Goal: Task Accomplishment & Management: Use online tool/utility

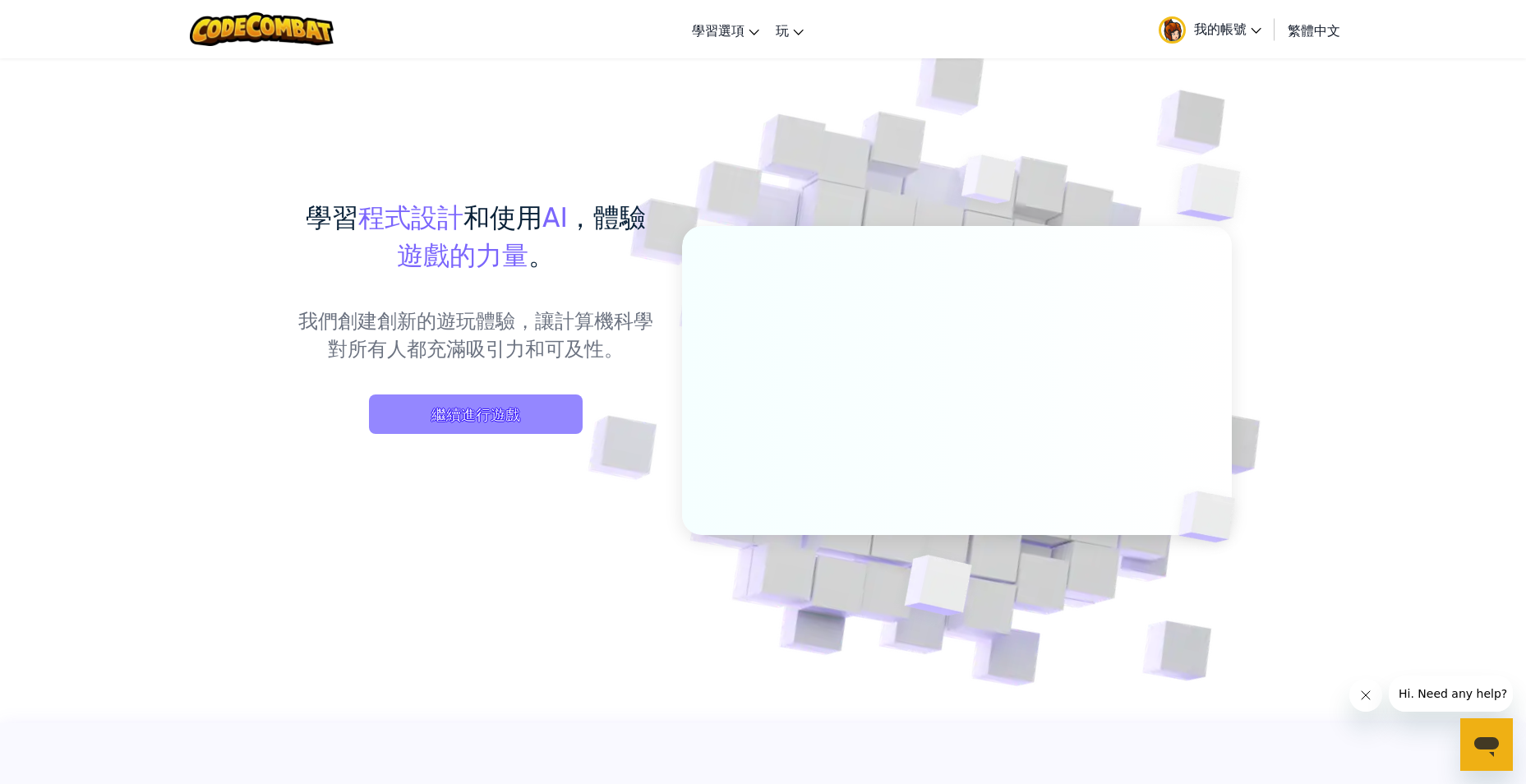
click at [478, 421] on span "繼續進行遊戲" at bounding box center [475, 414] width 213 height 39
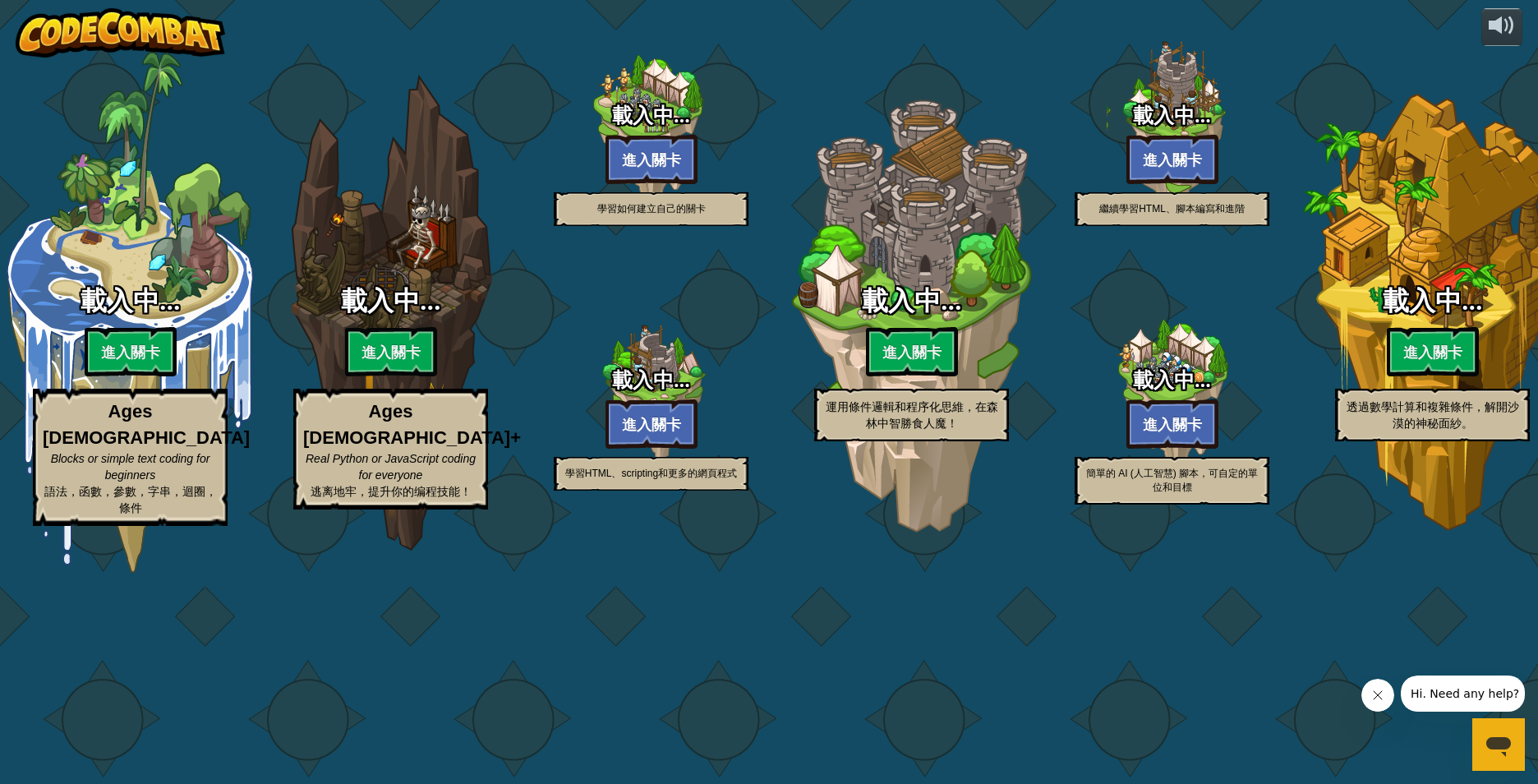
select select "zh-HANT"
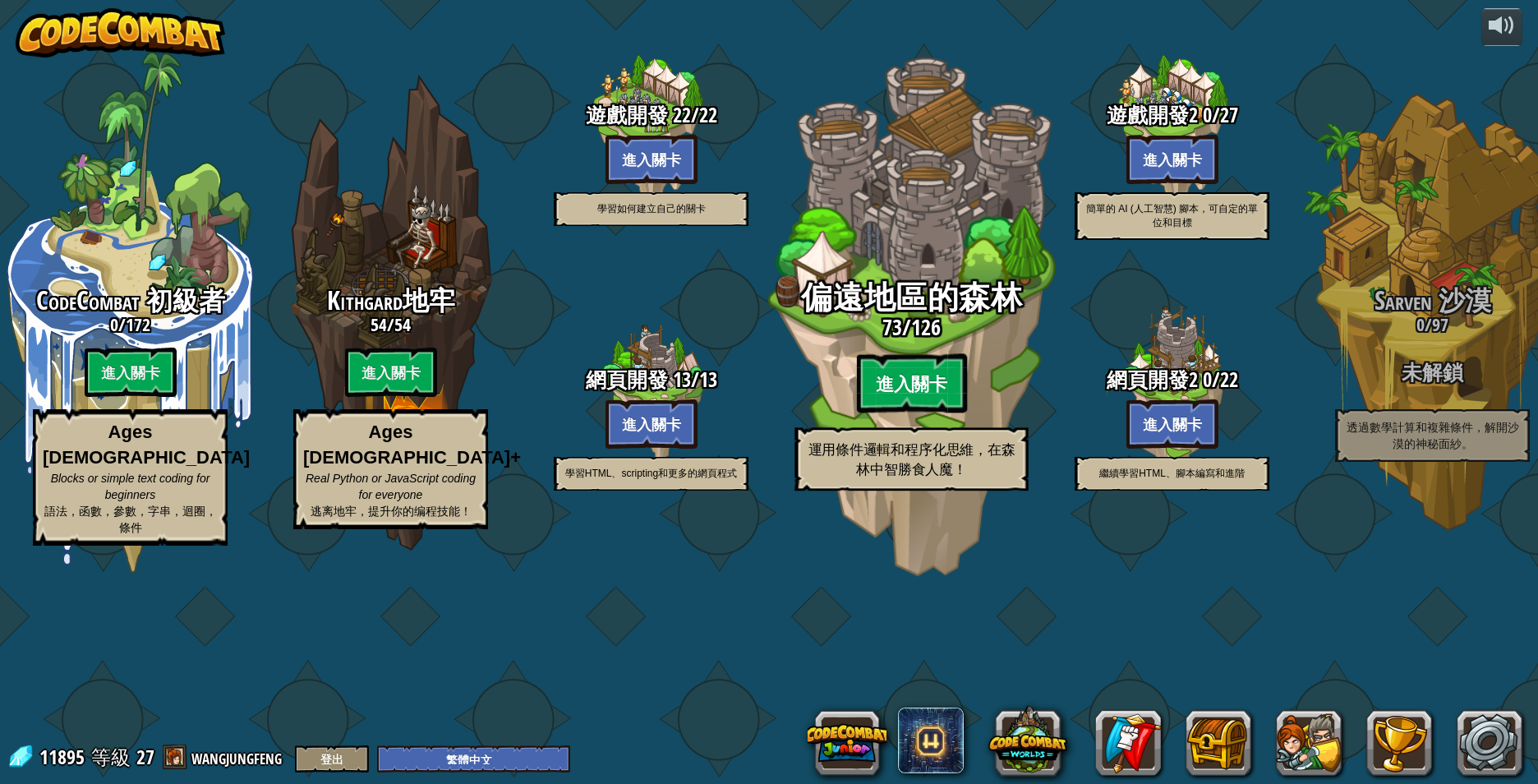
click at [913, 413] on btn "進入關卡" at bounding box center [911, 384] width 110 height 59
select select "zh-HANT"
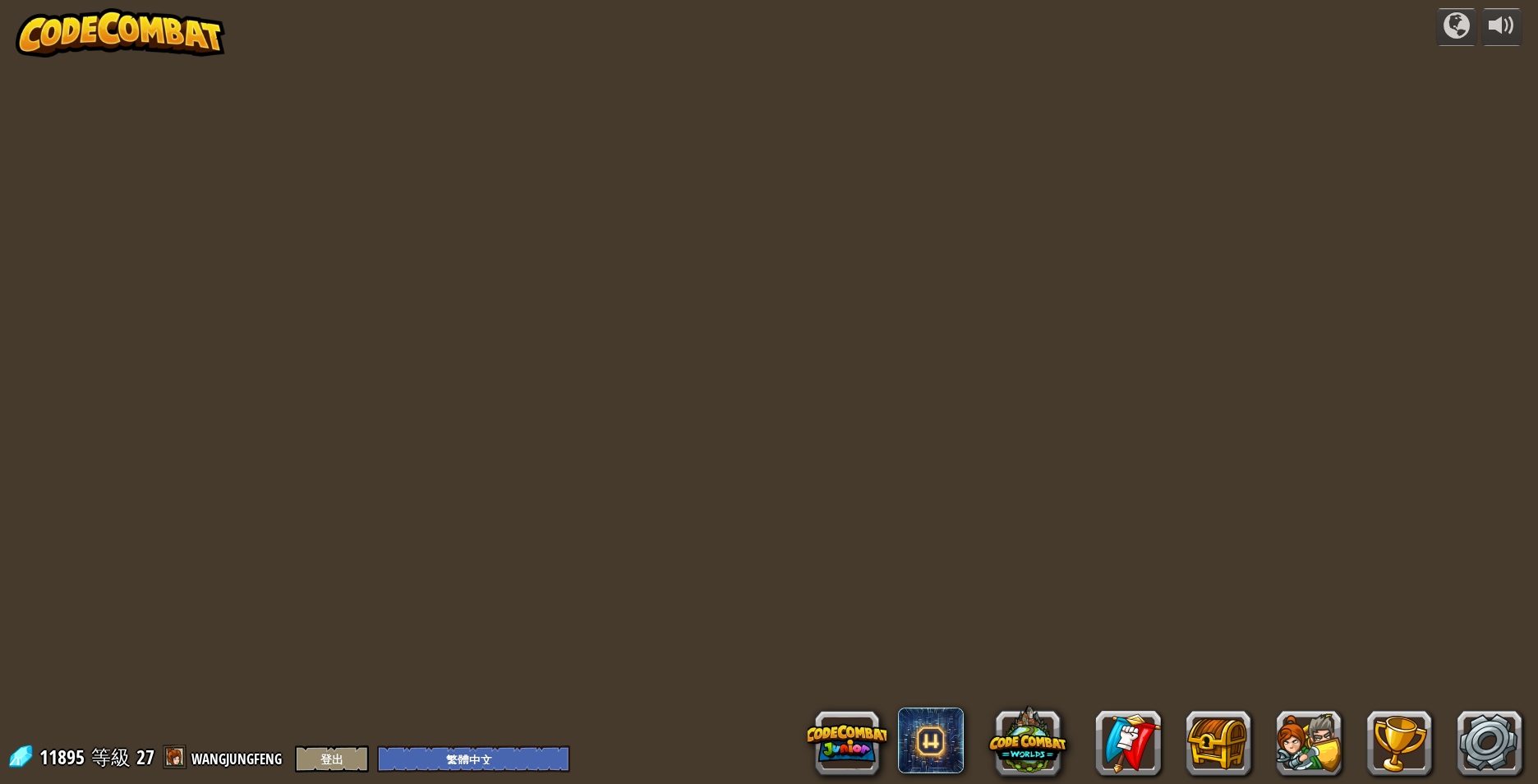
select select "zh-HANT"
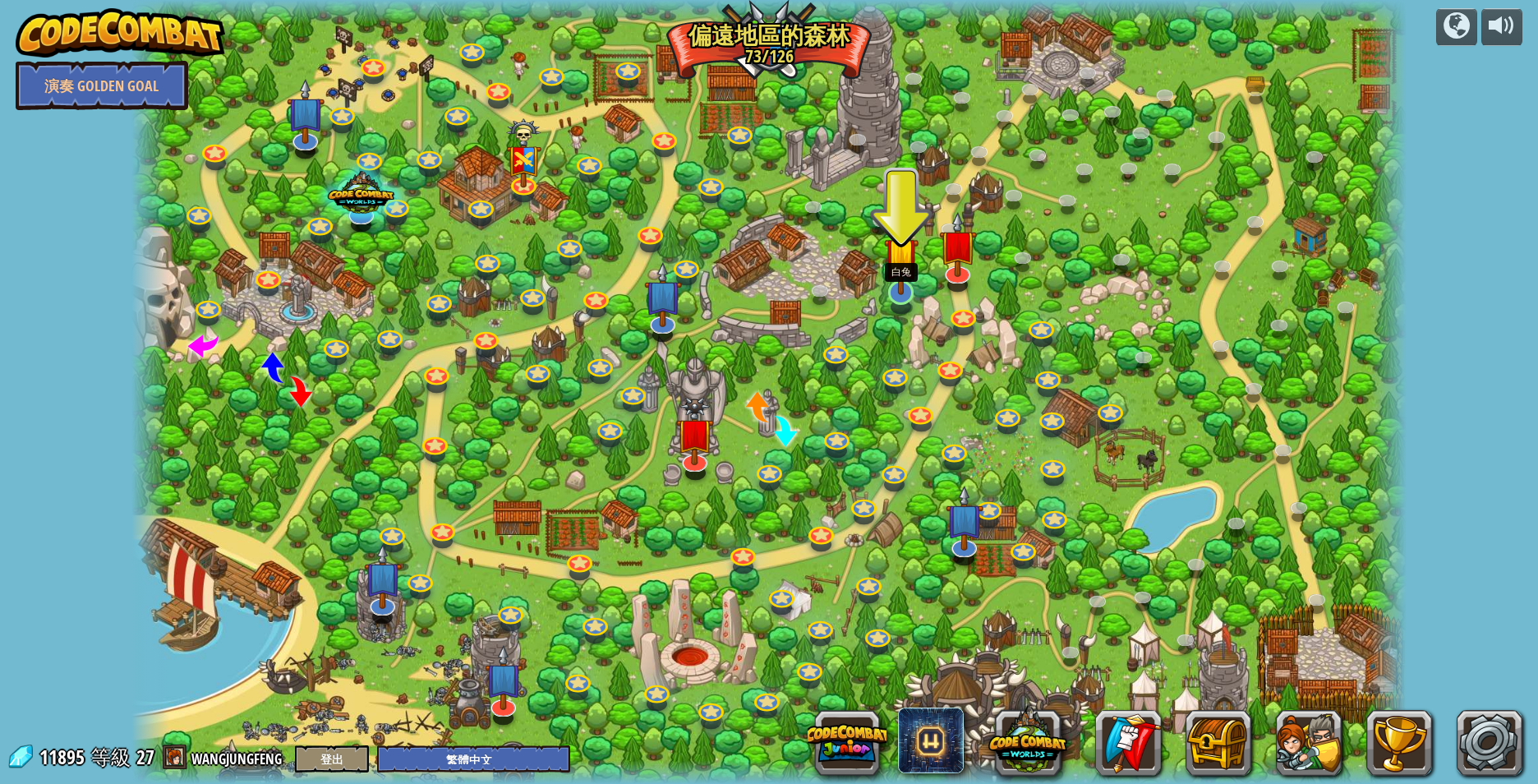
click at [893, 289] on img at bounding box center [902, 254] width 35 height 81
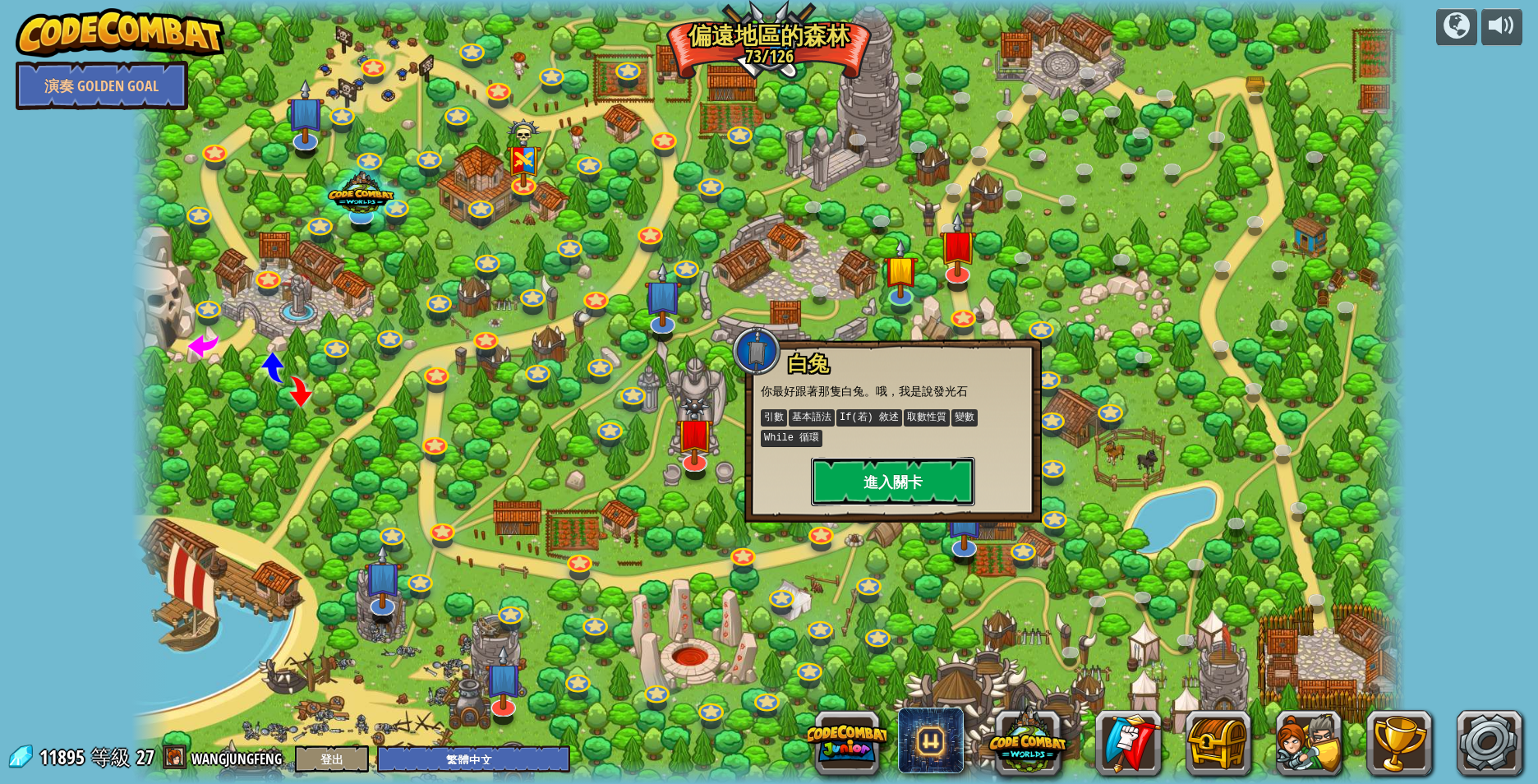
click at [904, 477] on button "進入關卡" at bounding box center [893, 481] width 164 height 49
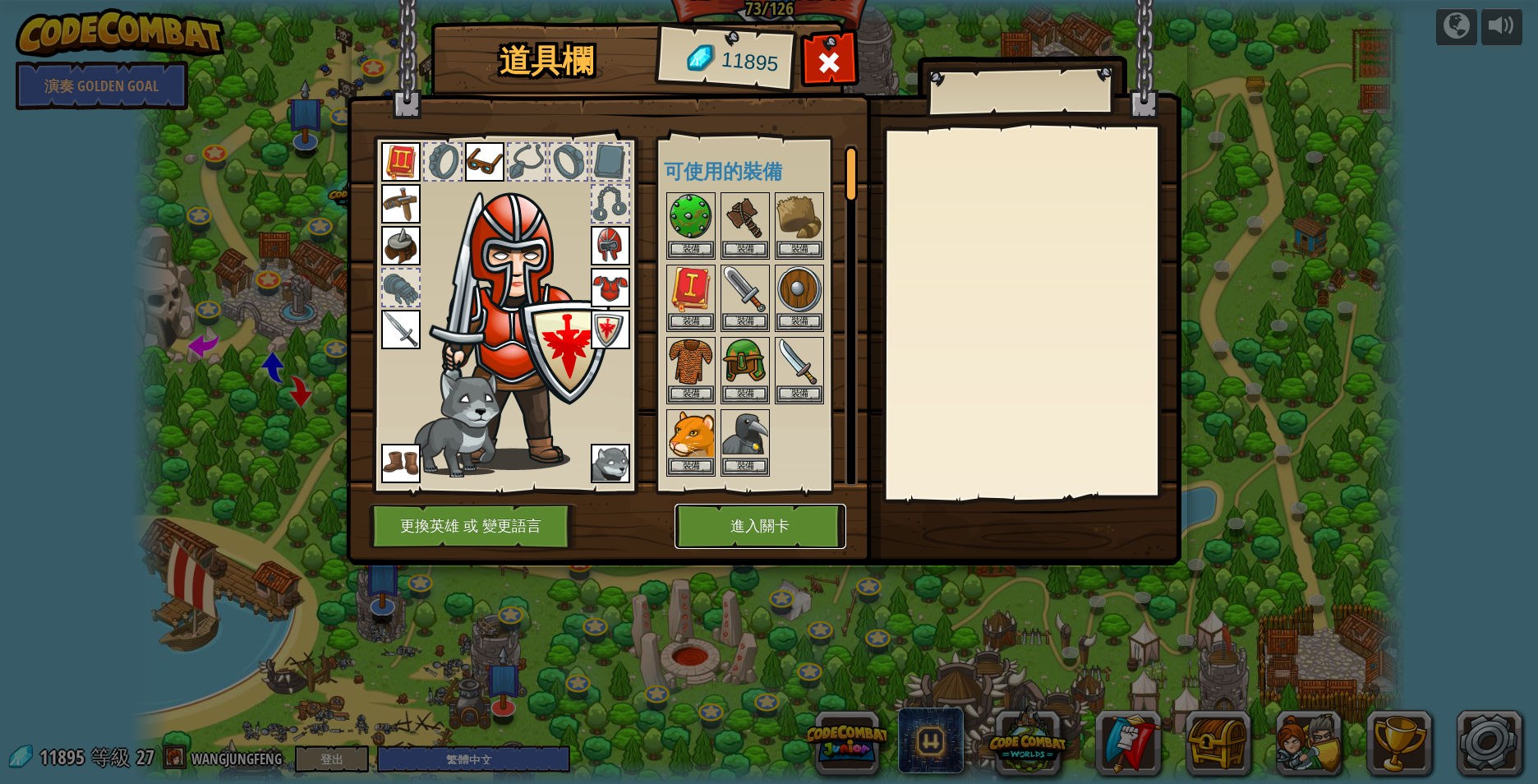
click at [747, 520] on button "進入關卡" at bounding box center [760, 526] width 172 height 45
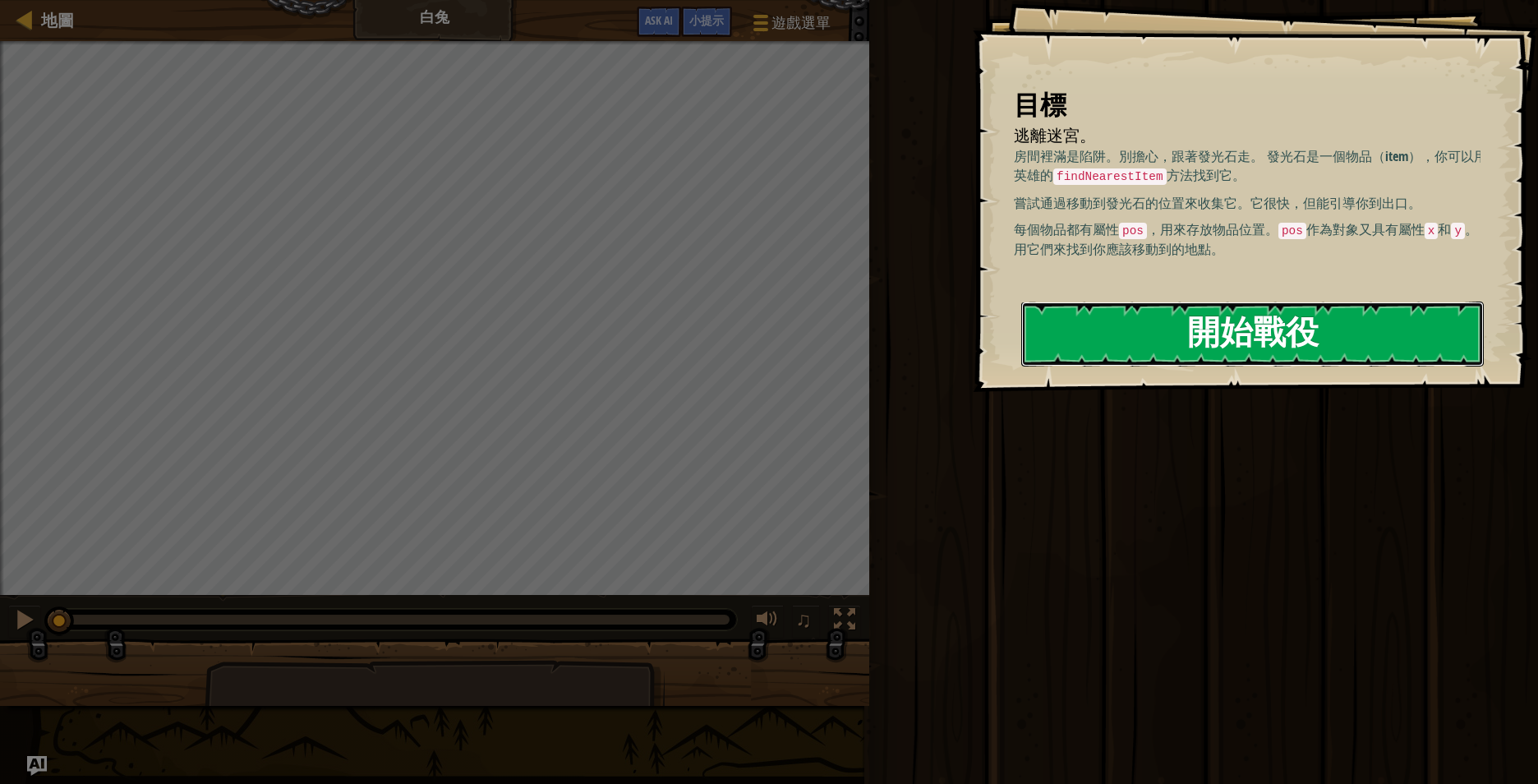
click at [1252, 326] on button "開始戰役" at bounding box center [1252, 334] width 462 height 65
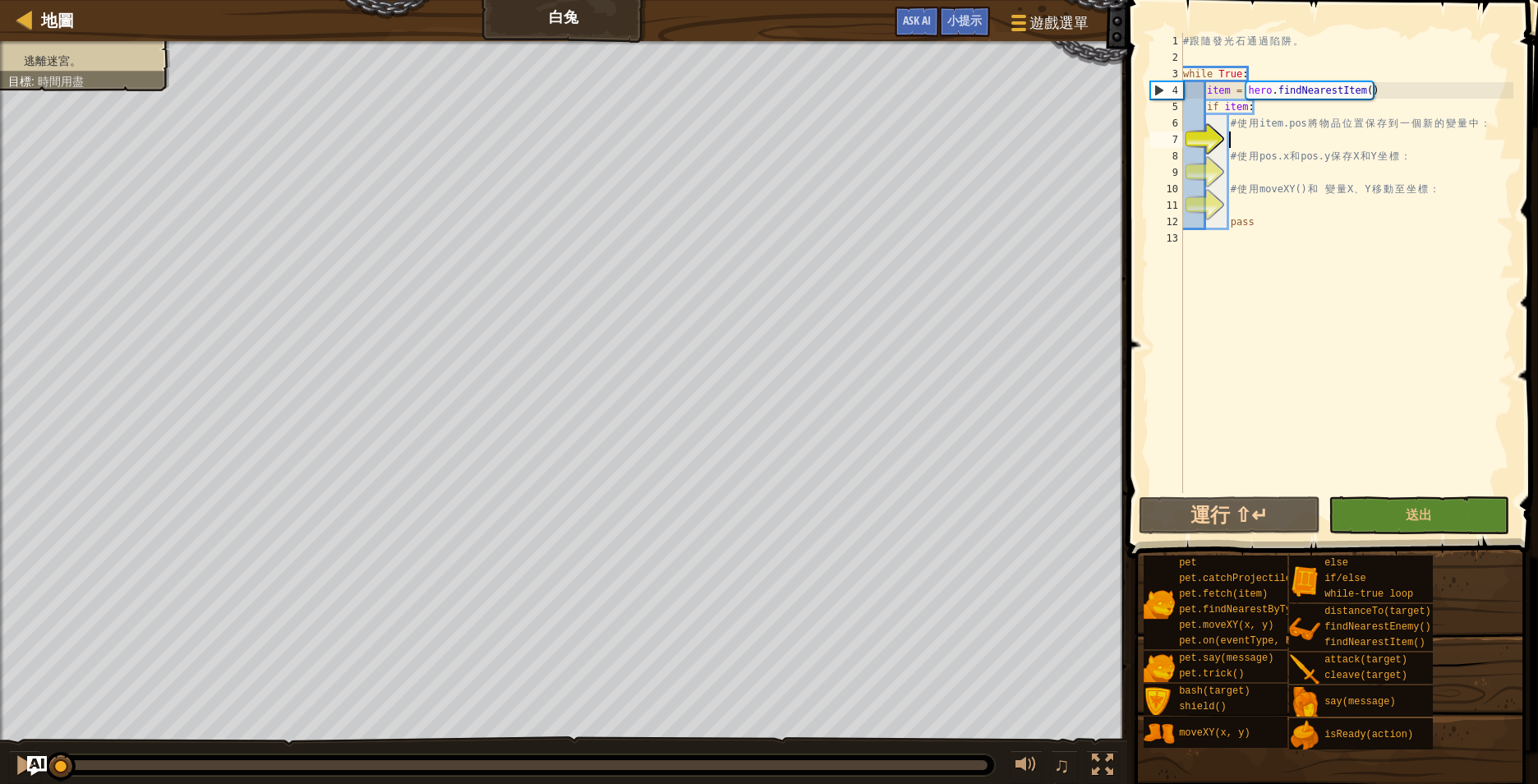
click at [1279, 138] on div "# 跟 隨 發 光 石 通 過 陷 阱 。 while True : item = hero . findNearestItem ( ) if item : …" at bounding box center [1346, 278] width 333 height 493
click at [1280, 137] on div "# 跟 隨 發 光 石 通 過 陷 阱 。 while True : item = hero . findNearestItem ( ) if item : …" at bounding box center [1346, 278] width 333 height 493
click at [1281, 137] on div "# 跟 隨 發 光 石 通 過 陷 阱 。 while True : item = hero . findNearestItem ( ) if item : …" at bounding box center [1346, 278] width 333 height 493
click at [1292, 134] on div "# 跟 隨 發 光 石 通 過 陷 阱 。 while True : item = hero . findNearestItem ( ) if item : …" at bounding box center [1346, 278] width 333 height 493
type textarea "ㄣ"
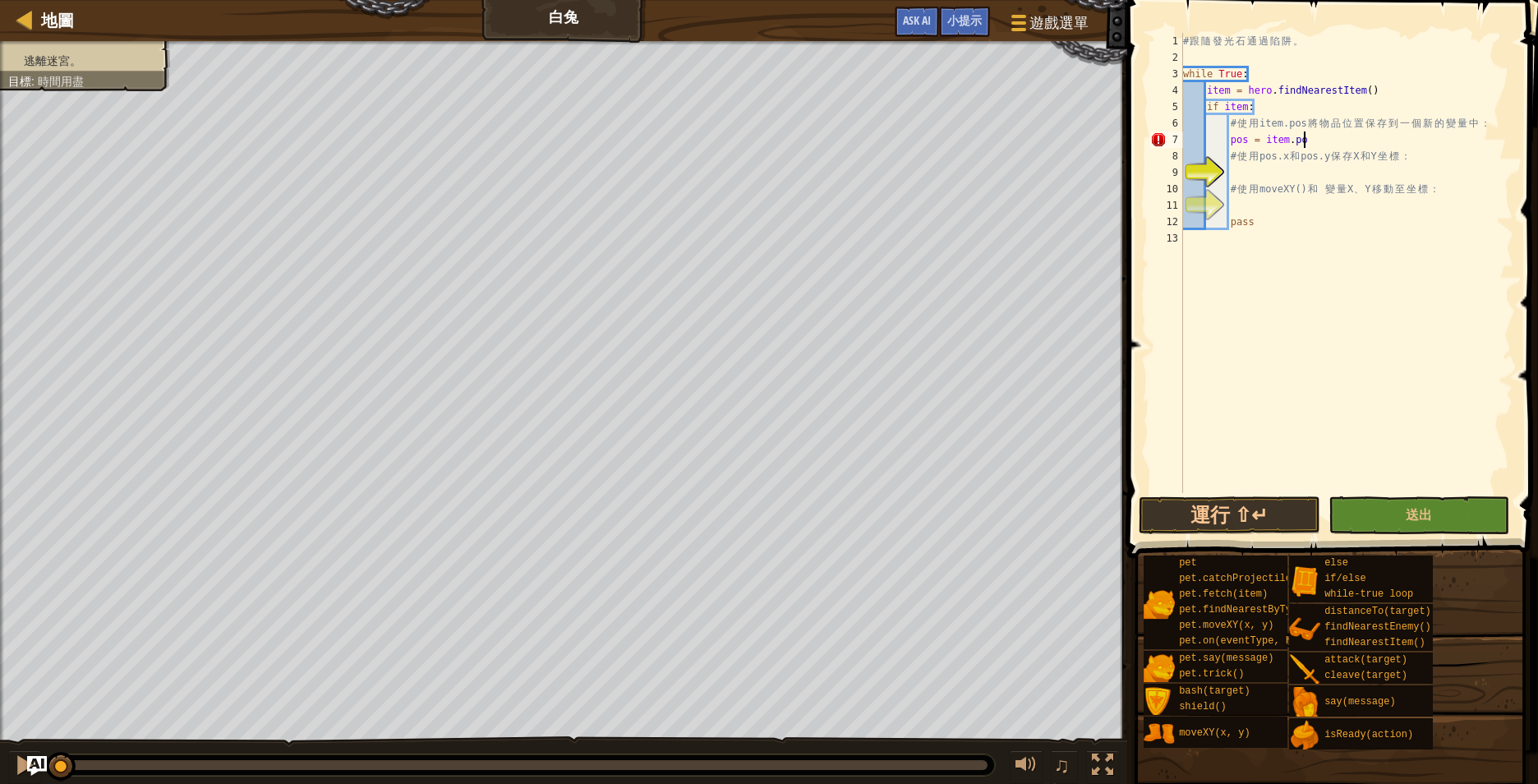
scroll to position [7, 18]
click at [1295, 181] on div "# 跟 隨 發 光 石 通 過 陷 阱 。 while True : item = hero . findNearestItem ( ) if item : …" at bounding box center [1346, 278] width 333 height 493
type textarea "# 使用 moveXY() 和 變量X、Y移動至坐標："
click at [1312, 174] on div "# 跟 隨 發 光 石 通 過 陷 阱 。 while True : item = hero . findNearestItem ( ) if item : …" at bounding box center [1346, 278] width 333 height 493
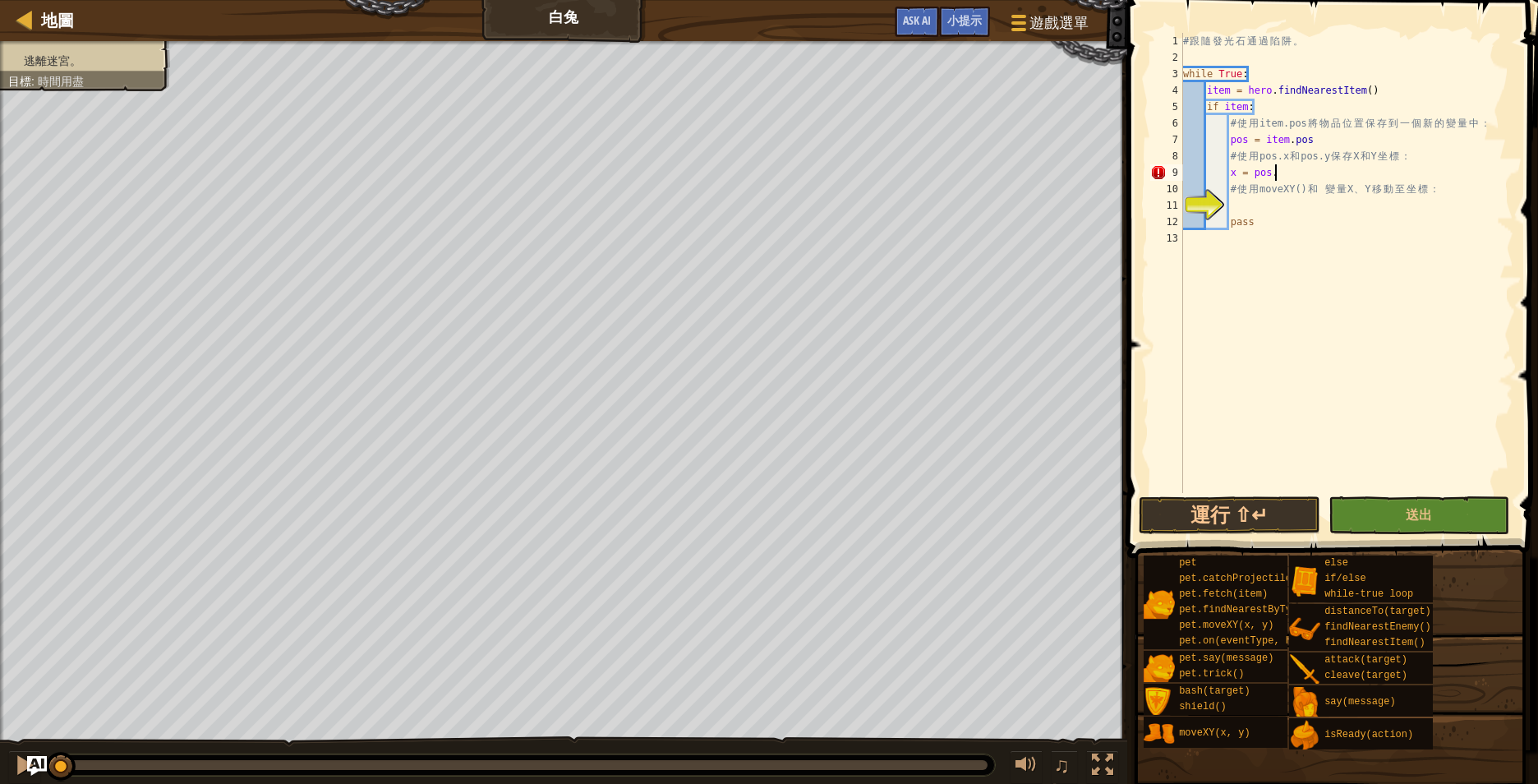
type textarea "x = pos.x"
type textarea "y = pos.y"
click at [1304, 227] on div "# 跟 隨 發 光 石 通 過 陷 阱 。 while True : item = hero . findNearestItem ( ) if item : …" at bounding box center [1346, 278] width 333 height 493
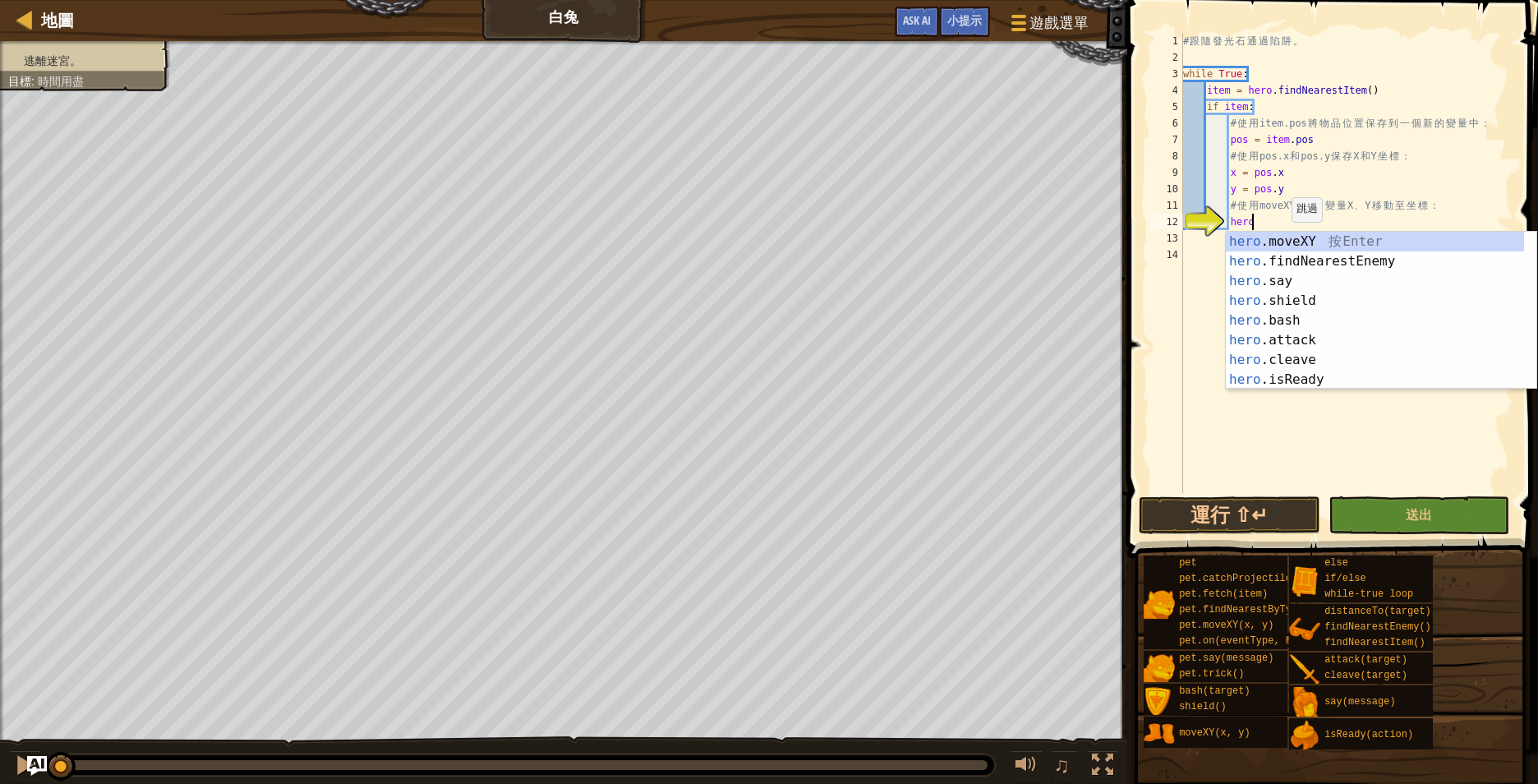
scroll to position [7, 10]
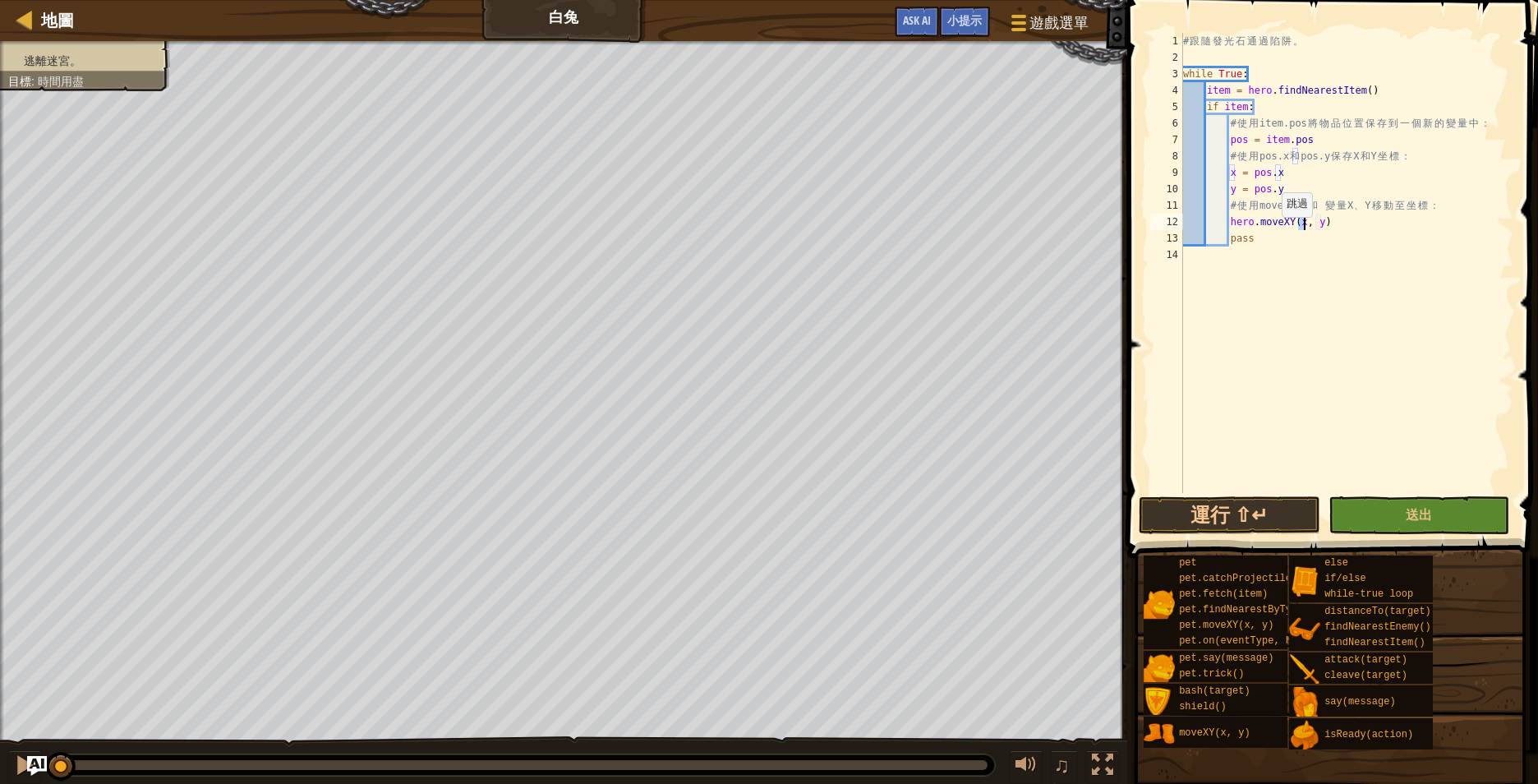
click at [1273, 233] on div "# 跟 隨 發 光 石 通 過 陷 阱 。 while True : item = hero . findNearestItem ( ) if item : …" at bounding box center [1346, 278] width 333 height 493
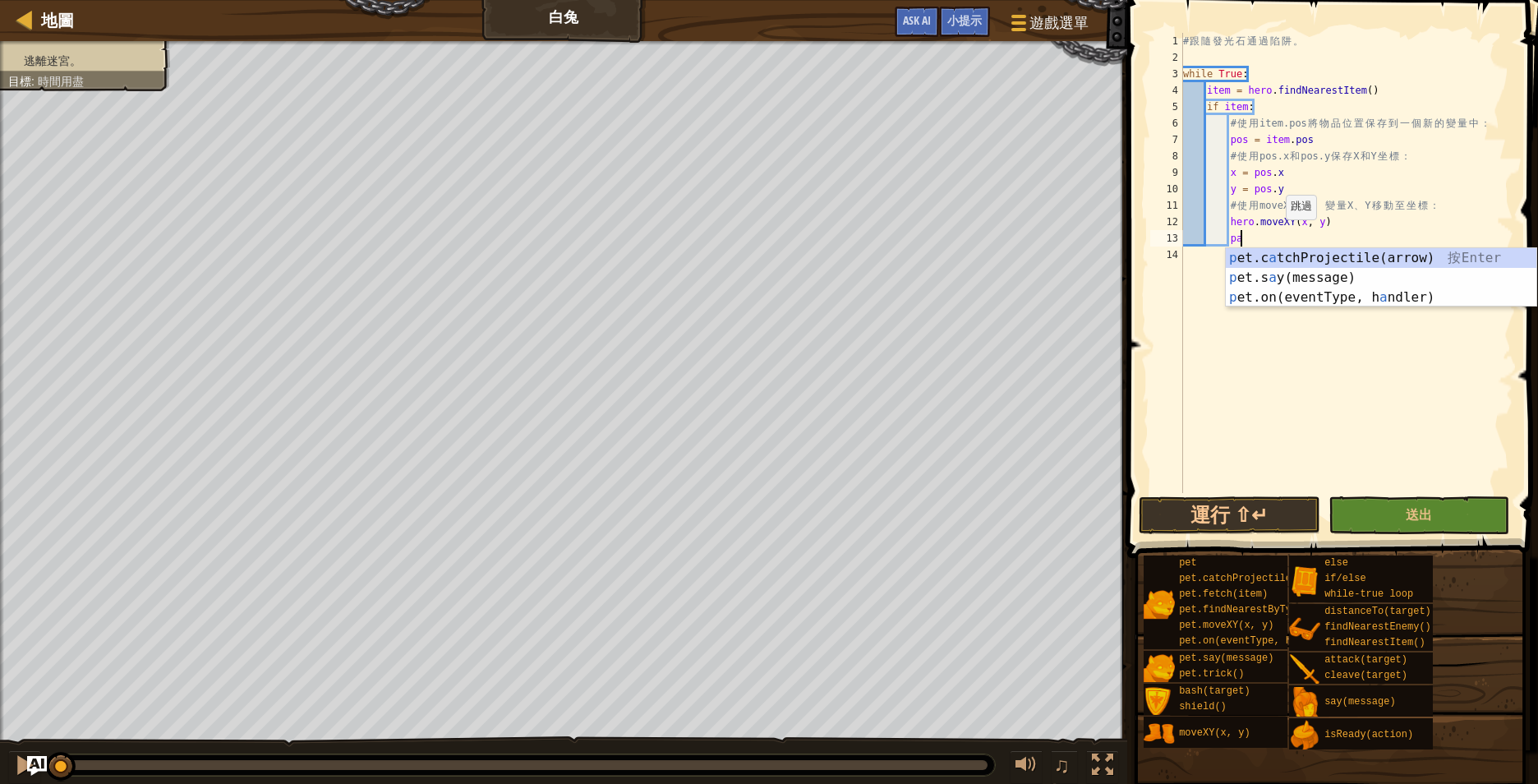
type textarea "p"
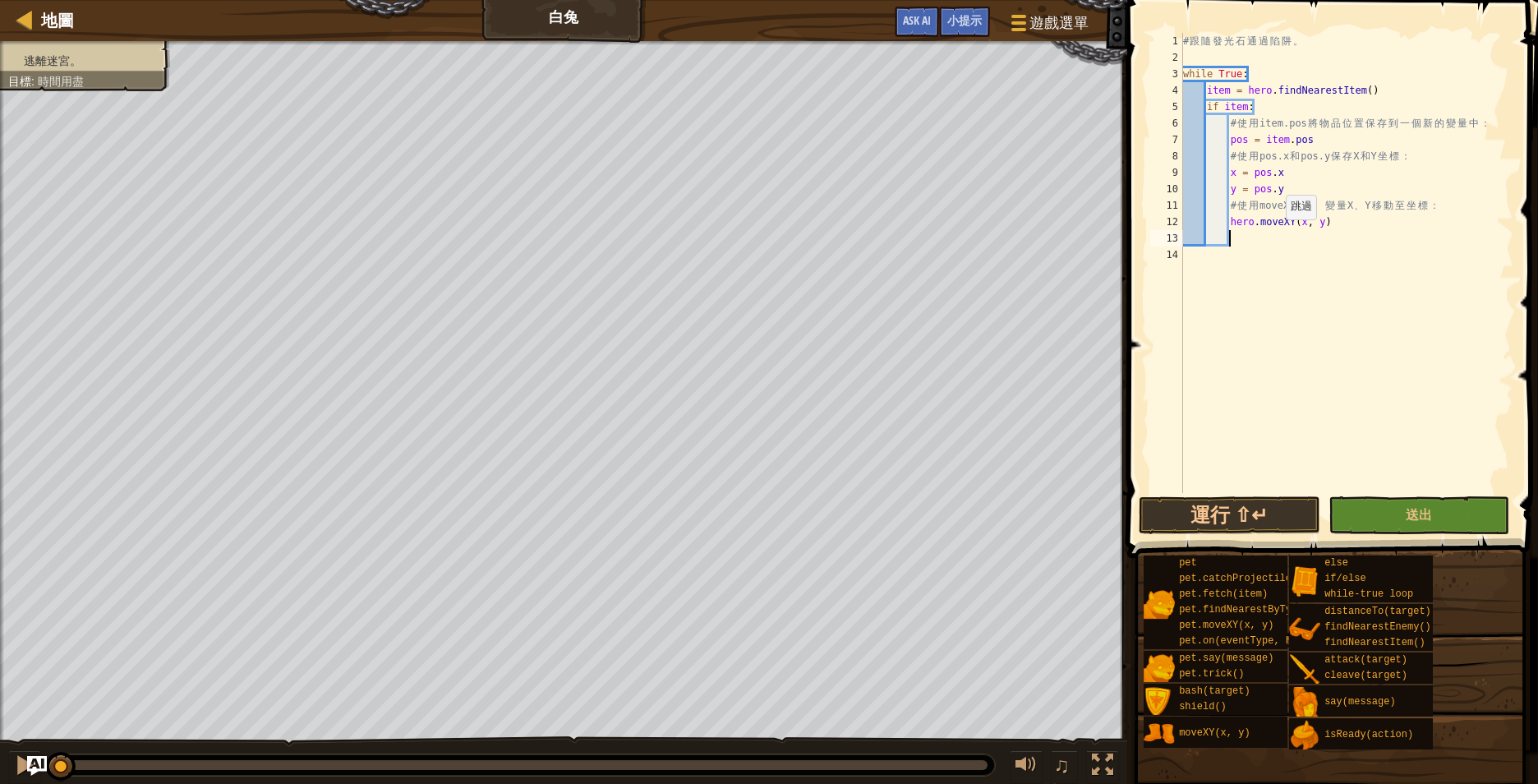
scroll to position [7, 6]
click at [1412, 522] on span "送出" at bounding box center [1419, 513] width 26 height 18
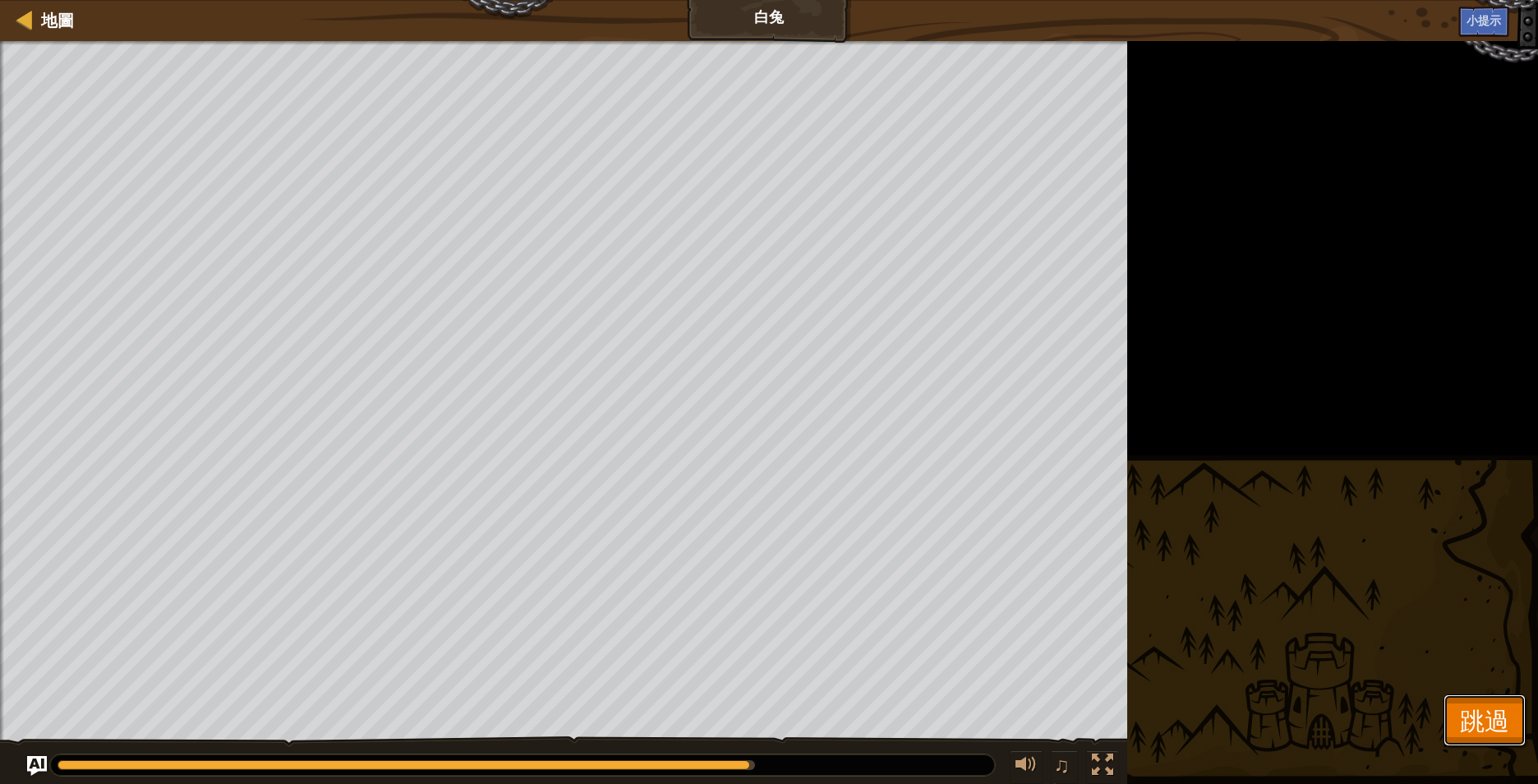
click at [1480, 718] on span "跳過" at bounding box center [1484, 720] width 49 height 33
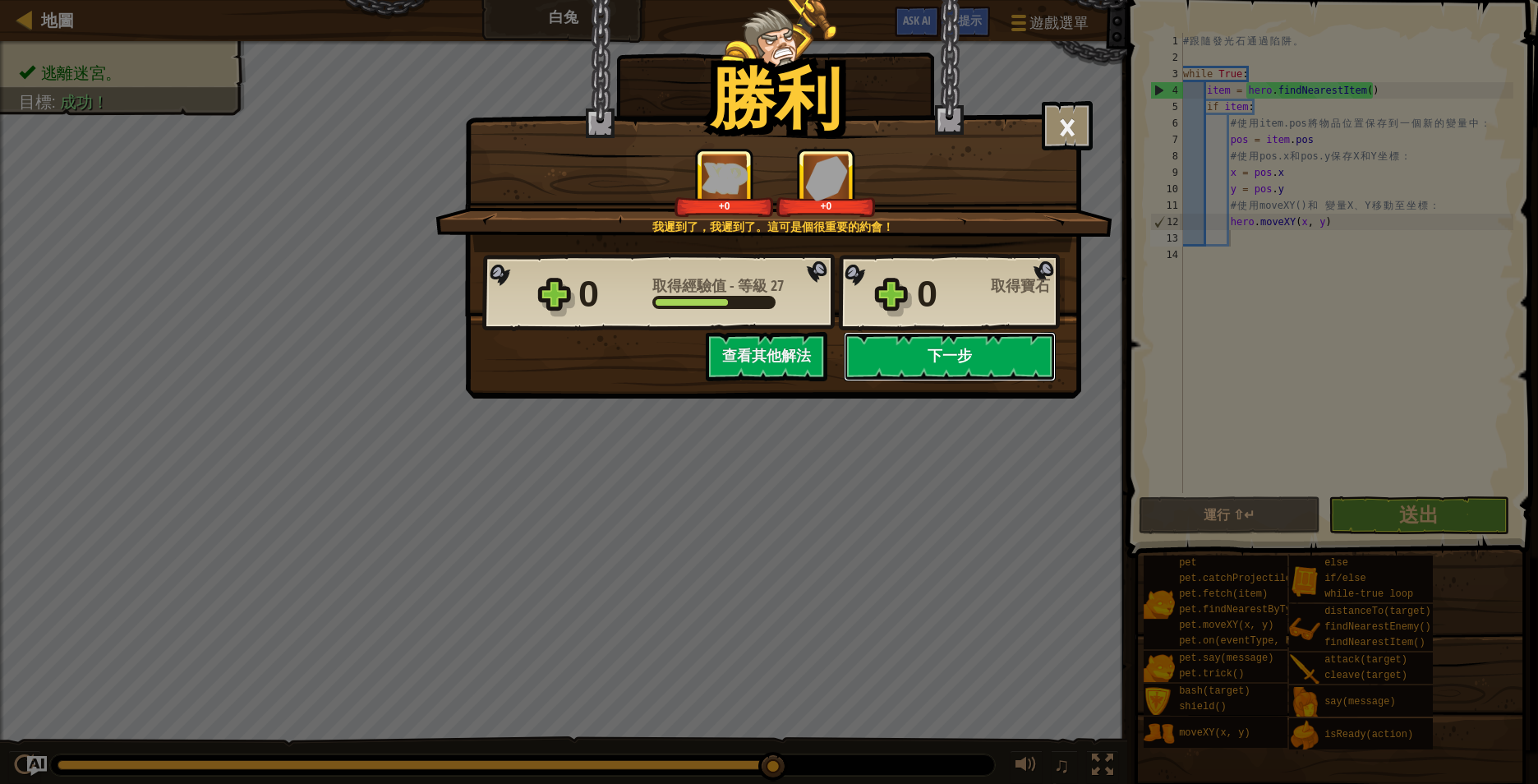
click at [956, 357] on button "下一步" at bounding box center [950, 356] width 212 height 49
select select "zh-HANT"
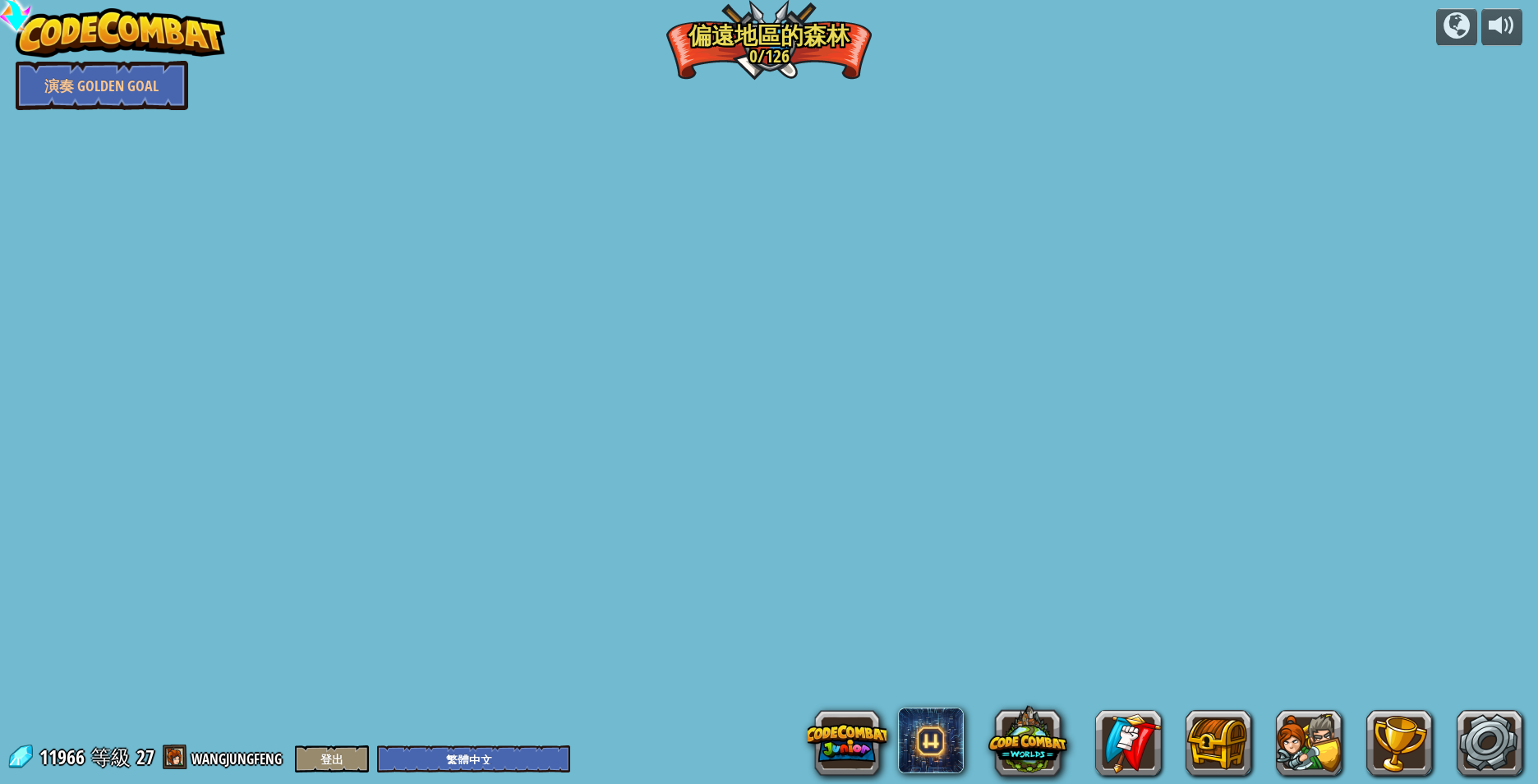
select select "zh-HANT"
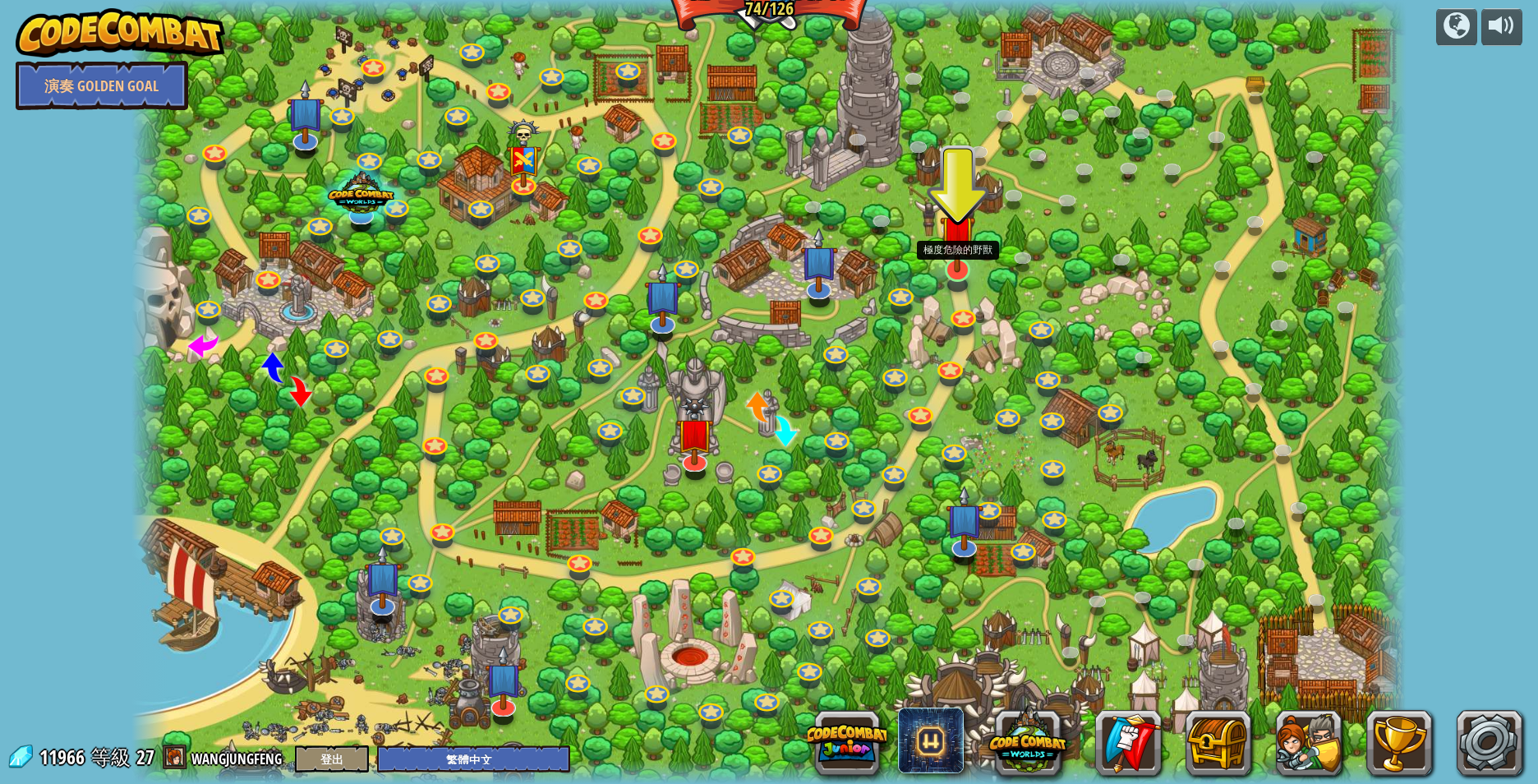
click at [955, 266] on img at bounding box center [958, 232] width 35 height 81
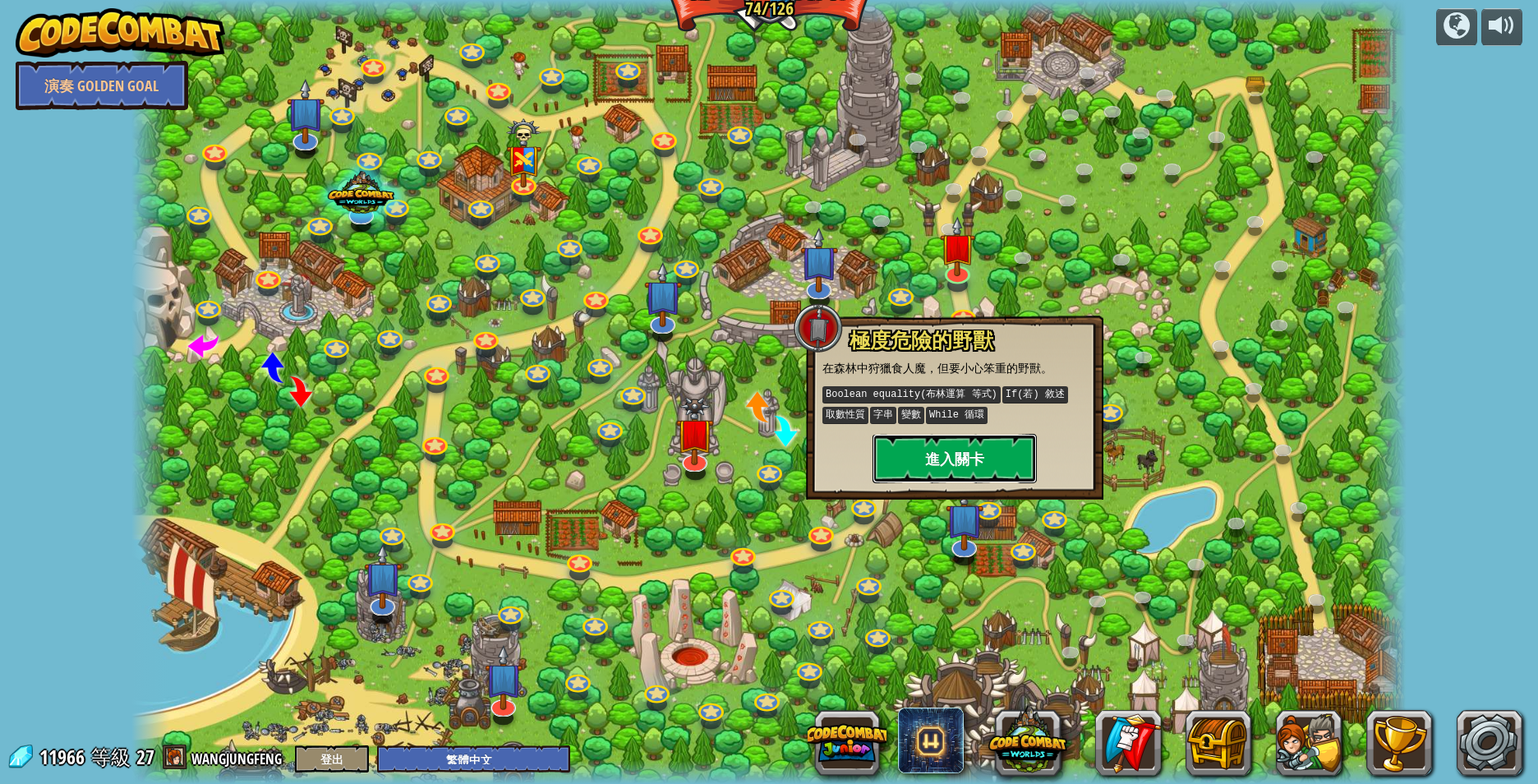
click at [957, 462] on button "進入關卡" at bounding box center [954, 457] width 164 height 49
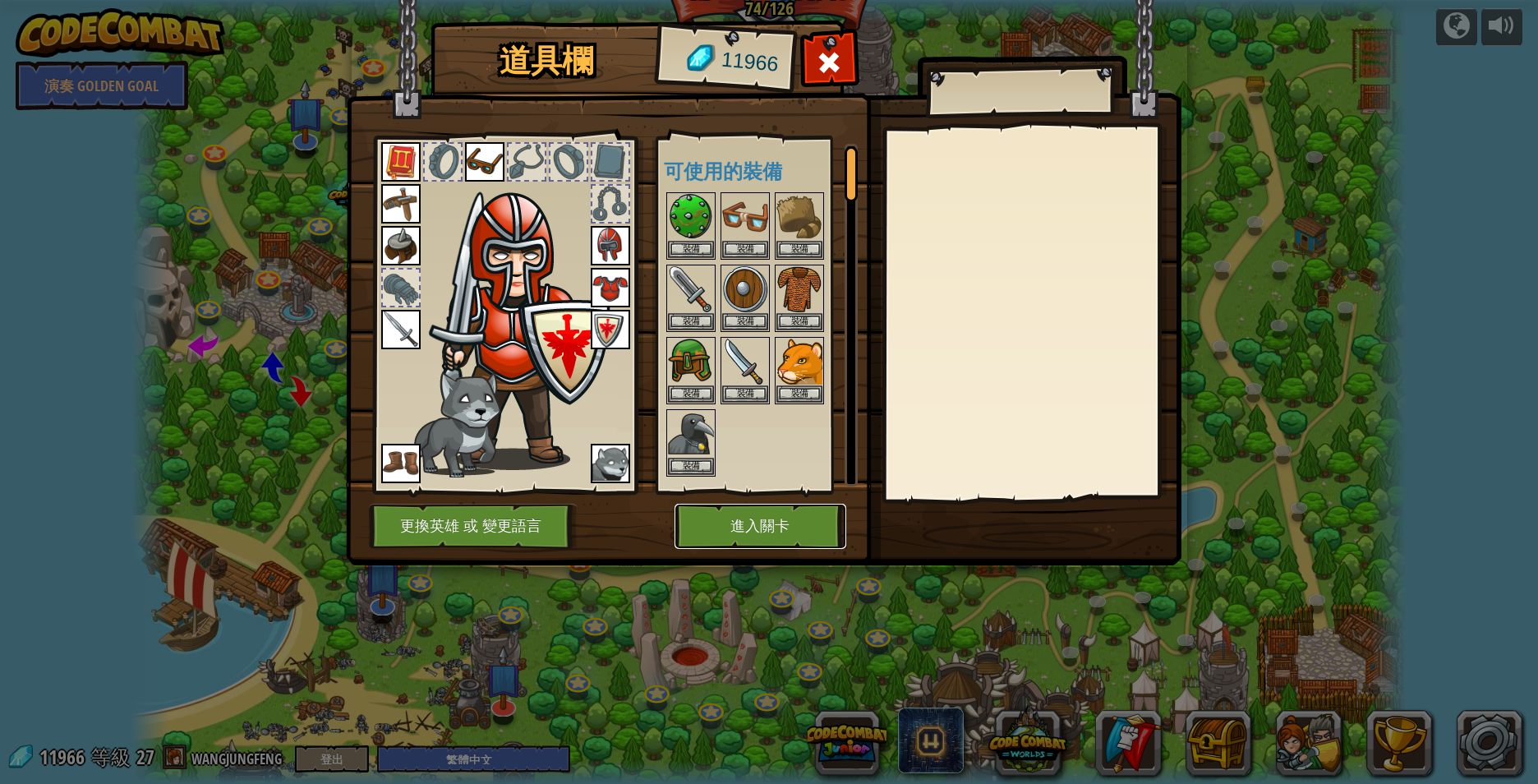
click at [750, 524] on button "進入關卡" at bounding box center [760, 526] width 172 height 45
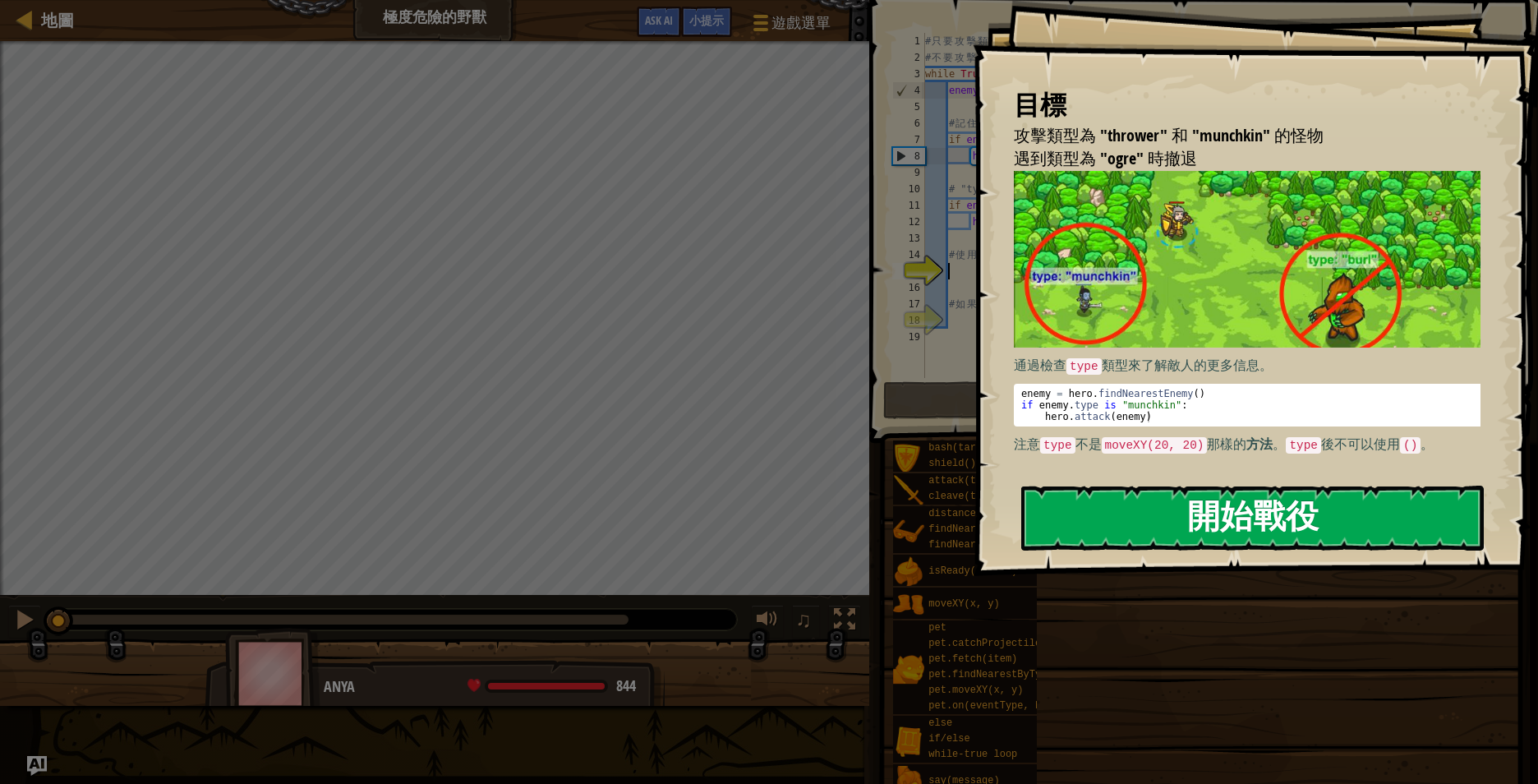
click at [1242, 519] on button "開始戰役" at bounding box center [1252, 518] width 462 height 65
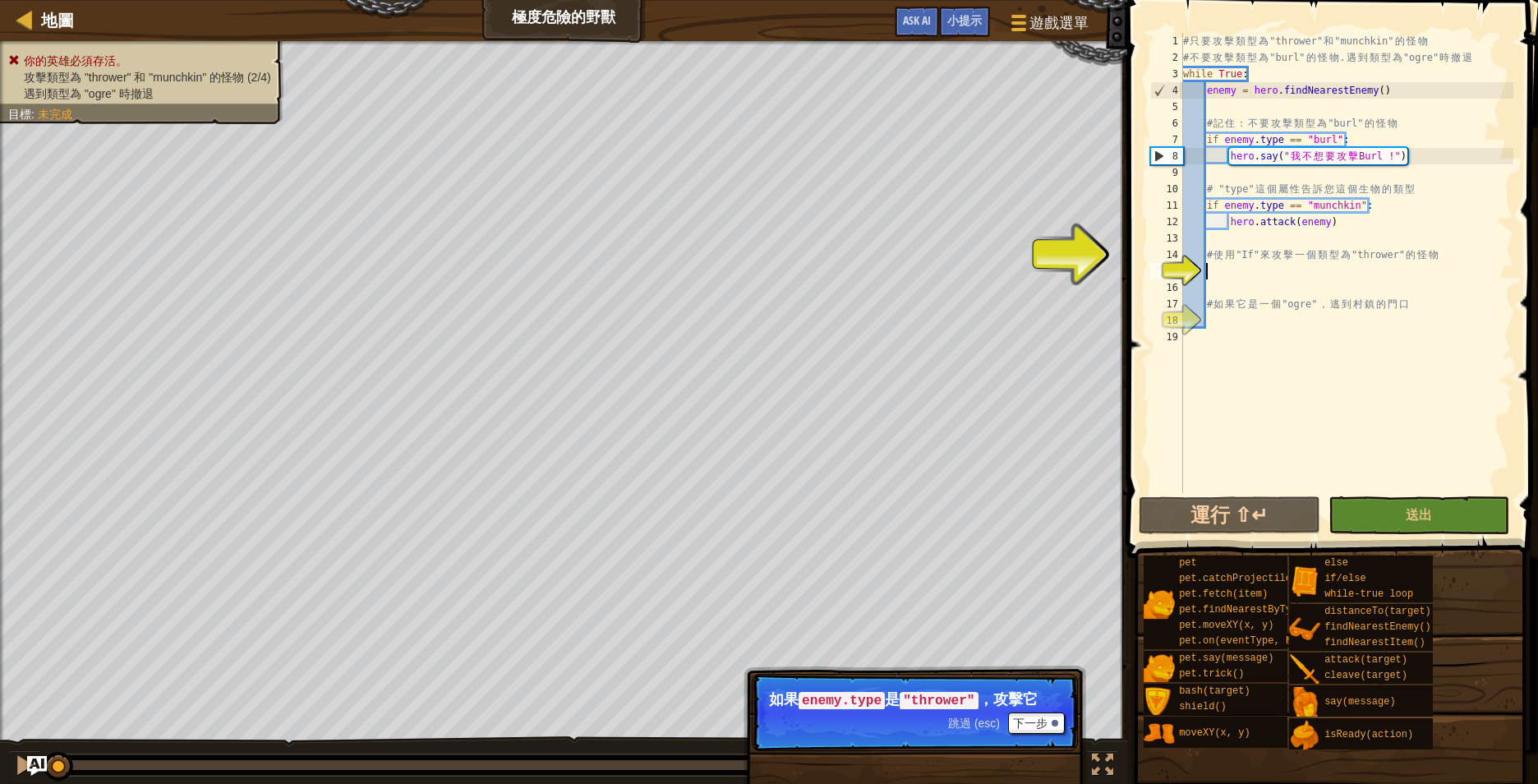
click at [1338, 268] on div "# 只 要 攻 擊 類 型 為 "thrower" 和 "munchkin" 的 怪 物 # 不 要 攻 擊 類 型 為 "burl" 的 怪 物 . 遇 到…" at bounding box center [1346, 278] width 333 height 493
type textarea "I"
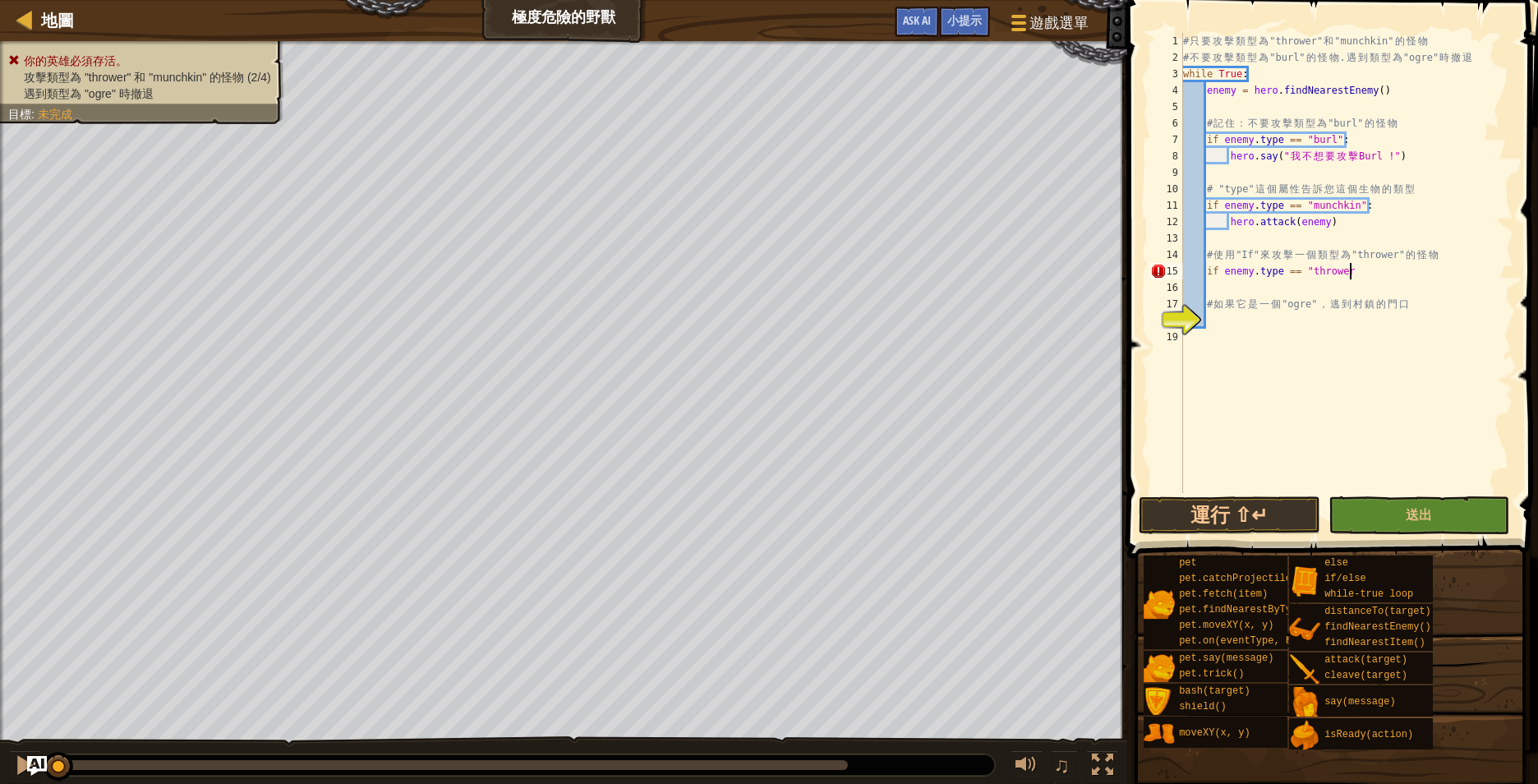
scroll to position [7, 23]
type textarea "if enemy.type == "thrower":"
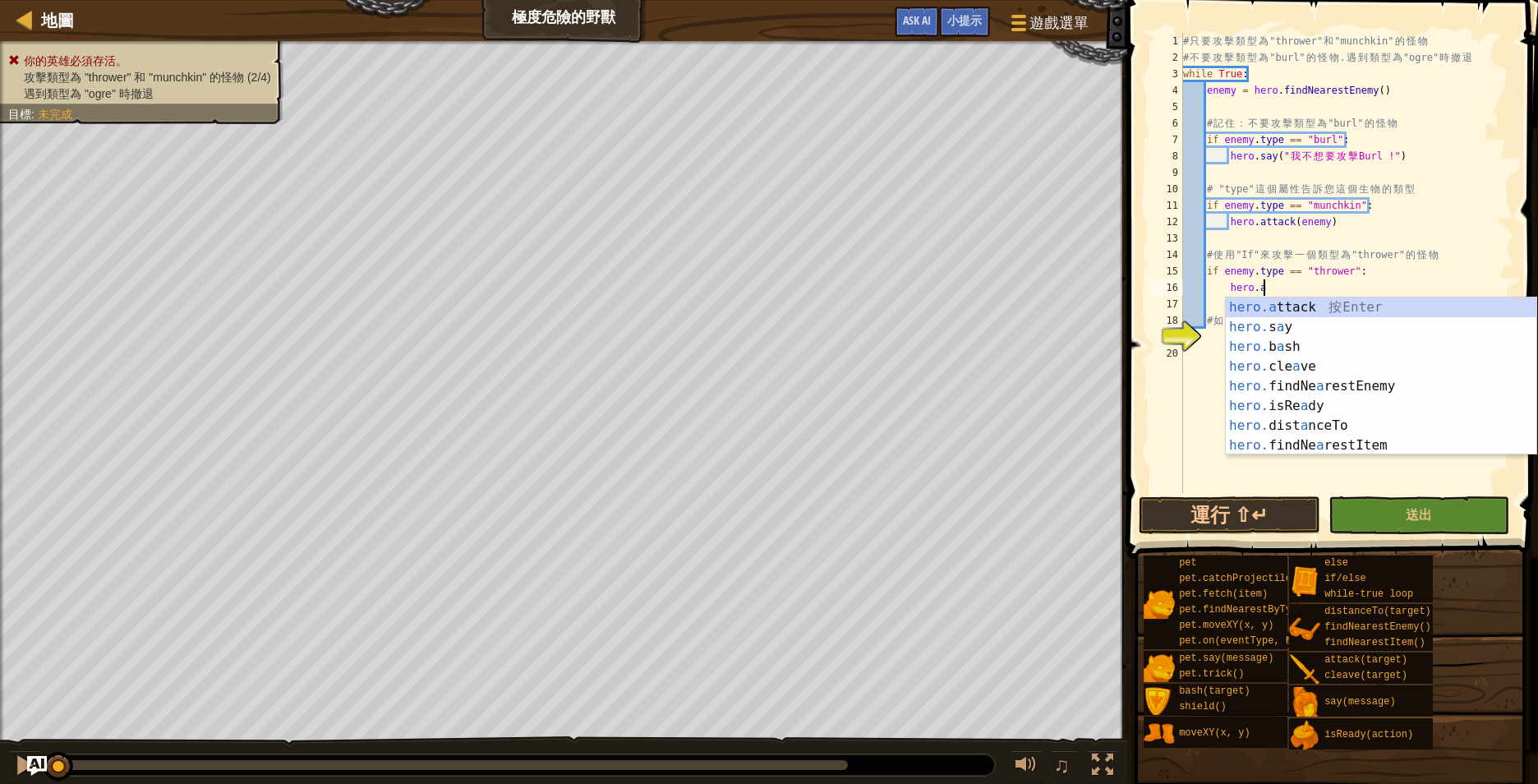
scroll to position [7, 11]
type textarea "hero.attack(enemy)"
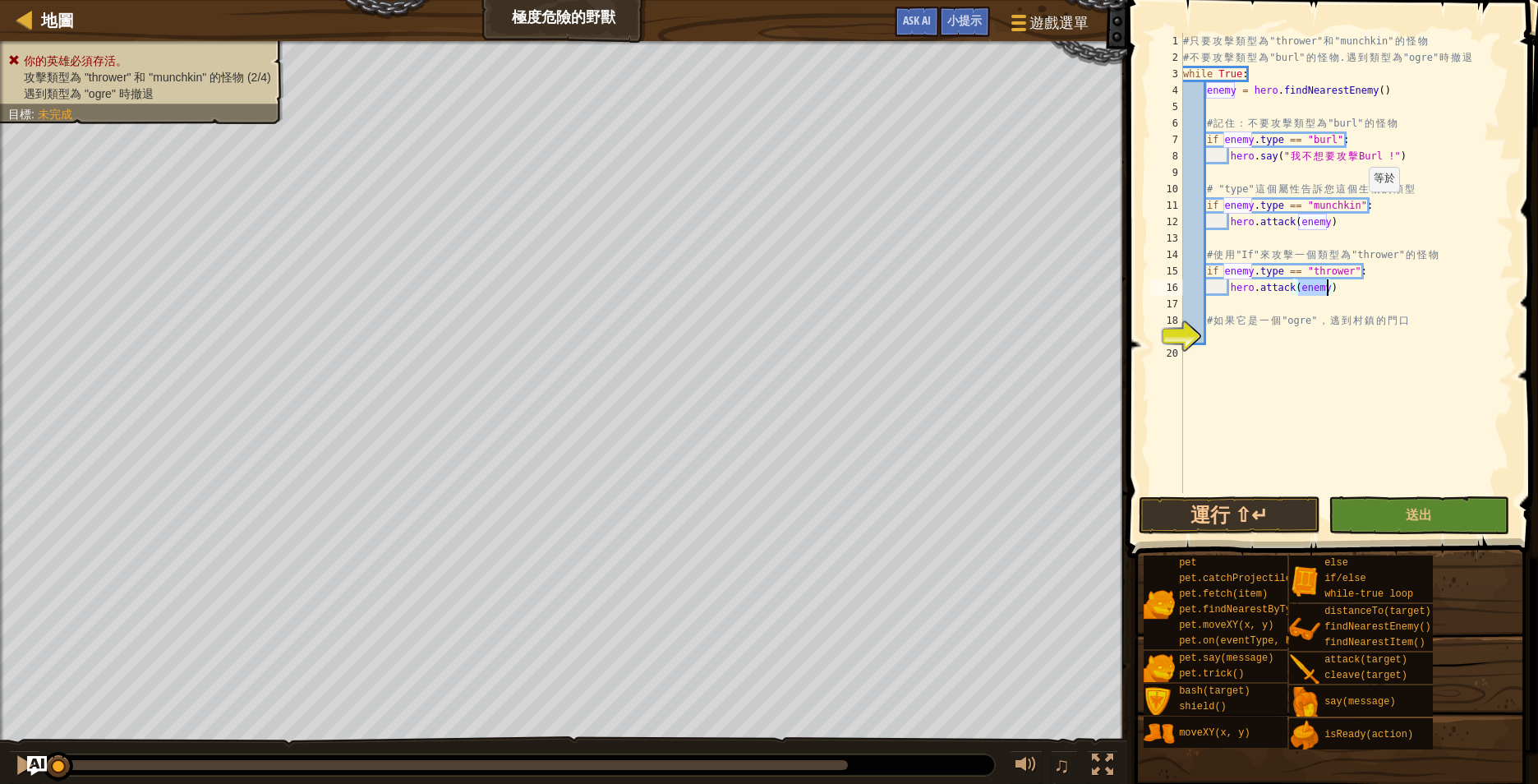
scroll to position [7, 3]
type textarea "# 如果它是一個 "ogre"，逃到村鎮的門口"
type textarea "if enemy.type == "ogre":"
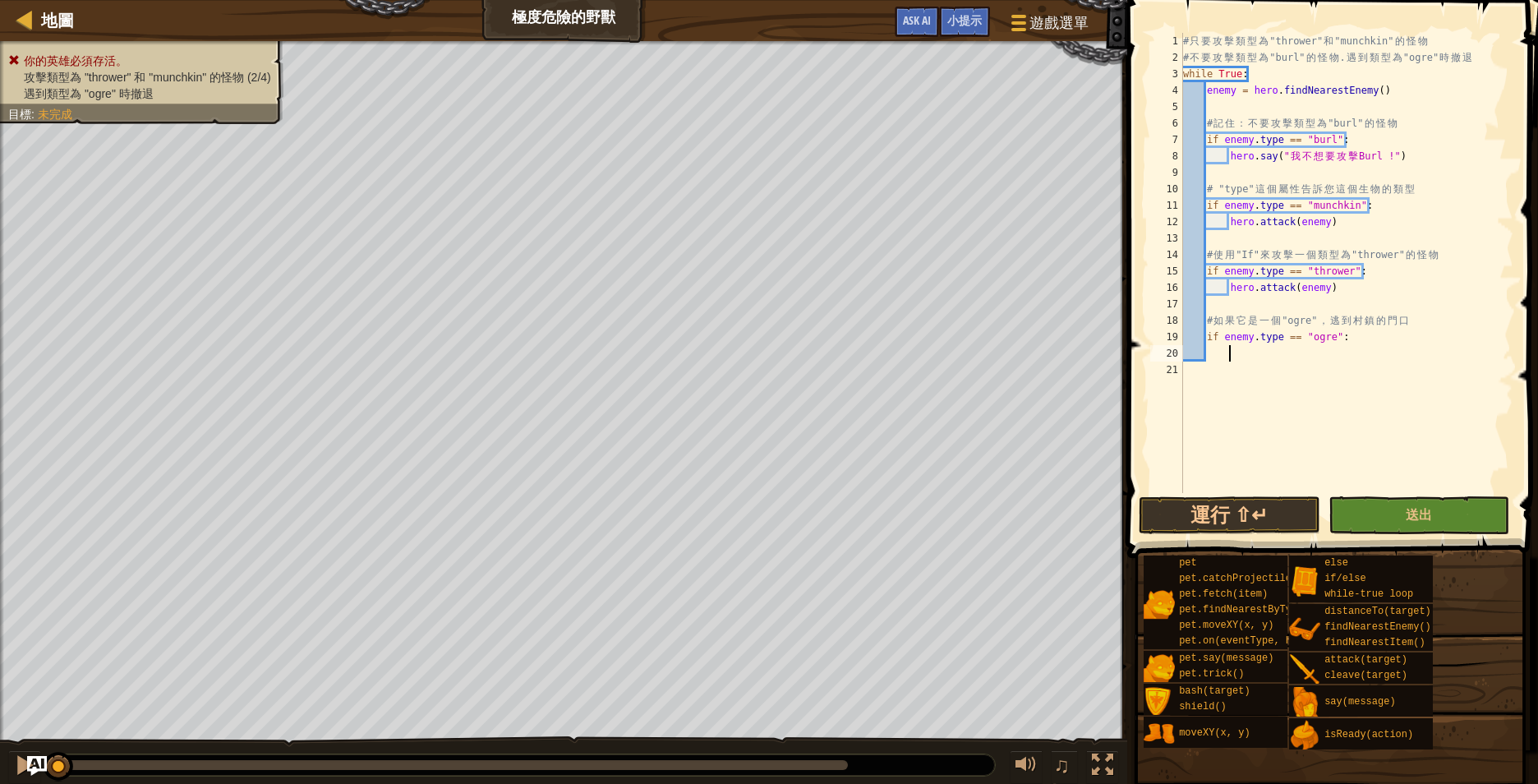
click at [1249, 355] on div "# 只 要 攻 擊 類 型 為 "thrower" 和 "munchkin" 的 怪 物 # 不 要 攻 擊 類 型 為 "burl" 的 怪 物 . 遇 到…" at bounding box center [1346, 278] width 333 height 493
type textarea "hero.moveXY(41, 47)"
click at [1404, 507] on button "送出" at bounding box center [1419, 515] width 182 height 38
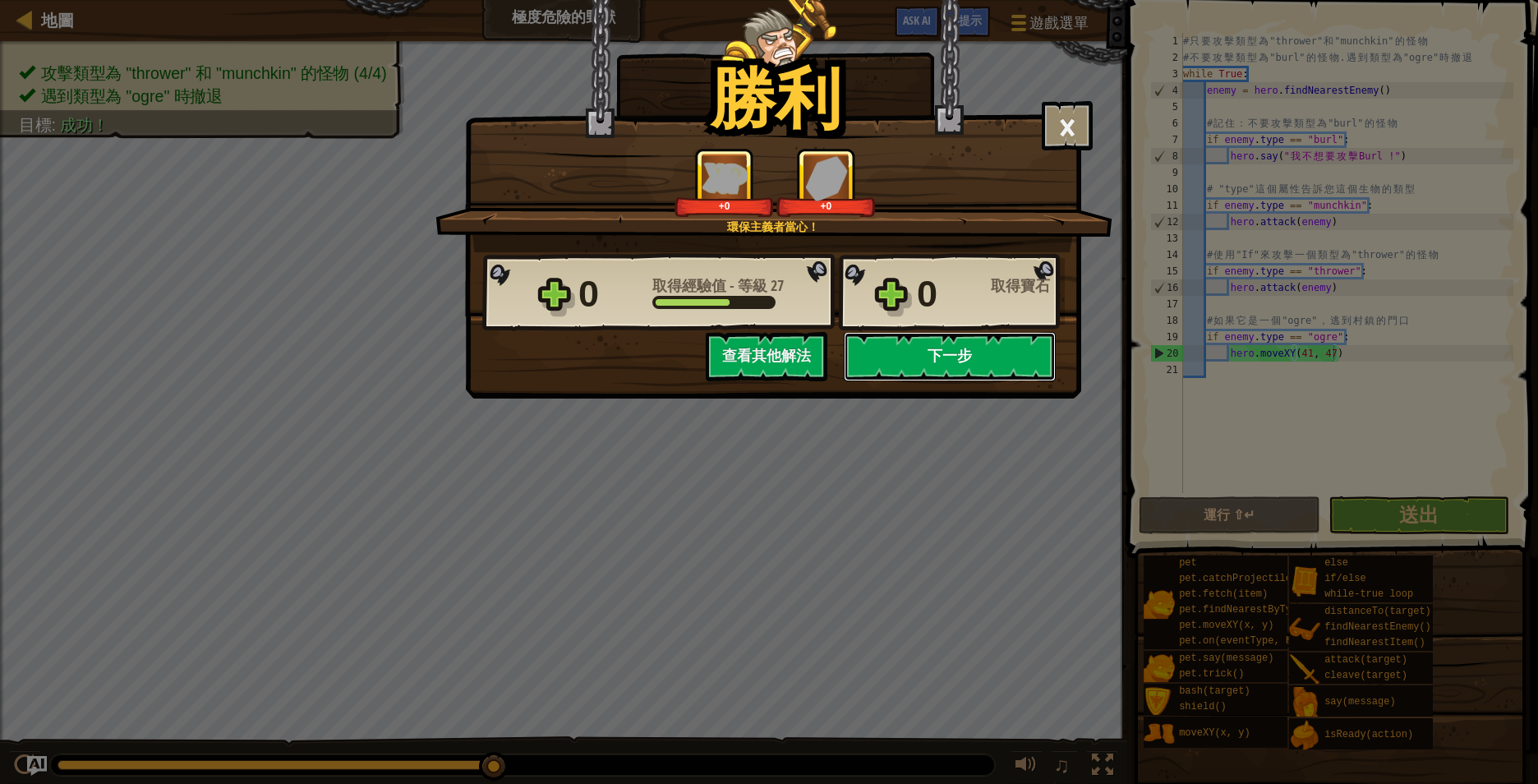
click at [978, 350] on button "下一步" at bounding box center [950, 356] width 212 height 49
select select "zh-HANT"
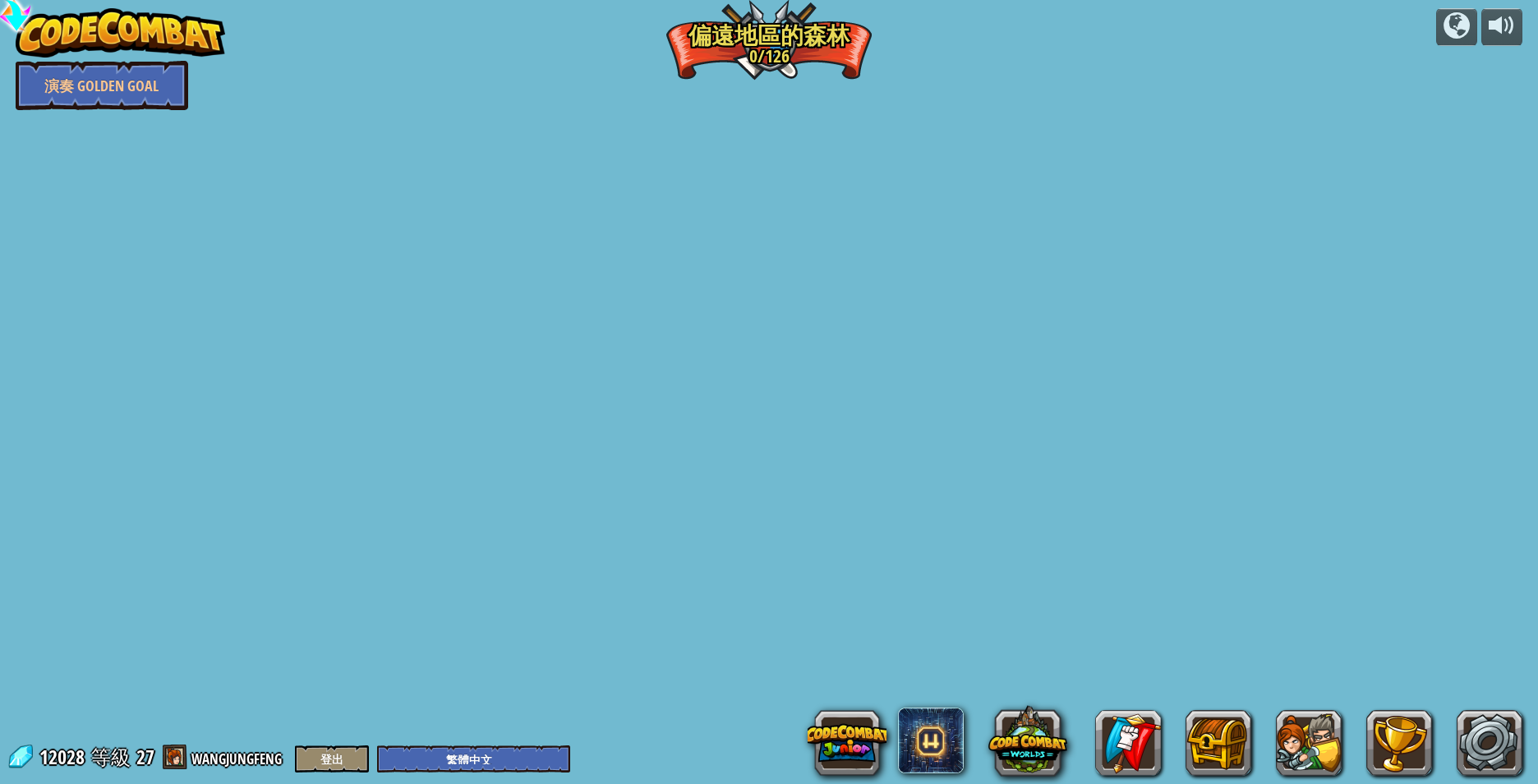
select select "zh-HANT"
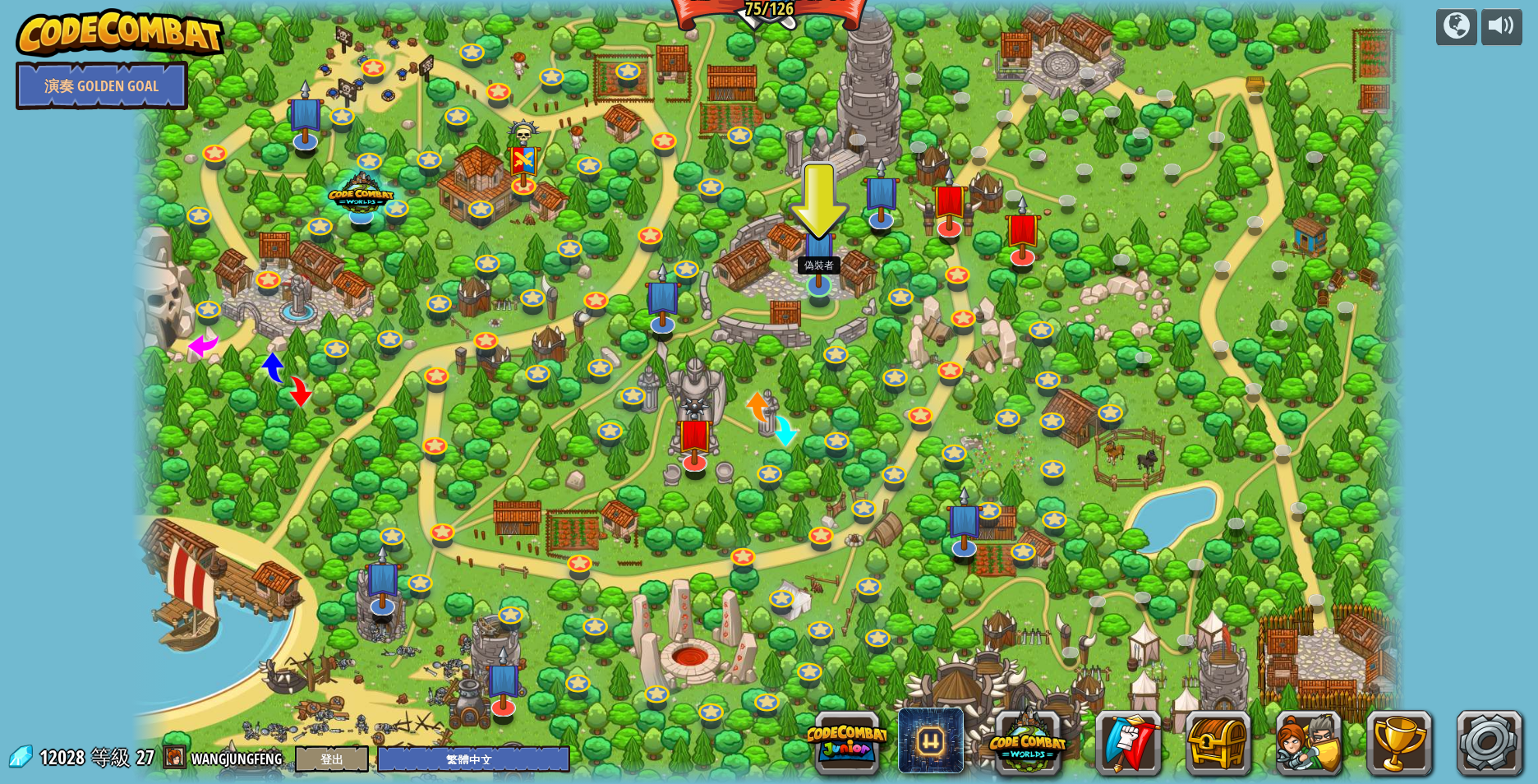
click at [815, 285] on img at bounding box center [820, 248] width 35 height 81
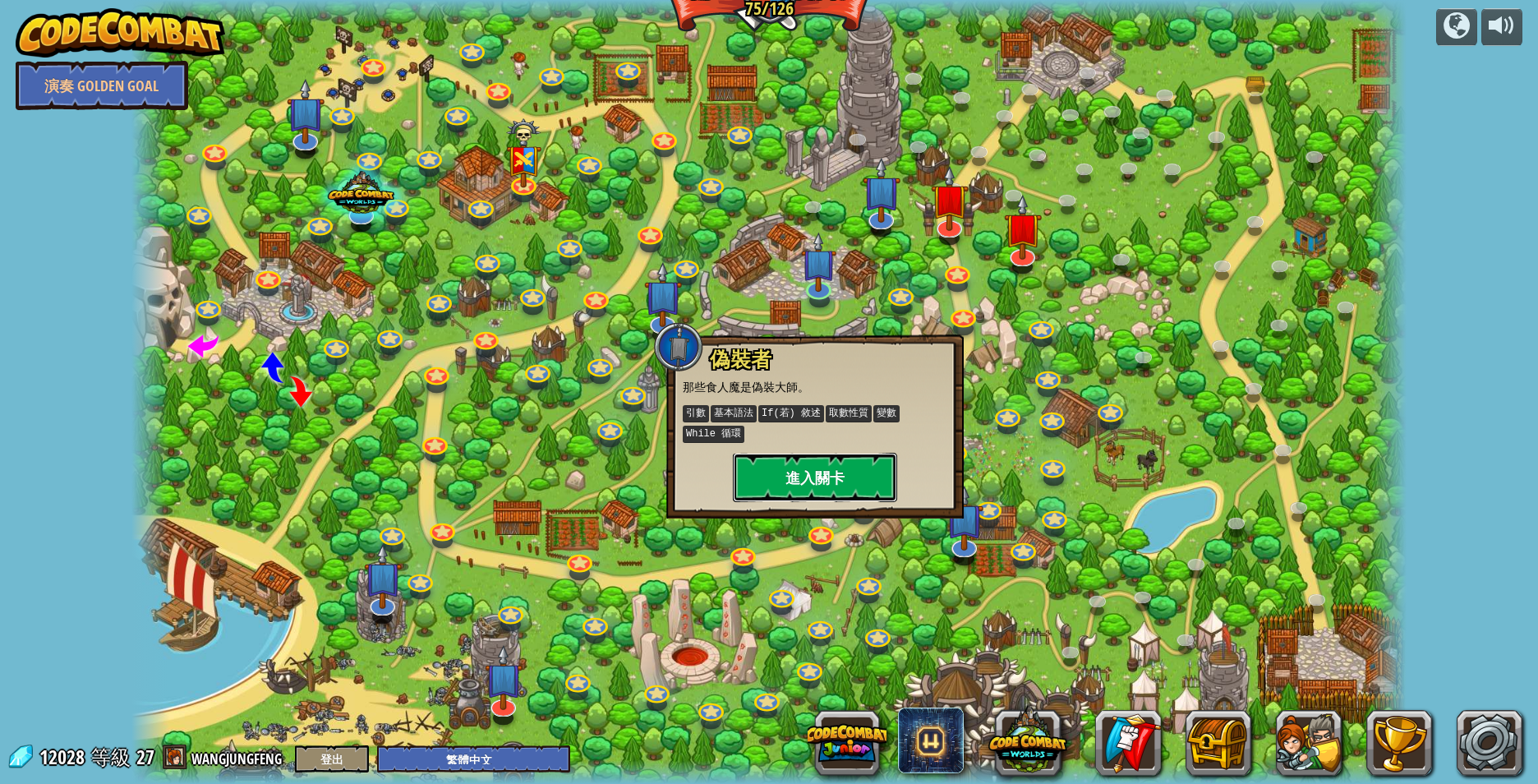
click at [814, 469] on button "進入關卡" at bounding box center [815, 477] width 164 height 49
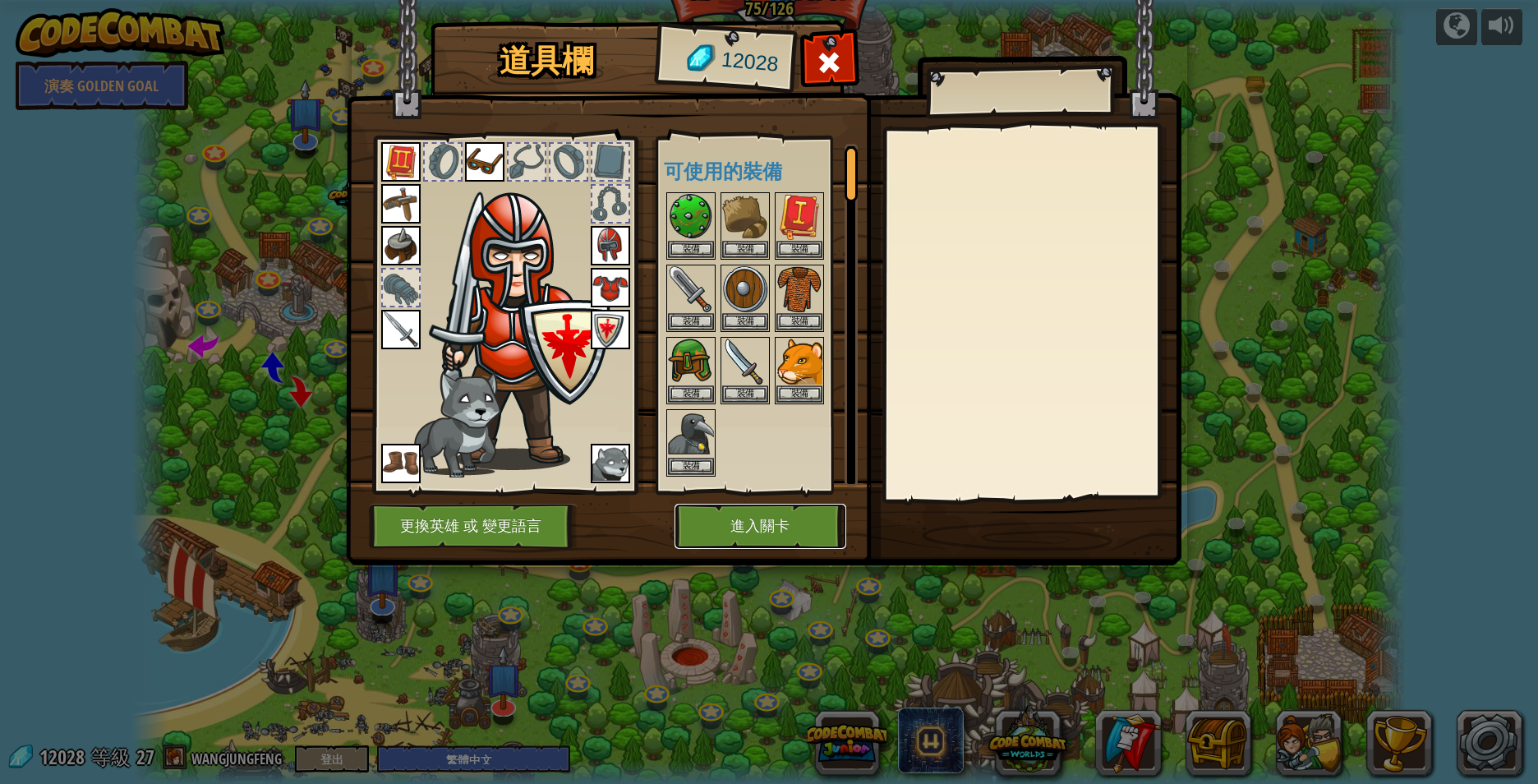
click at [756, 519] on button "進入關卡" at bounding box center [760, 526] width 172 height 45
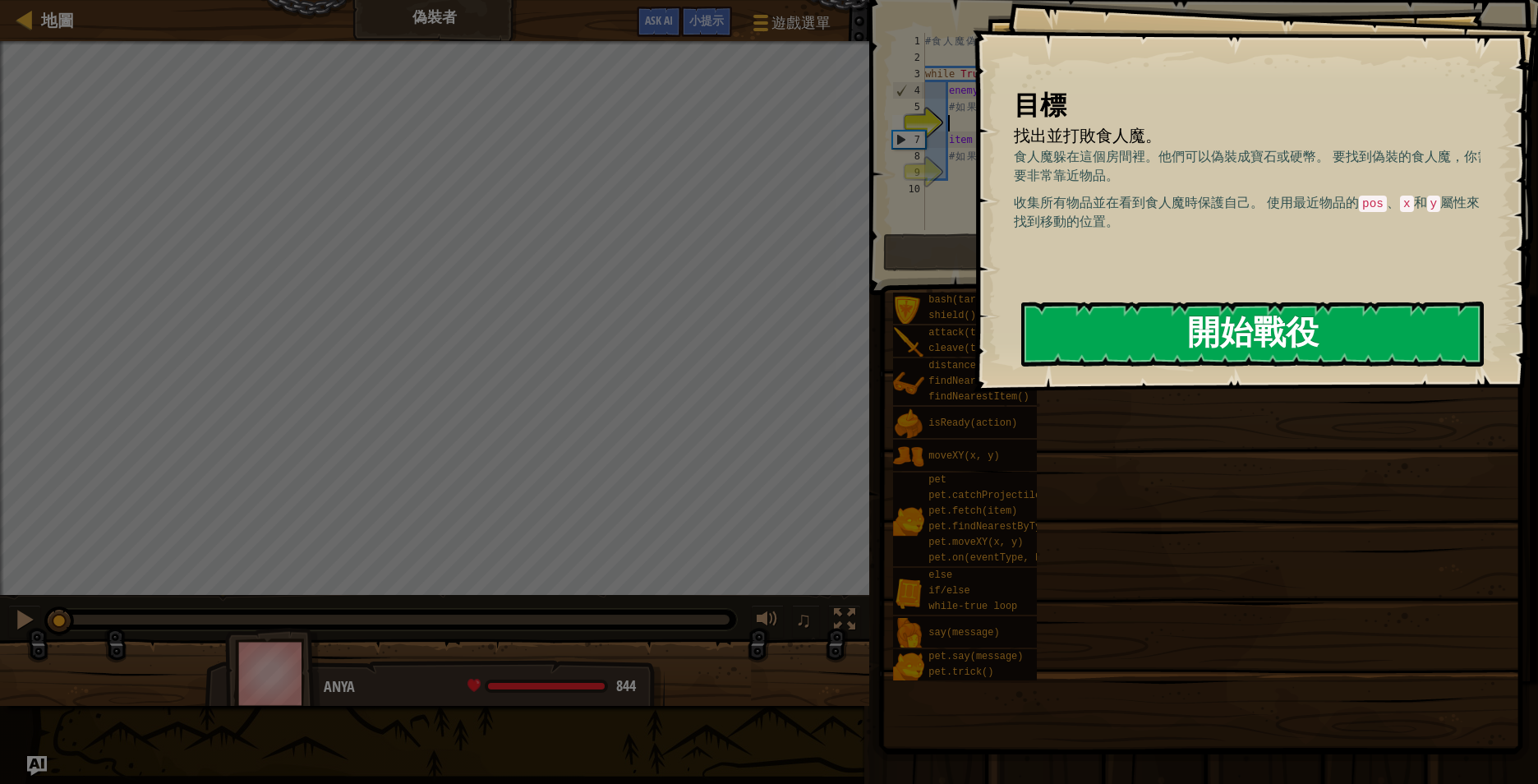
click at [1260, 332] on button "開始戰役" at bounding box center [1252, 334] width 462 height 65
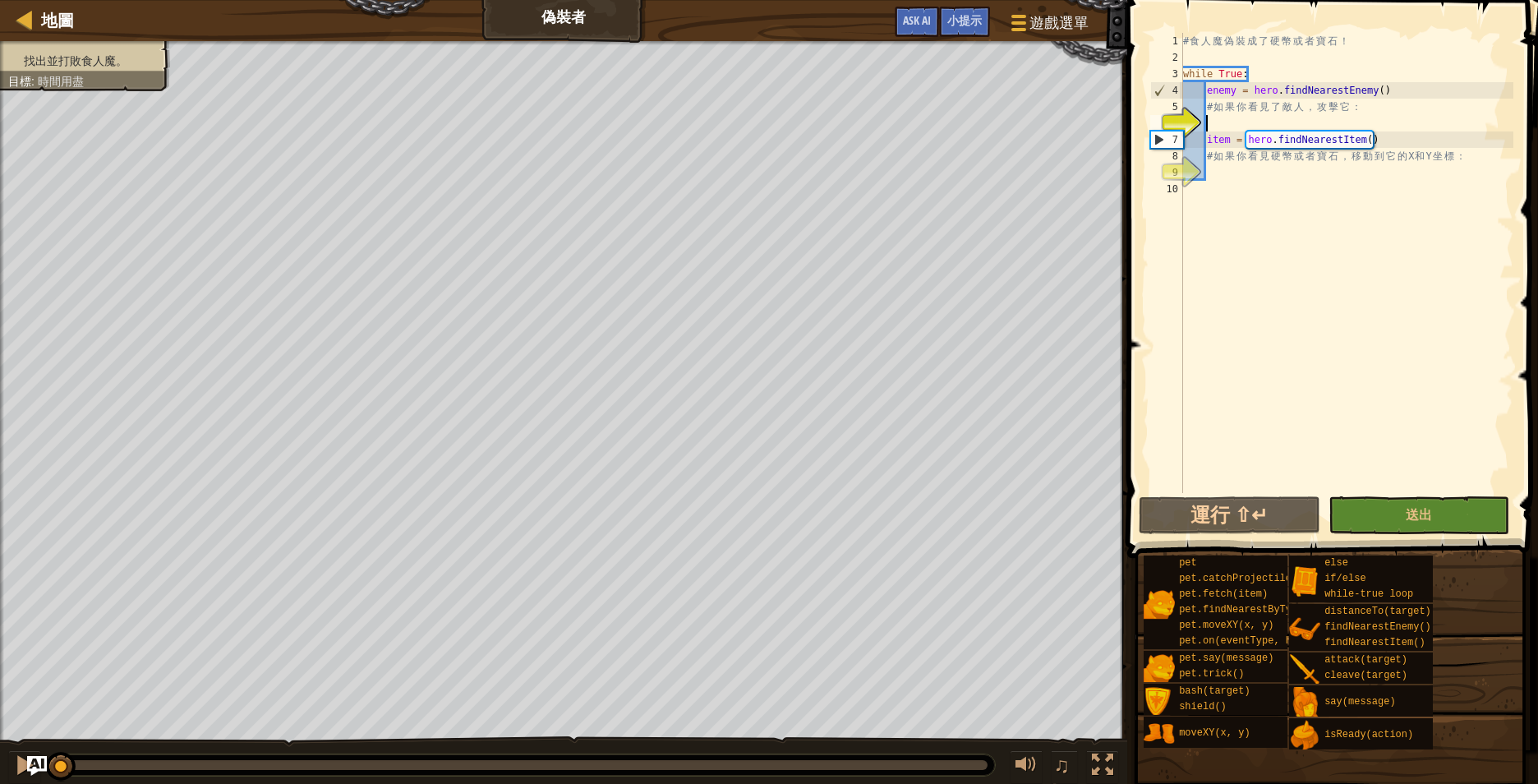
click at [1249, 118] on div "# 食 人 魔 偽 裝 成 了 硬 幣 或 者 寶 石 ！ while True : enemy = hero . findNearestEnemy ( ) …" at bounding box center [1346, 278] width 333 height 493
type textarea "I"
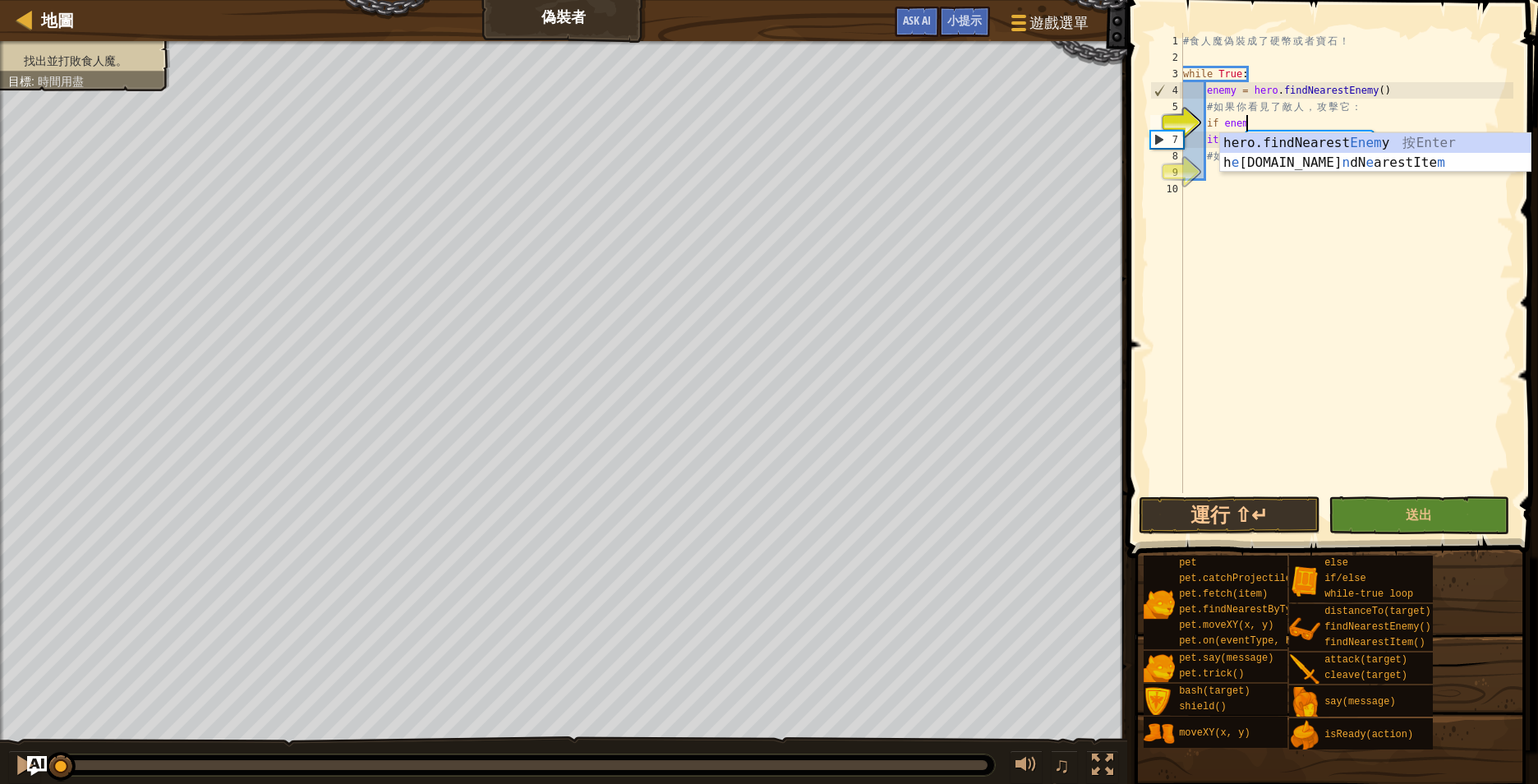
scroll to position [7, 9]
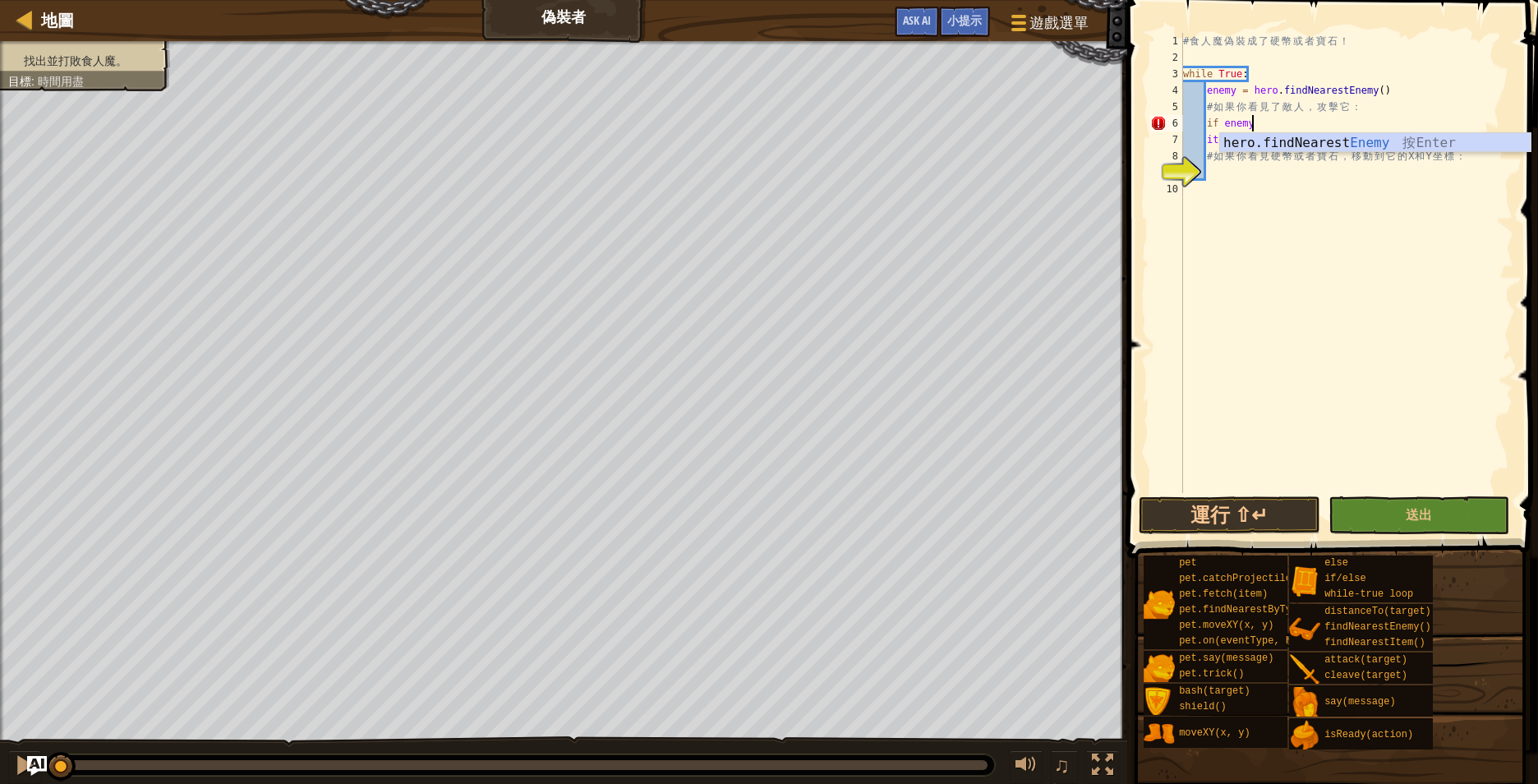
type textarea "if enemy:"
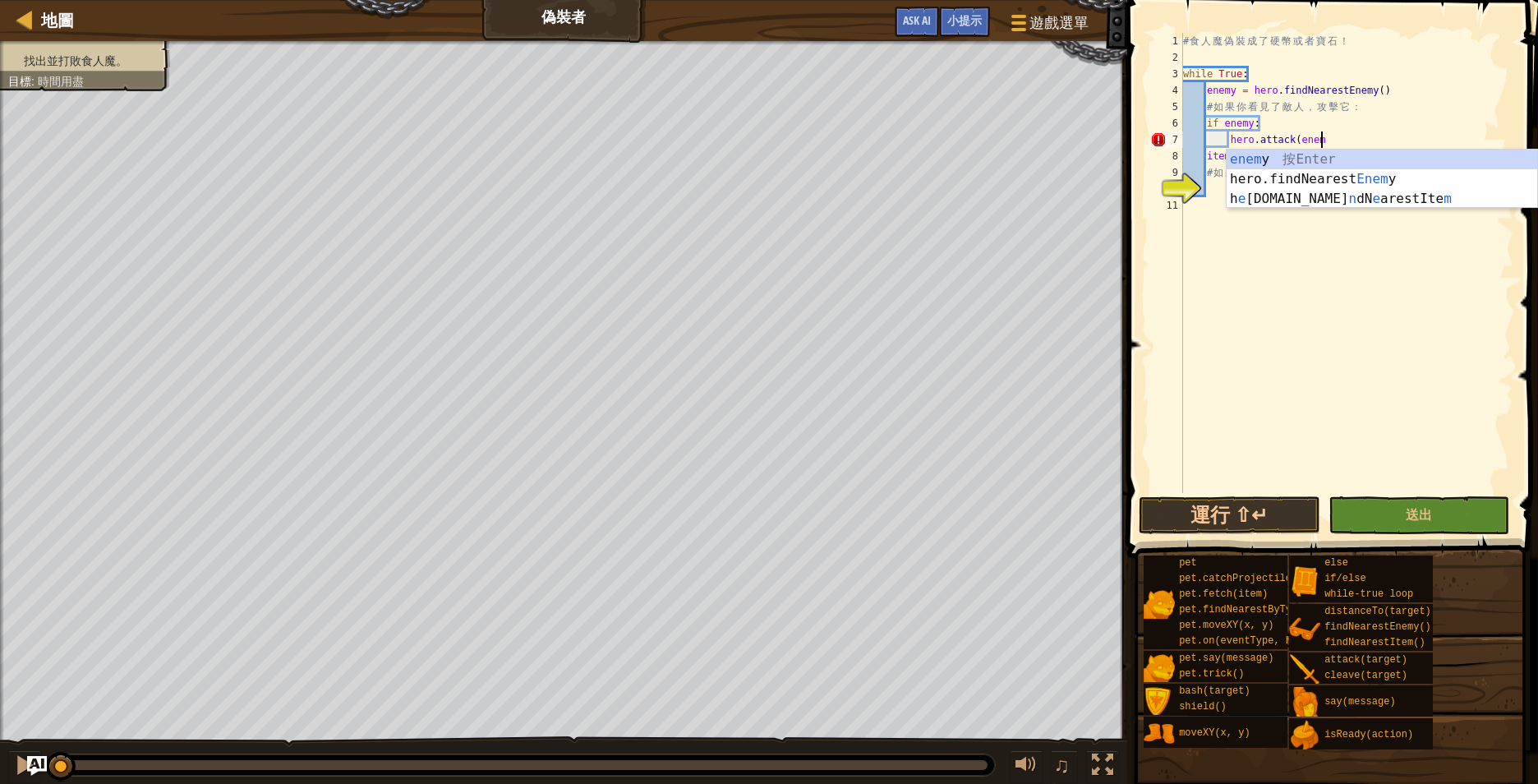
scroll to position [7, 19]
type textarea "hero.attack(enemy)"
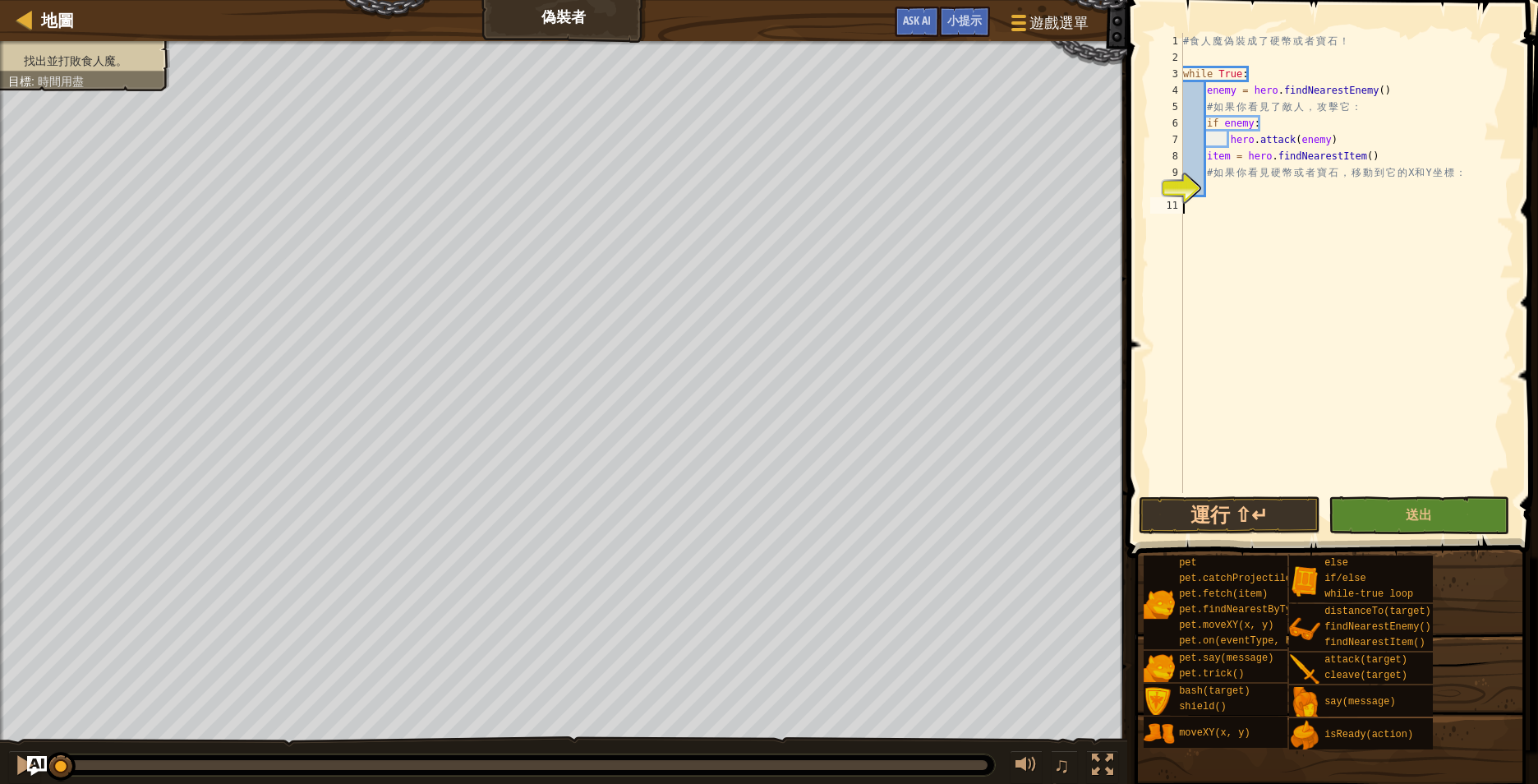
click at [1354, 199] on div "# 食 人 魔 偽 裝 成 了 硬 幣 或 者 寶 石 ！ while True : enemy = hero . findNearestEnemy ( ) …" at bounding box center [1346, 278] width 333 height 493
click at [1370, 189] on div "# 食 人 魔 偽 裝 成 了 硬 幣 或 者 寶 石 ！ while True : enemy = hero . findNearestEnemy ( ) …" at bounding box center [1346, 278] width 333 height 493
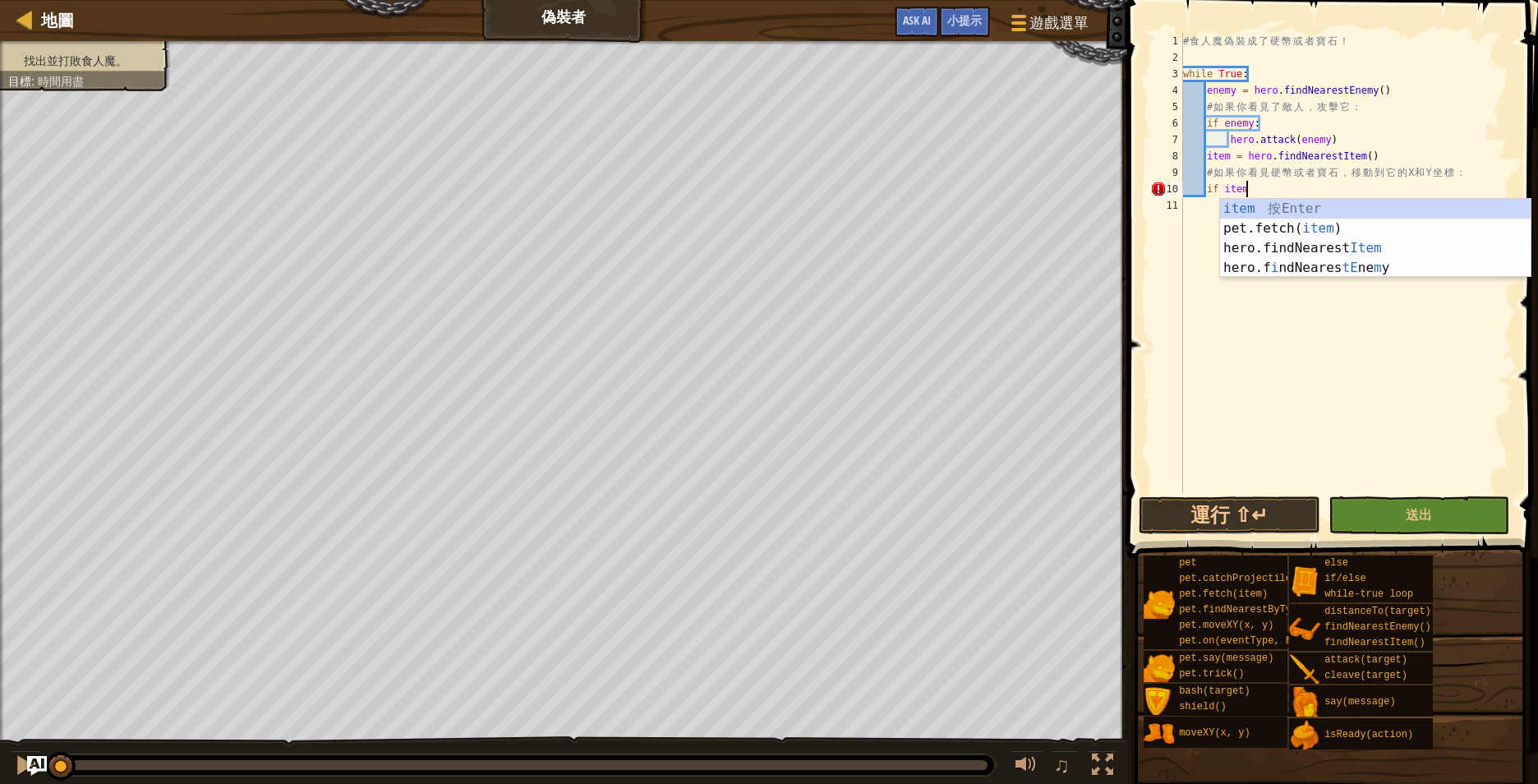
scroll to position [7, 8]
type textarea "if item:"
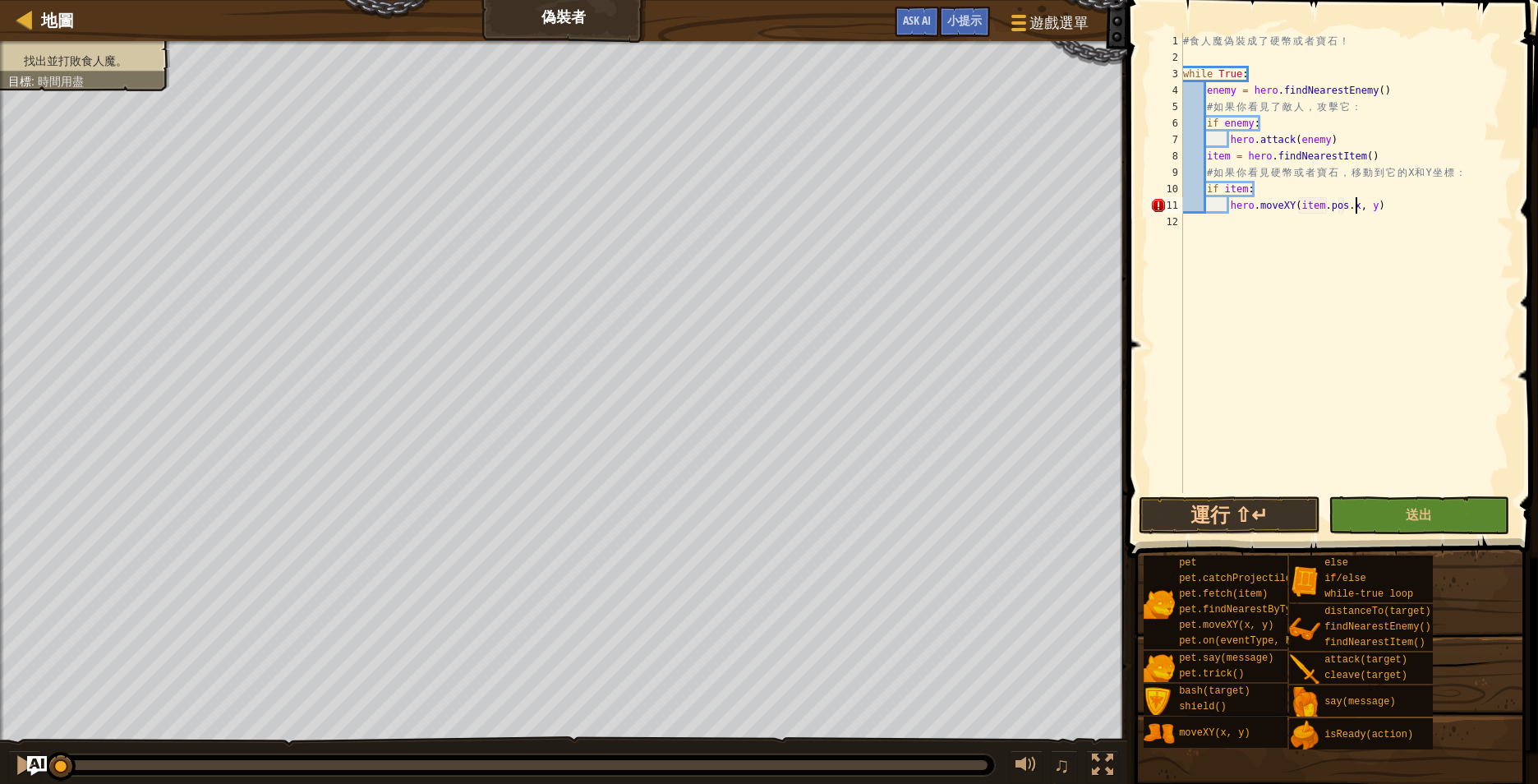
scroll to position [7, 25]
type textarea "hero.moveXY(item.pos.x, item.pos.y)"
click at [1470, 286] on div "# 食 人 魔 偽 裝 成 了 硬 幣 或 者 寶 石 ！ while True : enemy = hero . findNearestEnemy ( ) …" at bounding box center [1346, 278] width 333 height 493
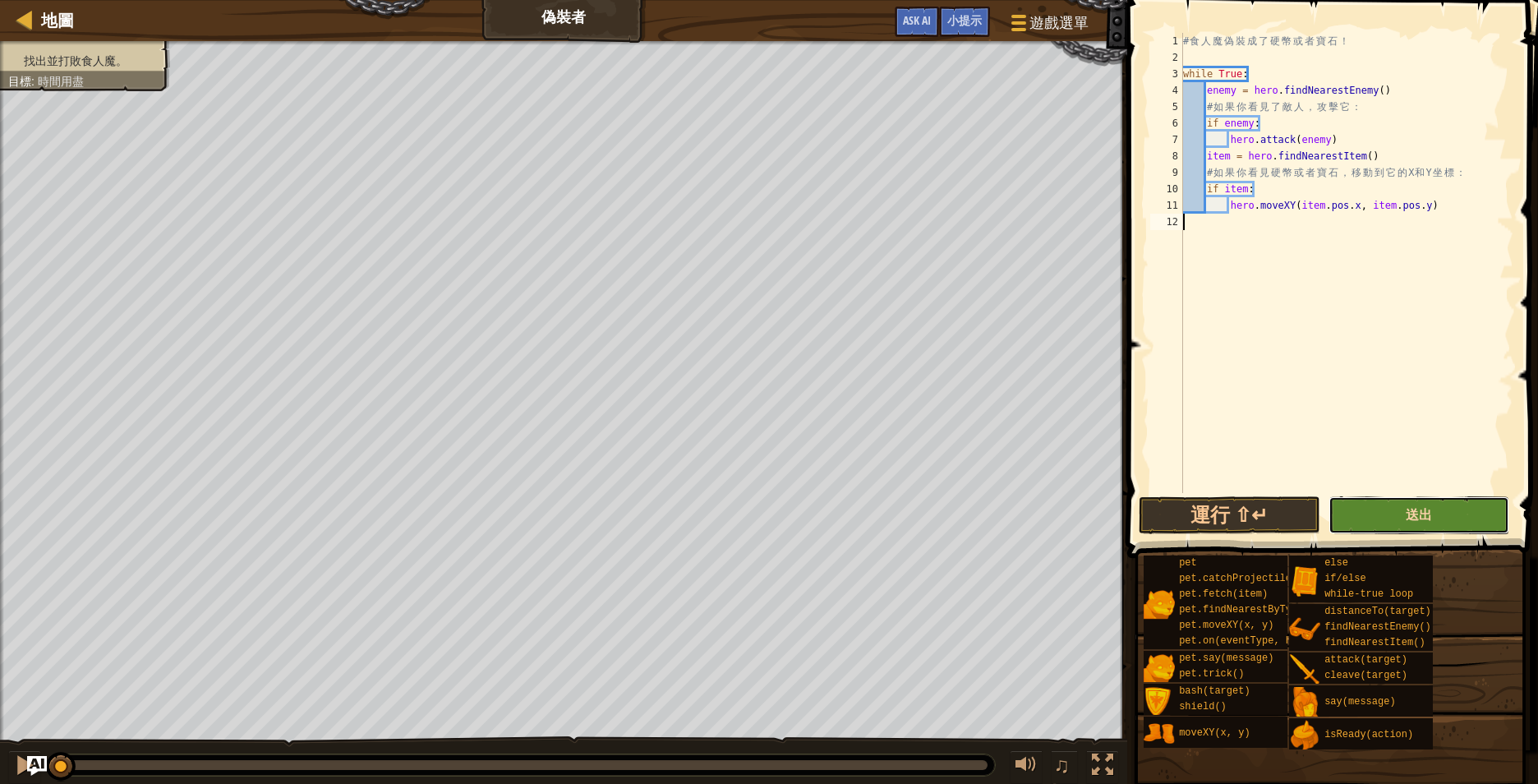
click at [1421, 507] on span "送出" at bounding box center [1419, 513] width 26 height 18
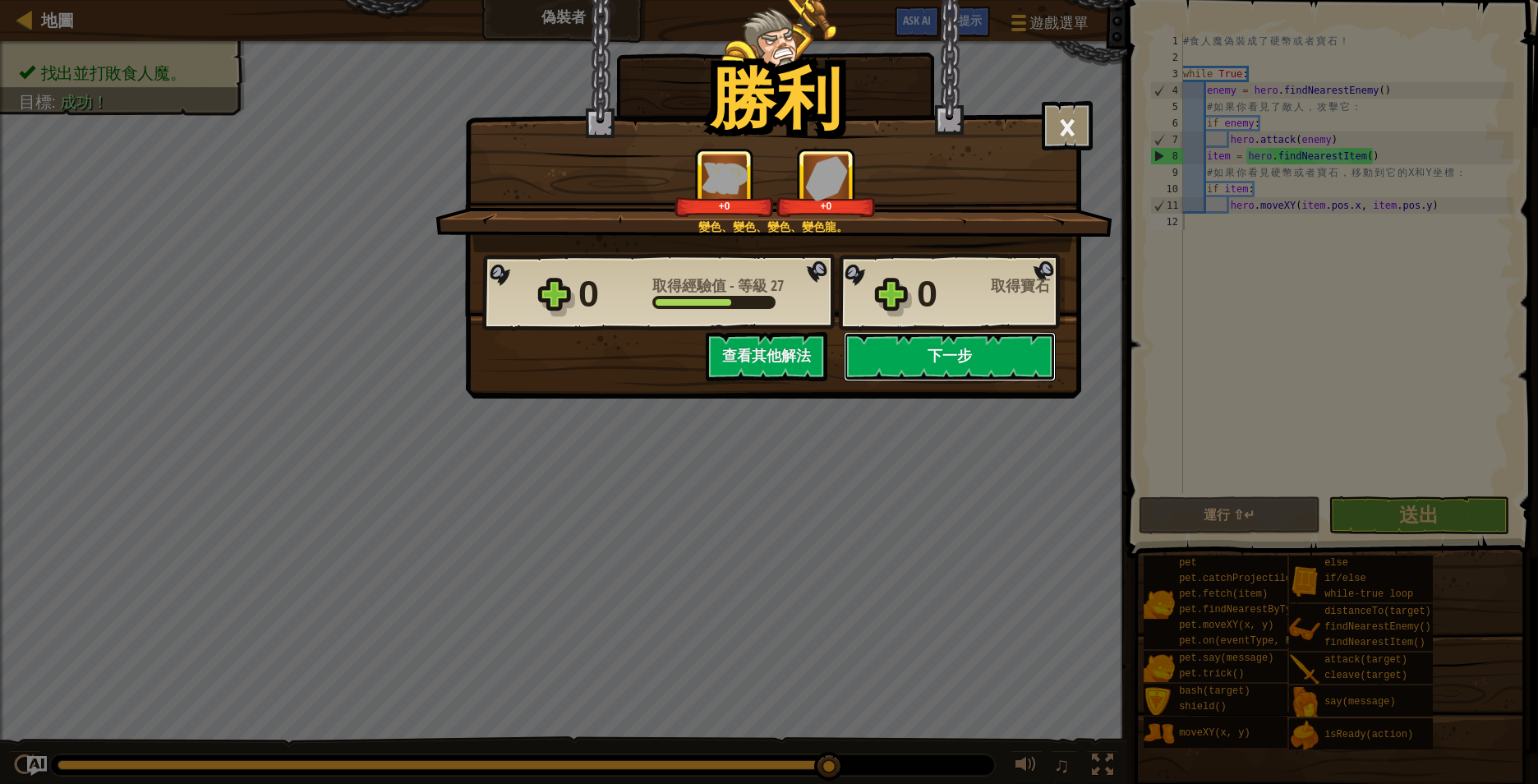
click at [949, 356] on button "下一步" at bounding box center [950, 356] width 212 height 49
select select "zh-HANT"
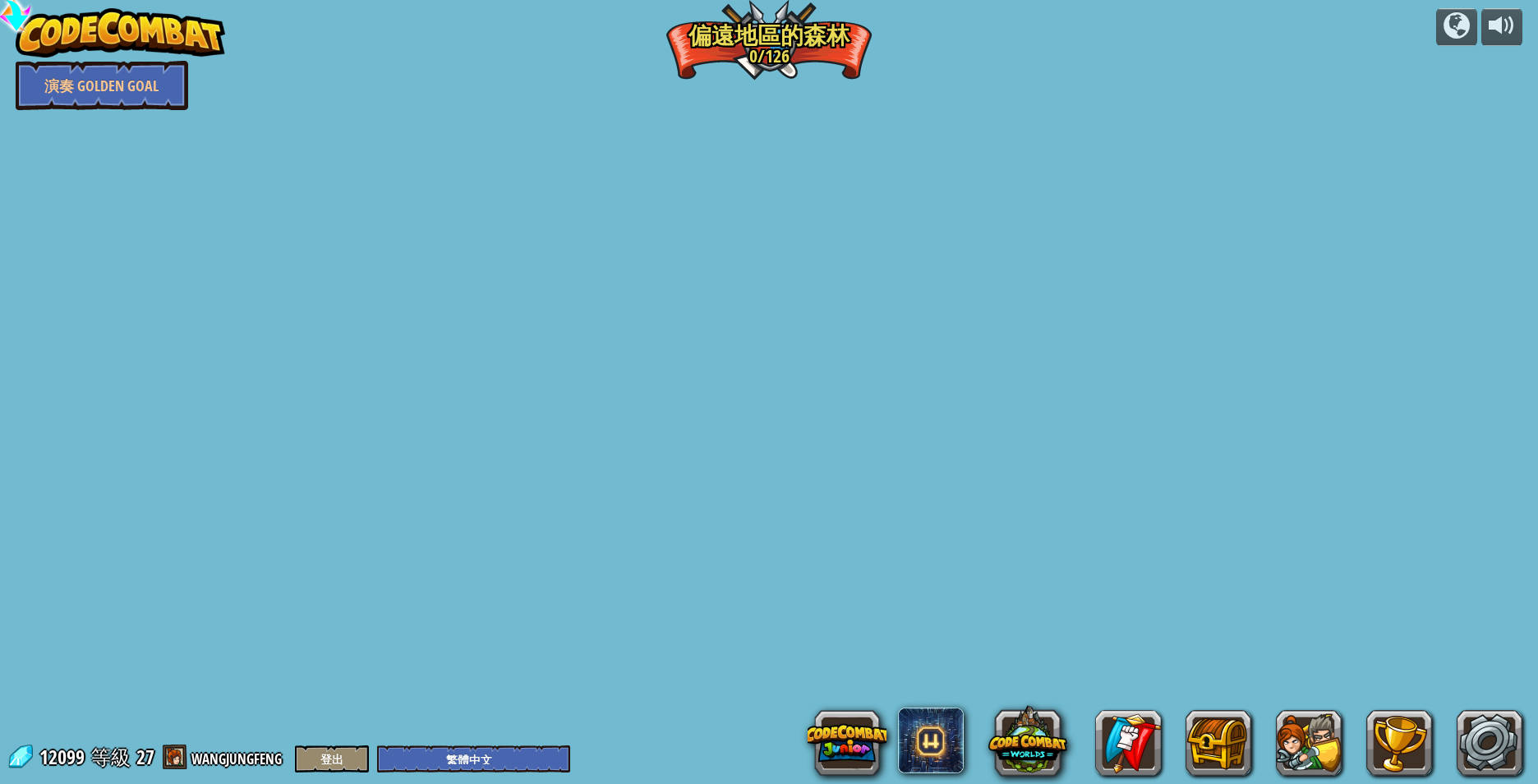
select select "zh-HANT"
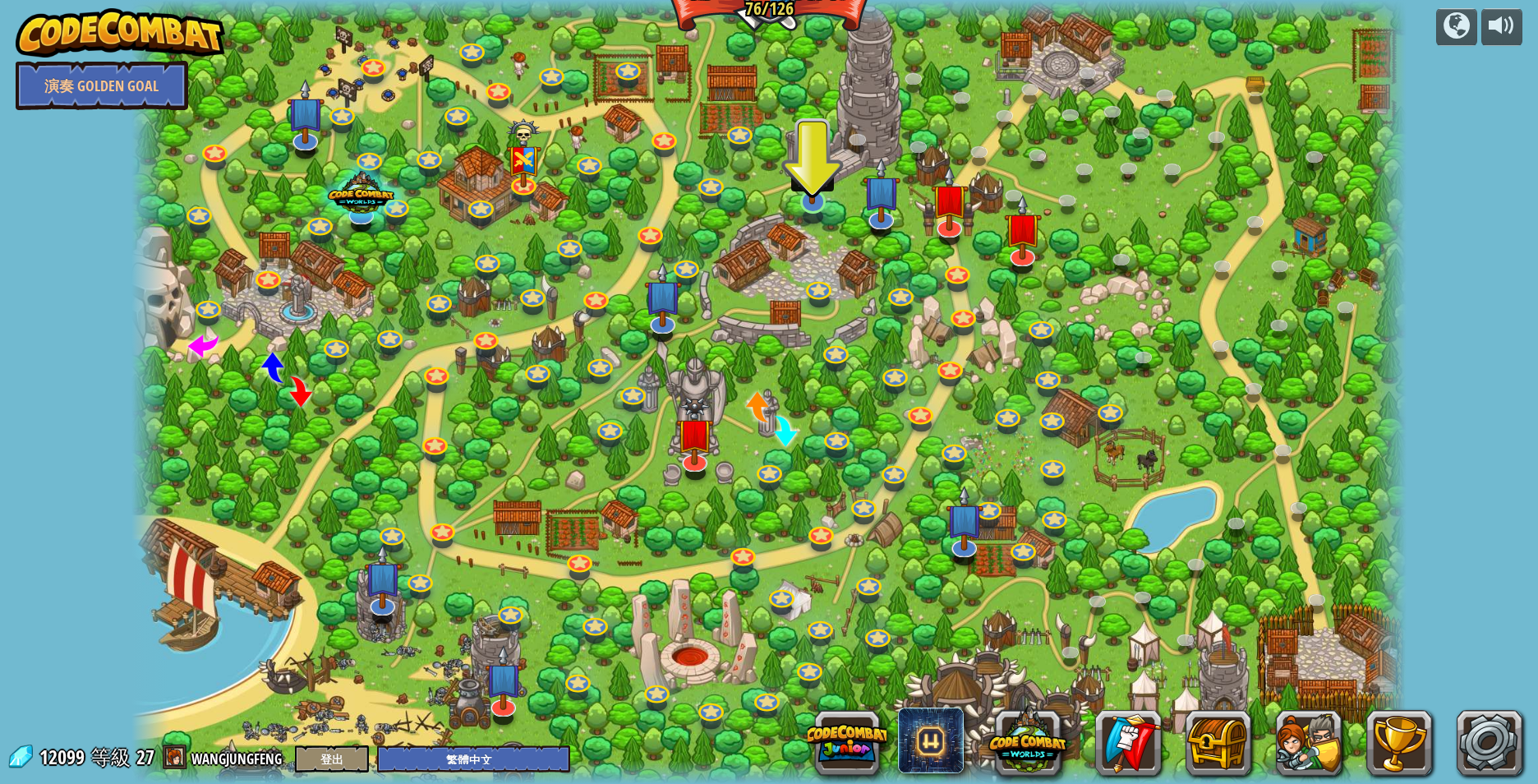
click at [814, 193] on img at bounding box center [813, 164] width 35 height 81
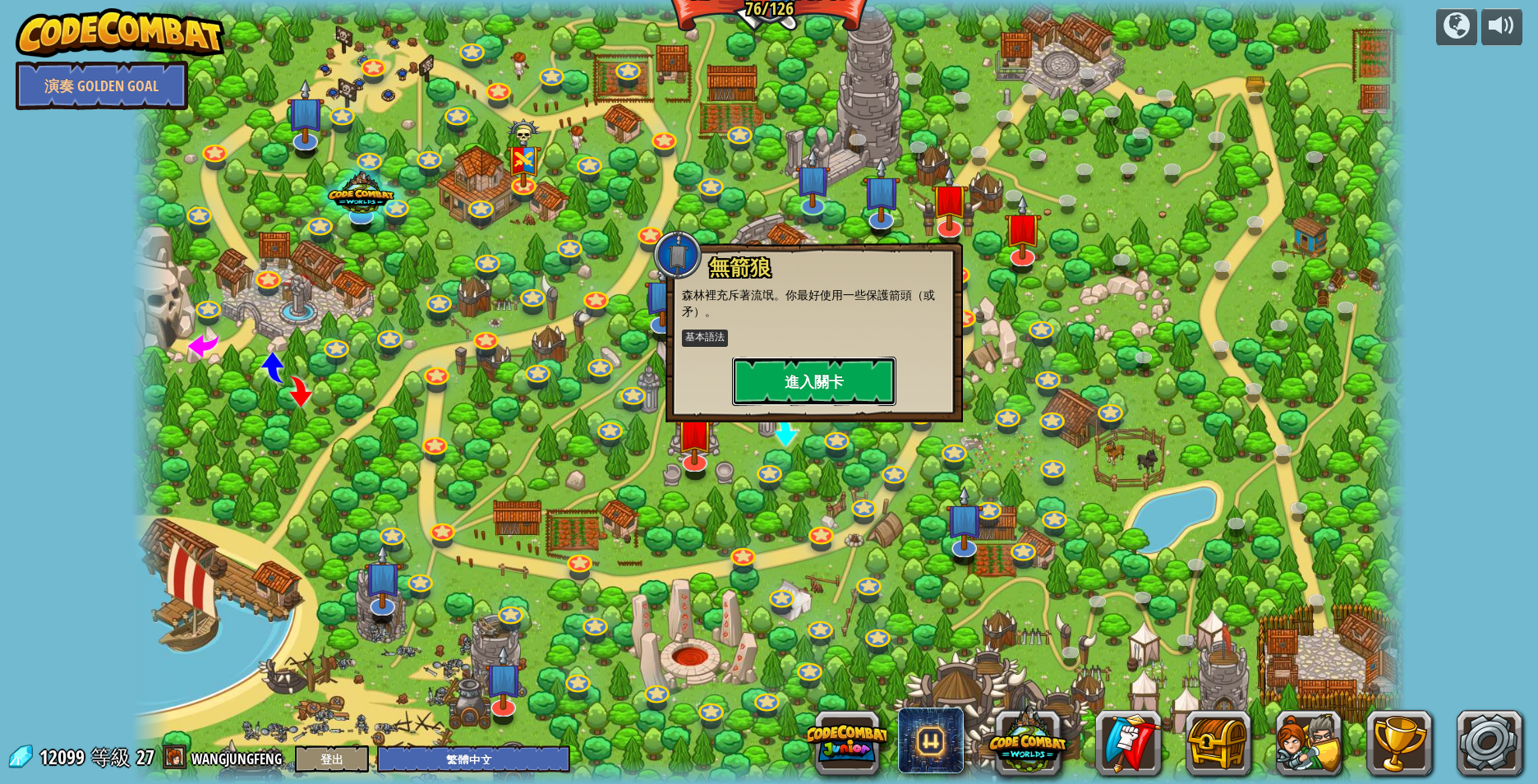
click at [806, 383] on button "進入關卡" at bounding box center [814, 380] width 164 height 49
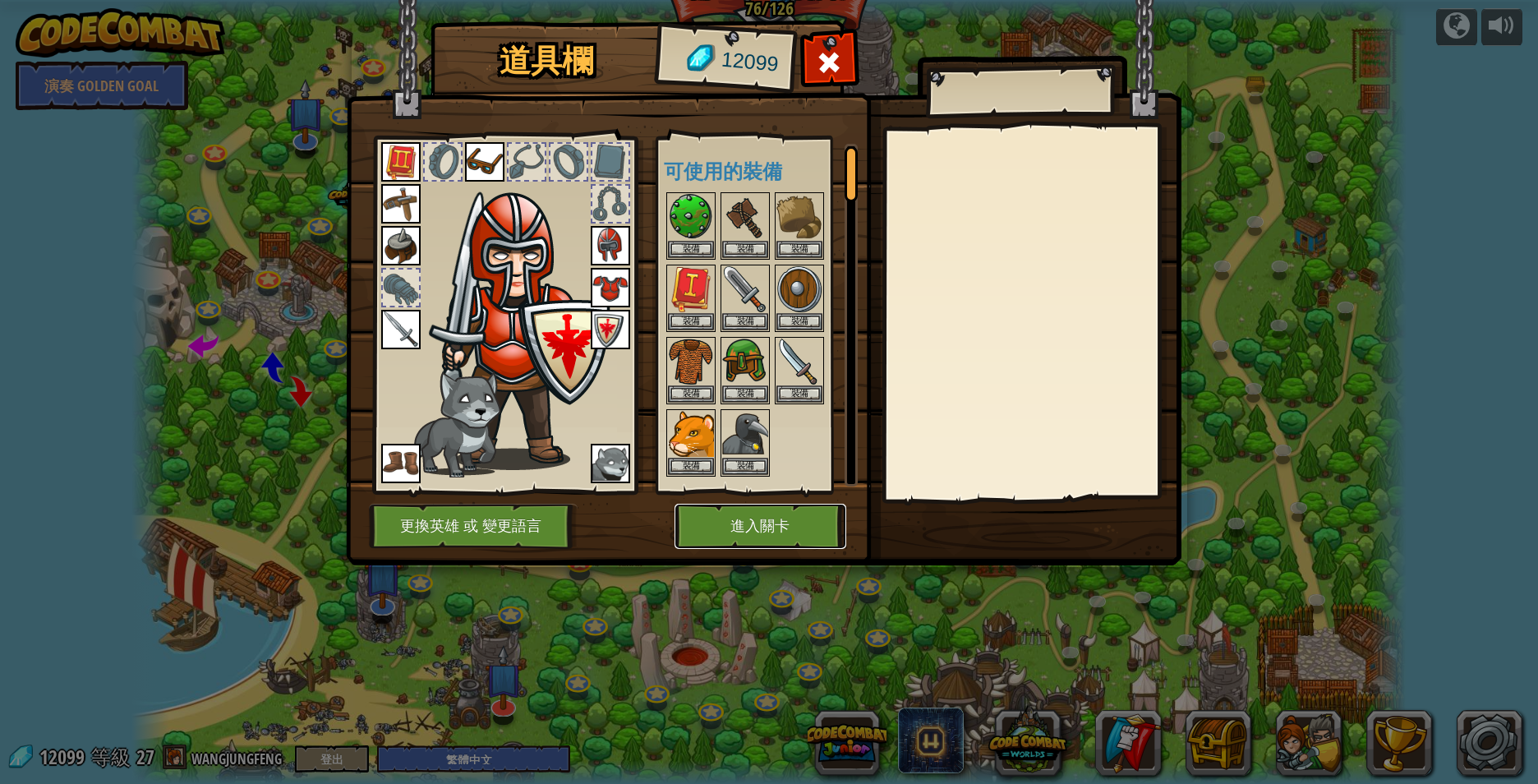
click at [756, 525] on button "進入關卡" at bounding box center [760, 526] width 172 height 45
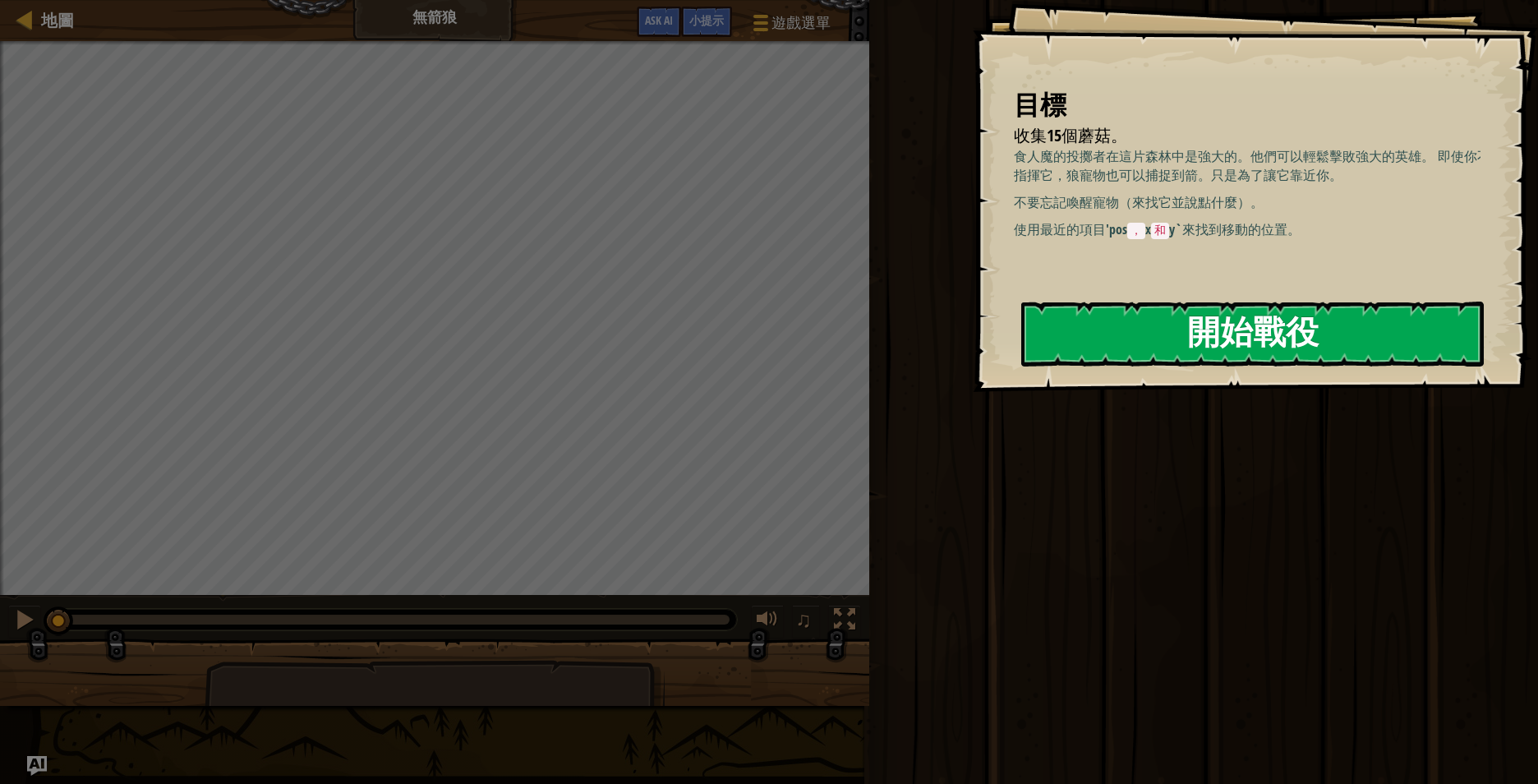
click at [1248, 332] on button "開始戰役" at bounding box center [1252, 334] width 462 height 65
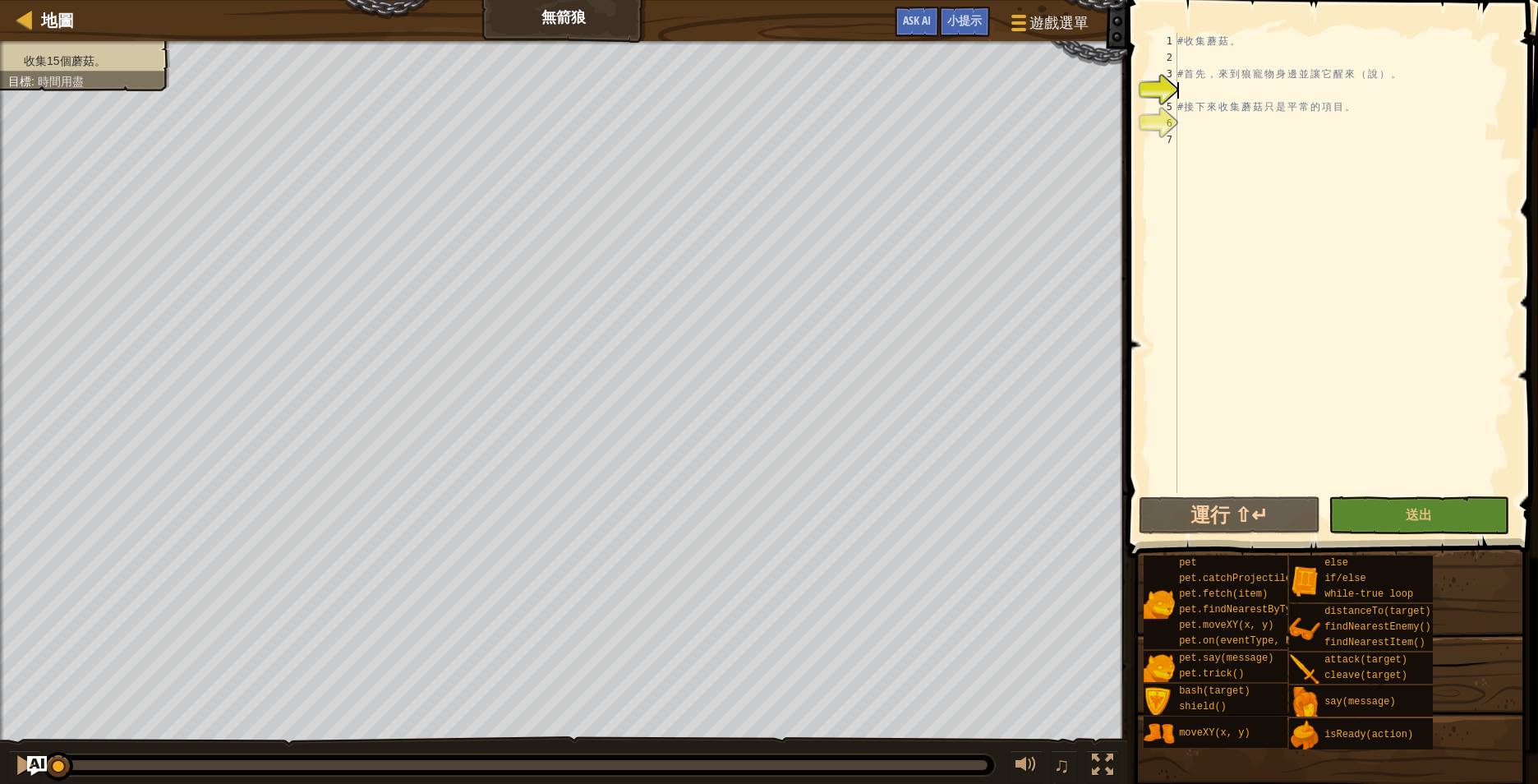
click at [1245, 89] on div "# 收 集 蘑 菇 。 # 首 先 ， 來 到 狼 寵 物 身 邊 並 讓 它 醒 來 （ 說 ） 。 # 接 下 來 收 集 蘑 菇 只 是 平 常 的 項…" at bounding box center [1344, 278] width 340 height 493
click at [1231, 123] on div "# 收 集 蘑 菇 。 # 首 先 ， 來 到 狼 寵 物 身 邊 並 讓 它 醒 來 （ 說 ） 。 # 接 下 來 收 集 蘑 菇 只 是 平 常 的 項…" at bounding box center [1344, 278] width 340 height 493
click at [1234, 93] on div "# 收 集 蘑 菇 。 # 首 先 ， 來 到 狼 寵 物 身 邊 並 讓 它 醒 來 （ 說 ） 。 # 接 下 來 收 集 蘑 菇 只 是 平 常 的 項…" at bounding box center [1344, 278] width 340 height 493
click at [1235, 59] on div "# 收 集 蘑 菇 。 # 首 先 ， 來 到 狼 寵 物 身 邊 並 讓 它 醒 來 （ 說 ） 。 # 接 下 來 收 集 蘑 菇 只 是 平 常 的 項…" at bounding box center [1344, 278] width 340 height 493
click at [1229, 86] on div "# 收 集 蘑 菇 。 # 首 先 ， 來 到 狼 寵 物 身 邊 並 讓 它 醒 來 （ 說 ） 。 # 接 下 來 收 集 蘑 菇 只 是 平 常 的 項…" at bounding box center [1344, 278] width 340 height 493
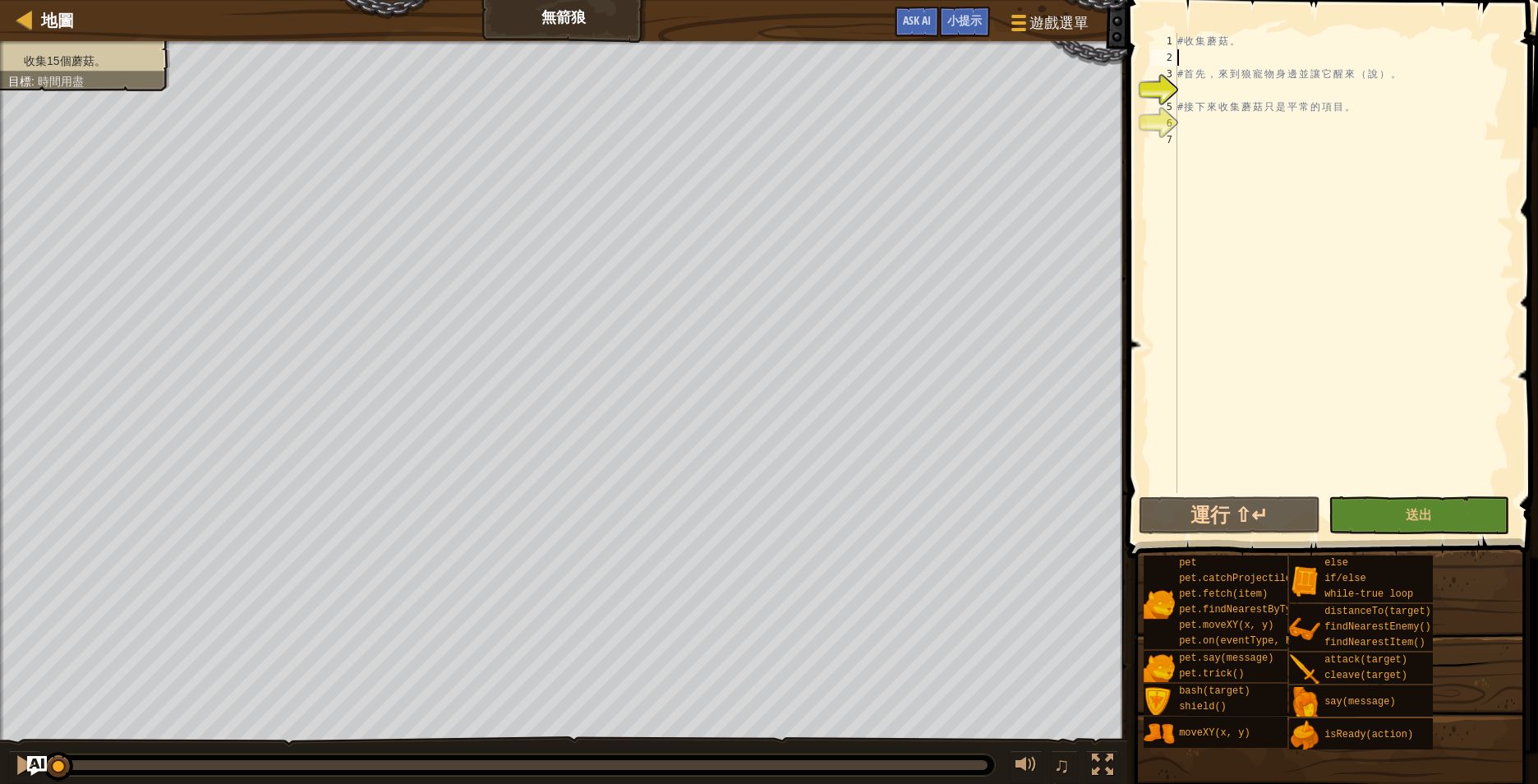
click at [1227, 55] on div "# 收 集 蘑 菇 。 # 首 先 ， 來 到 狼 寵 物 身 邊 並 讓 它 醒 來 （ 說 ） 。 # 接 下 來 收 集 蘑 菇 只 是 平 常 的 項…" at bounding box center [1344, 278] width 340 height 493
click at [972, 15] on span "小提示" at bounding box center [964, 19] width 34 height 16
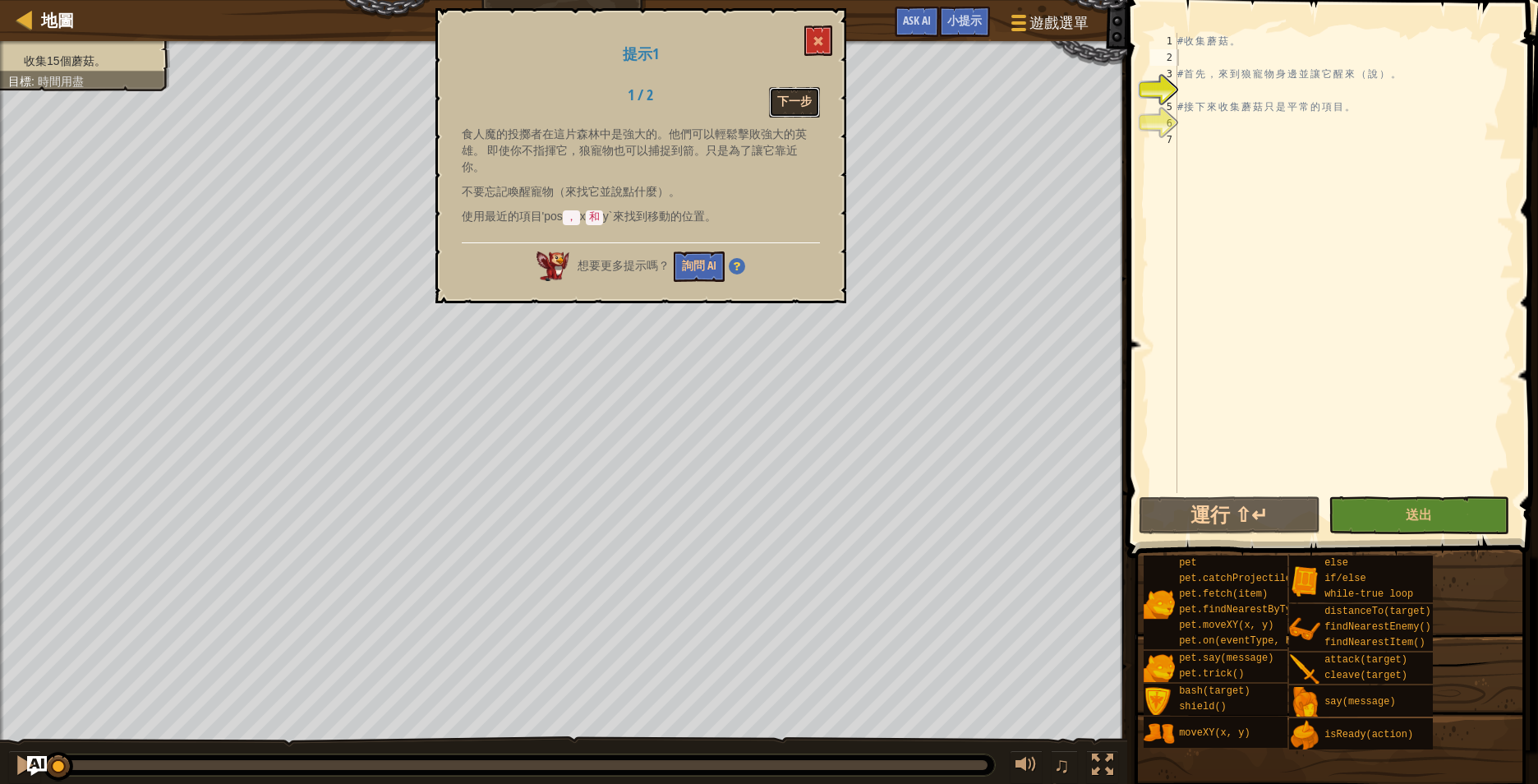
click at [795, 103] on button "下一步" at bounding box center [795, 102] width 51 height 31
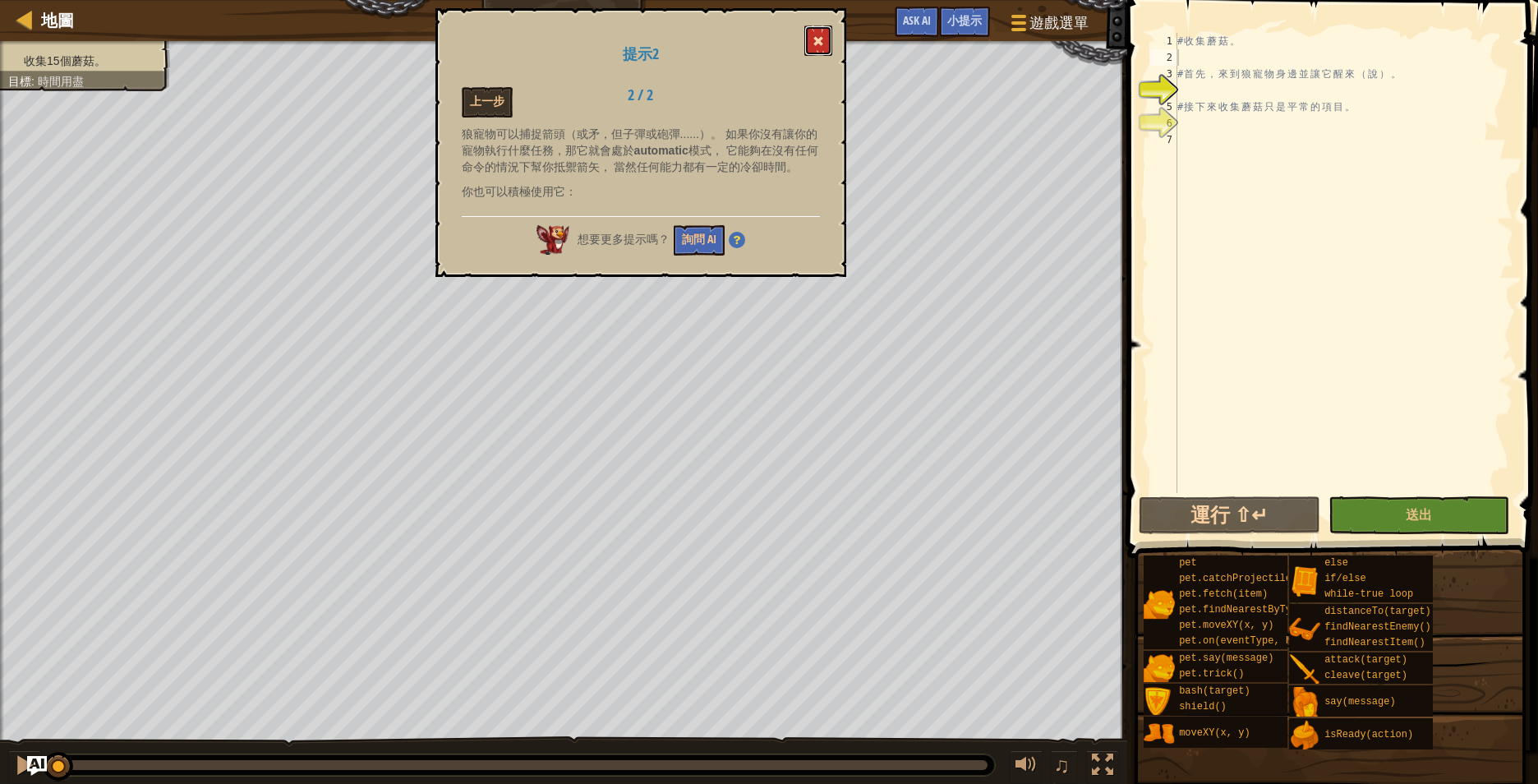
click at [813, 45] on button at bounding box center [819, 40] width 28 height 31
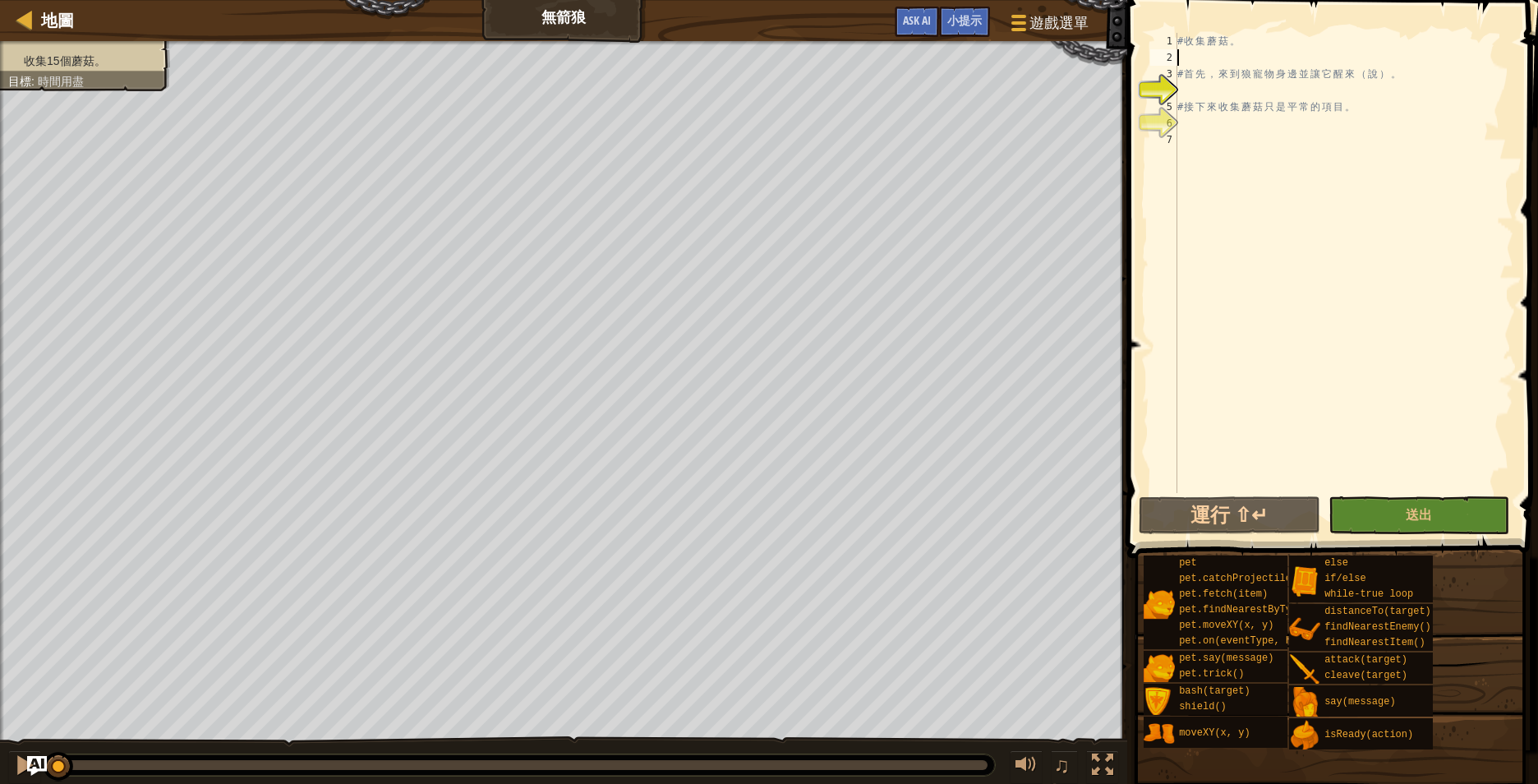
click at [1269, 57] on div "# 收 集 蘑 菇 。 # 首 先 ， 來 到 狼 寵 物 身 邊 並 讓 它 醒 來 （ 說 ） 。 # 接 下 來 收 集 蘑 菇 只 是 平 常 的 項…" at bounding box center [1344, 278] width 340 height 493
click at [1260, 83] on div "# 收 集 蘑 菇 。 # 首 先 ， 來 到 狼 寵 物 身 邊 並 讓 它 醒 來 （ 說 ） 。 # 接 下 來 收 集 蘑 菇 只 是 平 常 的 項…" at bounding box center [1344, 278] width 340 height 493
click at [1327, 96] on div "# 收 集 蘑 菇 。 # 首 先 ， 來 到 狼 寵 物 身 邊 並 讓 它 醒 來 （ 說 ） 。 # 接 下 來 收 集 蘑 菇 只 是 平 常 的 項…" at bounding box center [1344, 278] width 340 height 493
click at [1226, 87] on div "# 收 集 蘑 菇 。 # 首 先 ， 來 到 狼 寵 物 身 邊 並 讓 它 醒 來 （ 說 ） 。 # 接 下 來 收 集 蘑 菇 只 是 平 常 的 項…" at bounding box center [1344, 278] width 340 height 493
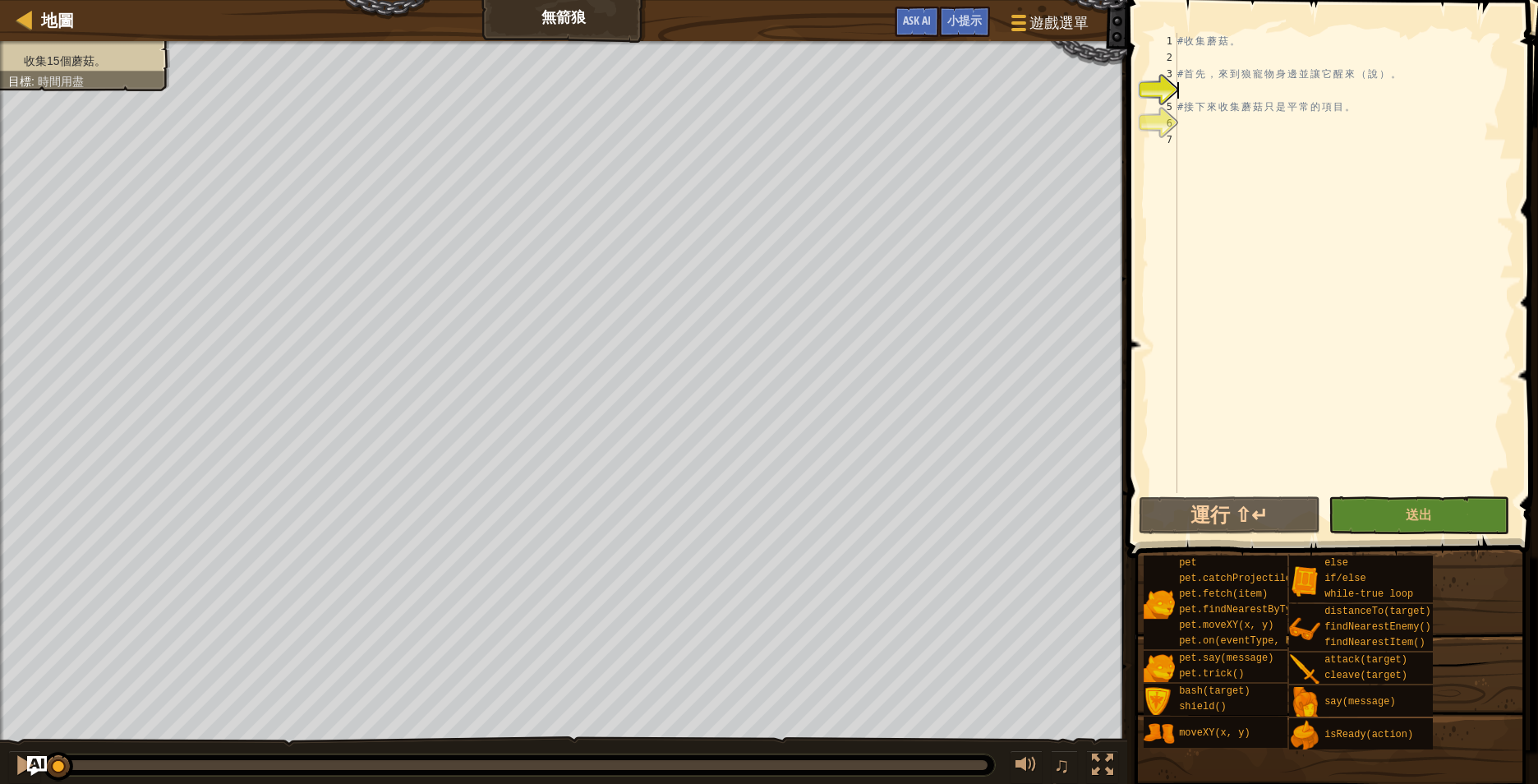
scroll to position [0, 1]
type textarea "H"
type textarea "hero.moveXY(12, 34)"
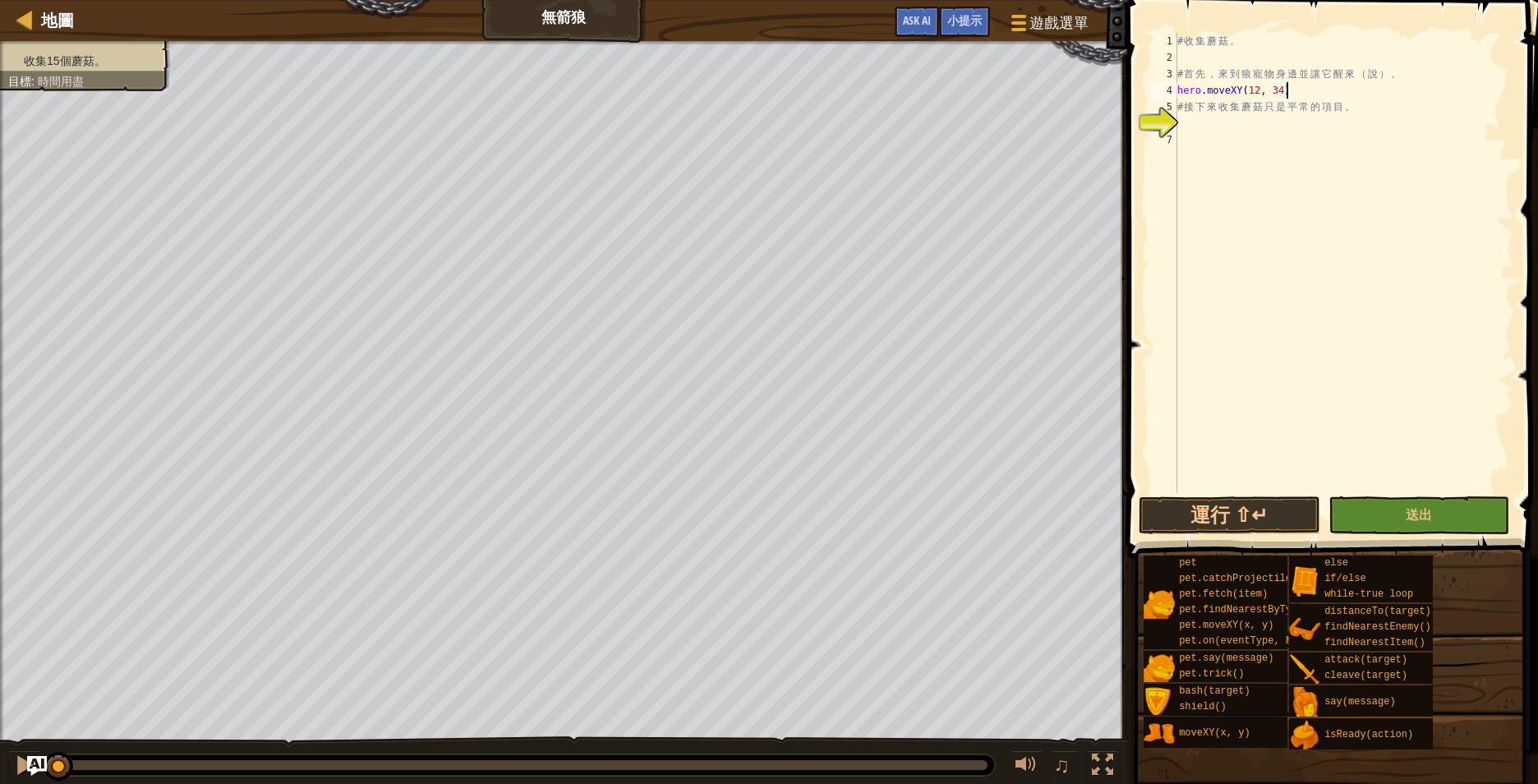
click at [1292, 95] on div "# 收 集 蘑 菇 。 # 首 先 ， 來 到 狼 寵 物 身 邊 並 讓 它 醒 來 （ 說 ） 。 hero . moveXY ( 12 , 34 ) #…" at bounding box center [1344, 278] width 340 height 493
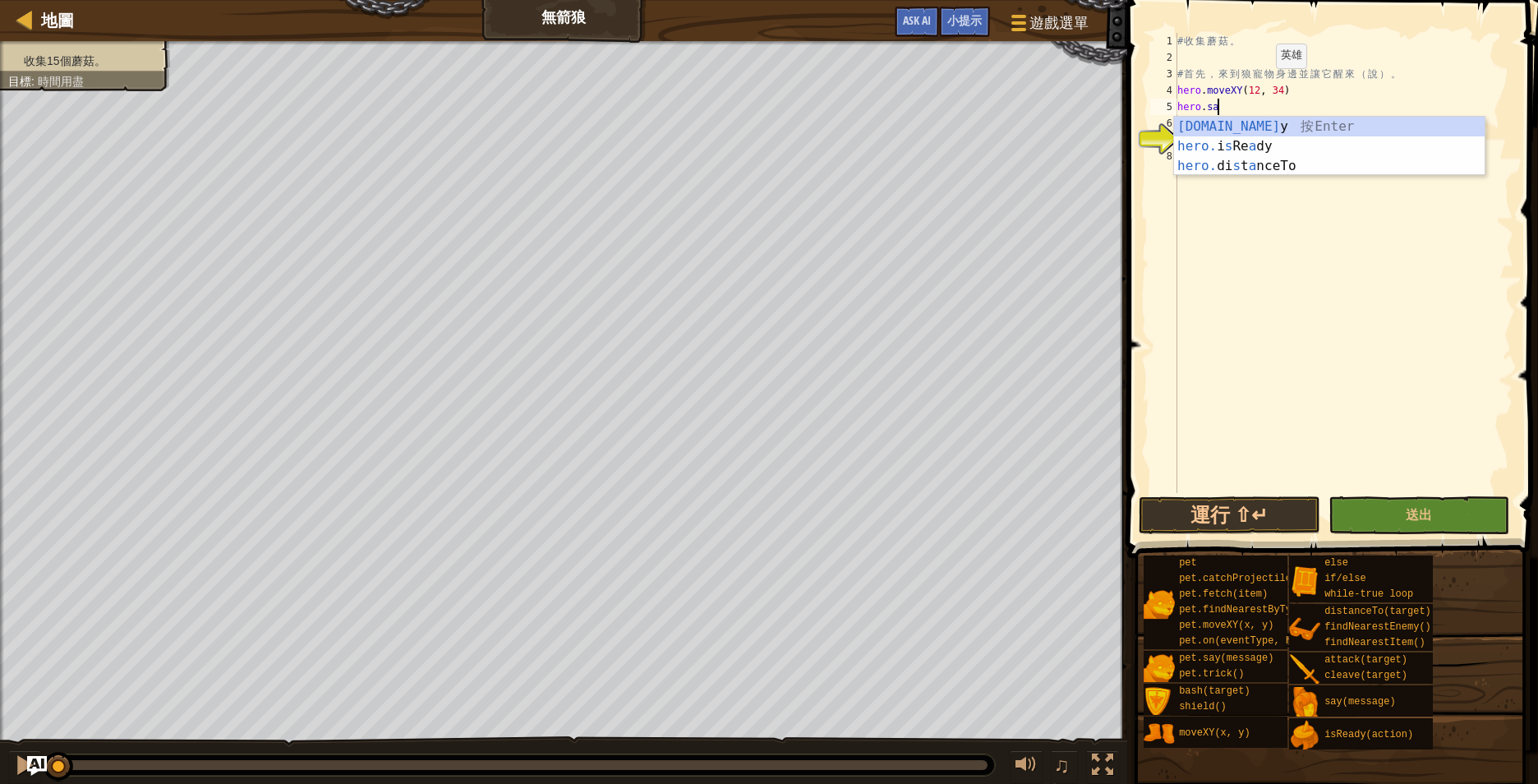
scroll to position [7, 5]
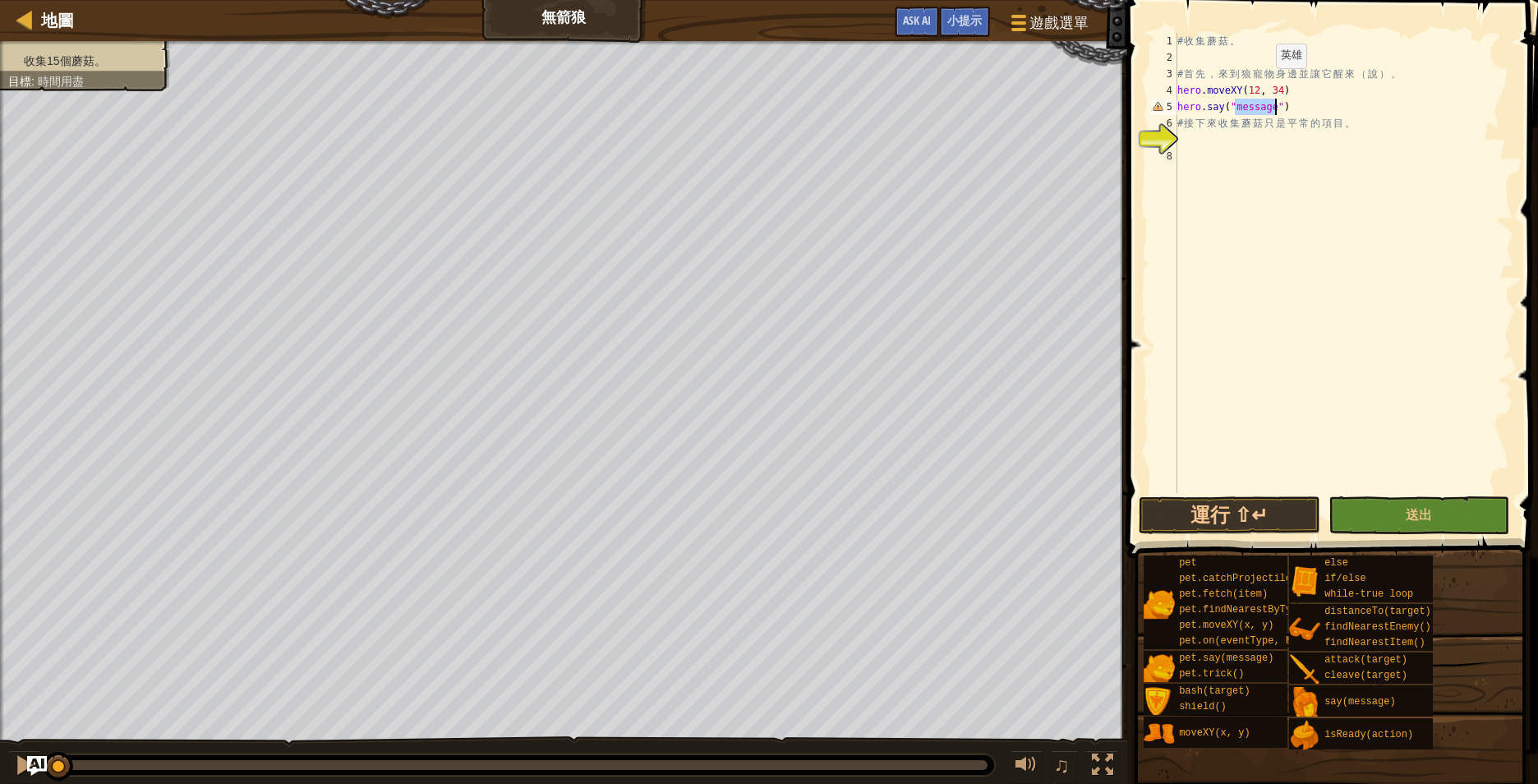
type textarea "hero.say("message")"
click at [1260, 137] on div "# 收 集 蘑 菇 。 # 首 先 ， 來 到 狼 寵 物 身 邊 並 讓 它 醒 來 （ 說 ） 。 hero . moveXY ( 12 , 34 ) h…" at bounding box center [1344, 278] width 340 height 493
click at [1272, 141] on div "# 收 集 蘑 菇 。 # 首 先 ， 來 到 狼 寵 物 身 邊 並 讓 它 醒 來 （ 說 ） 。 hero . moveXY ( 12 , 34 ) h…" at bounding box center [1344, 278] width 340 height 493
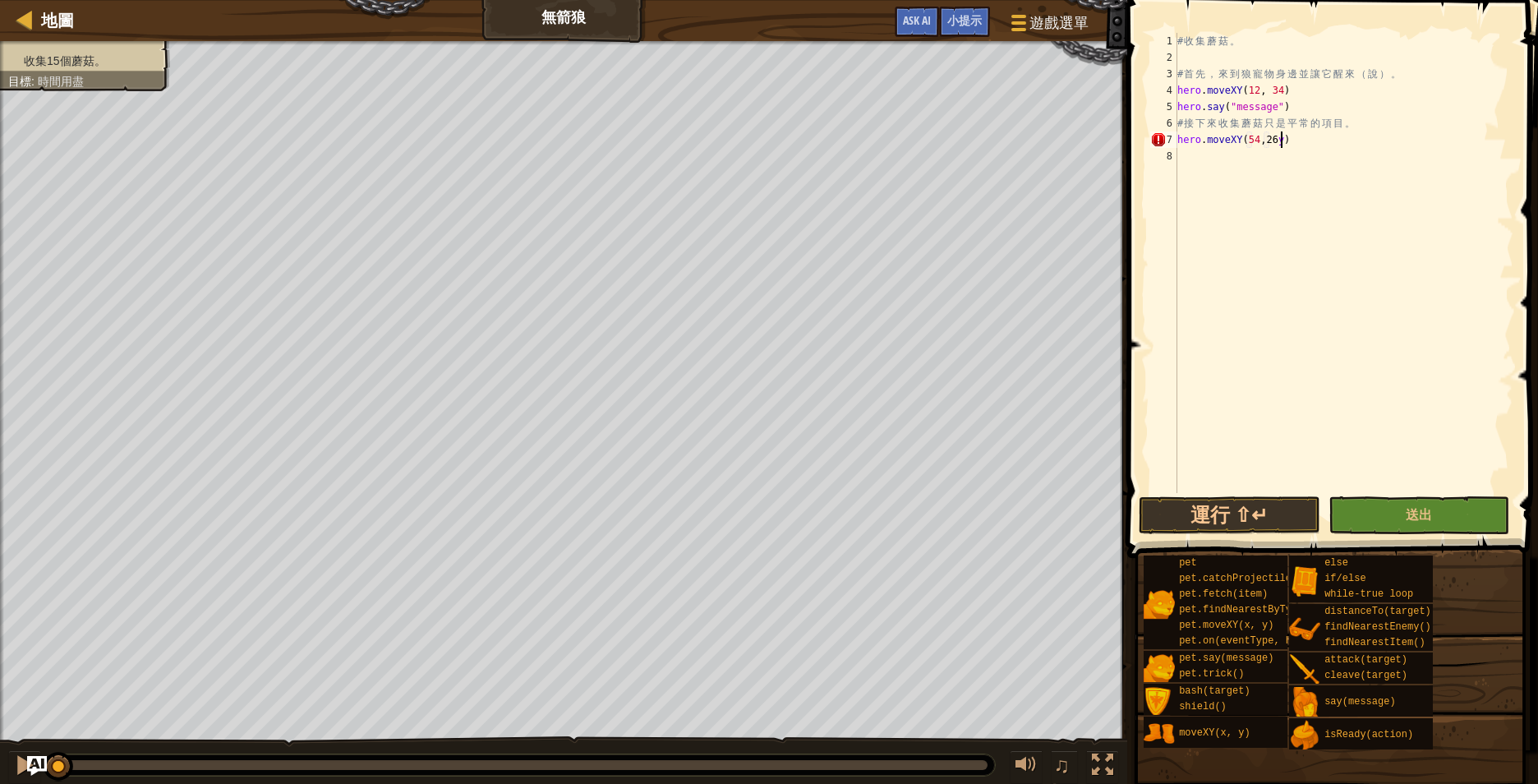
type textarea "hero.moveXY(54, 26)"
click at [1307, 198] on div "# 收 集 蘑 菇 。 # 首 先 ， 來 到 狼 寵 物 身 邊 並 讓 它 醒 來 （ 說 ） 。 hero . moveXY ( 12 , 34 ) h…" at bounding box center [1344, 278] width 340 height 493
click at [1402, 509] on button "送出" at bounding box center [1419, 515] width 182 height 38
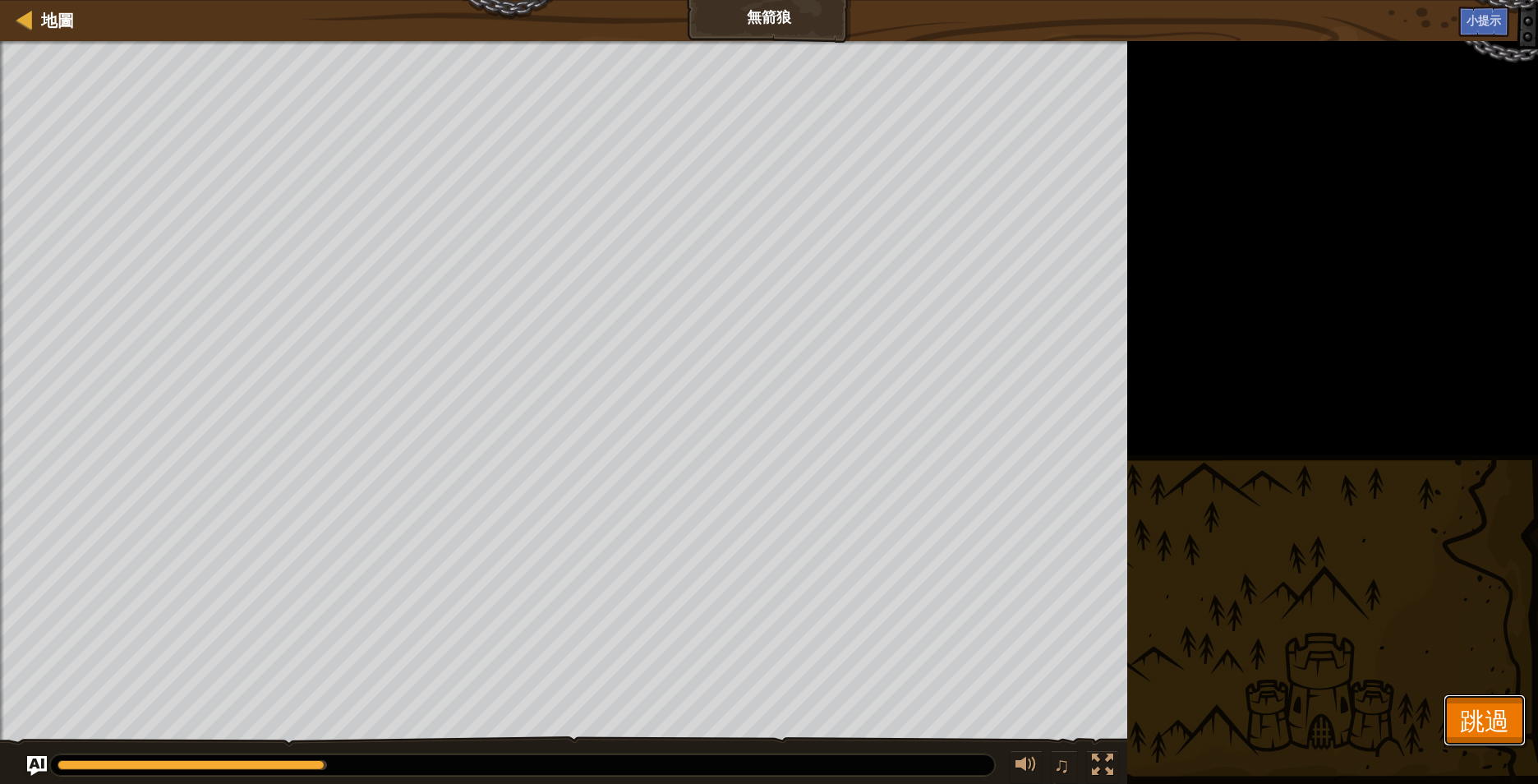
click at [1491, 721] on span "跳過" at bounding box center [1484, 720] width 49 height 33
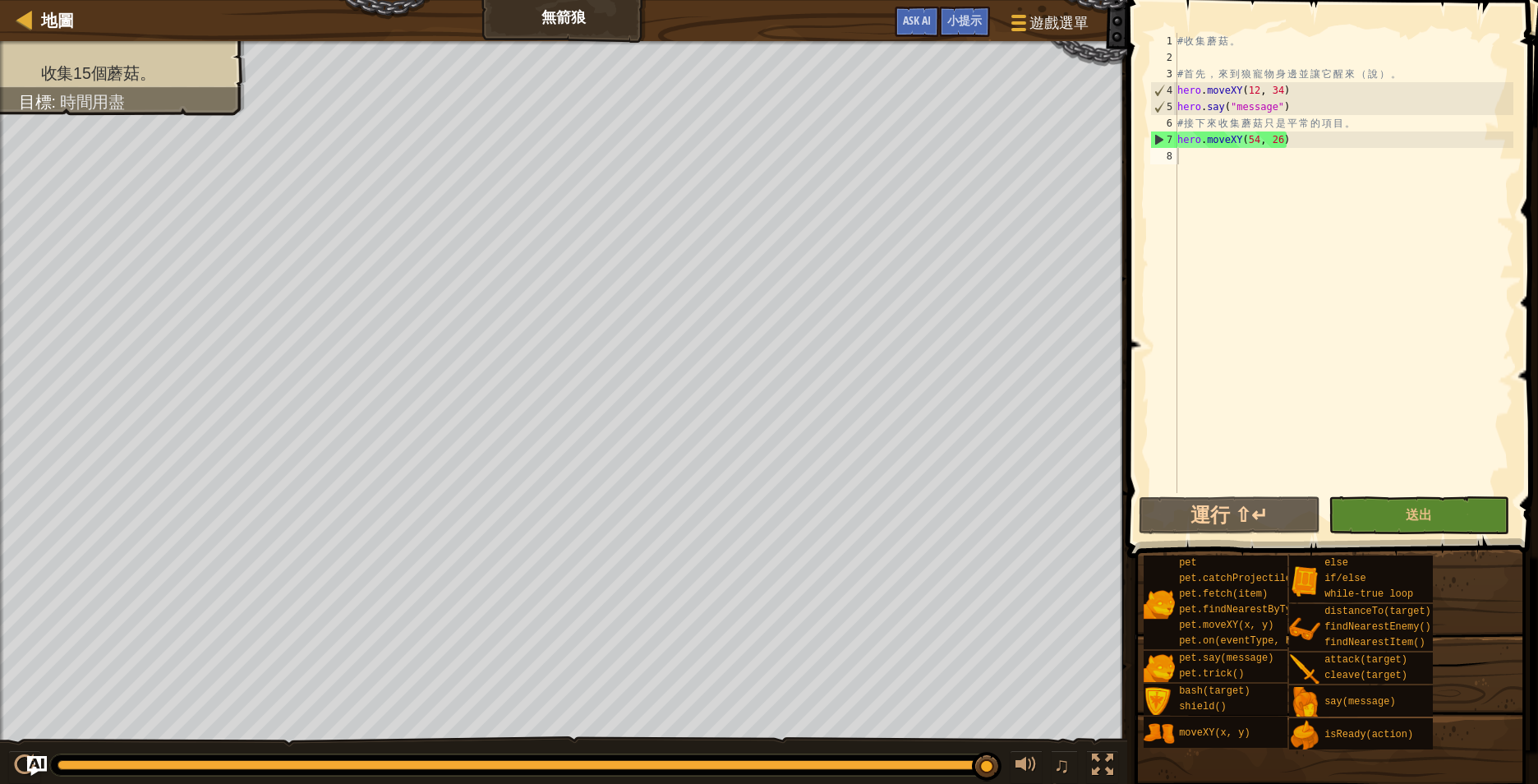
type textarea "# 接下來收集蘑菇只是平常的項目。"
click at [1384, 125] on div "# 收 集 蘑 菇 。 # 首 先 ， 來 到 狼 寵 物 身 邊 並 讓 它 醒 來 （ 說 ） 。 hero . moveXY ( 12 , 34 ) h…" at bounding box center [1344, 278] width 340 height 493
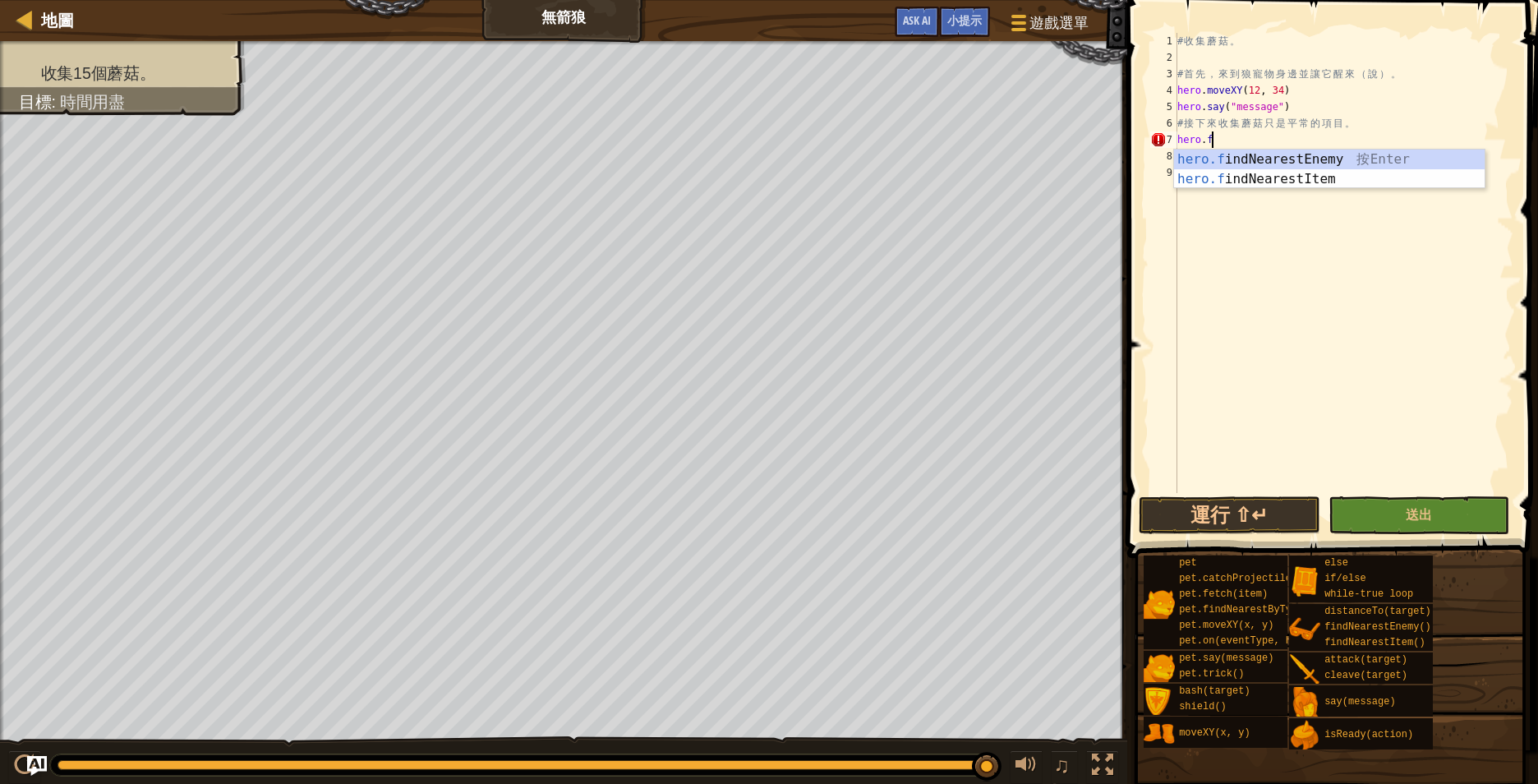
type textarea "[DOMAIN_NAME]"
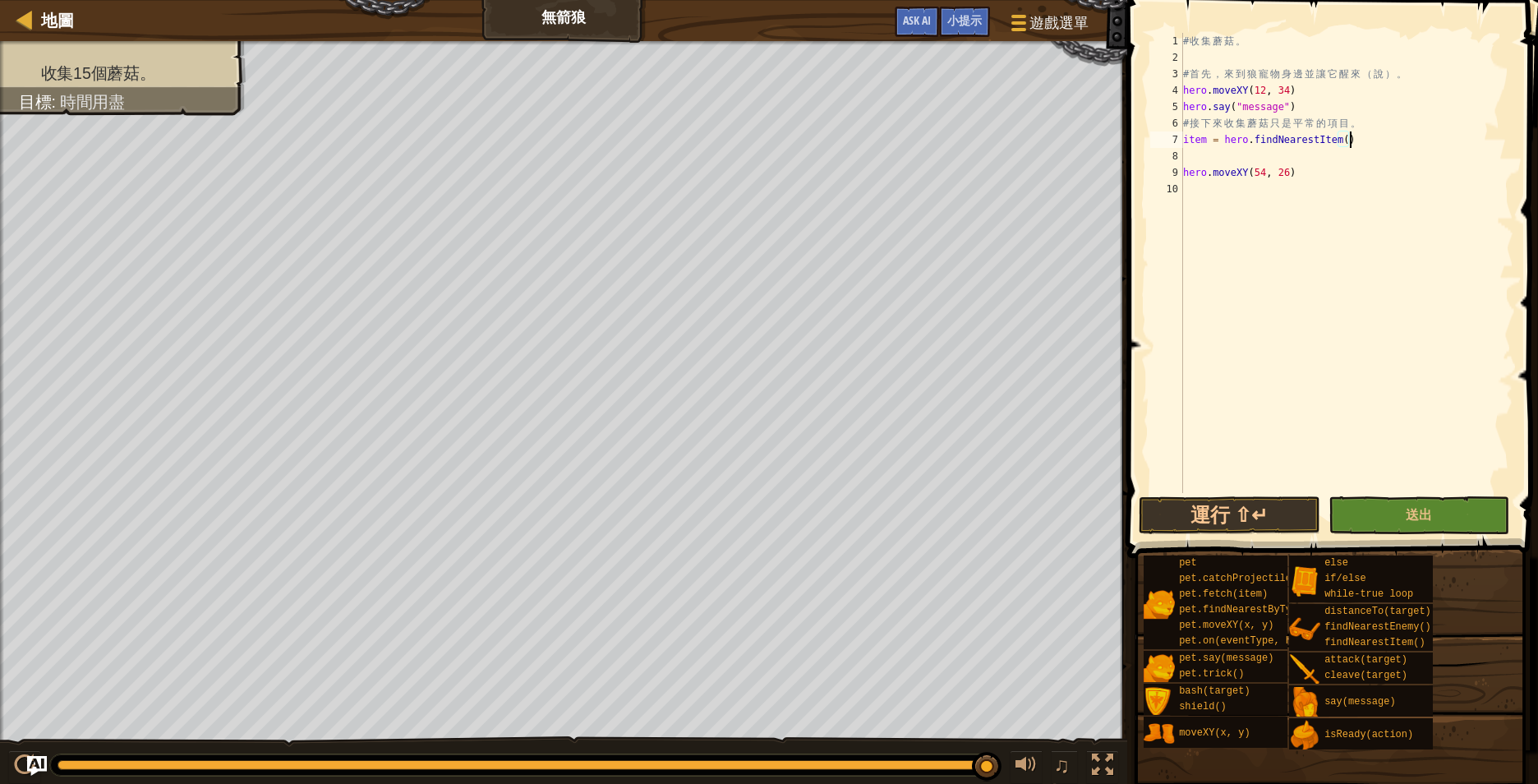
click at [1362, 140] on div "# 收 集 蘑 菇 。 # 首 先 ， 來 到 狼 寵 物 身 邊 並 讓 它 醒 來 （ 說 ） 。 hero . moveXY ( 12 , 34 ) h…" at bounding box center [1346, 278] width 333 height 493
click at [1251, 160] on div "# 收 集 蘑 菇 。 # 首 先 ， 來 到 狼 寵 物 身 邊 並 讓 它 醒 來 （ 說 ） 。 hero . moveXY ( 12 , 34 ) h…" at bounding box center [1344, 278] width 340 height 493
type textarea "hero.moveXY(item.pos.x, item.pos.y)"
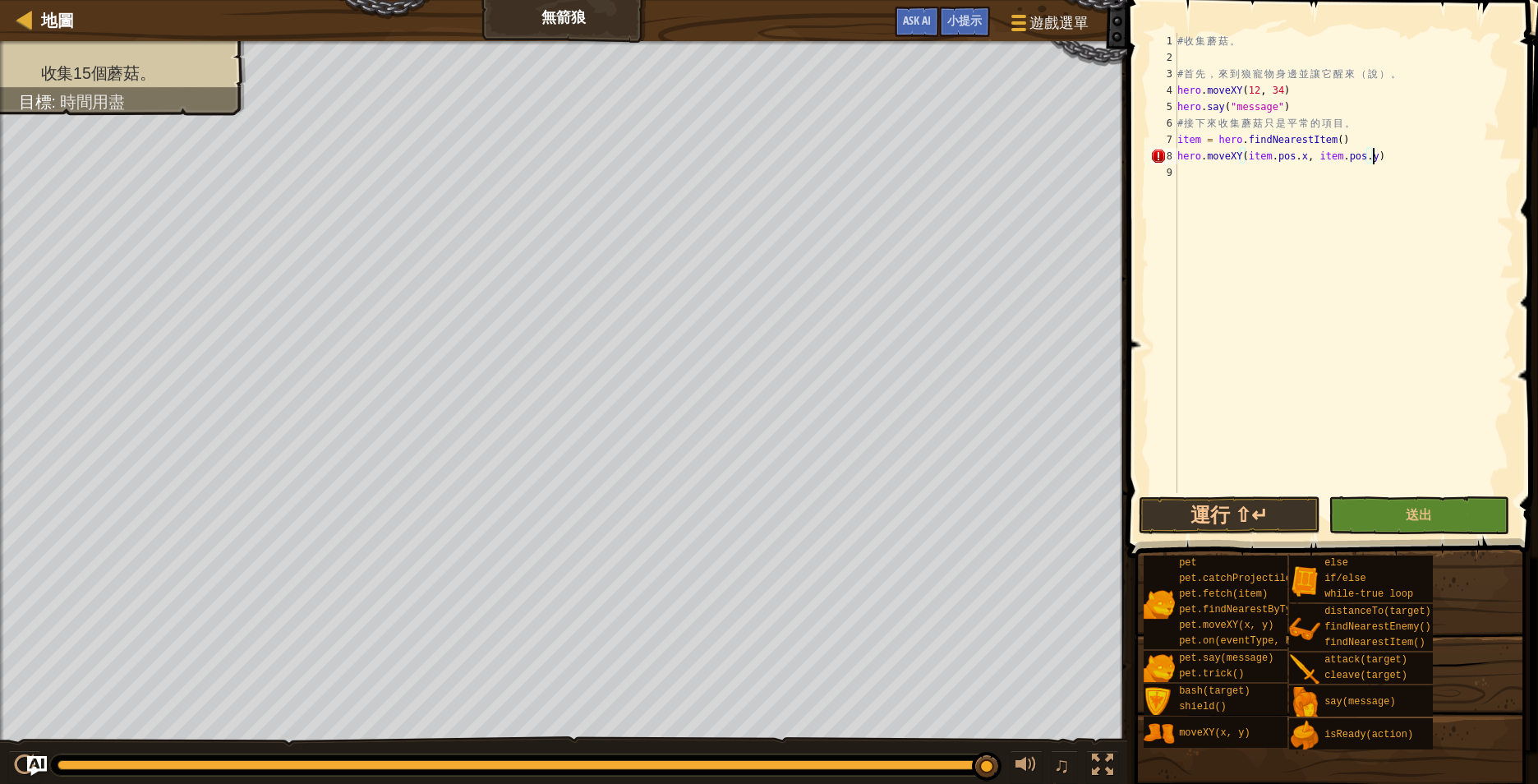
scroll to position [7, 28]
click at [1344, 237] on div "# 收 集 蘑 菇 。 # 首 先 ， 來 到 狼 寵 物 身 邊 並 讓 它 醒 來 （ 說 ） 。 hero . moveXY ( 12 , 34 ) h…" at bounding box center [1344, 278] width 340 height 493
click at [1419, 513] on span "送出" at bounding box center [1419, 513] width 26 height 18
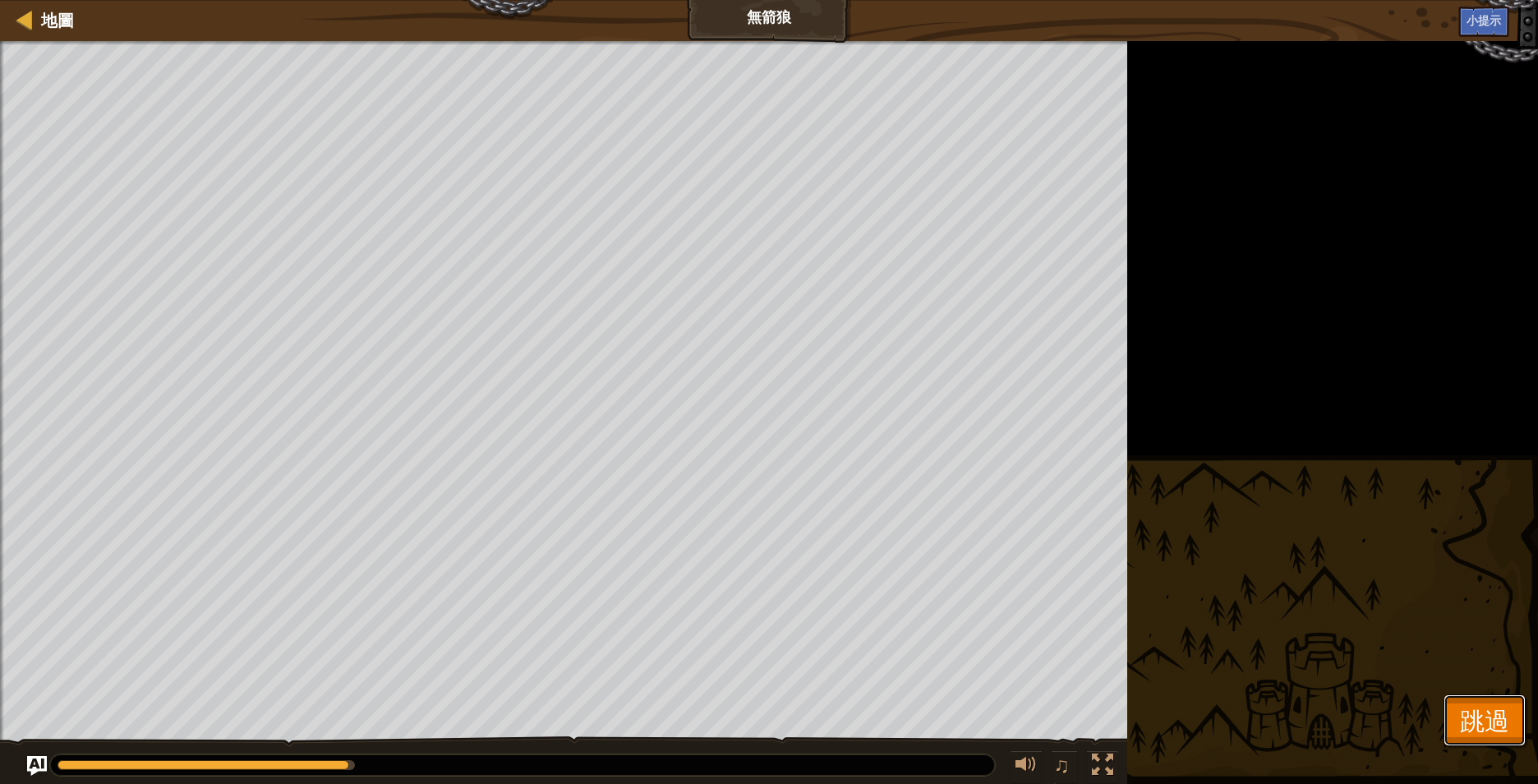
click at [1480, 715] on span "跳過" at bounding box center [1484, 720] width 49 height 33
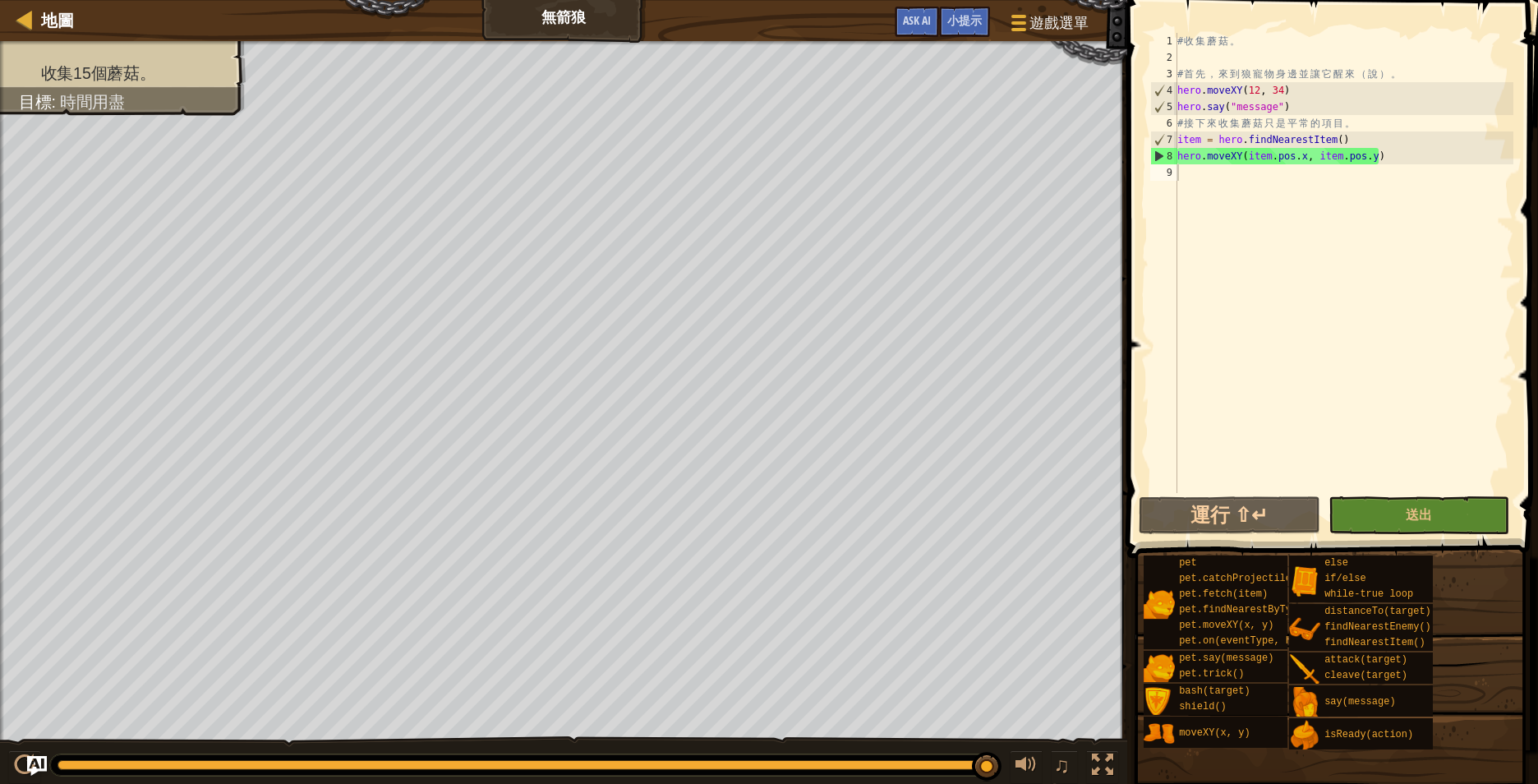
click at [1277, 206] on div "# 收 集 蘑 菇 。 # 首 先 ， 來 到 狼 寵 物 身 邊 並 讓 它 醒 來 （ 說 ） 。 hero . moveXY ( 12 , 34 ) h…" at bounding box center [1344, 278] width 340 height 493
click at [1391, 122] on div "# 收 集 蘑 菇 。 # 首 先 ， 來 到 狼 寵 物 身 邊 並 讓 它 醒 來 （ 說 ） 。 hero . moveXY ( 12 , 34 ) h…" at bounding box center [1344, 278] width 340 height 493
type textarea "# 接下來收集蘑菇只是平常的項目。"
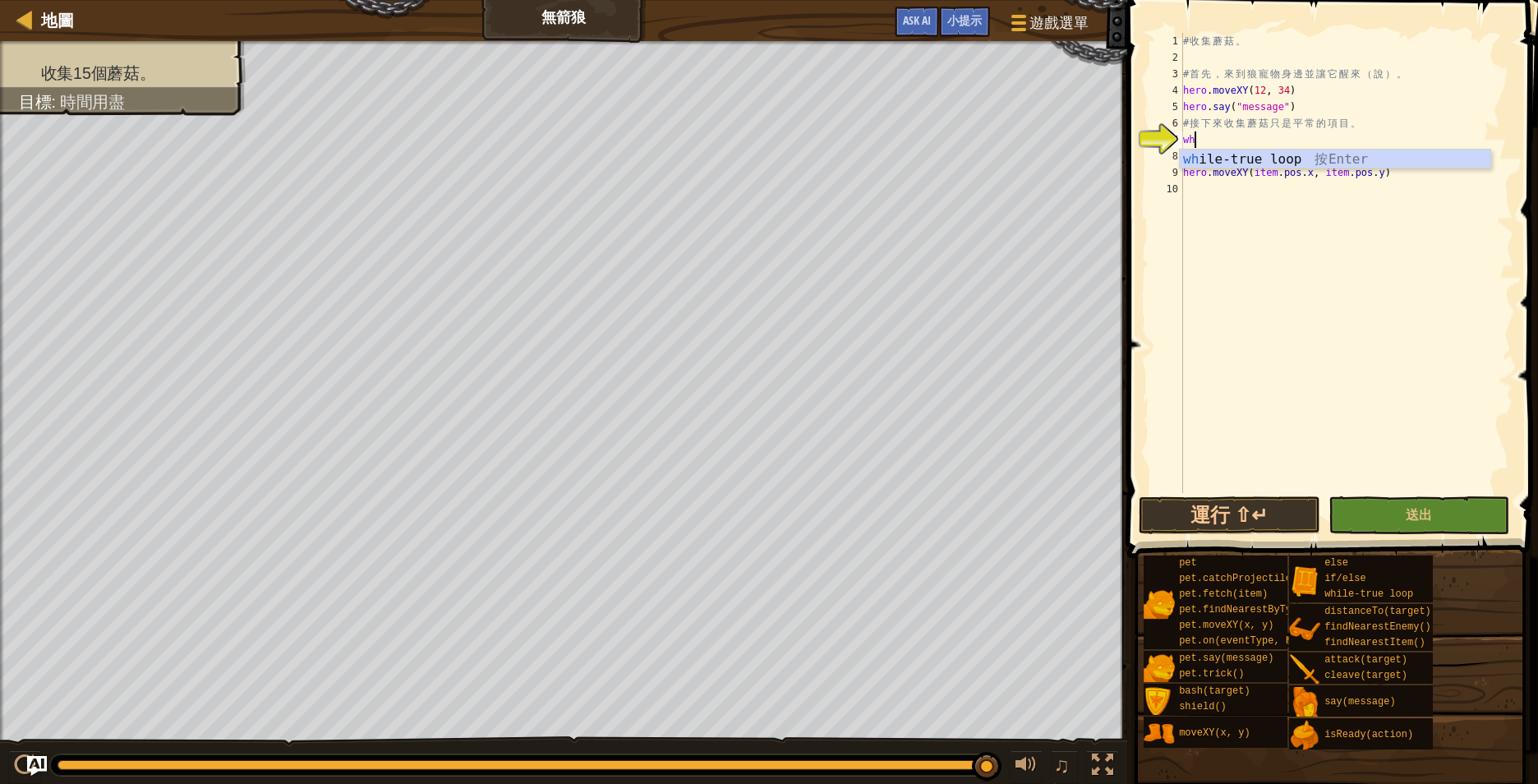
type textarea "whi"
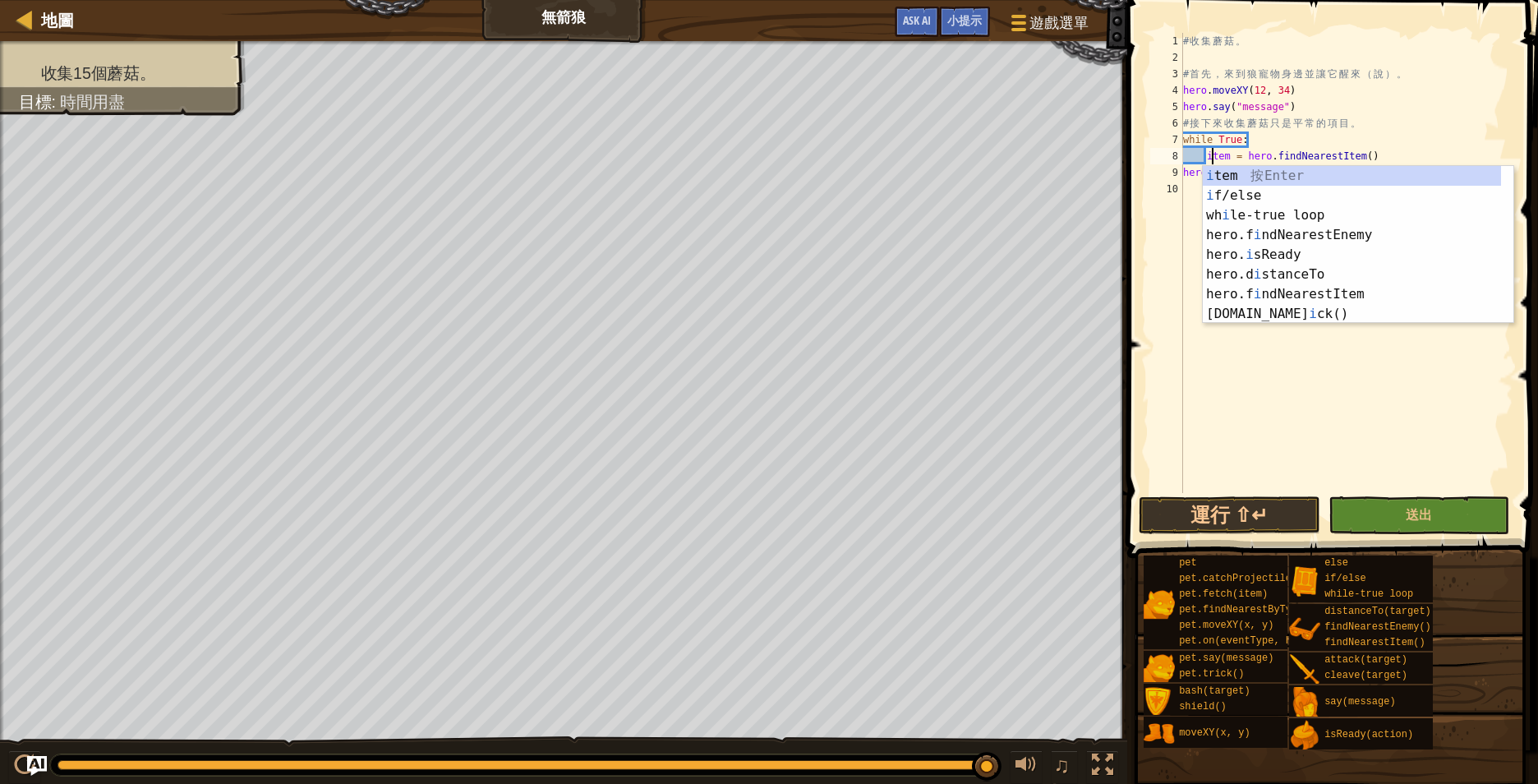
scroll to position [7, 4]
click at [1402, 155] on div "# 收 集 蘑 菇 。 # 首 先 ， 來 到 狼 寵 物 身 邊 並 讓 它 醒 來 （ 說 ） 。 hero . moveXY ( 12 , 34 ) h…" at bounding box center [1346, 278] width 333 height 493
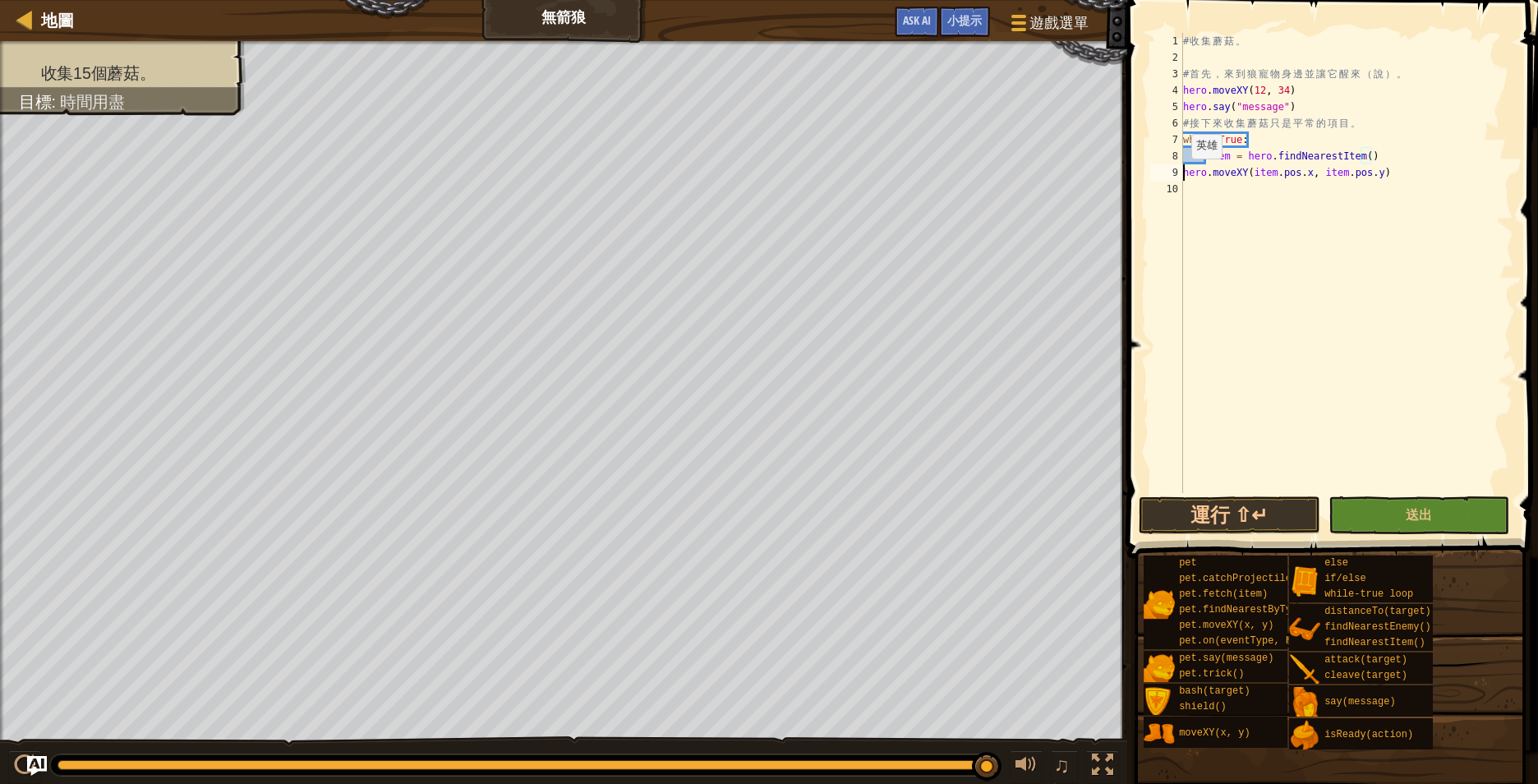
click at [1183, 175] on div "# 收 集 蘑 菇 。 # 首 先 ， 來 到 狼 寵 物 身 邊 並 讓 它 醒 來 （ 說 ） 。 hero . moveXY ( 12 , 34 ) h…" at bounding box center [1346, 278] width 333 height 493
type textarea "hero.moveXY(item.pos.x, item.pos.y)"
click at [1404, 505] on button "送出" at bounding box center [1419, 515] width 182 height 38
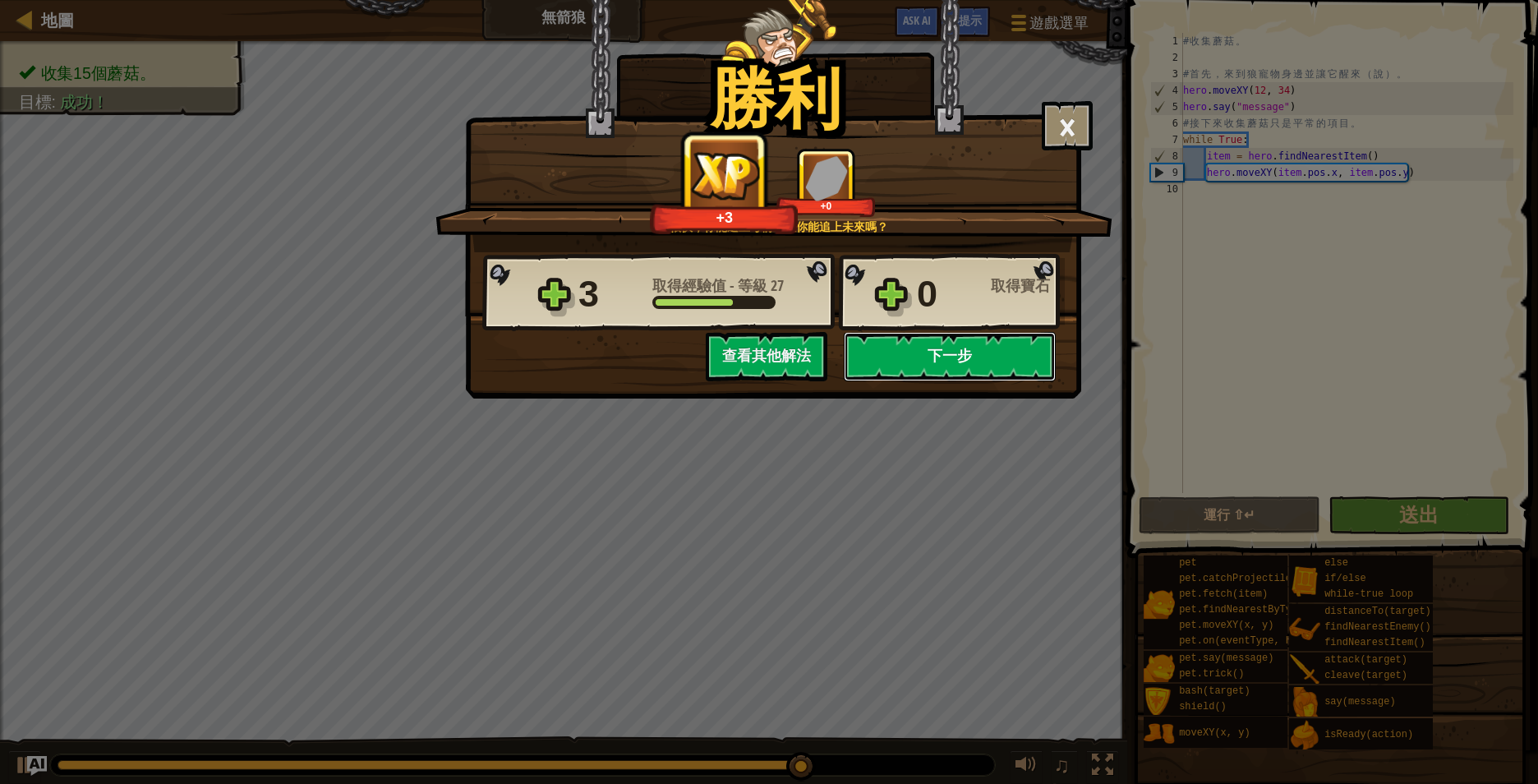
click at [982, 349] on button "下一步" at bounding box center [950, 356] width 212 height 49
select select "zh-HANT"
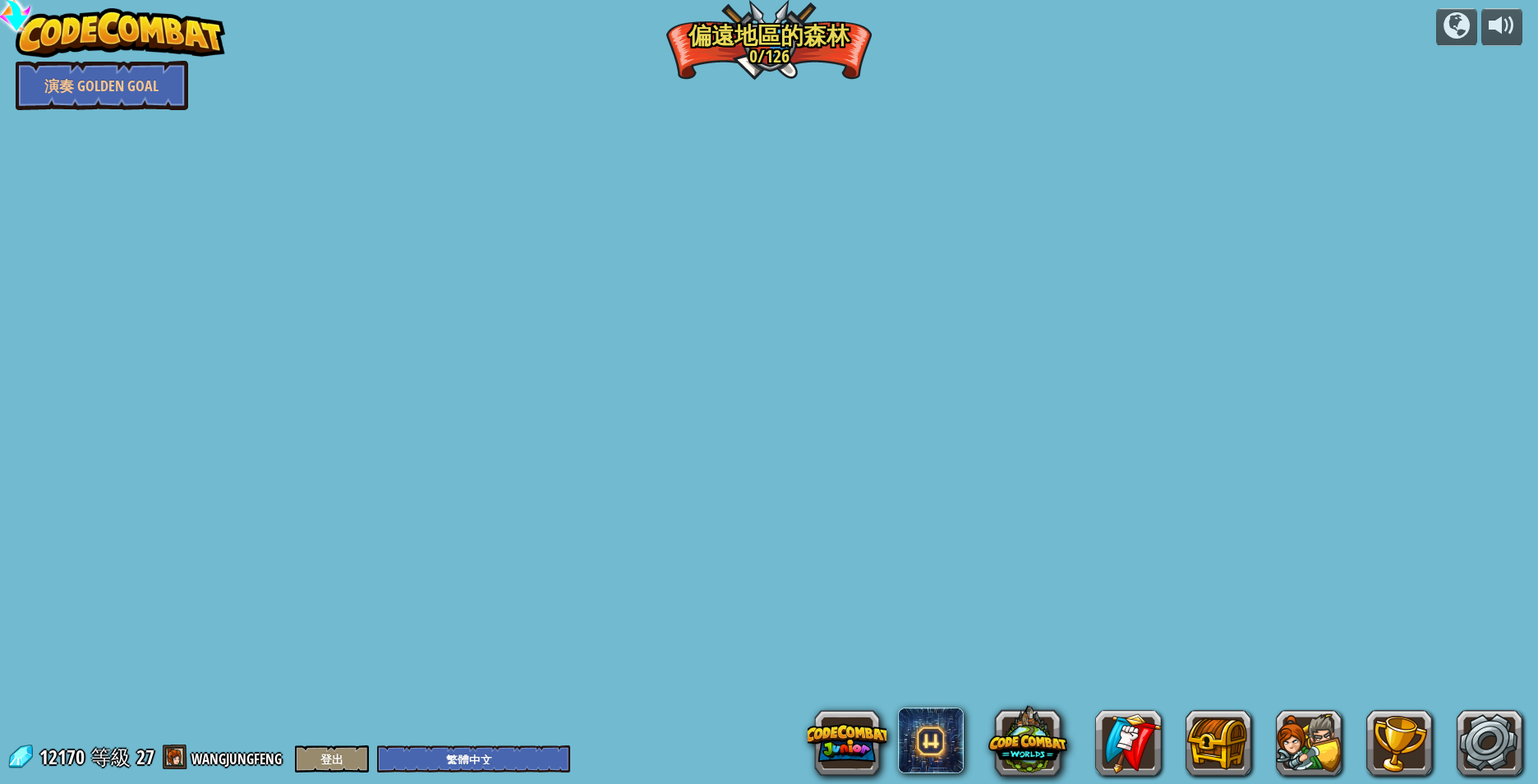
select select "zh-HANT"
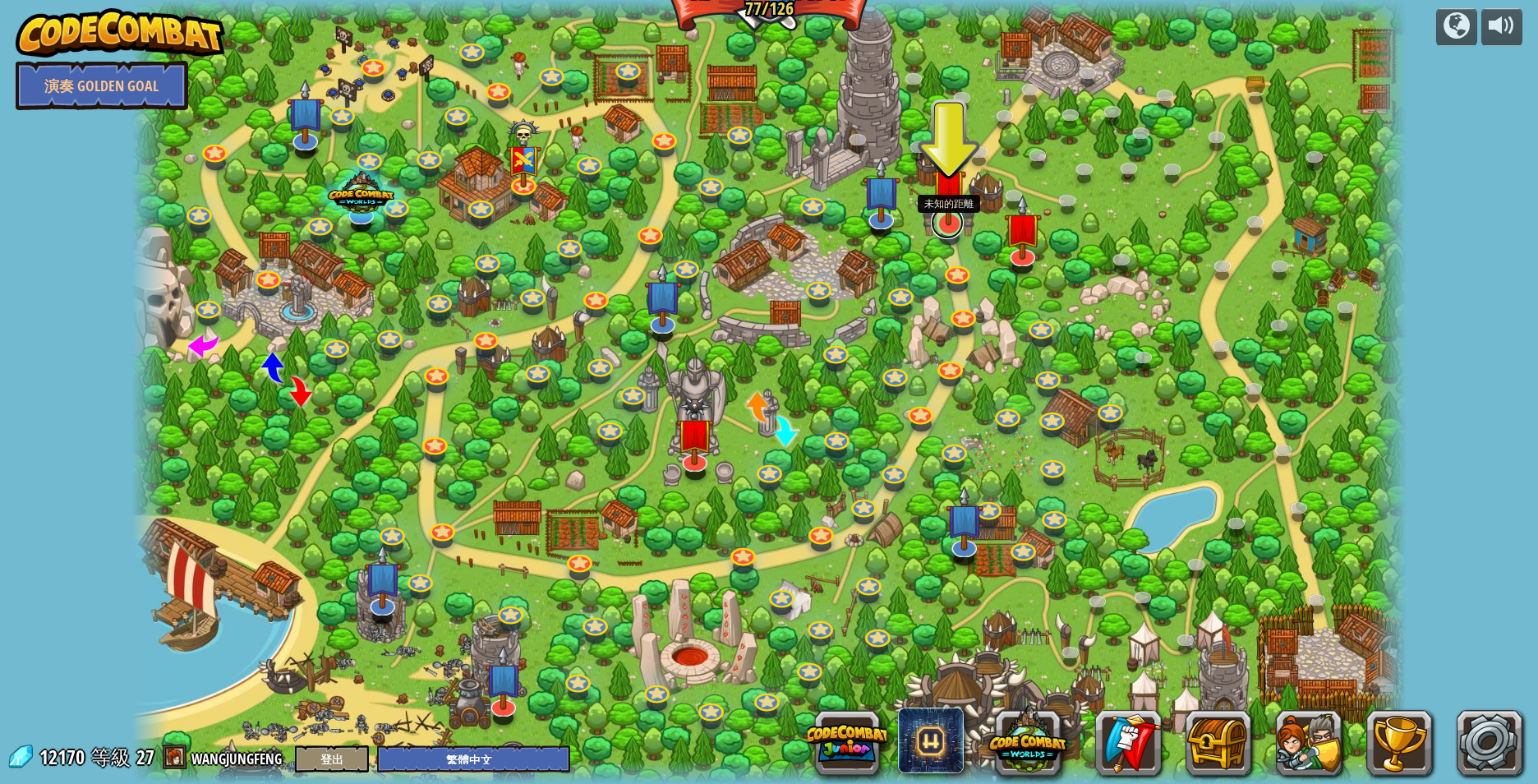
click at [950, 226] on link at bounding box center [947, 222] width 32 height 32
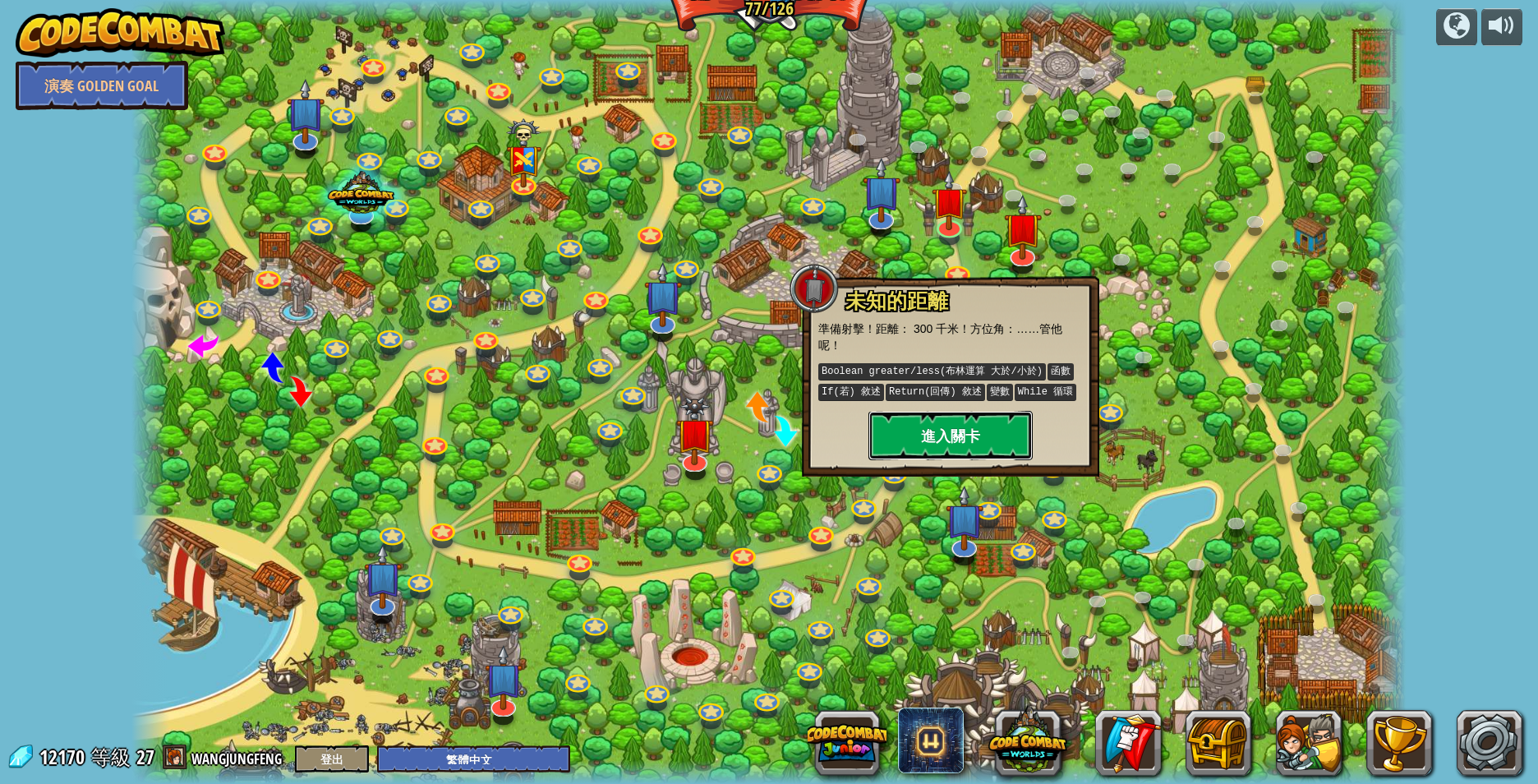
click at [952, 426] on button "進入關卡" at bounding box center [950, 435] width 164 height 49
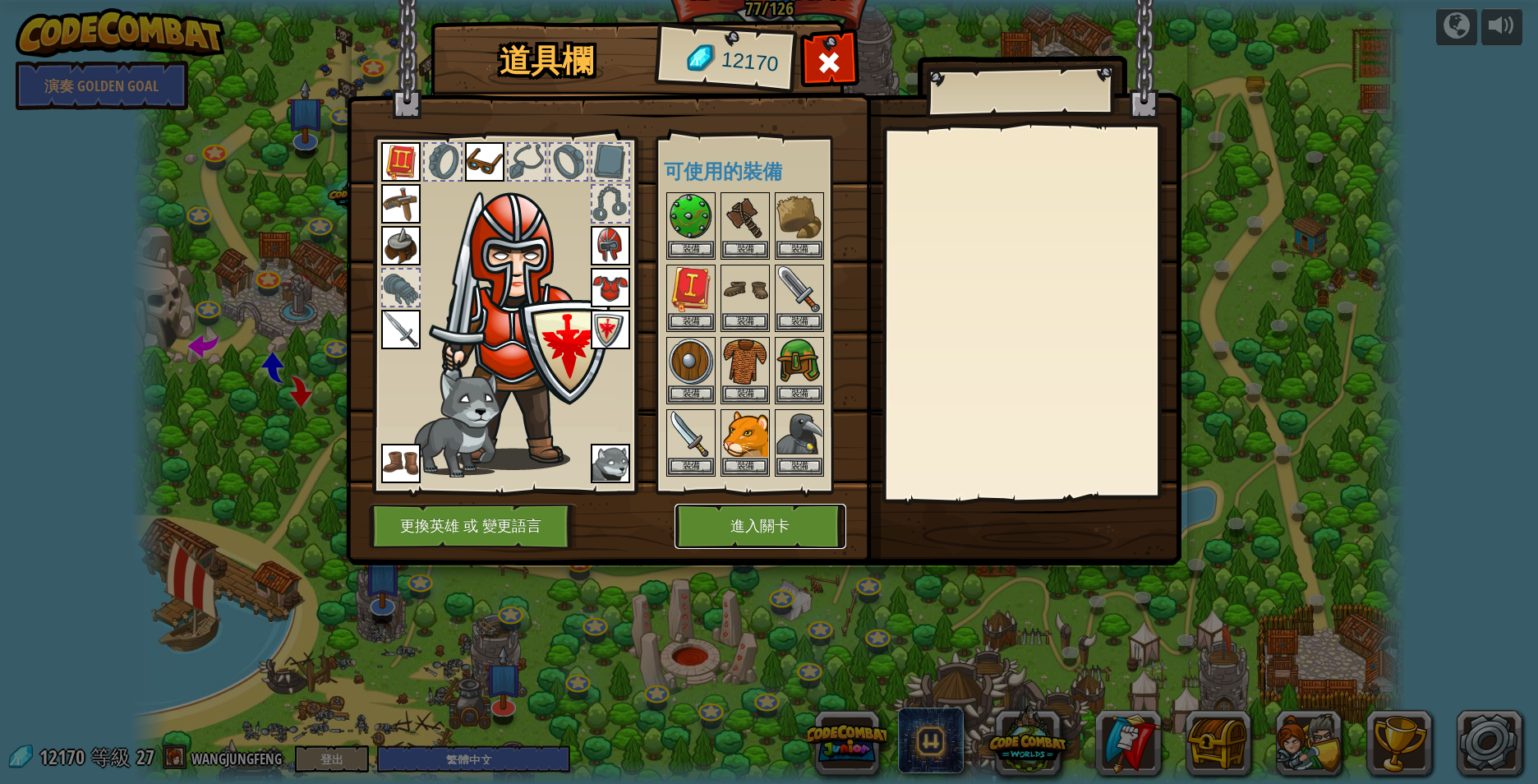
click at [767, 522] on button "進入關卡" at bounding box center [760, 526] width 172 height 45
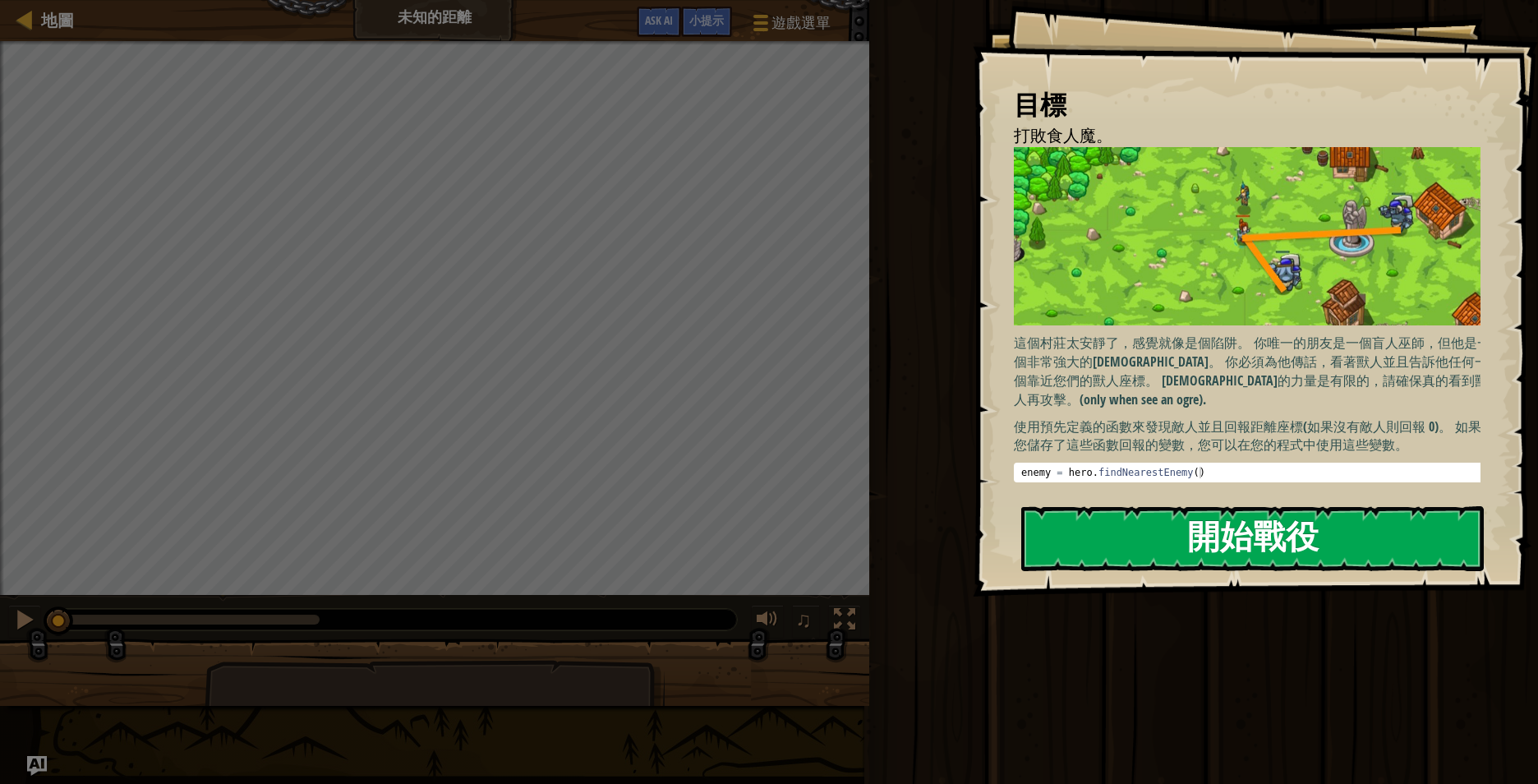
click at [1255, 534] on button "開始戰役" at bounding box center [1252, 538] width 462 height 65
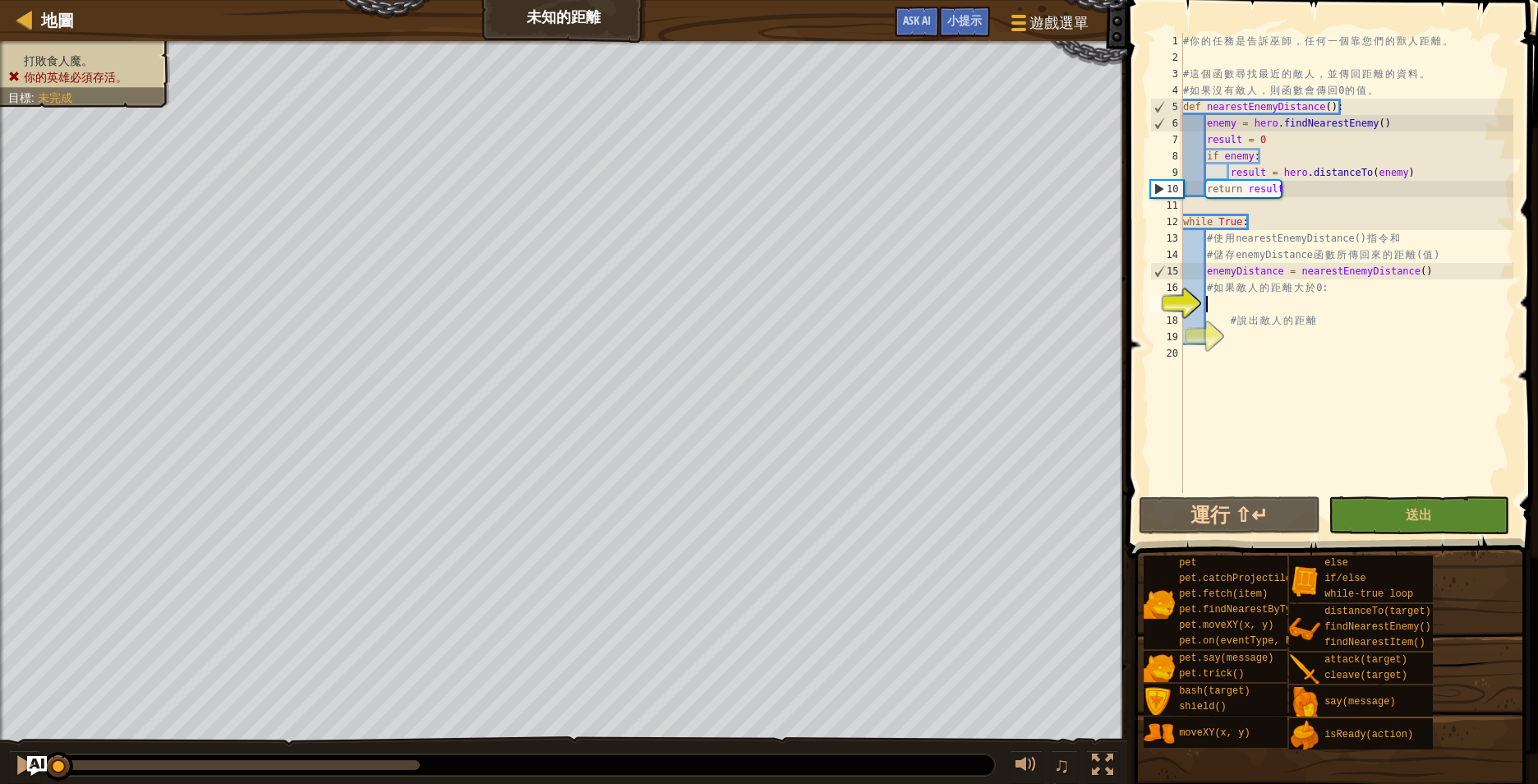
click at [1278, 160] on div "# 你 的 任 務 是 告 訴 巫 師 ， 任 何 一 個 靠 您 們 的 獸 人 距 離 。 # 這 個 函 數 尋 找 最 近 的 敵 人 ， 並 傳 回…" at bounding box center [1346, 278] width 333 height 493
type textarea "if enemy:"
click at [1249, 305] on div "# 你 的 任 務 是 告 訴 巫 師 ， 任 何 一 個 靠 您 們 的 獸 人 距 離 。 # 這 個 函 數 尋 找 最 近 的 敵 人 ， 並 傳 回…" at bounding box center [1346, 278] width 333 height 493
type textarea "I"
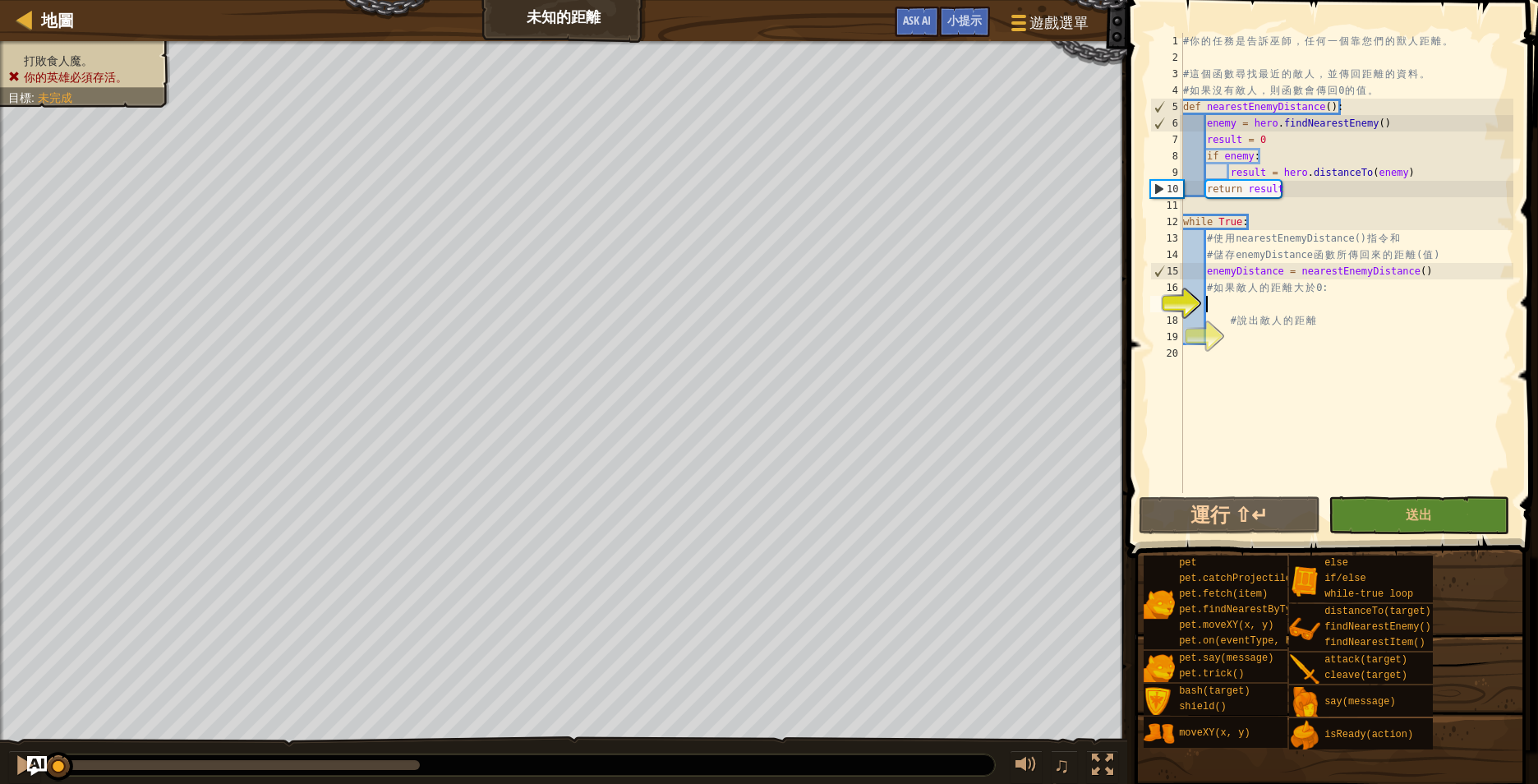
scroll to position [7, 0]
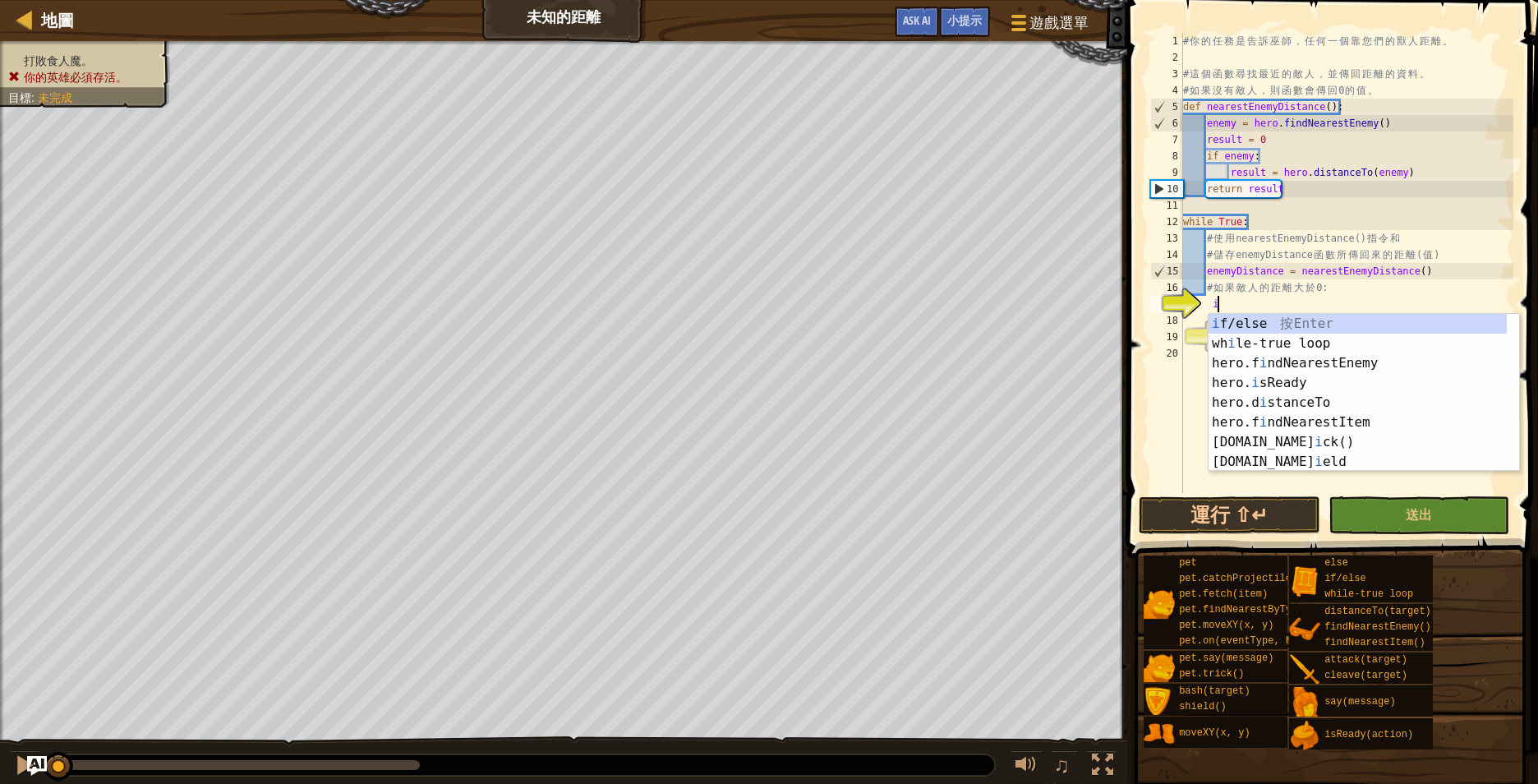
type textarea "i"
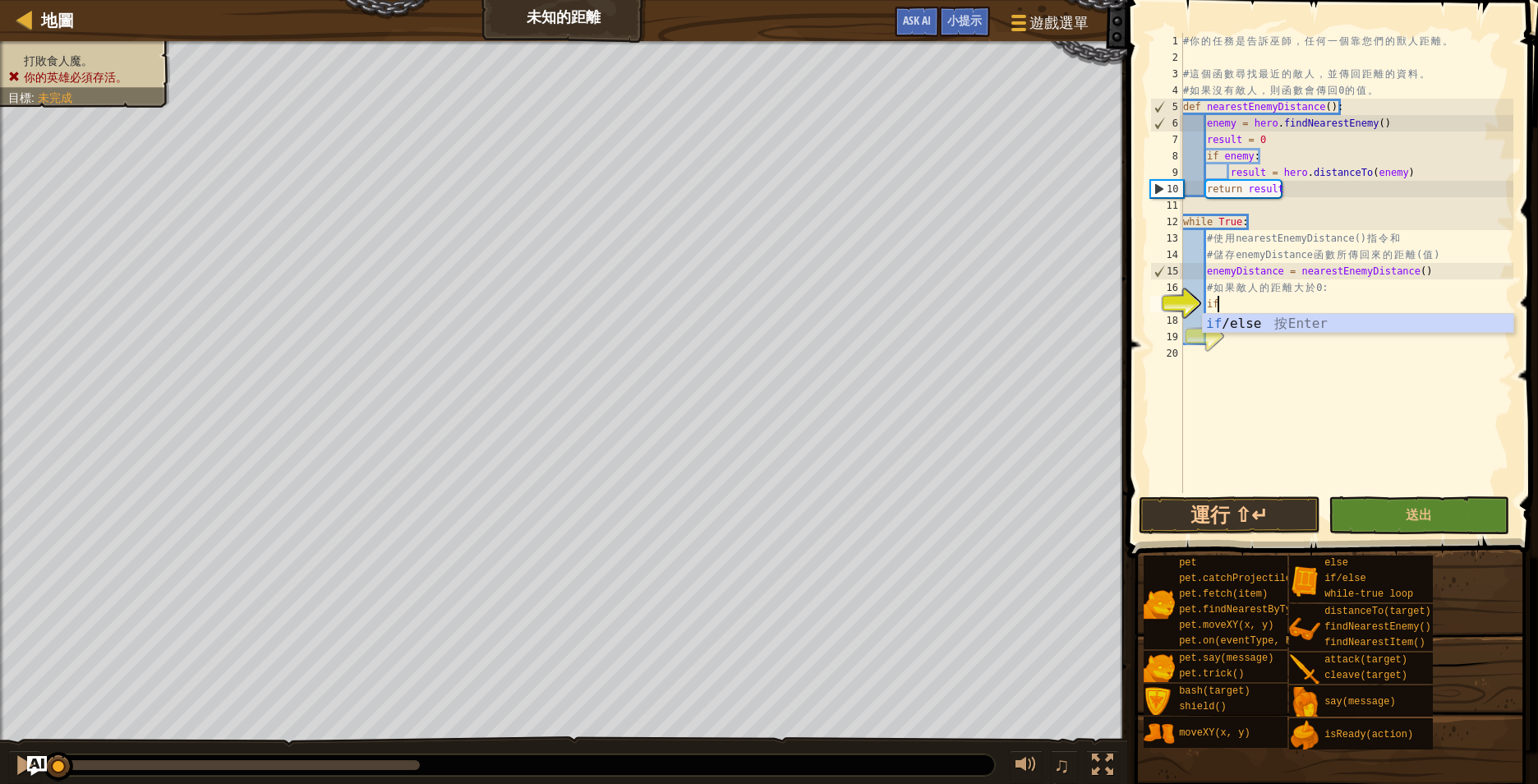
scroll to position [7, 4]
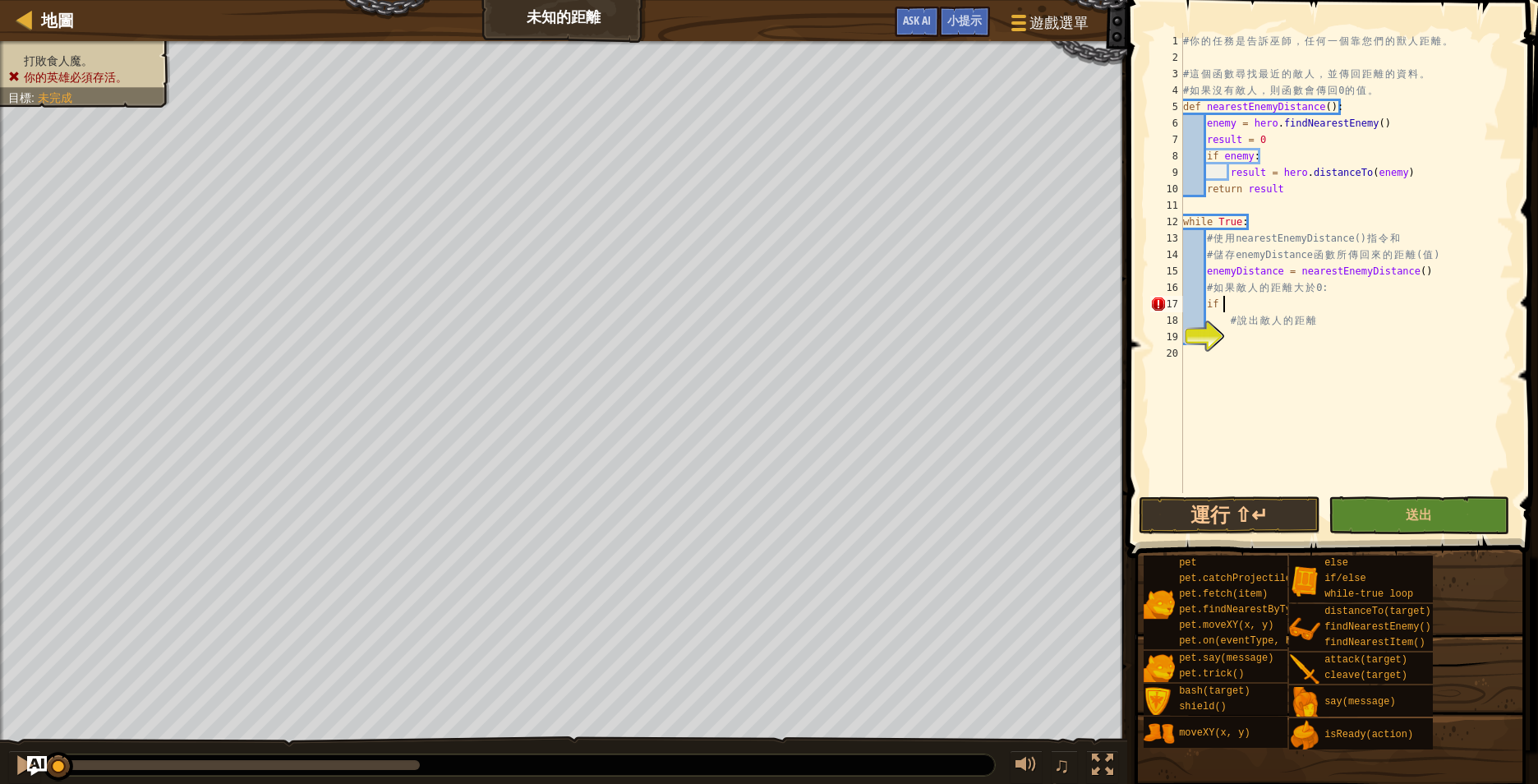
click at [1260, 274] on div "# 你 的 任 務 是 告 訴 巫 師 ， 任 何 一 個 靠 您 們 的 獸 人 距 離 。 # 這 個 函 數 尋 找 最 近 的 敵 人 ， 並 傳 回…" at bounding box center [1346, 278] width 333 height 493
click at [1252, 310] on div "# 你 的 任 務 是 告 訴 巫 師 ， 任 何 一 個 靠 您 們 的 獸 人 距 離 。 # 這 個 函 數 尋 找 最 近 的 敵 人 ， 並 傳 回…" at bounding box center [1346, 278] width 333 height 493
type textarea "# 說出敵人的距離"
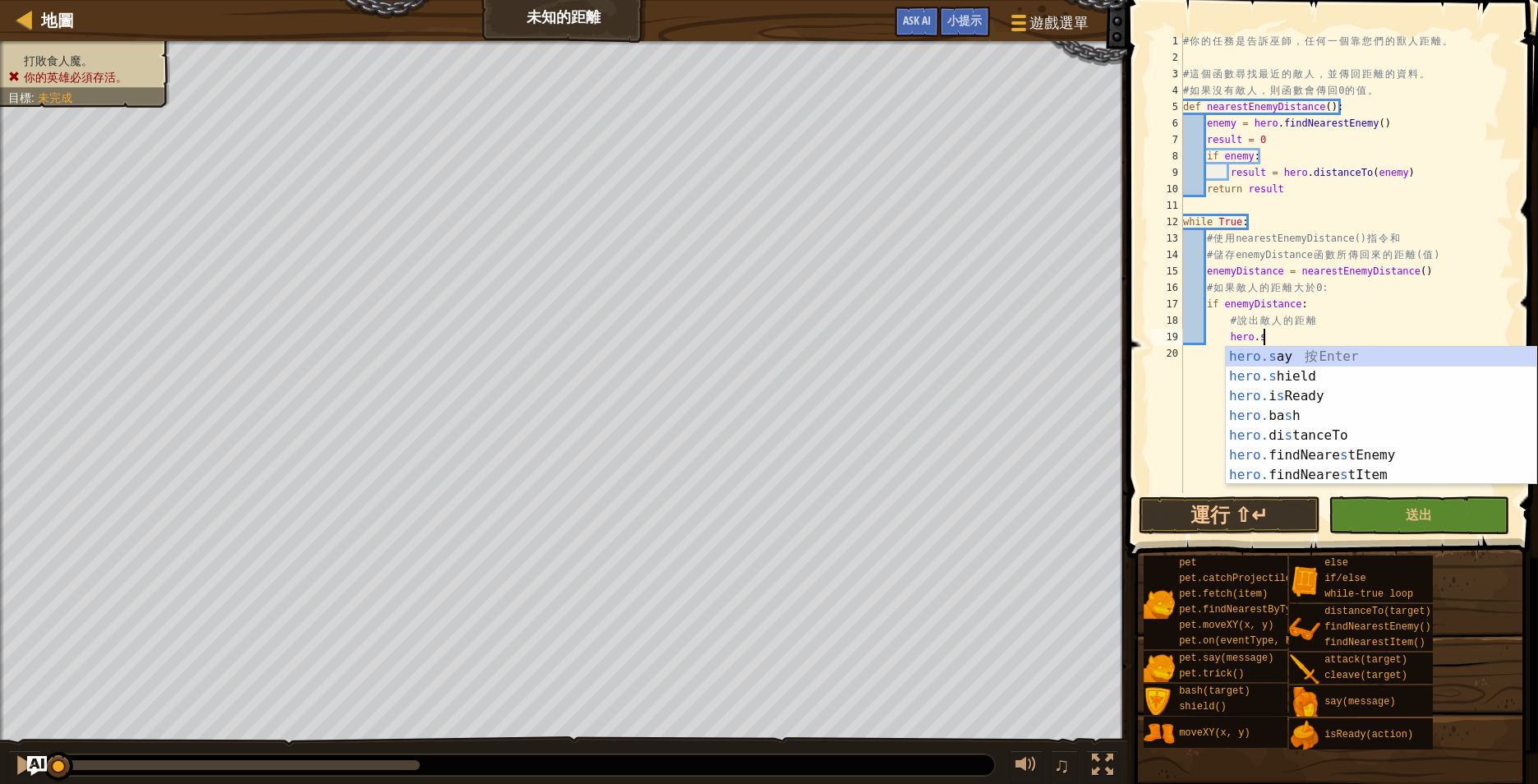
scroll to position [7, 11]
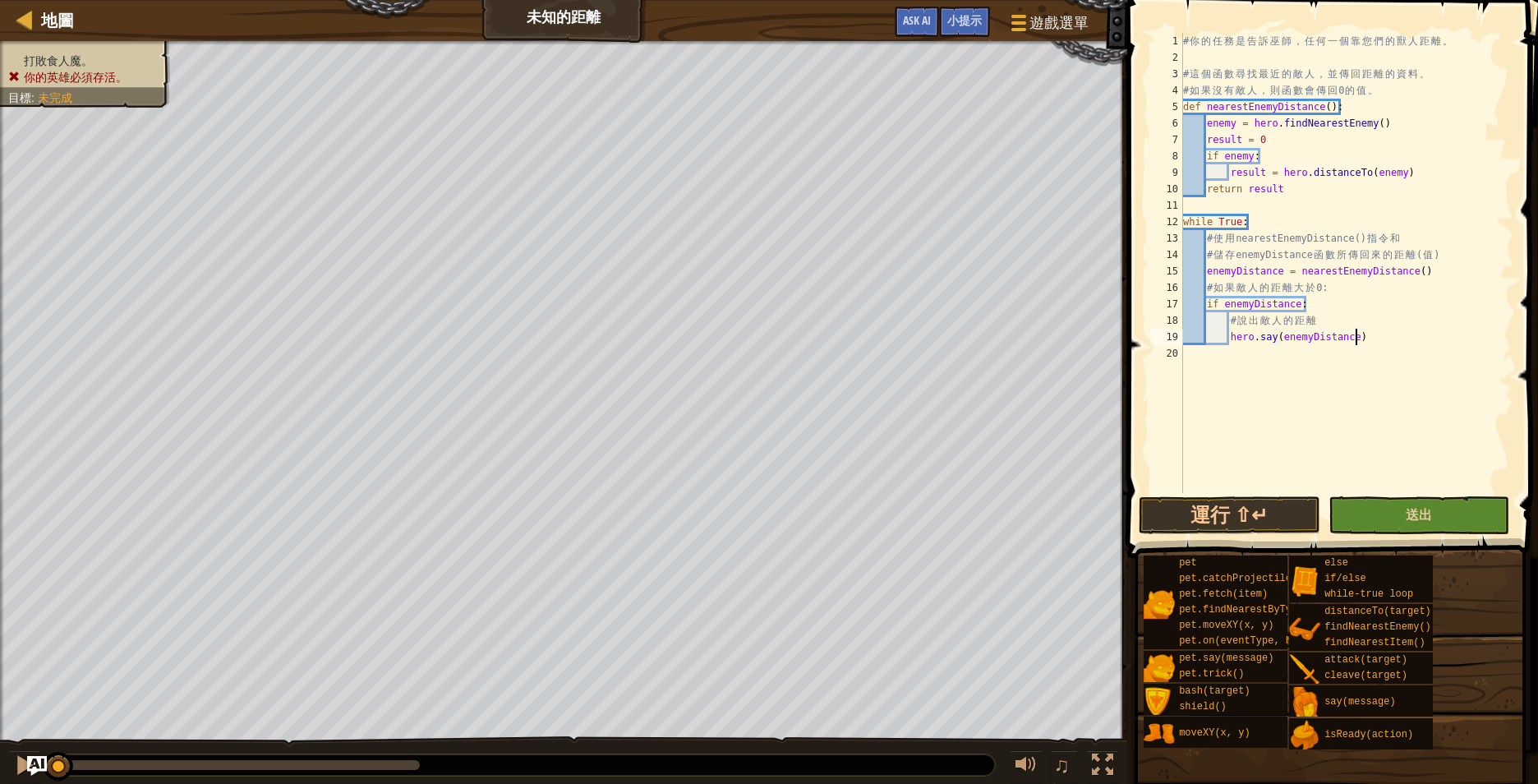
type textarea "hero.say(enemyDistance)"
click at [1391, 509] on button "送出" at bounding box center [1419, 515] width 182 height 38
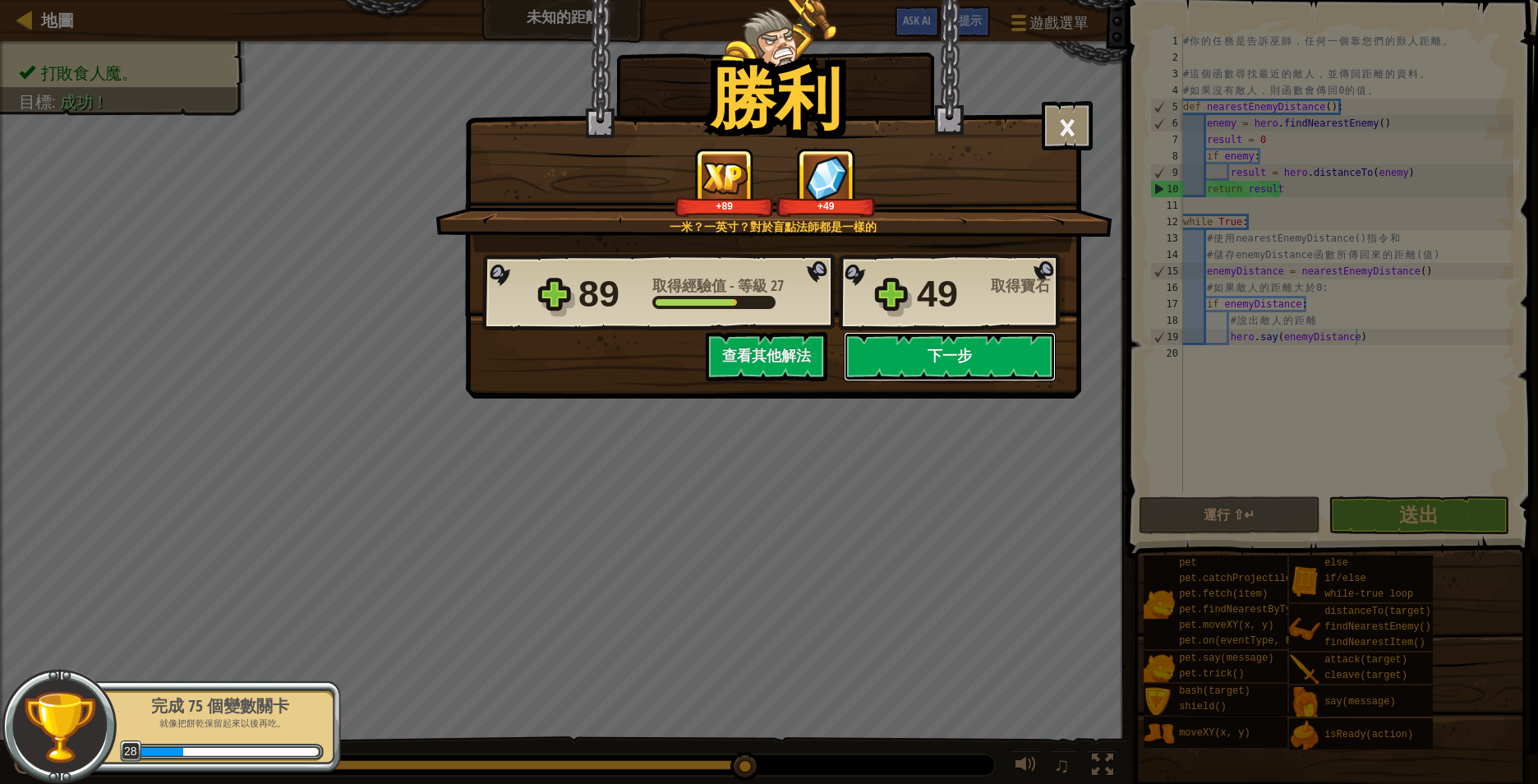
click at [930, 350] on button "下一步" at bounding box center [950, 356] width 212 height 49
select select "zh-HANT"
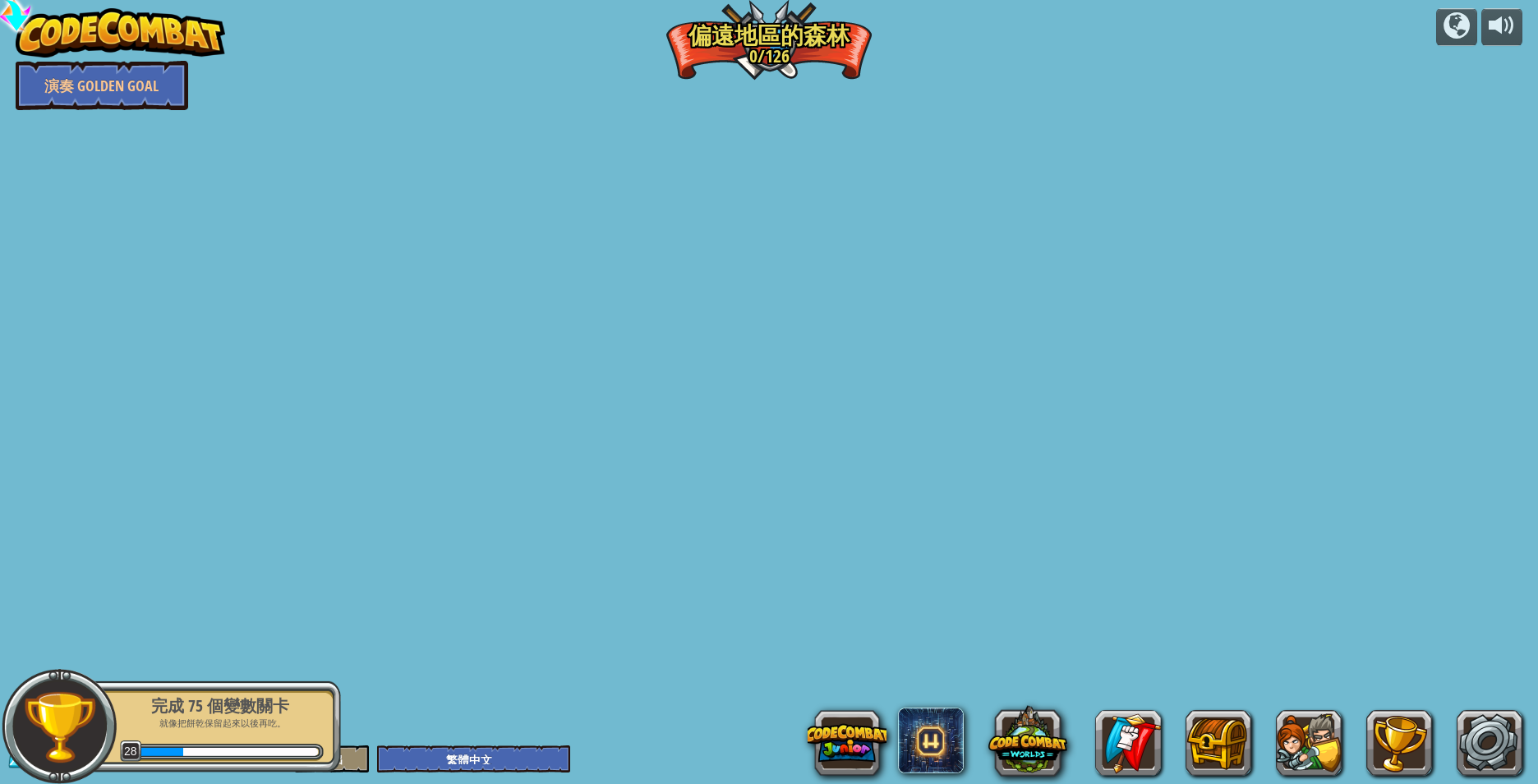
select select "zh-HANT"
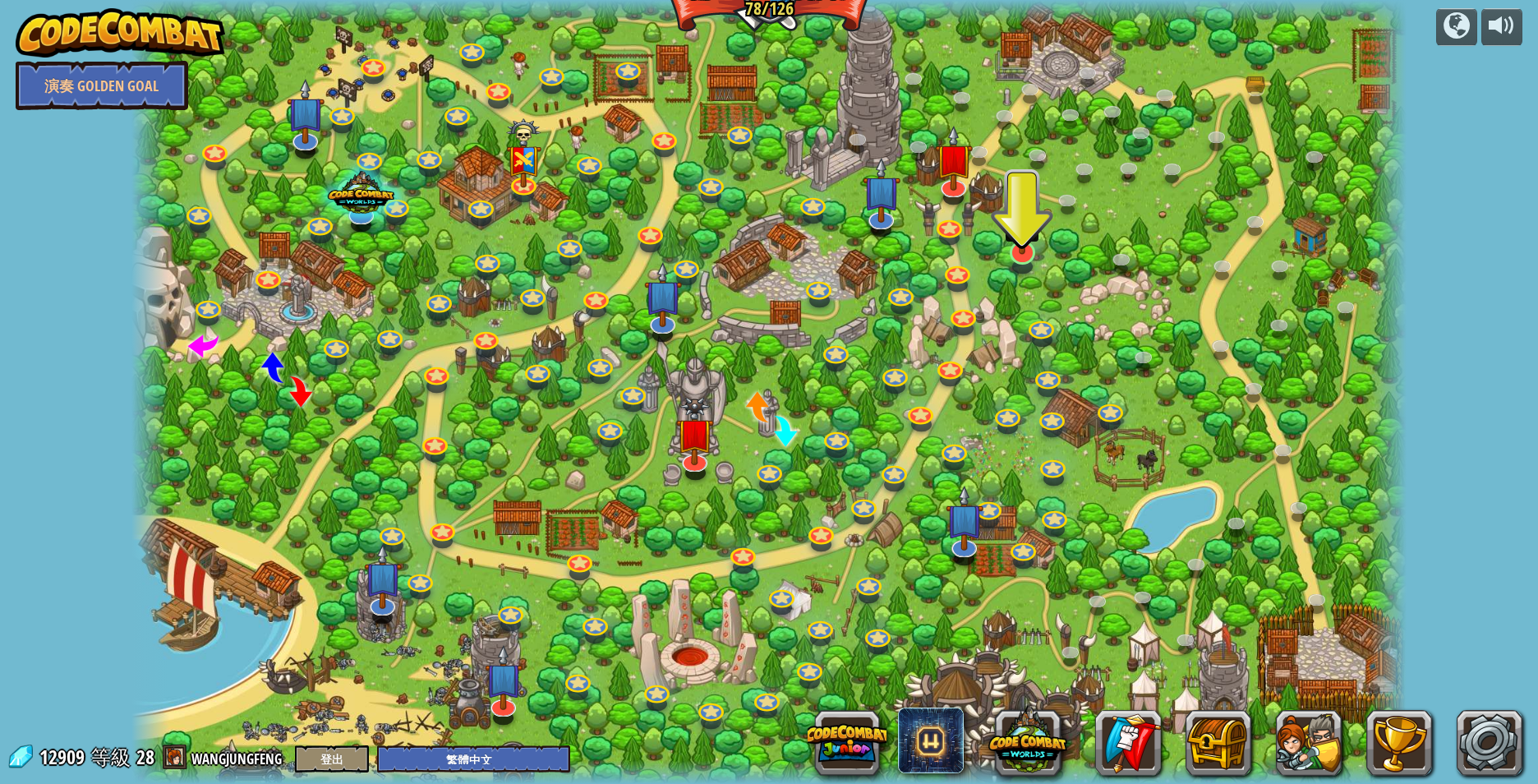
click at [1017, 251] on img at bounding box center [1023, 215] width 35 height 81
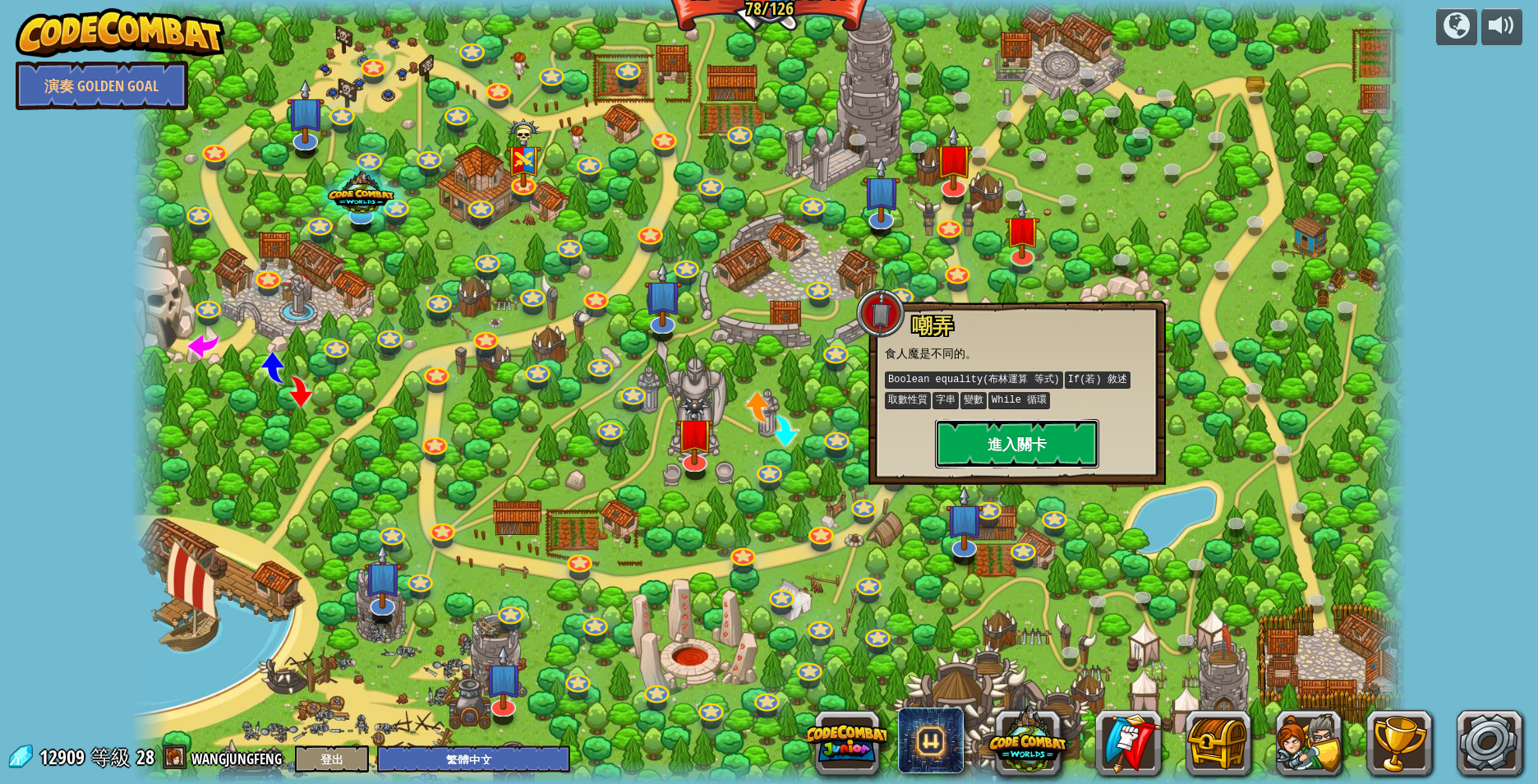
click at [1014, 439] on button "進入關卡" at bounding box center [1016, 443] width 164 height 49
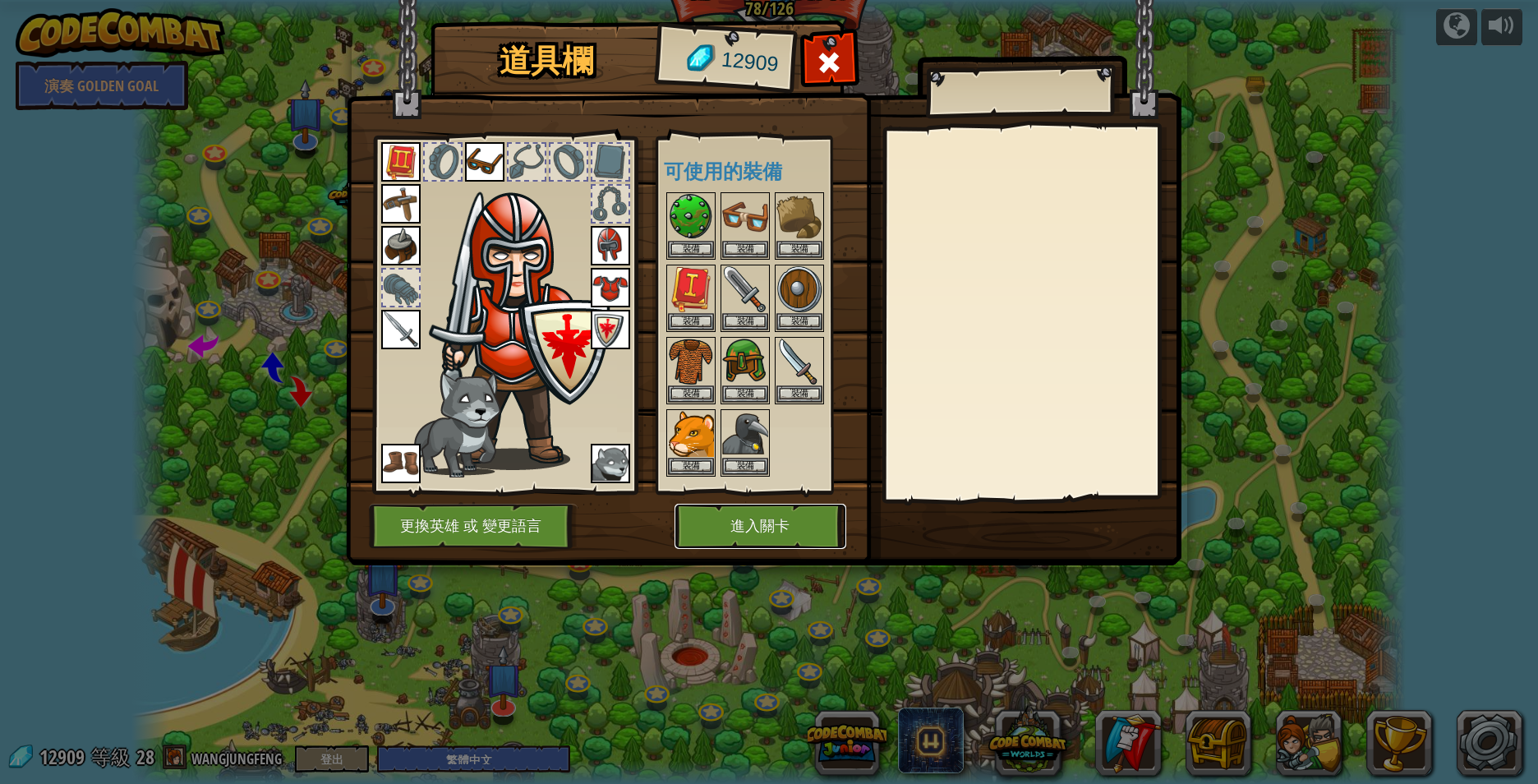
click at [756, 519] on button "進入關卡" at bounding box center [760, 526] width 172 height 45
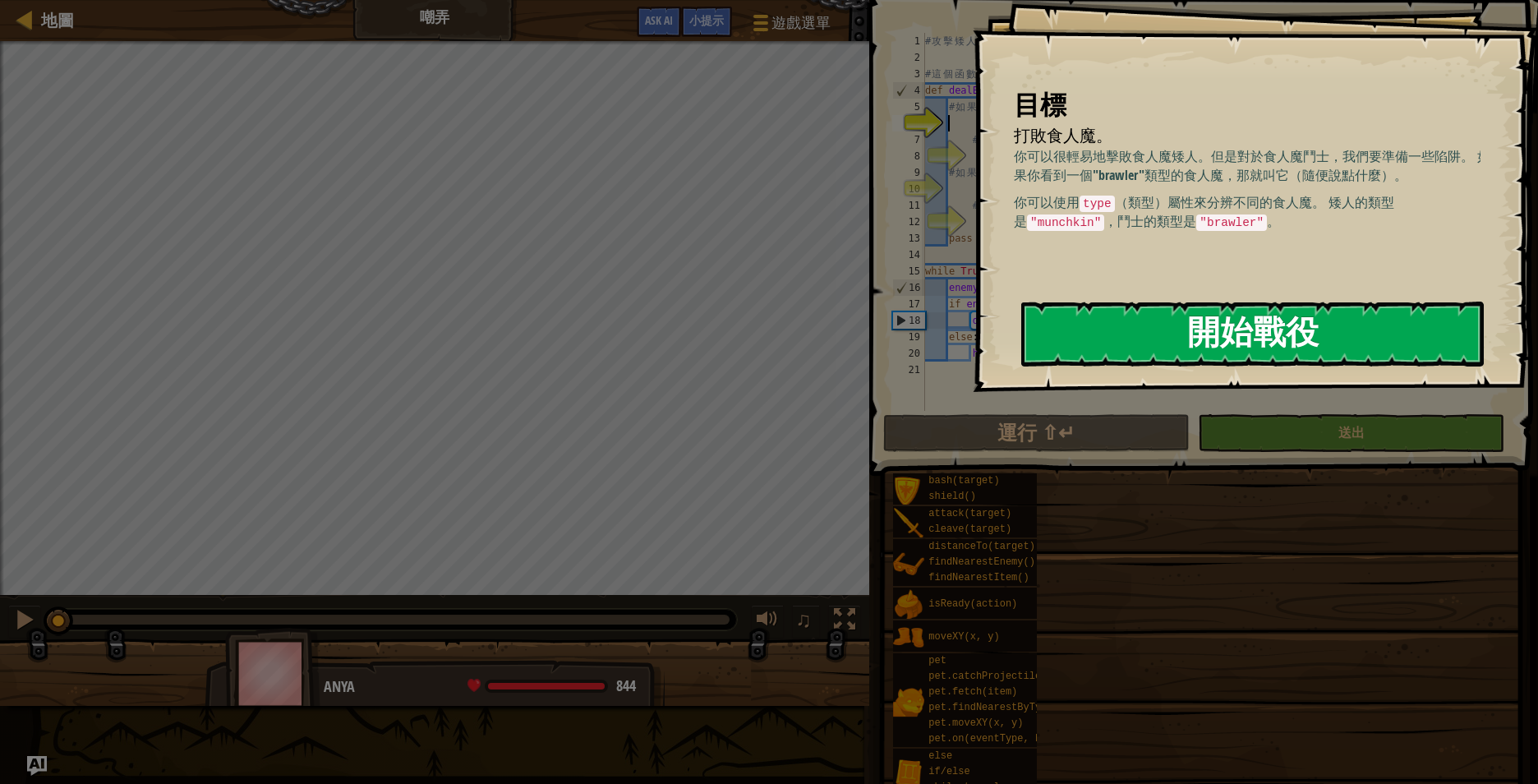
click at [1260, 323] on button "開始戰役" at bounding box center [1252, 334] width 462 height 65
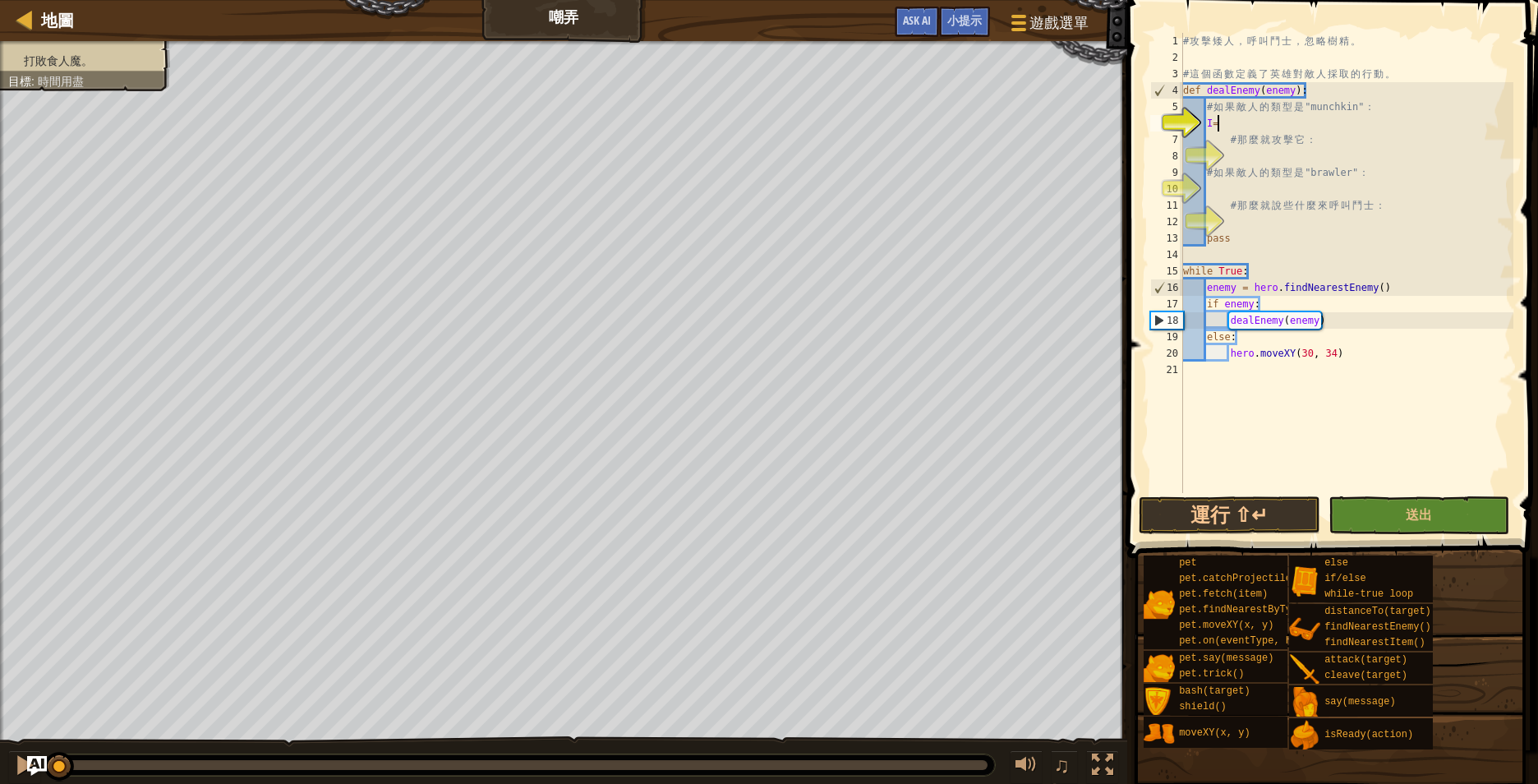
scroll to position [7, 1]
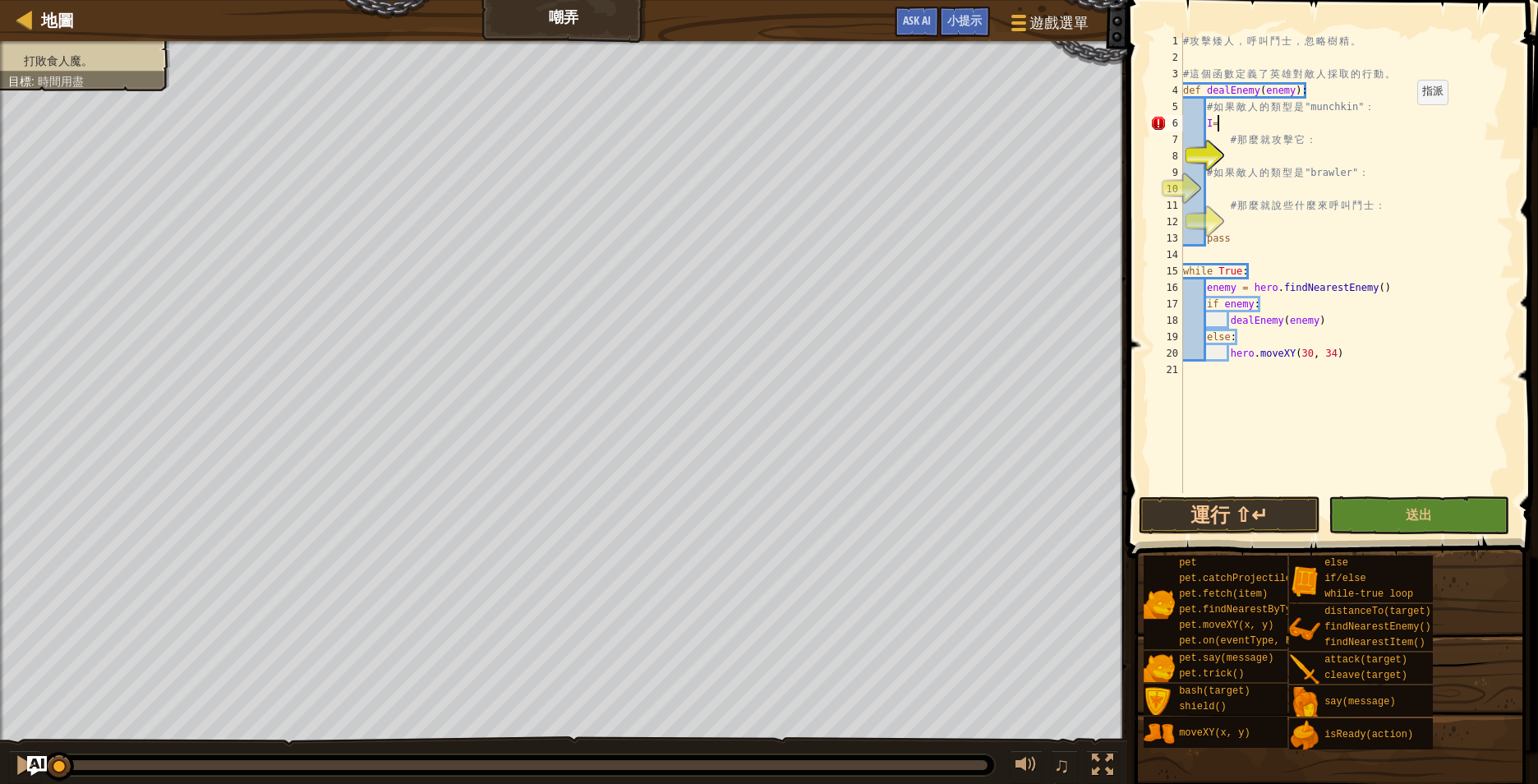
type textarea "I"
type textarea "# 那麼就攻擊它："
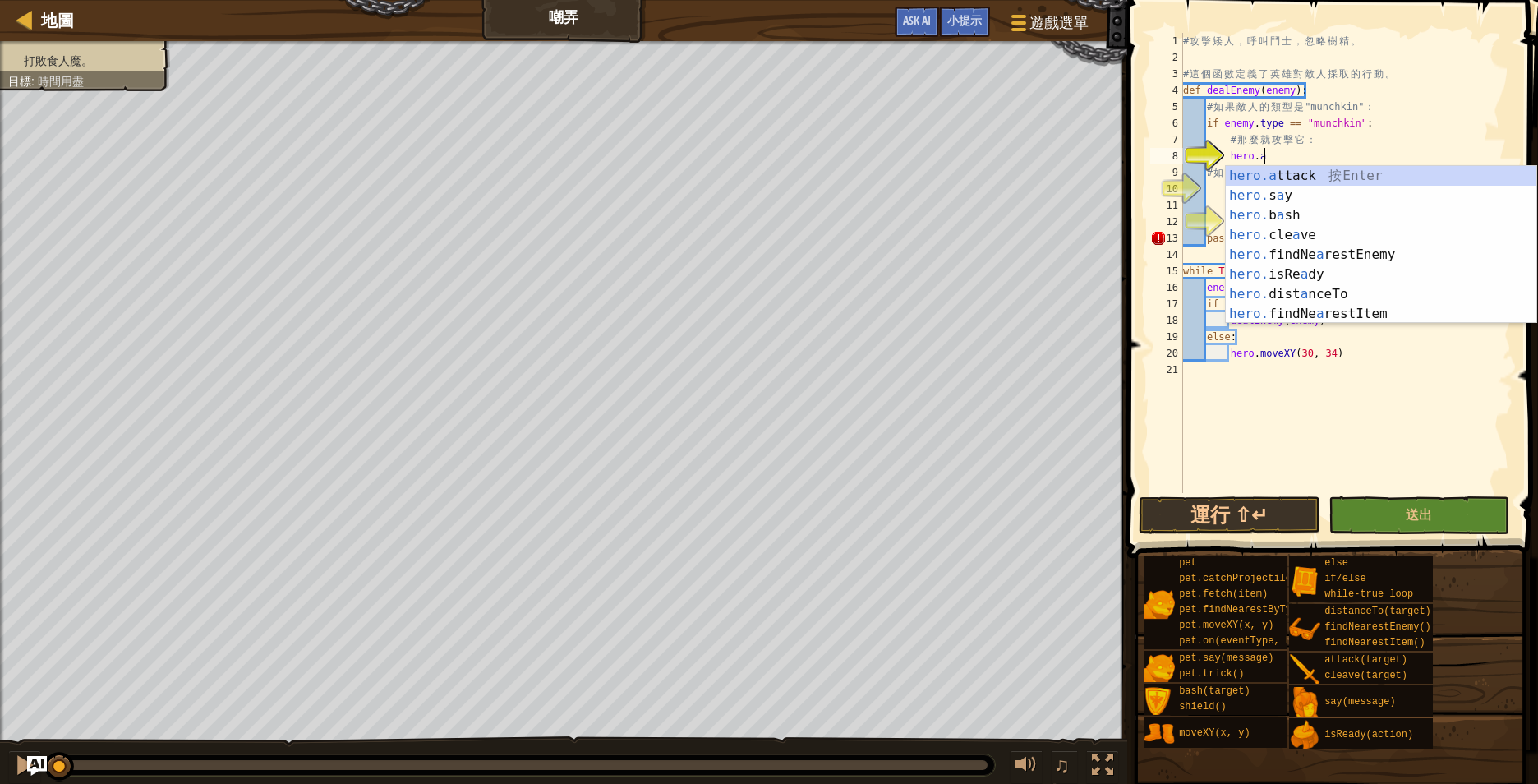
scroll to position [7, 11]
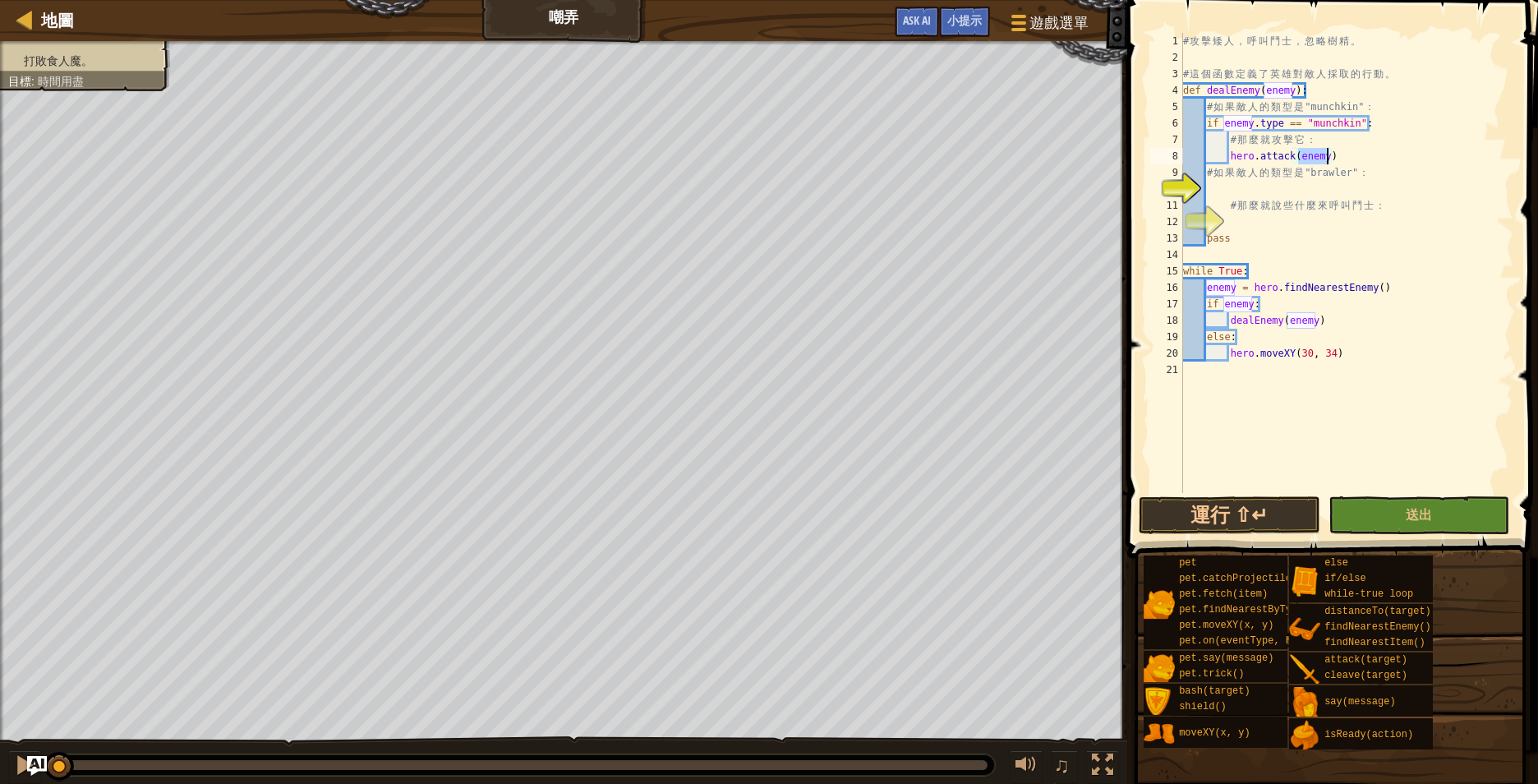
type textarea "# 如果敵人的類型是"brawler"："
type textarea "# 那麼就說些什麼來呼叫鬥士："
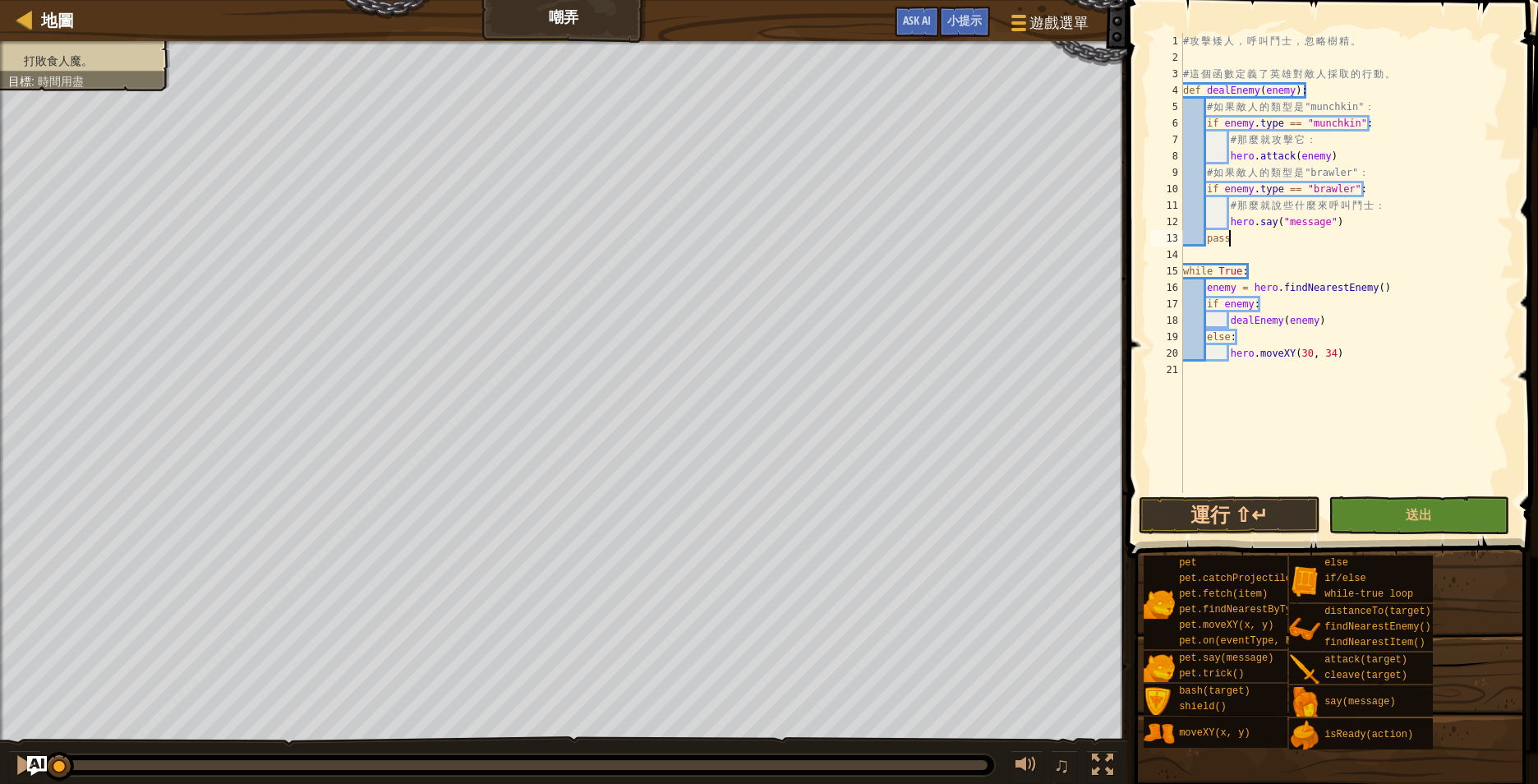
scroll to position [7, 6]
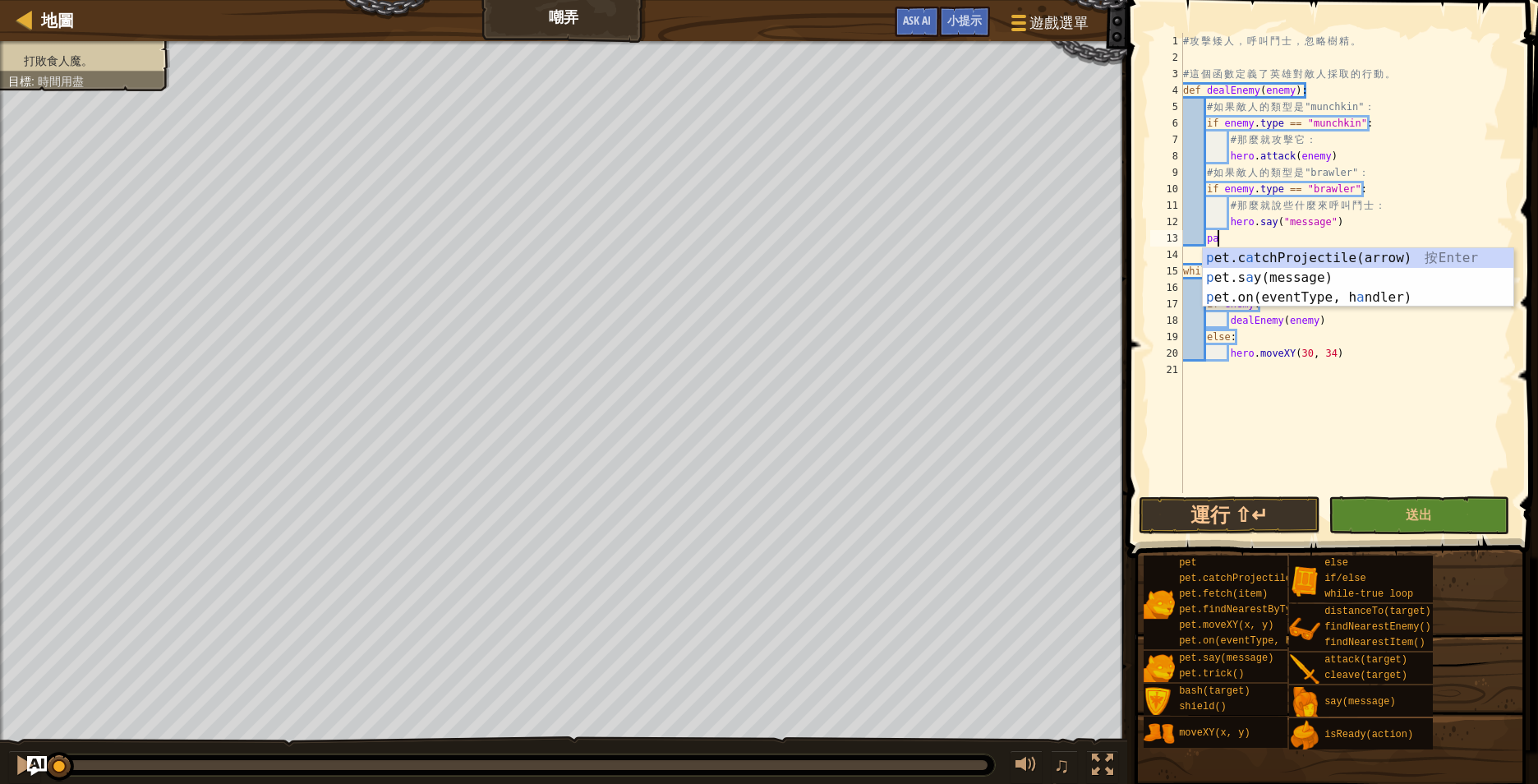
type textarea "p"
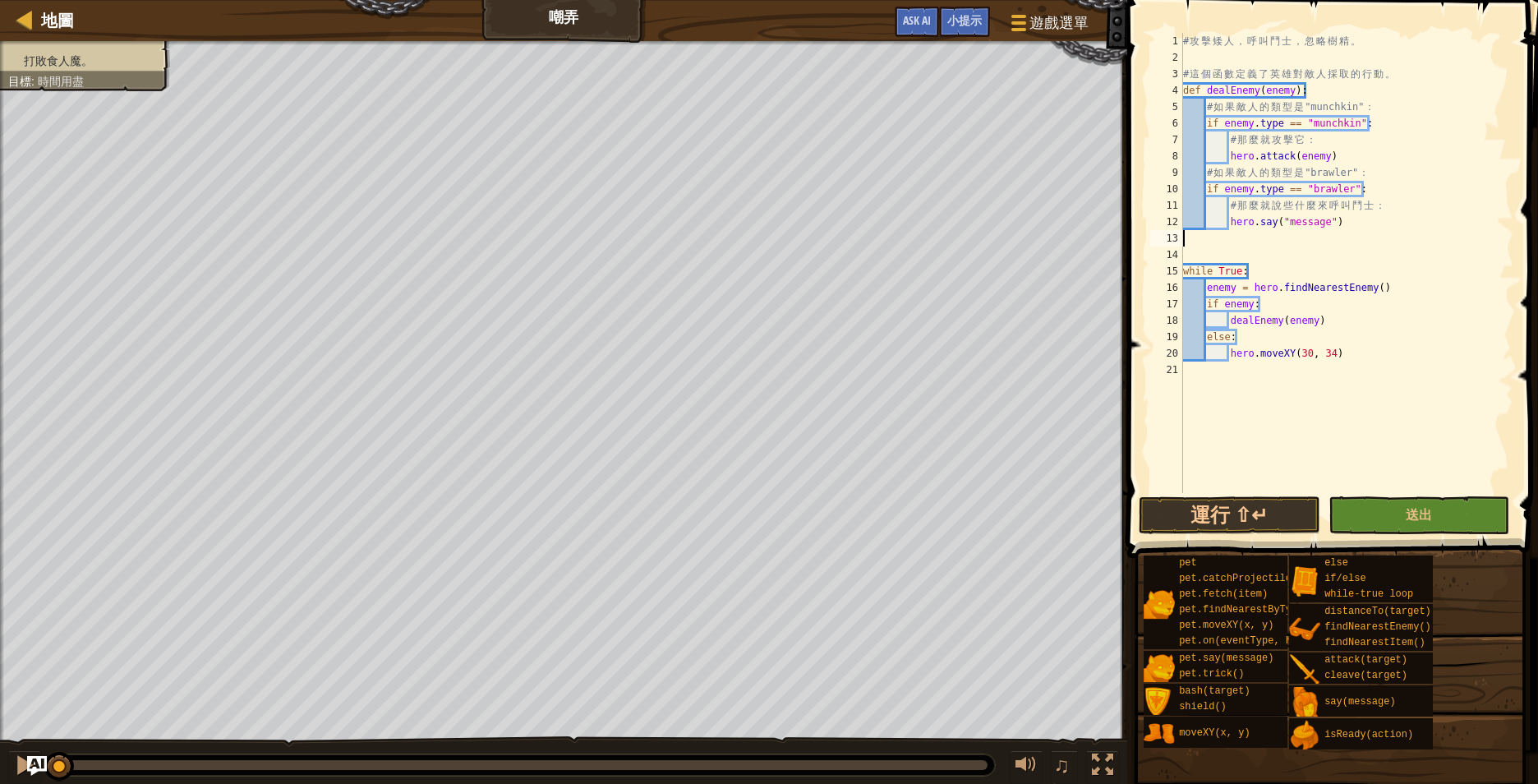
scroll to position [7, 0]
type textarea "hero.say("message")"
type textarea "else:"
click at [1411, 514] on span "送出" at bounding box center [1419, 513] width 26 height 18
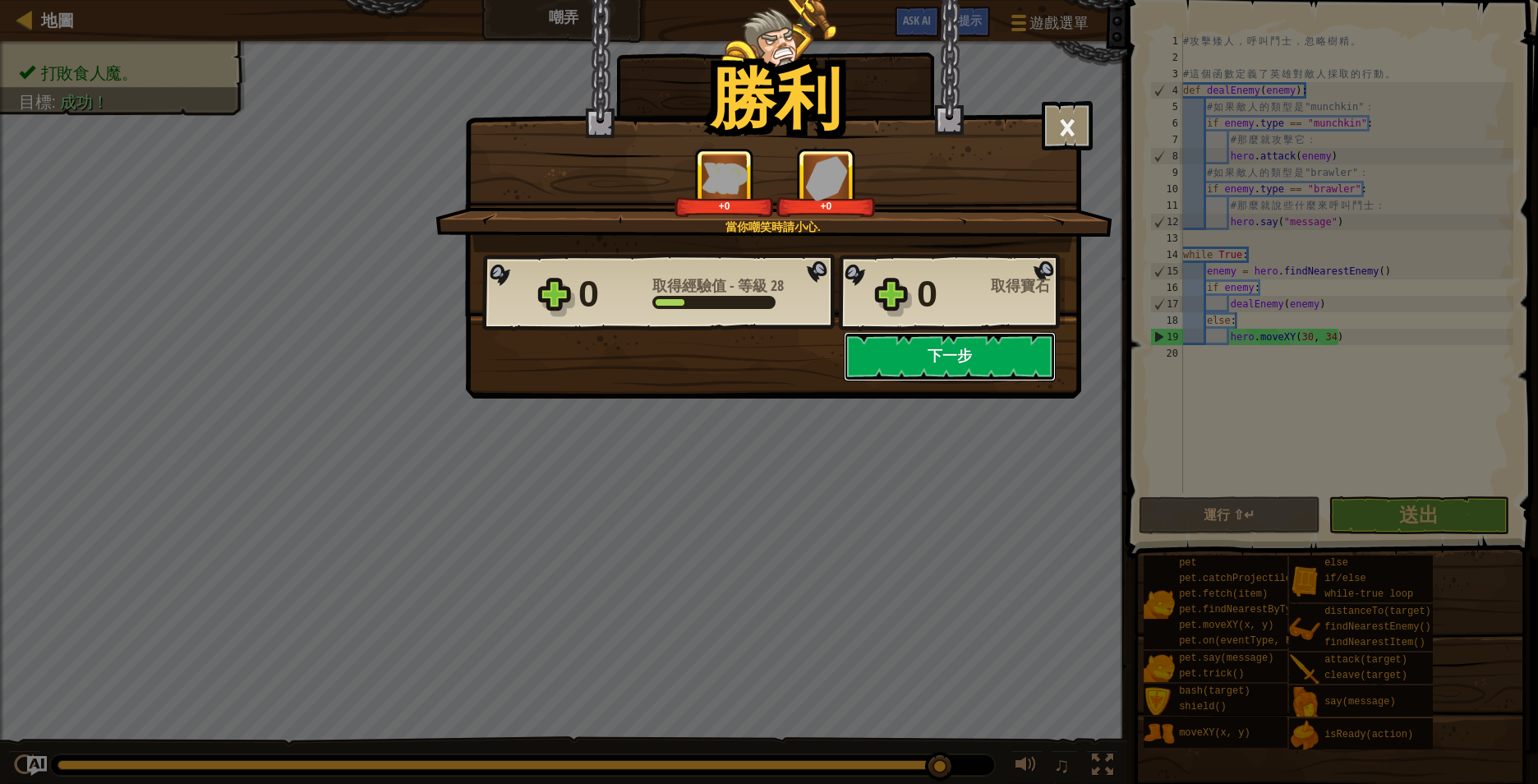
click at [912, 362] on button "下一步" at bounding box center [950, 356] width 212 height 49
select select "zh-HANT"
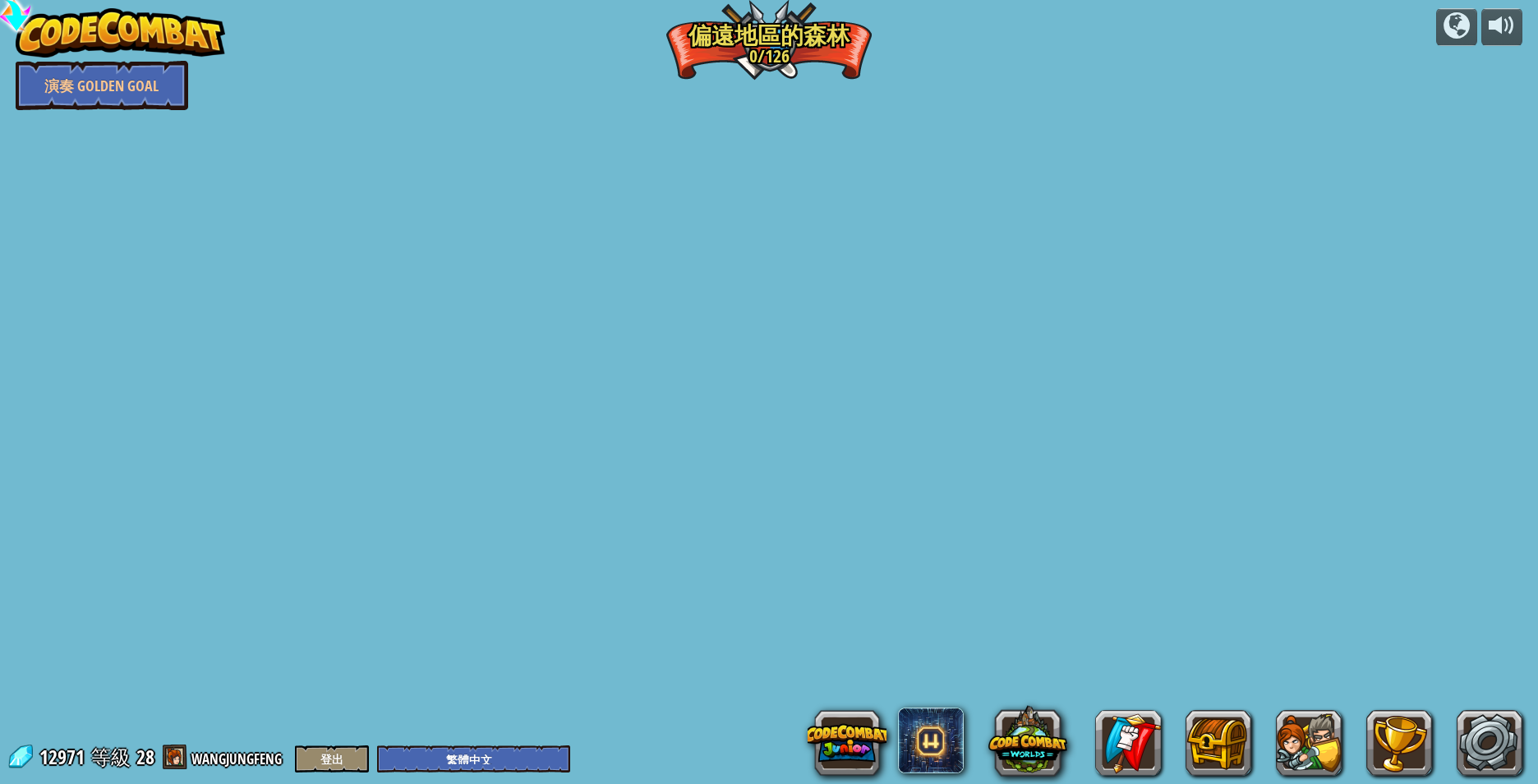
select select "zh-HANT"
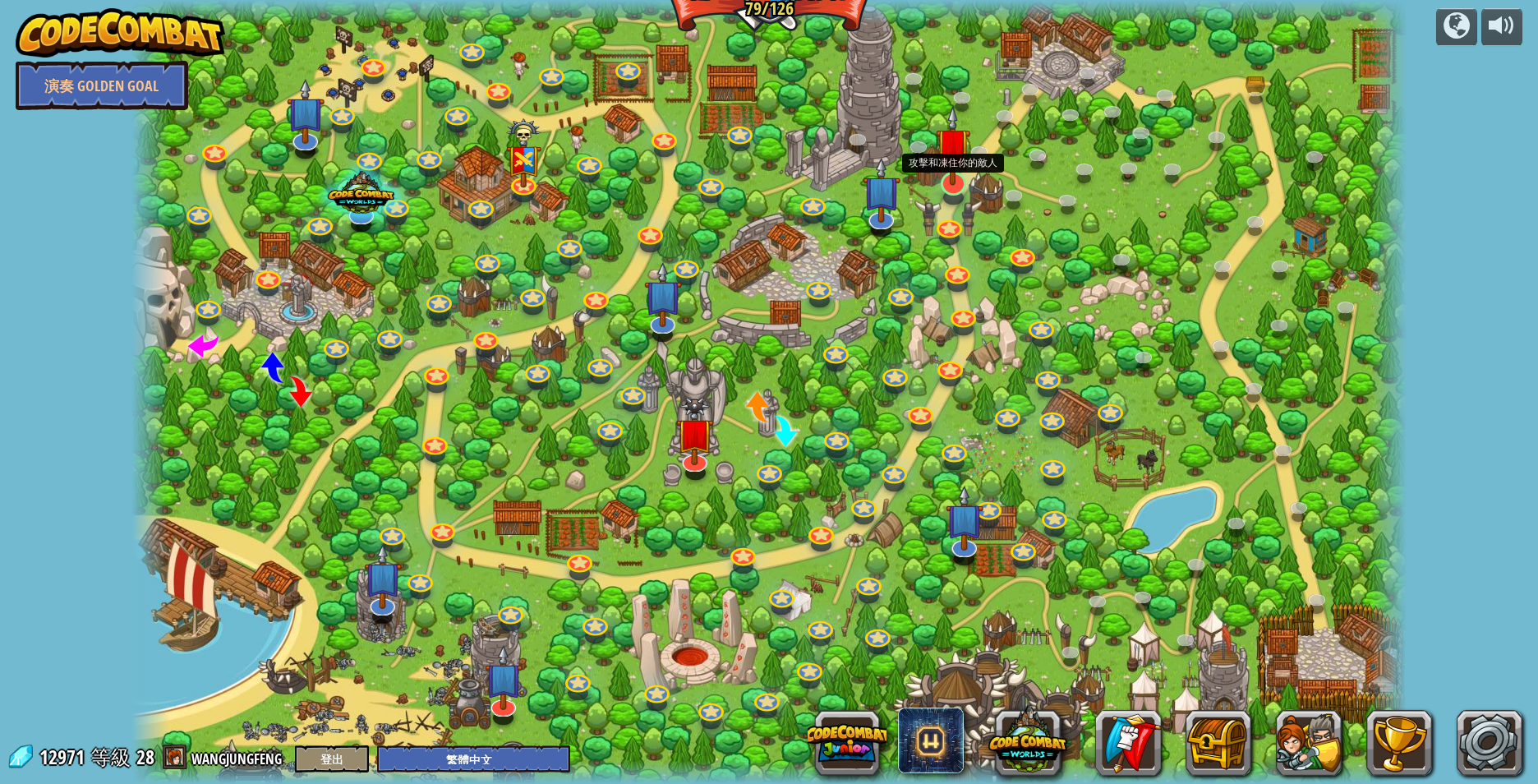
click at [956, 182] on img at bounding box center [953, 145] width 35 height 81
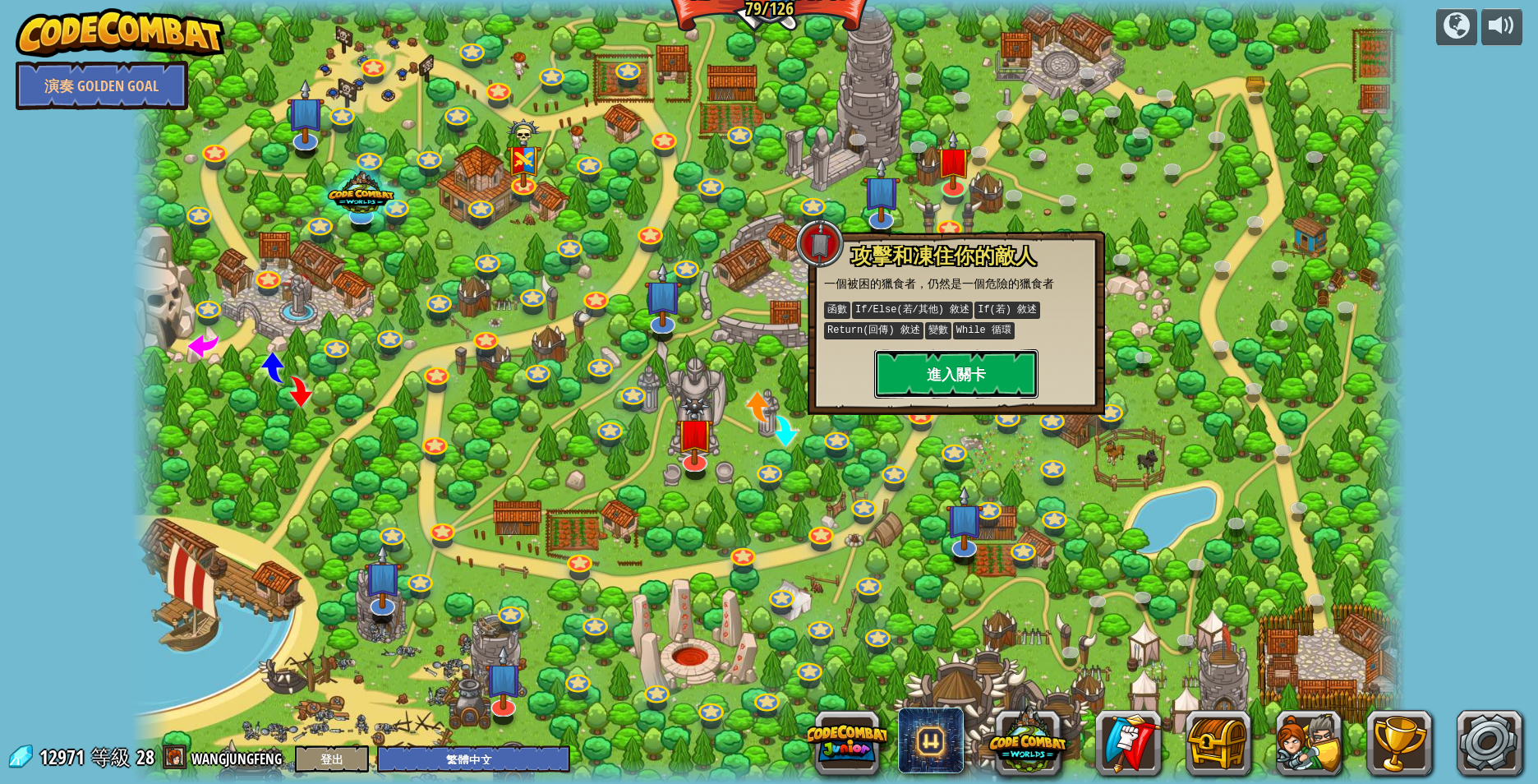
click at [950, 367] on button "進入關卡" at bounding box center [956, 373] width 164 height 49
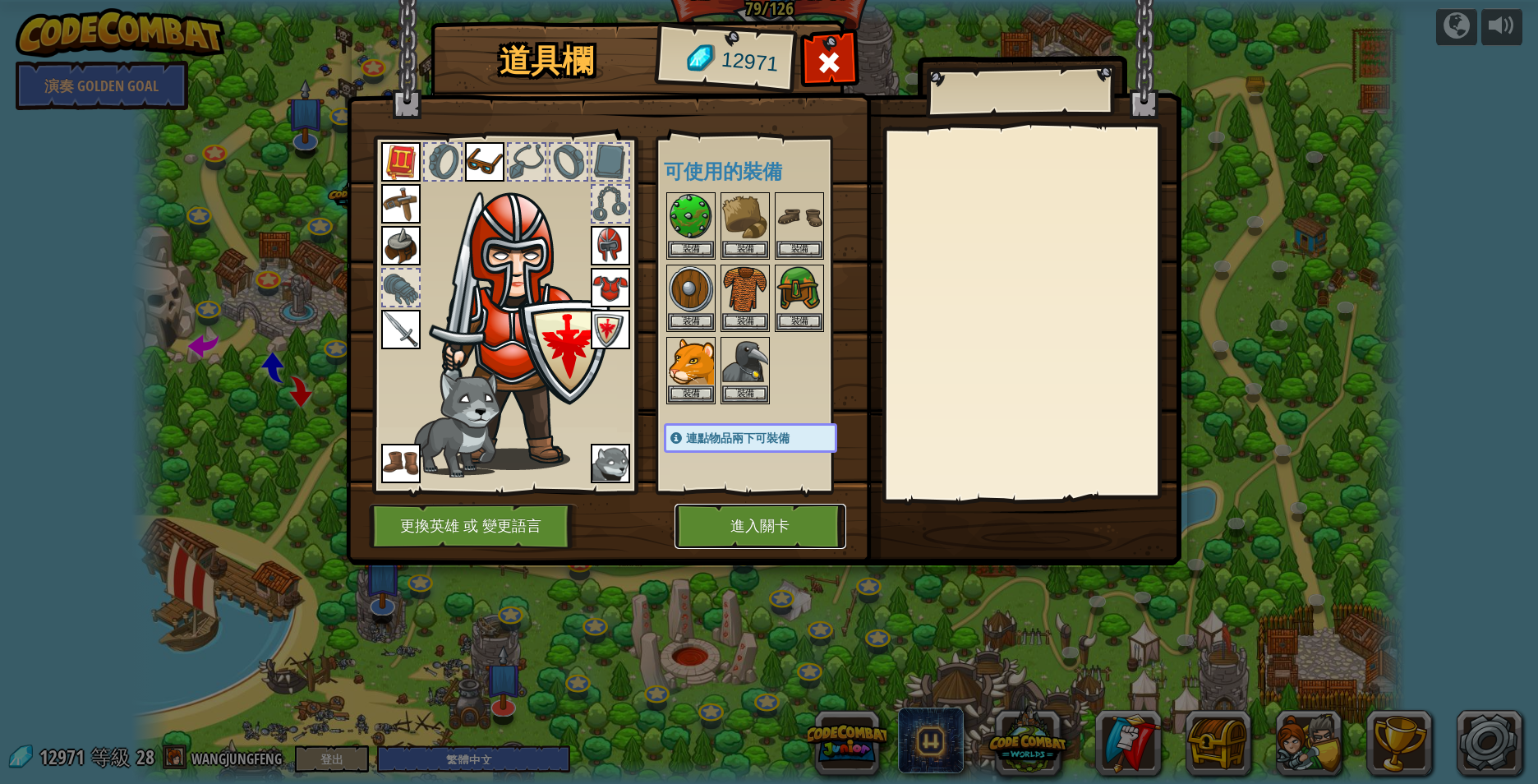
click at [756, 523] on button "進入關卡" at bounding box center [760, 526] width 172 height 45
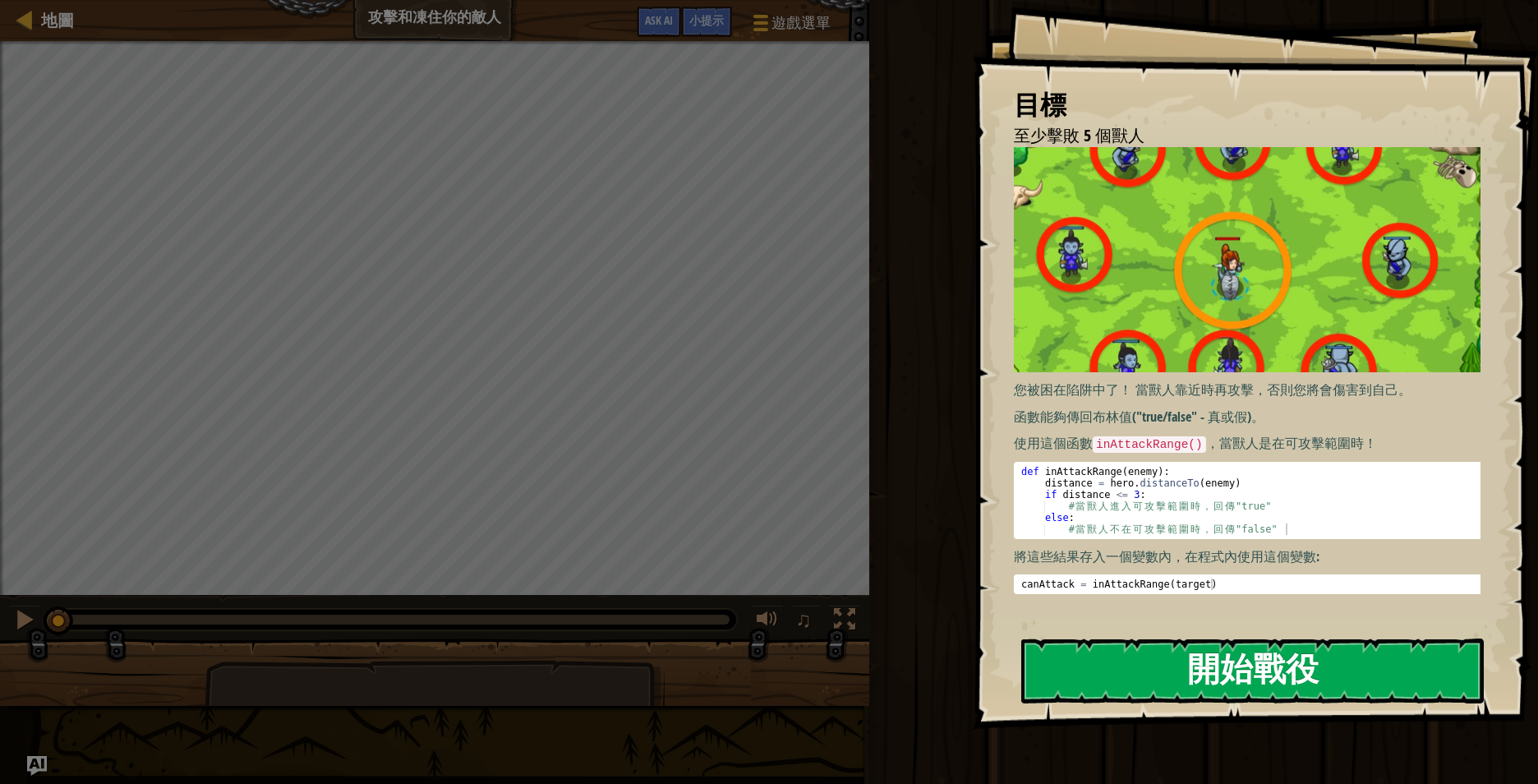
click at [1233, 675] on button "開始戰役" at bounding box center [1252, 671] width 462 height 65
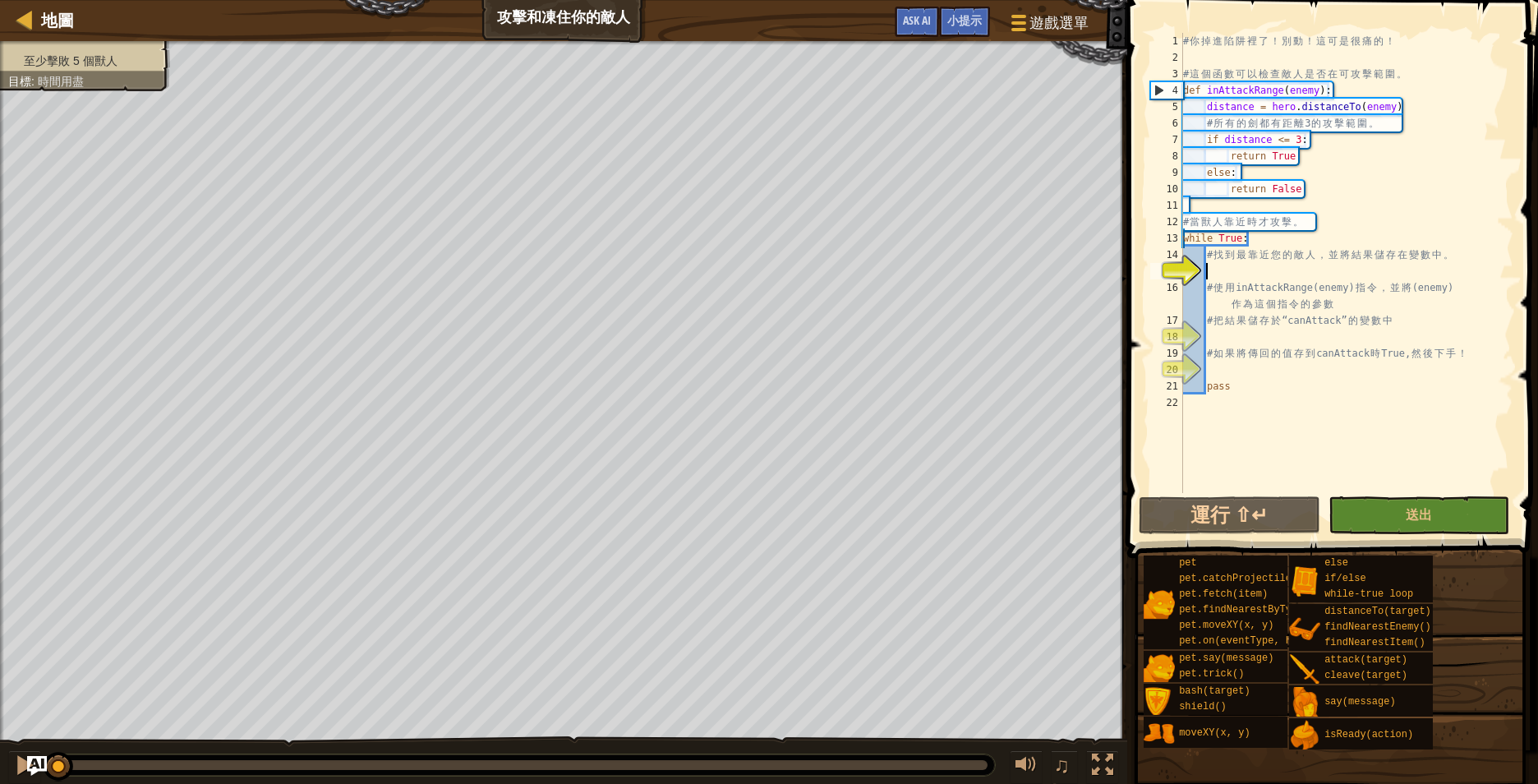
click at [1276, 270] on div "# 你 掉 進 陷 阱 裡 了 ！ 別 動 ！ 這 可 是 很 痛 的 ！ # 這 個 函 數 可 以 檢 查 敵 人 是 否 在 可 攻 擊 範 圍 。 d…" at bounding box center [1346, 278] width 333 height 493
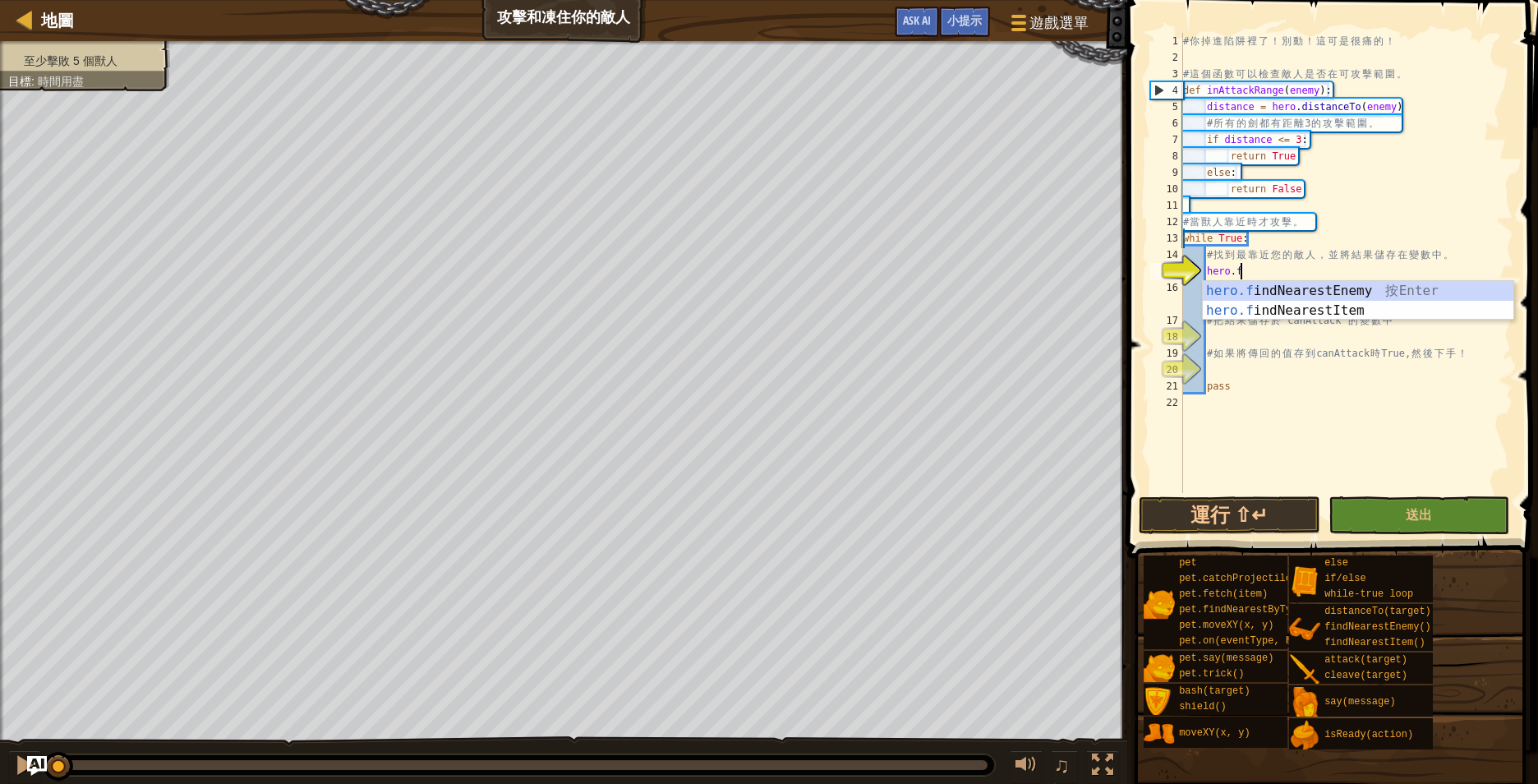
type textarea "[DOMAIN_NAME]"
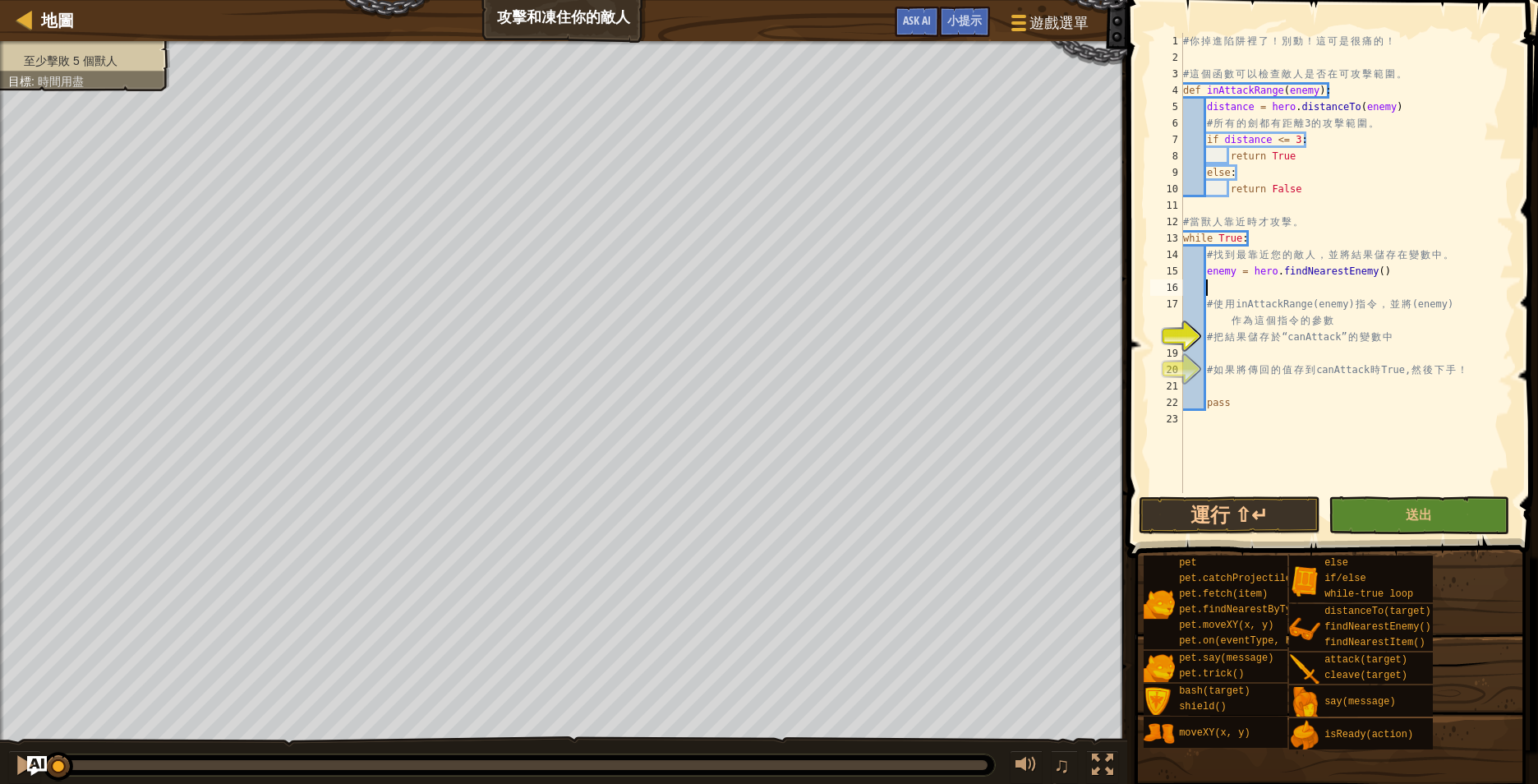
scroll to position [7, 3]
click at [1320, 353] on div "# 你 掉 進 陷 阱 裡 了 ！ 別 動 ！ 這 可 是 很 痛 的 ！ # 這 個 函 數 可 以 檢 查 敵 人 是 否 在 可 攻 擊 範 圍 。 d…" at bounding box center [1346, 278] width 333 height 493
type textarea "if inAttackRange(enemy):"
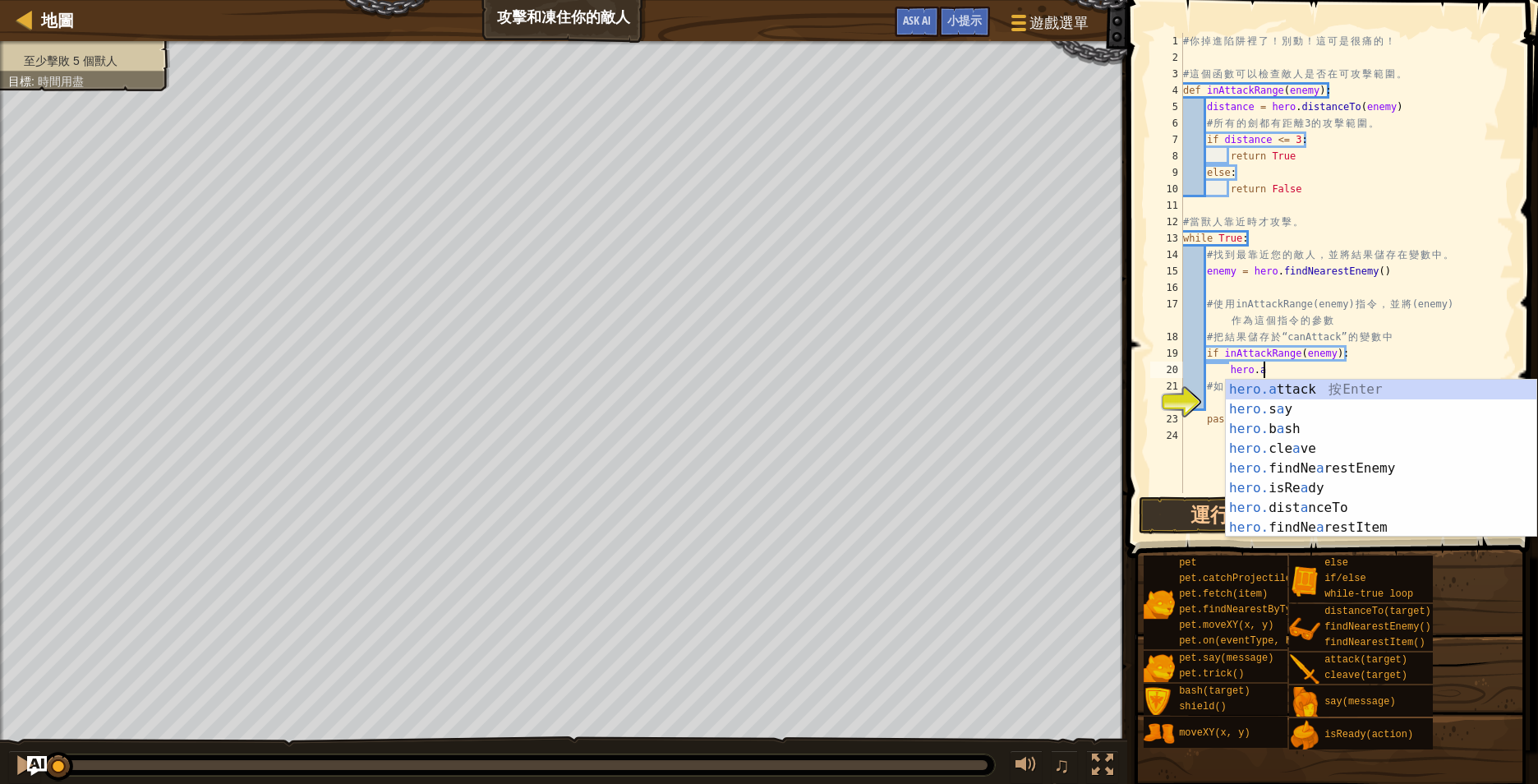
scroll to position [7, 11]
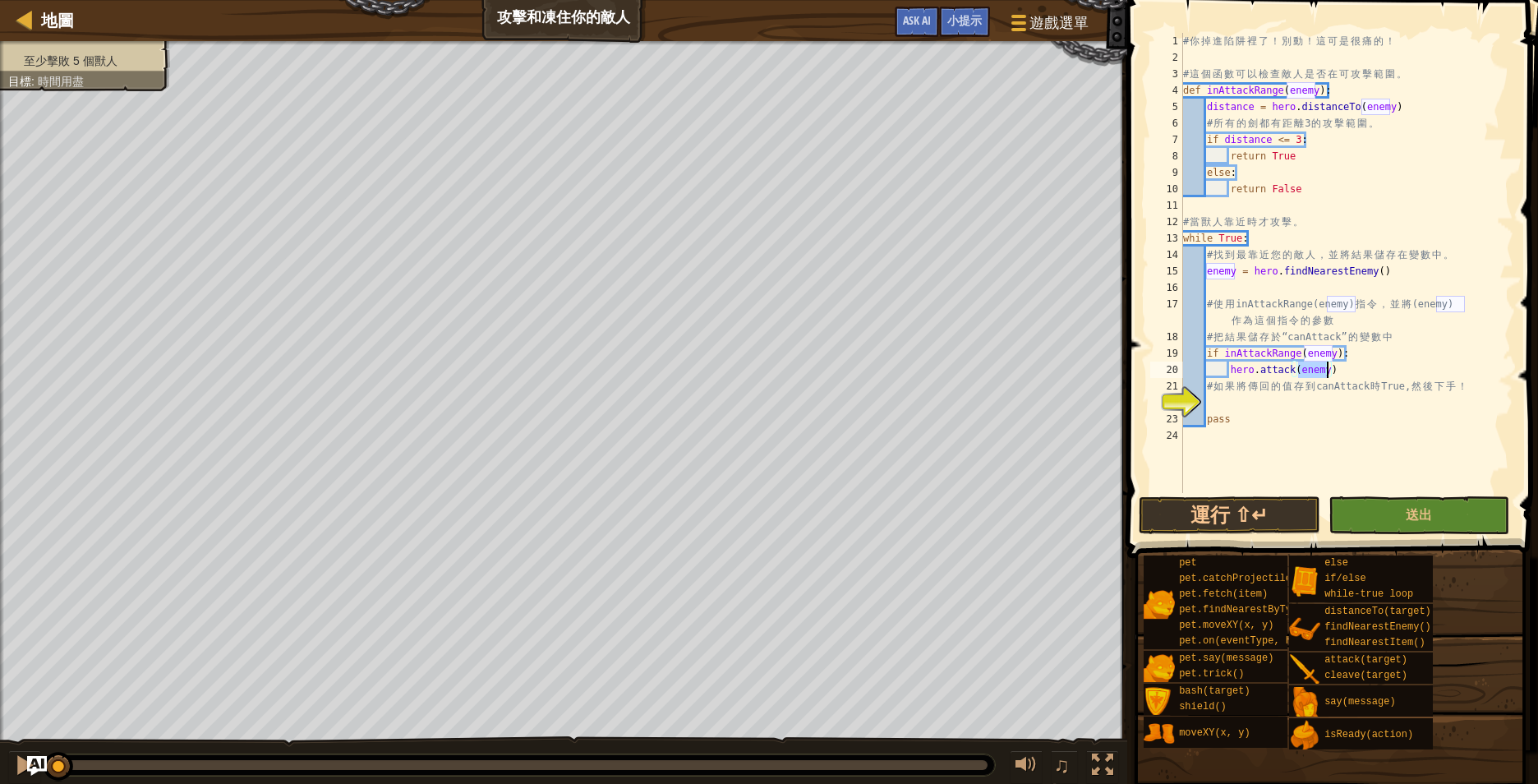
type textarea "# 如果將傳回的值存到 canAttack 時 True, 然後下手！"
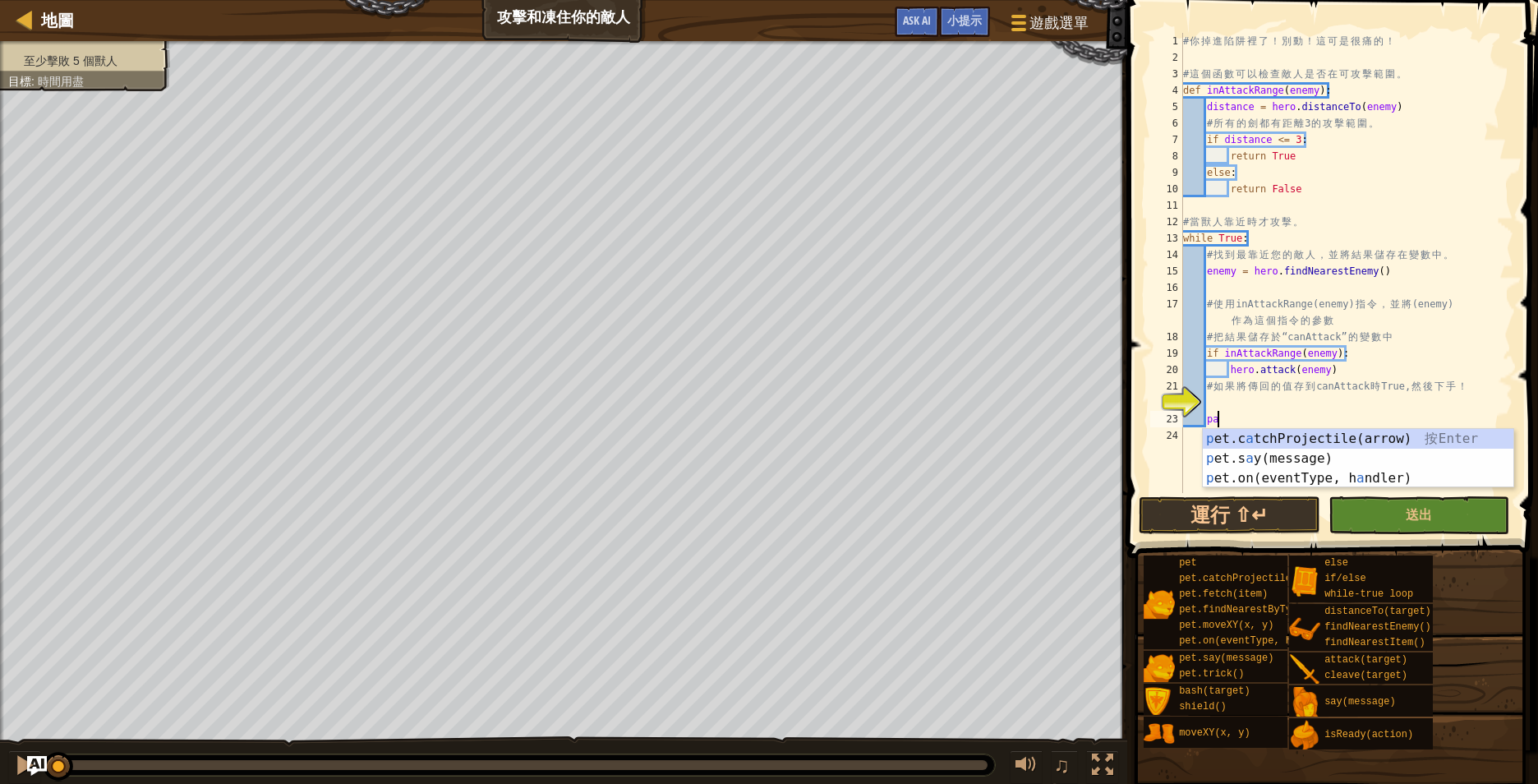
type textarea "p"
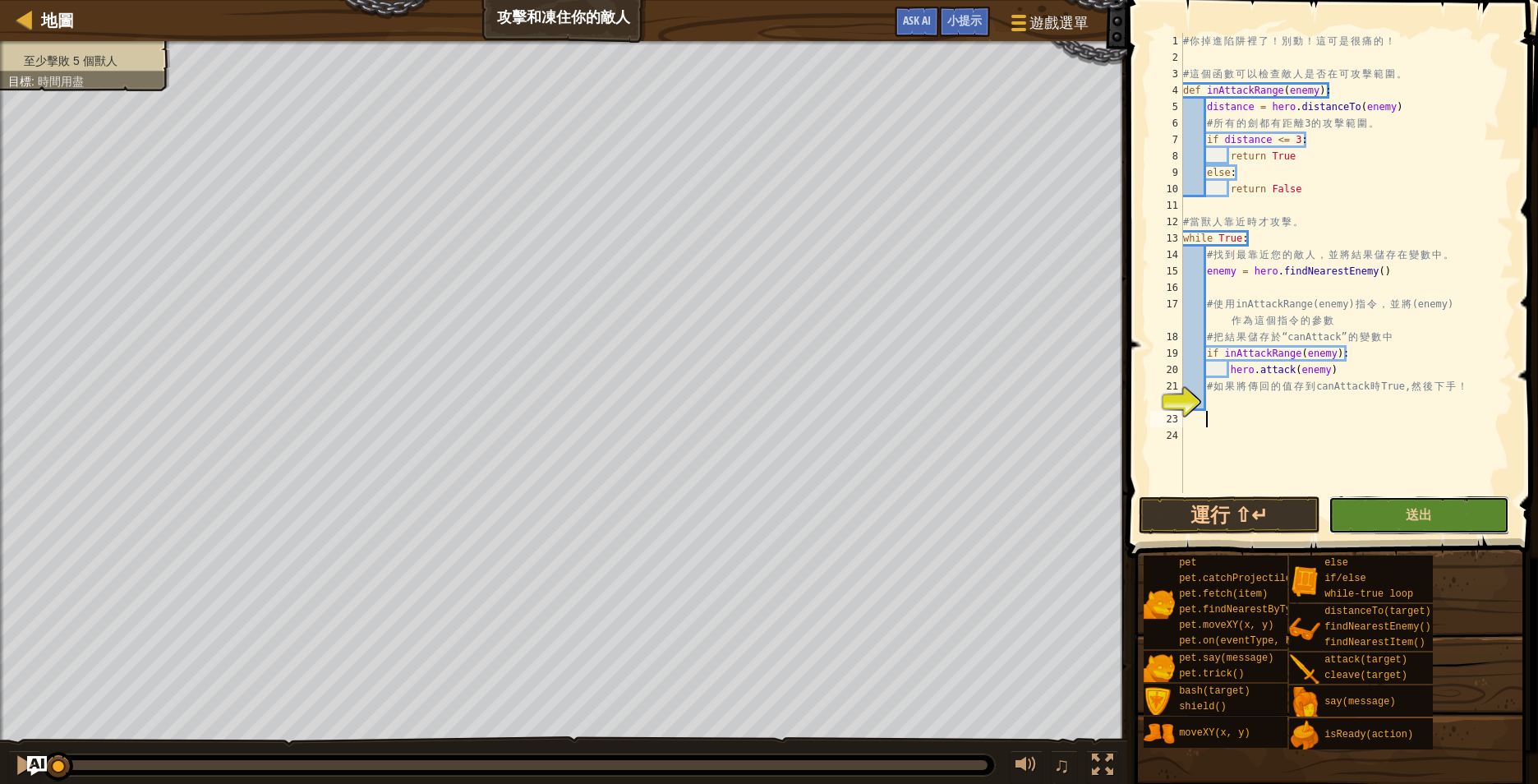
click at [1432, 514] on button "送出" at bounding box center [1419, 515] width 182 height 38
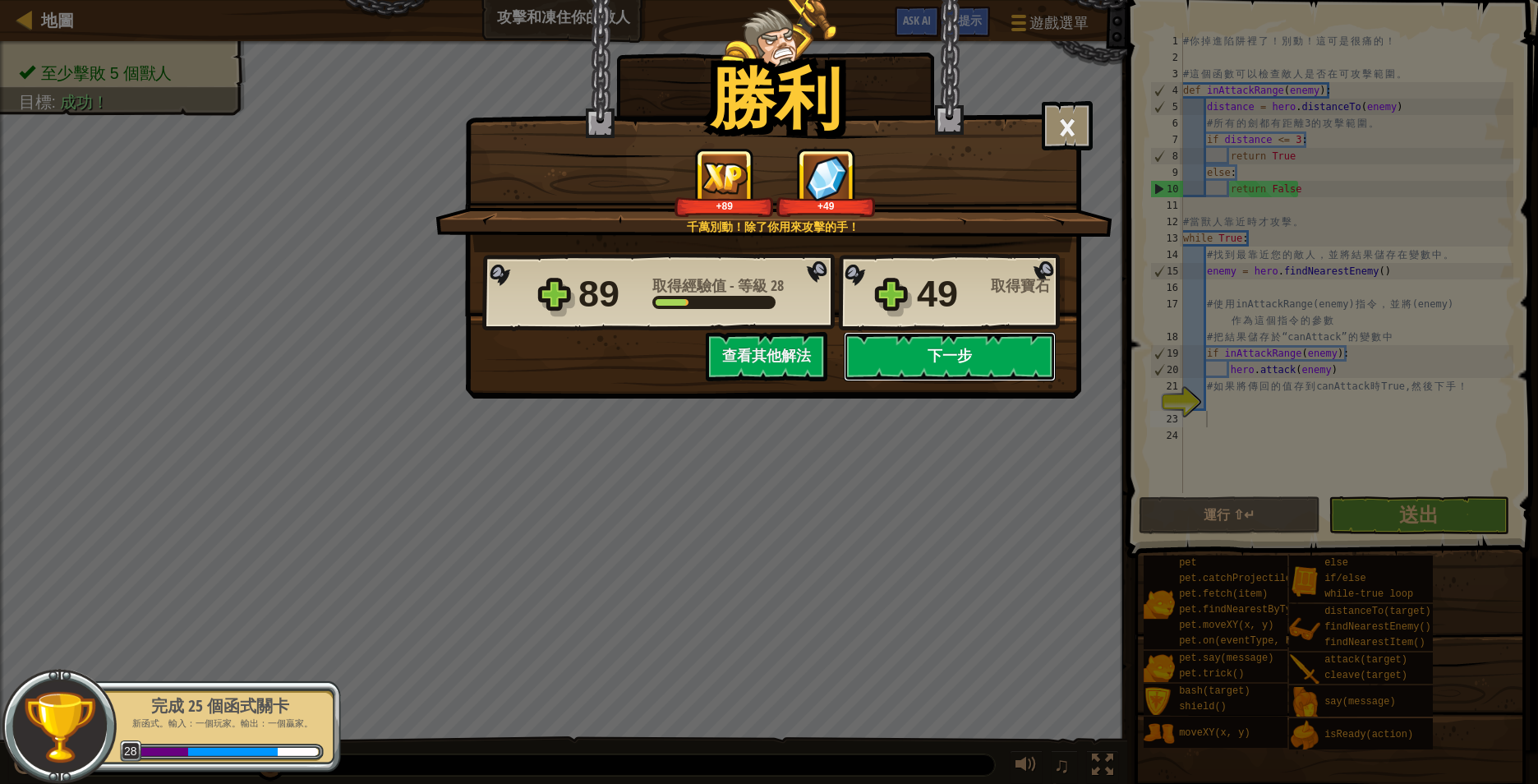
click at [985, 350] on button "下一步" at bounding box center [950, 356] width 212 height 49
select select "zh-HANT"
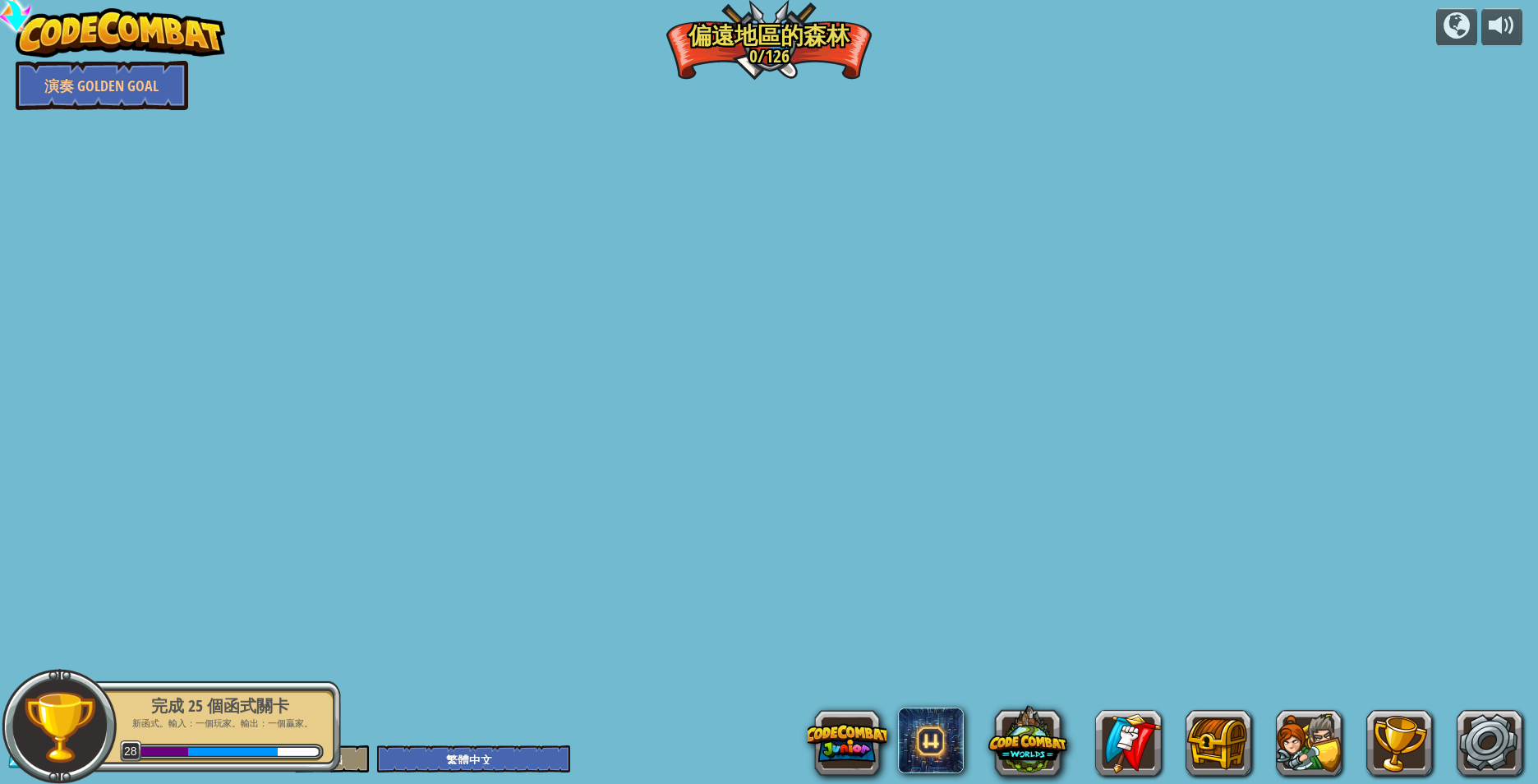
select select "zh-HANT"
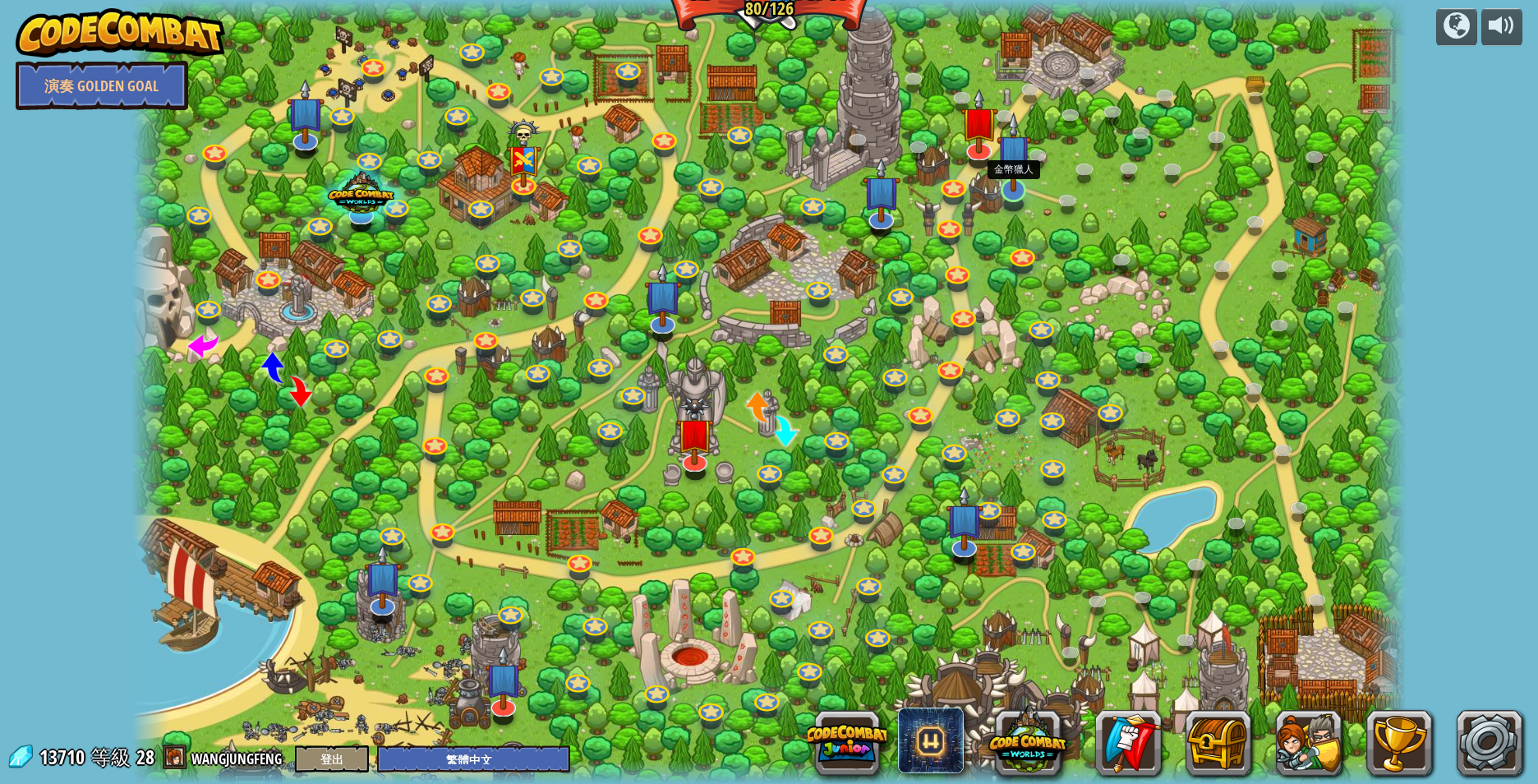
click at [1015, 185] on img at bounding box center [1015, 151] width 35 height 81
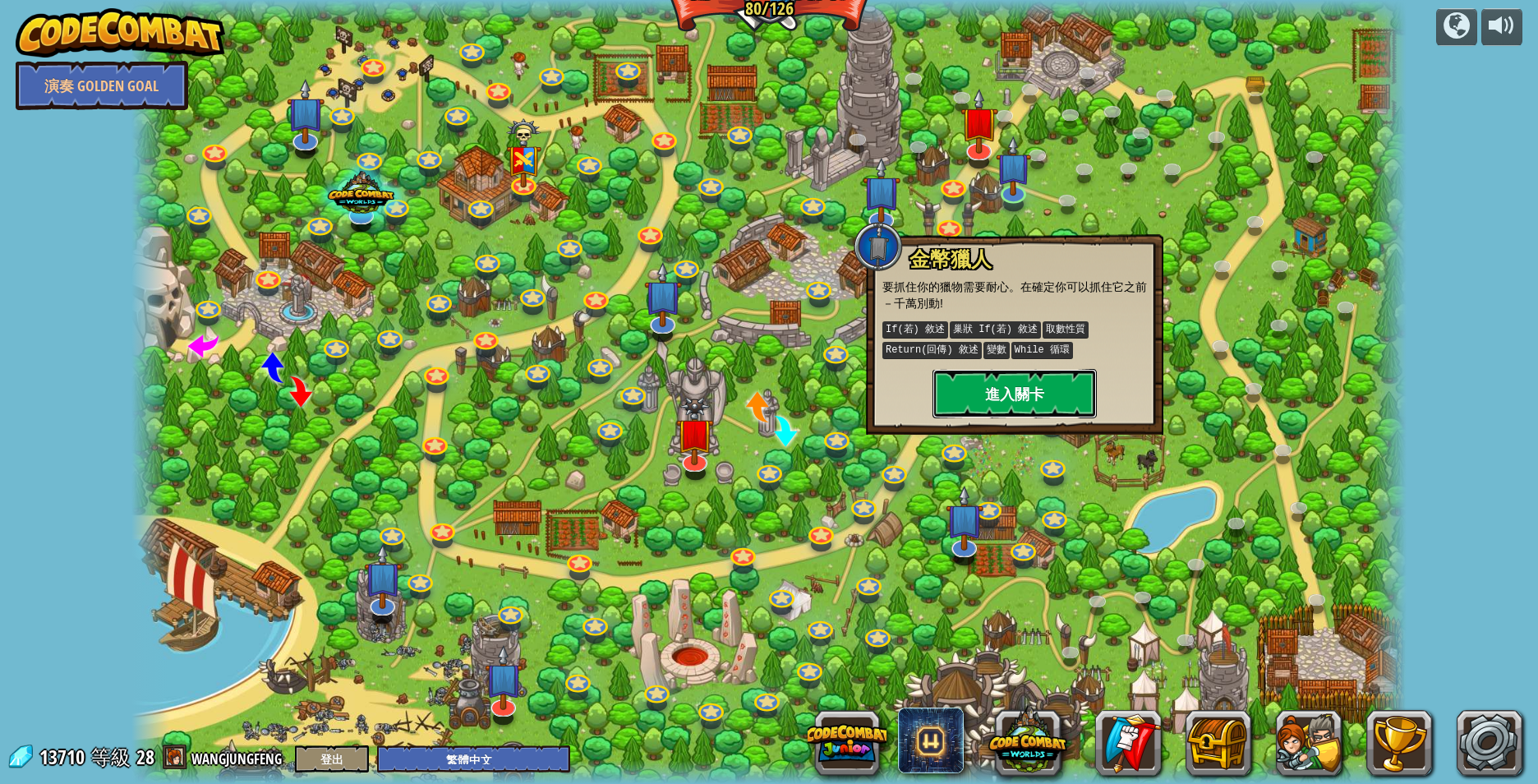
click at [1013, 393] on button "進入關卡" at bounding box center [1015, 392] width 164 height 49
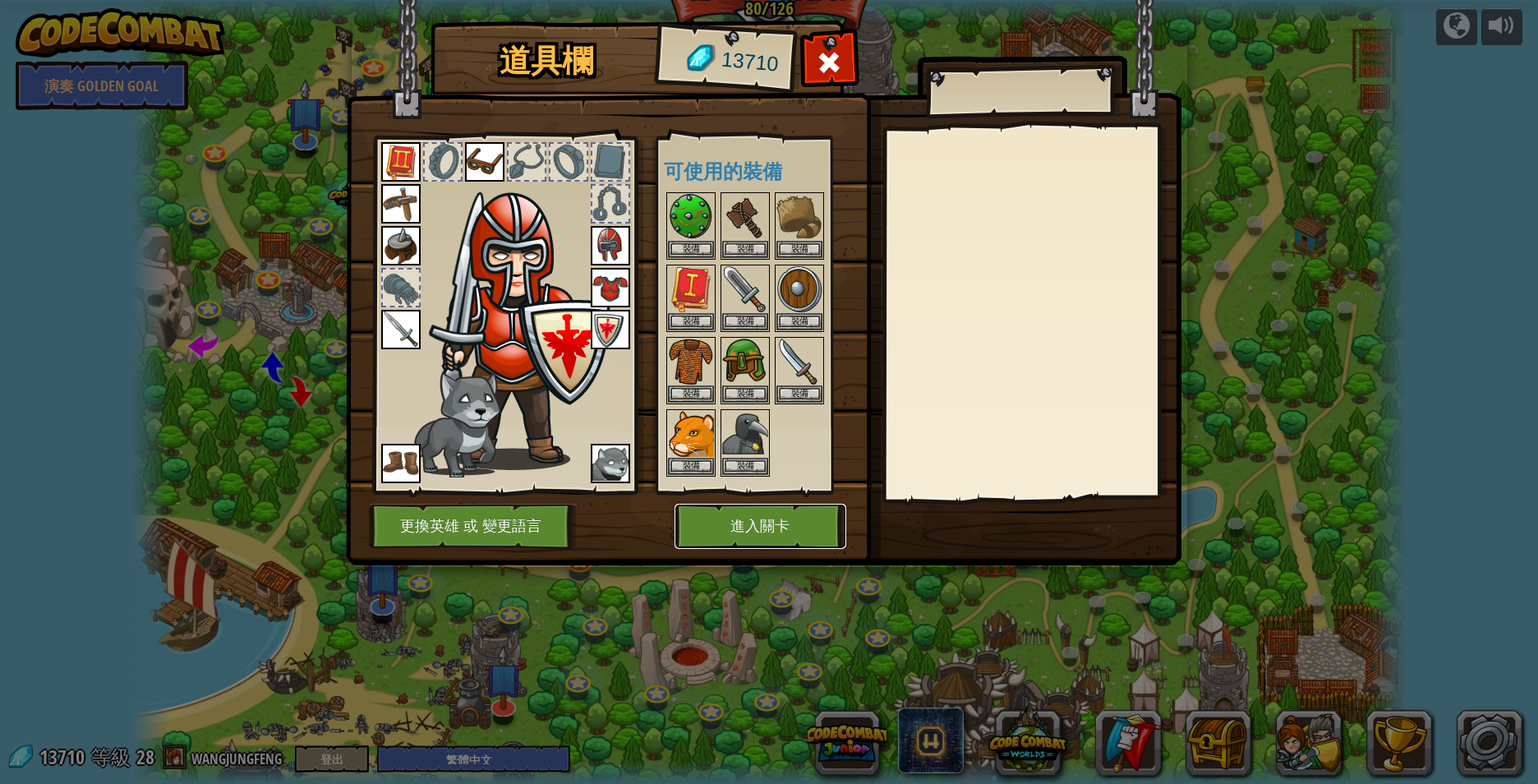
click at [744, 518] on button "進入關卡" at bounding box center [760, 526] width 172 height 45
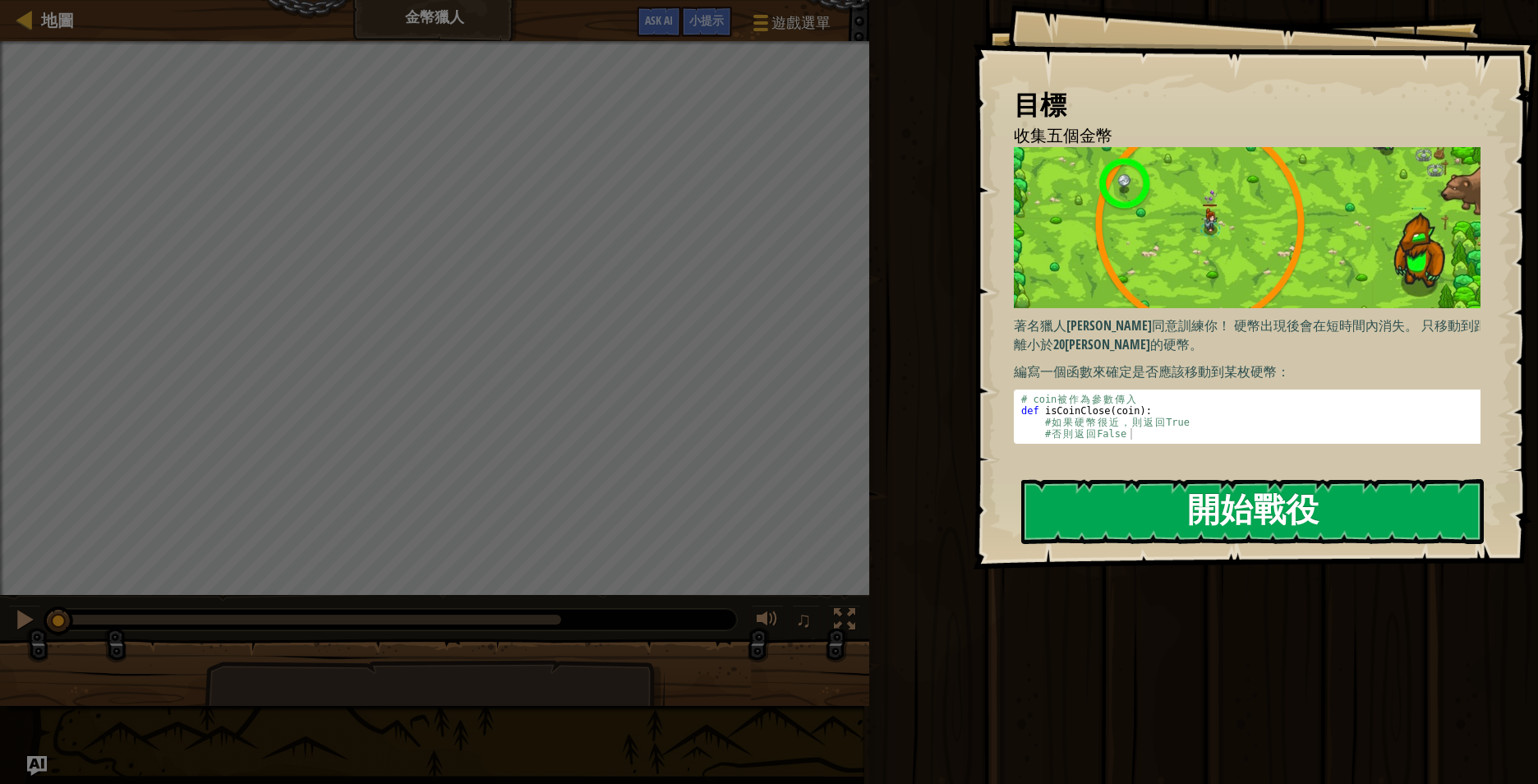
click at [1222, 512] on button "開始戰役" at bounding box center [1252, 511] width 462 height 65
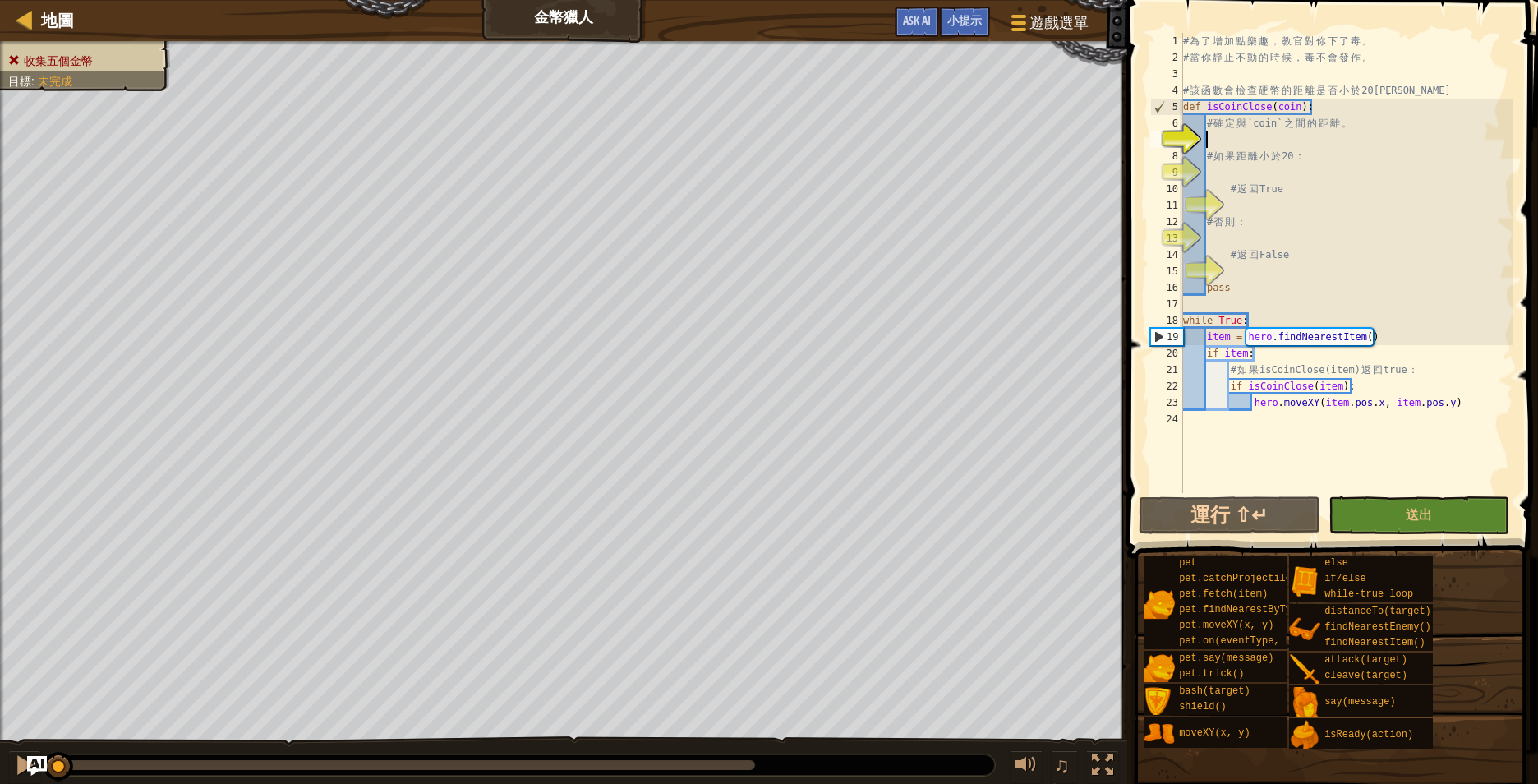
click at [1293, 143] on div "# 為 了 增 加 點 樂 趣 ， 教 官 對 你 下 了 毒 。 # 當 你 靜 止 不 動 的 時 候 ， 毒 不 會 發 作 。 # 該 函 數 會 檢…" at bounding box center [1346, 278] width 333 height 493
type textarea "H"
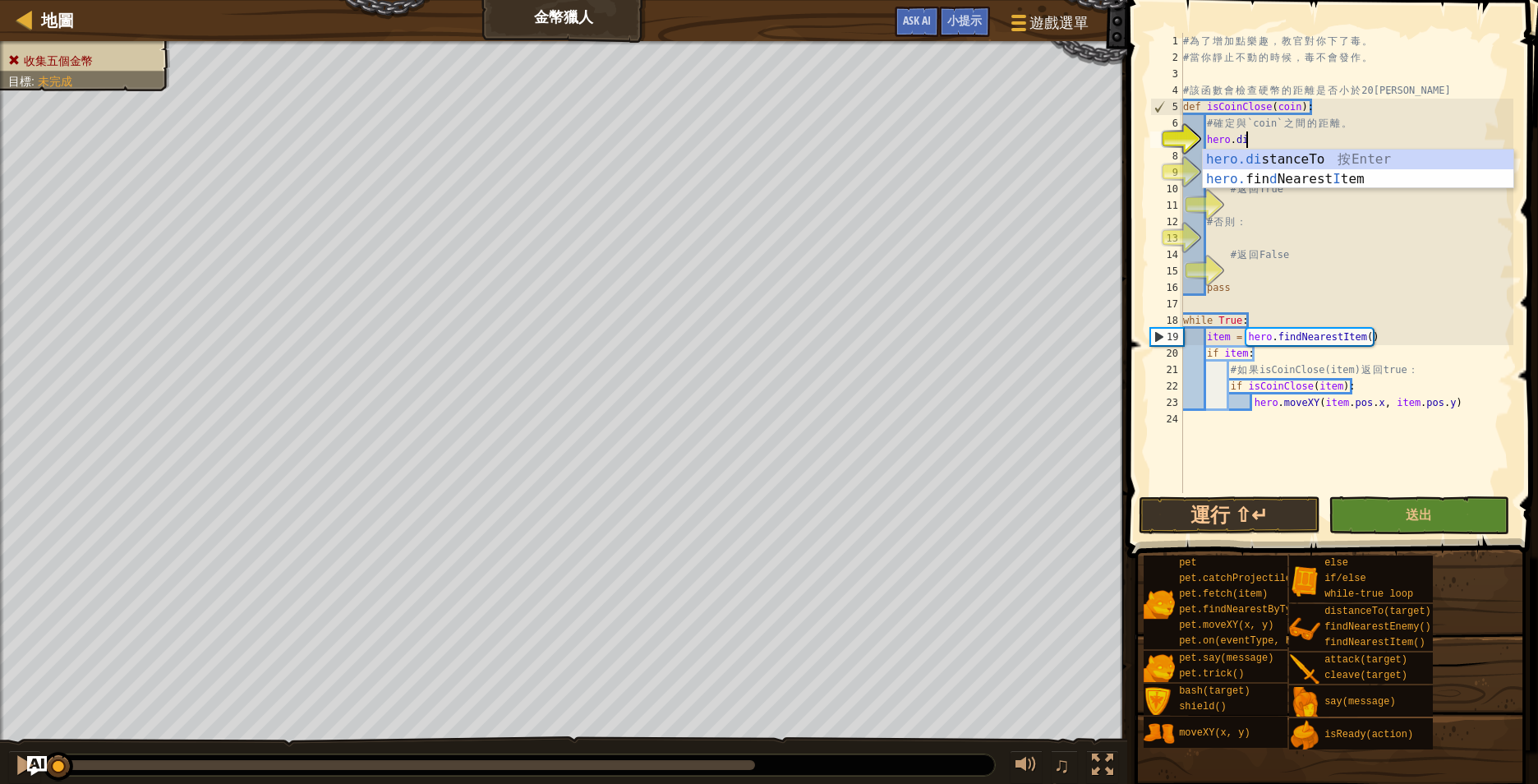
scroll to position [7, 6]
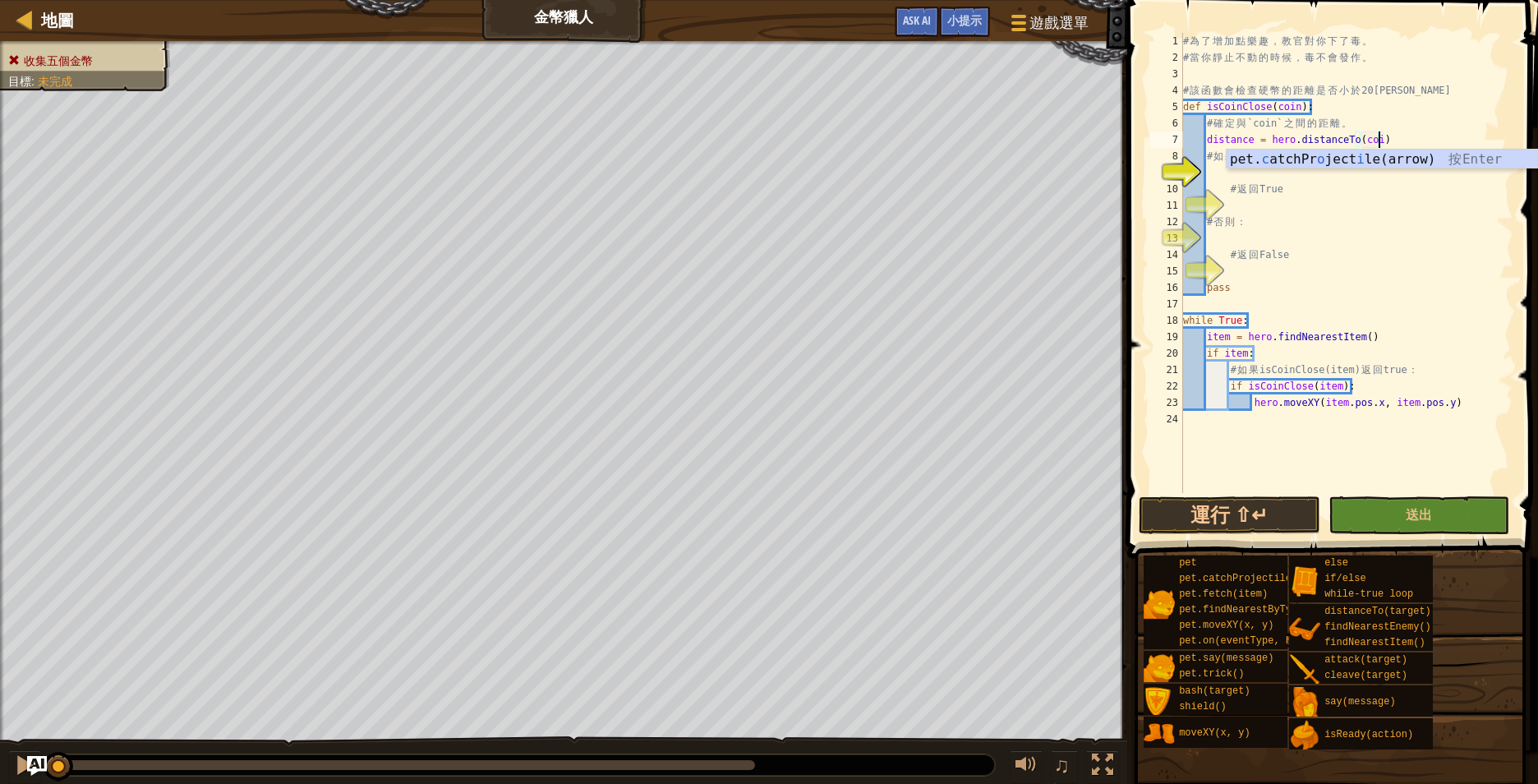
type textarea "distance = hero.distanceTo(coin)"
click at [1288, 171] on div "# 為 了 增 加 點 樂 趣 ， 教 官 對 你 下 了 毒 。 # 當 你 靜 止 不 動 的 時 候 ， 毒 不 會 發 作 。 # 該 函 數 會 檢…" at bounding box center [1346, 278] width 333 height 493
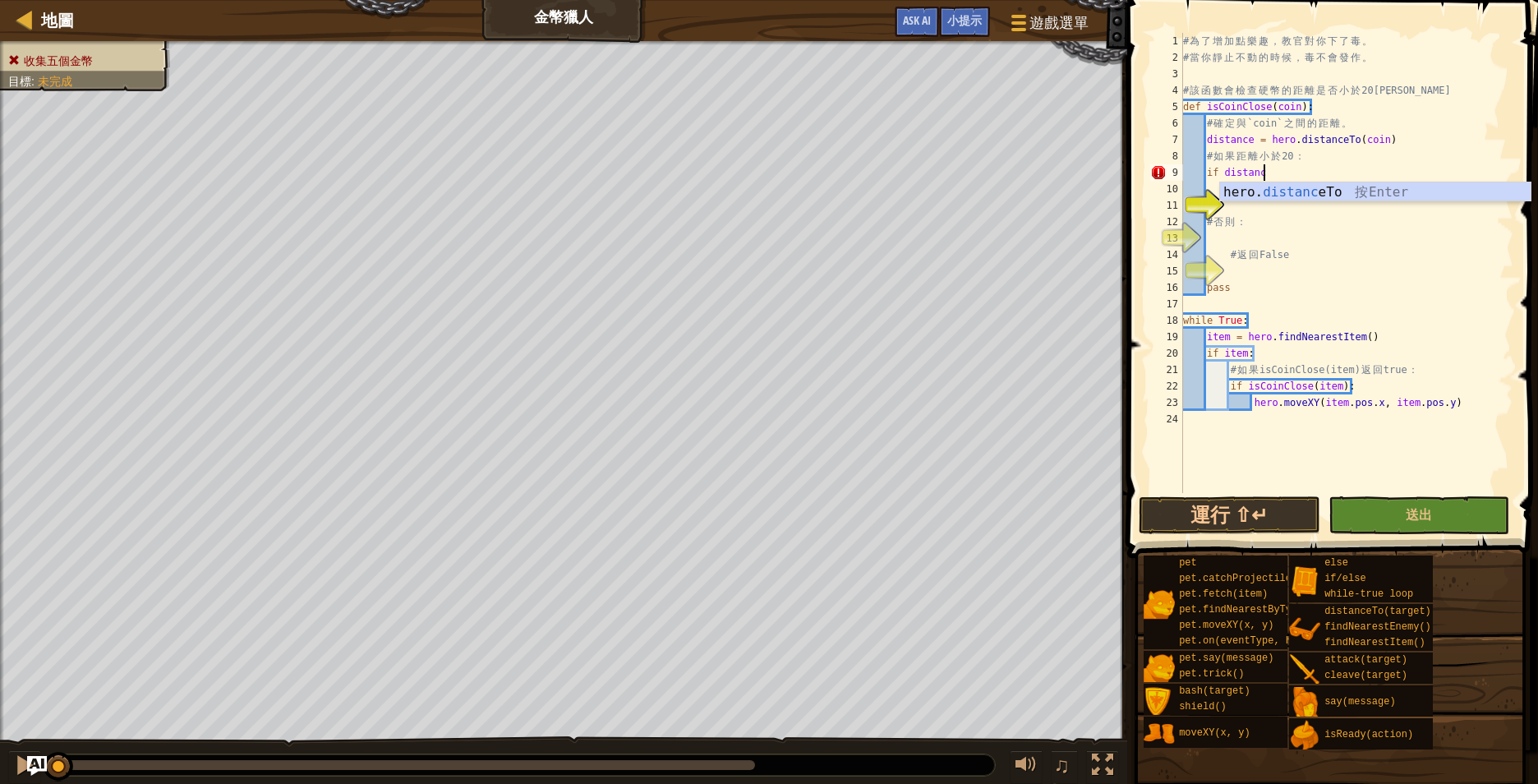
scroll to position [7, 11]
type textarea "if distance < 20:"
click at [1286, 205] on div "# 為 了 增 加 點 樂 趣 ， 教 官 對 你 下 了 毒 。 # 當 你 靜 止 不 動 的 時 候 ， 毒 不 會 發 作 。 # 該 函 數 會 檢…" at bounding box center [1346, 278] width 333 height 493
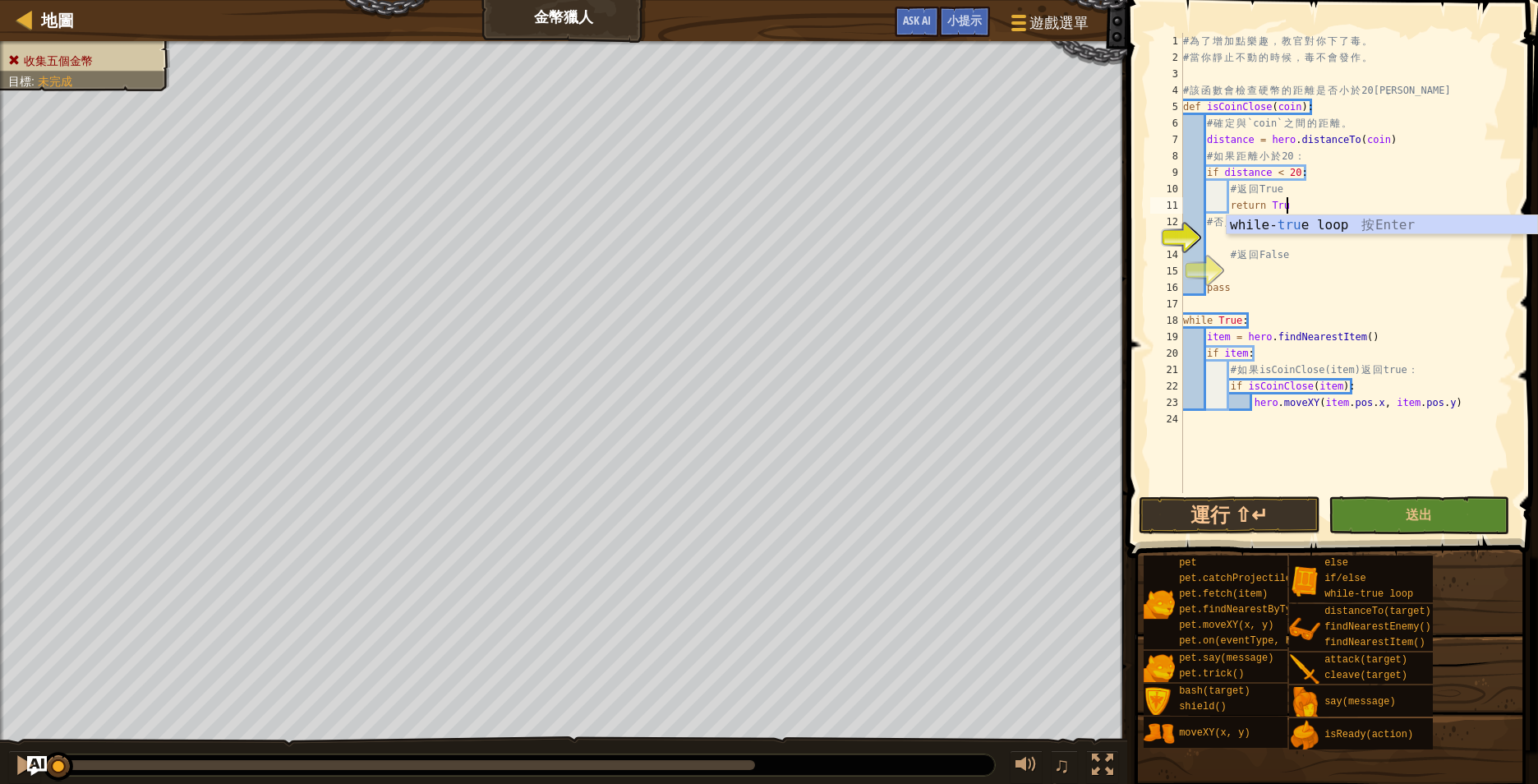
scroll to position [7, 15]
click at [1294, 280] on div "# 為 了 增 加 點 樂 趣 ， 教 官 對 你 下 了 毒 。 # 當 你 靜 止 不 動 的 時 候 ， 毒 不 會 發 作 。 # 該 函 數 會 檢…" at bounding box center [1346, 278] width 333 height 493
type textarea "pass"
click at [1259, 239] on div "# 為 了 增 加 點 樂 趣 ， 教 官 對 你 下 了 毒 。 # 當 你 靜 止 不 動 的 時 候 ， 毒 不 會 發 作 。 # 該 函 數 會 檢…" at bounding box center [1346, 278] width 333 height 493
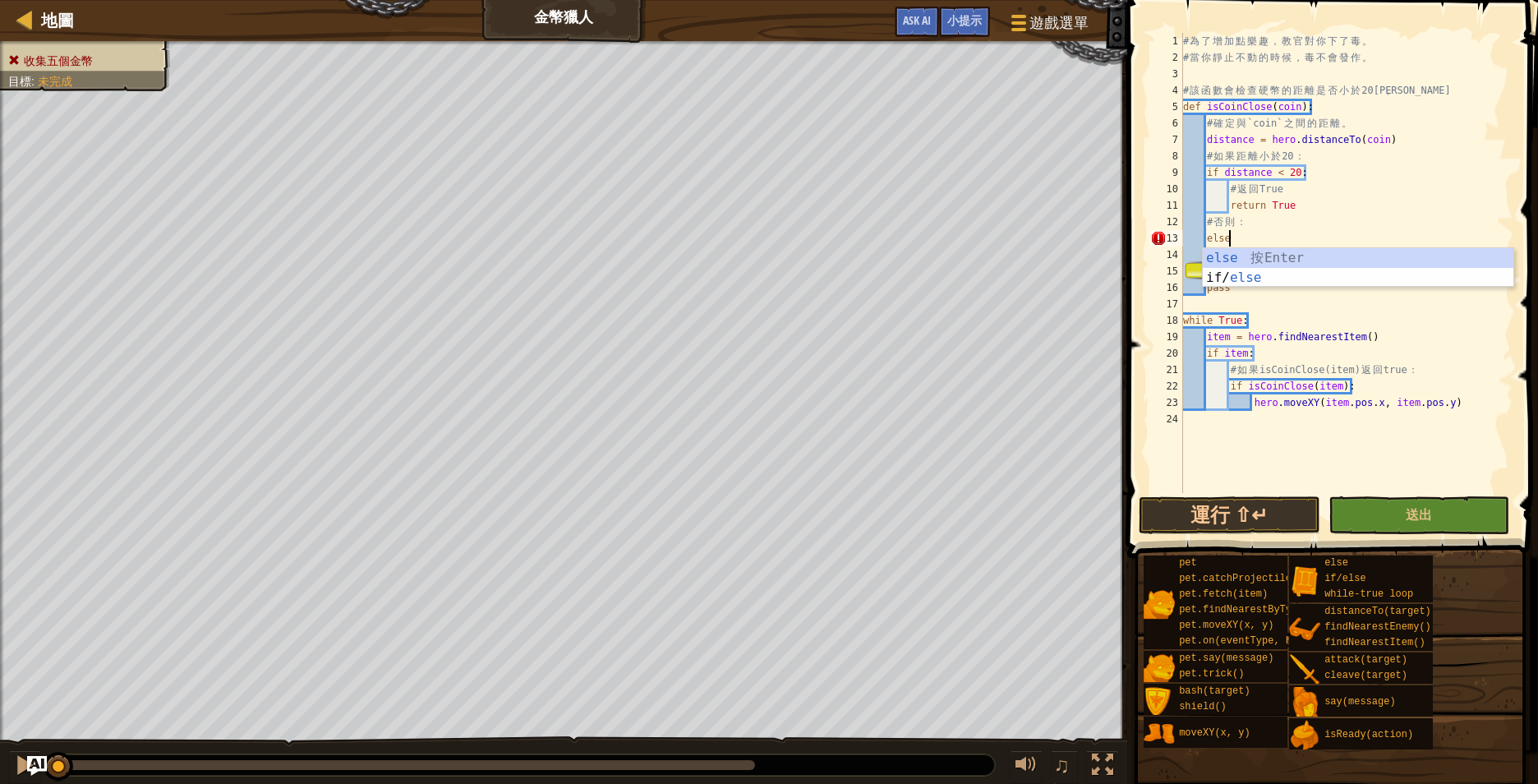
type textarea "else:"
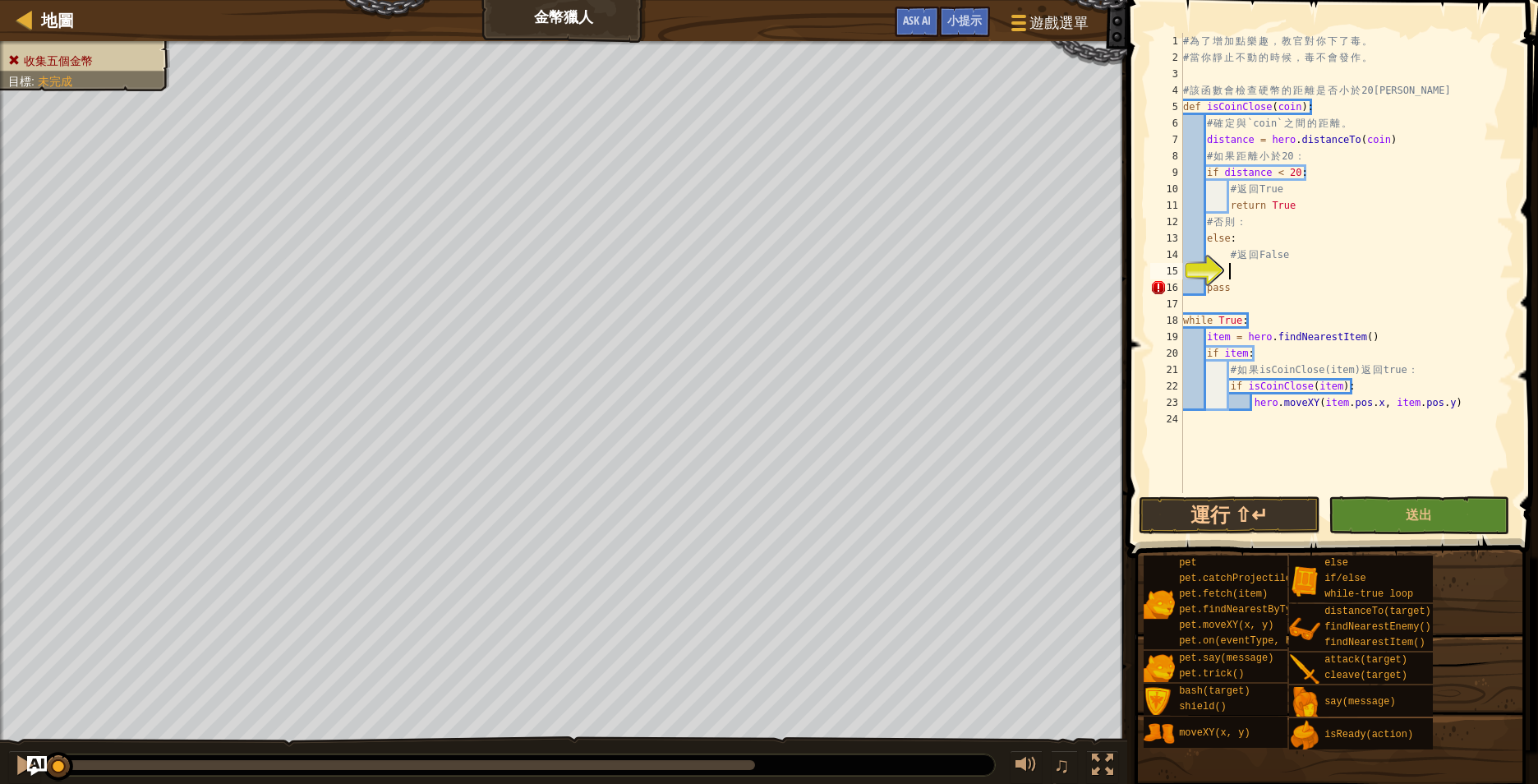
click at [1284, 266] on div "# 為 了 增 加 點 樂 趣 ， 教 官 對 你 下 了 毒 。 # 當 你 靜 止 不 動 的 時 候 ， 毒 不 會 發 作 。 # 該 函 數 會 檢…" at bounding box center [1346, 278] width 333 height 493
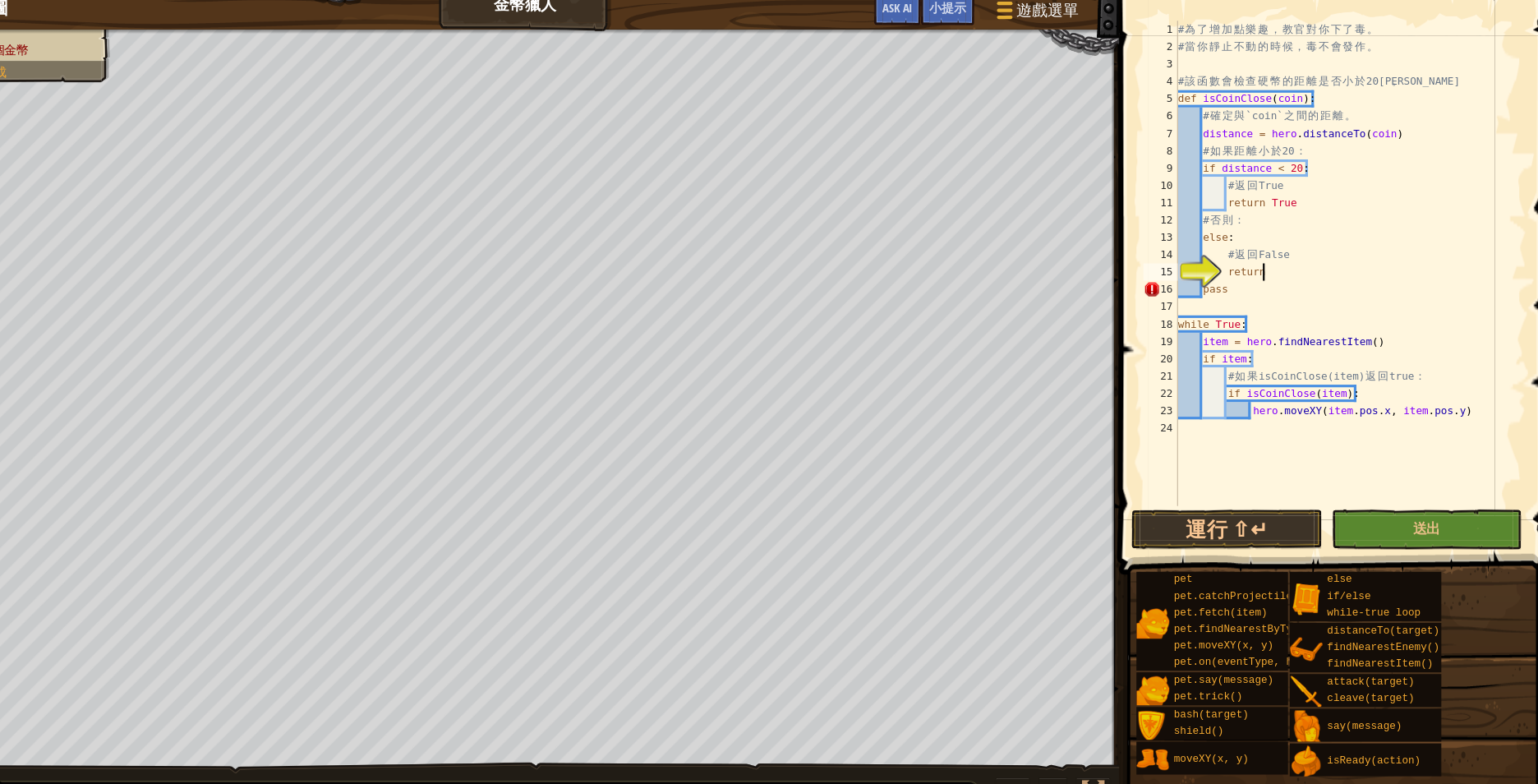
scroll to position [7, 11]
type textarea "return False"
click at [1266, 297] on div "# 為 了 增 加 點 樂 趣 ， 教 官 對 你 下 了 毒 。 # 當 你 靜 止 不 動 的 時 候 ， 毒 不 會 發 作 。 # 該 函 數 會 檢…" at bounding box center [1346, 278] width 333 height 493
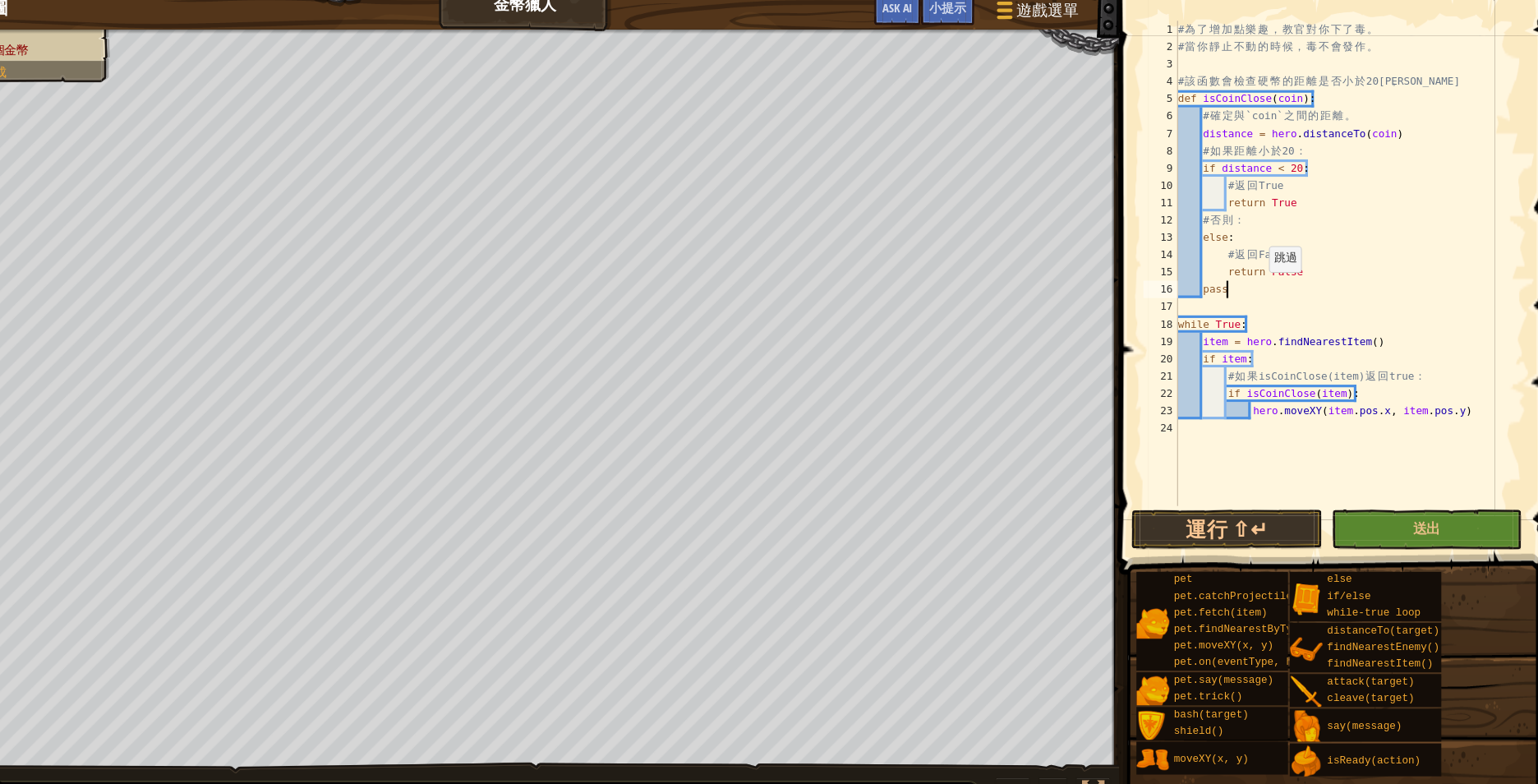
click at [1261, 287] on div "# 為 了 增 加 點 樂 趣 ， 教 官 對 你 下 了 毒 。 # 當 你 靜 止 不 動 的 時 候 ， 毒 不 會 發 作 。 # 該 函 數 會 檢…" at bounding box center [1346, 278] width 333 height 493
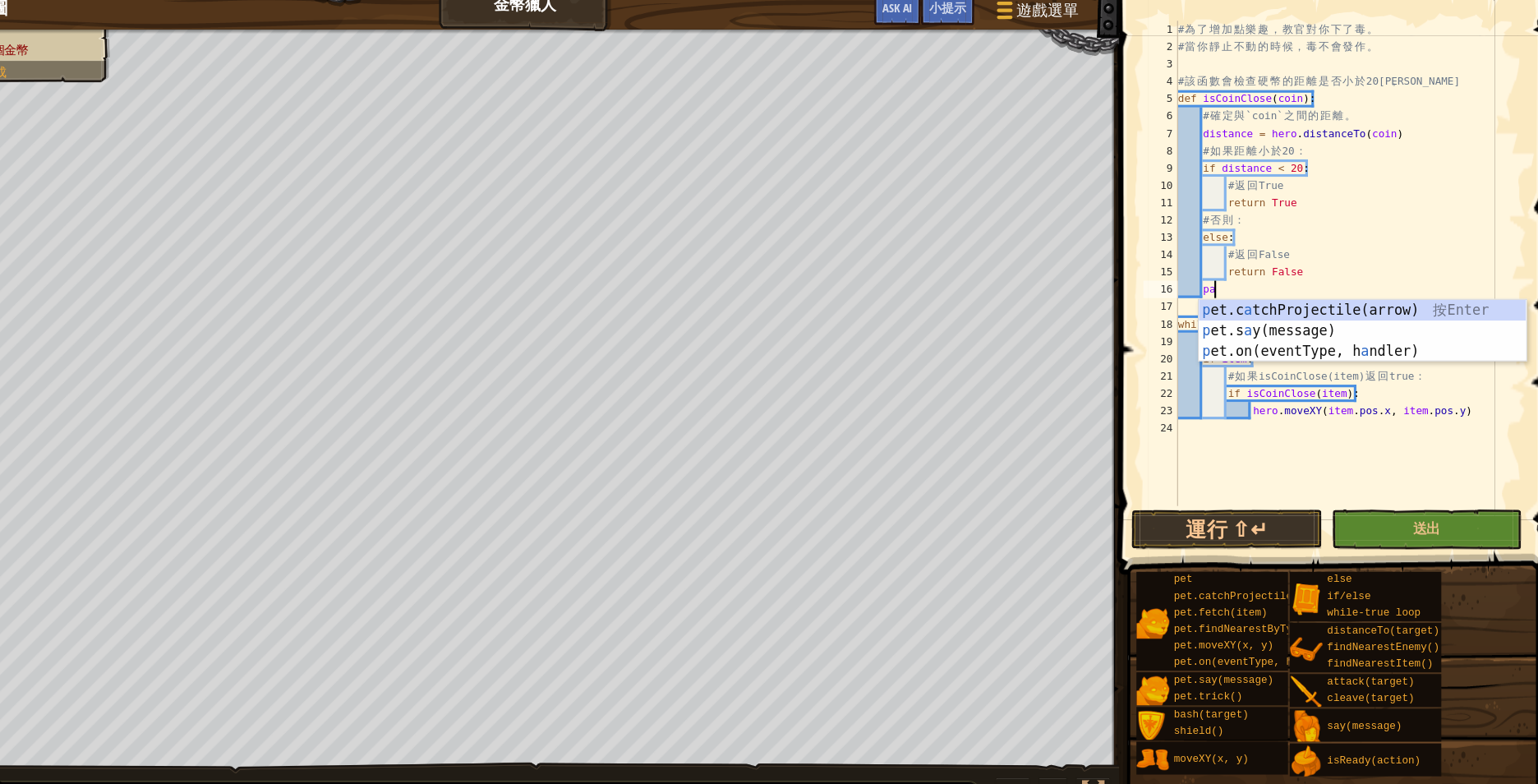
type textarea "p"
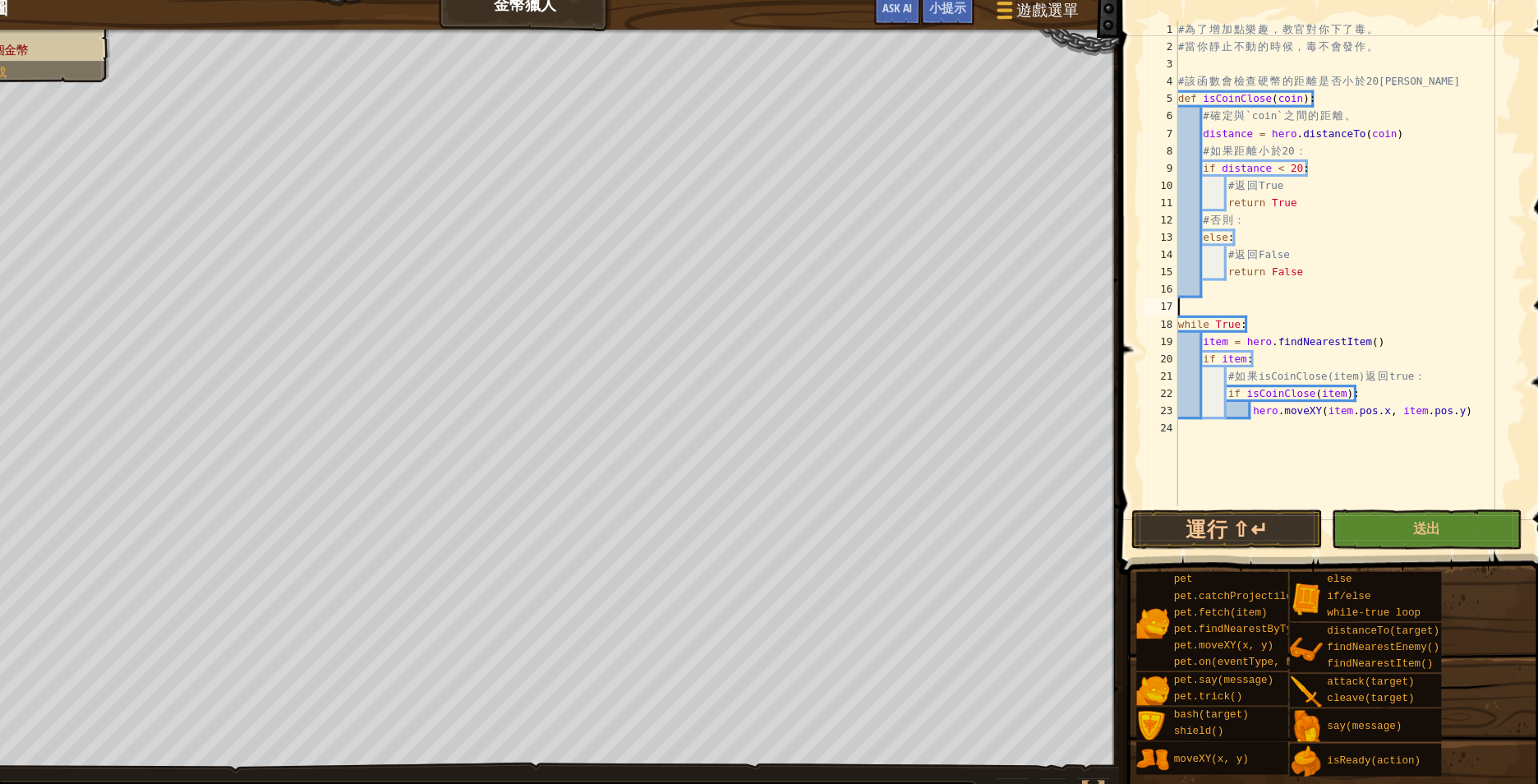
click at [1300, 298] on div "# 為 了 增 加 點 樂 趣 ， 教 官 對 你 下 了 毒 。 # 當 你 靜 止 不 動 的 時 候 ， 毒 不 會 發 作 。 # 該 函 數 會 檢…" at bounding box center [1346, 278] width 333 height 493
click at [1285, 360] on div "# 為 了 增 加 點 樂 趣 ， 教 官 對 你 下 了 毒 。 # 當 你 靜 止 不 動 的 時 候 ， 毒 不 會 發 作 。 # 該 函 數 會 檢…" at bounding box center [1346, 278] width 333 height 493
type textarea "if item:"
click at [1318, 302] on div "# 為 了 增 加 點 樂 趣 ， 教 官 對 你 下 了 毒 。 # 當 你 靜 止 不 動 的 時 候 ， 毒 不 會 發 作 。 # 該 函 數 會 檢…" at bounding box center [1346, 278] width 333 height 493
click at [1400, 512] on button "送出" at bounding box center [1419, 515] width 182 height 38
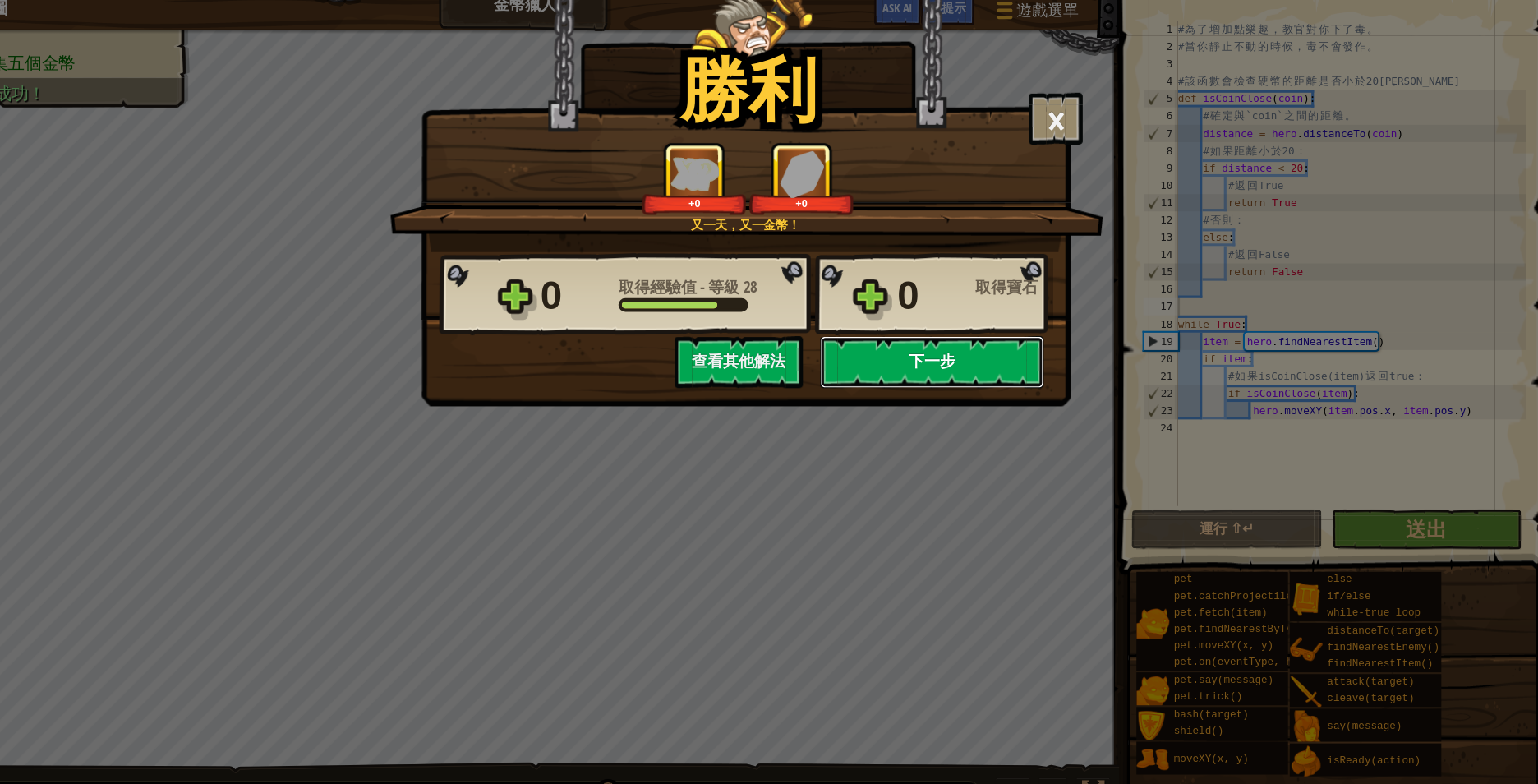
click at [959, 354] on button "下一步" at bounding box center [950, 356] width 212 height 49
select select "zh-HANT"
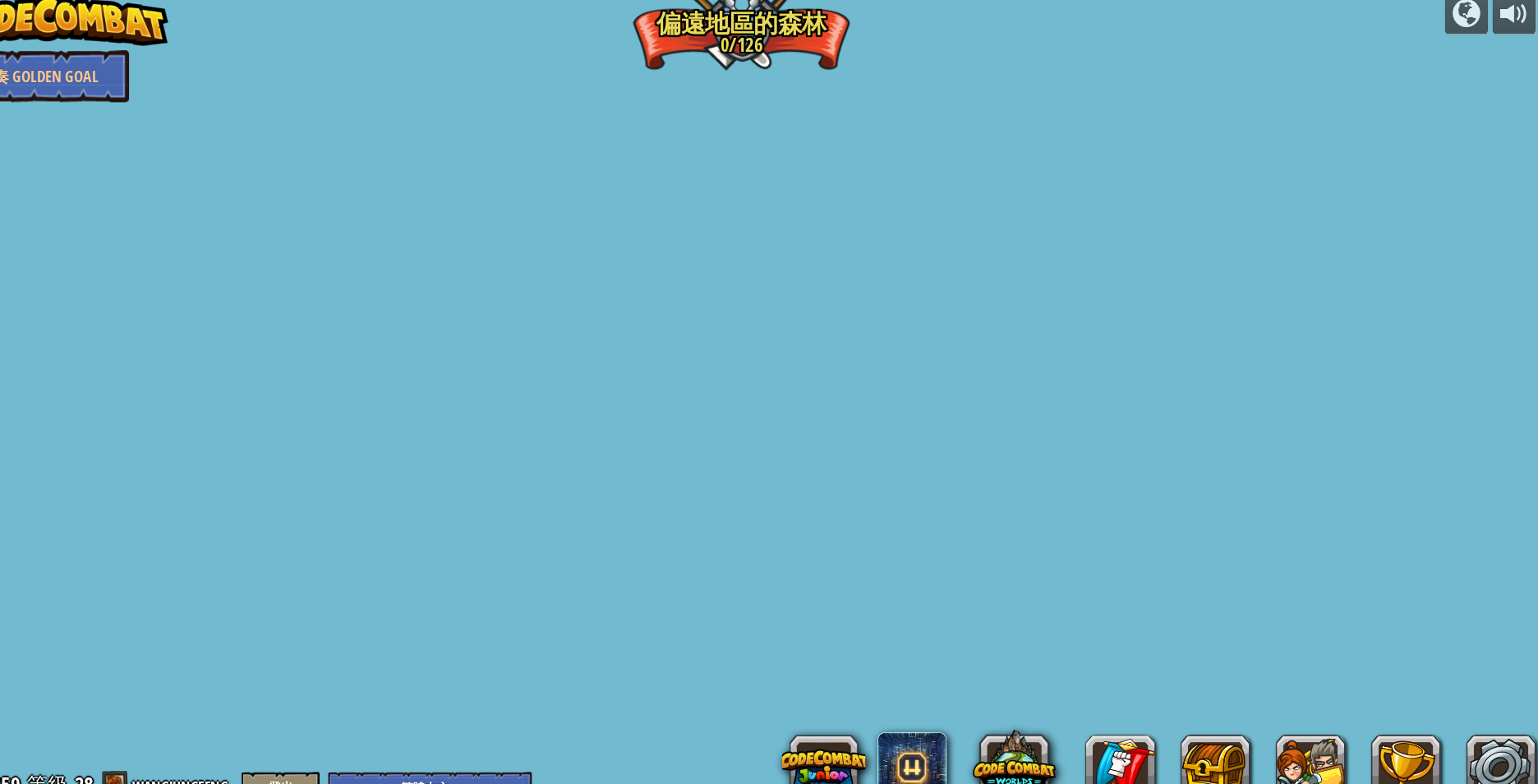
select select "zh-HANT"
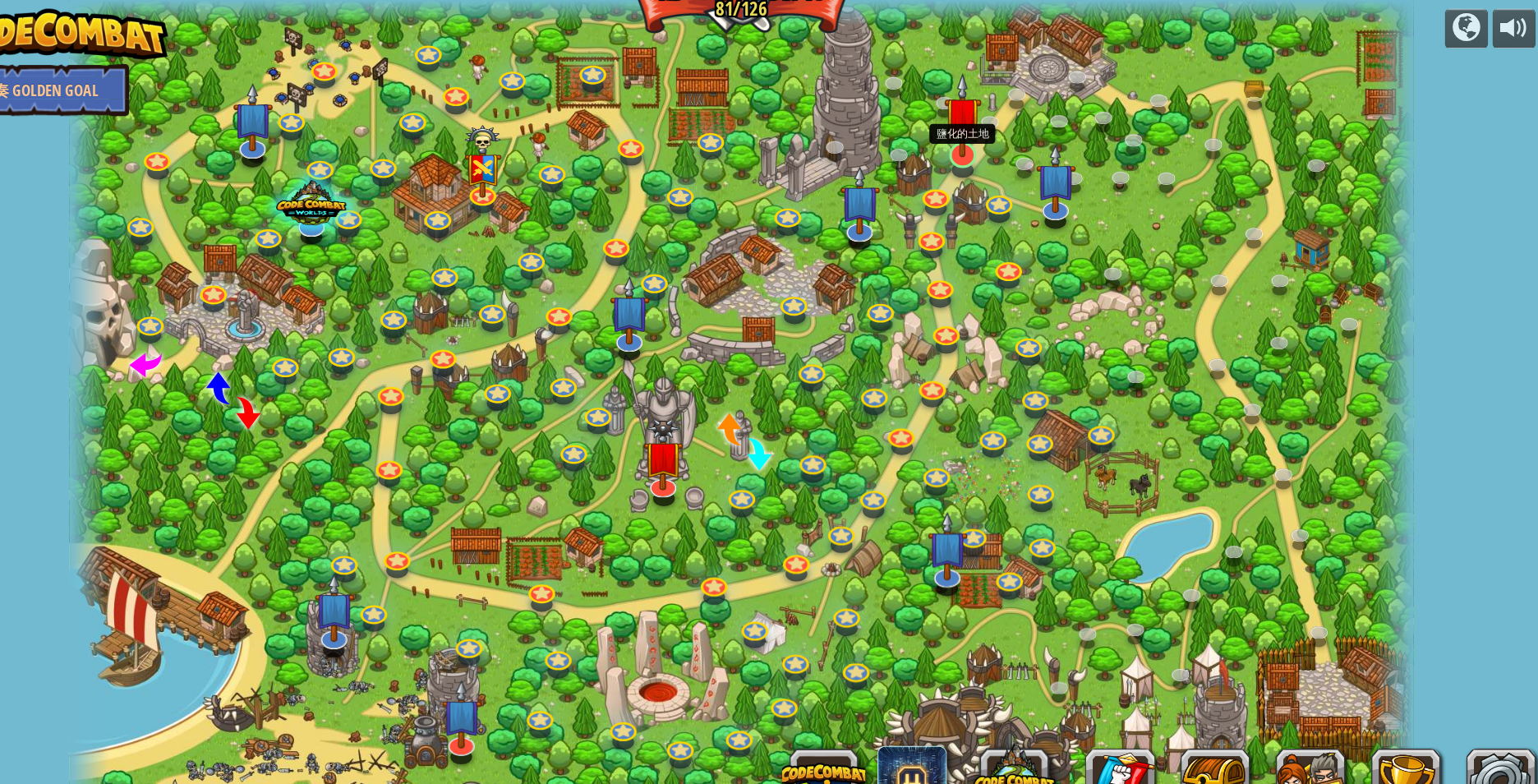
click at [978, 135] on img at bounding box center [979, 109] width 35 height 81
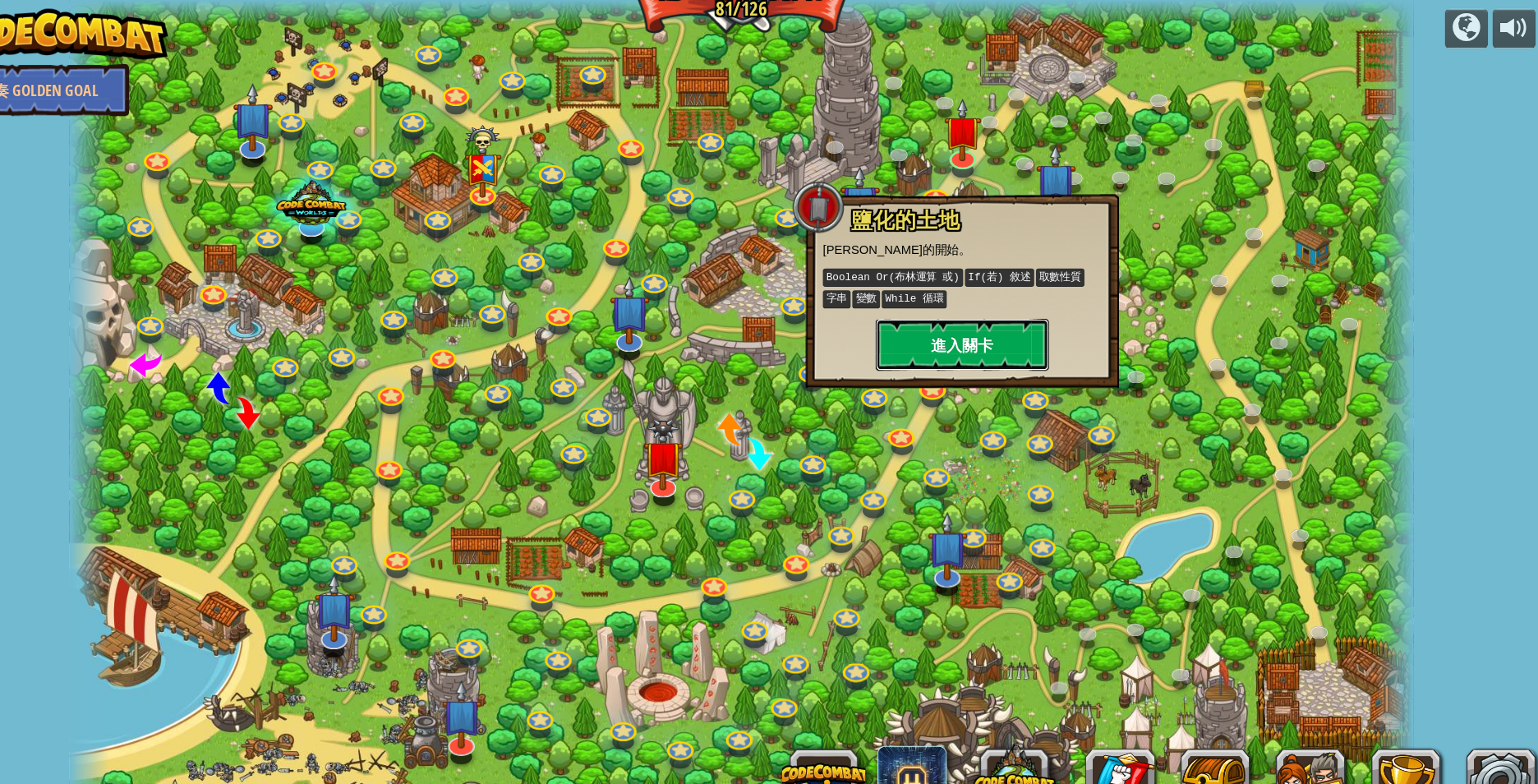
click at [974, 320] on button "進入關卡" at bounding box center [978, 327] width 164 height 49
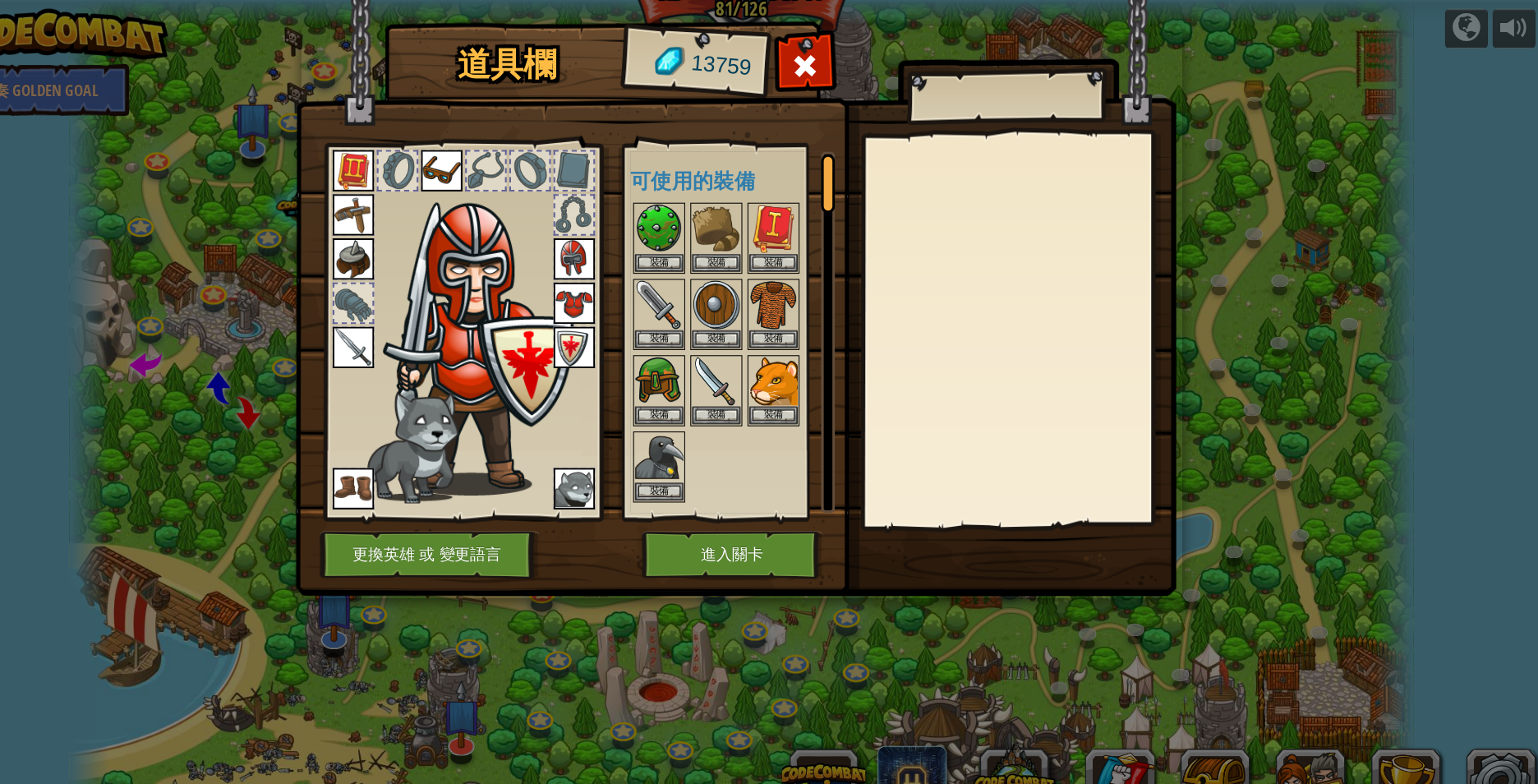
click at [769, 437] on div at bounding box center [767, 333] width 206 height 289
click at [756, 524] on button "進入關卡" at bounding box center [760, 526] width 172 height 45
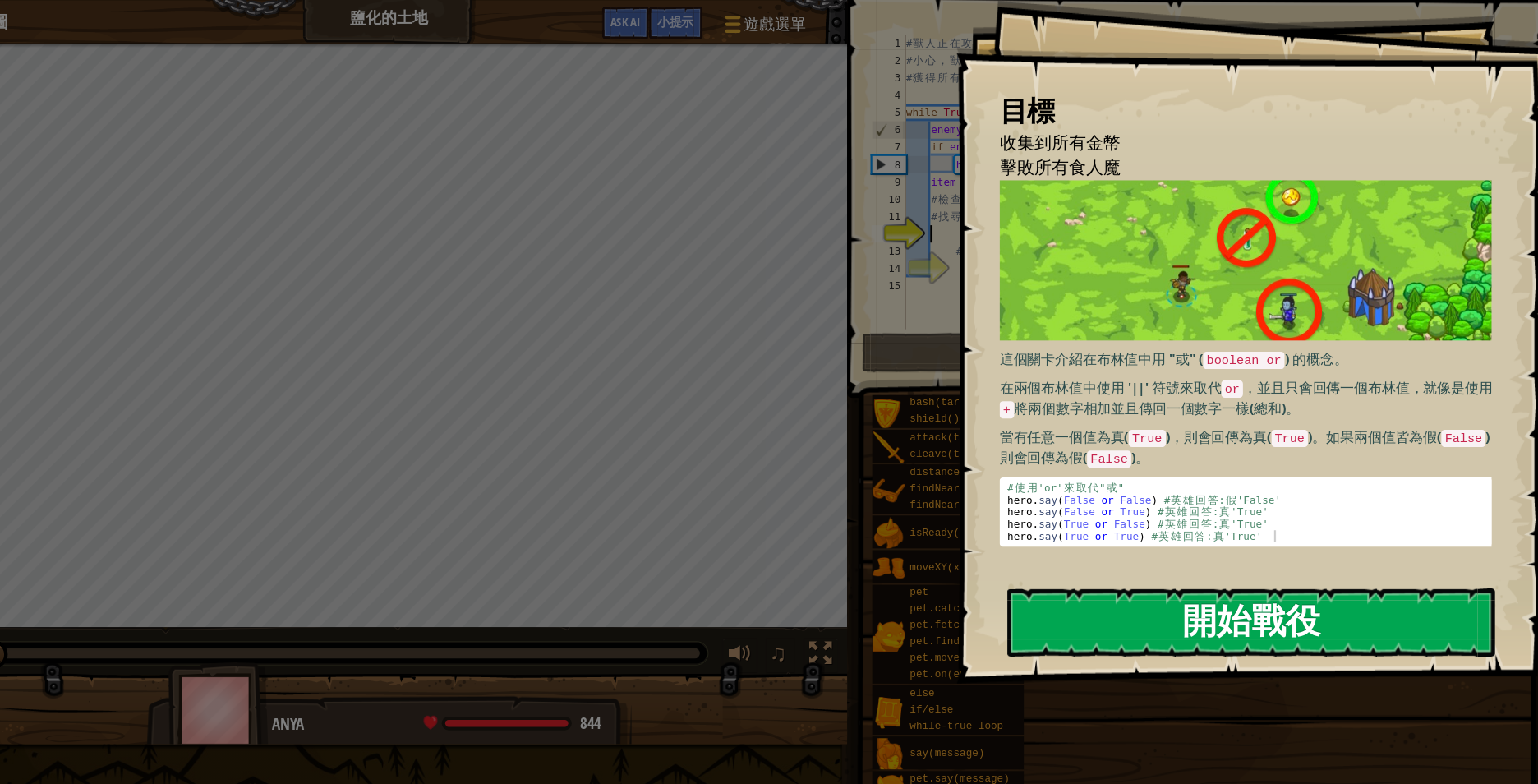
click at [1226, 569] on button "開始戰役" at bounding box center [1252, 590] width 462 height 65
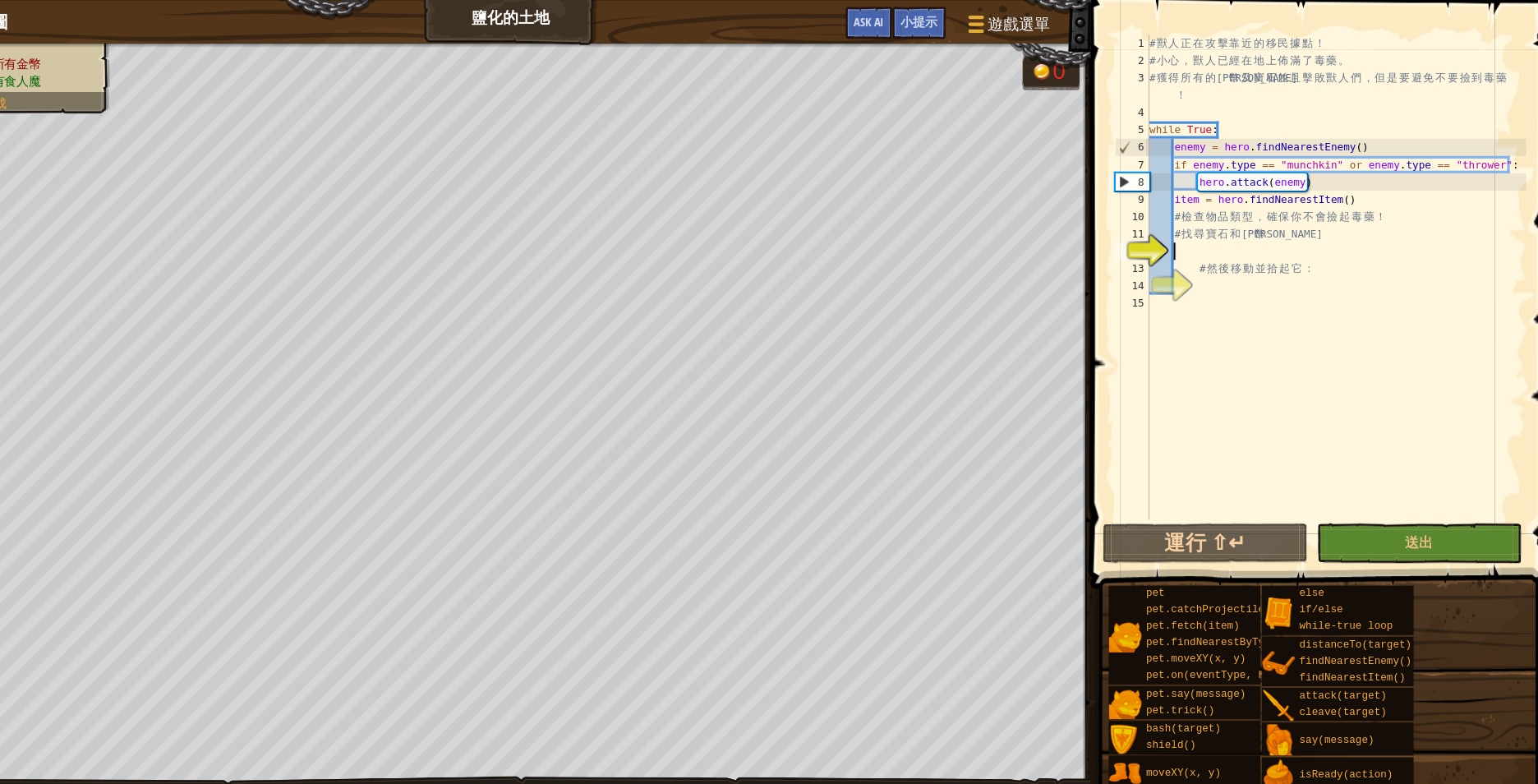
type textarea "I"
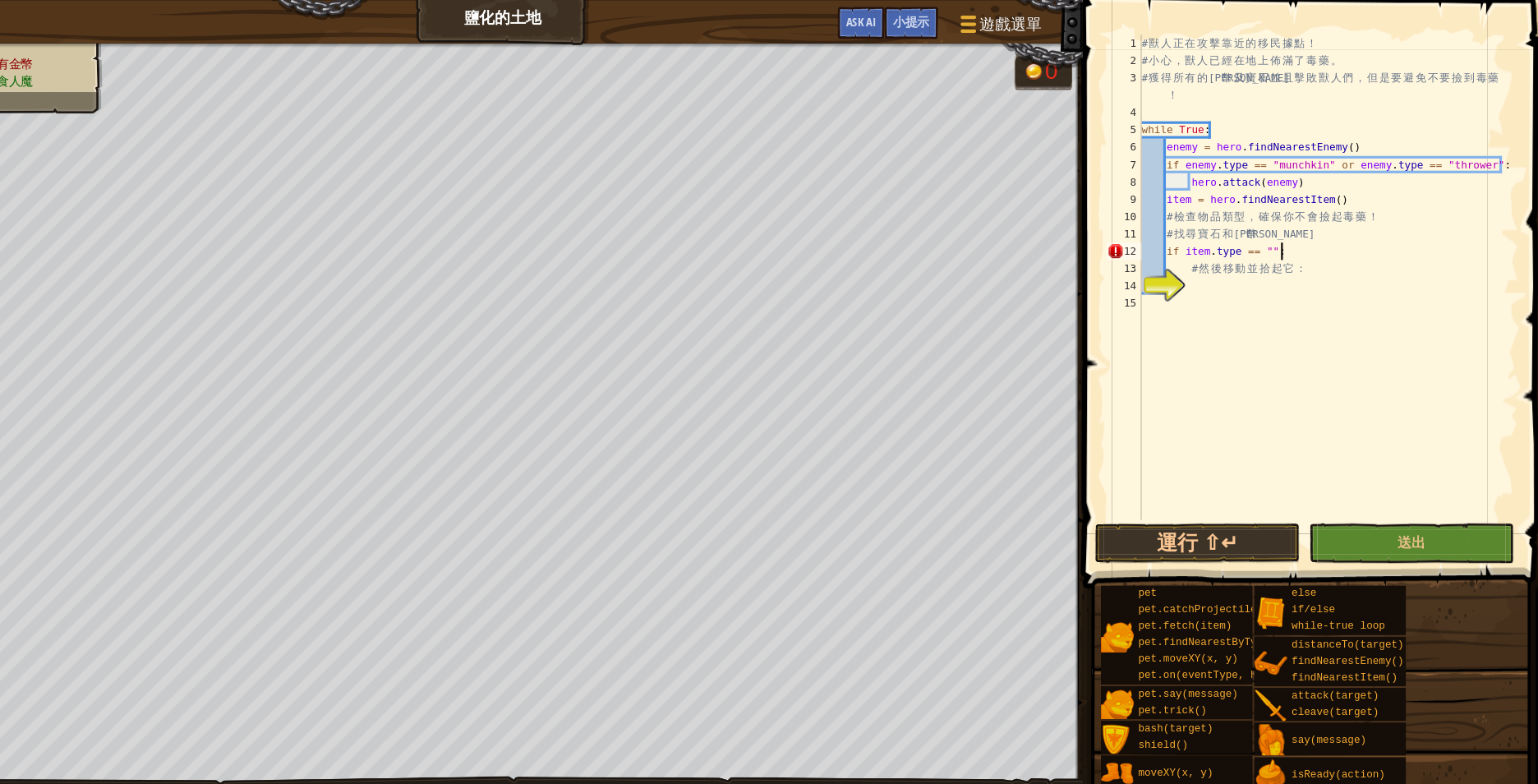
scroll to position [7, 18]
click at [933, 21] on span "小提示" at bounding box center [937, 19] width 34 height 16
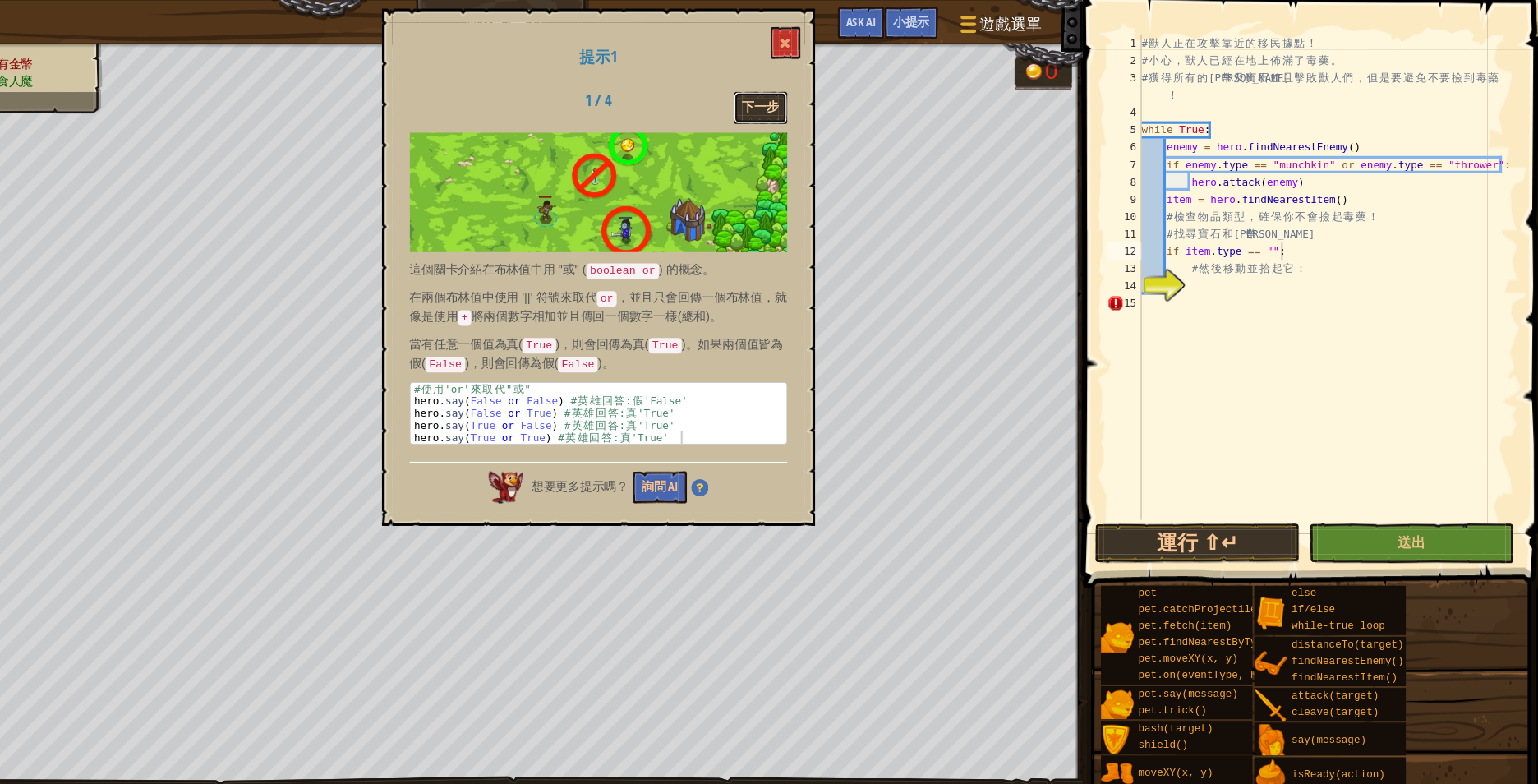
click at [795, 102] on button "下一步" at bounding box center [795, 102] width 51 height 31
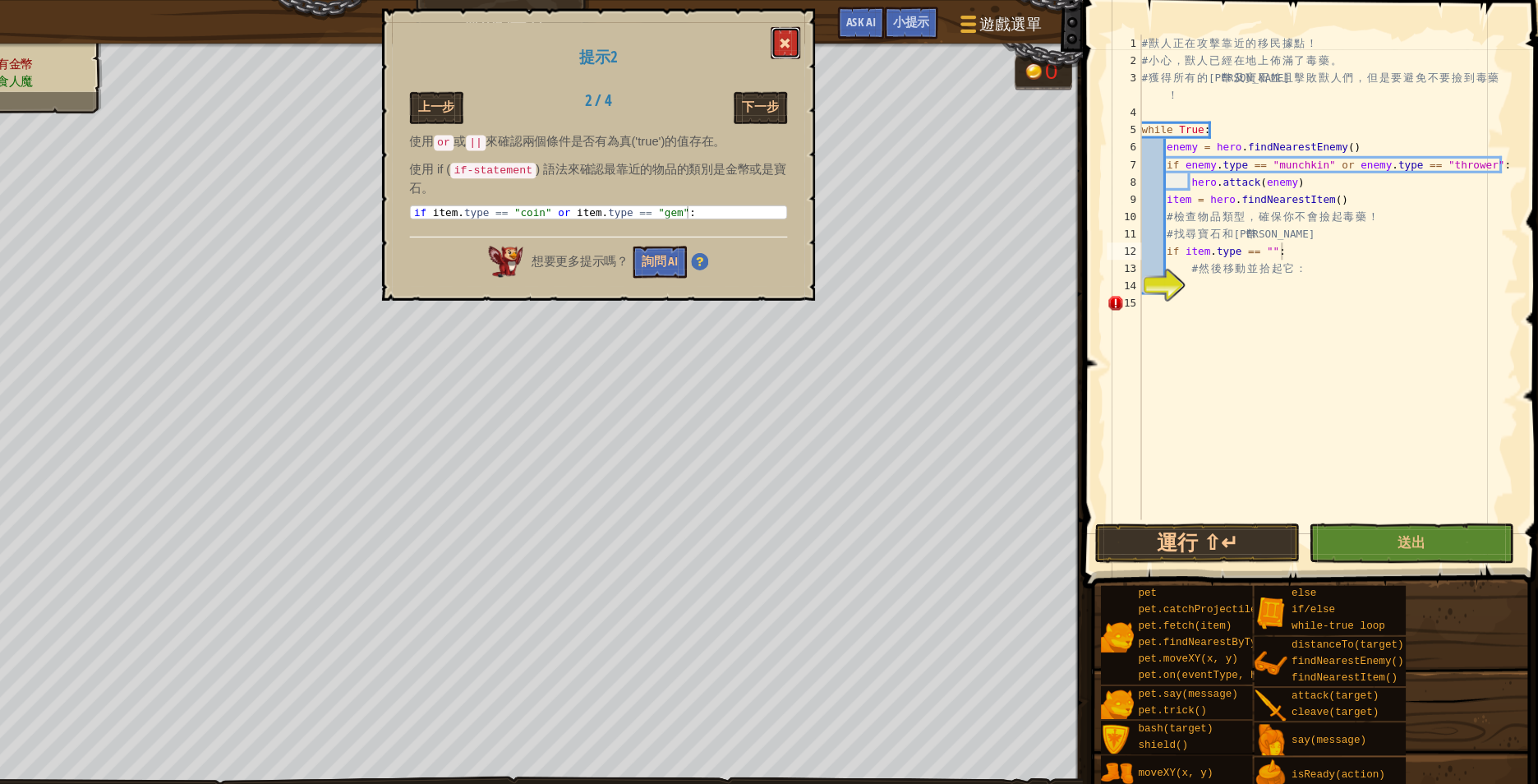
click at [820, 45] on span at bounding box center [819, 41] width 11 height 11
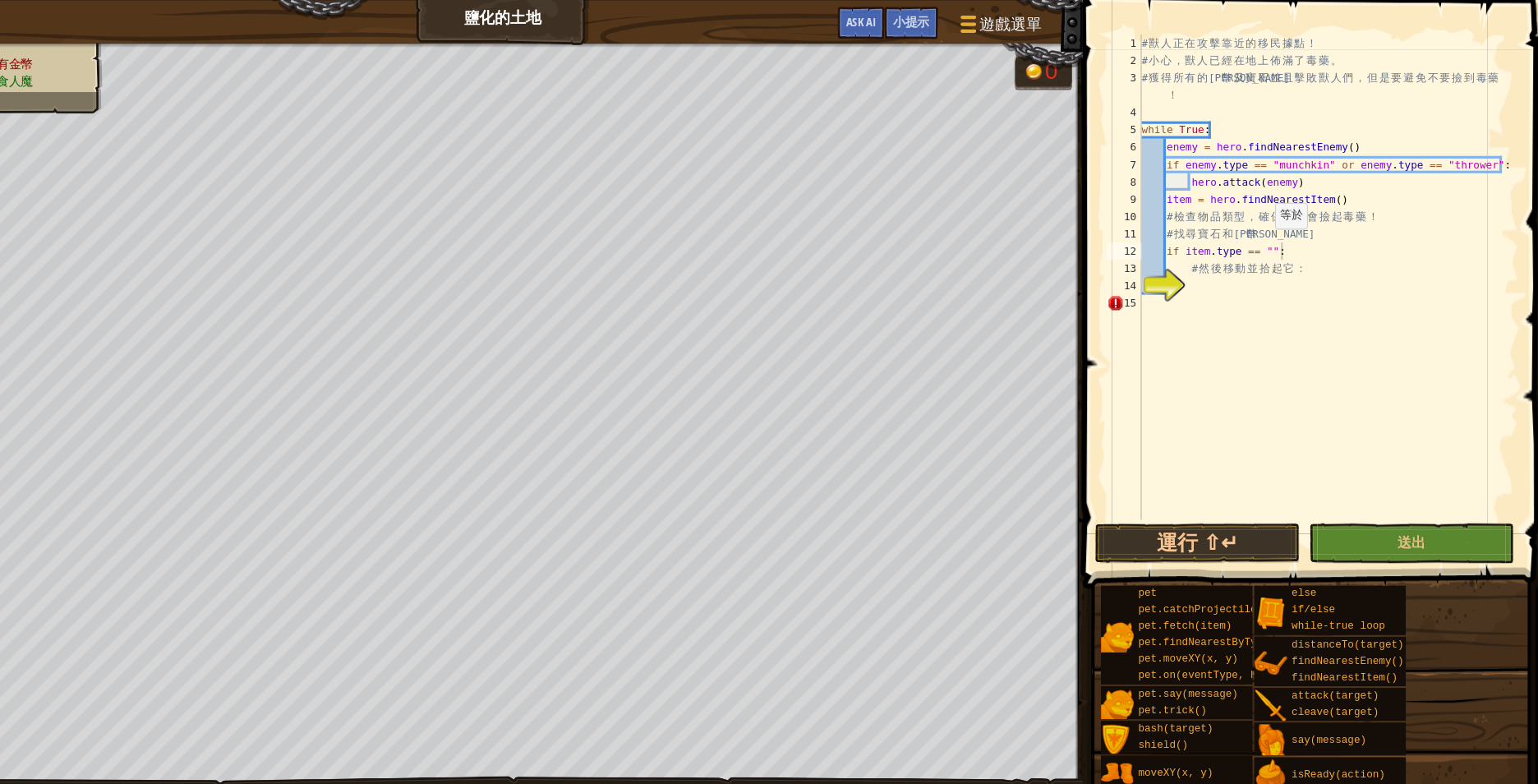
click at [1273, 233] on div "# 獸 人 正 在 攻 擊 靠 近 的 移 民 據 點 ！ # 小 心 ， 獸 人 已 經 在 地 上 佈 滿 了 毒 藥 。 # 獲 得 所 有 的 金 幣…" at bounding box center [1333, 278] width 361 height 493
type textarea "# 然後移動並拾起它："
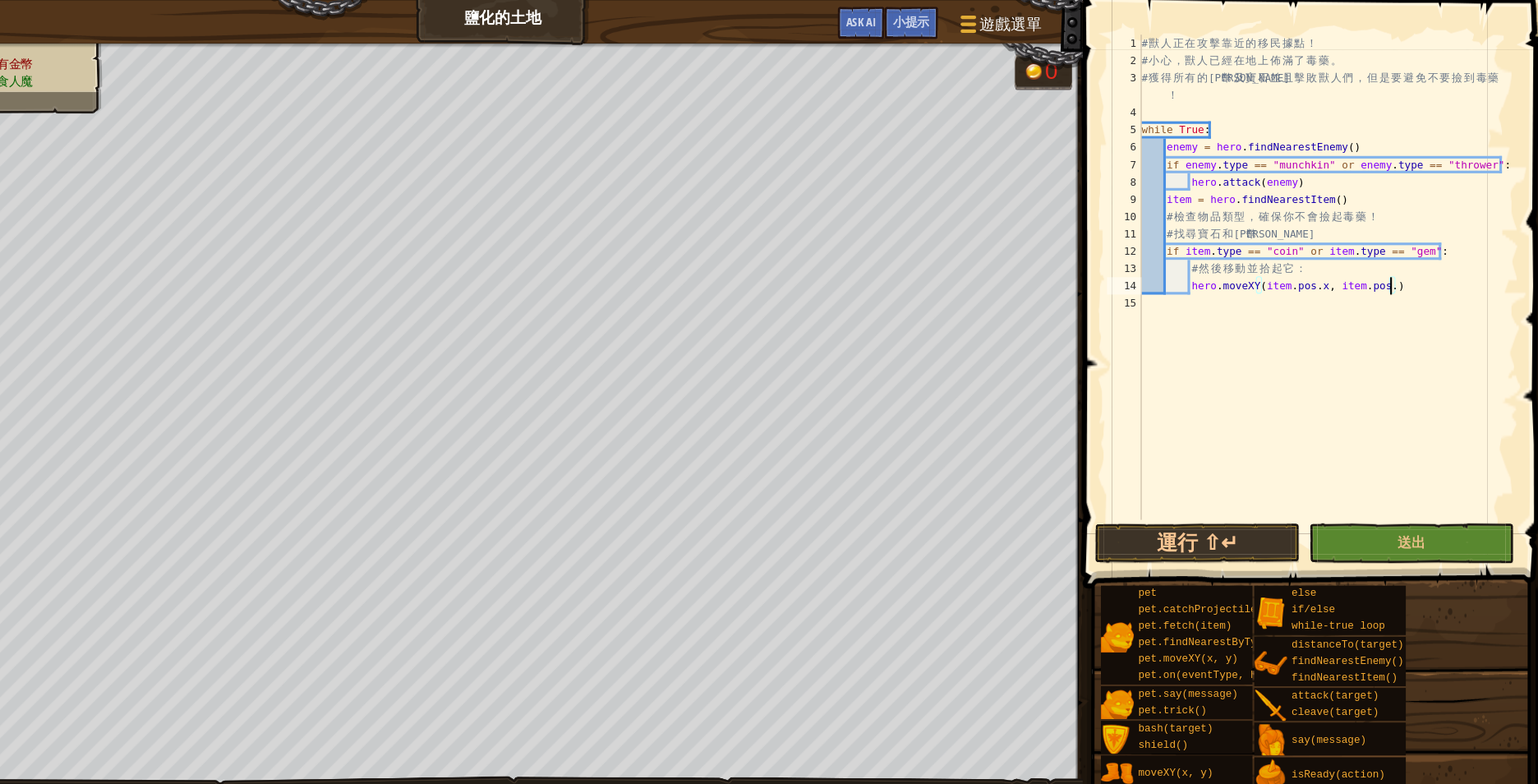
type textarea "hero.moveXY(item.pos.x, item.pos.y)"
click at [1250, 315] on div "# 獸 人 正 在 攻 擊 靠 近 的 移 民 據 點 ！ # 小 心 ， 獸 人 已 經 在 地 上 佈 滿 了 毒 藥 。 # 獲 得 所 有 的 金 幣…" at bounding box center [1333, 278] width 361 height 493
click at [1389, 514] on button "送出" at bounding box center [1412, 515] width 195 height 38
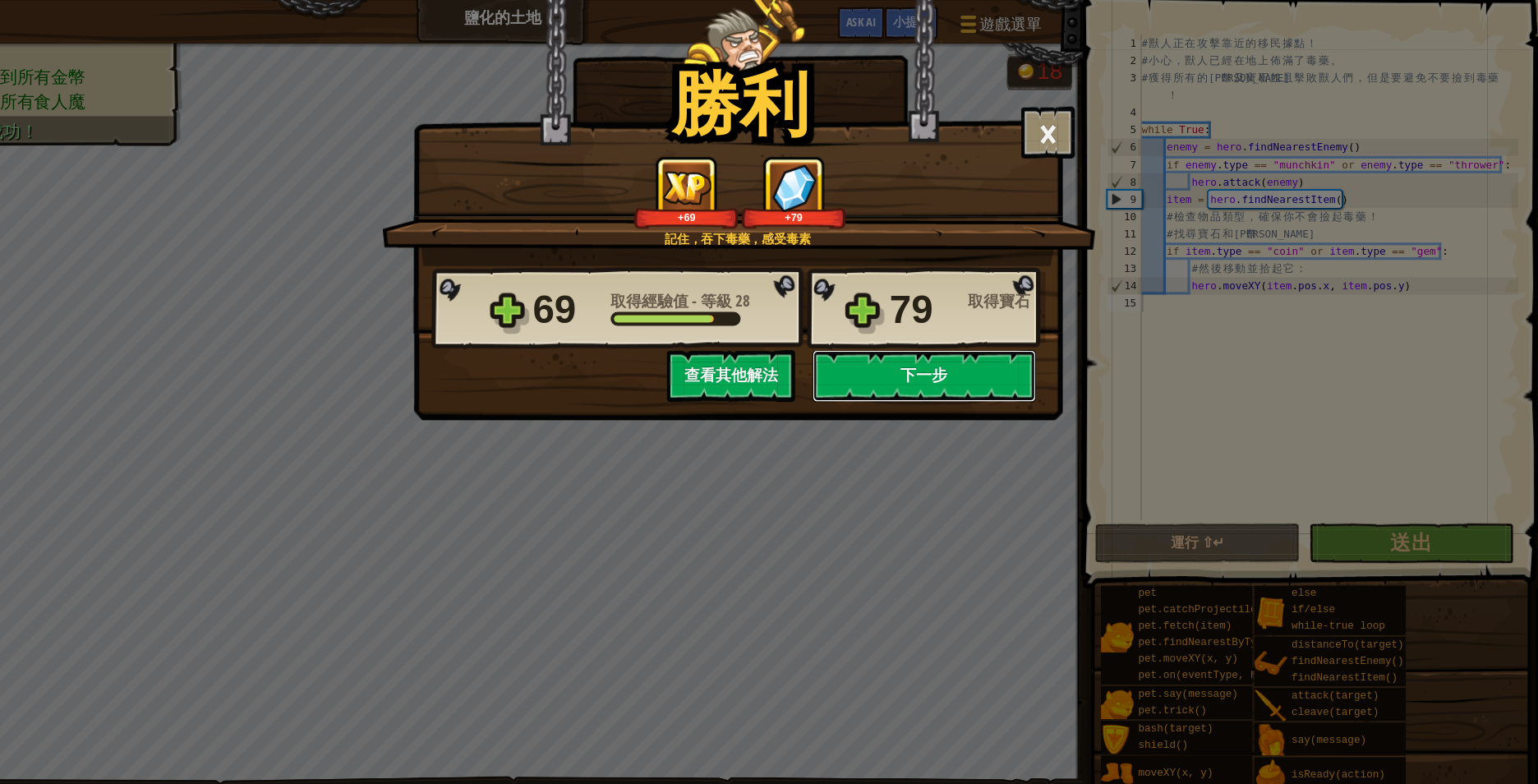
click at [928, 346] on button "下一步" at bounding box center [950, 356] width 212 height 49
select select "zh-HANT"
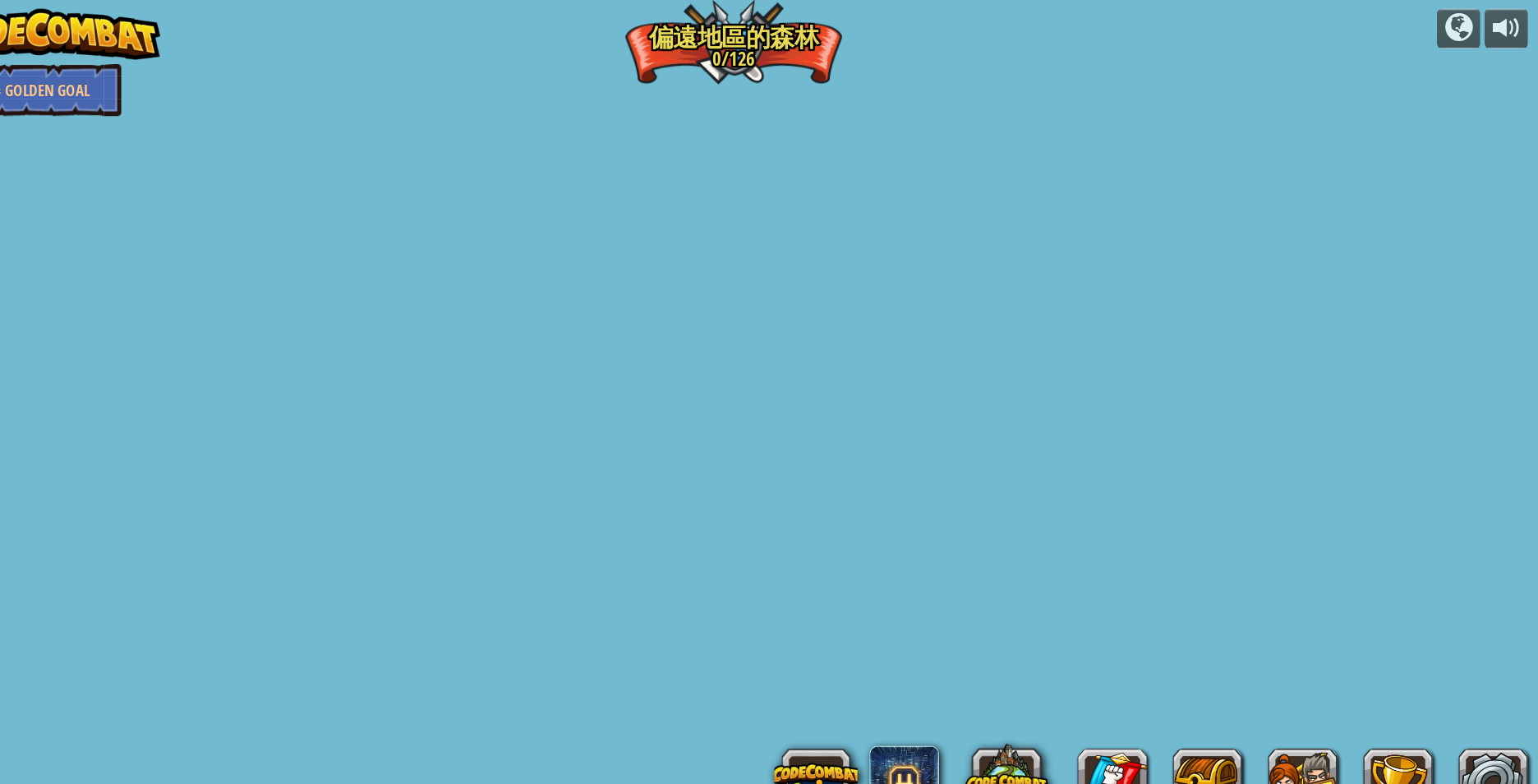
select select "zh-HANT"
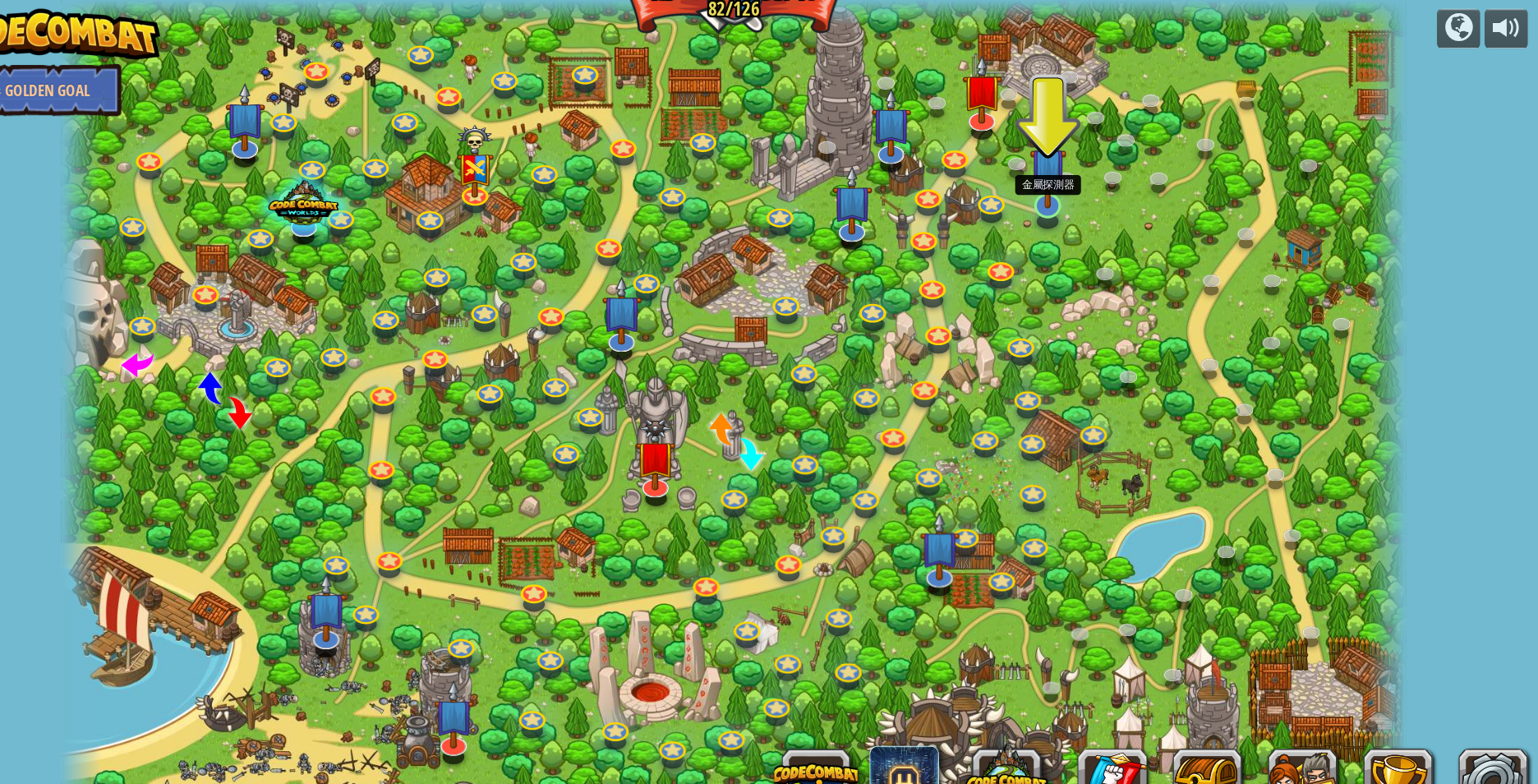
click at [1067, 190] on img at bounding box center [1067, 158] width 35 height 81
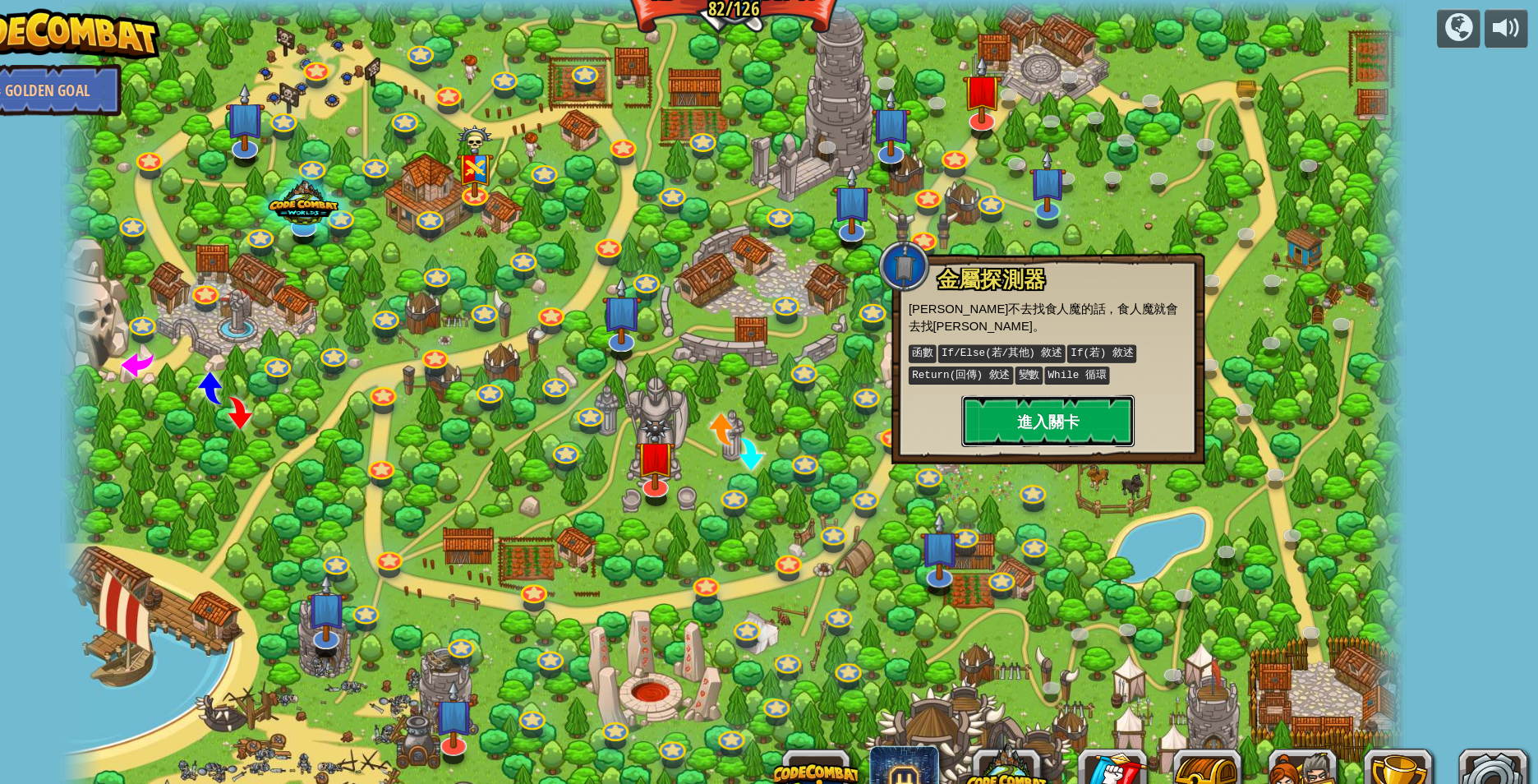
click at [1068, 378] on button "進入關卡" at bounding box center [1066, 399] width 164 height 49
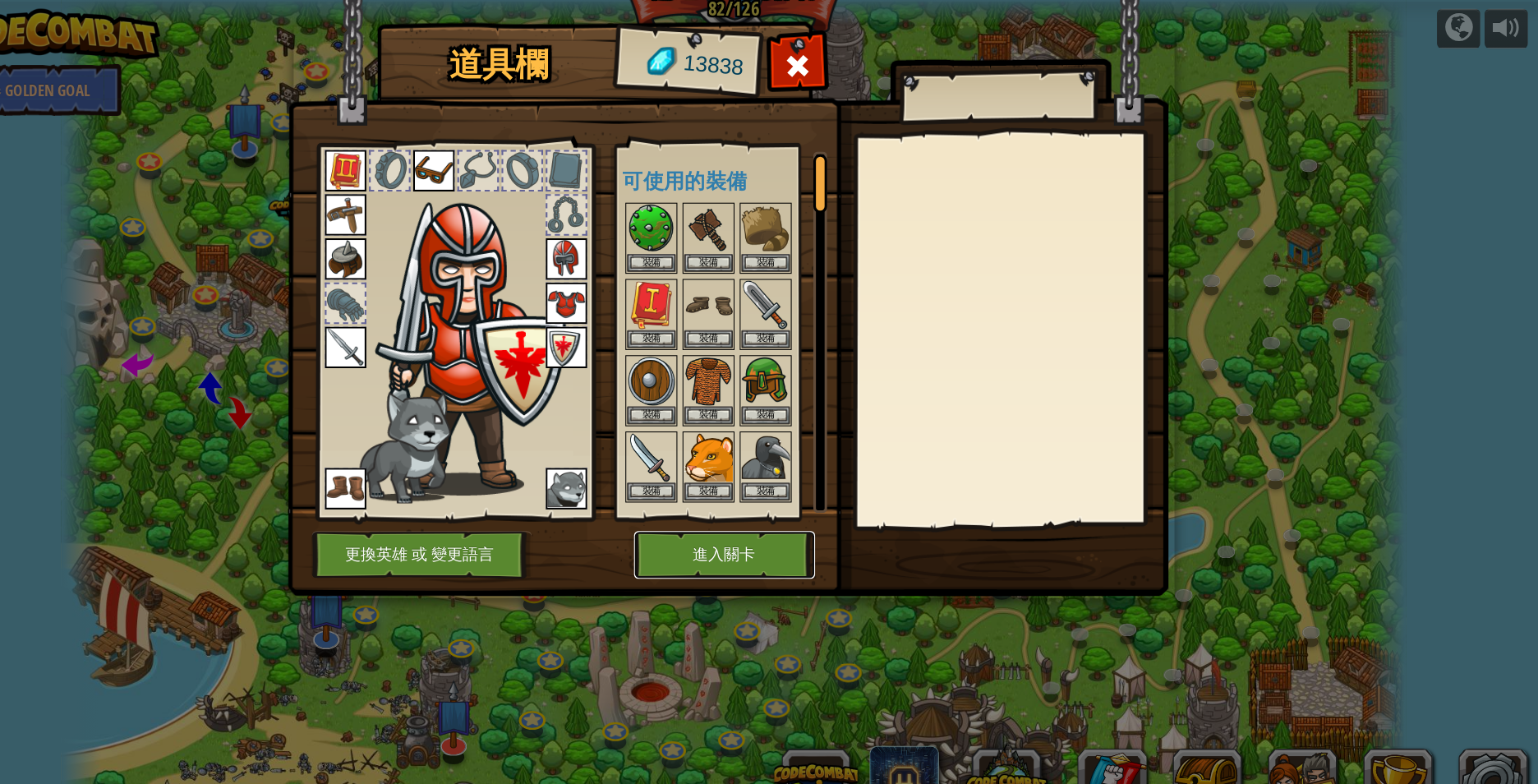
click at [760, 520] on button "進入關卡" at bounding box center [760, 526] width 172 height 45
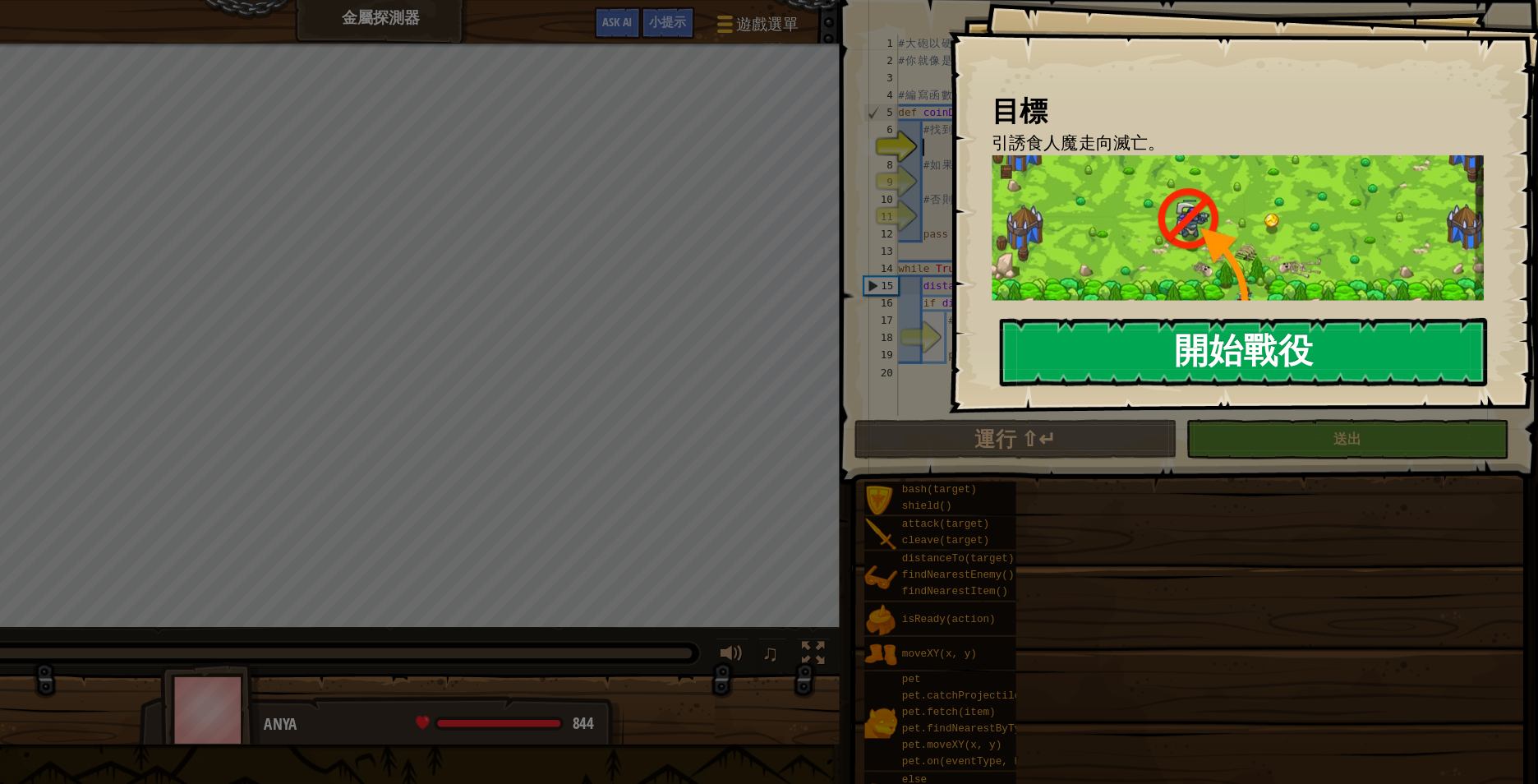
click at [1257, 334] on button "開始戰役" at bounding box center [1252, 334] width 462 height 65
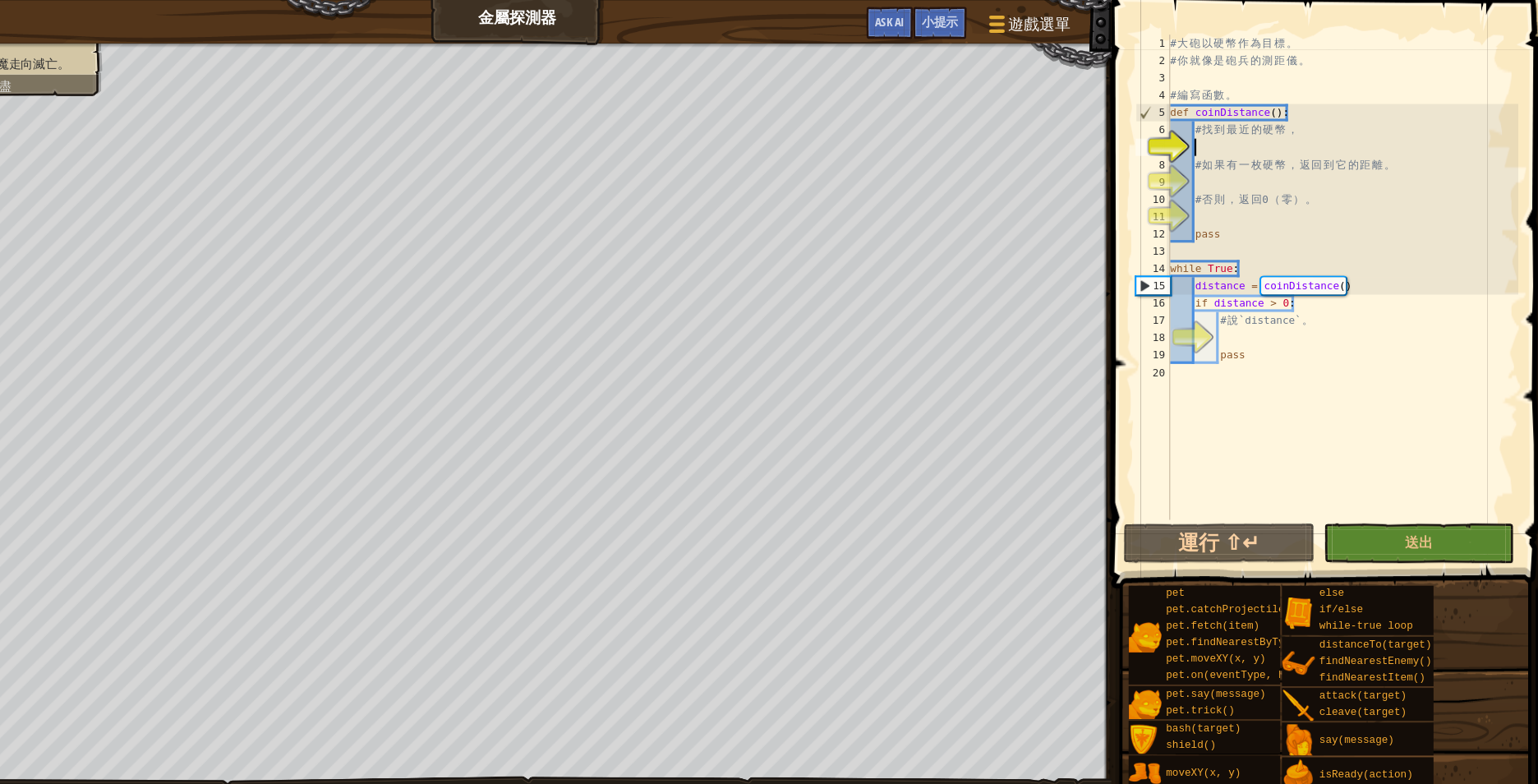
click at [1293, 135] on div "# 大 砲 以 硬 幣 作 為 目 標 。 # 你 就 像 是 砲 兵 的 測 距 儀 。 # 編 寫 函 數 。 def coinDistance ( ) …" at bounding box center [1346, 278] width 333 height 493
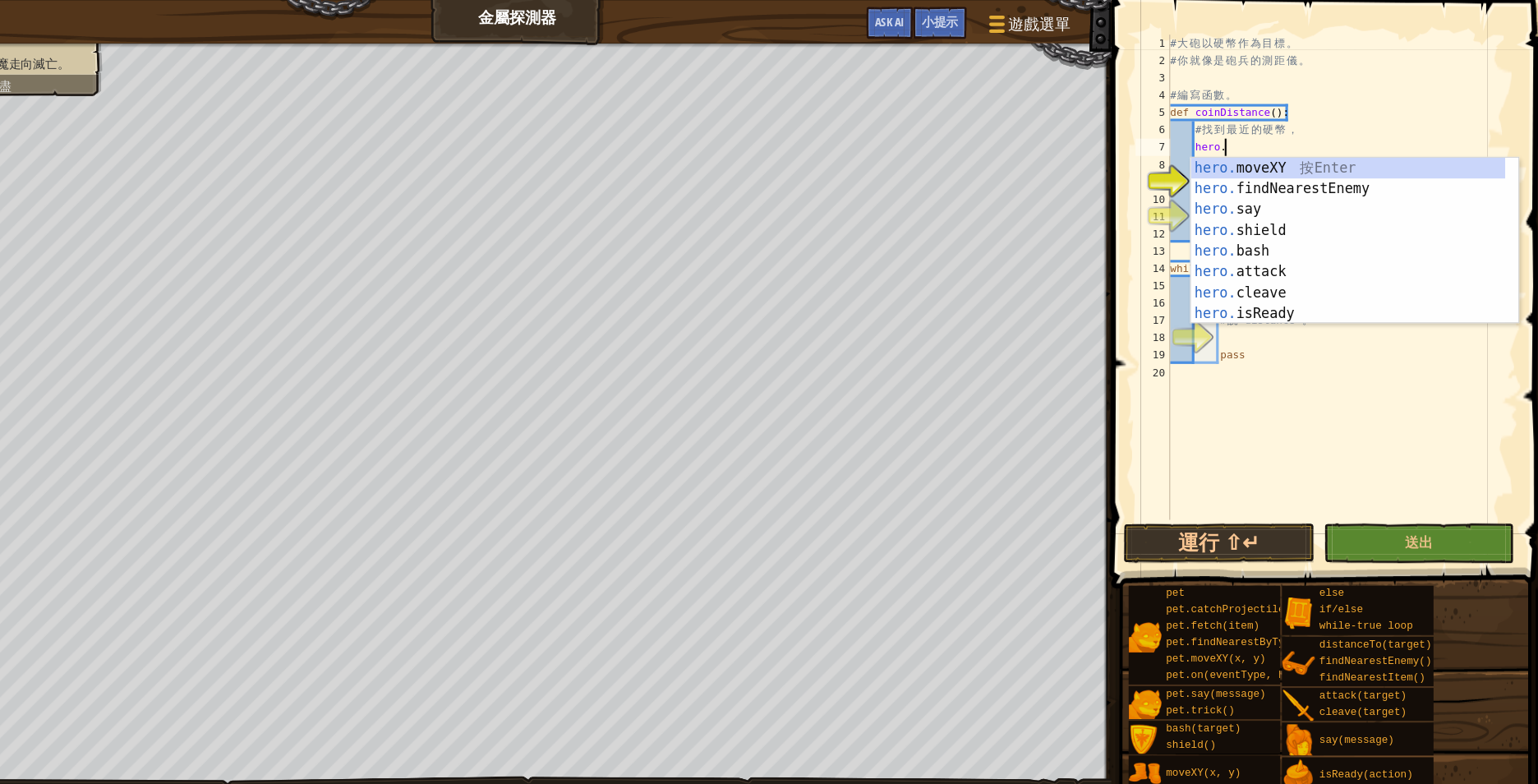
type textarea "hero.f"
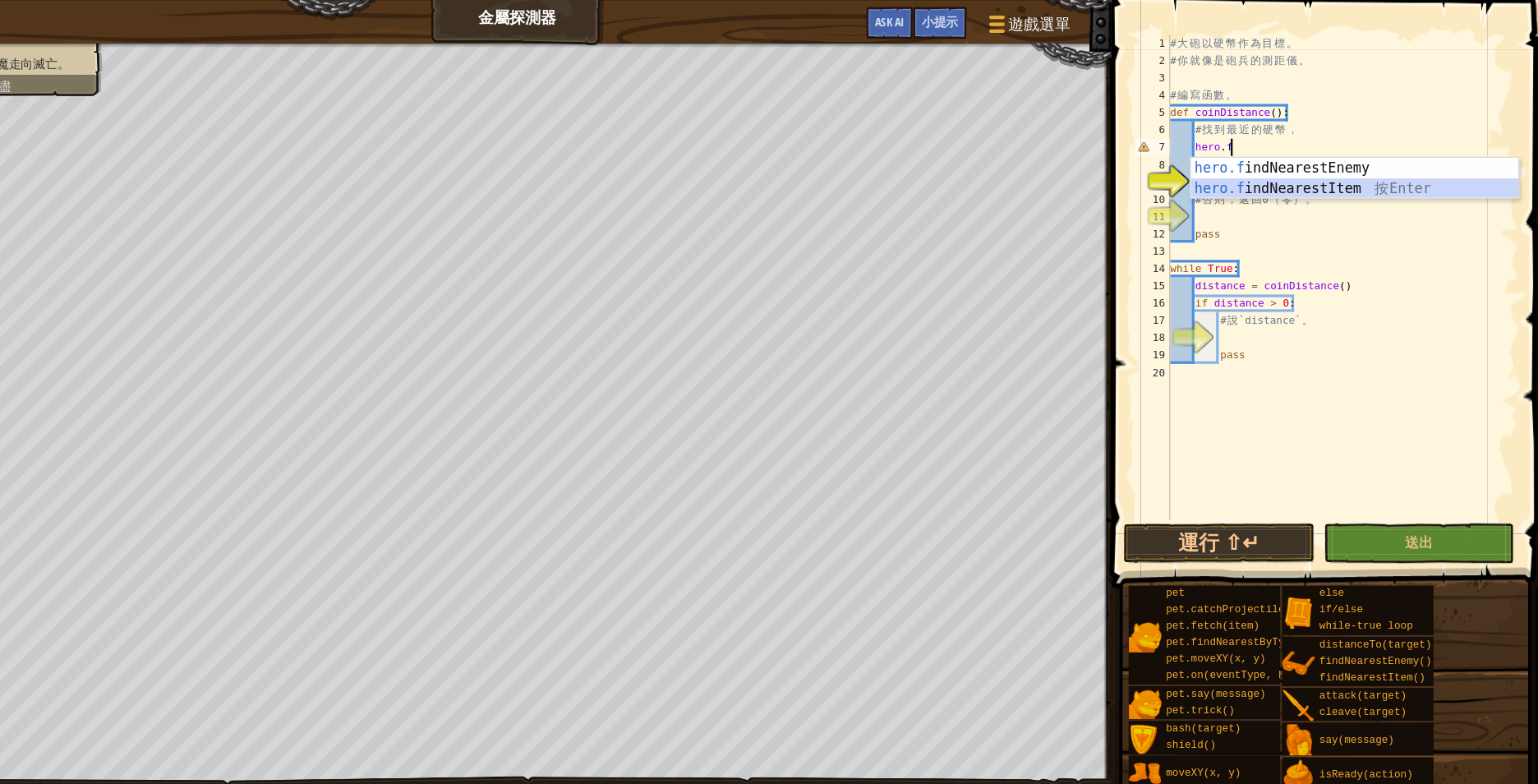
scroll to position [7, 3]
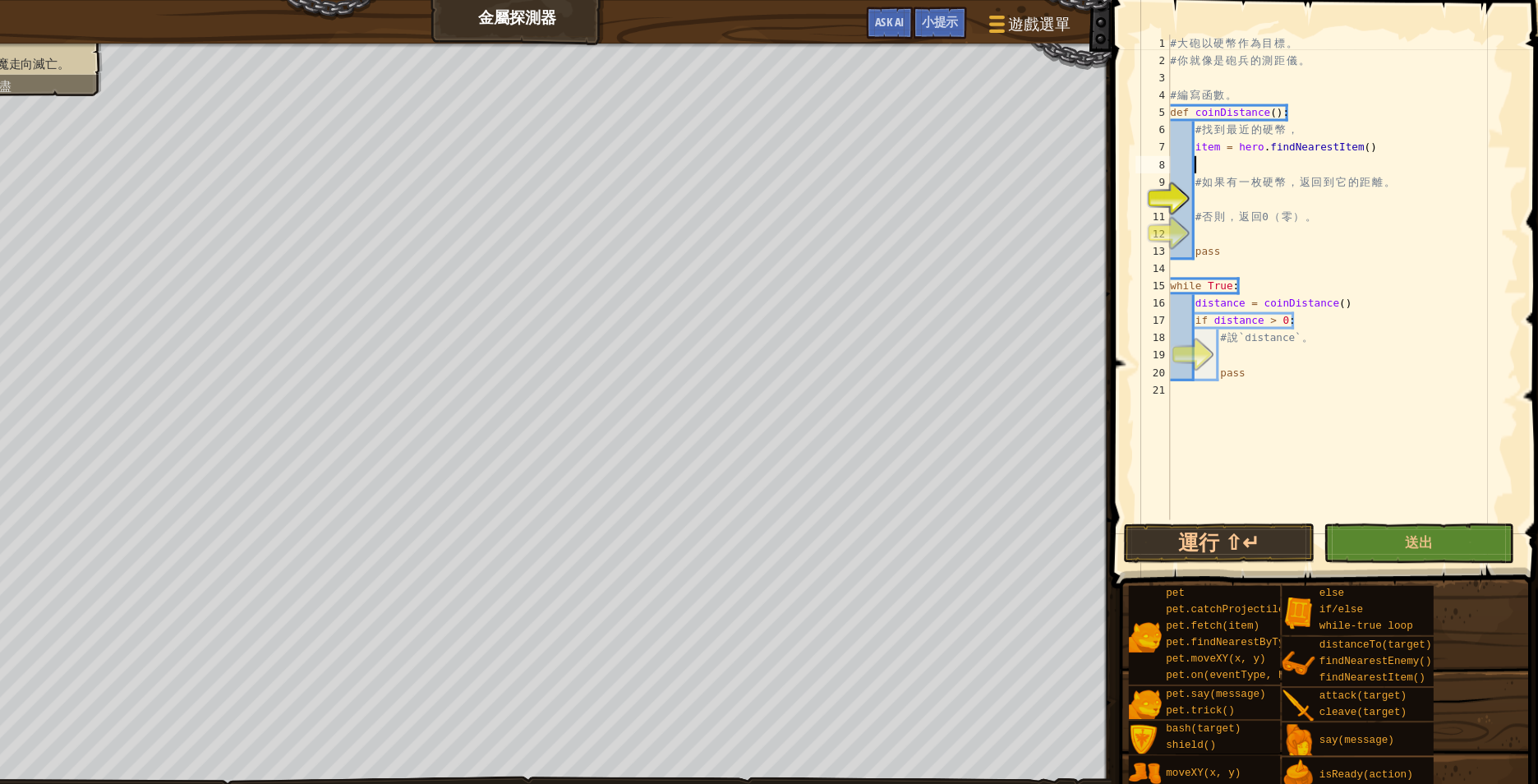
type textarea "# 如果有一枚硬幣，返回到它的距離。"
click at [1357, 186] on div "# 大 砲 以 硬 幣 作 為 目 標 。 # 你 就 像 是 砲 兵 的 測 距 儀 。 # 編 寫 函 數 。 def coinDistance ( ) …" at bounding box center [1346, 278] width 333 height 493
type textarea "if item and item.type == "coin":"
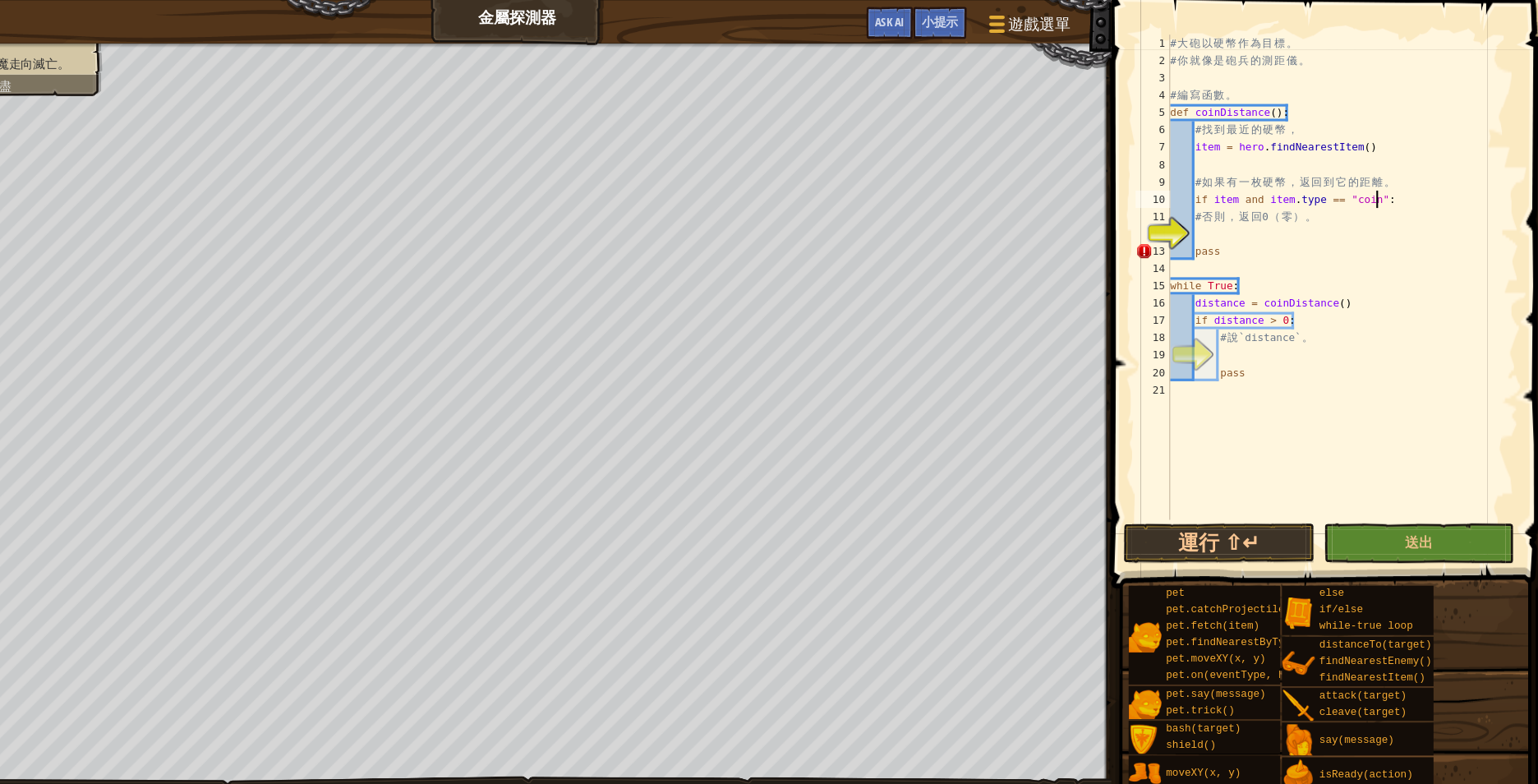
click at [1403, 191] on div "# 大 砲 以 硬 幣 作 為 目 標 。 # 你 就 像 是 砲 兵 的 測 距 儀 。 # 編 寫 函 數 。 def coinDistance ( ) …" at bounding box center [1346, 278] width 333 height 493
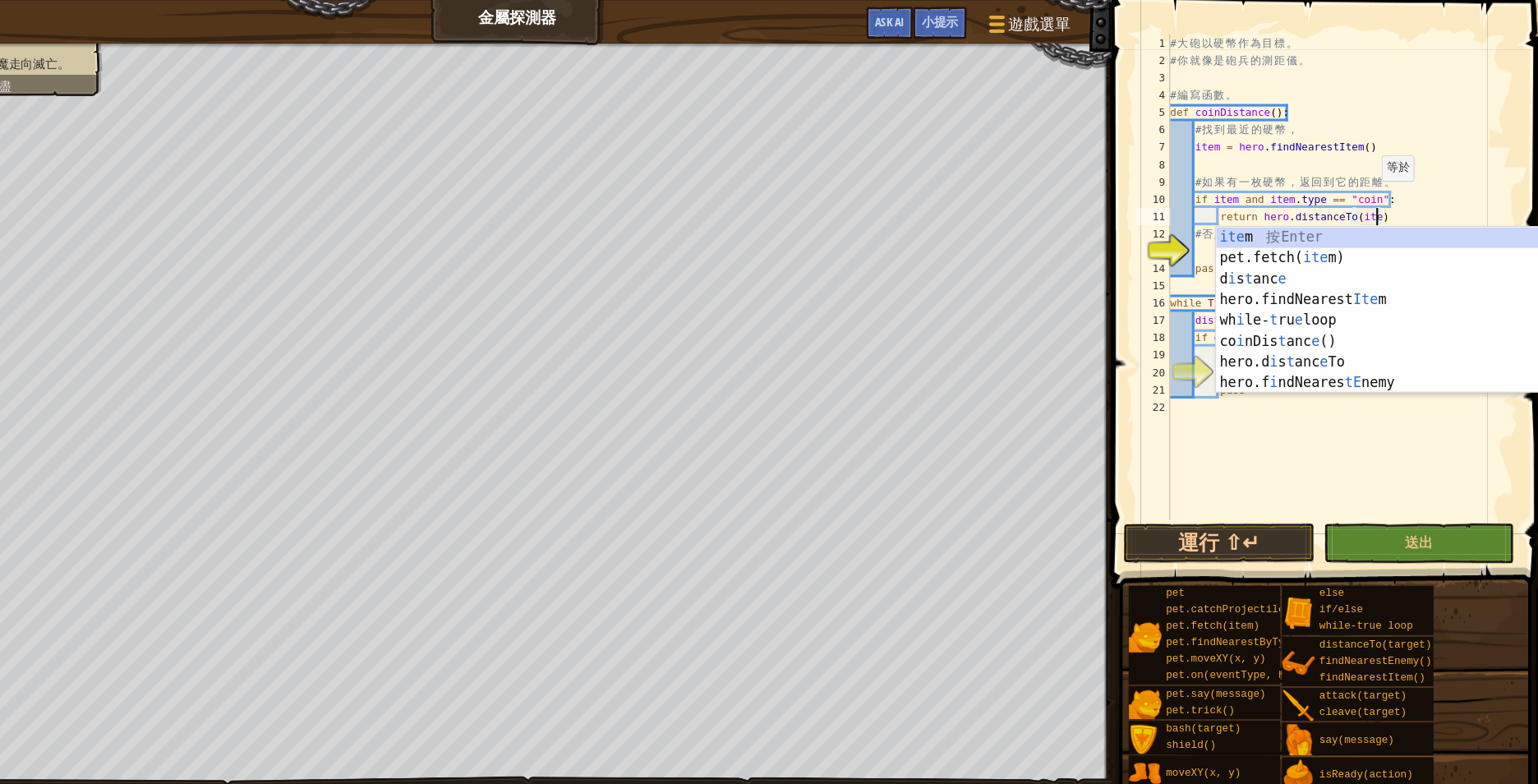
scroll to position [7, 29]
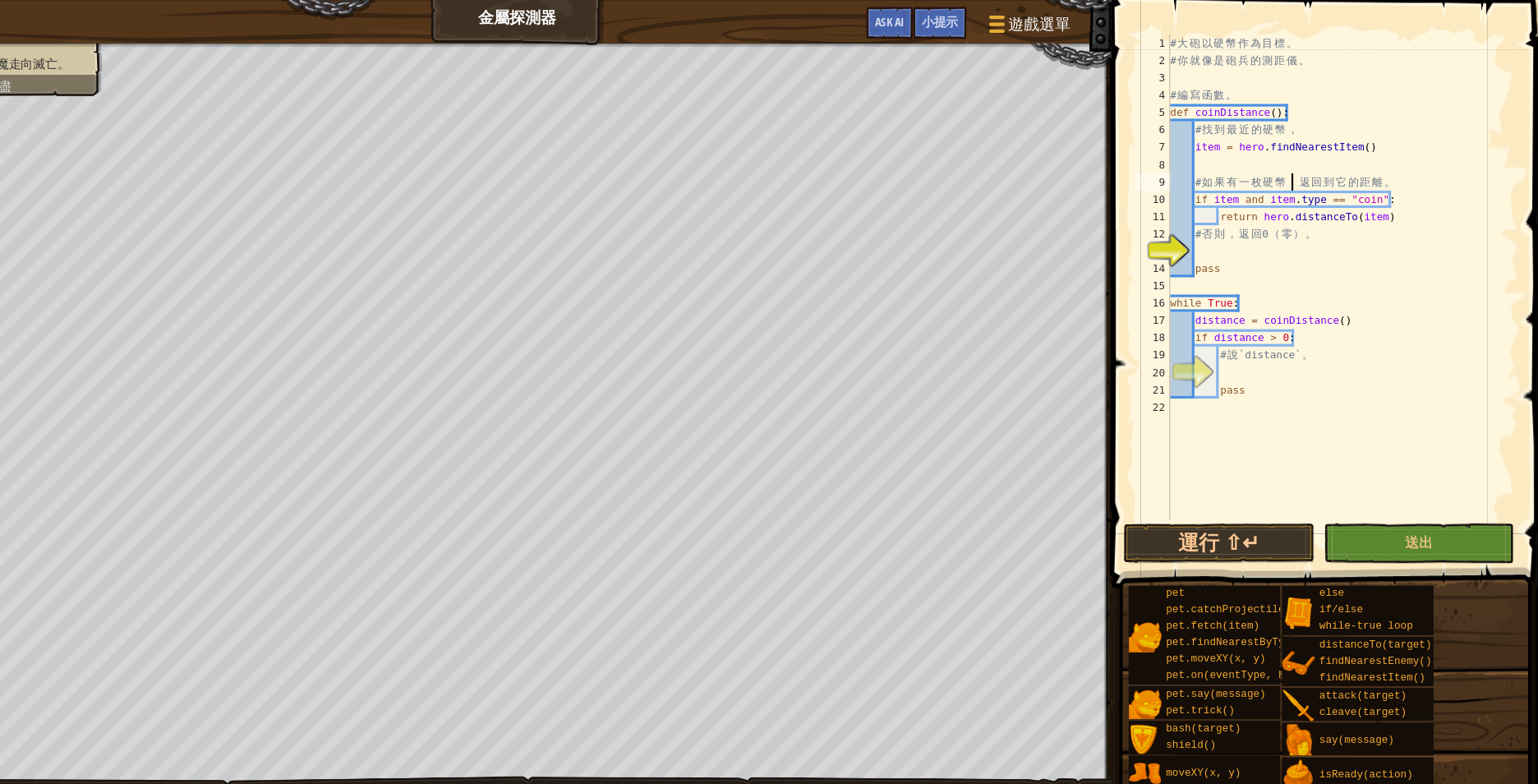
click at [1297, 166] on div "# 大 砲 以 硬 幣 作 為 目 標 。 # 你 就 像 是 砲 兵 的 測 距 儀 。 # 編 寫 函 數 。 def coinDistance ( ) …" at bounding box center [1346, 278] width 333 height 493
type textarea "# 如果有一枚硬幣，返回到它的距離。"
click at [1270, 236] on div "# 大 砲 以 硬 幣 作 為 目 標 。 # 你 就 像 是 砲 兵 的 測 距 儀 。 # 編 寫 函 數 。 def coinDistance ( ) …" at bounding box center [1346, 278] width 333 height 493
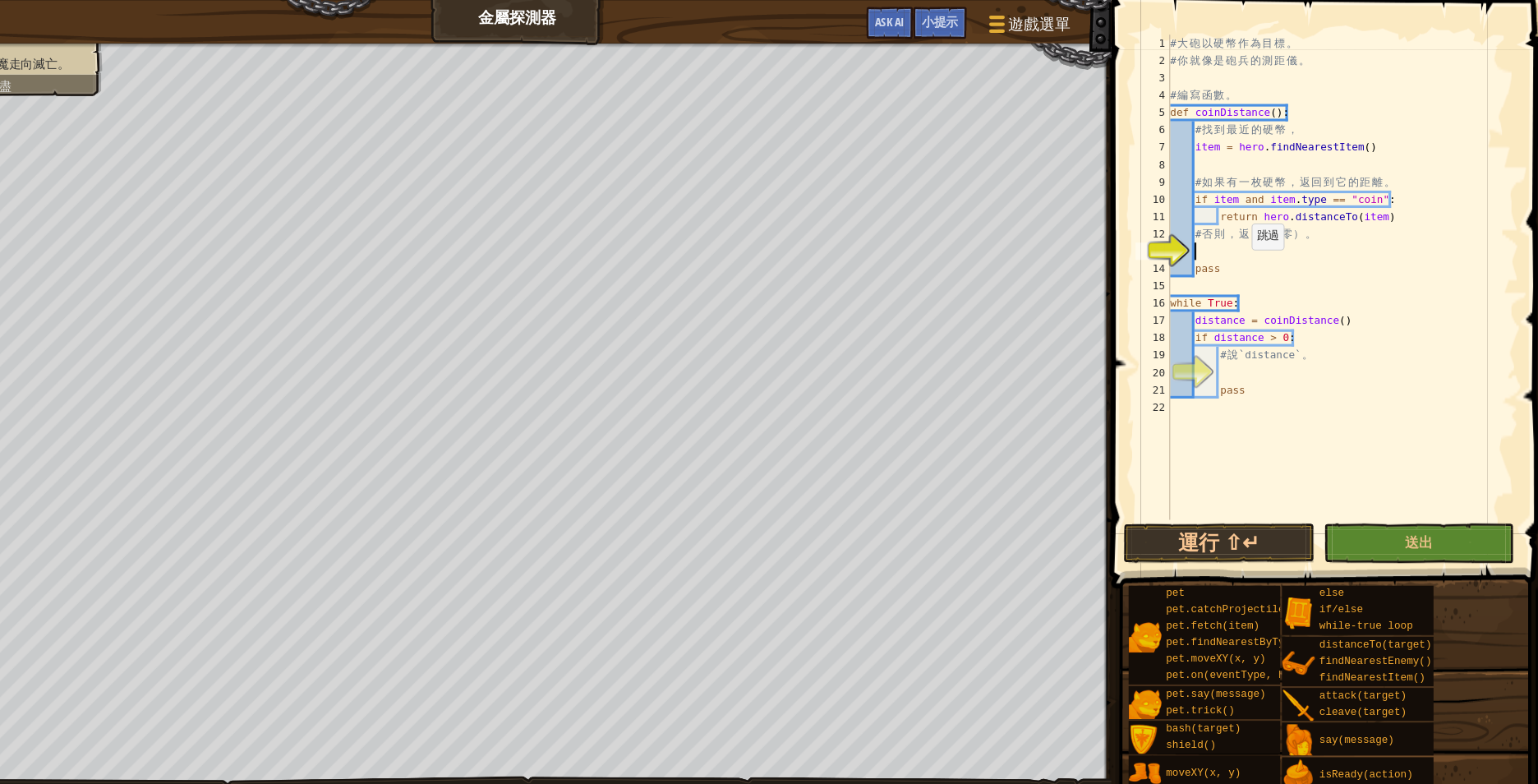
click at [1252, 253] on div "# 大 砲 以 硬 幣 作 為 目 標 。 # 你 就 像 是 砲 兵 的 測 距 儀 。 # 編 寫 函 數 。 def coinDistance ( ) …" at bounding box center [1346, 278] width 333 height 493
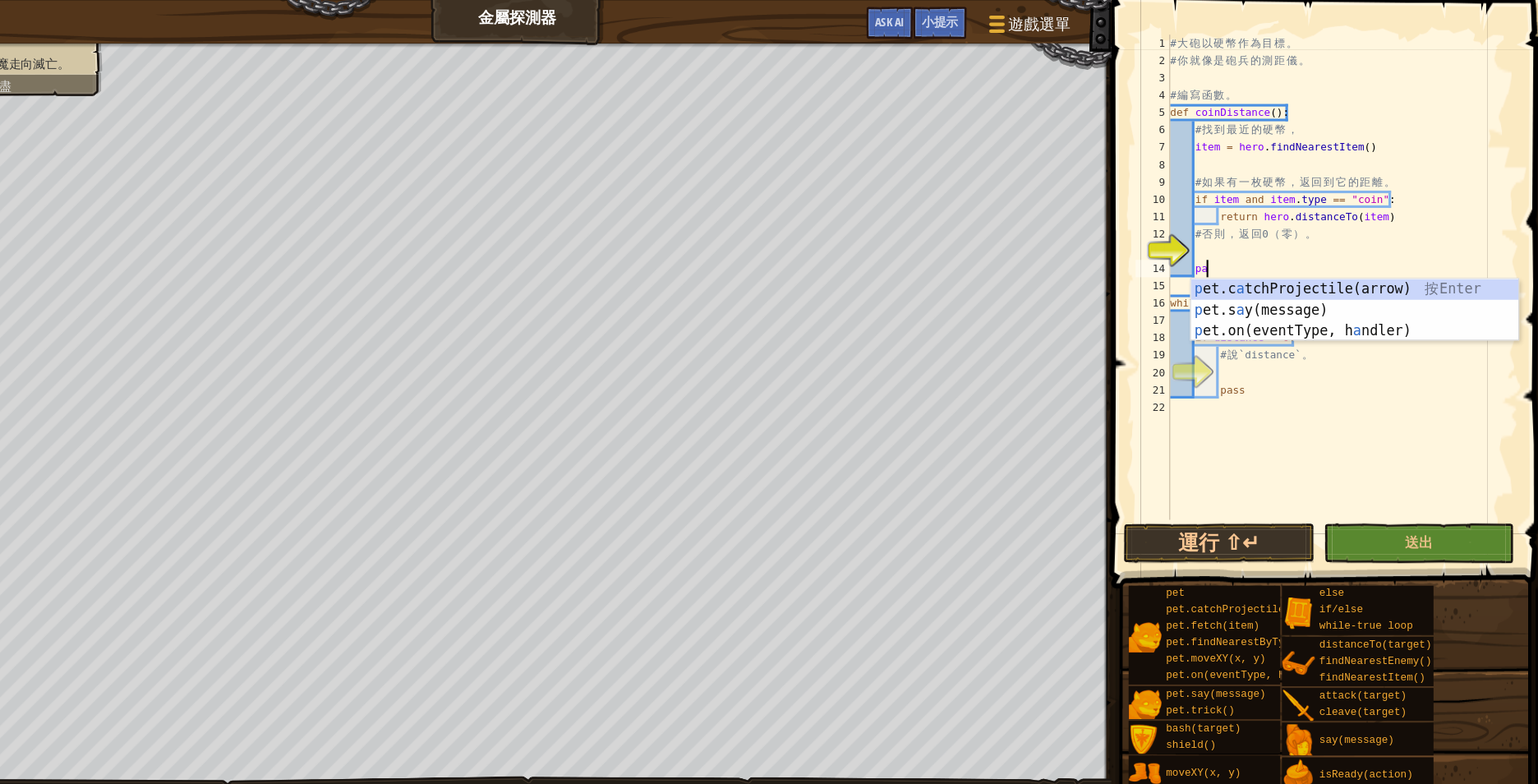
type textarea "p"
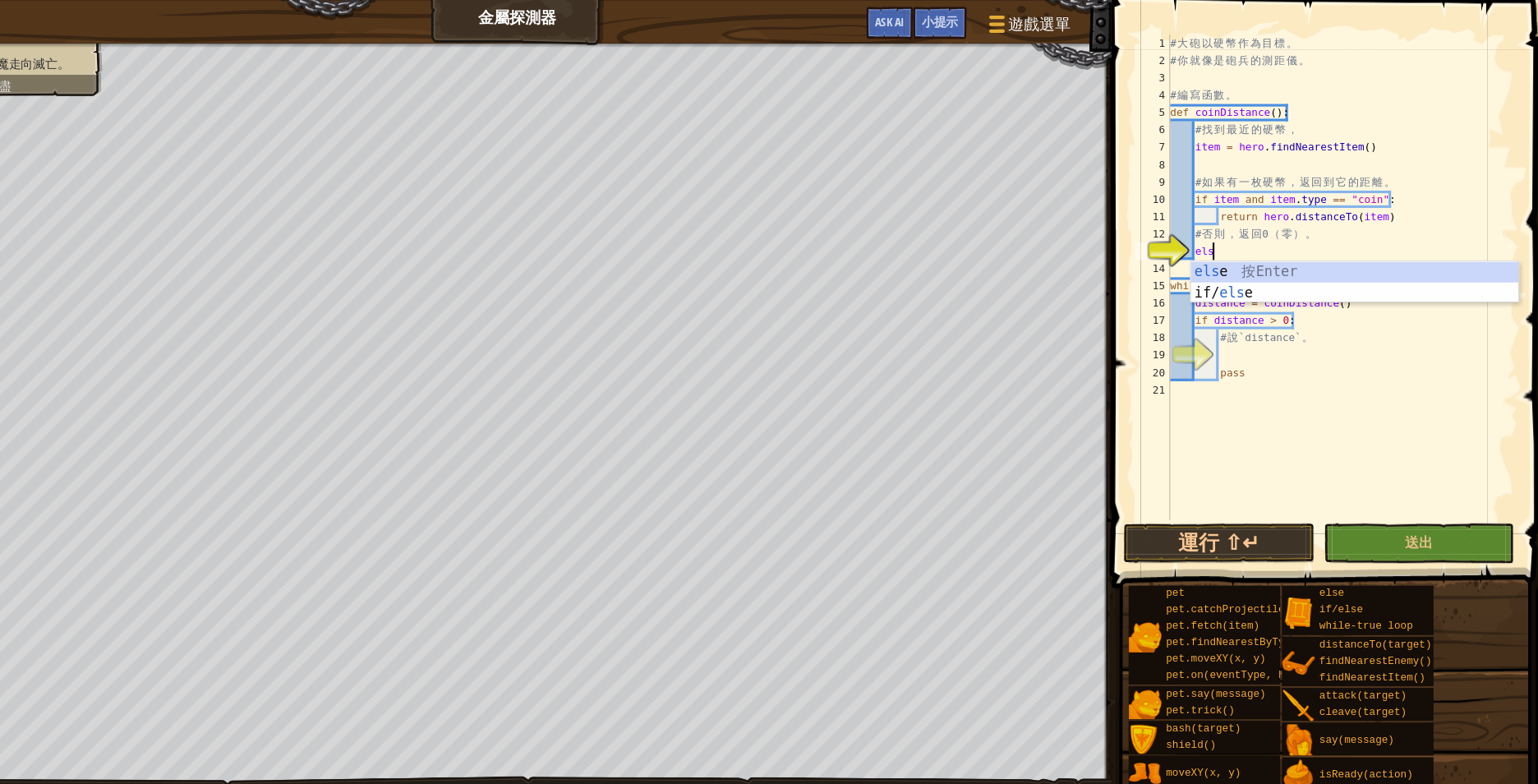
scroll to position [7, 6]
type textarea "else:"
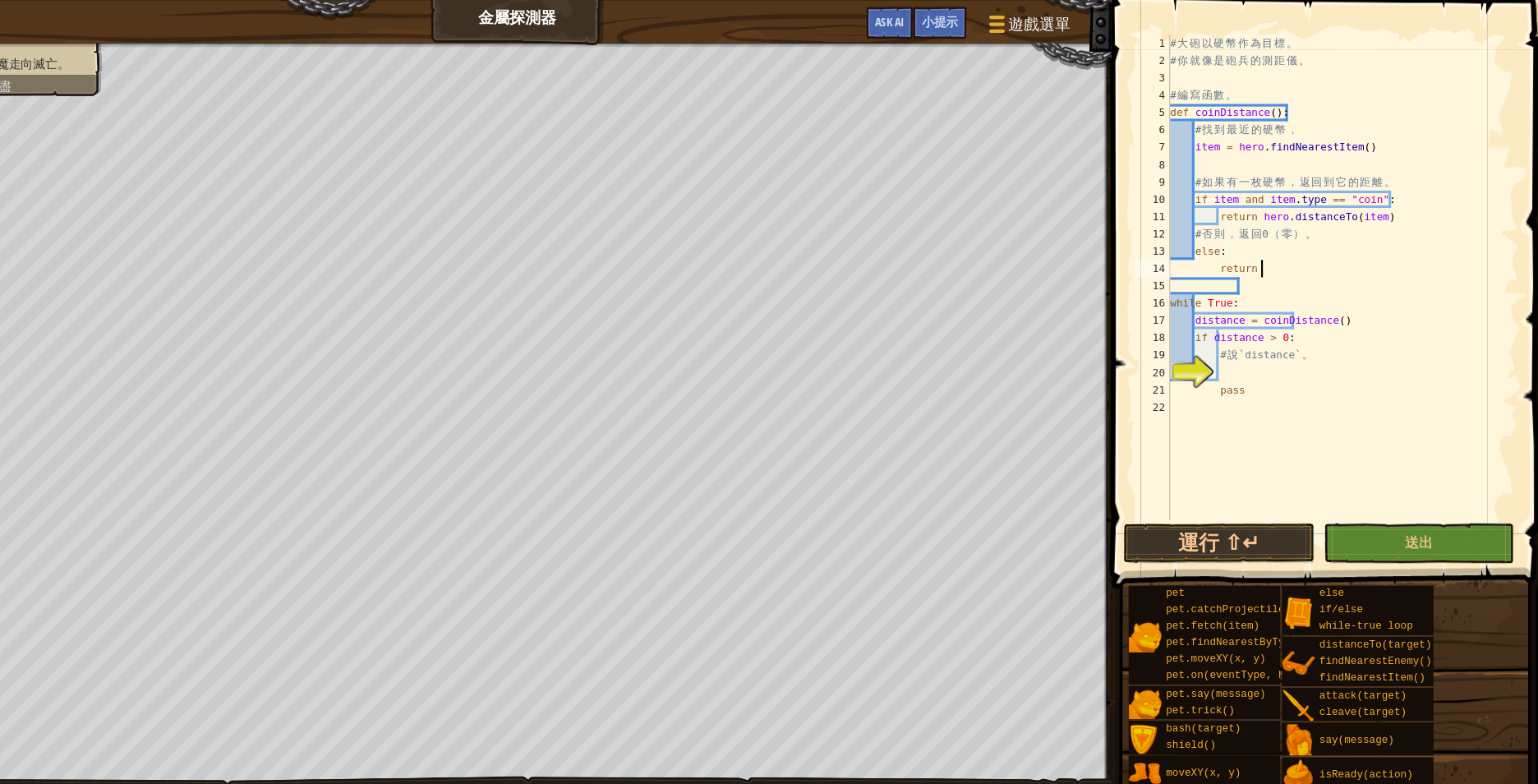
type textarea "return 0"
click at [1324, 353] on div "# 大 砲 以 硬 幣 作 為 目 標 。 # 你 就 像 是 砲 兵 的 測 距 儀 。 # 編 寫 函 數 。 def coinDistance ( ) …" at bounding box center [1346, 278] width 333 height 493
click at [1335, 354] on div "# 大 砲 以 硬 幣 作 為 目 標 。 # 你 就 像 是 砲 兵 的 測 距 儀 。 # 編 寫 函 數 。 def coinDistance ( ) …" at bounding box center [1346, 278] width 333 height 493
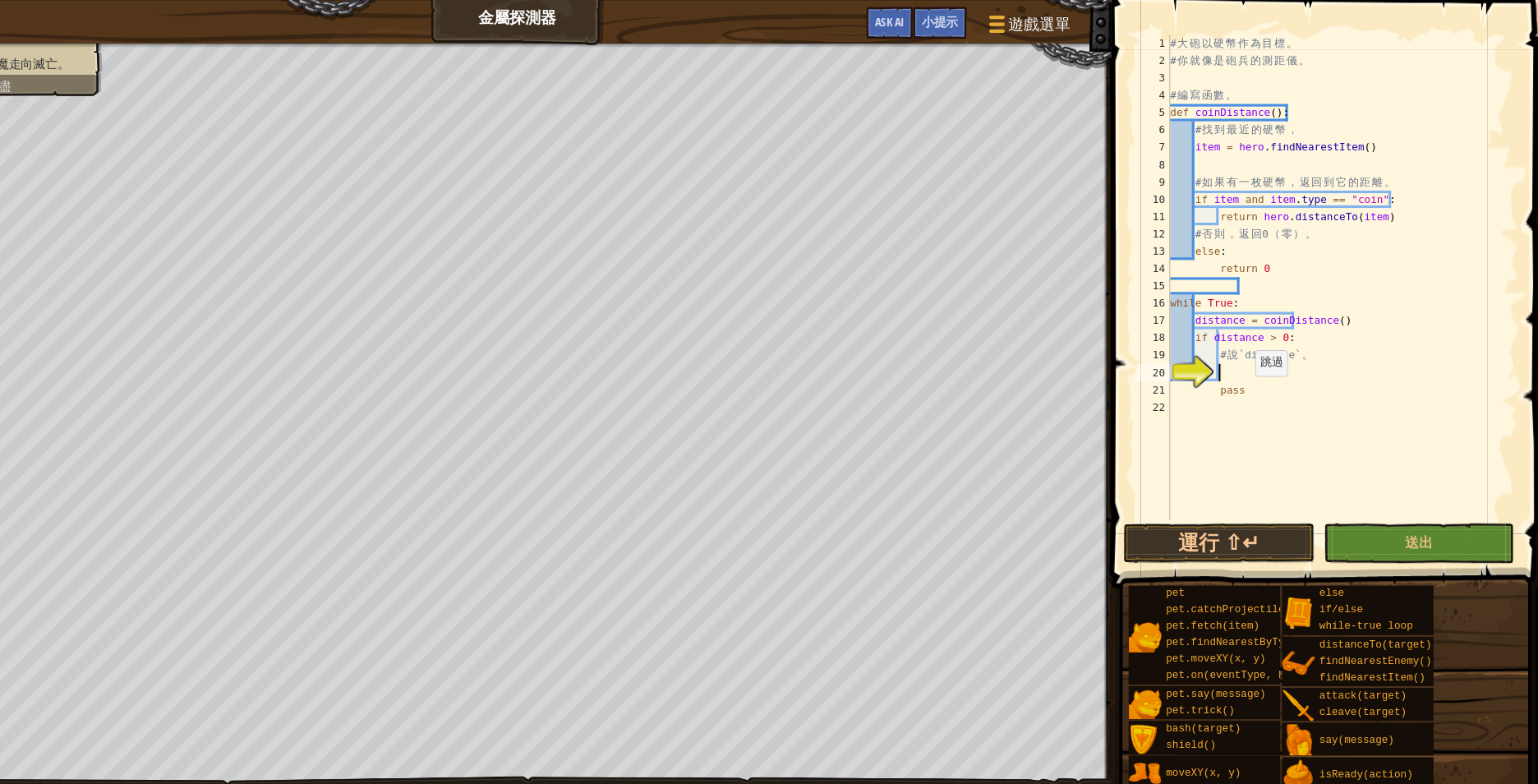
click at [1255, 373] on div "# 大 砲 以 硬 幣 作 為 目 標 。 # 你 就 像 是 砲 兵 的 測 距 儀 。 # 編 寫 函 數 。 def coinDistance ( ) …" at bounding box center [1346, 278] width 333 height 493
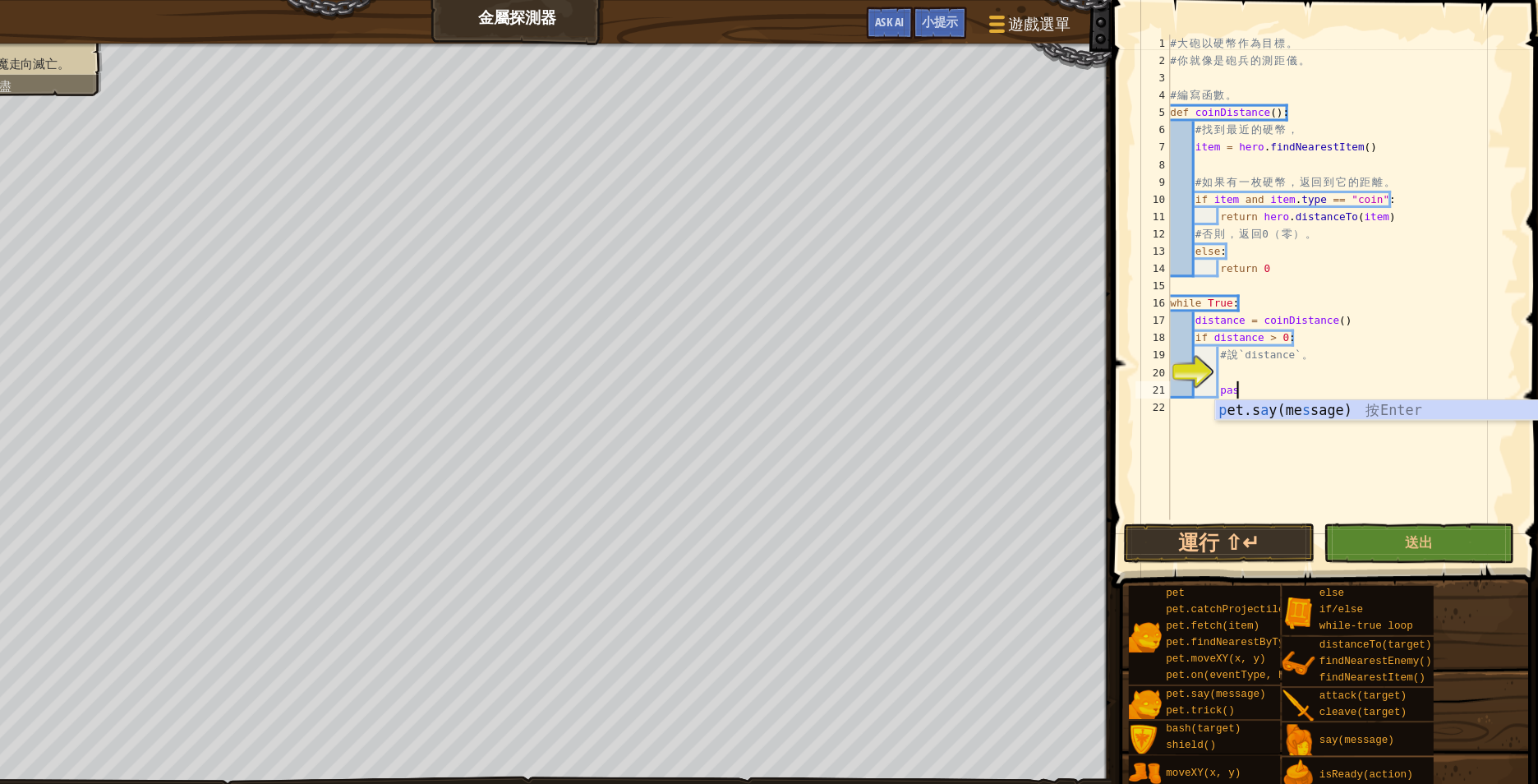
type textarea "p"
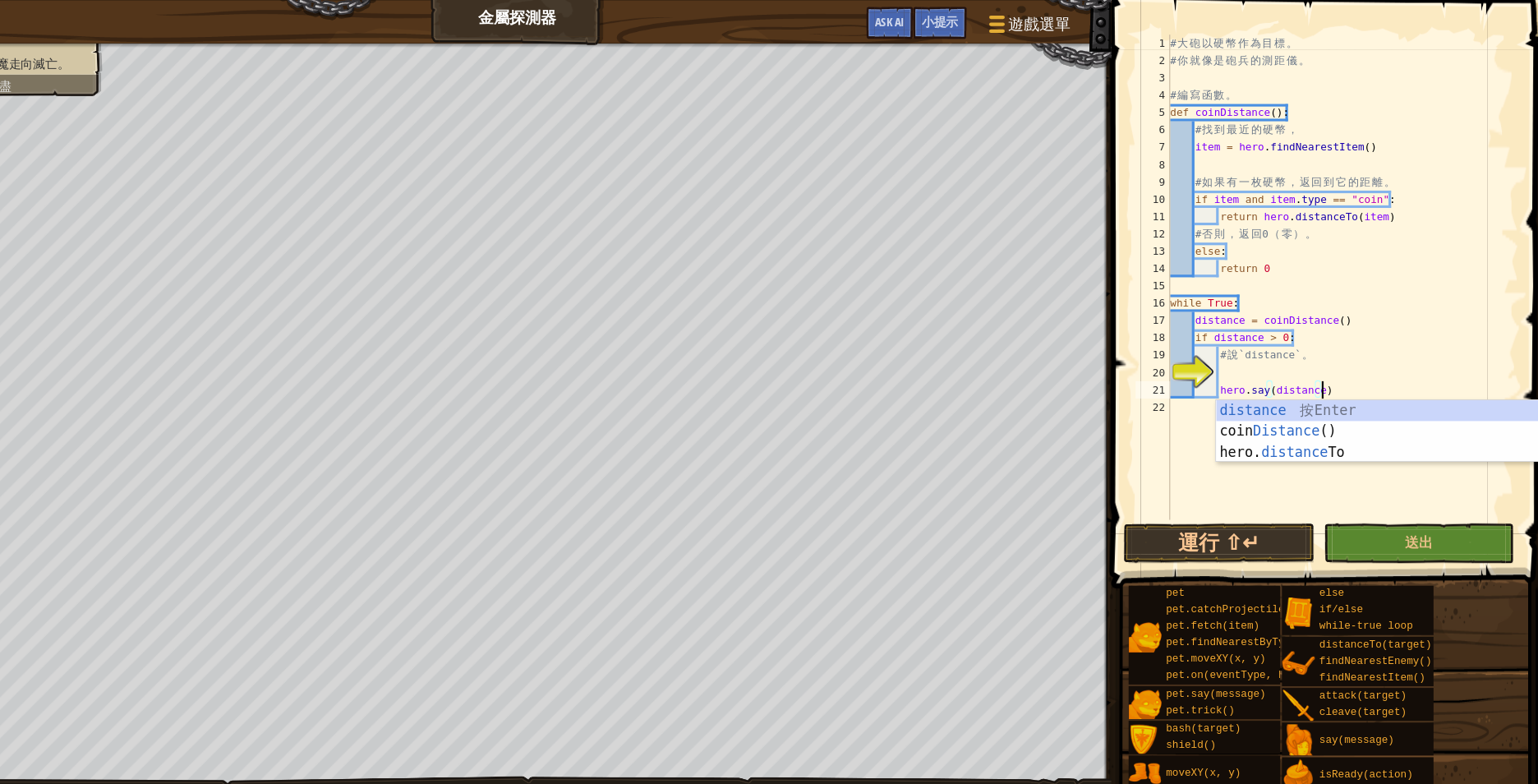
scroll to position [7, 20]
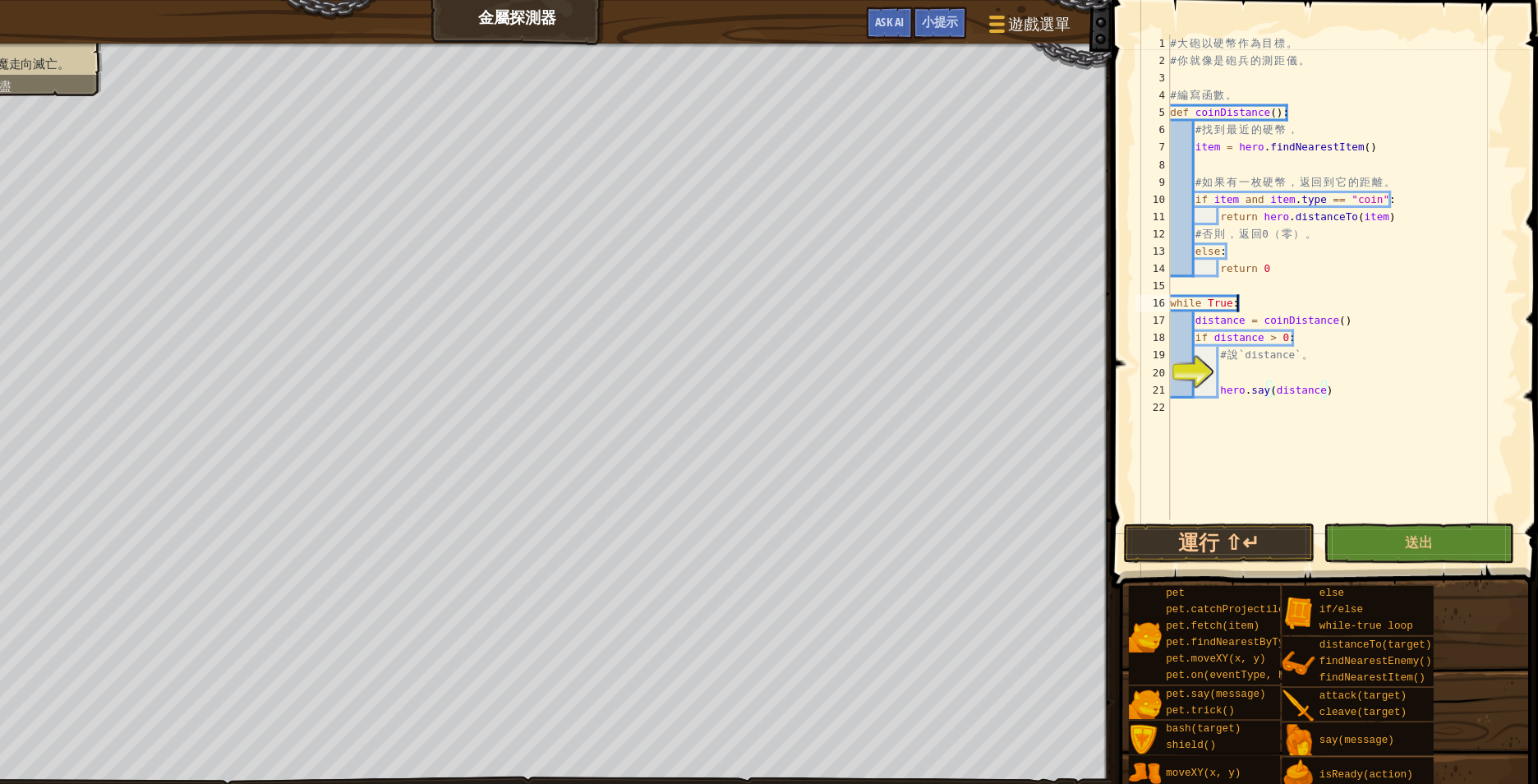
click at [1358, 295] on div "# 大 砲 以 硬 幣 作 為 目 標 。 # 你 就 像 是 砲 兵 的 測 距 儀 。 # 編 寫 函 數 。 def coinDistance ( ) …" at bounding box center [1346, 278] width 333 height 493
type textarea "while True:"
click at [1416, 515] on span "送出" at bounding box center [1419, 513] width 26 height 18
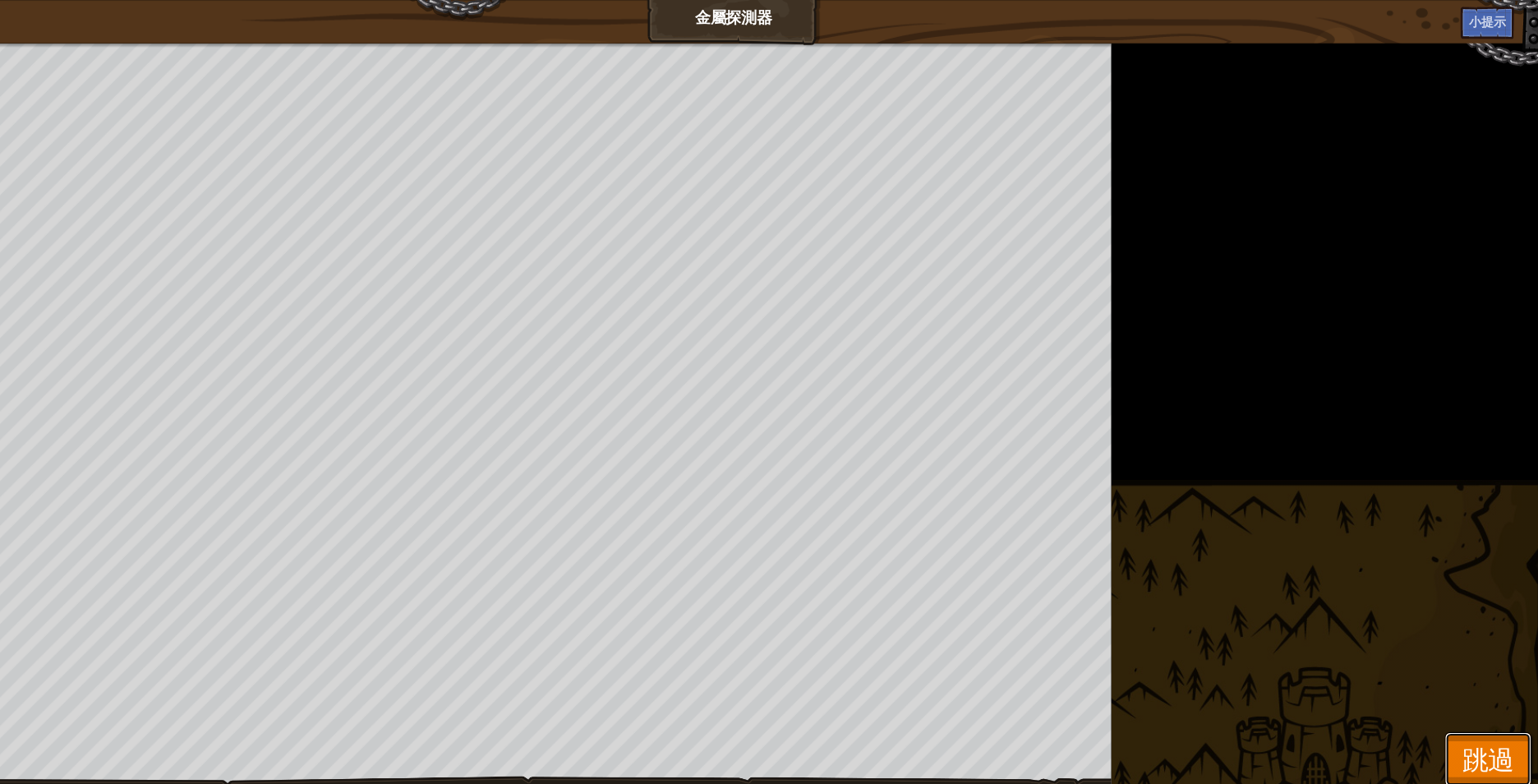
click at [1480, 714] on span "跳過" at bounding box center [1484, 720] width 49 height 33
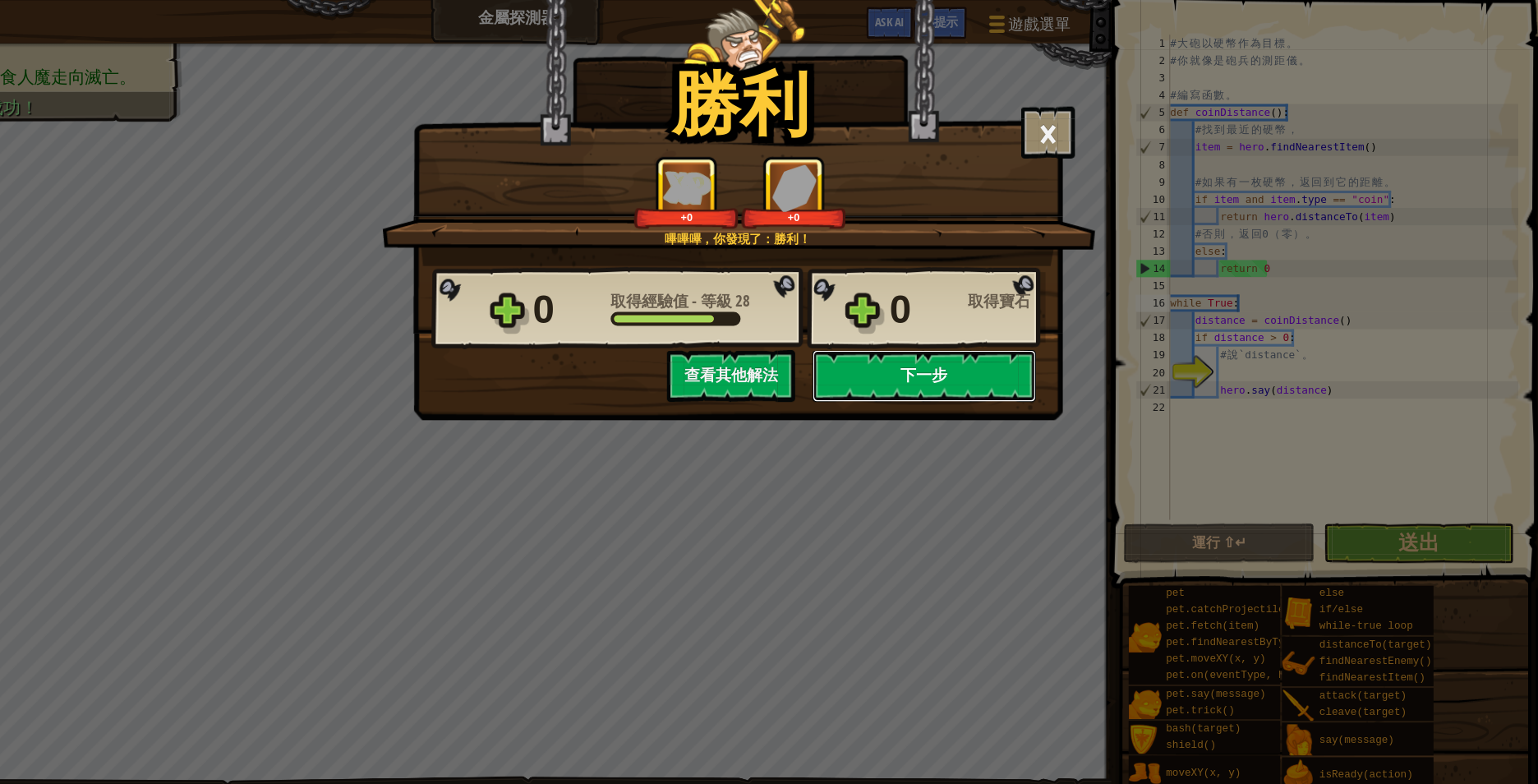
click at [940, 347] on button "下一步" at bounding box center [950, 356] width 212 height 49
select select "zh-HANT"
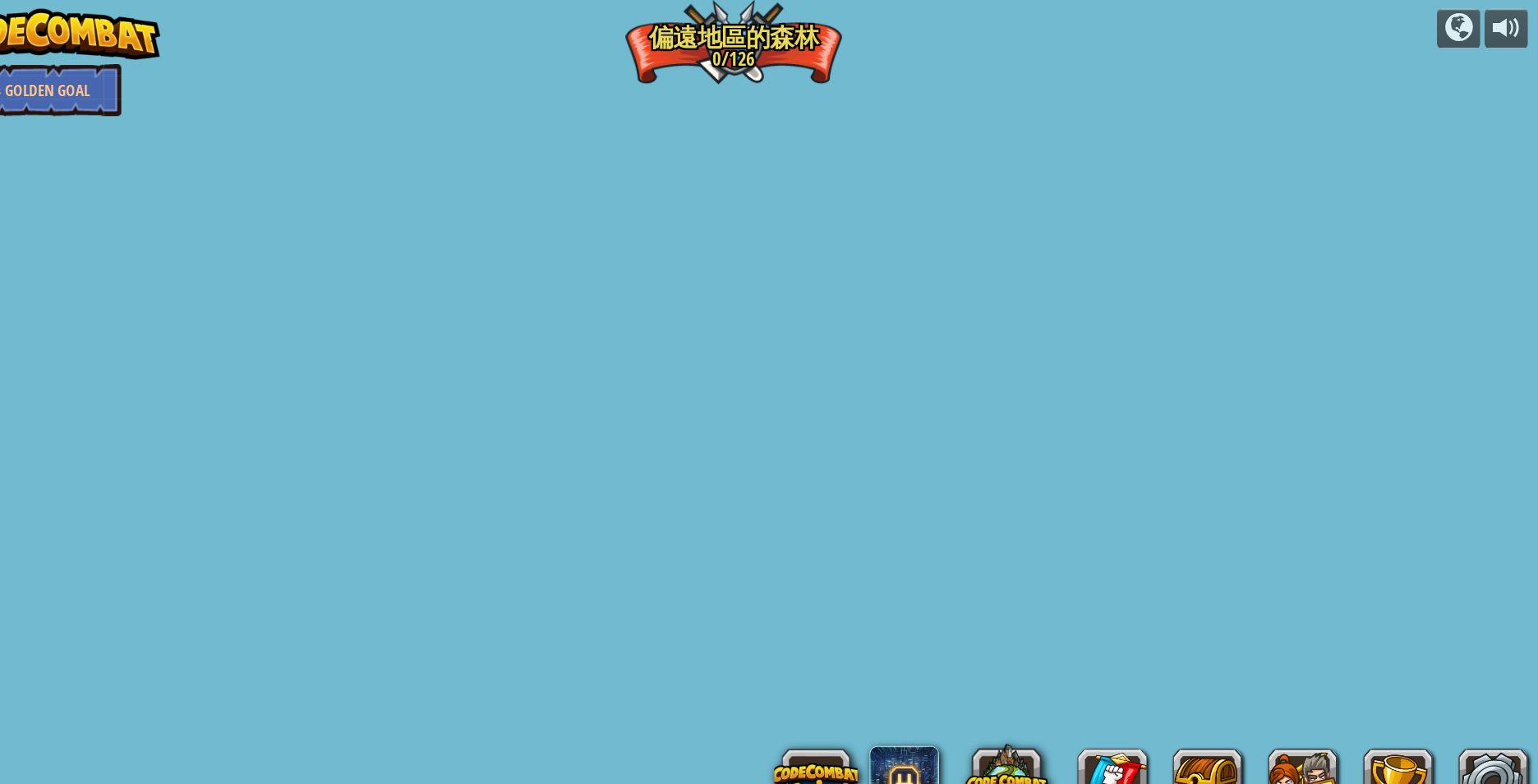
select select "zh-HANT"
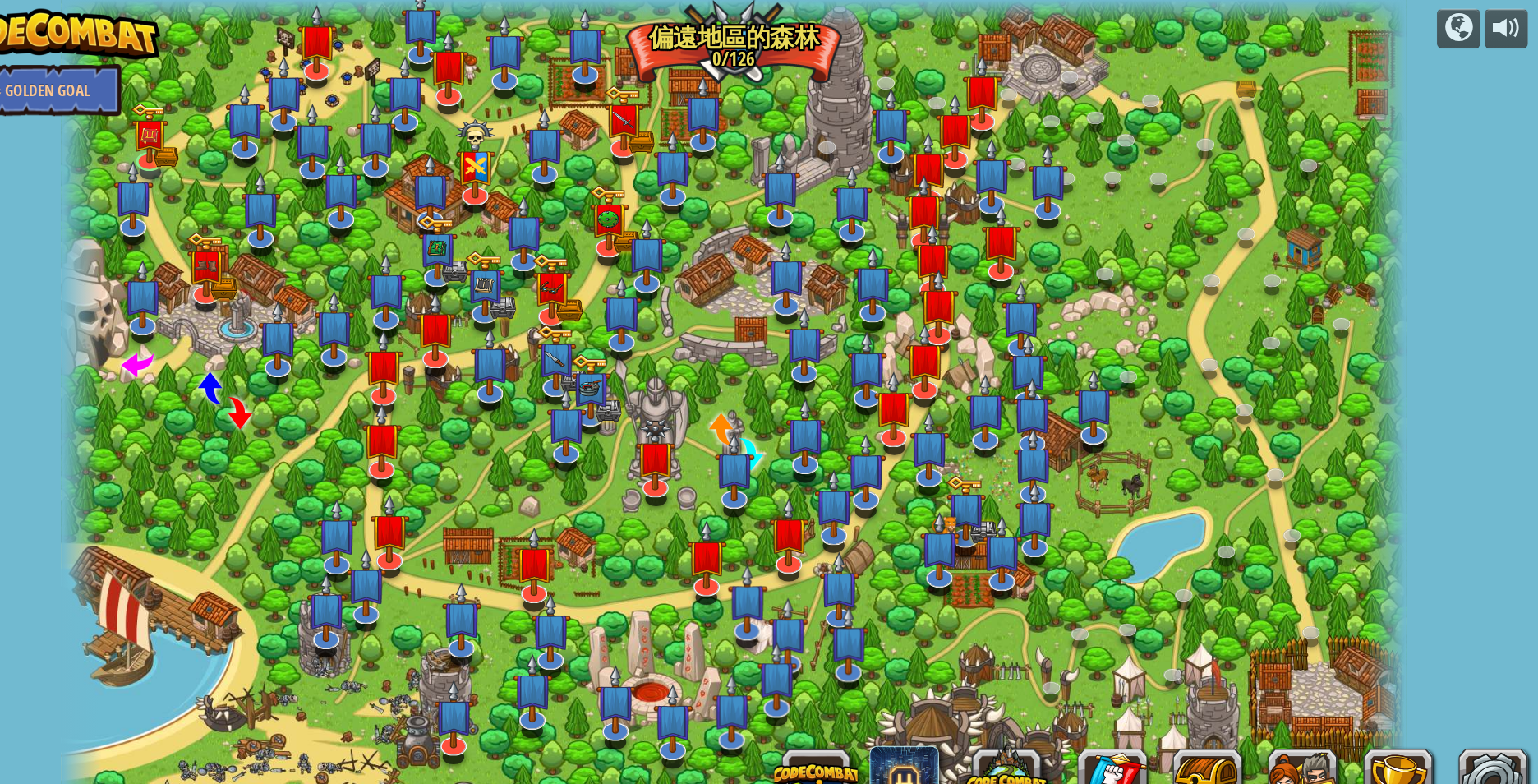
select select "zh-HANT"
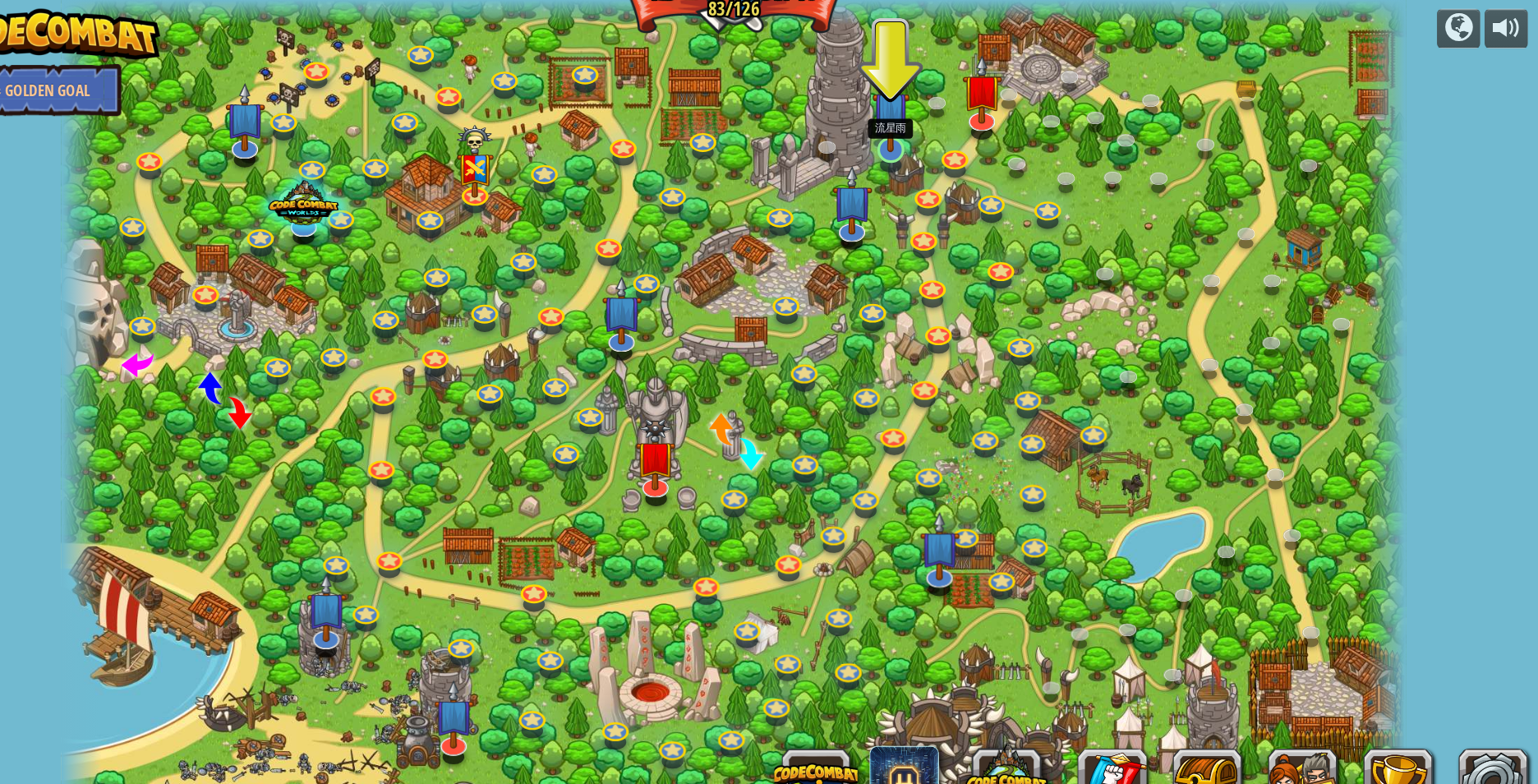
click at [917, 135] on img at bounding box center [918, 104] width 35 height 81
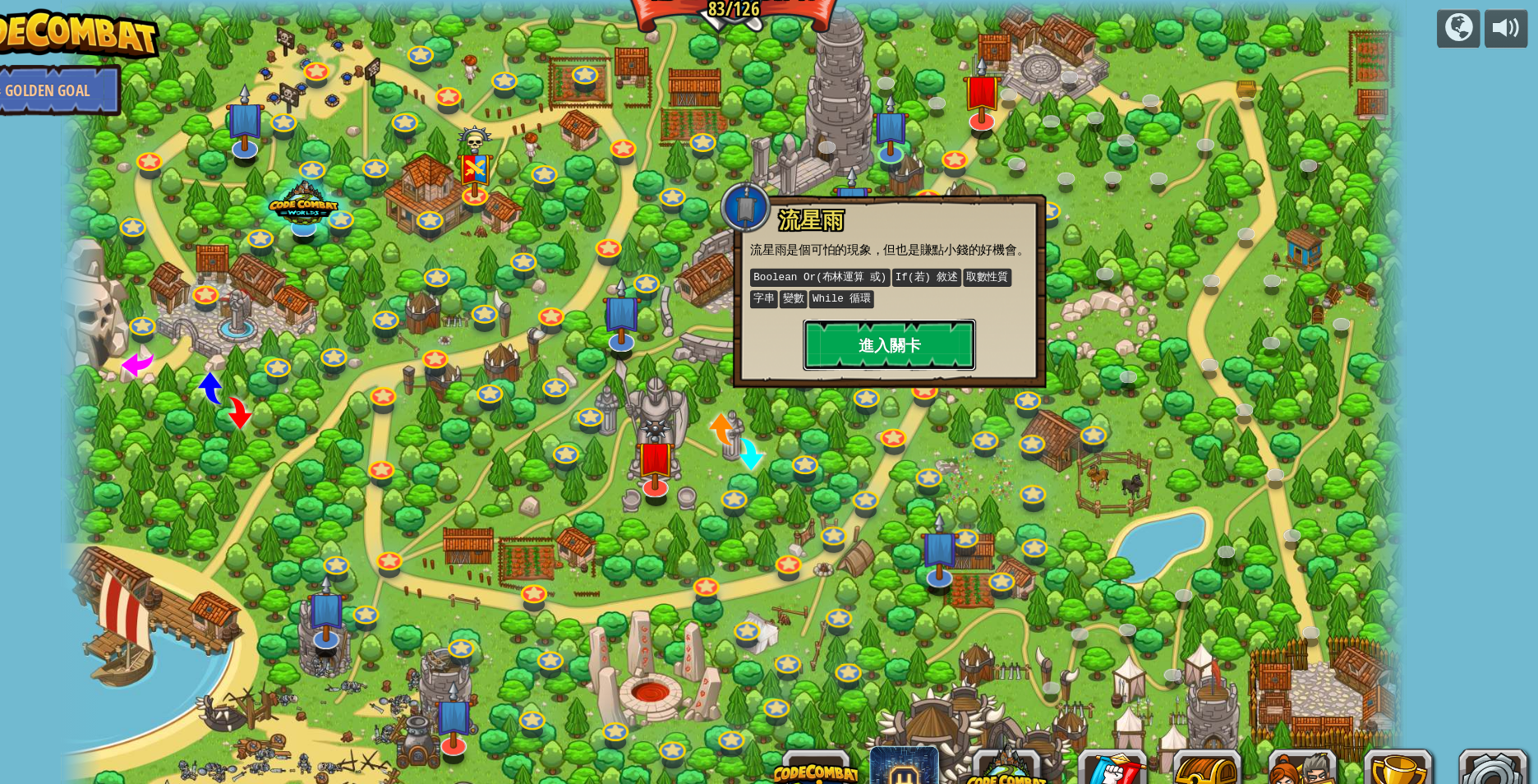
click at [917, 322] on button "進入關卡" at bounding box center [916, 327] width 164 height 49
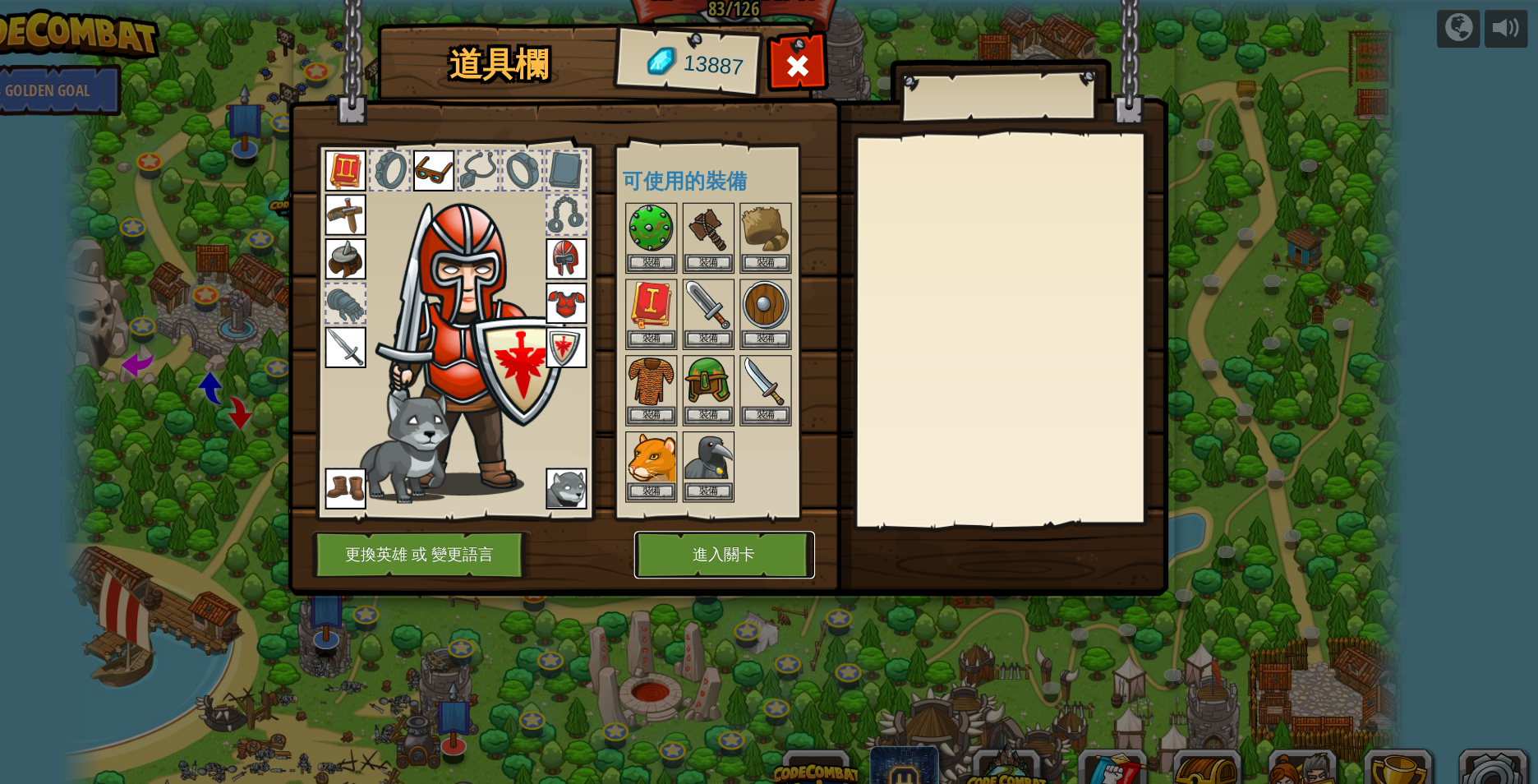
click at [751, 524] on button "進入關卡" at bounding box center [760, 526] width 172 height 45
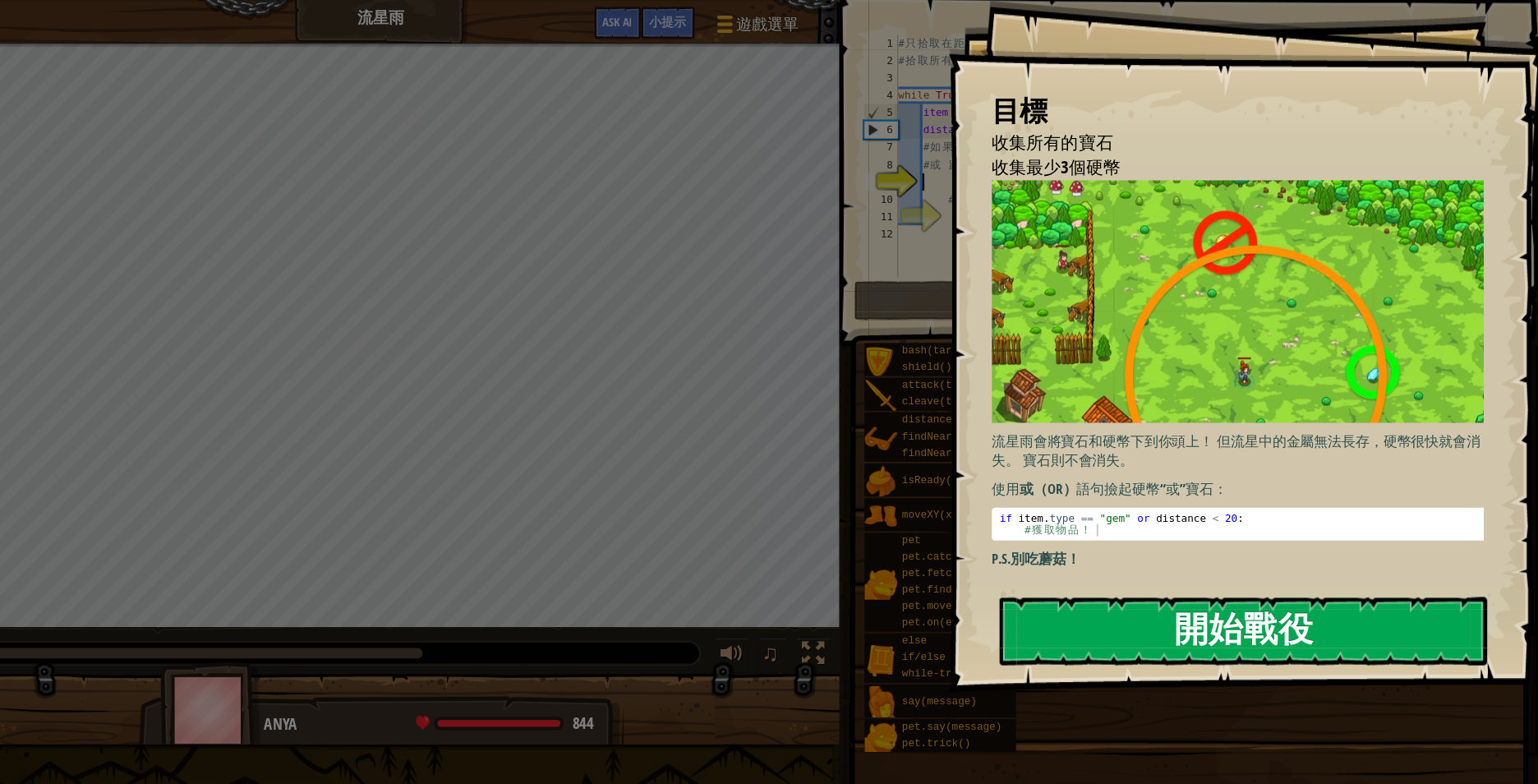
click at [1241, 586] on button "開始戰役" at bounding box center [1252, 598] width 462 height 65
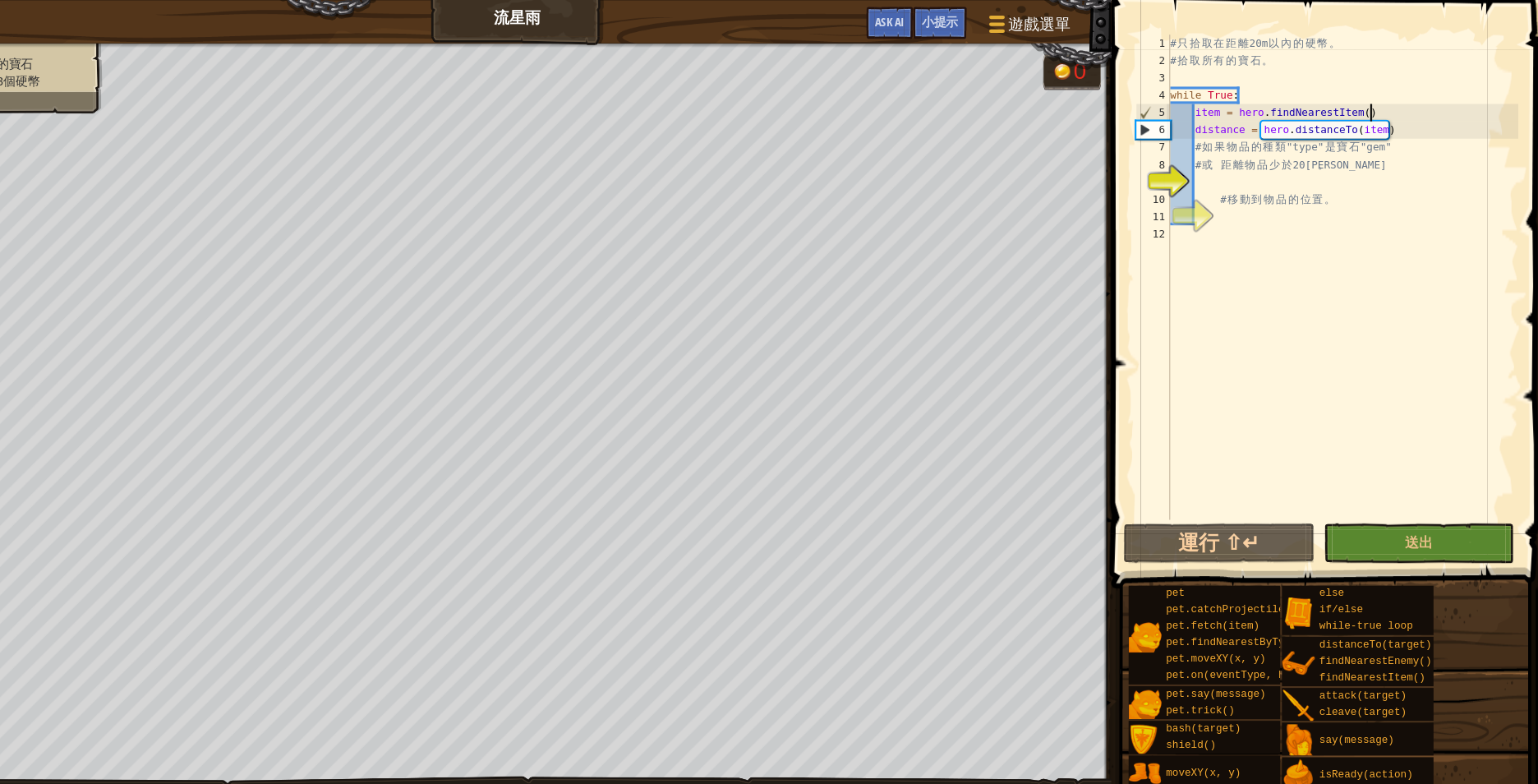
click at [1401, 106] on div "# 只 拾 取 在 距 離 20m 以 內 的 硬 幣 。 # 拾 取 所 有 的 寶 石 。 while True : item = hero . find…" at bounding box center [1346, 278] width 333 height 493
type textarea "item = hero.findNearestItem()"
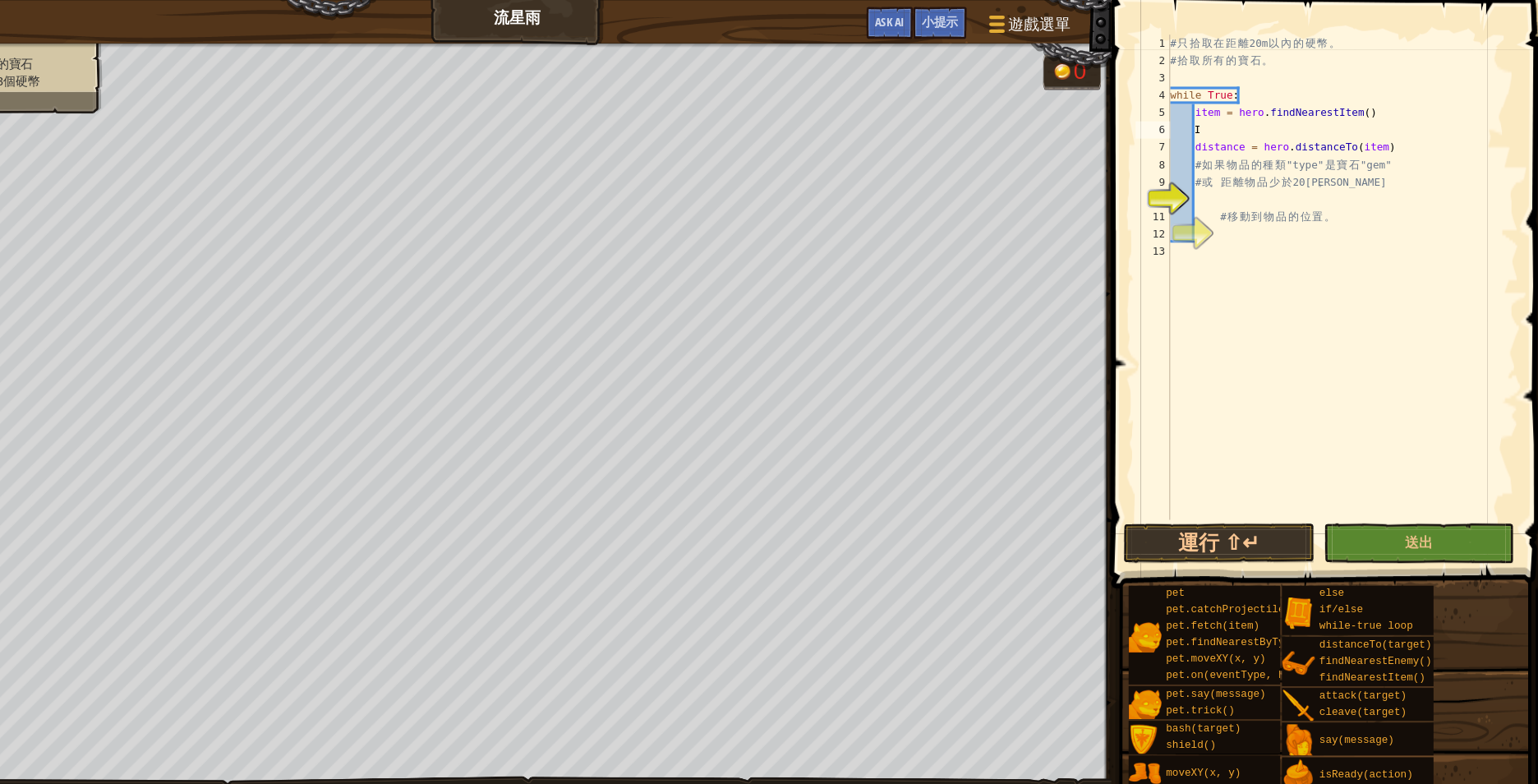
scroll to position [0, 1]
type textarea "跡"
click at [1203, 135] on div "# 只 拾 取 在 距 離 20m 以 內 的 硬 幣 。 # 拾 取 所 有 的 寶 石 。 while True : item = hero . find…" at bounding box center [1346, 278] width 333 height 493
type textarea "distance = hero.distanceTo(item)"
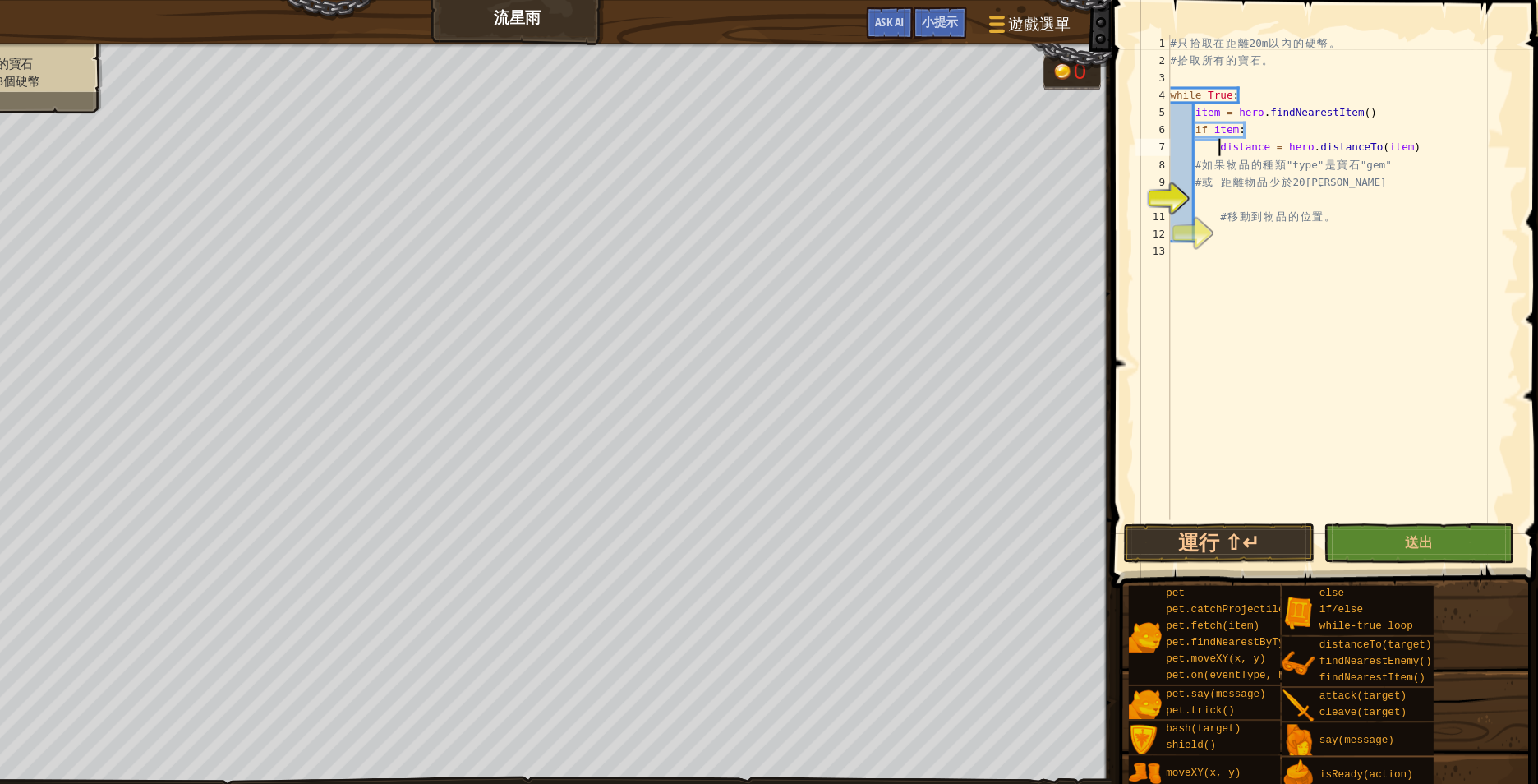
click at [1223, 189] on div "# 只 拾 取 在 距 離 20m 以 內 的 硬 幣 。 # 拾 取 所 有 的 寶 石 。 while True : item = hero . find…" at bounding box center [1346, 278] width 333 height 493
click at [1229, 258] on div "# 只 拾 取 在 距 離 20m 以 內 的 硬 幣 。 # 拾 取 所 有 的 寶 石 。 while True : item = hero . find…" at bounding box center [1346, 278] width 333 height 493
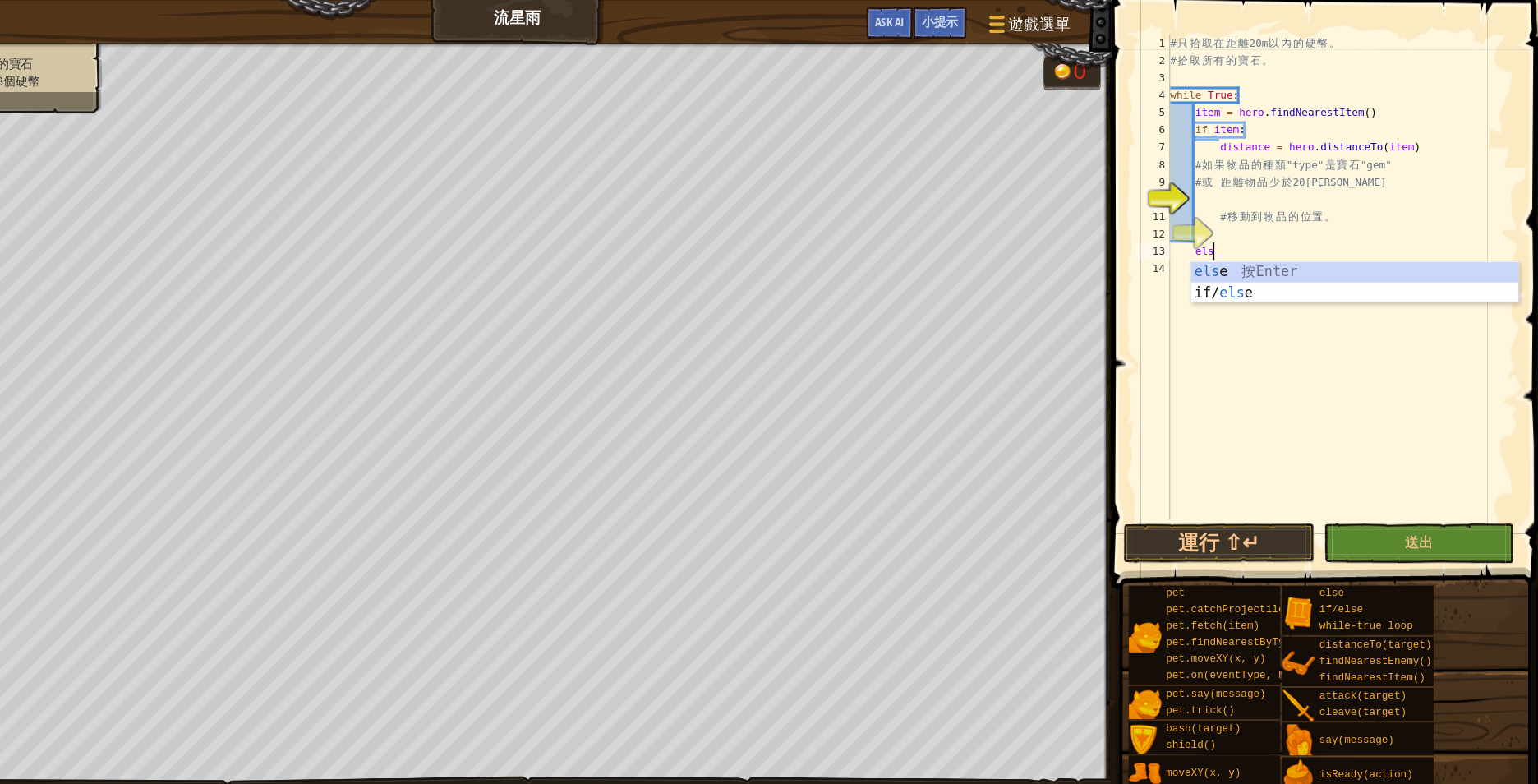
scroll to position [7, 6]
type textarea "else:"
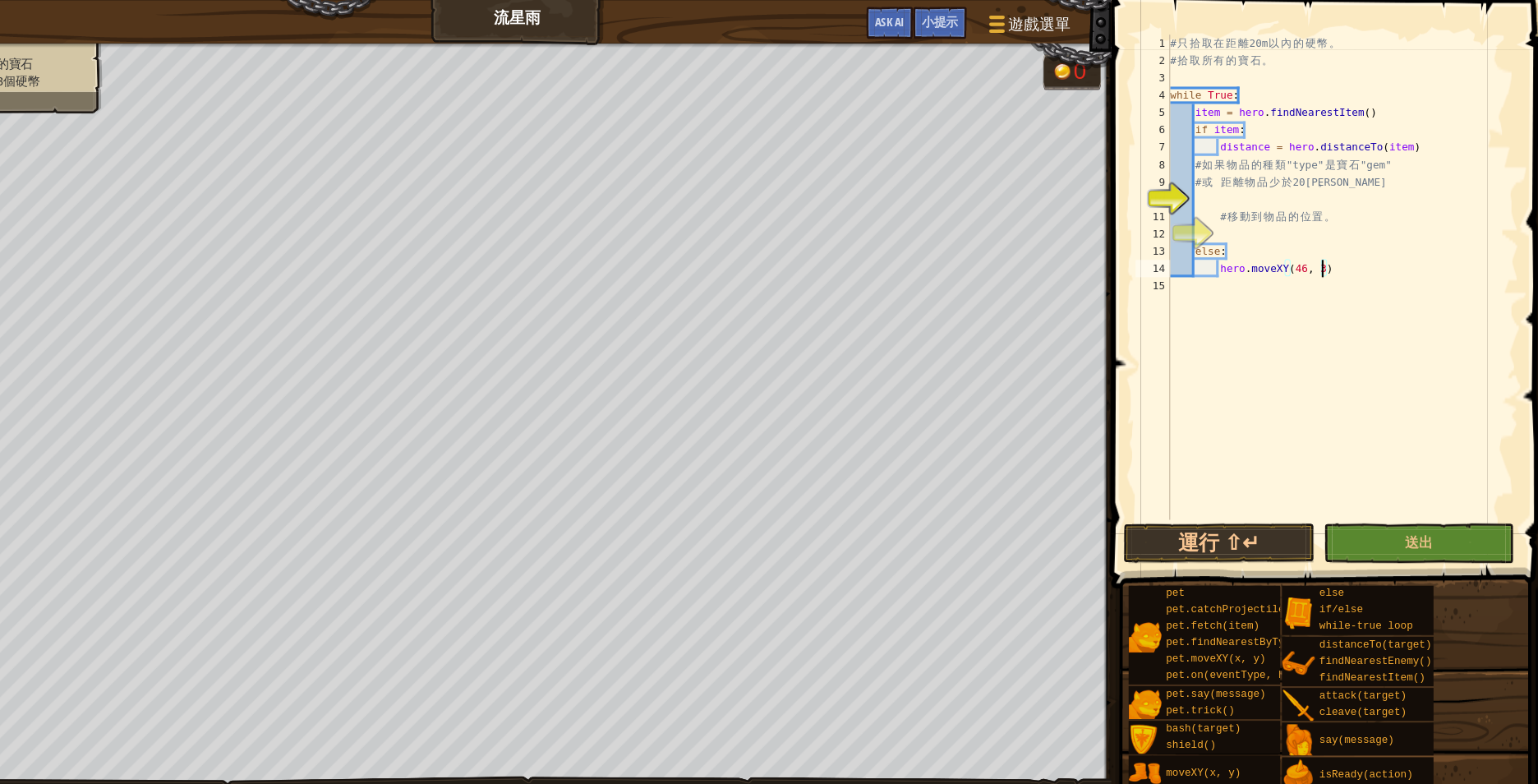
scroll to position [7, 21]
click at [1370, 174] on div "# 只 拾 取 在 距 離 20m 以 內 的 硬 幣 。 # 拾 取 所 有 的 寶 石 。 while True : item = hero . find…" at bounding box center [1346, 278] width 333 height 493
type textarea "# 或 距離物品少於20米。"
click at [1346, 182] on div "# 只 拾 取 在 距 離 20m 以 內 的 硬 幣 。 # 拾 取 所 有 的 寶 石 。 while True : item = hero . find…" at bounding box center [1346, 278] width 333 height 493
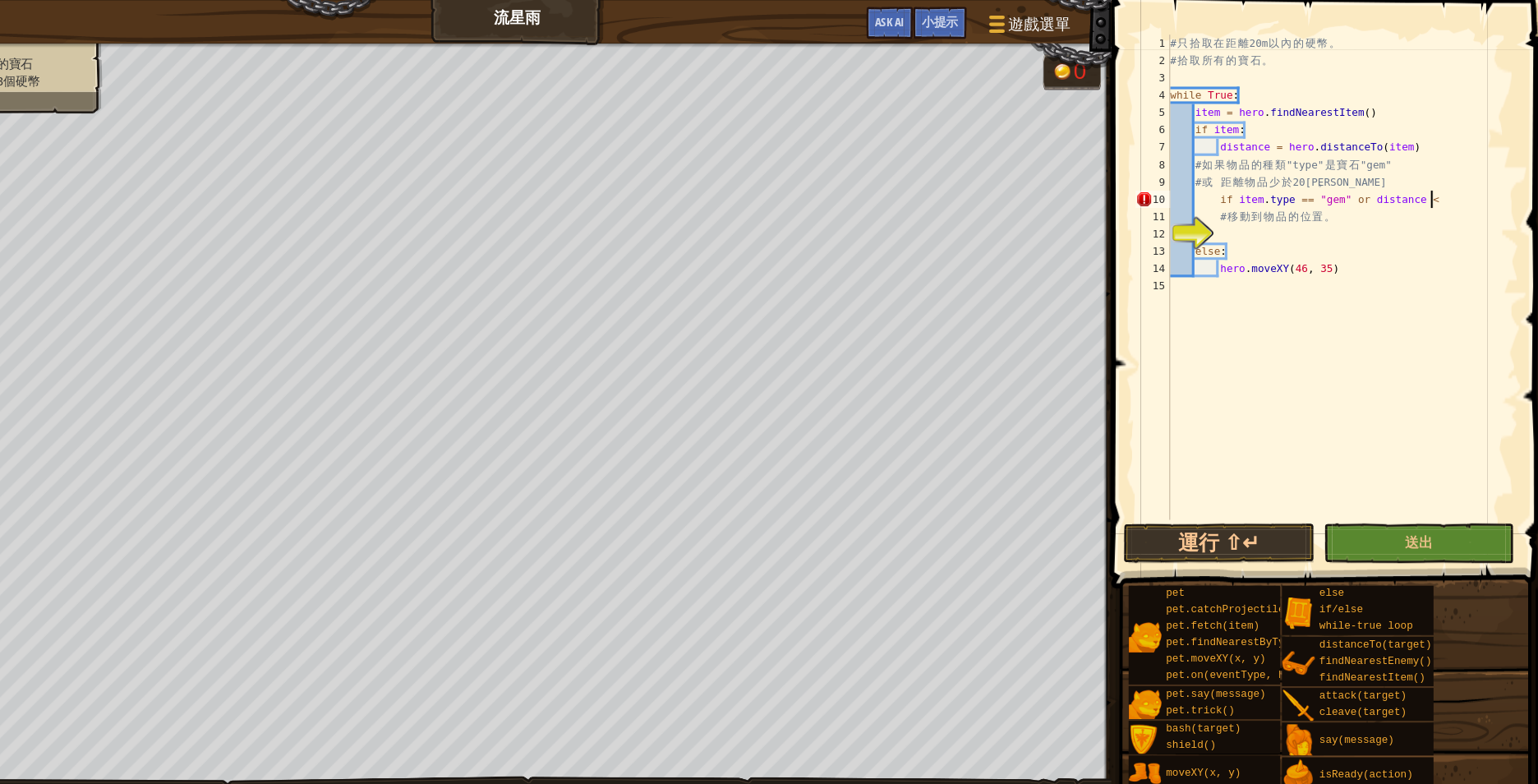
scroll to position [7, 34]
type textarea "if item.type == "gem" or distance < 20:"
click at [1286, 223] on div "# 只 拾 取 在 距 離 20m 以 內 的 硬 幣 。 # 拾 取 所 有 的 寶 石 。 while True : item = hero . find…" at bounding box center [1346, 278] width 333 height 493
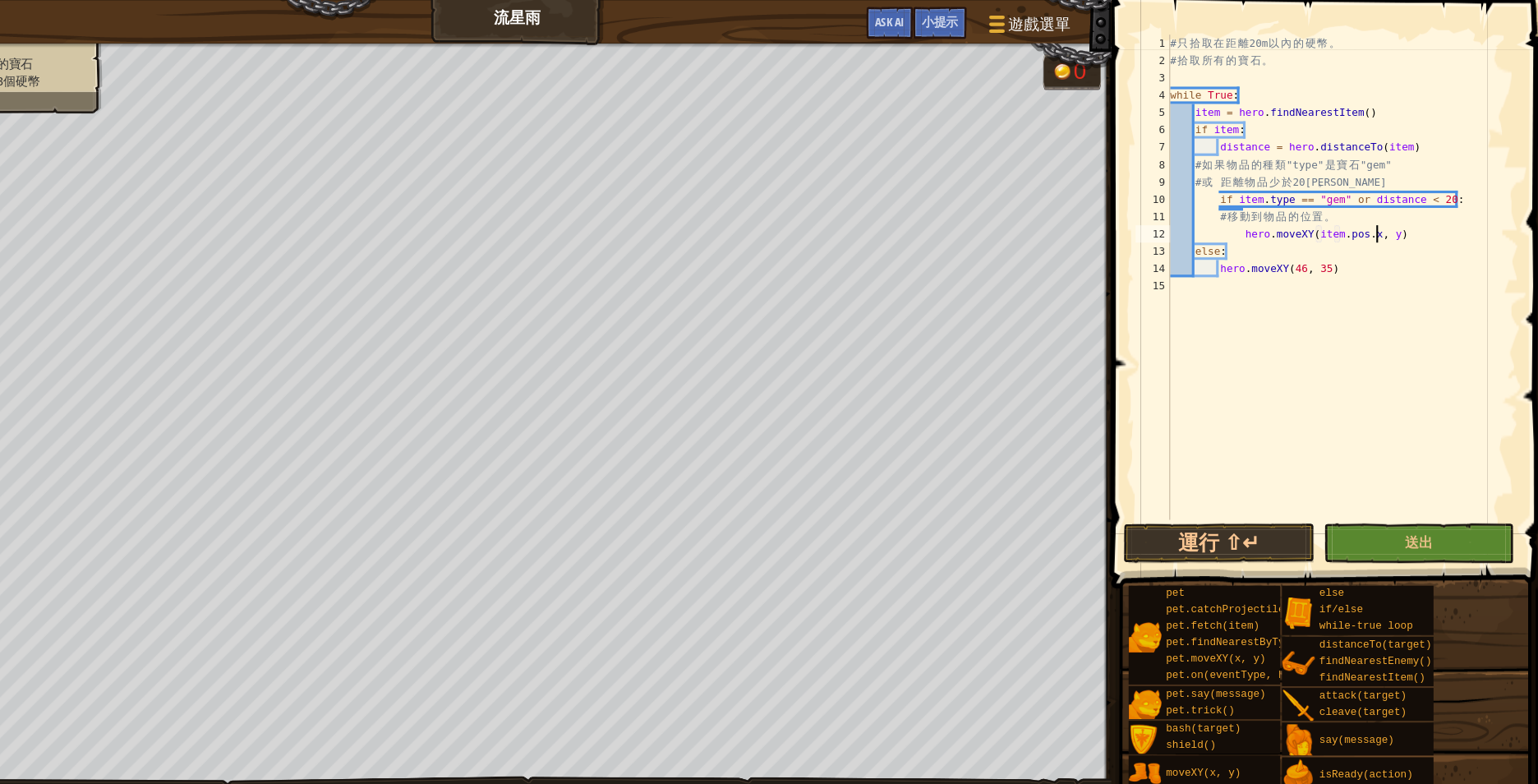
scroll to position [7, 28]
type textarea "hero.moveXY(item.pos.x, item.pos.y)"
click at [1304, 341] on div "# 只 拾 取 在 距 離 20m 以 內 的 硬 幣 。 # 拾 取 所 有 的 寶 石 。 while True : item = hero . find…" at bounding box center [1346, 278] width 333 height 493
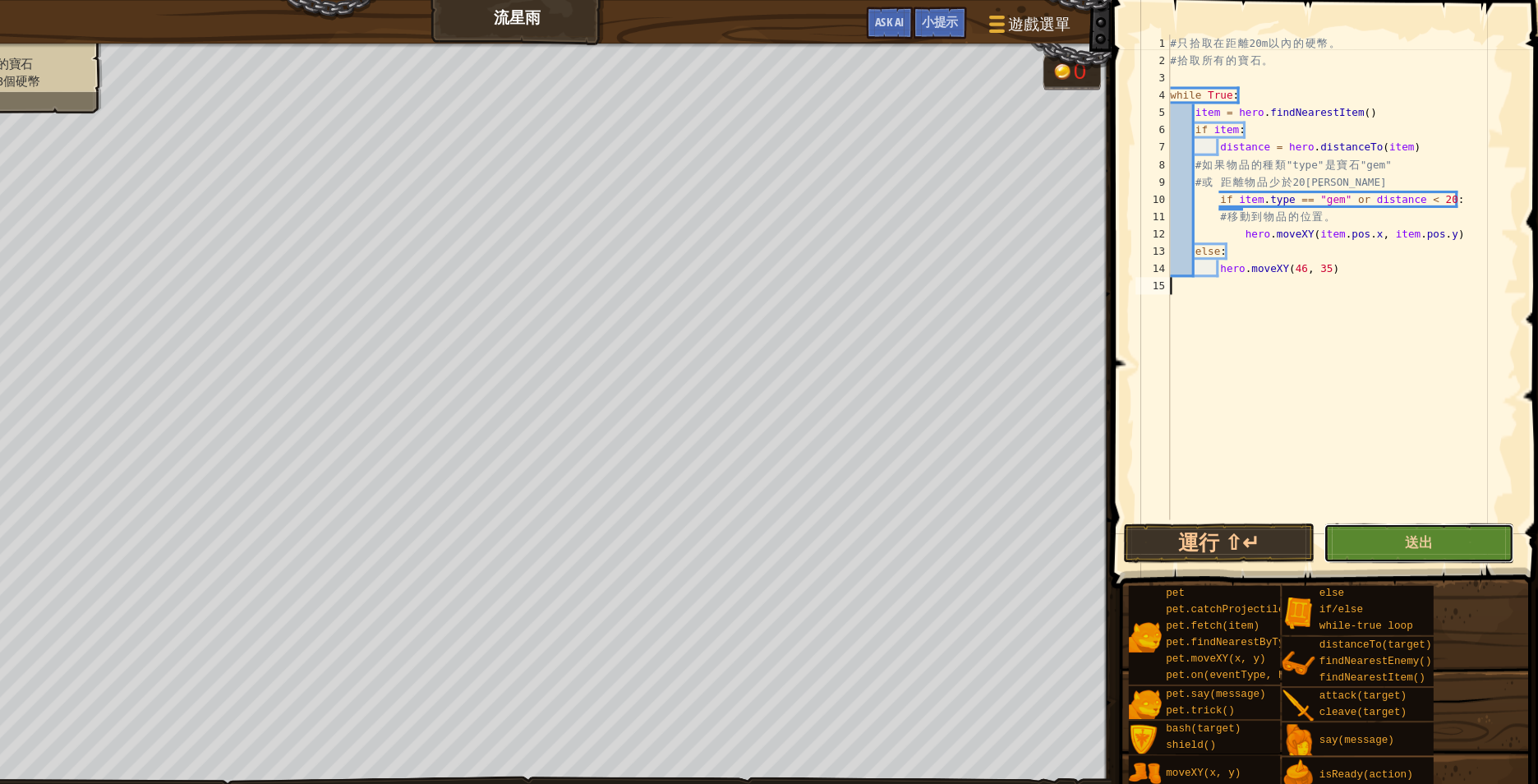
click at [1396, 507] on button "送出" at bounding box center [1419, 515] width 182 height 38
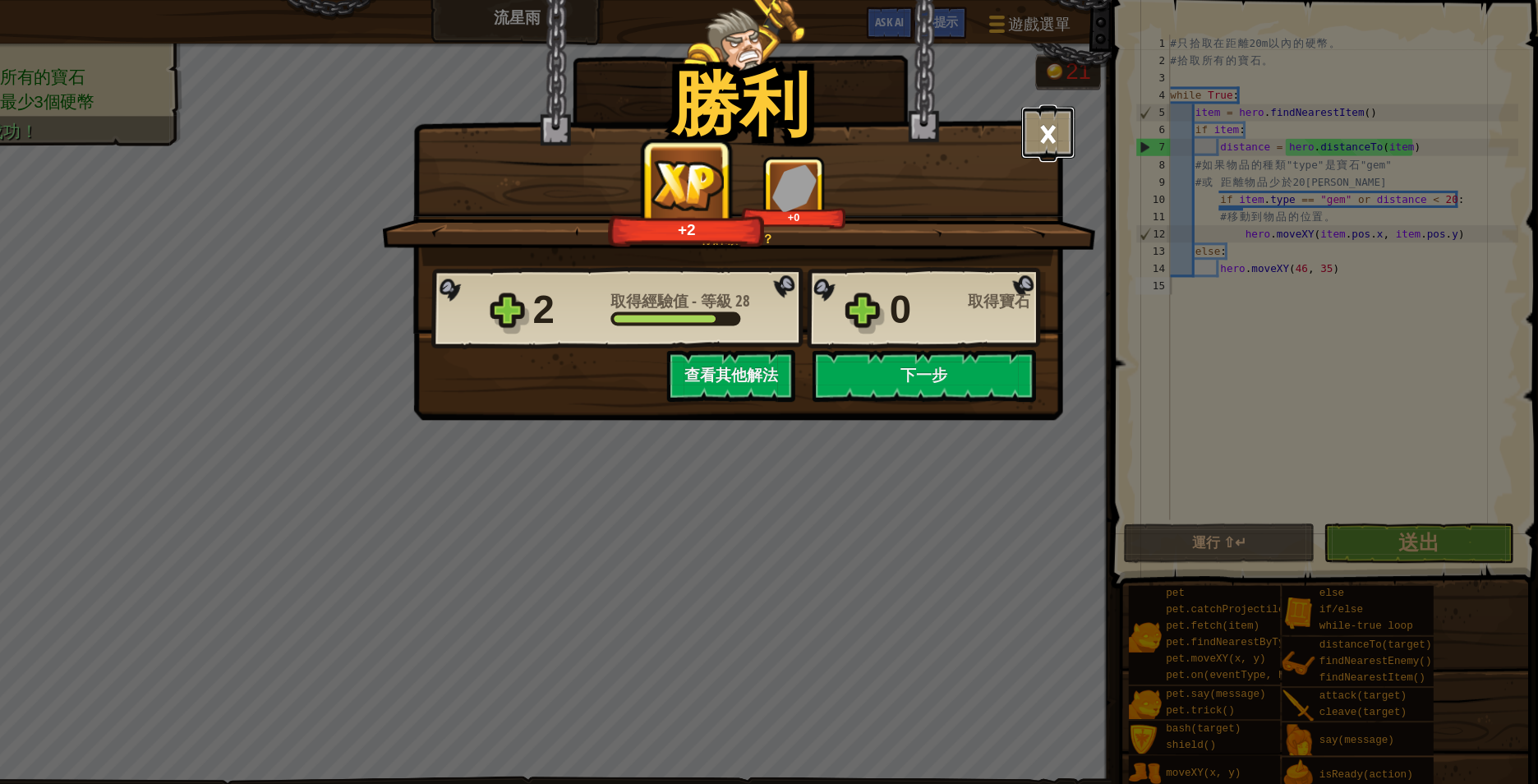
click at [1071, 125] on button "×" at bounding box center [1066, 125] width 51 height 49
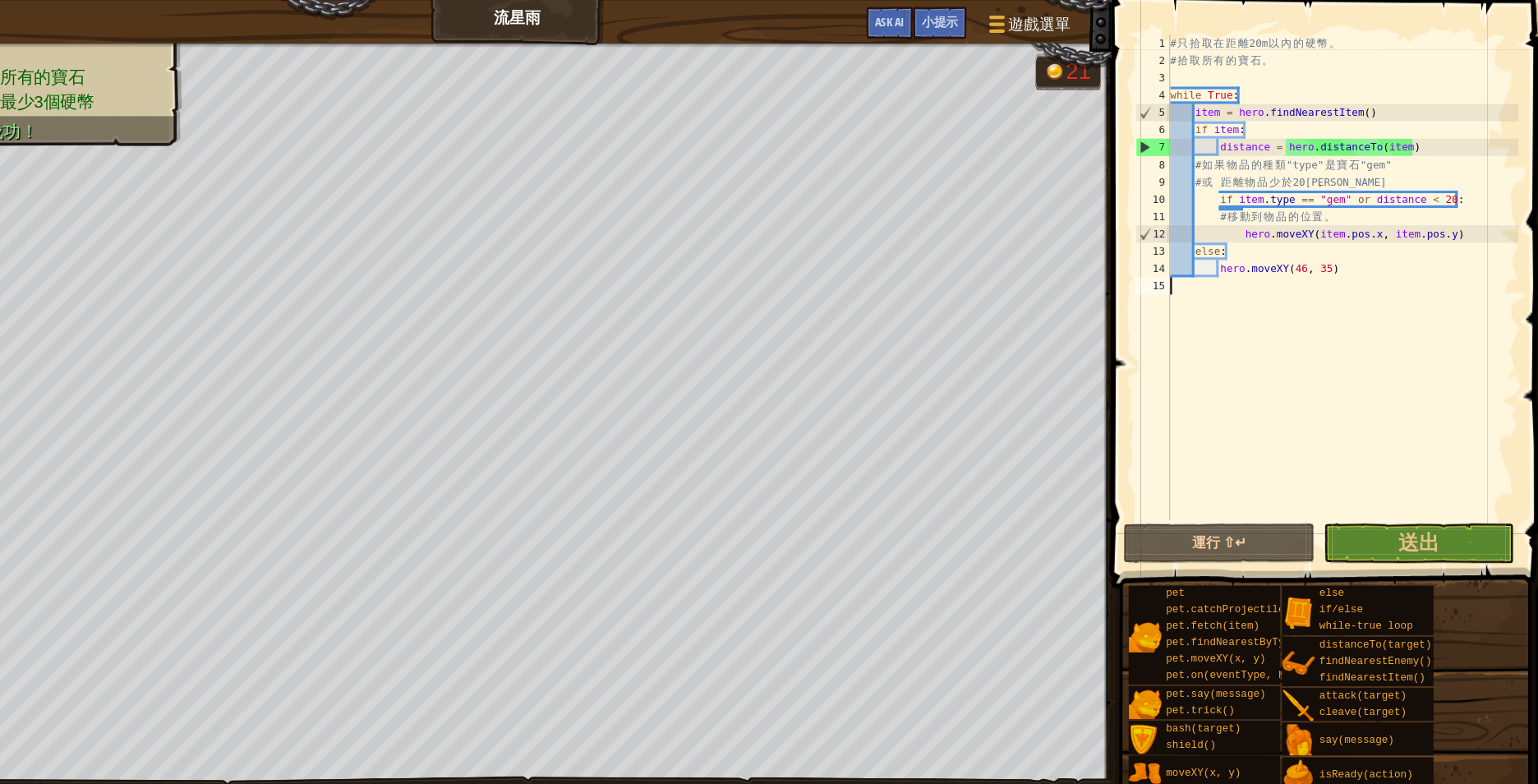
click at [1356, 315] on div "# 只 拾 取 在 距 離 20m 以 內 的 硬 幣 。 # 拾 取 所 有 的 寶 石 。 while True : item = hero . find…" at bounding box center [1346, 278] width 333 height 493
drag, startPoint x: 1465, startPoint y: 218, endPoint x: 1460, endPoint y: 255, distance: 37.3
click at [1460, 255] on div "# 只 拾 取 在 距 離 20m 以 內 的 硬 幣 。 # 拾 取 所 有 的 寶 石 。 while True : item = hero . find…" at bounding box center [1346, 278] width 333 height 493
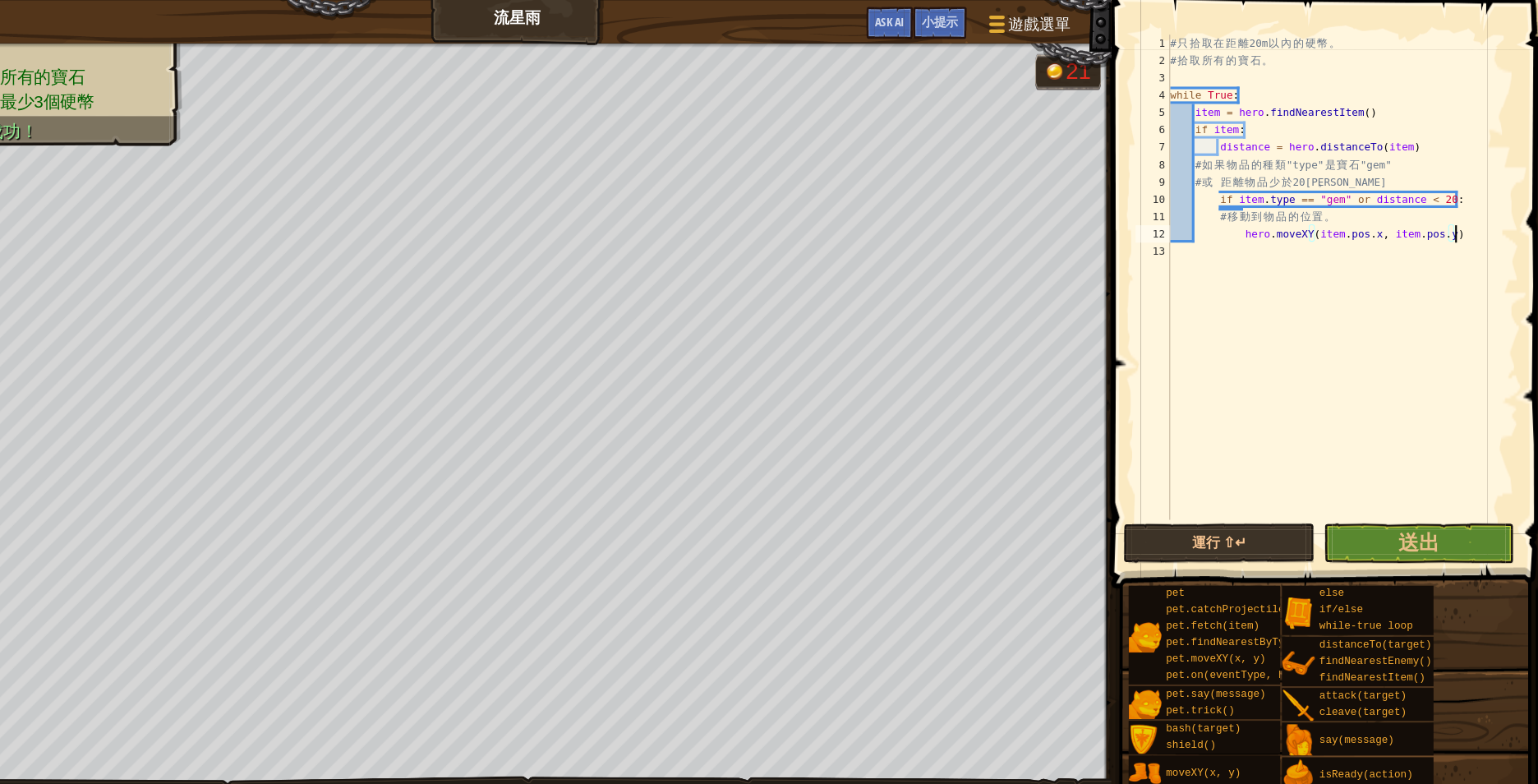
click at [1270, 125] on div "# 只 拾 取 在 距 離 20m 以 內 的 硬 幣 。 # 拾 取 所 有 的 寶 石 。 while True : item = hero . find…" at bounding box center [1346, 278] width 333 height 493
type textarea "i"
click at [1292, 302] on div "# 只 拾 取 在 距 離 20m 以 內 的 硬 幣 。 # 拾 取 所 有 的 寶 石 。 while True : item = hero . find…" at bounding box center [1346, 278] width 333 height 493
click at [1226, 134] on div "# 只 拾 取 在 距 離 20m 以 內 的 硬 幣 。 # 拾 取 所 有 的 寶 石 。 while True : item = hero . find…" at bounding box center [1346, 278] width 333 height 493
click at [1228, 186] on div "# 只 拾 取 在 距 離 20m 以 內 的 硬 幣 。 # 拾 取 所 有 的 寶 石 。 while True : item = hero . find…" at bounding box center [1346, 278] width 333 height 493
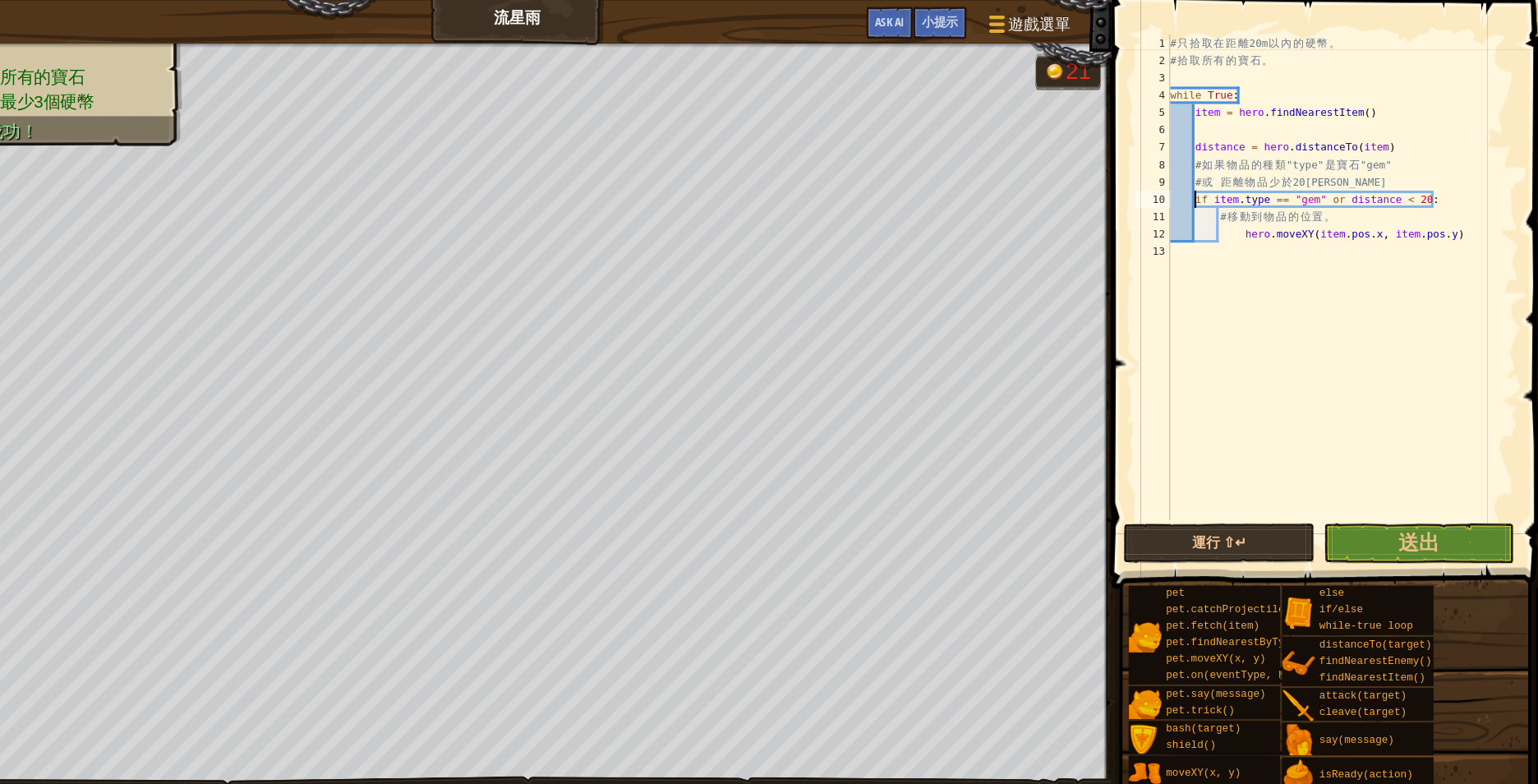
click at [1252, 221] on div "# 只 拾 取 在 距 離 20m 以 內 的 硬 幣 。 # 拾 取 所 有 的 寶 石 。 while True : item = hero . find…" at bounding box center [1346, 278] width 333 height 493
type textarea "hero.moveXY(item.pos.x, item.pos.y)"
click at [1416, 516] on span "送出" at bounding box center [1419, 514] width 39 height 26
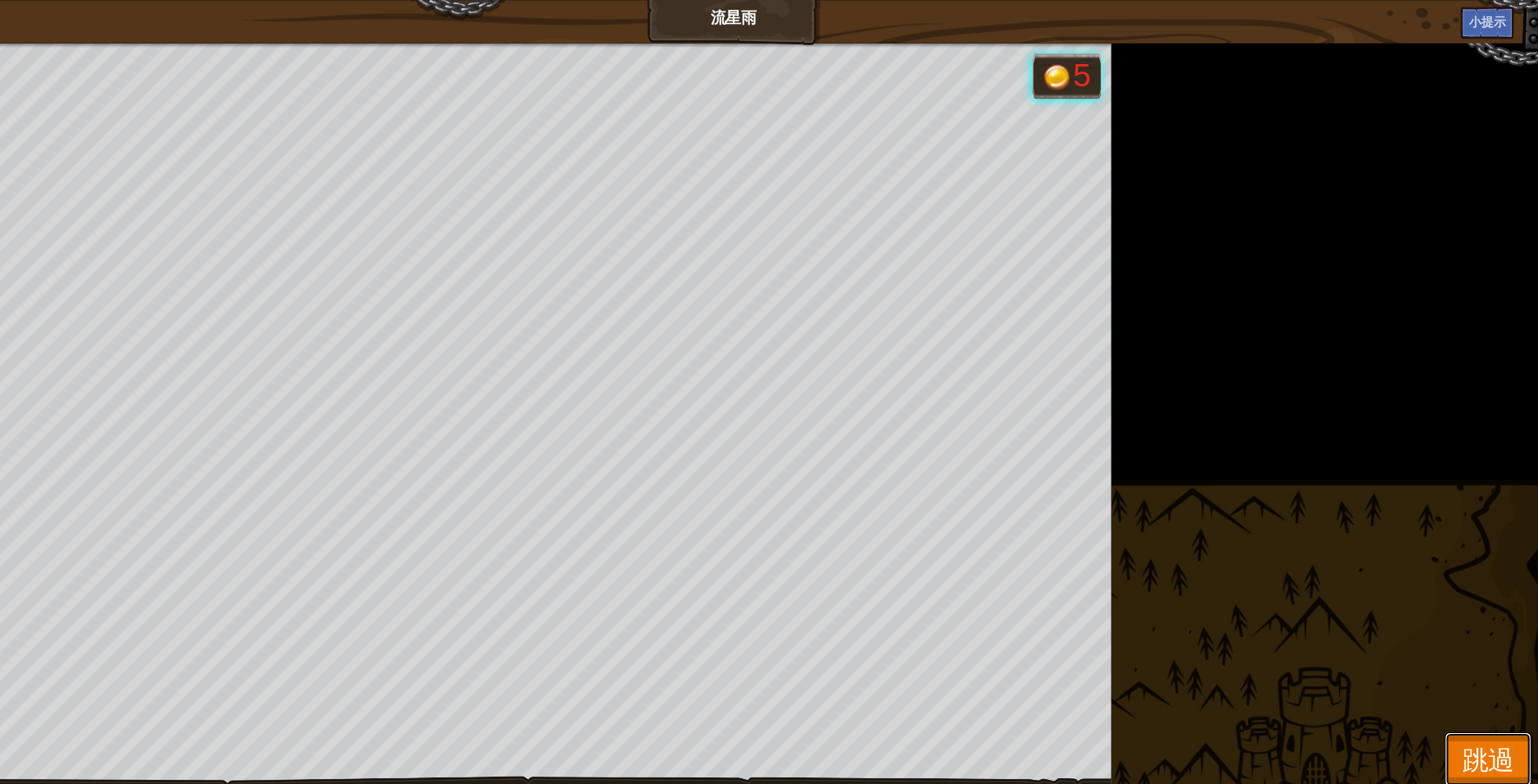
click at [1483, 709] on span "跳過" at bounding box center [1484, 720] width 49 height 33
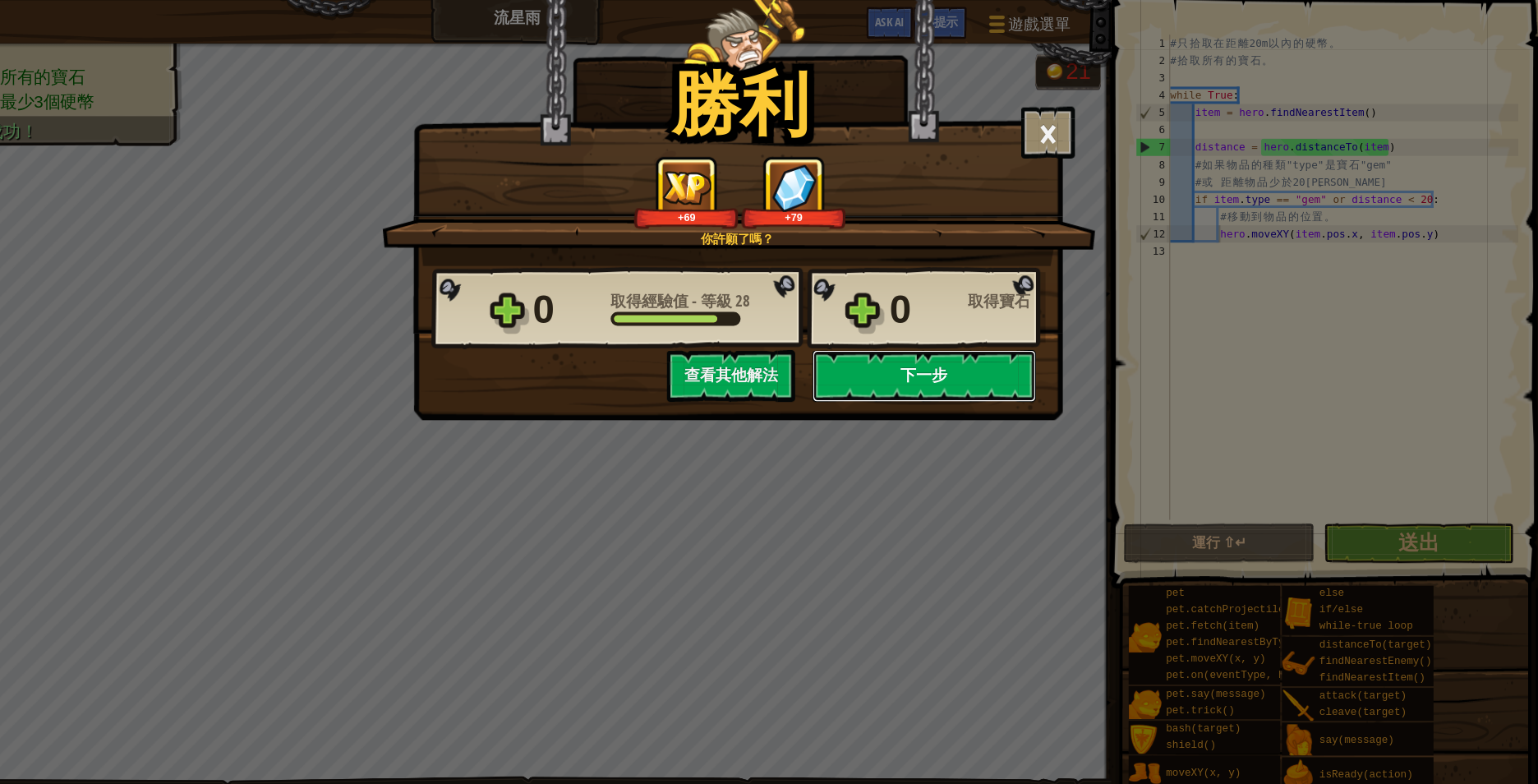
click at [964, 355] on button "下一步" at bounding box center [950, 356] width 212 height 49
select select "zh-HANT"
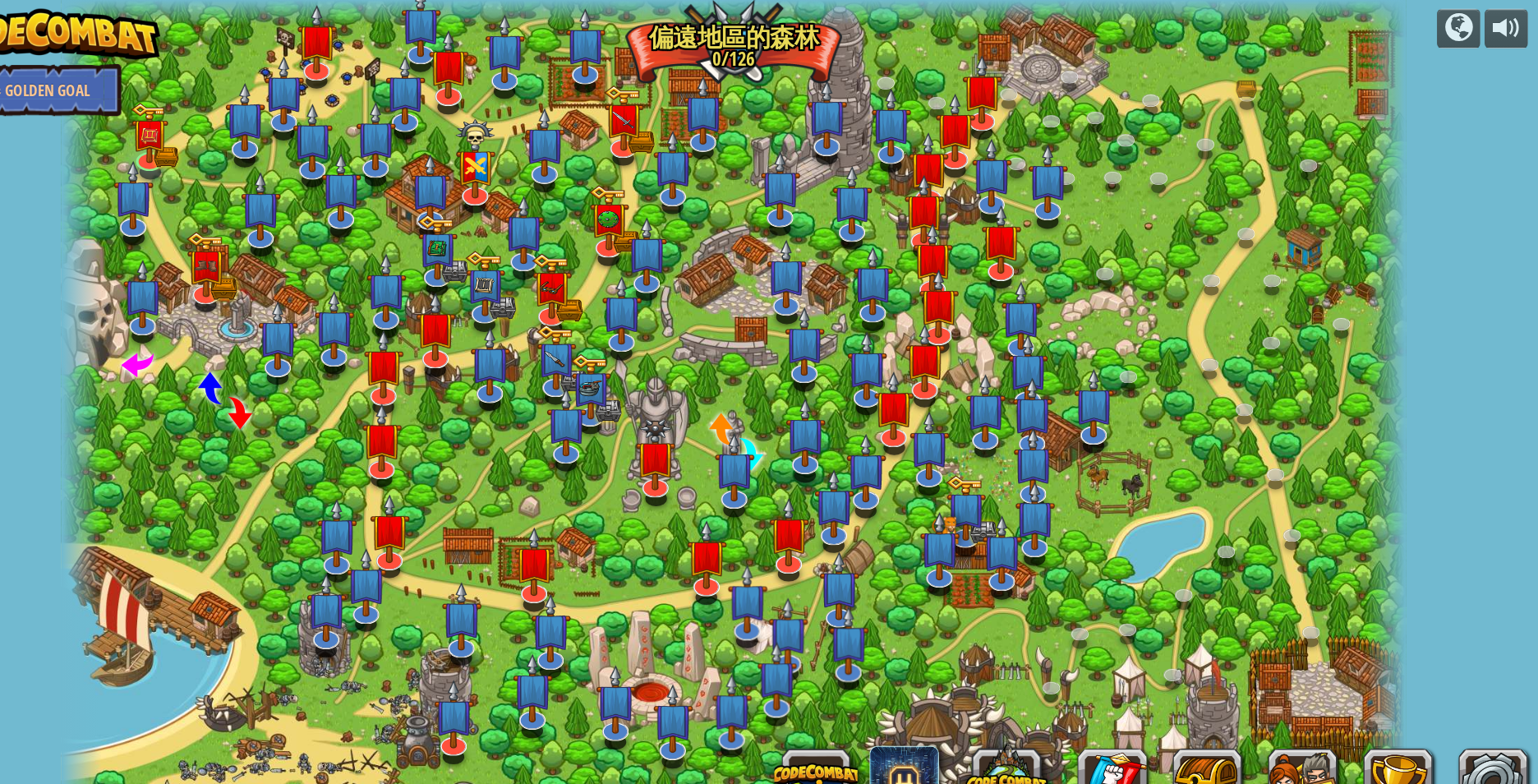
select select "zh-HANT"
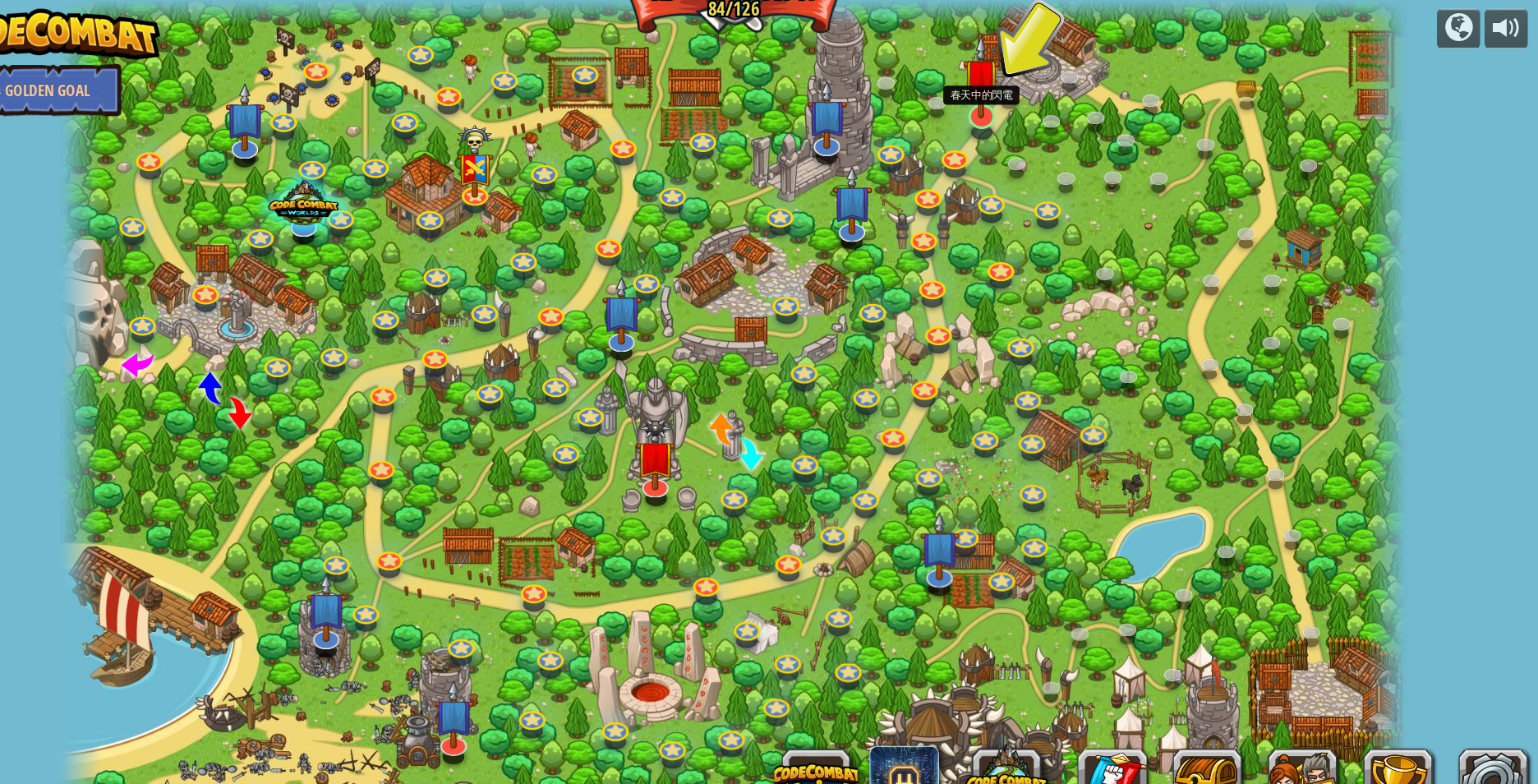
click at [1000, 104] on img at bounding box center [1004, 72] width 35 height 81
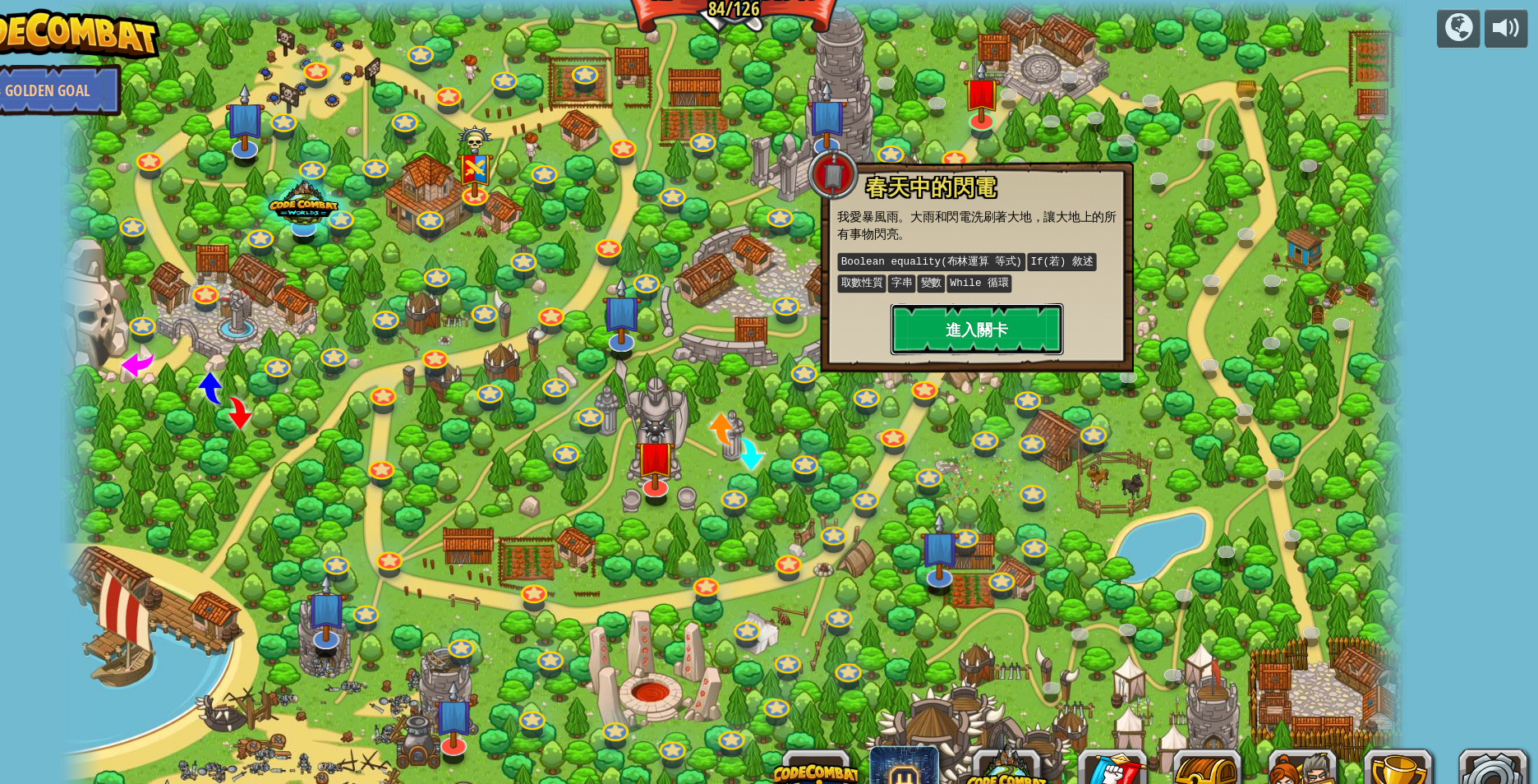
click at [1000, 304] on button "進入關卡" at bounding box center [1000, 312] width 164 height 49
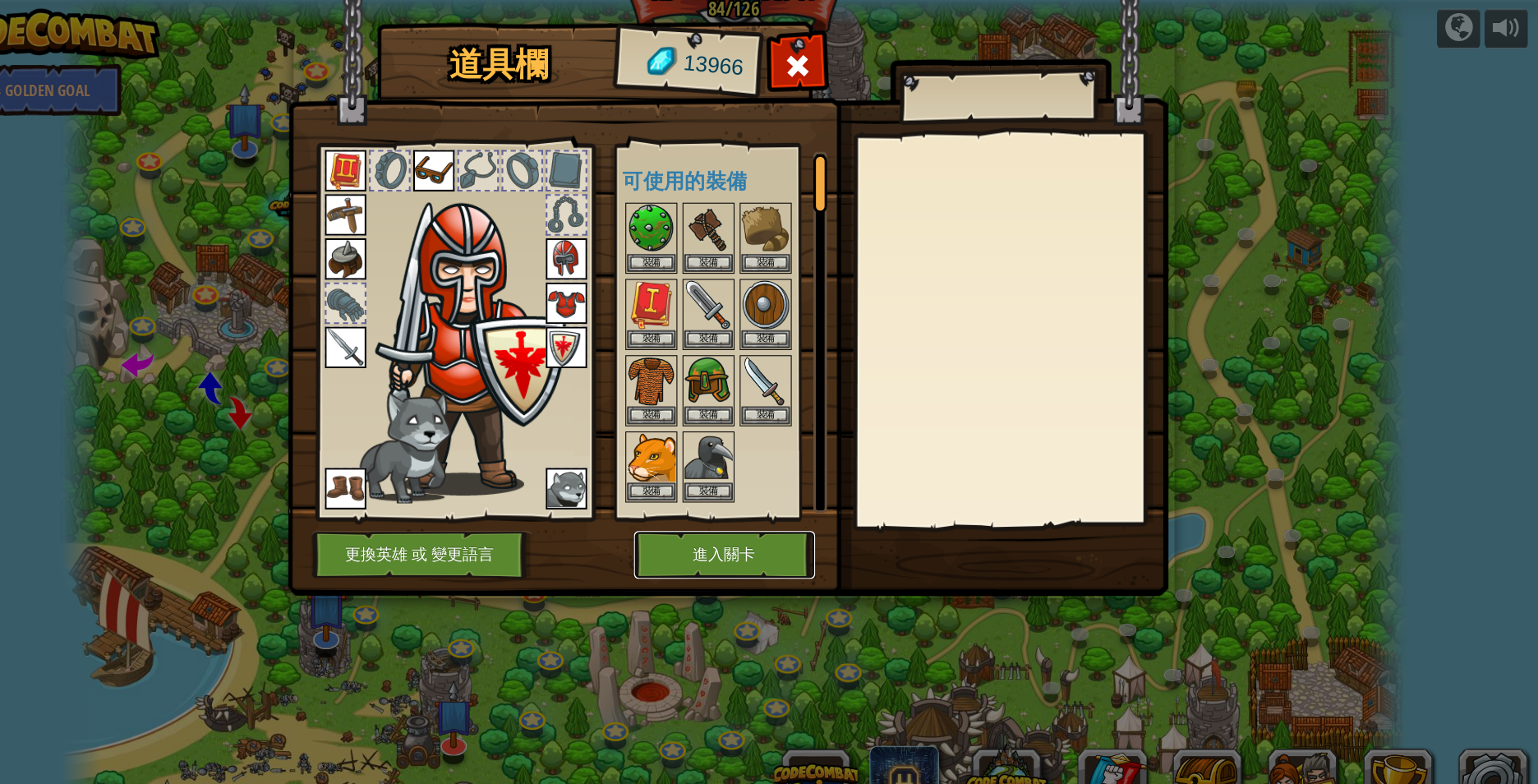
click at [758, 522] on button "進入關卡" at bounding box center [760, 526] width 172 height 45
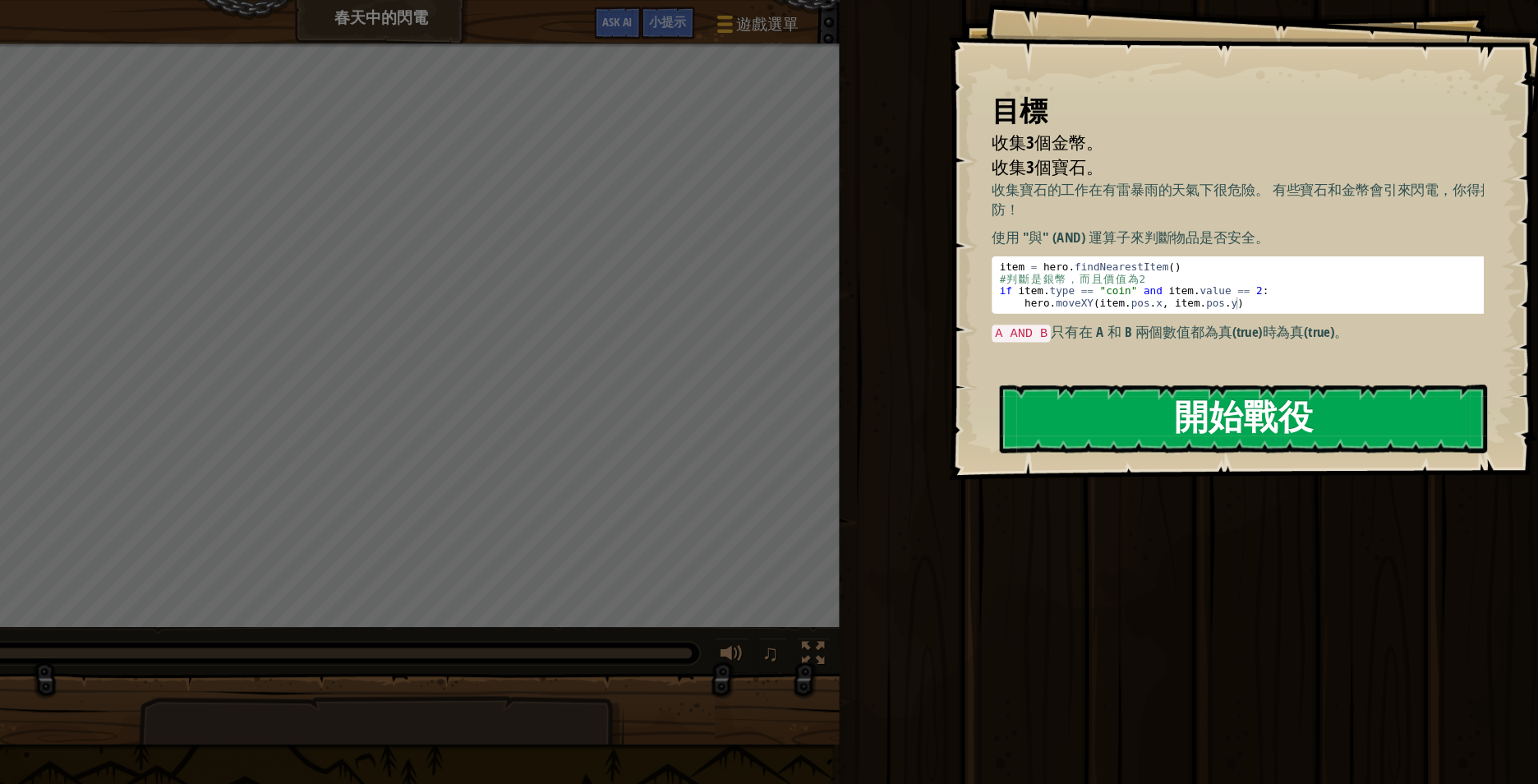
click at [1243, 405] on button "開始戰役" at bounding box center [1252, 397] width 462 height 65
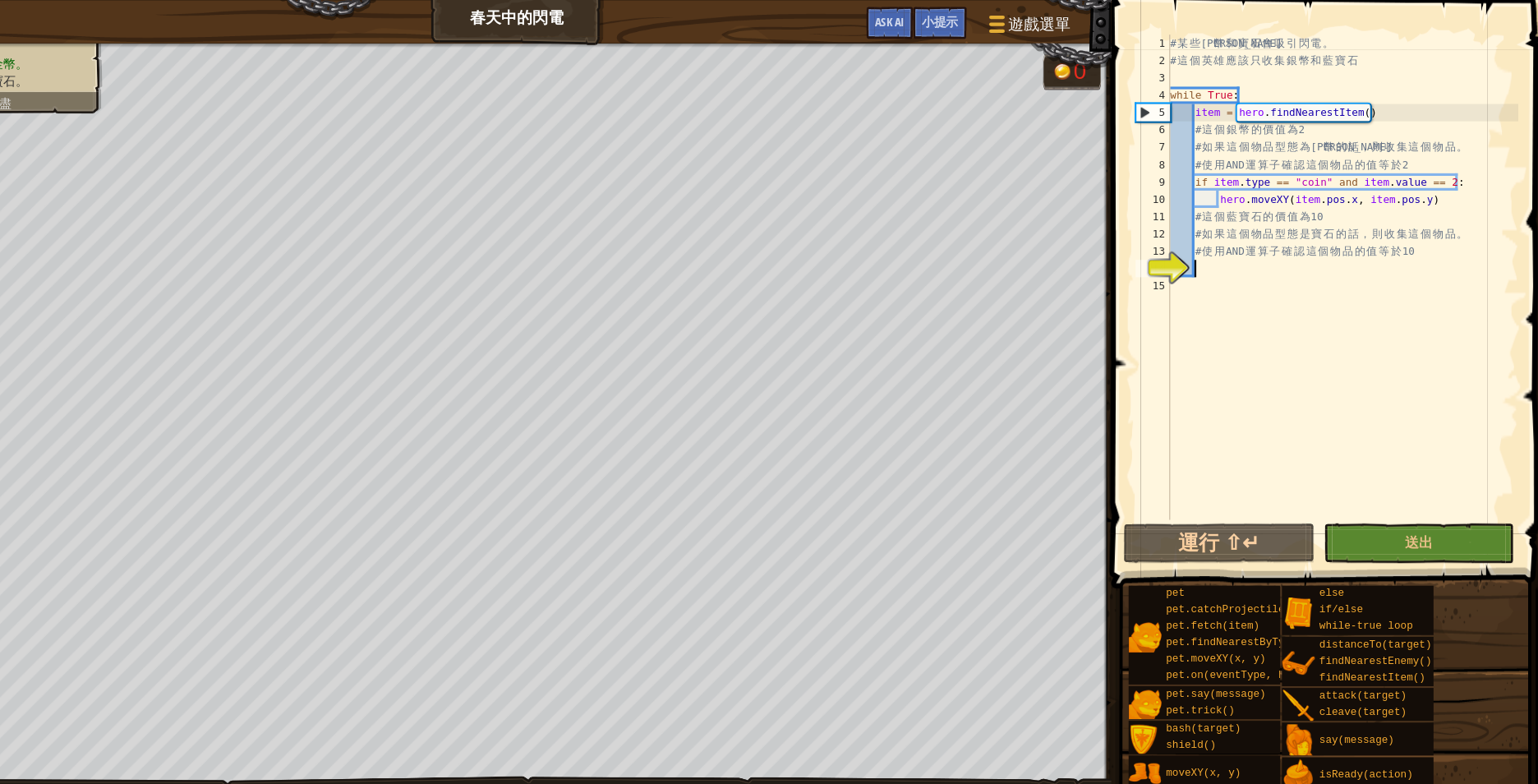
click at [1272, 254] on div "# 某 些 金 幣 和 寶 石 會 吸 引 閃 電 。 # 這 個 英 雄 應 該 只 收 集 銀 幣 和 藍 寶 石 while True : item =…" at bounding box center [1346, 278] width 333 height 493
click at [1271, 254] on div "# 某 些 金 幣 和 寶 石 會 吸 引 閃 電 。 # 這 個 英 雄 應 該 只 收 集 銀 幣 和 藍 寶 石 while True : item =…" at bounding box center [1346, 278] width 333 height 493
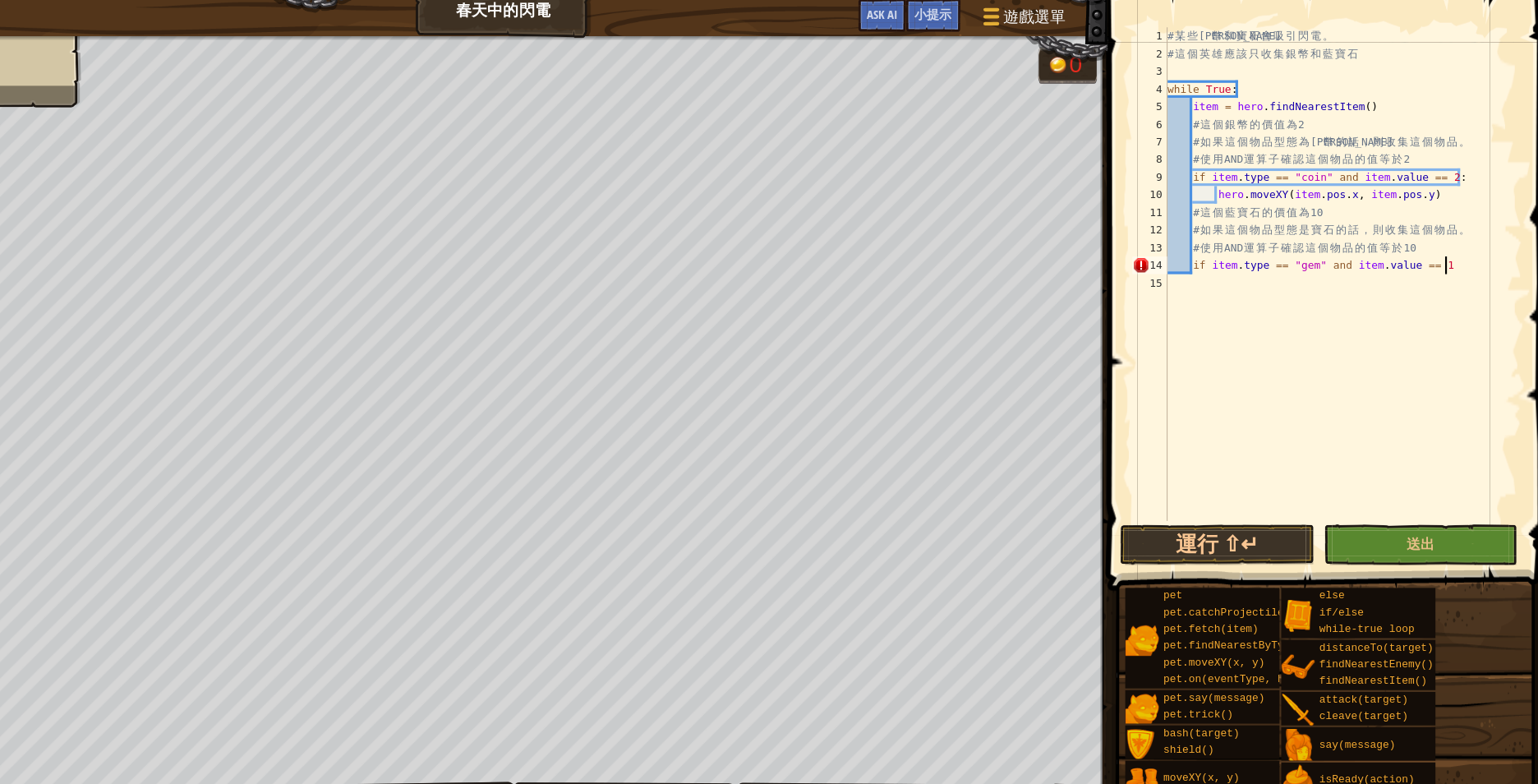
scroll to position [7, 37]
type textarea "if item.type == "gem" and item.value == 10:"
type textarea "hero.moveXY(item.pos.x, item.pos.y)"
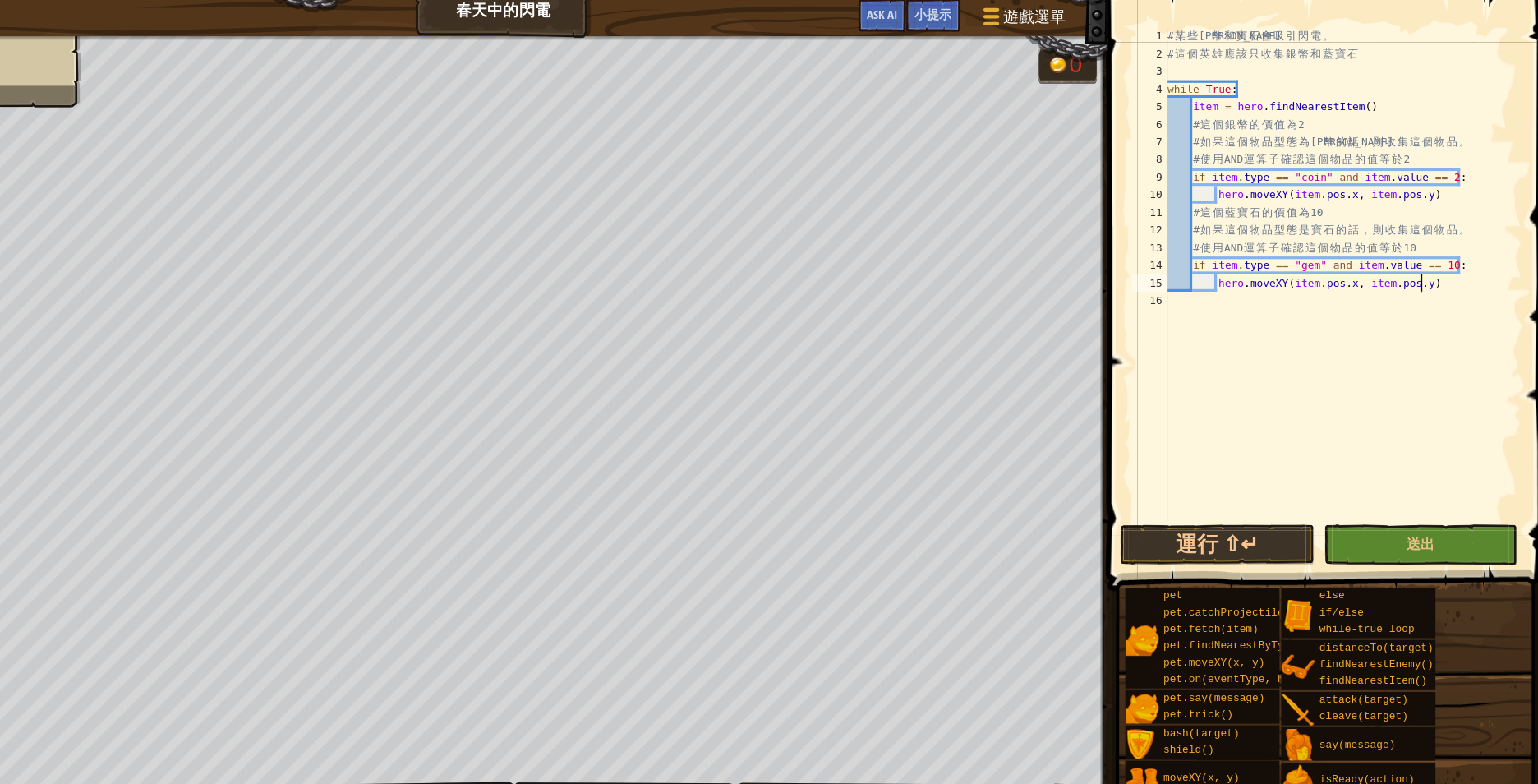
click at [1299, 331] on div "# 某 些 金 幣 和 寶 石 會 吸 引 閃 電 。 # 這 個 英 雄 應 該 只 收 集 銀 幣 和 藍 寶 石 while True : item =…" at bounding box center [1346, 278] width 333 height 493
click at [1415, 514] on span "送出" at bounding box center [1419, 513] width 26 height 18
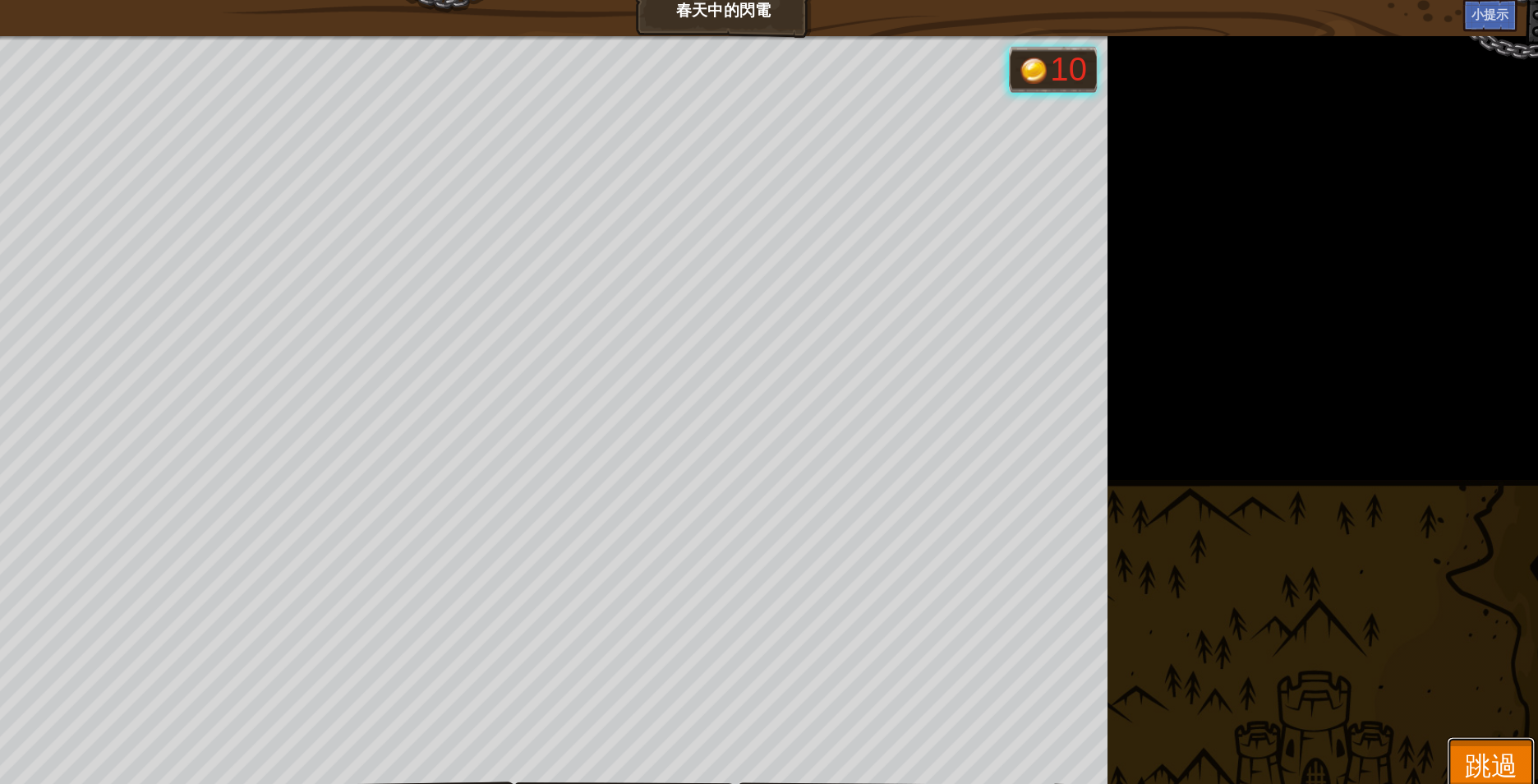
click at [1485, 724] on span "跳過" at bounding box center [1484, 720] width 49 height 33
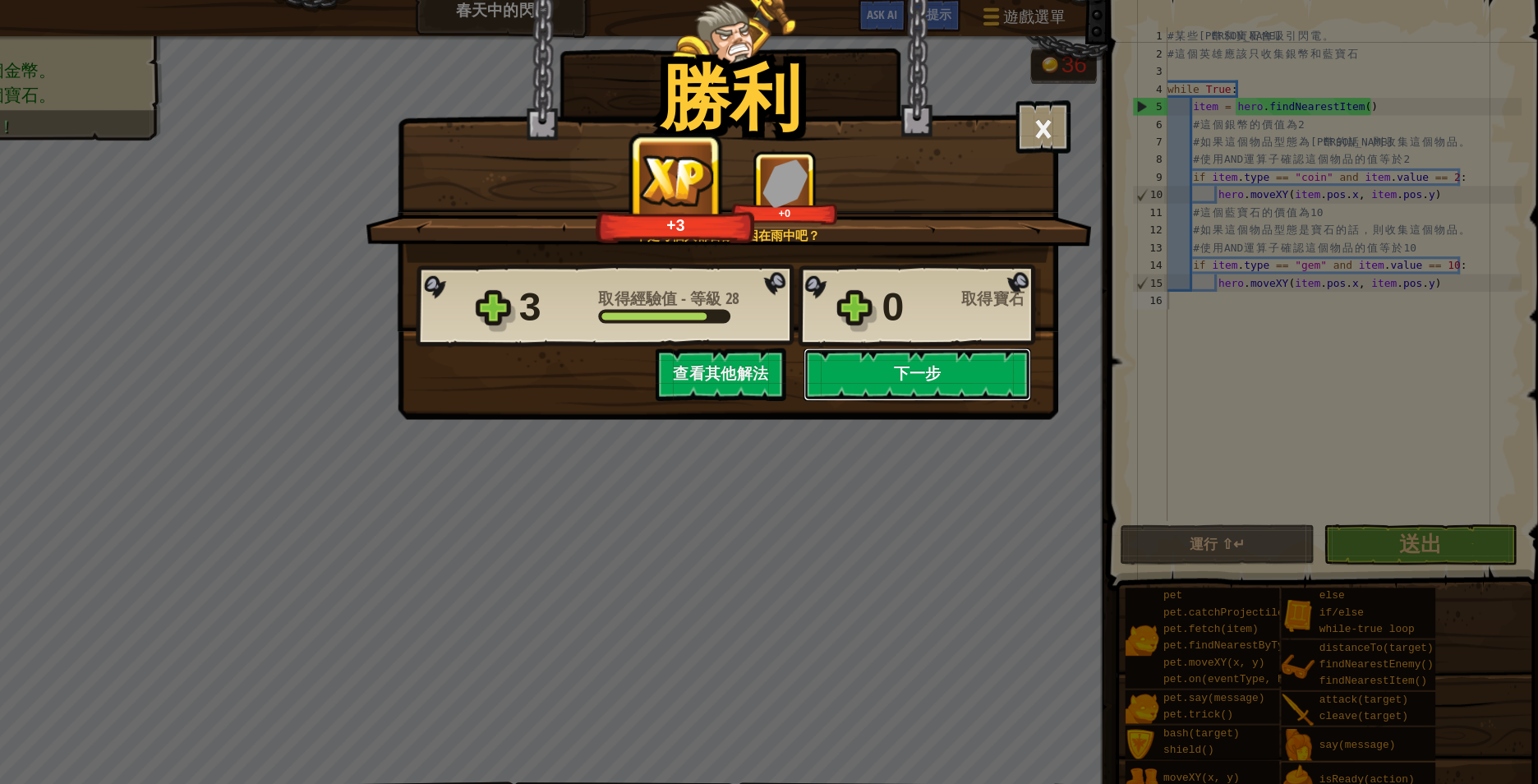
click at [951, 349] on button "下一步" at bounding box center [950, 356] width 212 height 49
select select "zh-HANT"
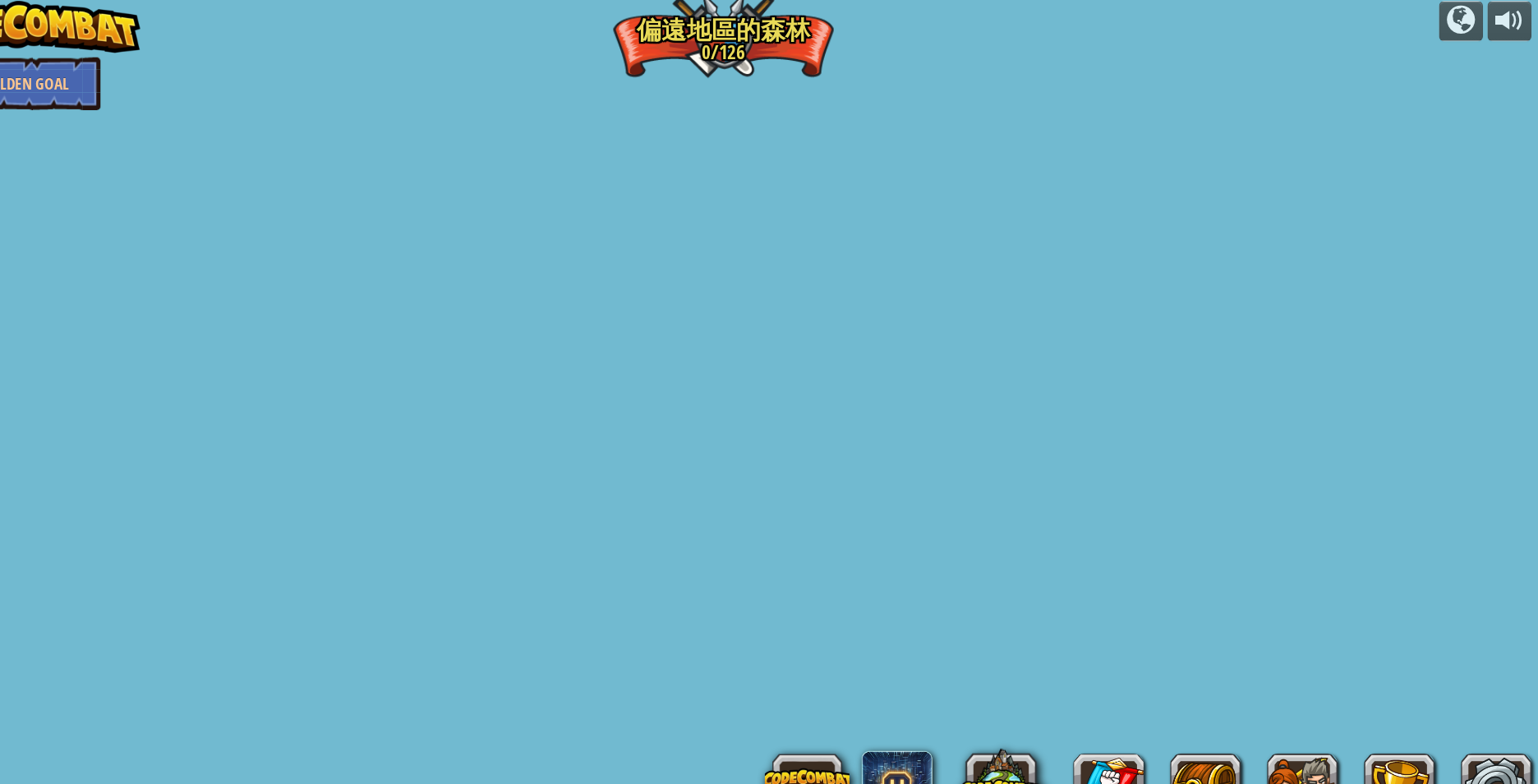
select select "zh-HANT"
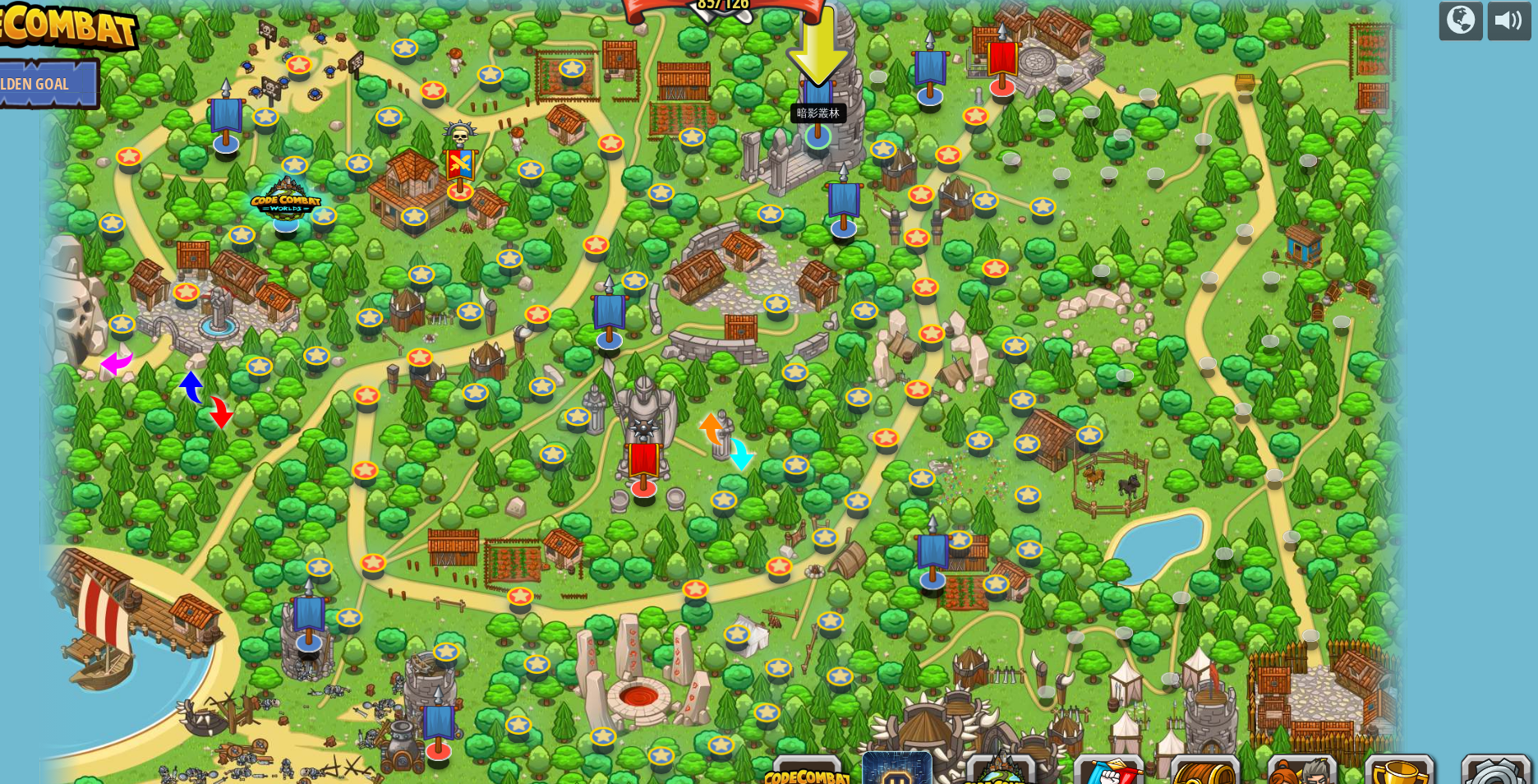
click at [858, 132] on img at bounding box center [858, 96] width 35 height 81
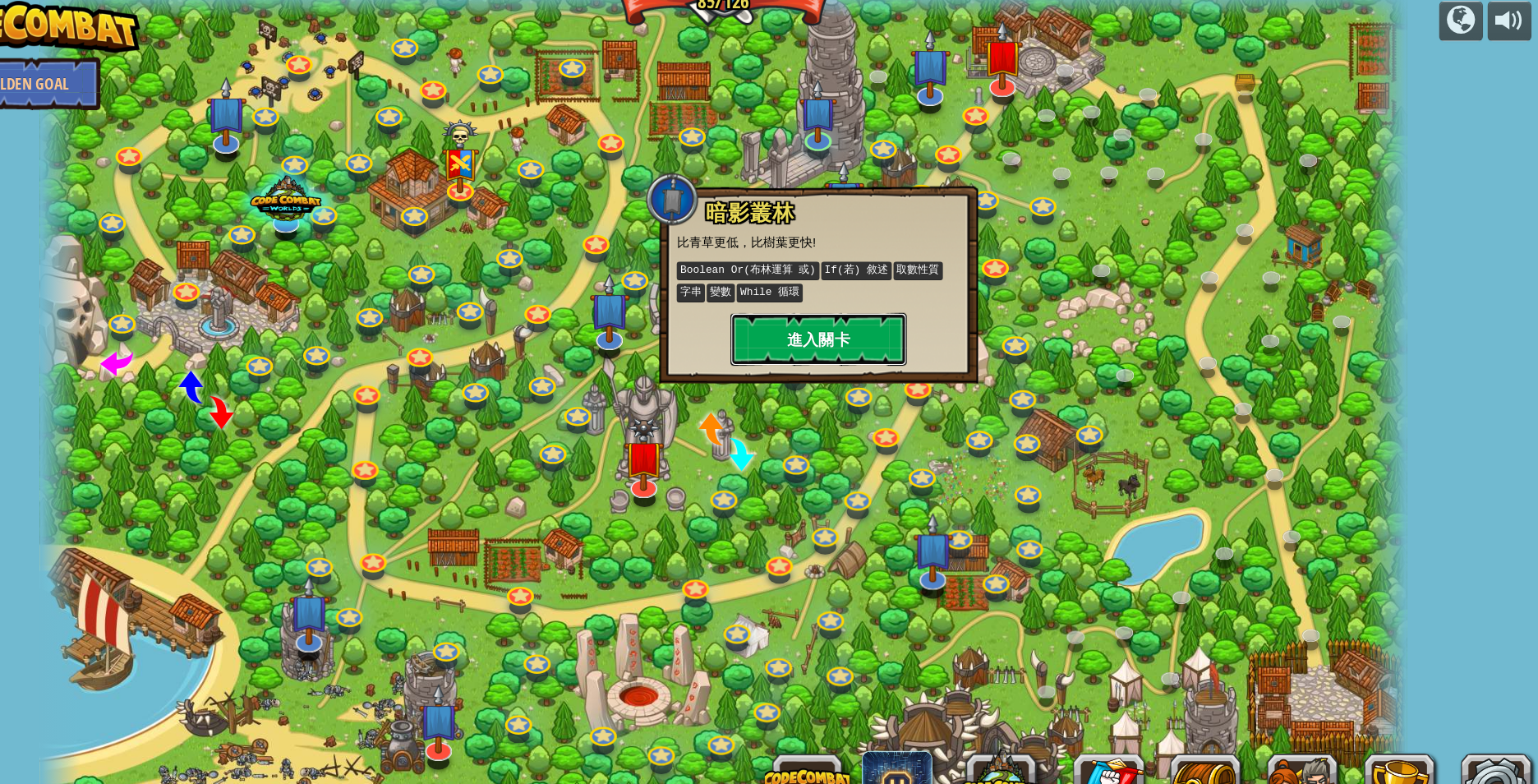
click at [858, 326] on button "進入關卡" at bounding box center [858, 323] width 164 height 49
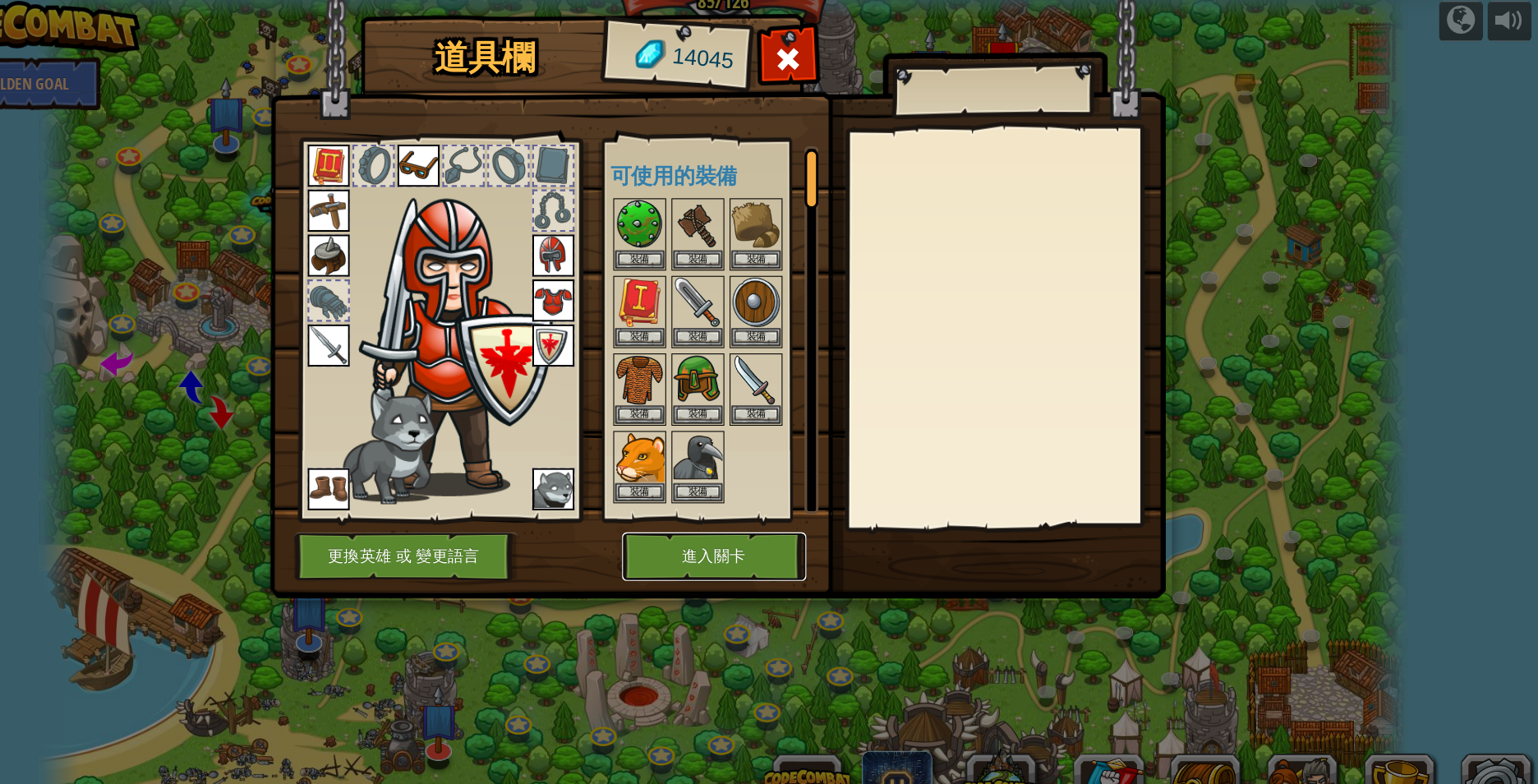
click at [753, 519] on button "進入關卡" at bounding box center [760, 526] width 172 height 45
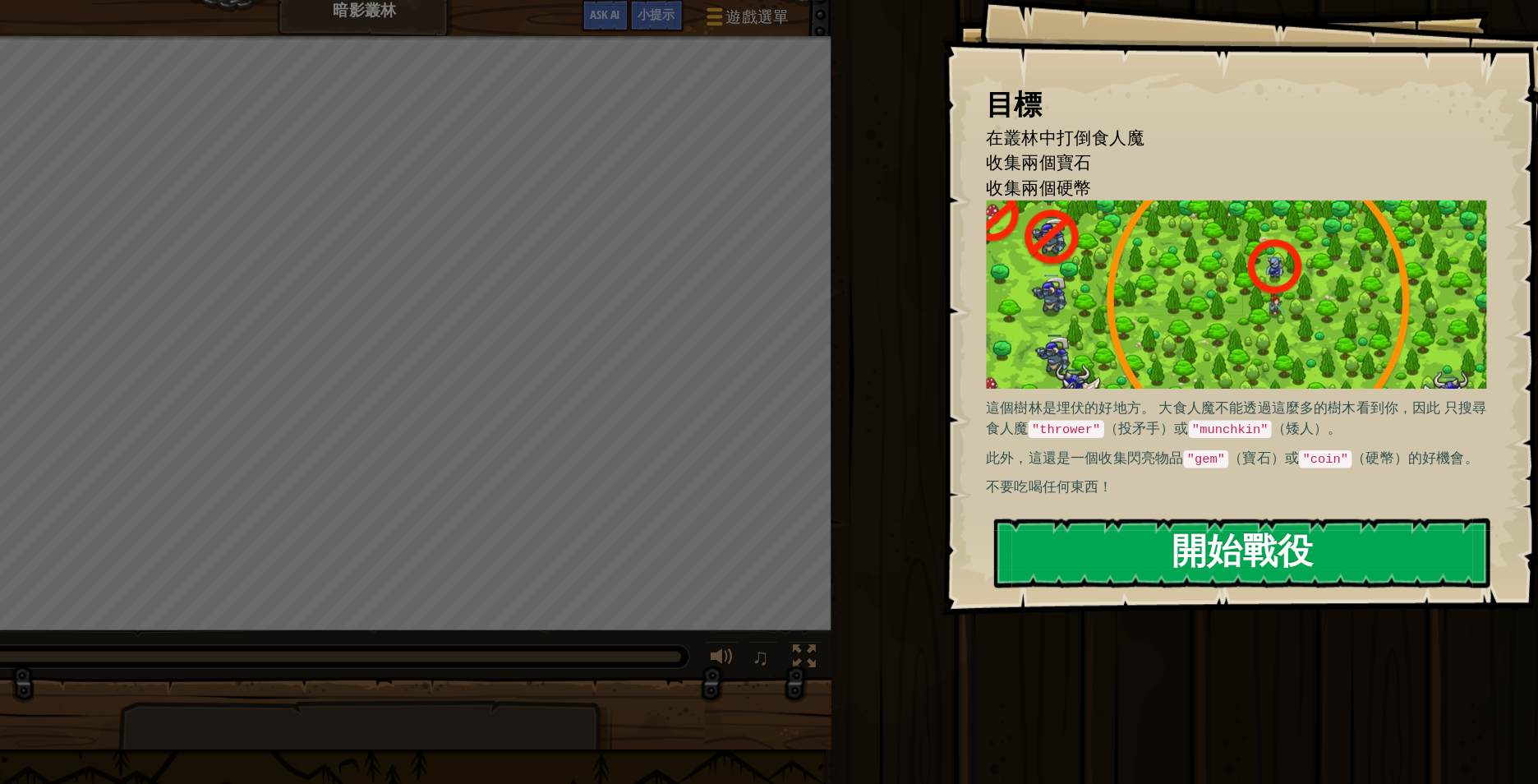
click at [1242, 518] on button "開始戰役" at bounding box center [1252, 522] width 462 height 65
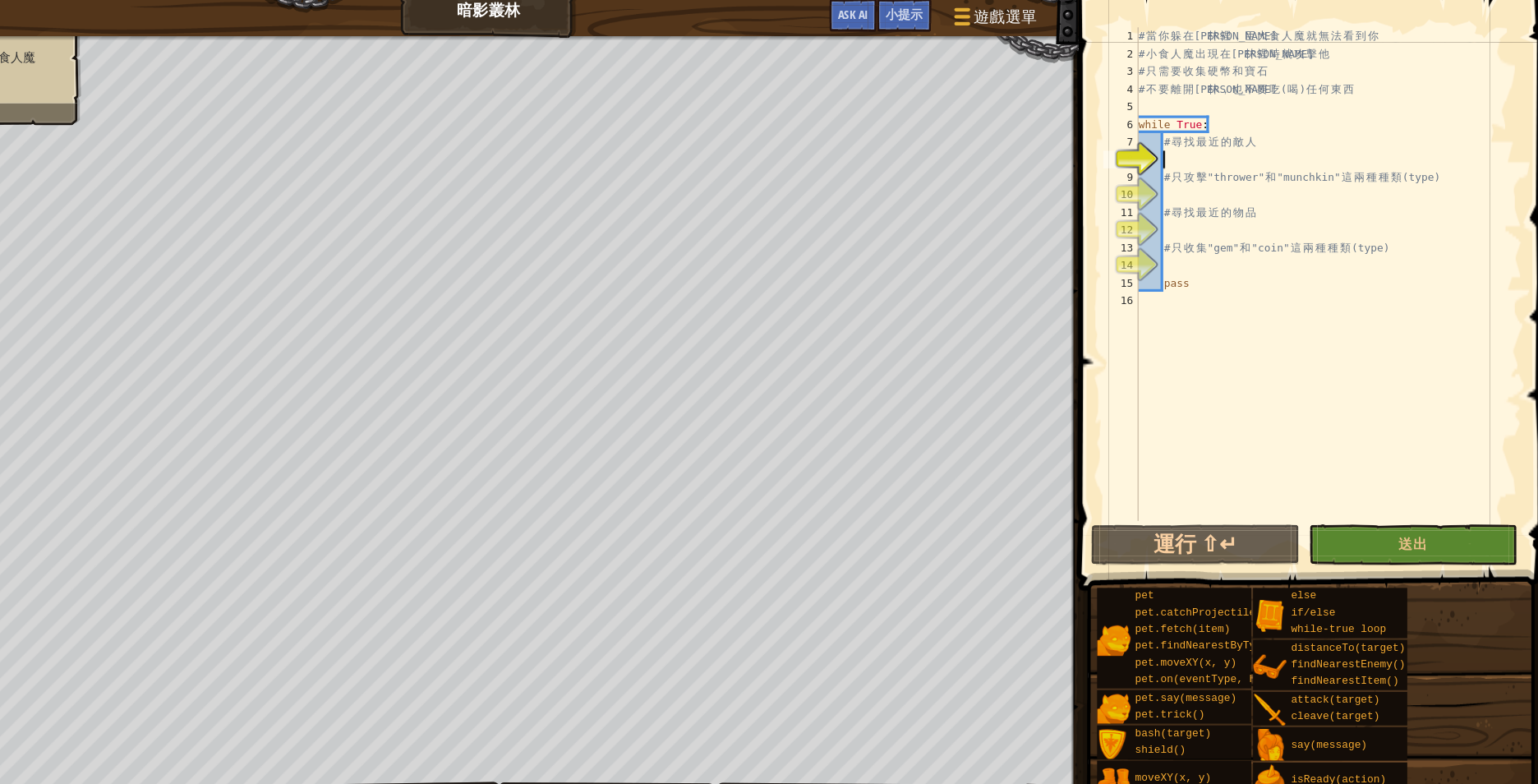
click at [1248, 148] on div "# 當 你 躲 在 森 林 裡 ， 巨 大 食 人 魔 就 無 法 看 到 你 # 小 食 人 魔 出 現 在 森 林 裡 時 就 攻 擊 他 # 只 需 要…" at bounding box center [1333, 278] width 361 height 493
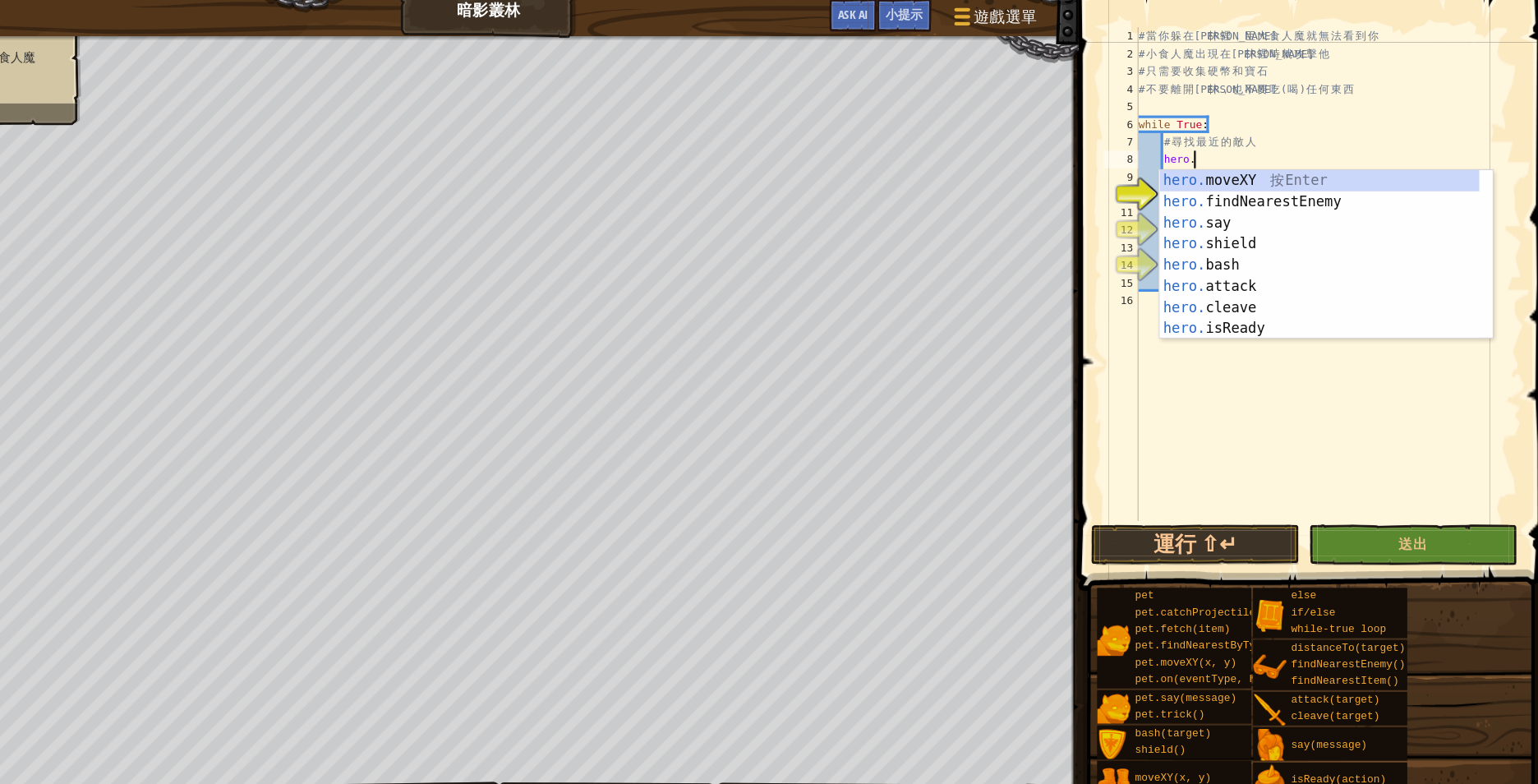
scroll to position [7, 6]
type textarea "hero.f"
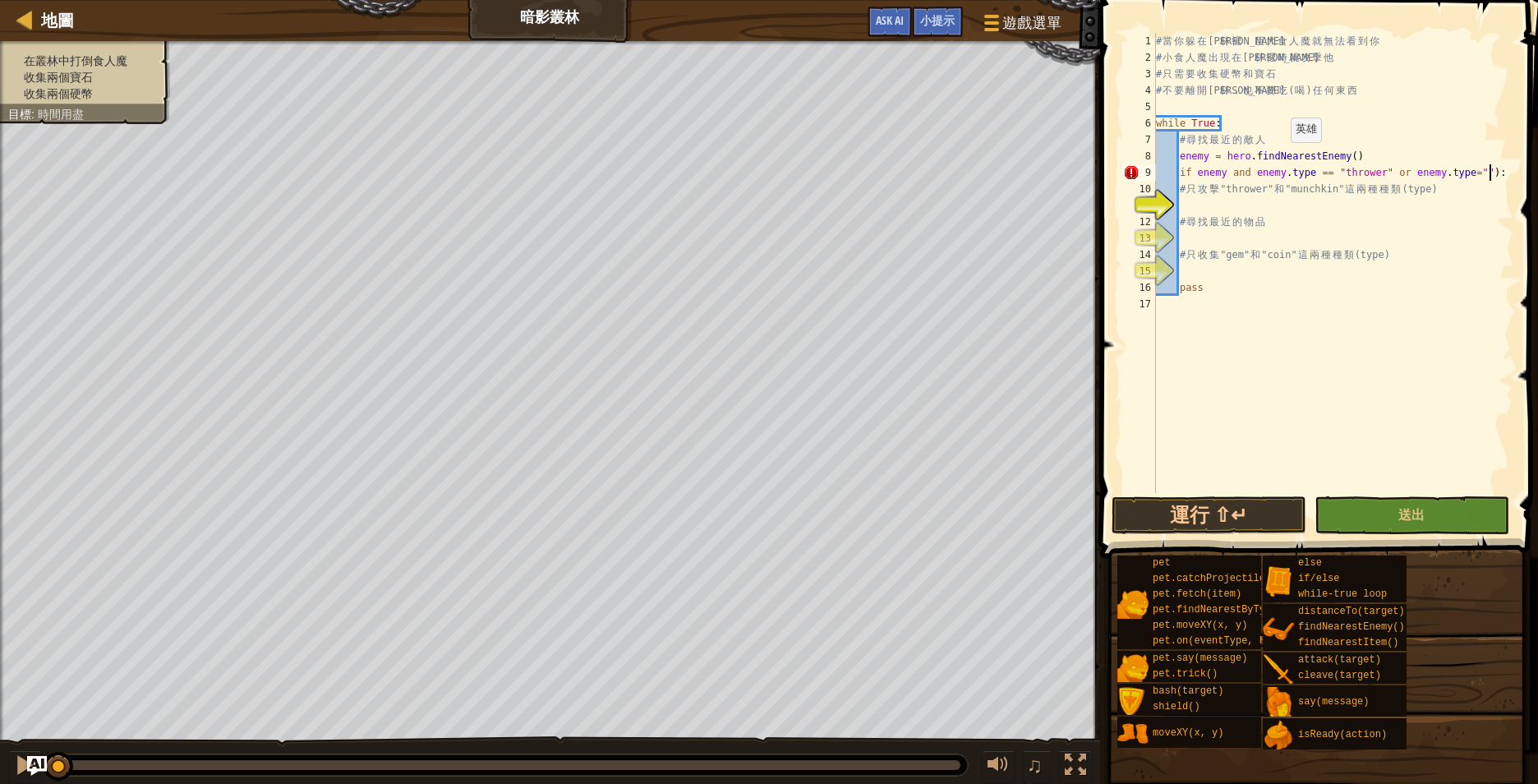
scroll to position [7, 47]
click at [1250, 170] on div "# 當 你 躲 在 森 林 裡 ， 巨 大 食 人 魔 就 無 法 看 到 你 # 小 食 人 魔 出 現 在 森 林 裡 時 就 攻 擊 他 # 只 需 要…" at bounding box center [1333, 278] width 361 height 493
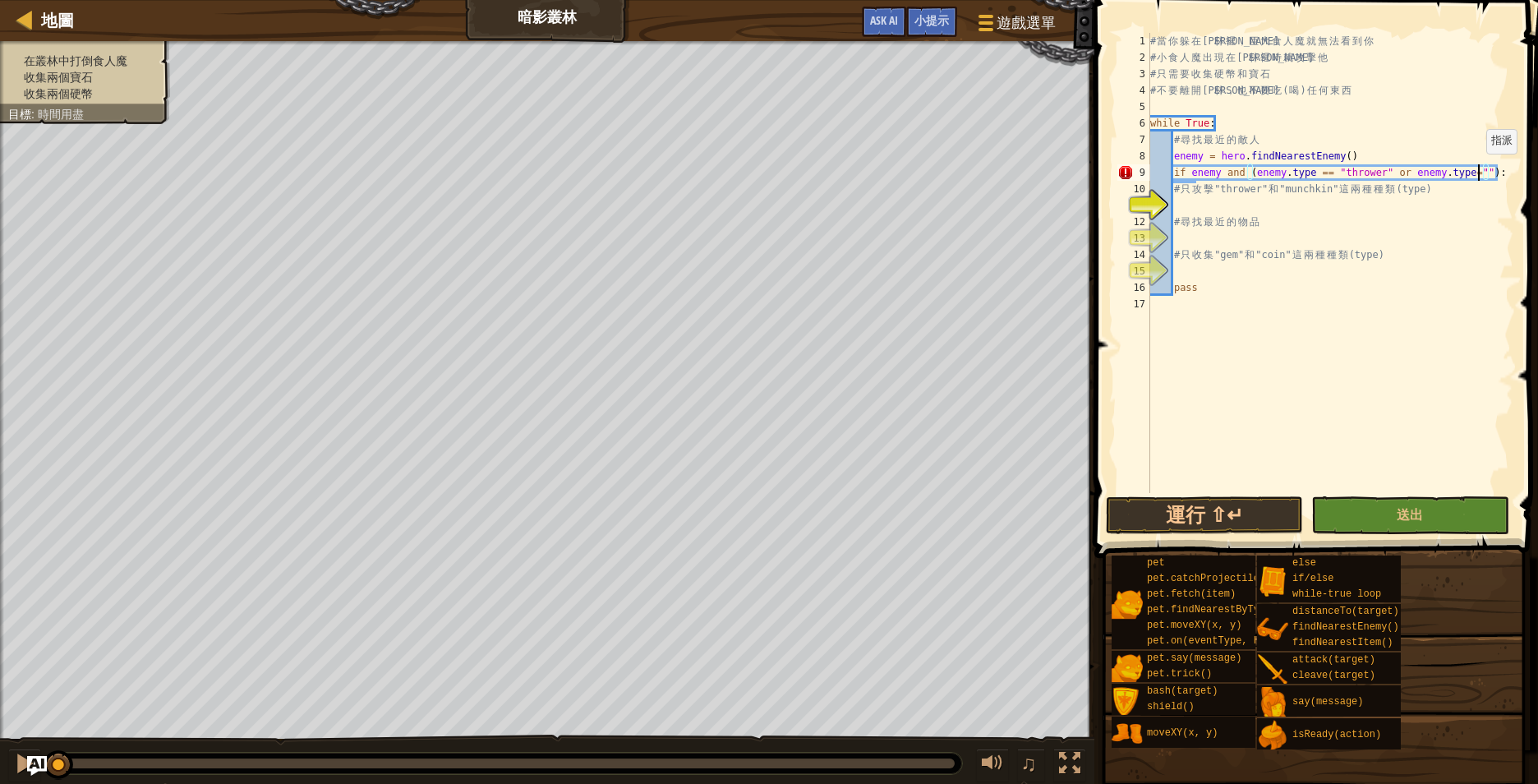
click at [1479, 170] on div "# 當 你 躲 在 森 林 裡 ， 巨 大 食 人 魔 就 無 法 看 到 你 # 小 食 人 魔 出 現 在 森 林 裡 時 就 攻 擊 他 # 只 需 要…" at bounding box center [1330, 278] width 367 height 493
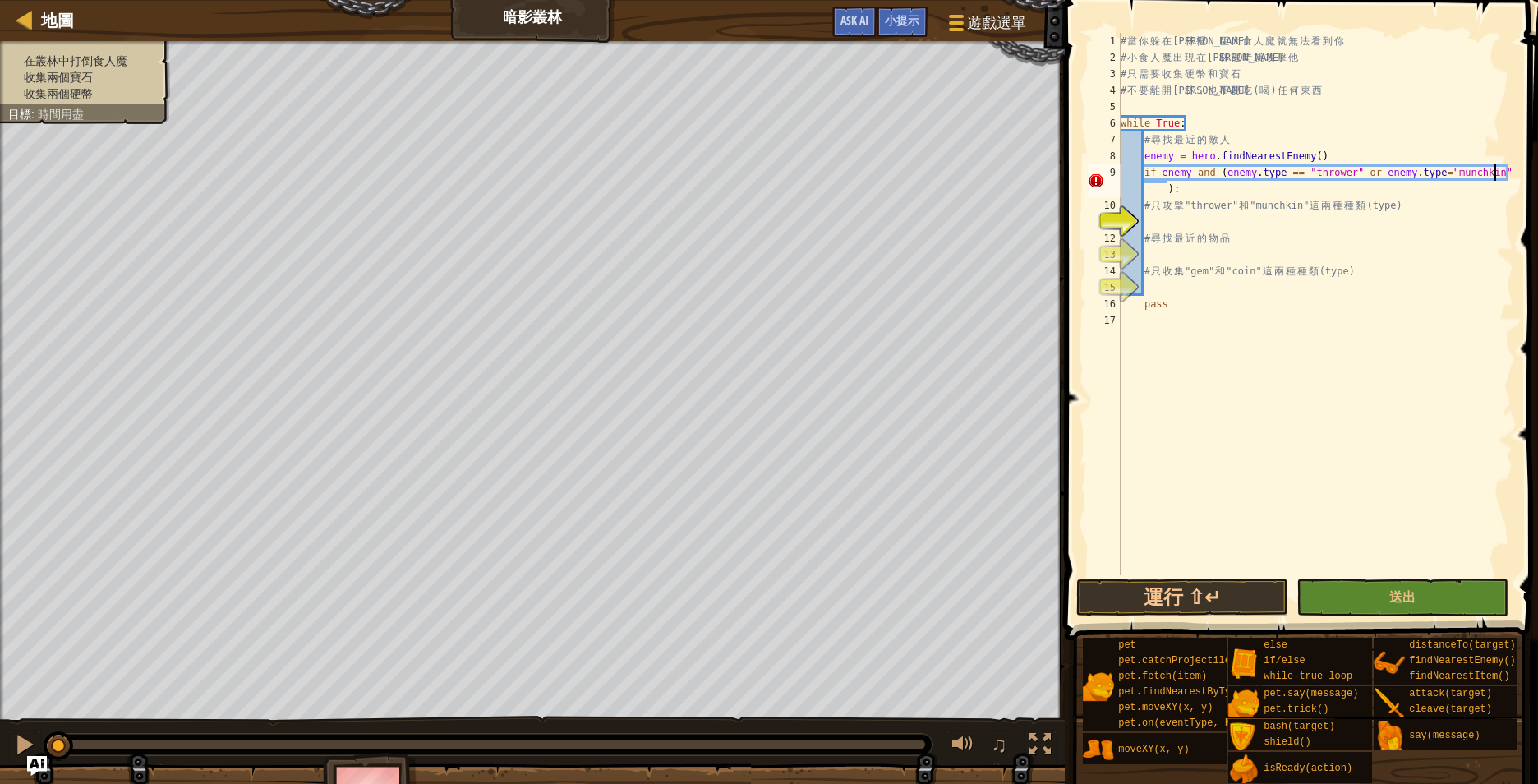
scroll to position [7, 54]
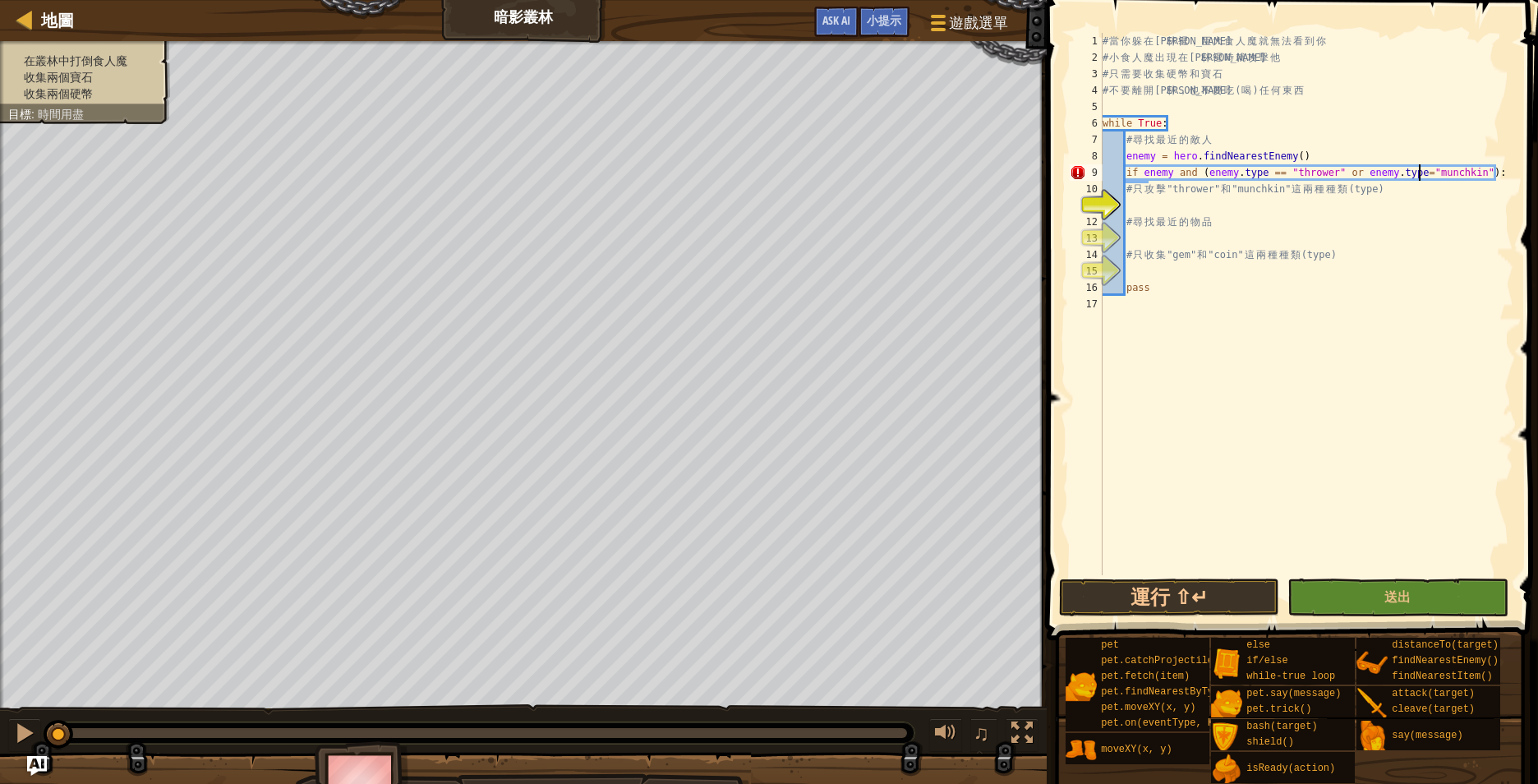
click at [1421, 171] on div "# 當 你 躲 在 森 林 裡 ， 巨 大 食 人 魔 就 無 法 看 到 你 # 小 食 人 魔 出 現 在 森 林 裡 時 就 攻 擊 他 # 只 需 要…" at bounding box center [1306, 320] width 414 height 575
type textarea "if enemy and (enemy.type == "thrower" or enemy.type=="munchkin"):"
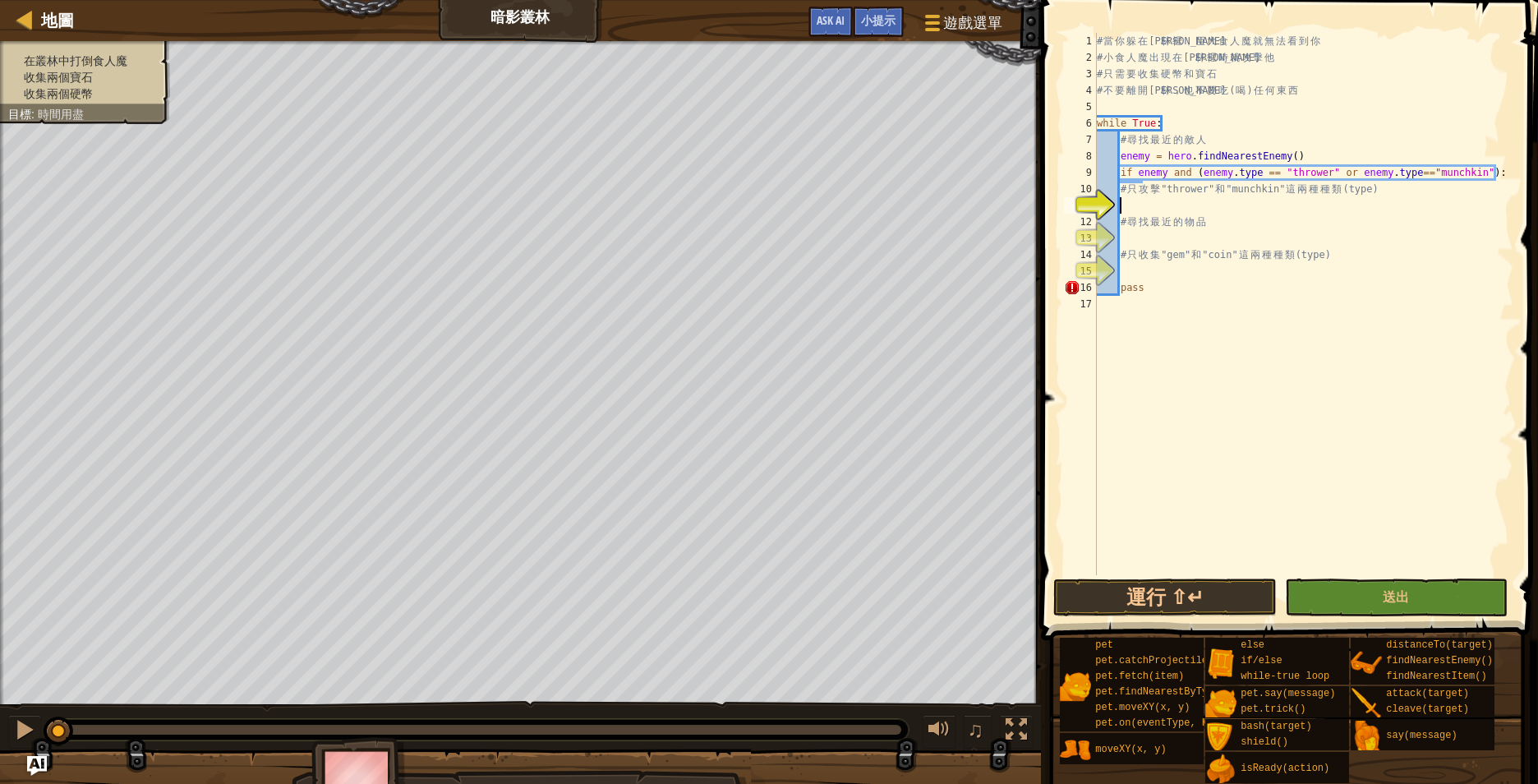
click at [1203, 203] on div "# 當 你 躲 在 森 林 裡 ， 巨 大 食 人 魔 就 無 法 看 到 你 # 小 食 人 魔 出 現 在 森 林 裡 時 就 攻 擊 他 # 只 需 要…" at bounding box center [1303, 320] width 420 height 575
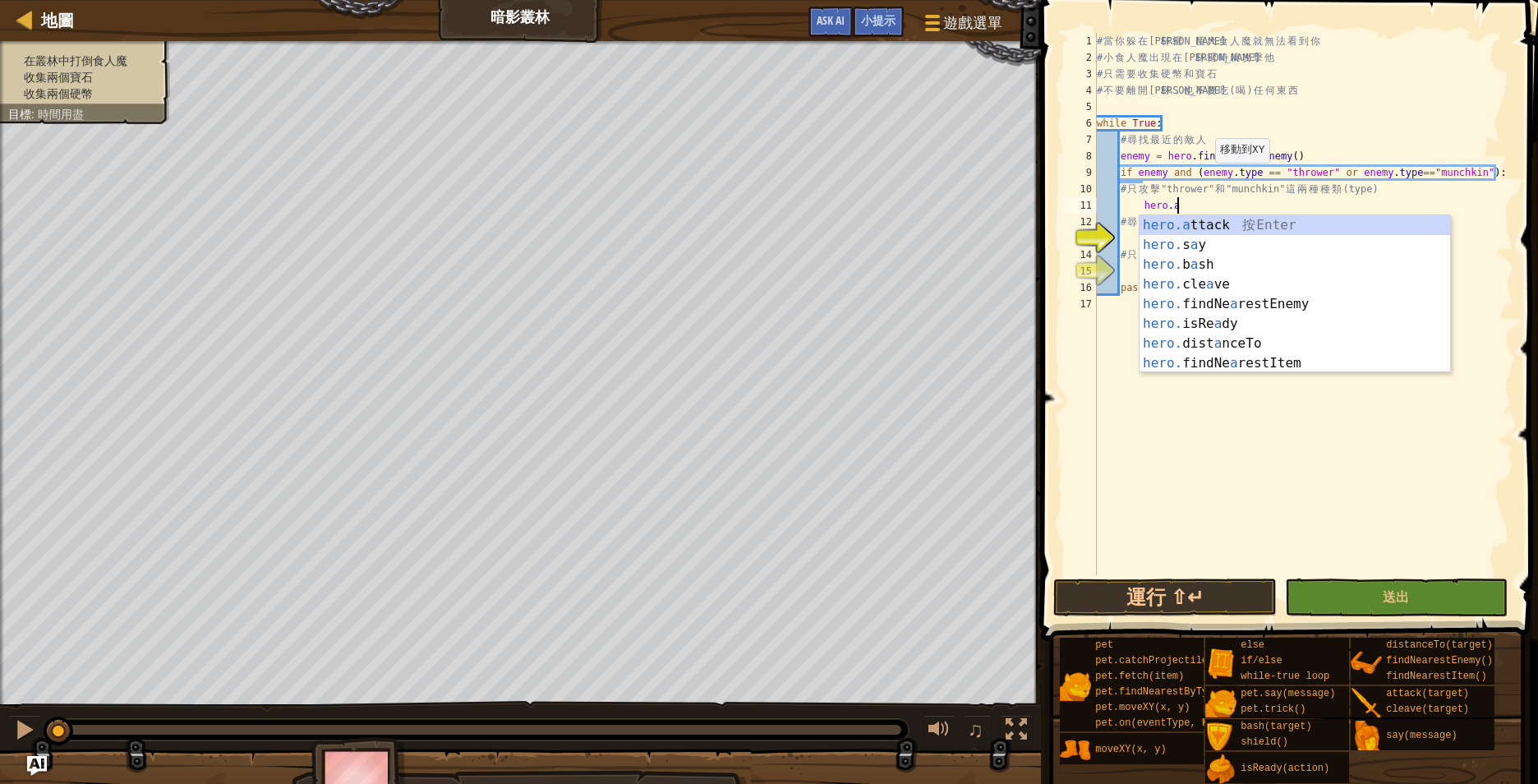
scroll to position [7, 11]
type textarea "hero.attack(enemy)"
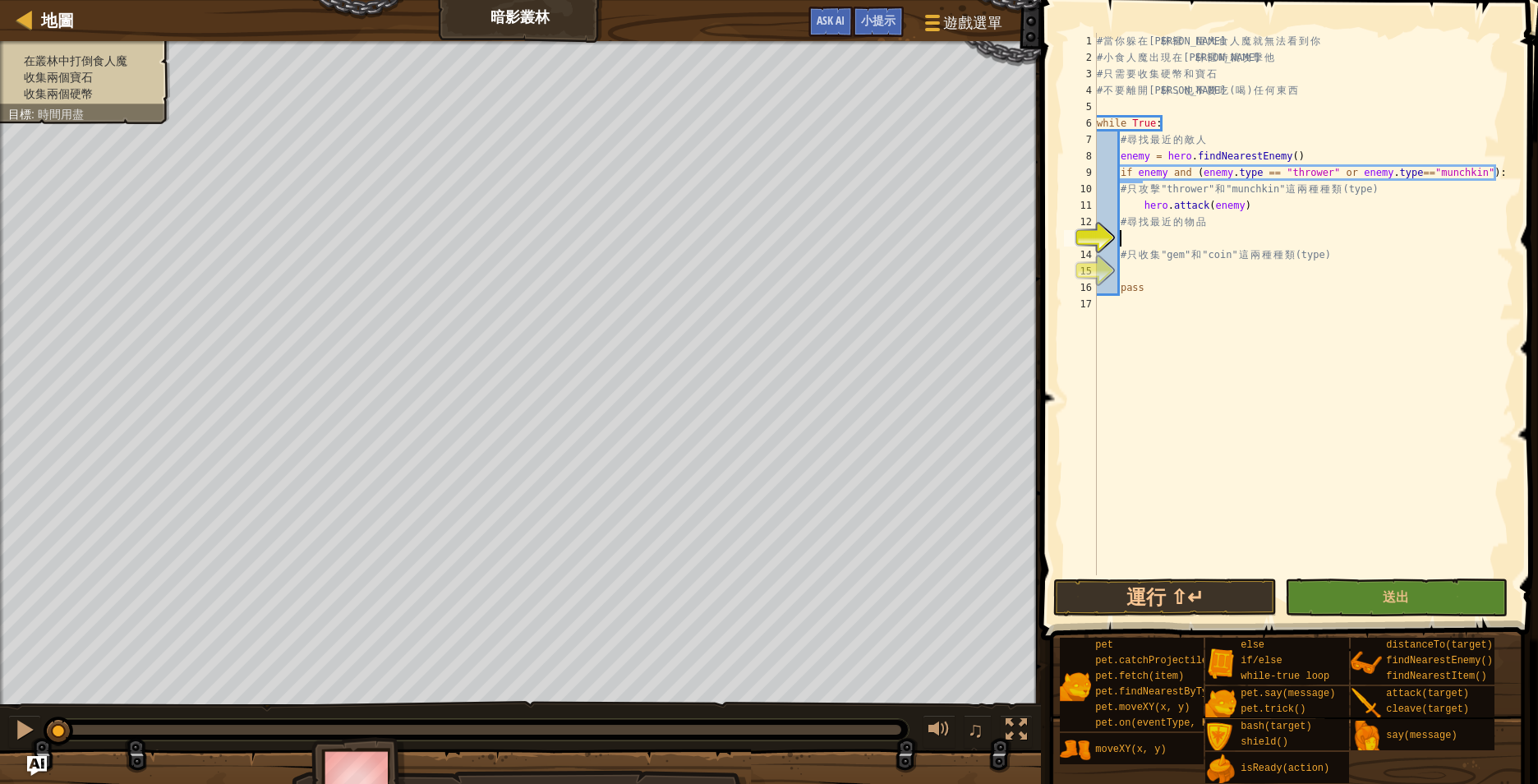
click at [1212, 240] on div "# 當 你 躲 在 森 林 裡 ， 巨 大 食 人 魔 就 無 法 看 到 你 # 小 食 人 魔 出 現 在 森 林 裡 時 就 攻 擊 他 # 只 需 要…" at bounding box center [1303, 320] width 420 height 575
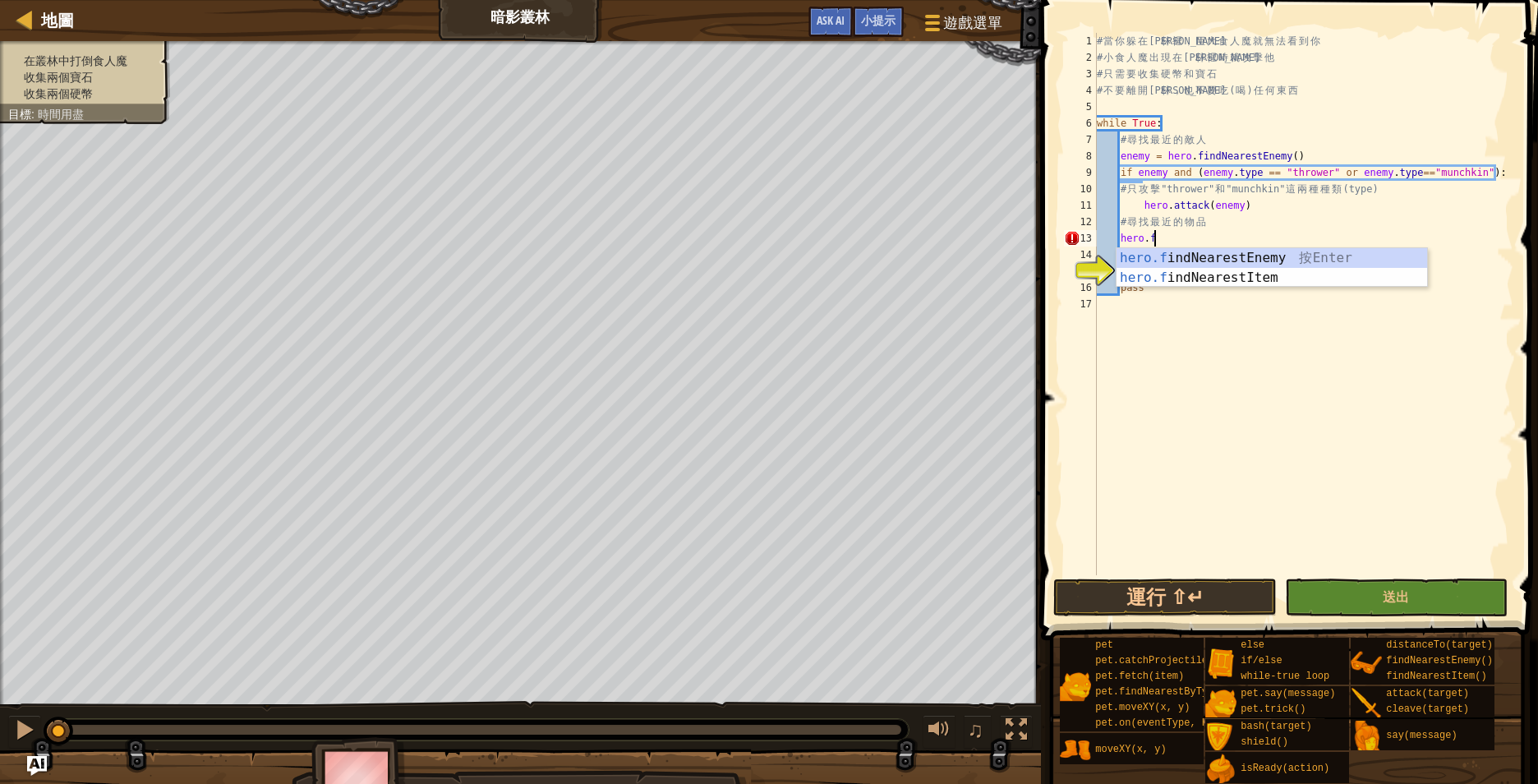
type textarea "[DOMAIN_NAME]"
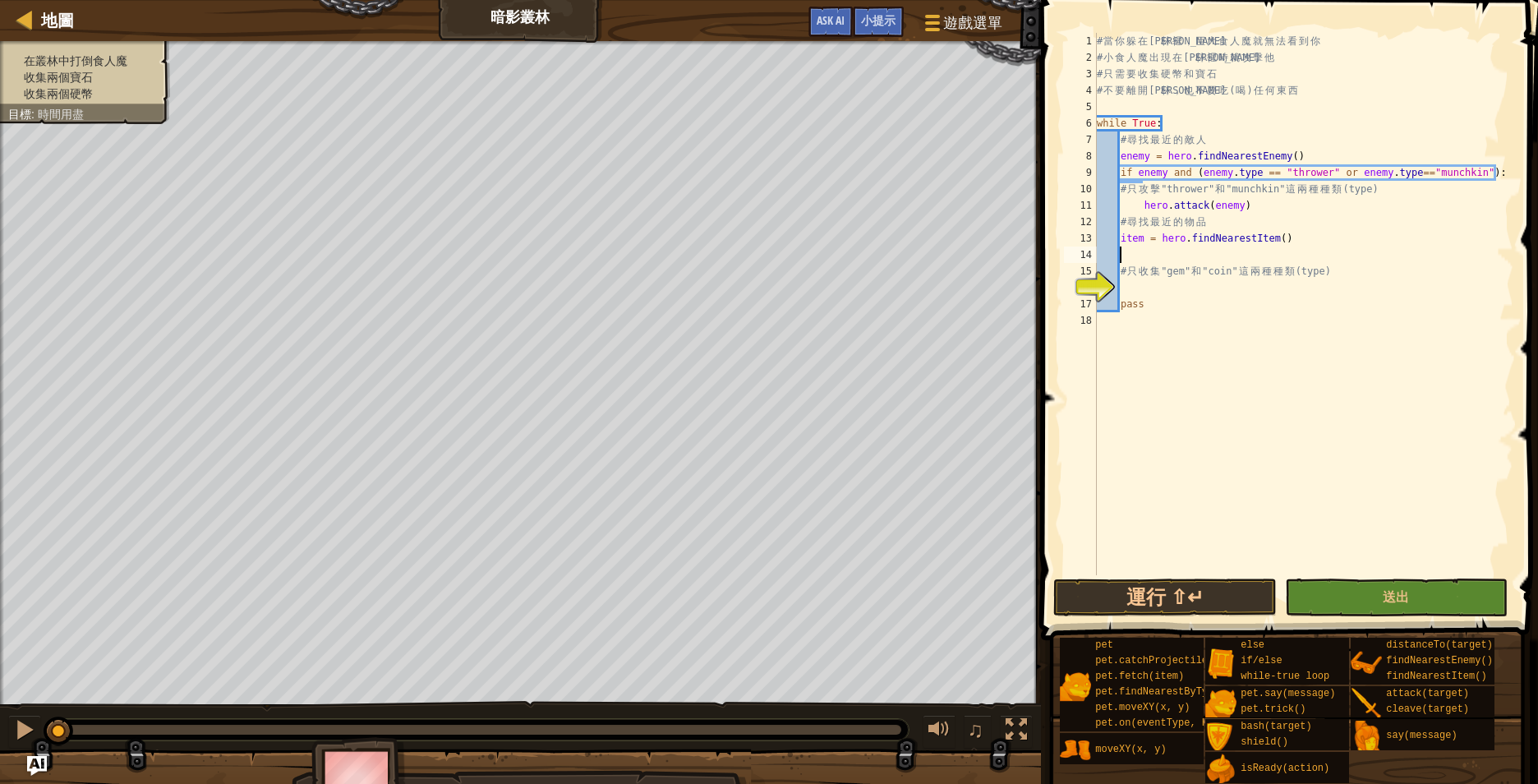
type textarea "# 只收集"gem"和"coin"這兩種種類(type)"
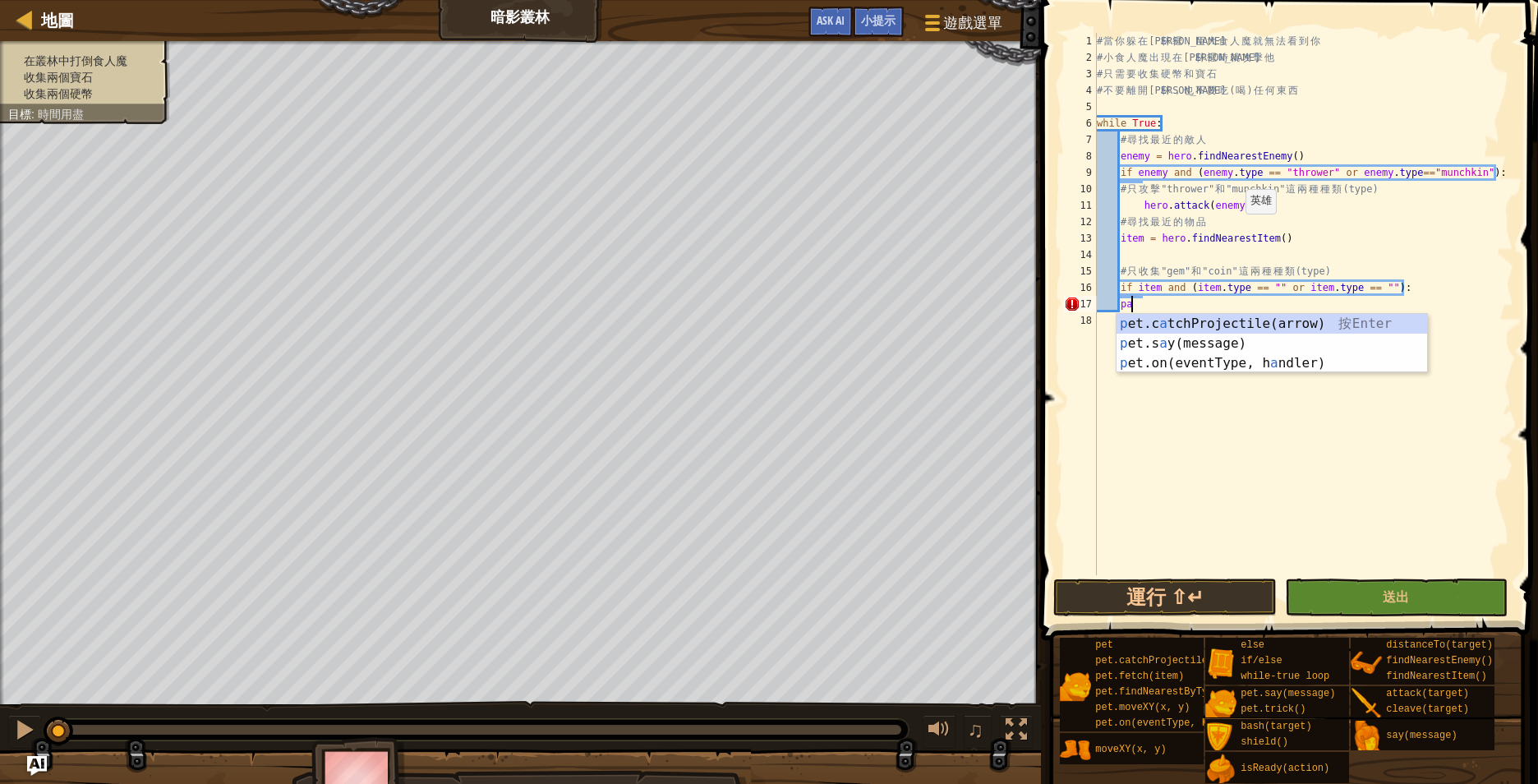
type textarea "p"
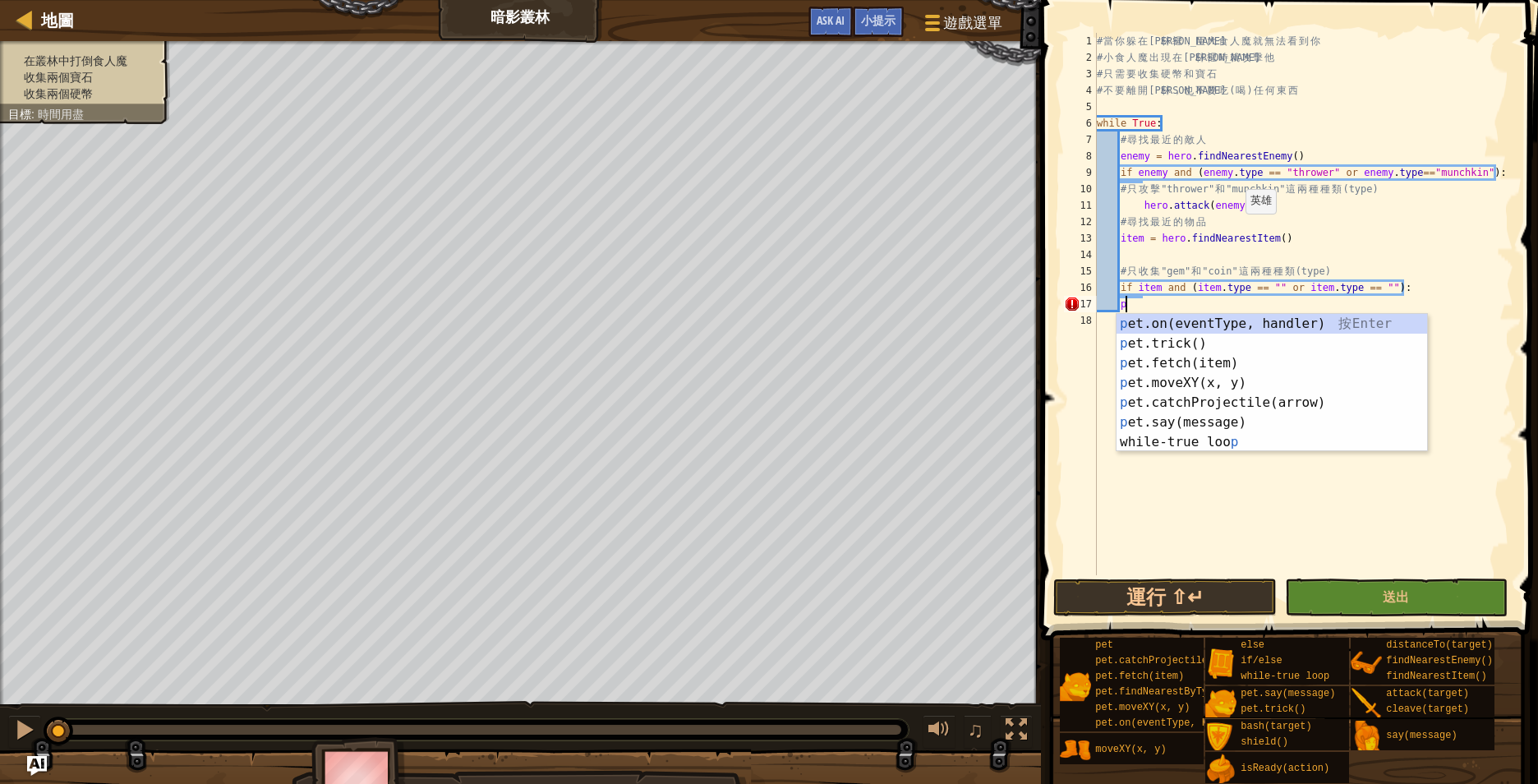
scroll to position [7, 3]
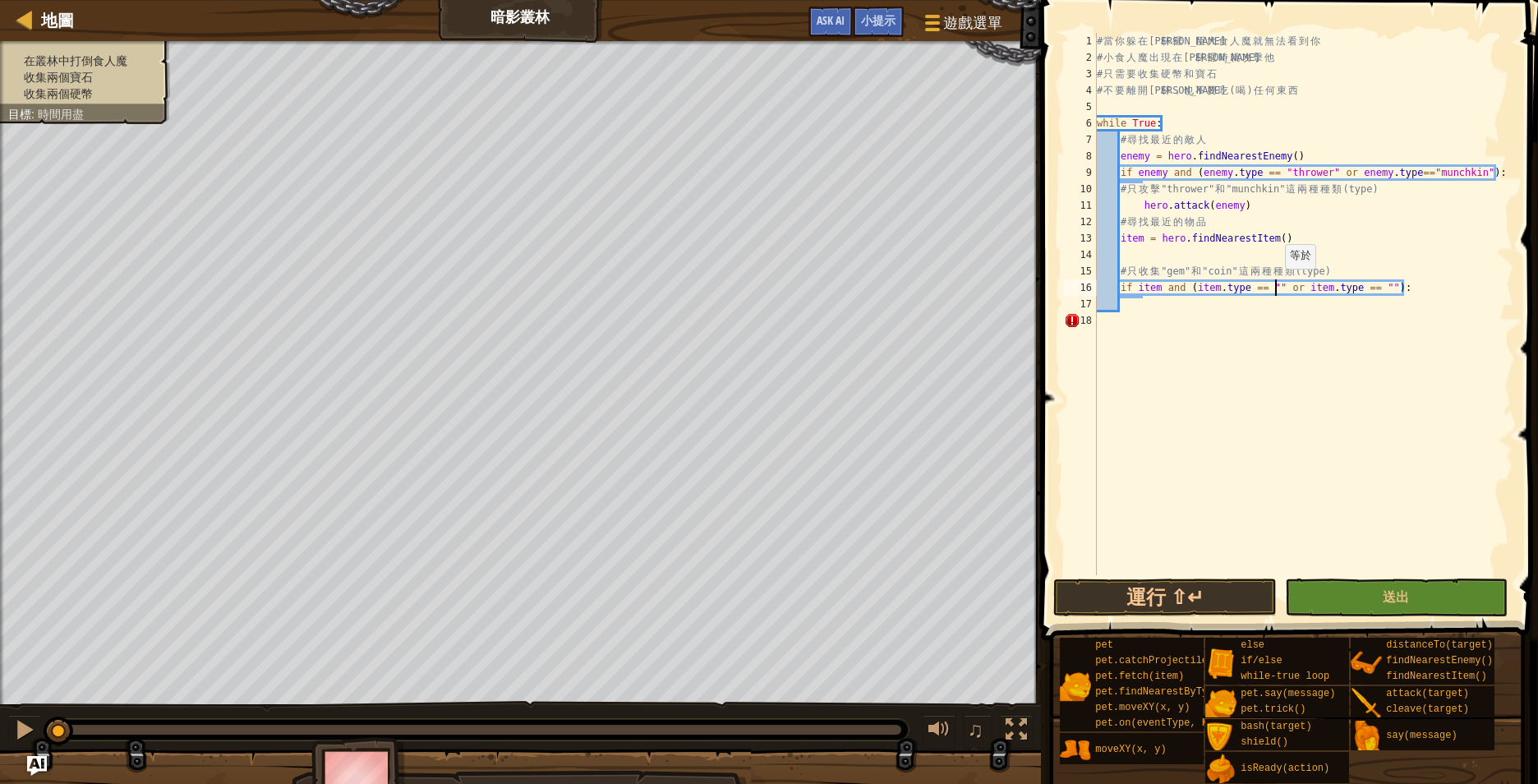
click at [1277, 285] on div "# 當 你 躲 在 森 林 裡 ， 巨 大 食 人 魔 就 無 法 看 到 你 # 小 食 人 魔 出 現 在 森 林 裡 時 就 攻 擊 他 # 只 需 要…" at bounding box center [1303, 320] width 420 height 575
click at [1402, 283] on div "# 當 你 躲 在 森 林 裡 ， 巨 大 食 人 魔 就 無 法 看 到 你 # 小 食 人 魔 出 現 在 森 林 裡 時 就 攻 擊 他 # 只 需 要…" at bounding box center [1303, 320] width 420 height 575
type textarea "if item and (item.type == "gem" or item.type == "coin"):"
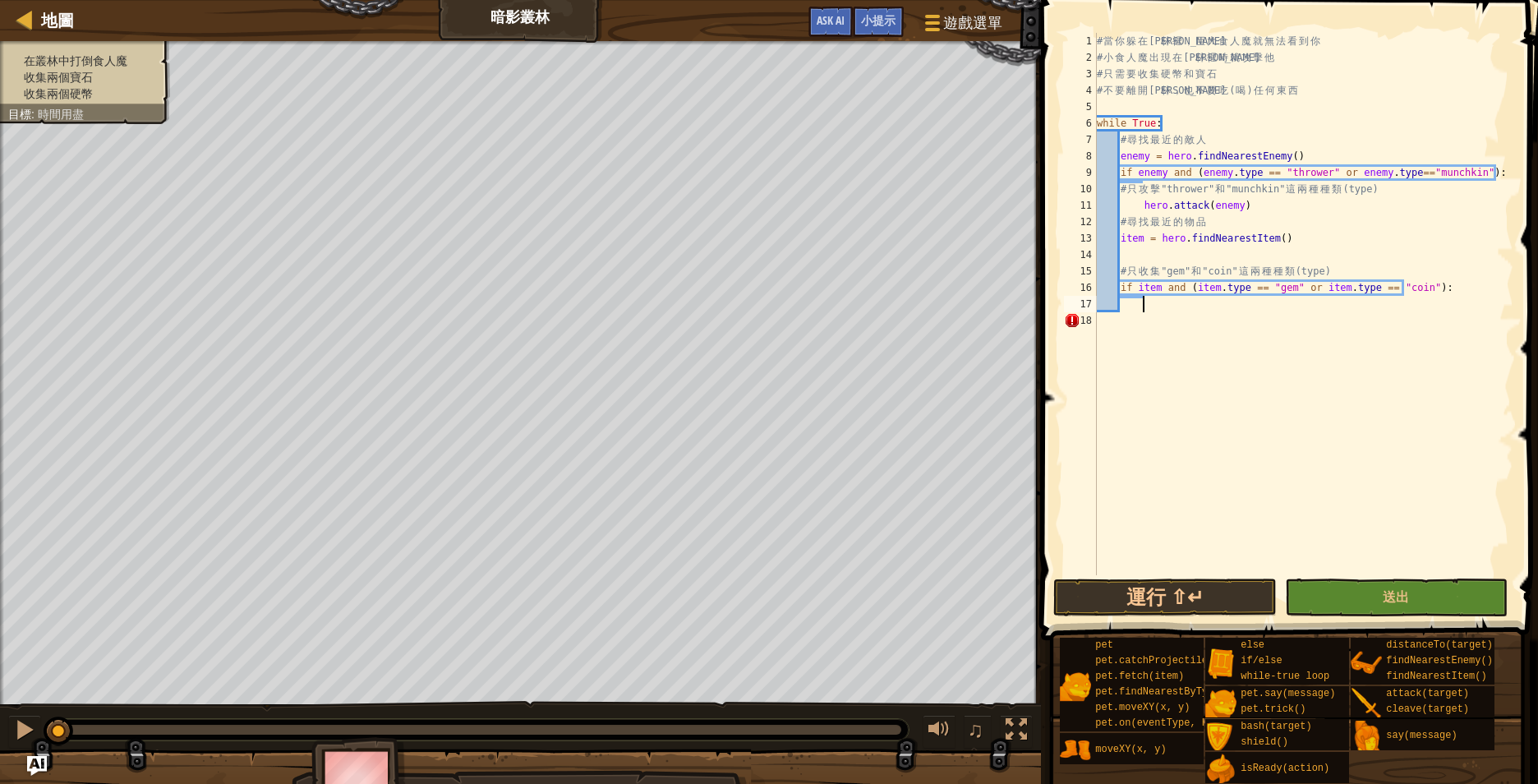
click at [1280, 311] on div "# 當 你 躲 在 森 林 裡 ， 巨 大 食 人 魔 就 無 法 看 到 你 # 小 食 人 魔 出 現 在 森 林 裡 時 就 攻 擊 他 # 只 需 要…" at bounding box center [1303, 320] width 420 height 575
type textarea "h"
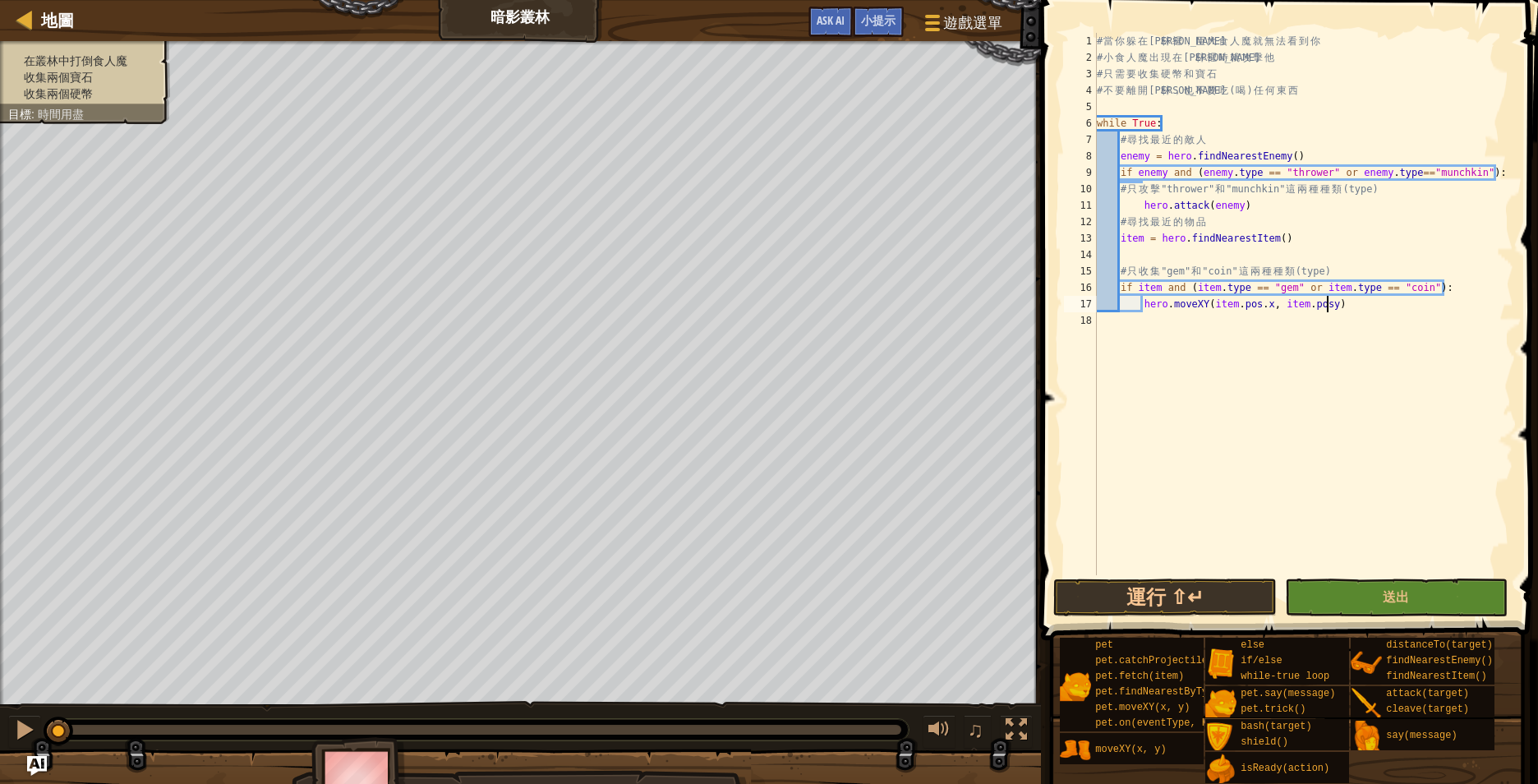
type textarea "hero.moveXY(item.pos.x, item.pos.y)"
click at [1343, 381] on div "# 當 你 躲 在 森 林 裡 ， 巨 大 食 人 魔 就 無 法 看 到 你 # 小 食 人 魔 出 現 在 森 林 裡 時 就 攻 擊 他 # 只 需 要…" at bounding box center [1303, 320] width 420 height 575
click at [1386, 592] on span "送出" at bounding box center [1396, 596] width 26 height 18
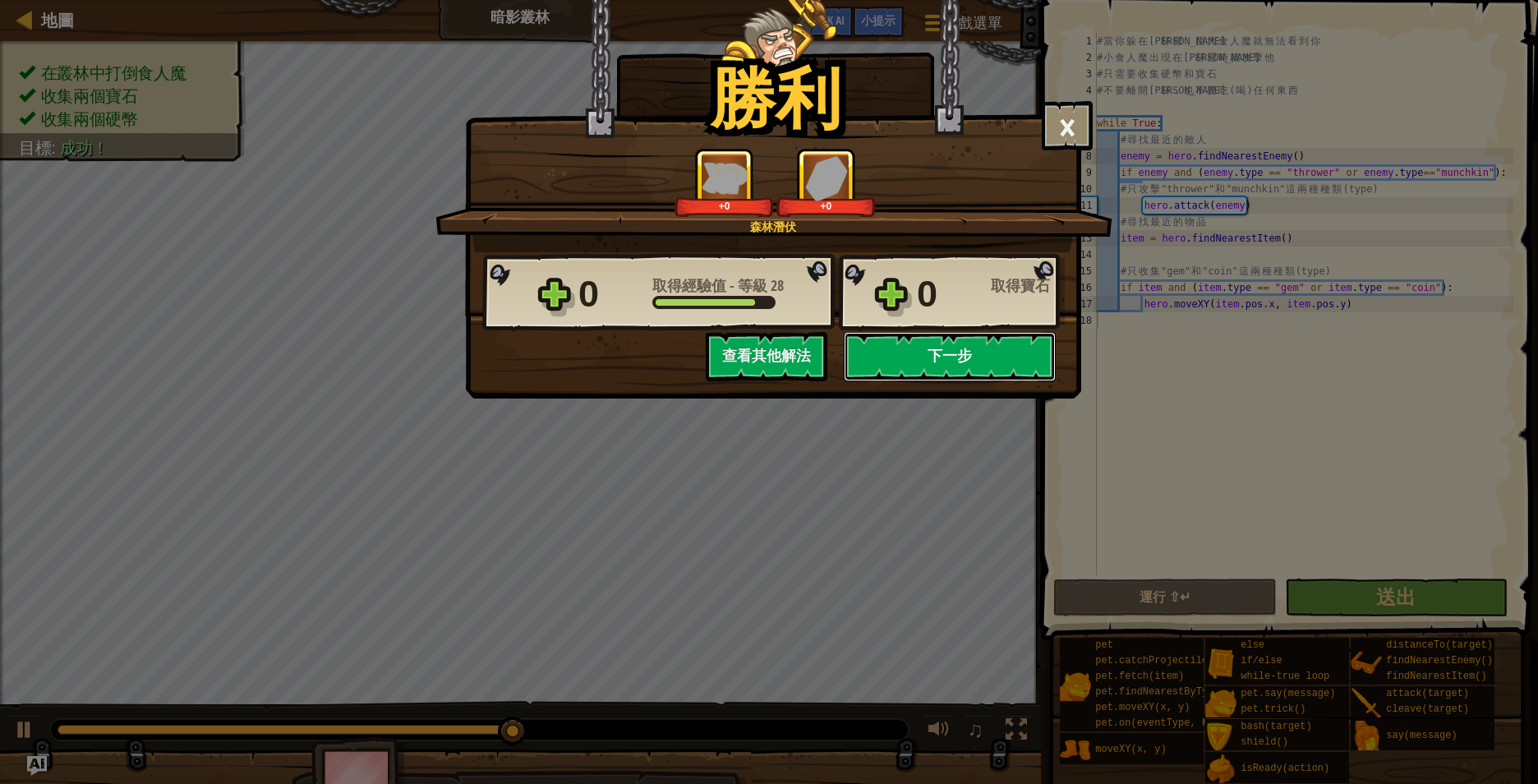
click at [912, 347] on button "下一步" at bounding box center [950, 356] width 212 height 49
select select "zh-HANT"
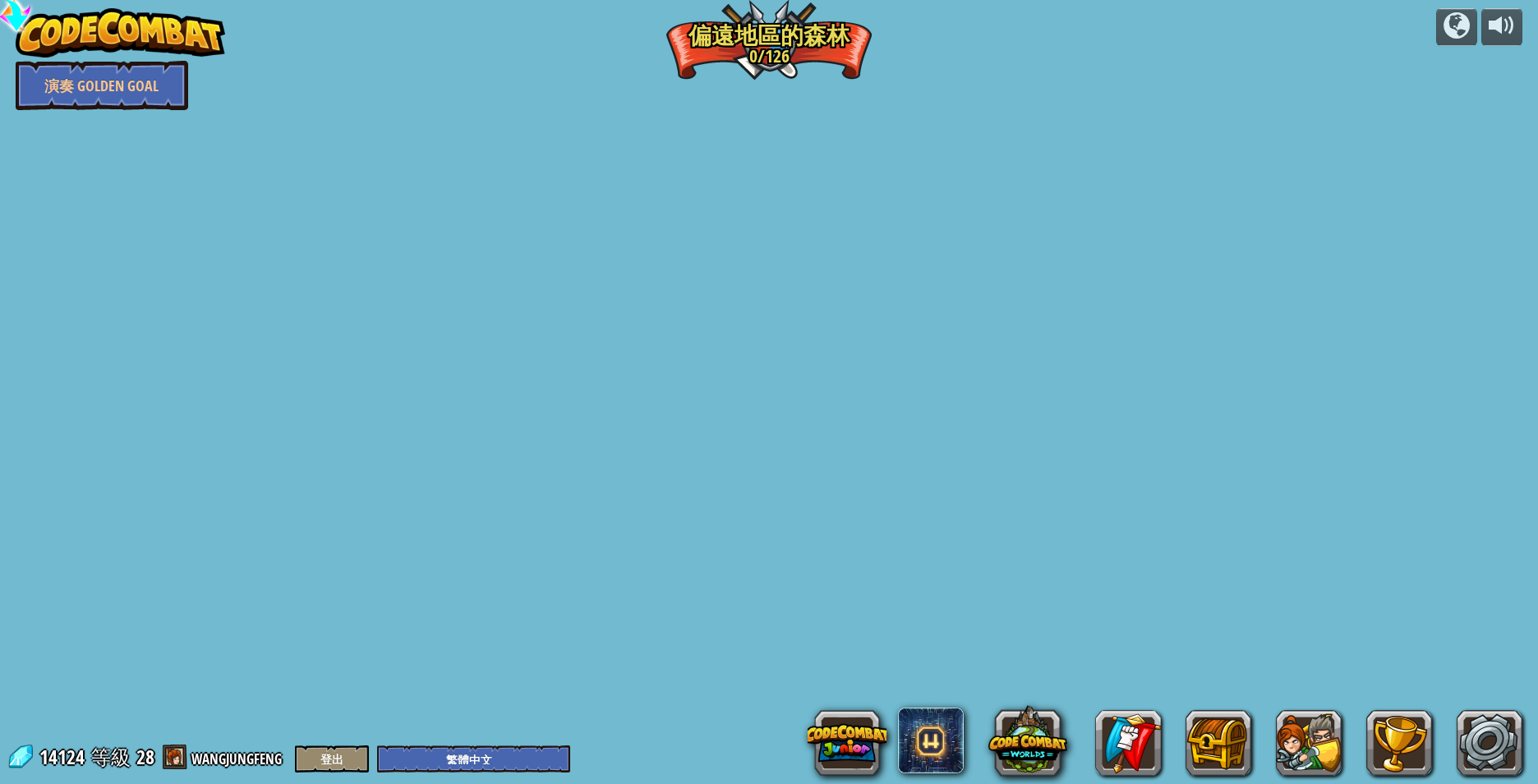
select select "zh-HANT"
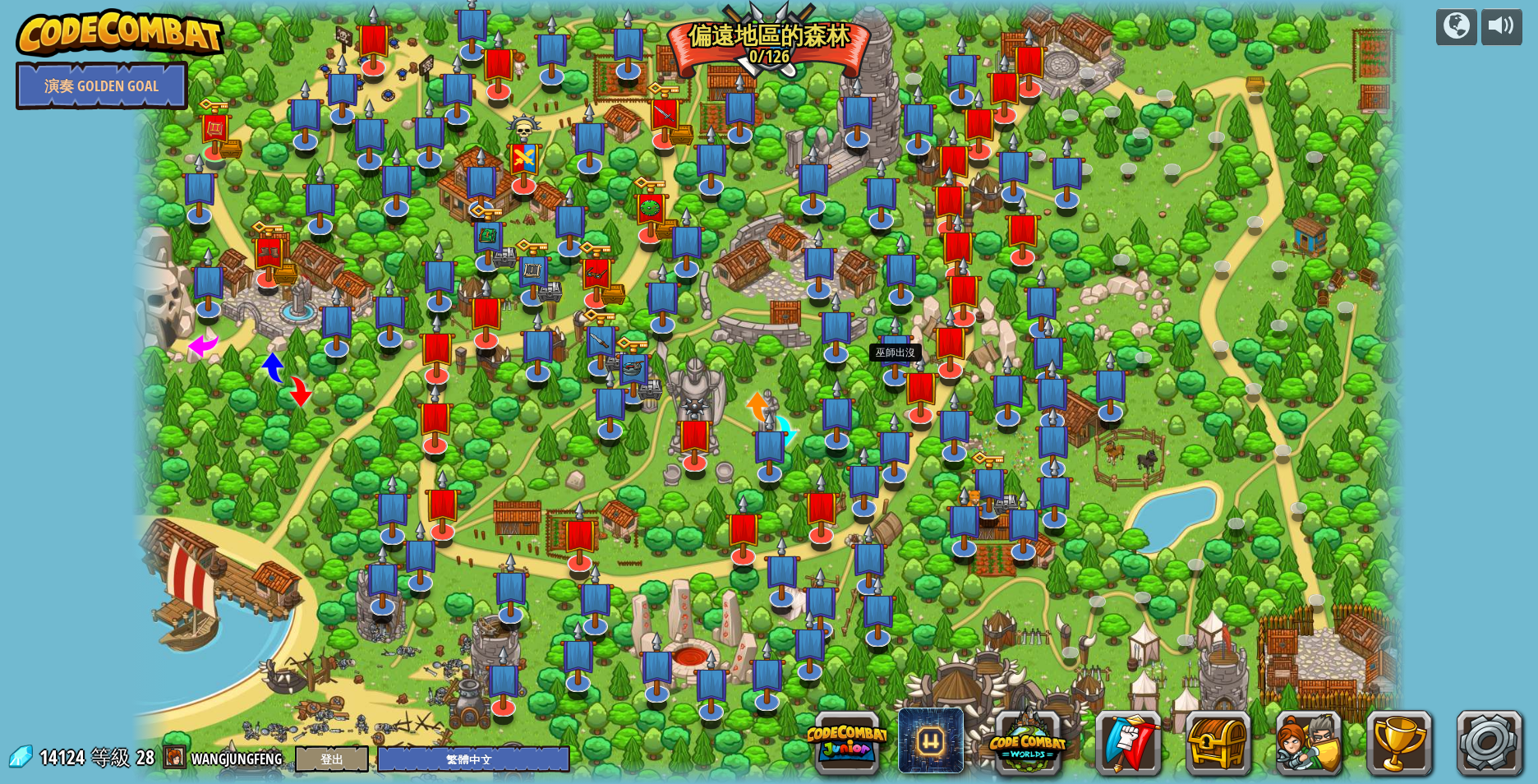
select select "zh-HANT"
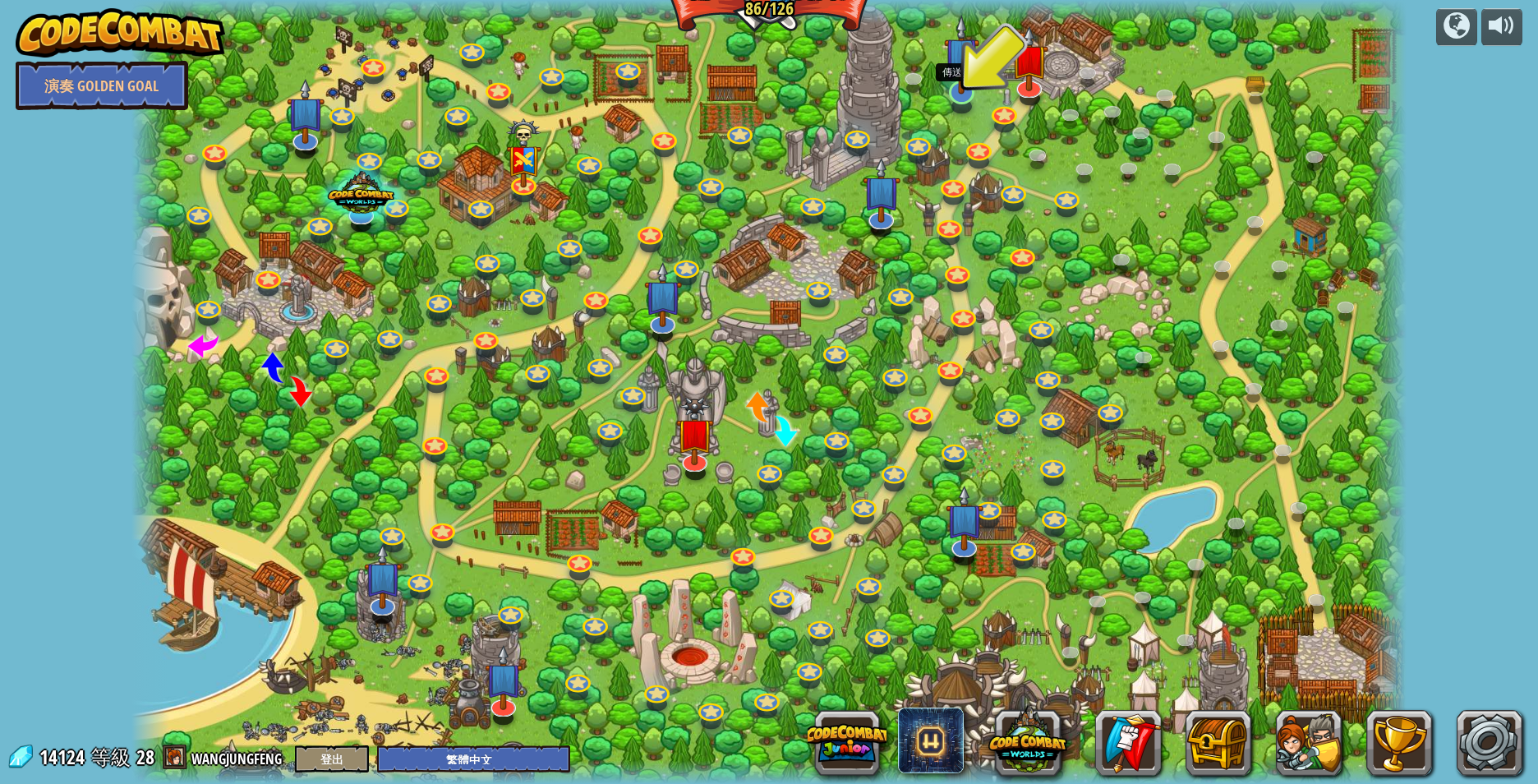
click at [961, 91] on img at bounding box center [962, 55] width 35 height 81
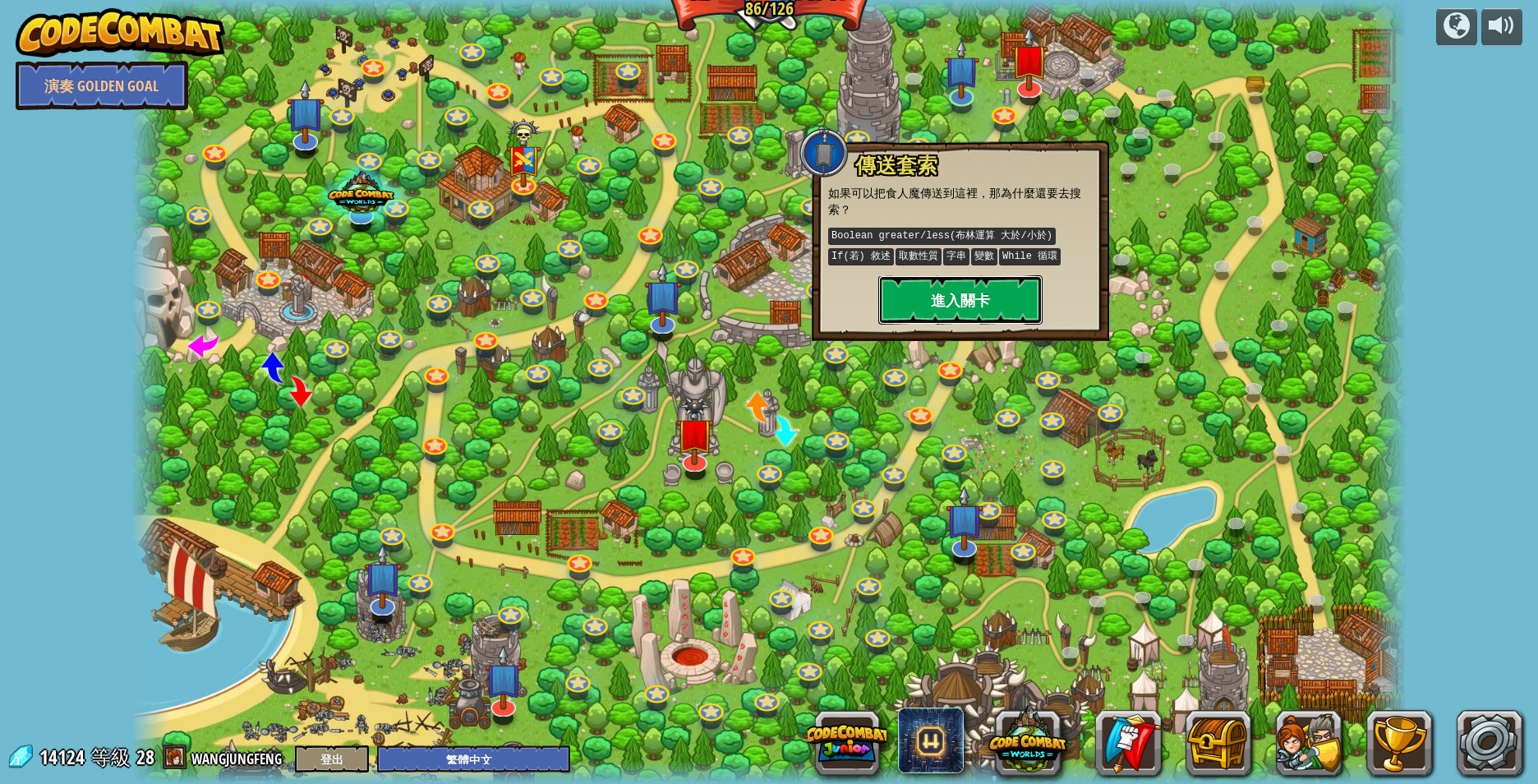
click at [957, 296] on button "進入關卡" at bounding box center [960, 300] width 164 height 49
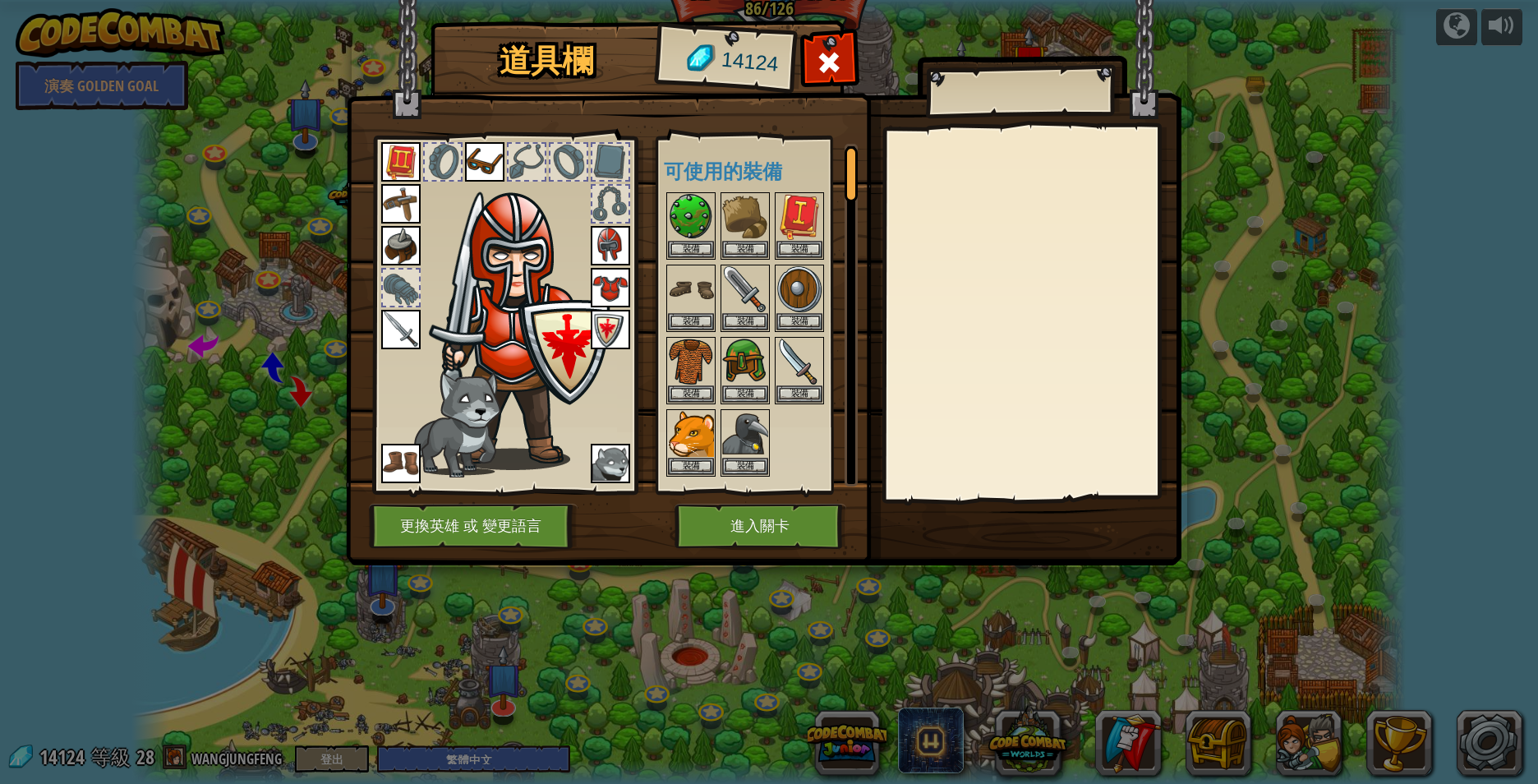
drag, startPoint x: 849, startPoint y: 174, endPoint x: 853, endPoint y: 161, distance: 13.6
click at [853, 161] on div at bounding box center [851, 174] width 13 height 56
click at [756, 519] on button "進入關卡" at bounding box center [760, 526] width 172 height 45
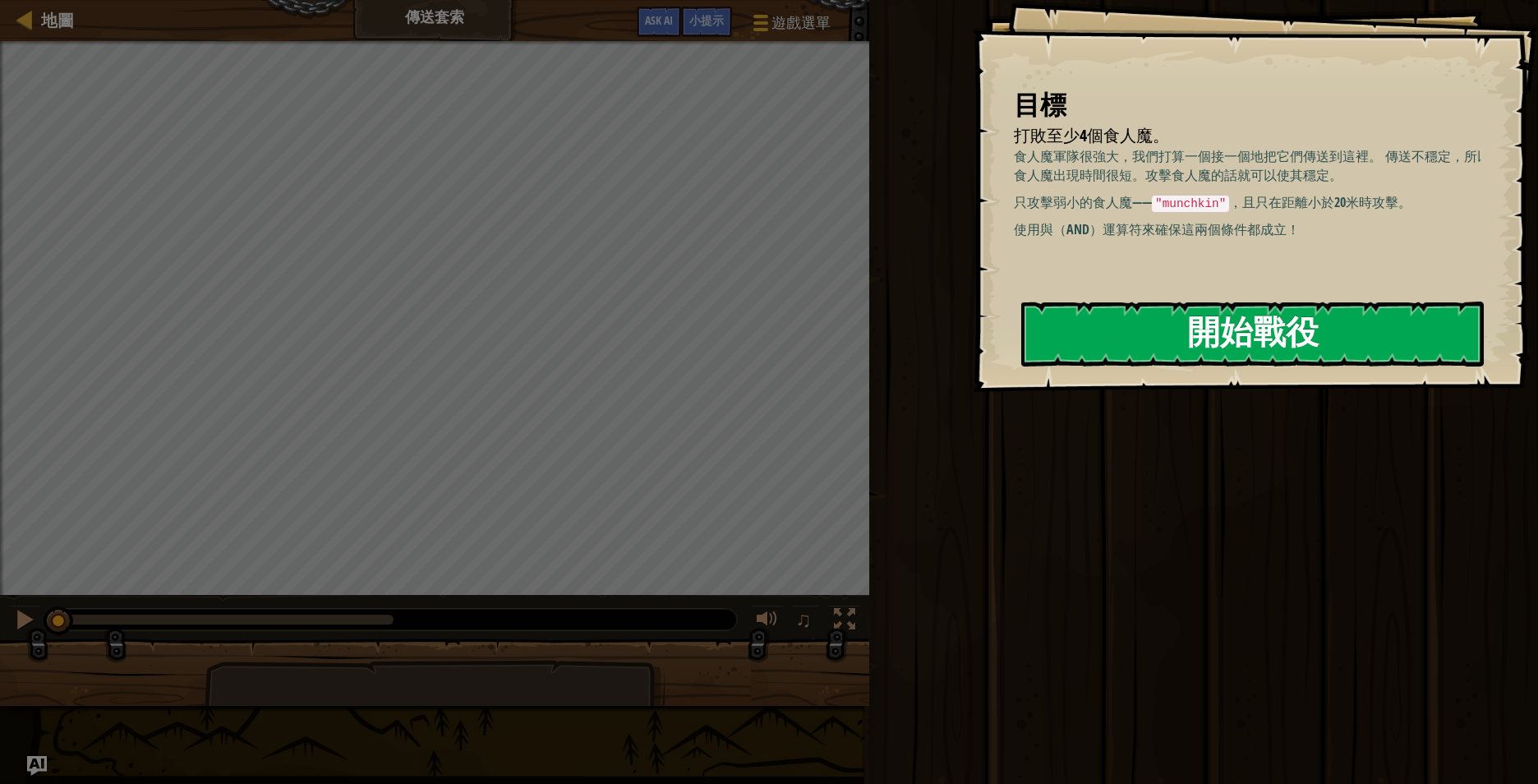
click at [1254, 315] on button "開始戰役" at bounding box center [1252, 334] width 462 height 65
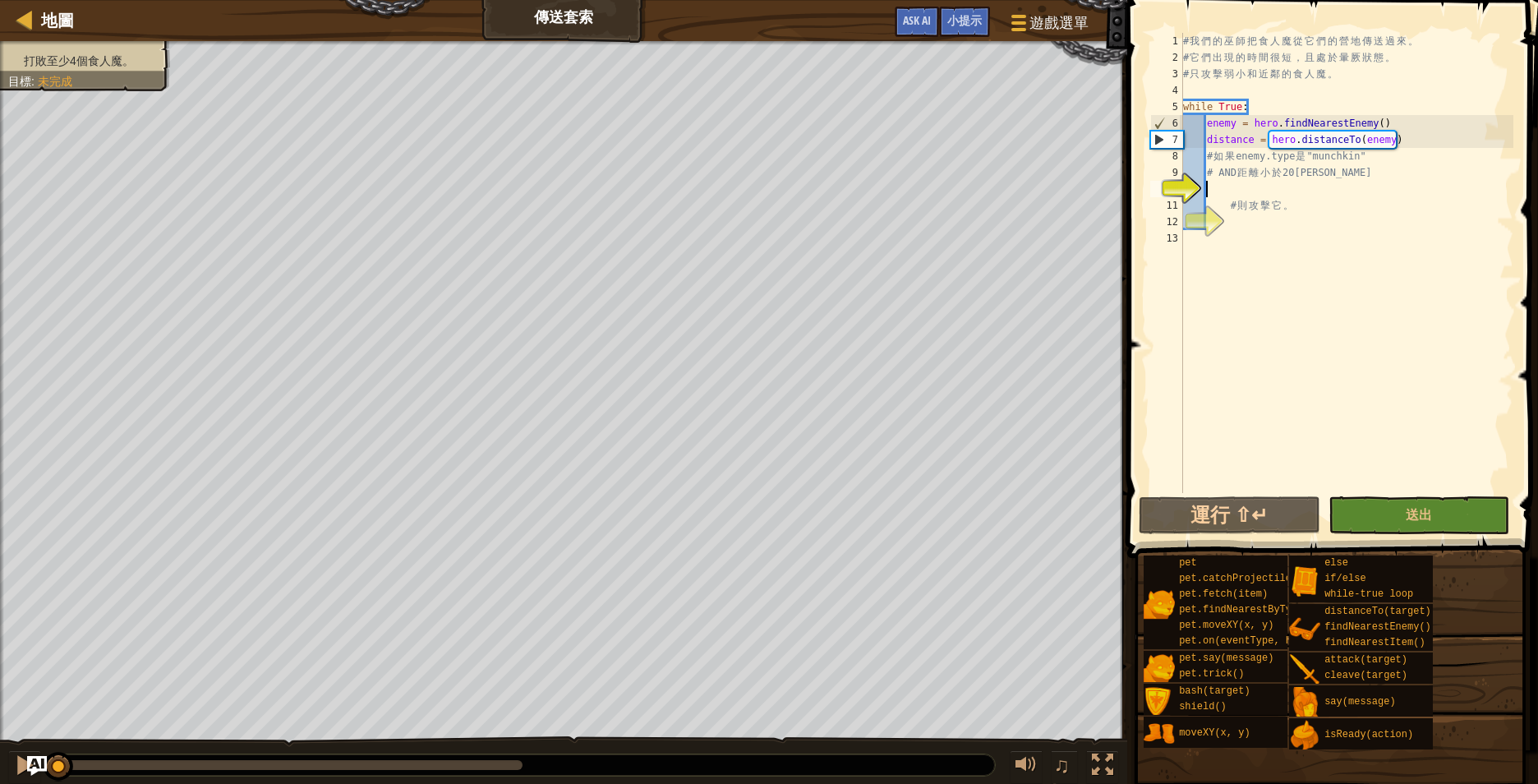
click at [1304, 183] on div "# 我 們 的 [DEMOGRAPHIC_DATA] 把 食 人 魔 從 它 們 的 營 地 傳 送 過 來 。 # 它 們 出 現 的 時 間 很 短 ， …" at bounding box center [1346, 278] width 333 height 493
type textarea "I"
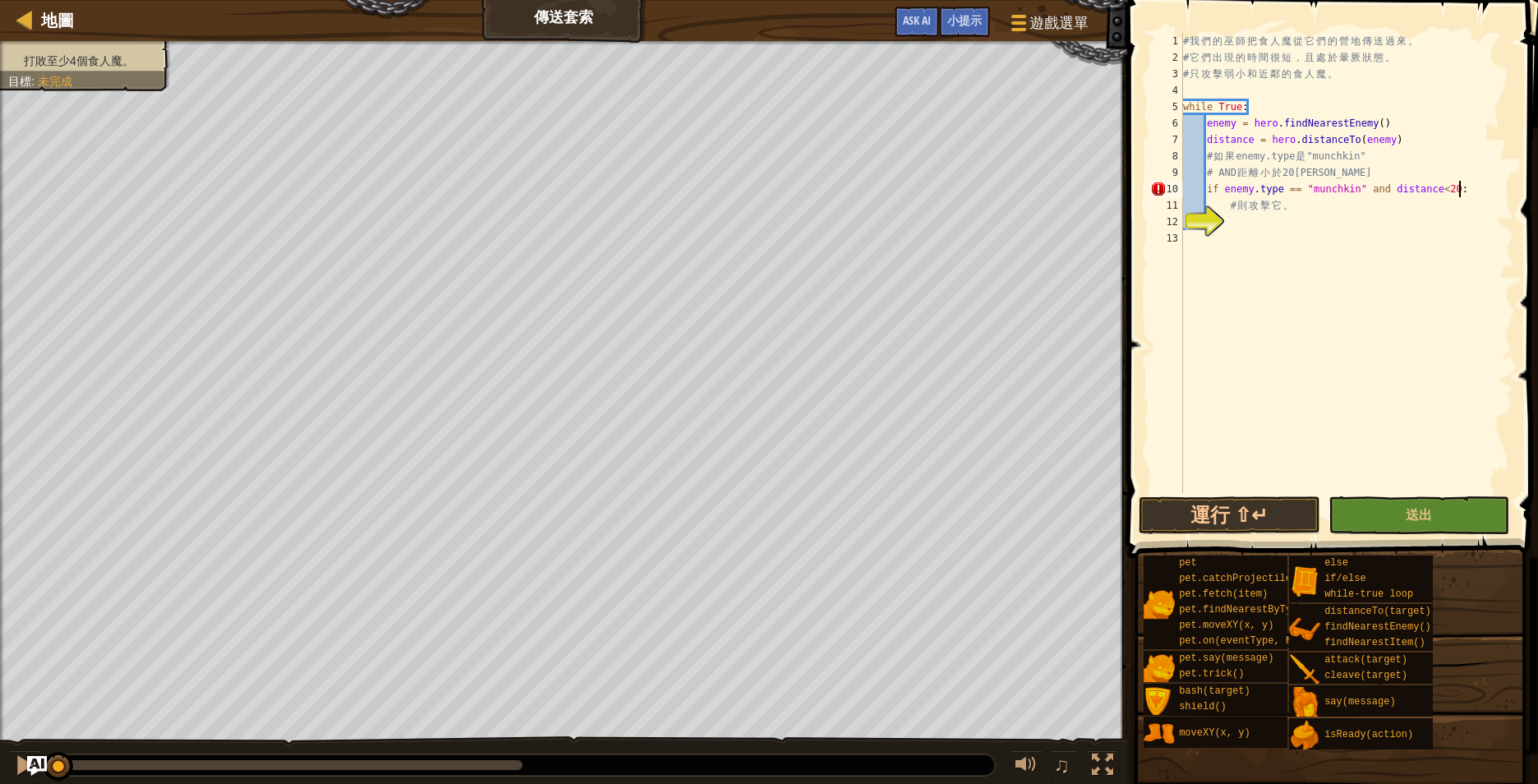
scroll to position [7, 39]
type textarea "# 則攻擊它。"
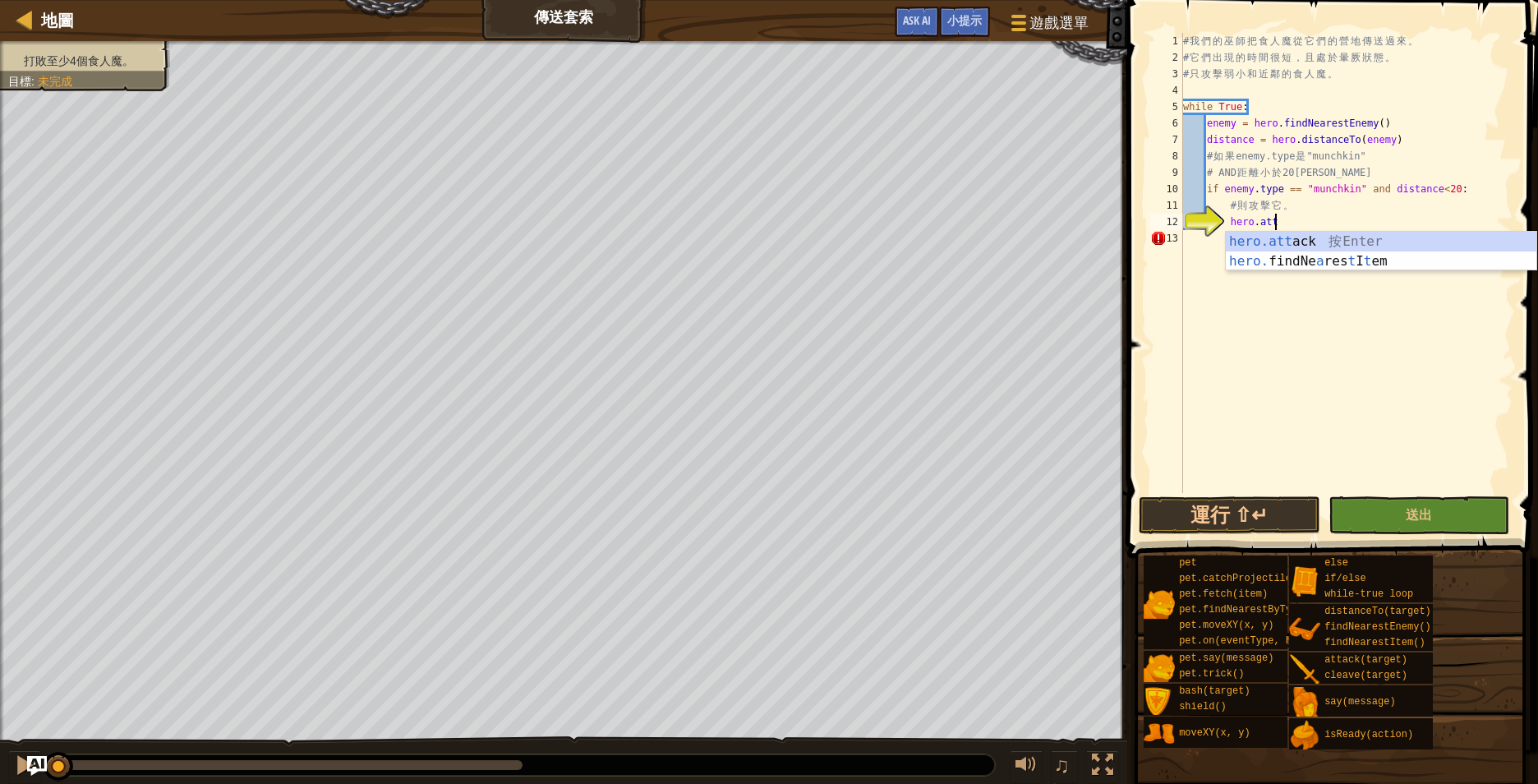
scroll to position [7, 12]
type textarea "hero.attack(enemy)"
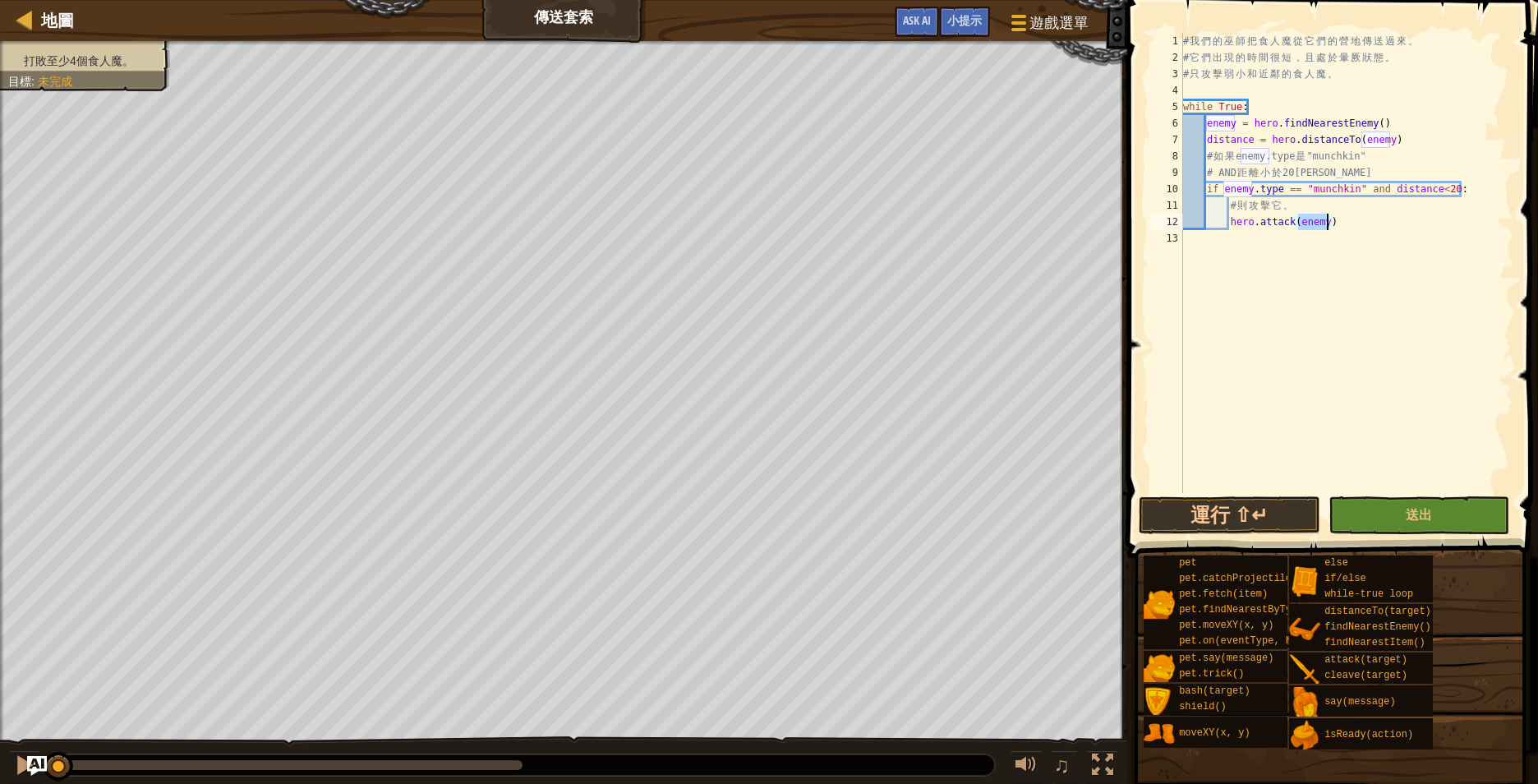
click at [1364, 274] on div "# 我 們 的 [DEMOGRAPHIC_DATA] 把 食 人 魔 從 它 們 的 營 地 傳 送 過 來 。 # 它 們 出 現 的 時 間 很 短 ， …" at bounding box center [1346, 278] width 333 height 493
click at [1408, 516] on span "送出" at bounding box center [1419, 513] width 26 height 18
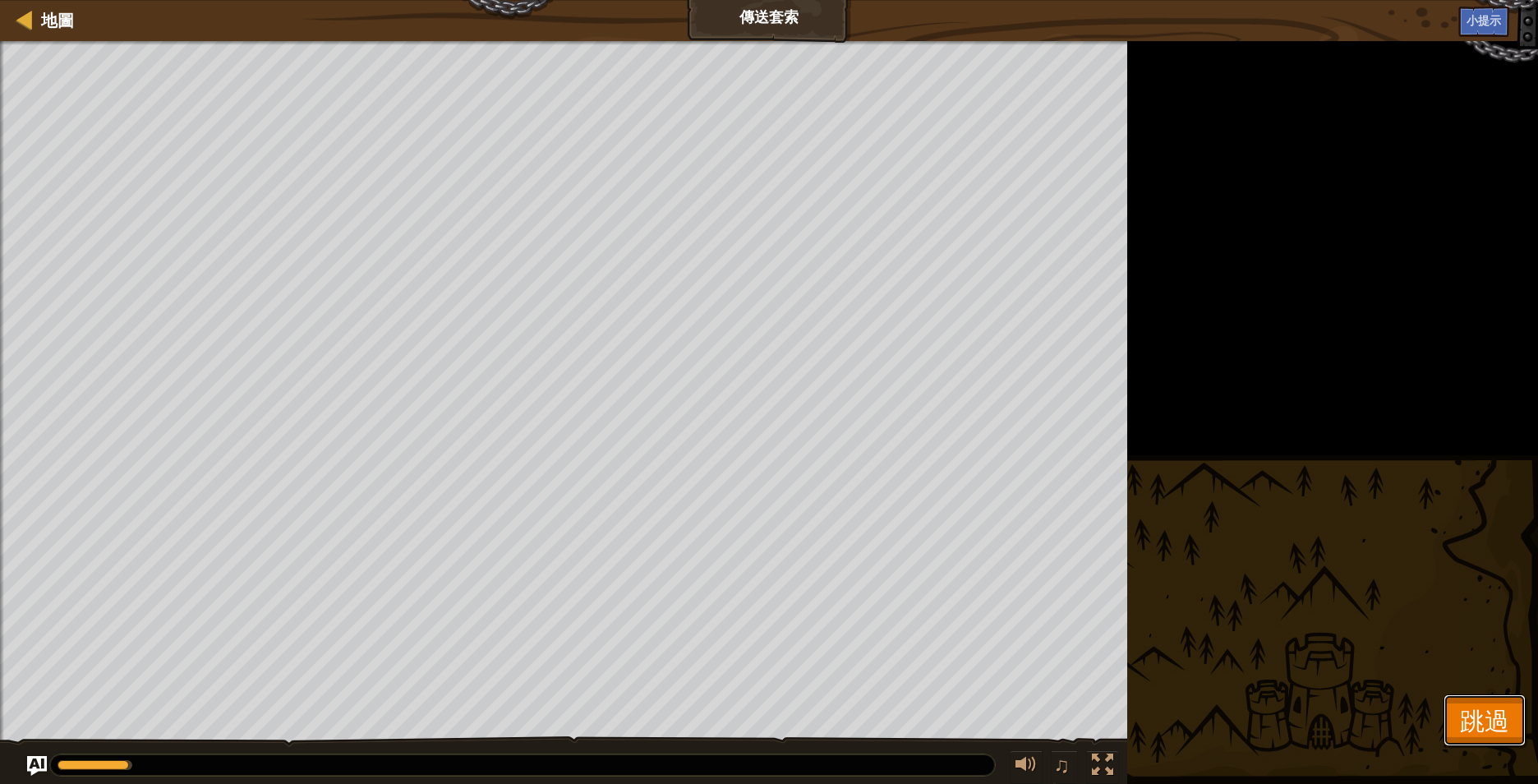
click at [1471, 713] on span "跳過" at bounding box center [1484, 720] width 49 height 33
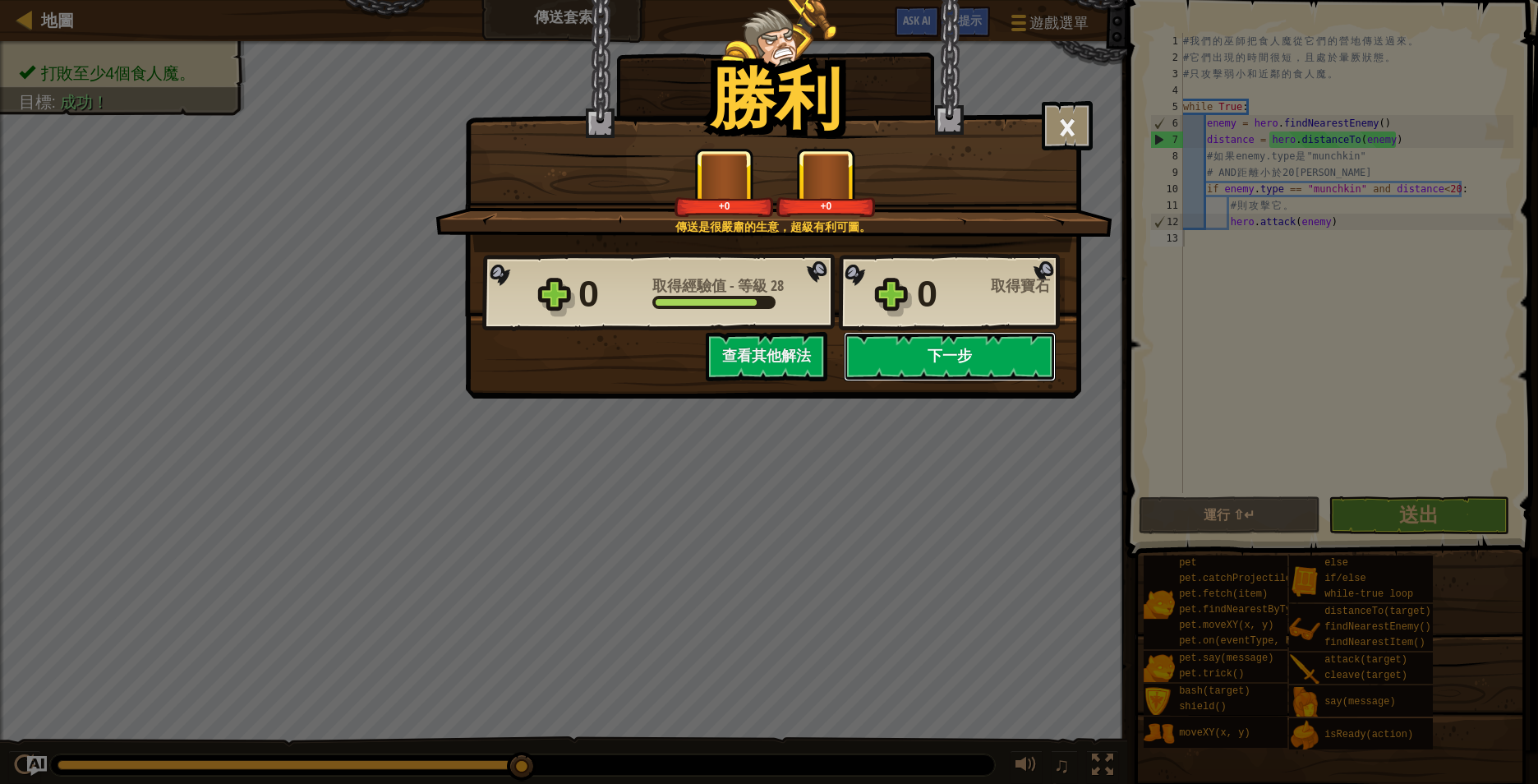
click at [973, 354] on button "下一步" at bounding box center [950, 356] width 212 height 49
select select "zh-HANT"
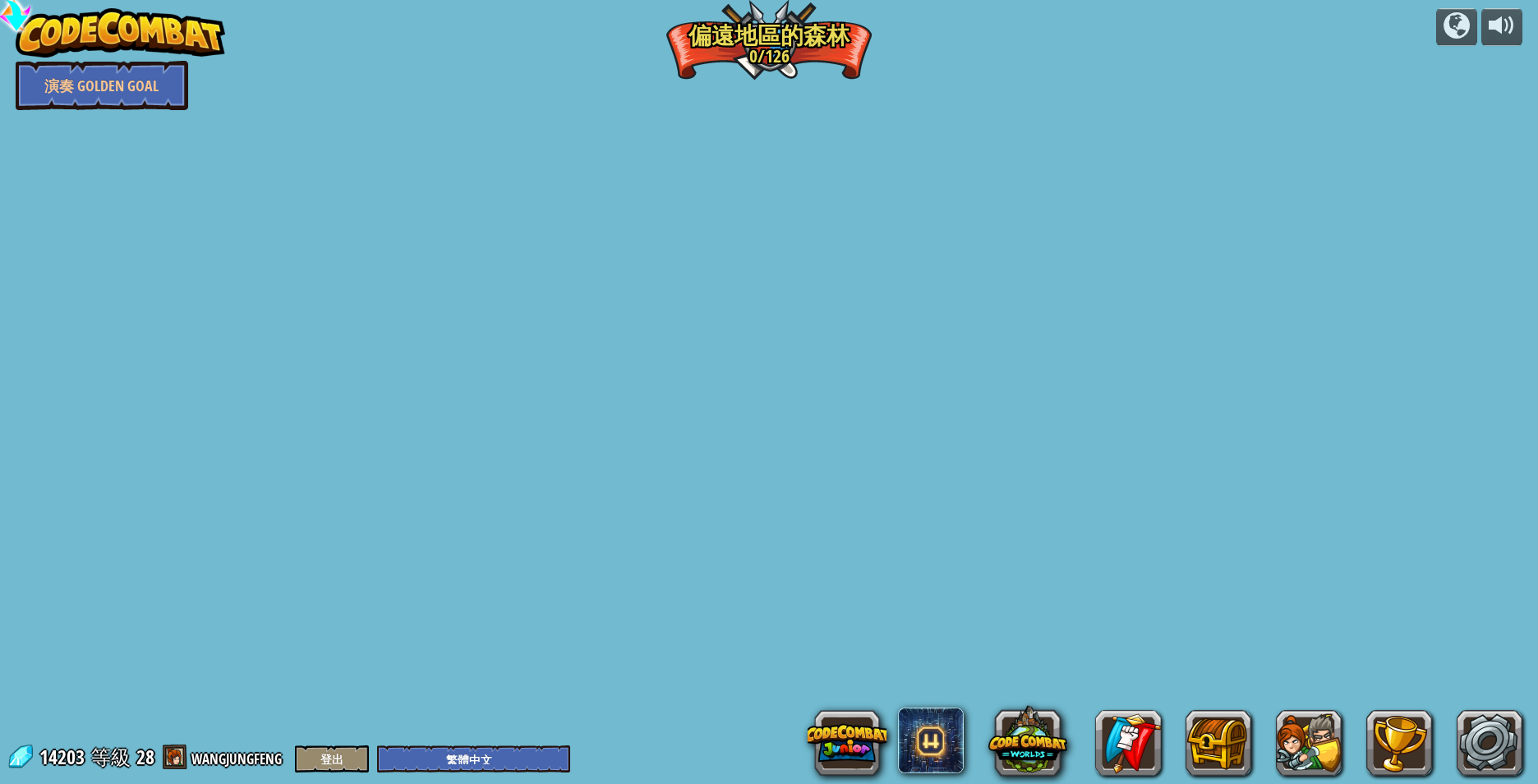
select select "zh-HANT"
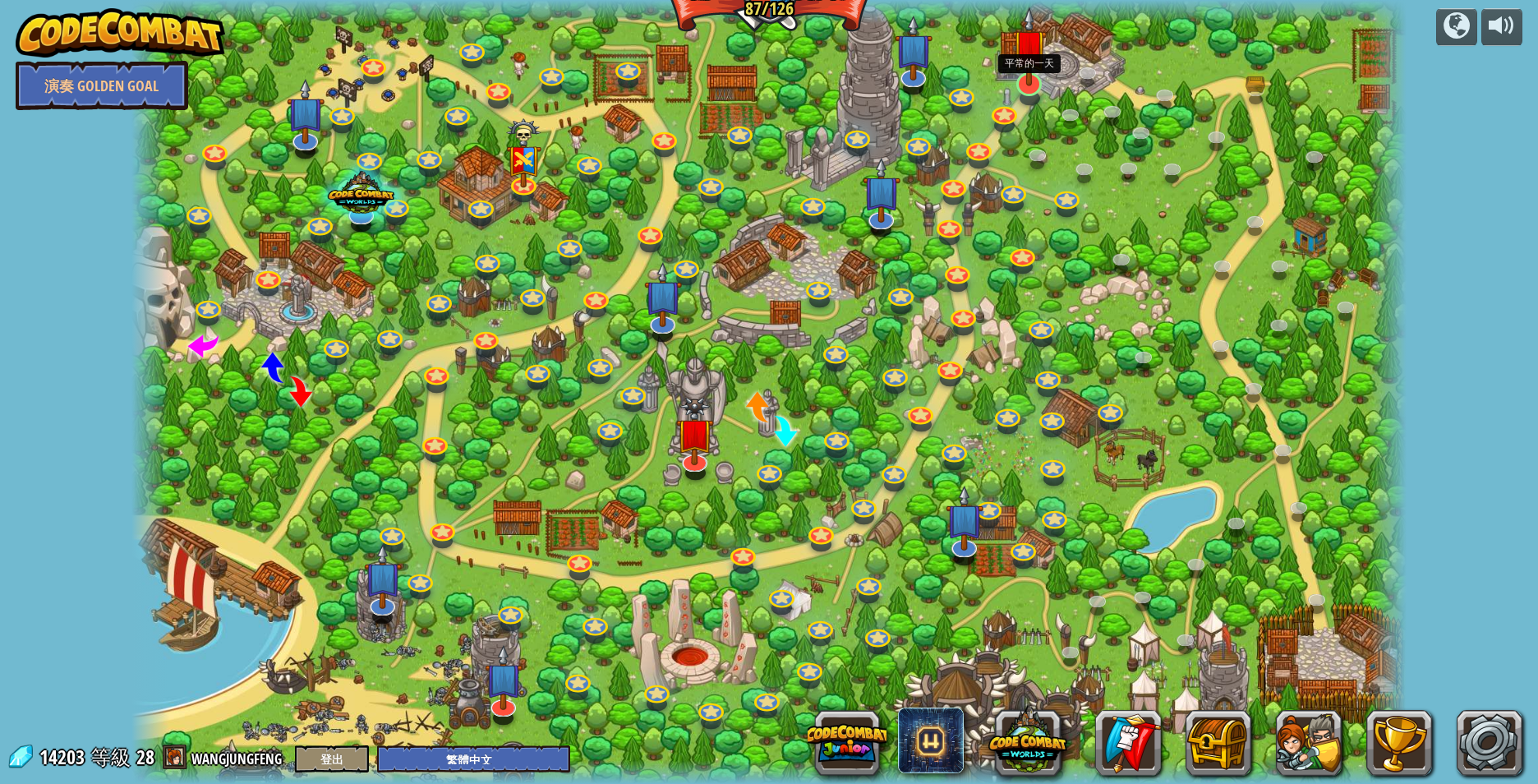
click at [1027, 75] on img at bounding box center [1030, 46] width 35 height 81
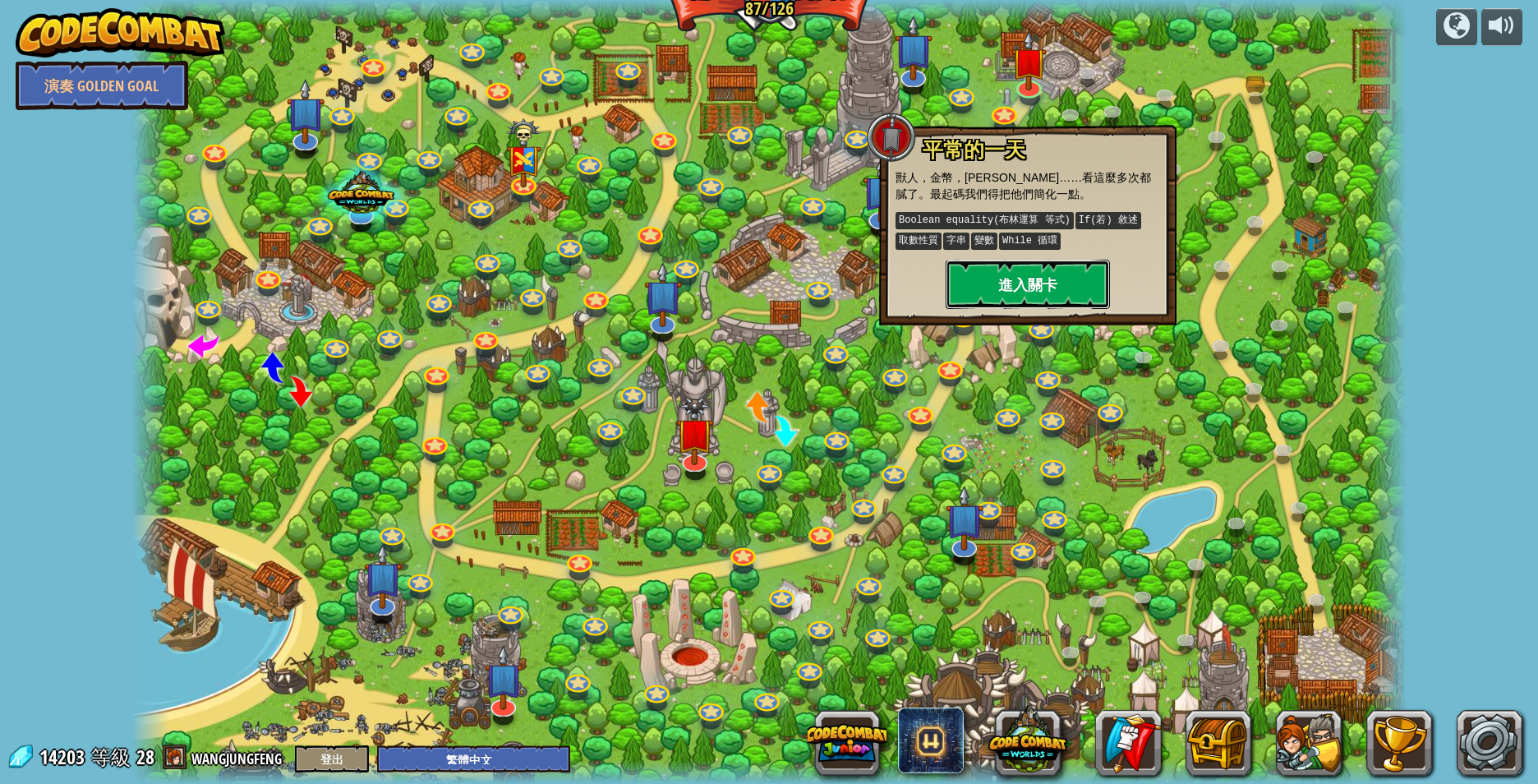
click at [1027, 277] on button "進入關卡" at bounding box center [1027, 284] width 164 height 49
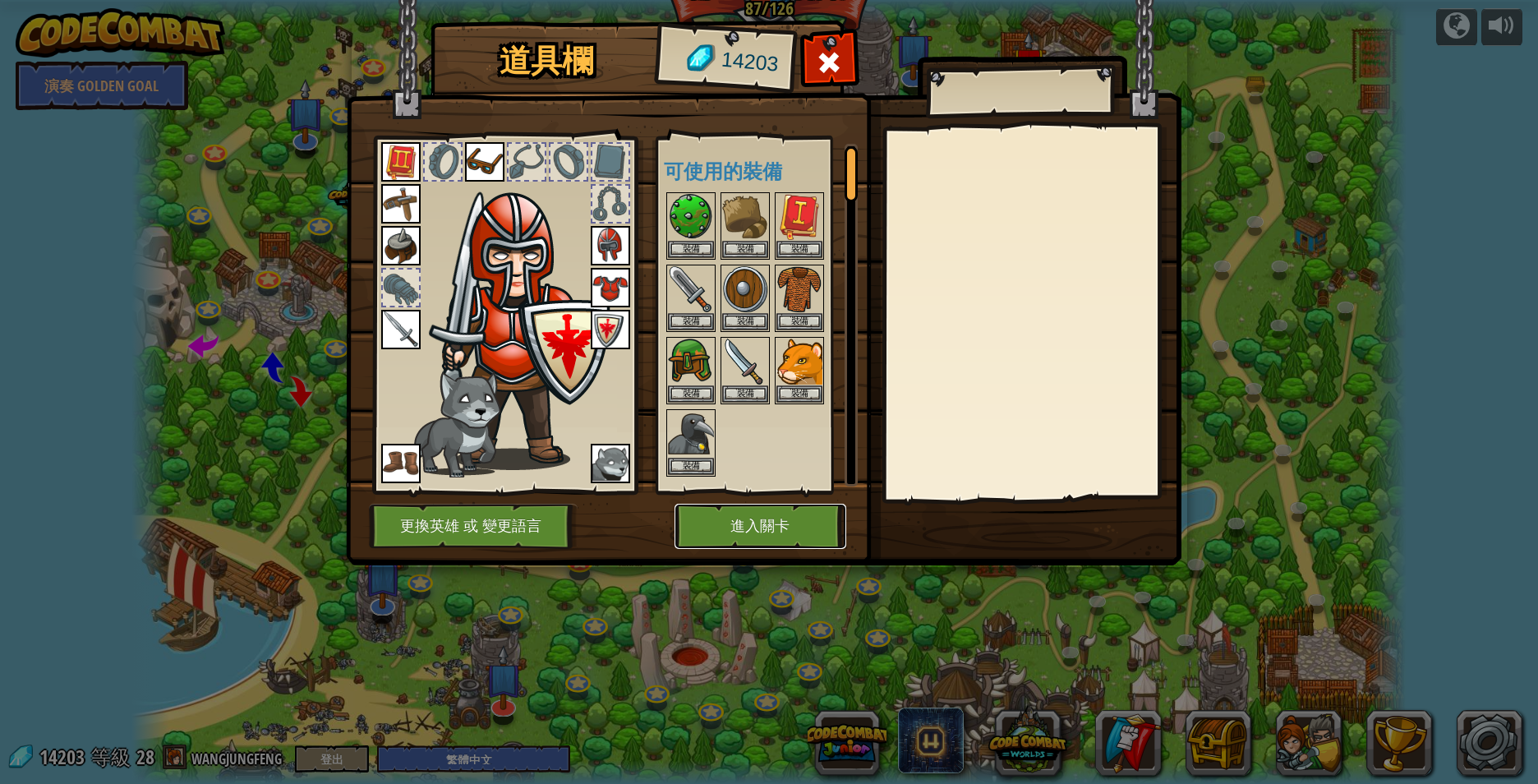
click at [753, 523] on button "進入關卡" at bounding box center [760, 526] width 172 height 45
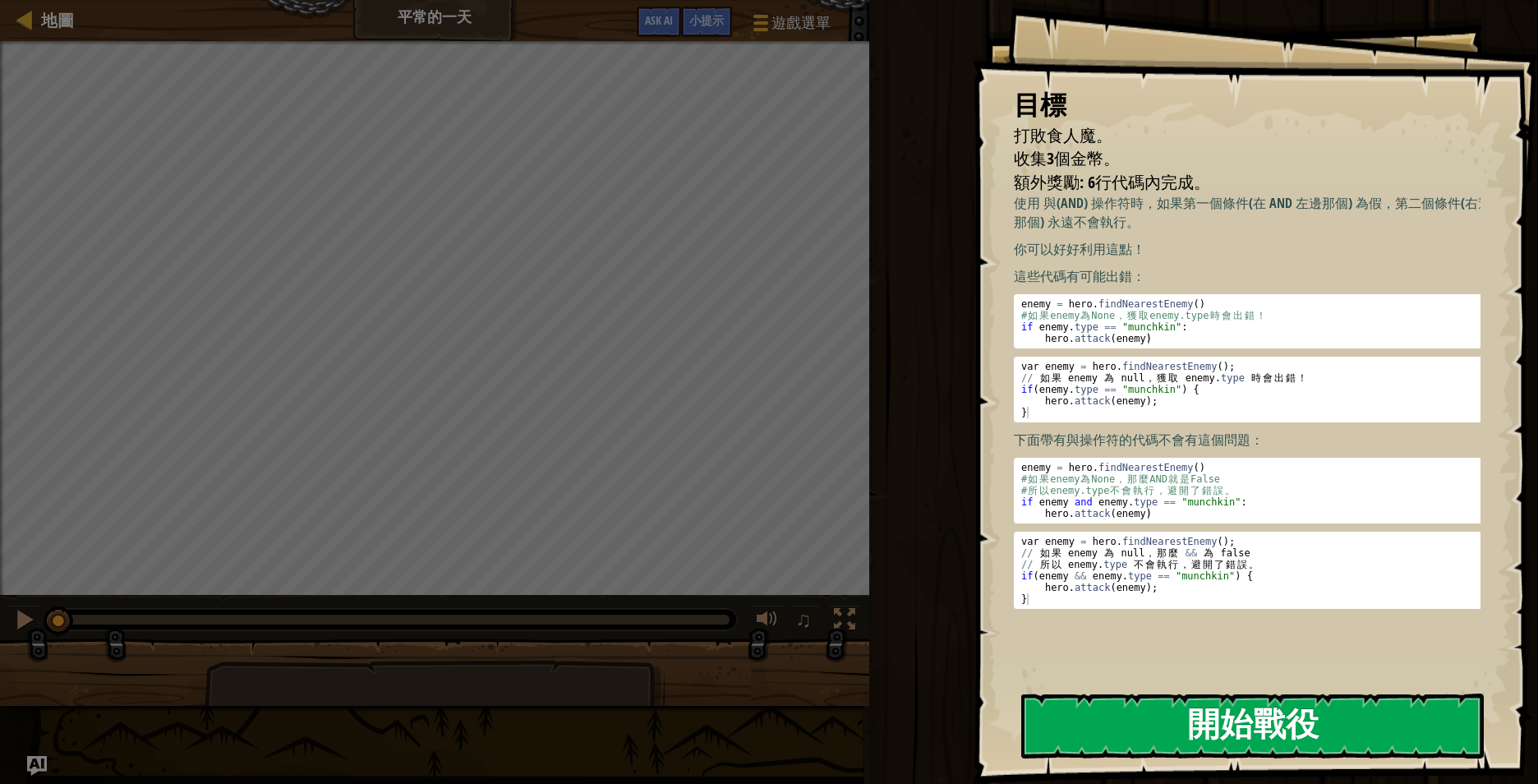
click at [1224, 726] on button "開始戰役" at bounding box center [1252, 726] width 462 height 65
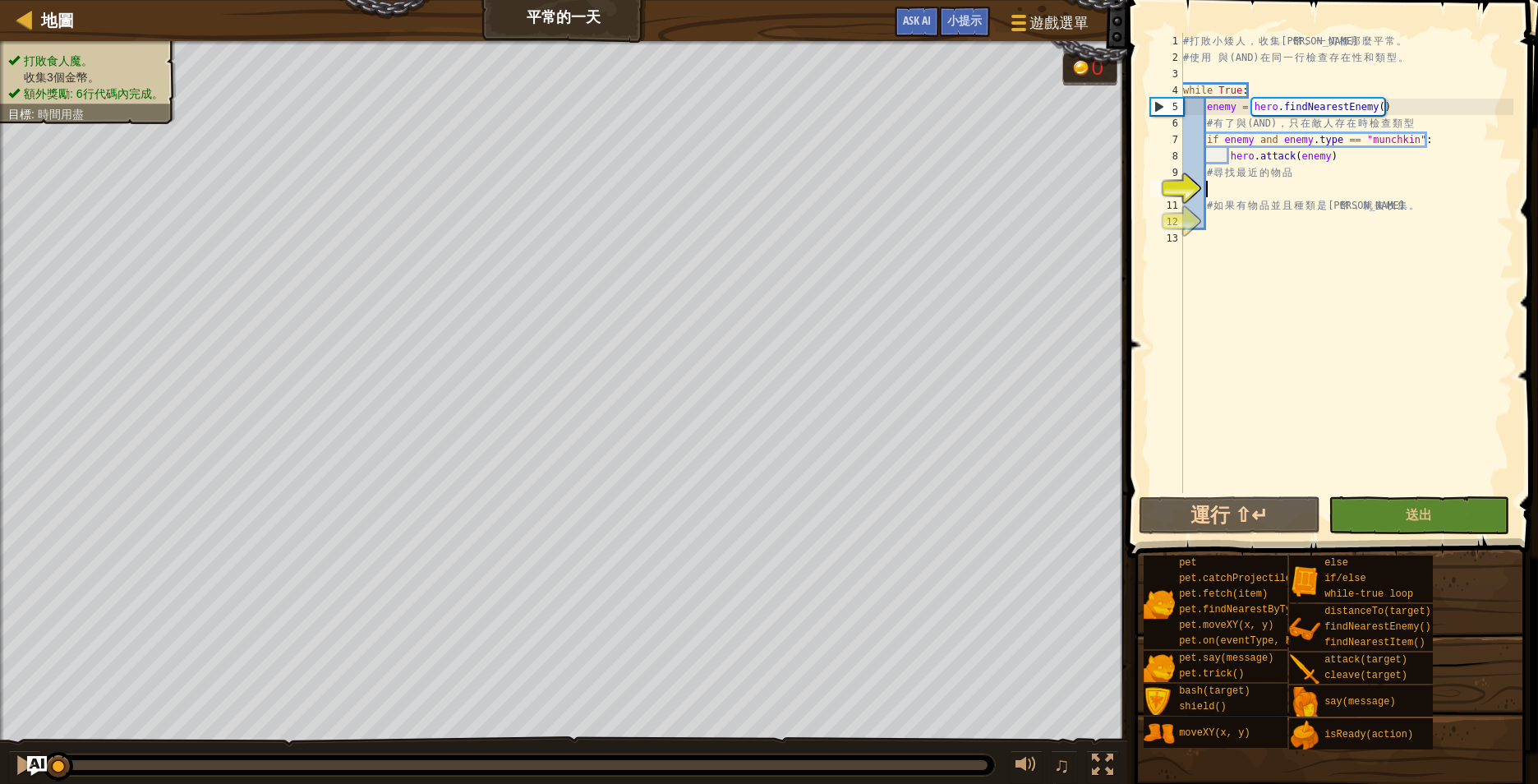
click at [1272, 185] on div "# 打 敗 小 矮 人 ， 收 集 金 幣 。 一 切 都 那 麼 平 常 。 # 使 用 與 (AND) 在 同 一 行 檢 查 存 在 性 和 類 型 。…" at bounding box center [1346, 278] width 333 height 493
type textarea "H"
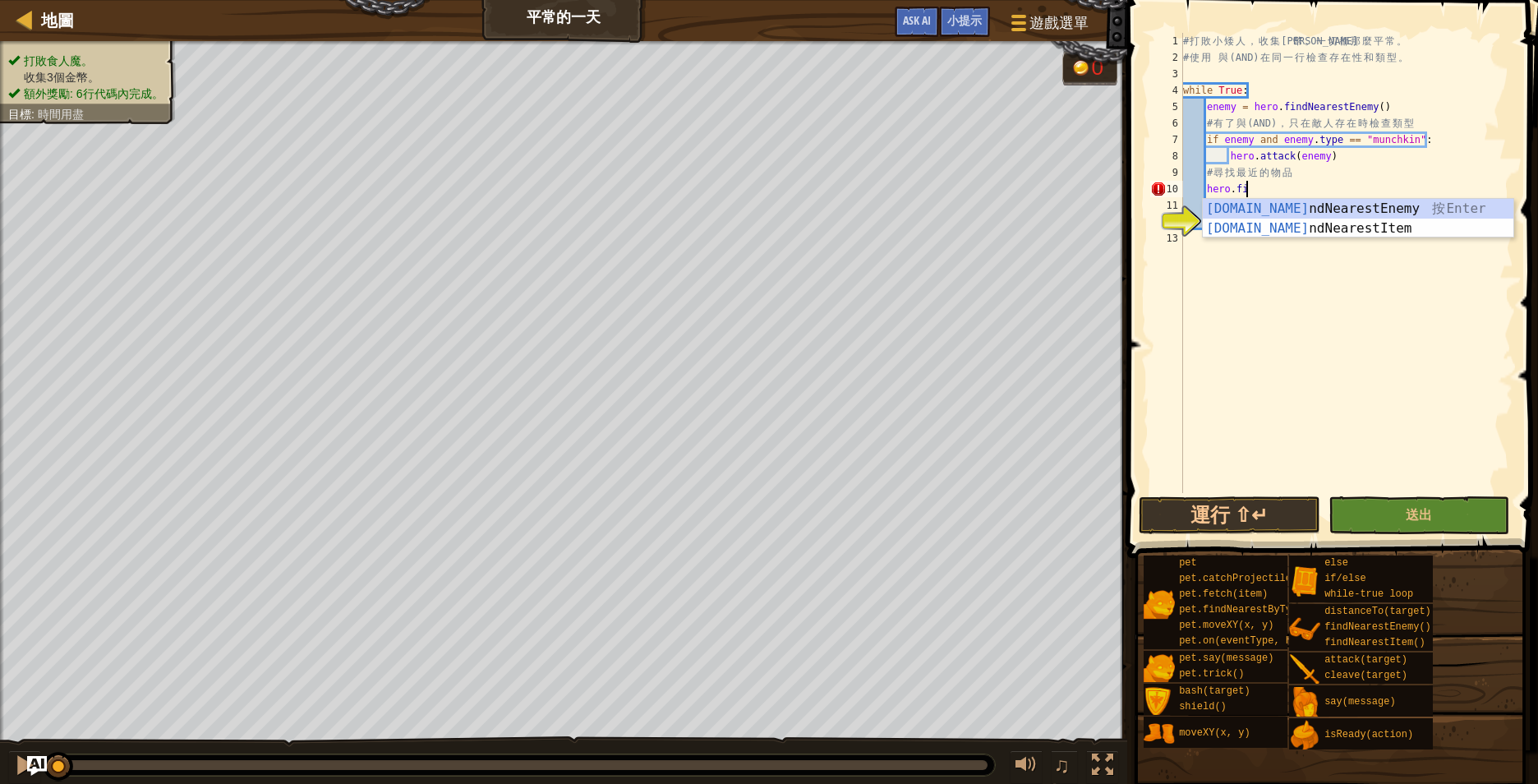
scroll to position [7, 6]
type textarea "hero.fin"
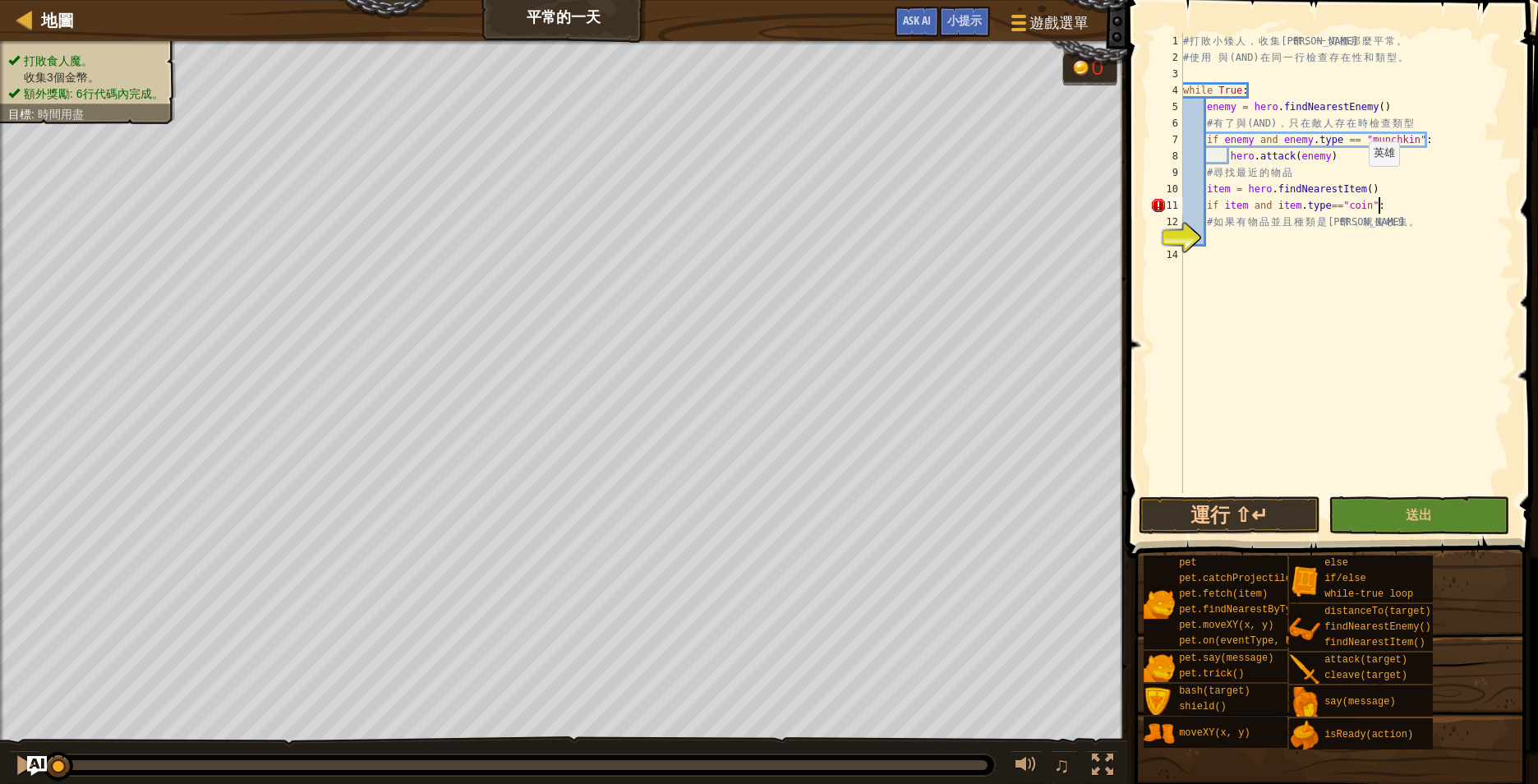
scroll to position [7, 27]
type textarea "# 如果有物品並且種類是金幣，就去收集。"
type textarea "hero.moveXY(item.pos.x, item.pos.y)"
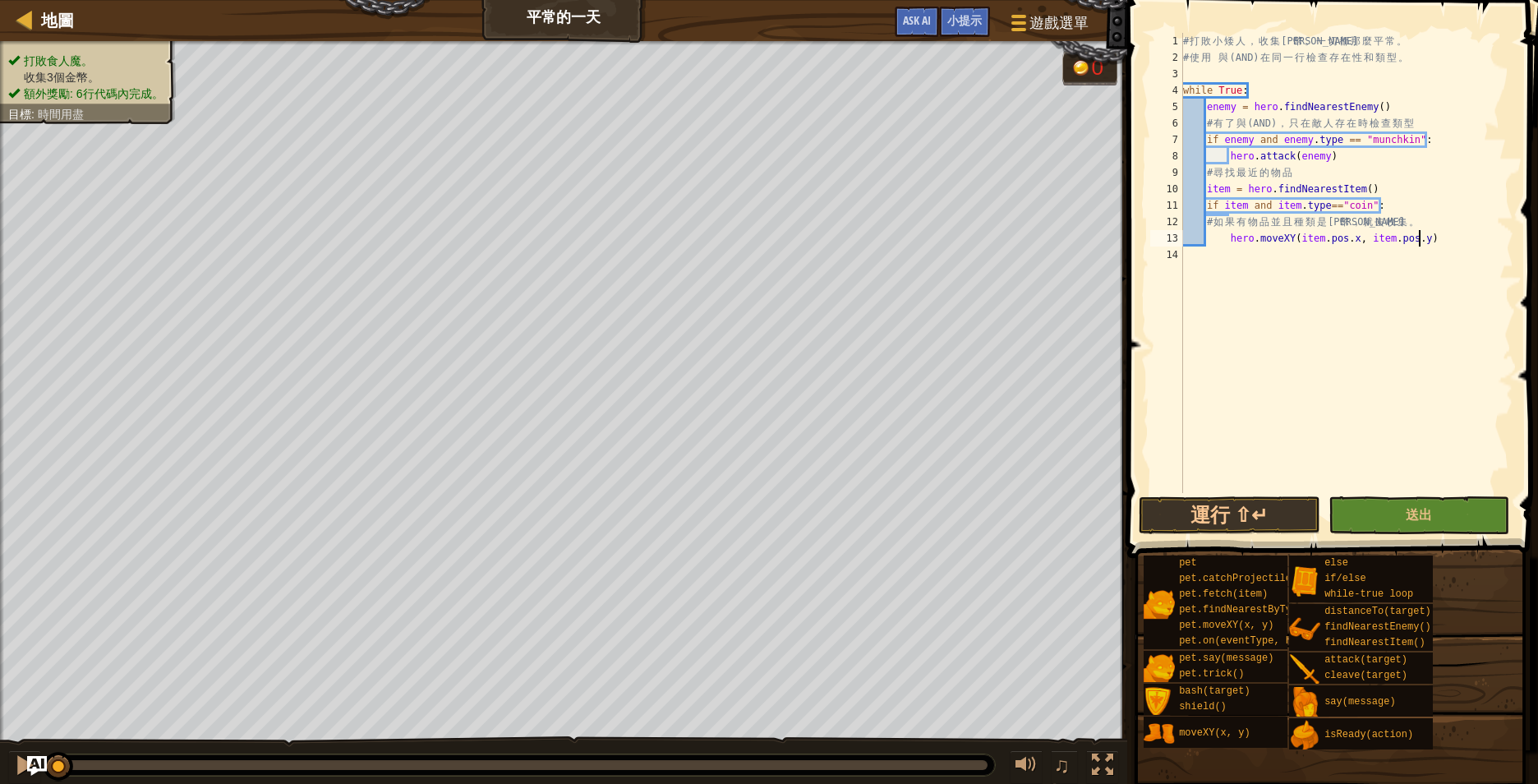
click at [1299, 360] on div "# 打 敗 小 矮 人 ， 收 集 金 幣 。 一 切 都 那 麼 平 常 。 # 使 用 與 (AND) 在 同 一 行 檢 查 存 在 性 和 類 型 。…" at bounding box center [1346, 278] width 333 height 493
click at [1414, 516] on span "送出" at bounding box center [1419, 513] width 26 height 18
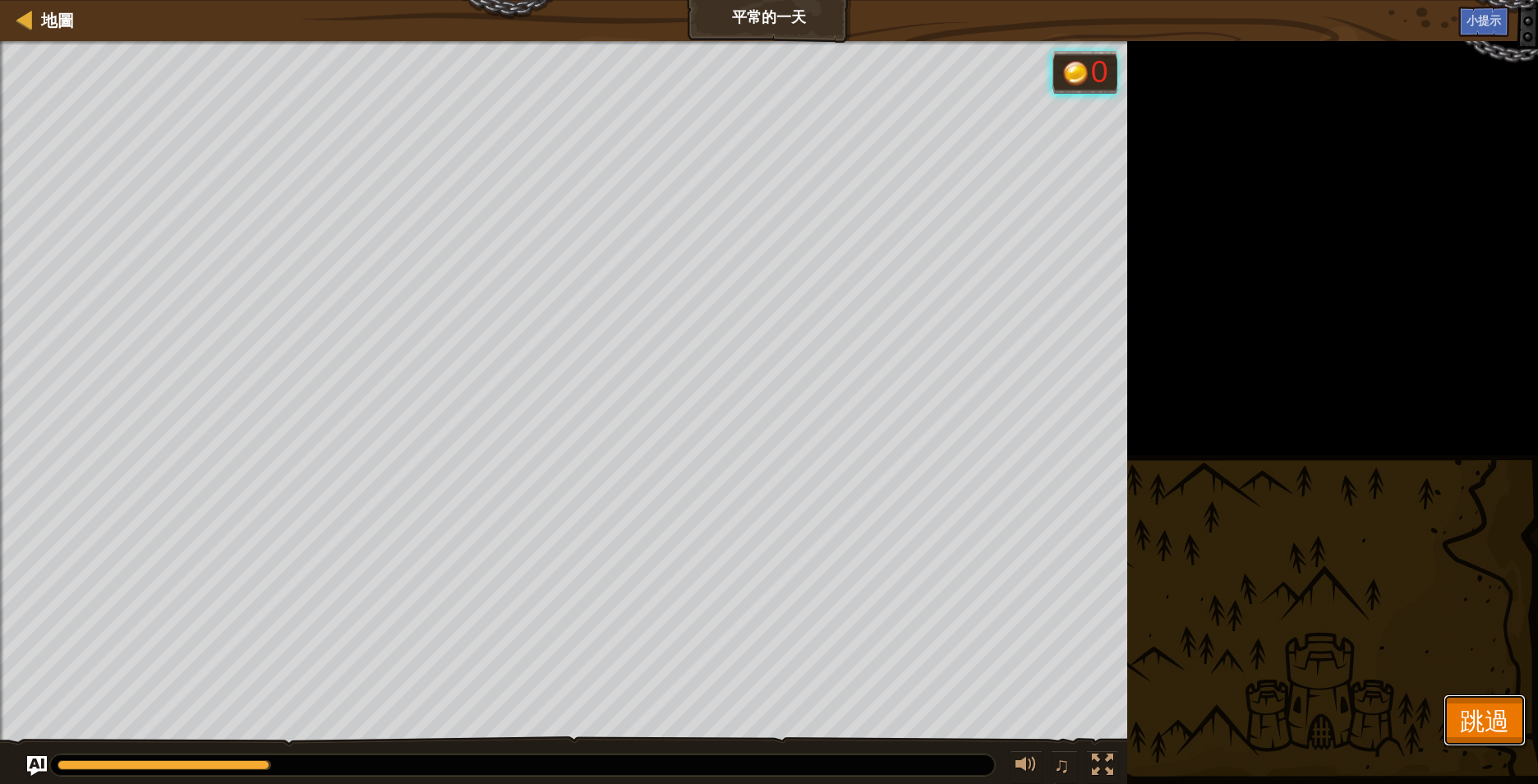
click at [1481, 719] on span "跳過" at bounding box center [1484, 720] width 49 height 33
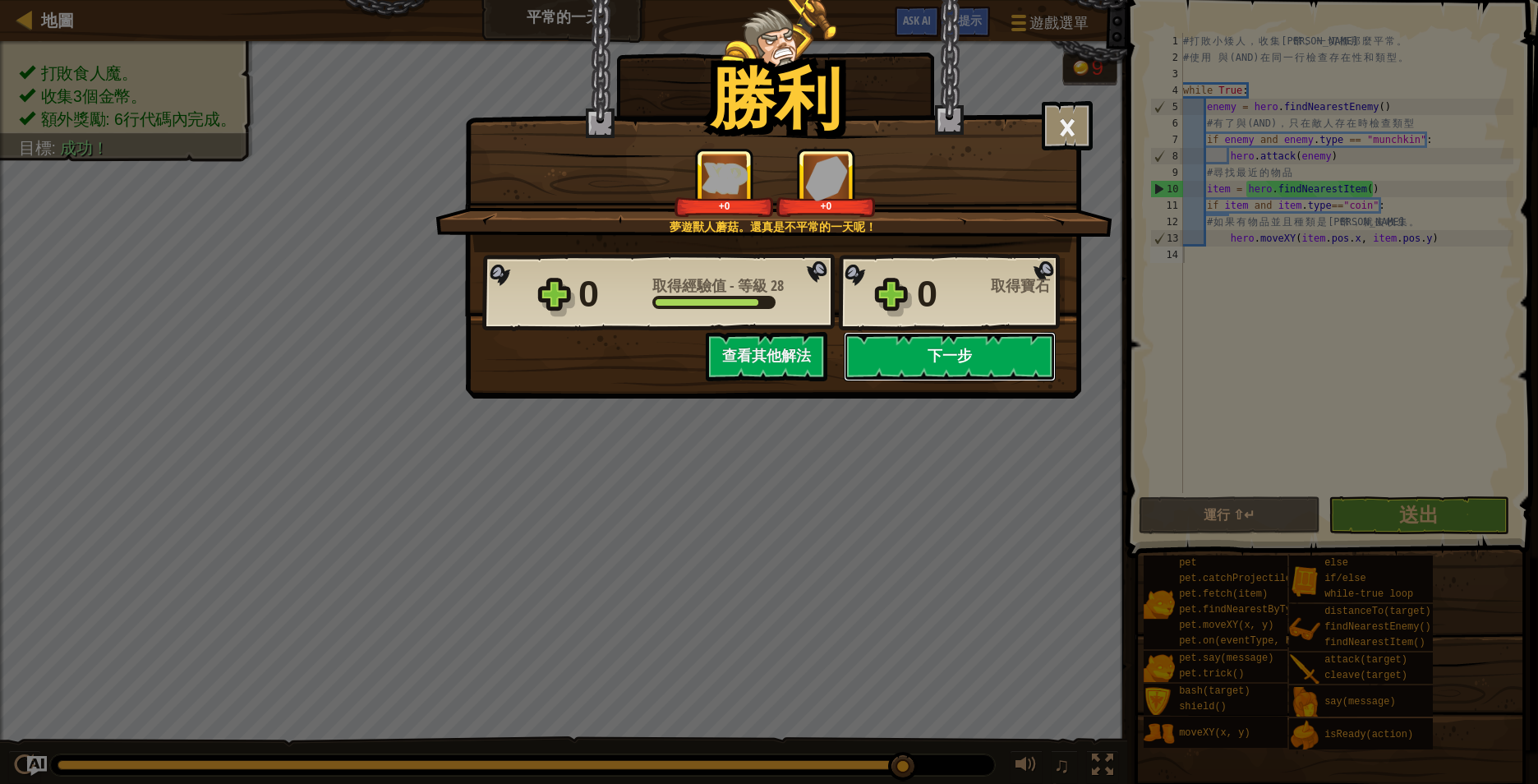
click at [976, 353] on button "下一步" at bounding box center [950, 356] width 212 height 49
select select "zh-HANT"
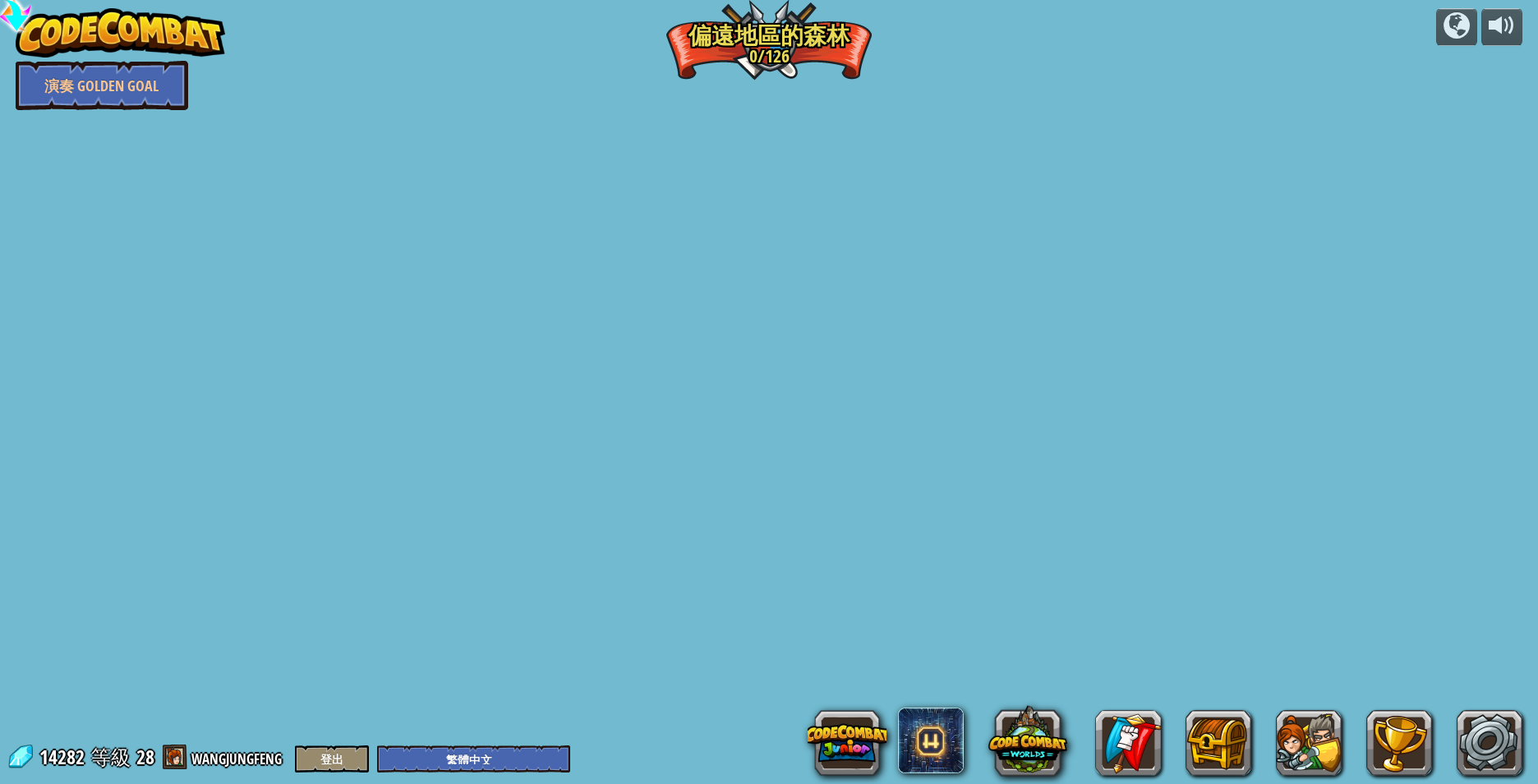
select select "zh-HANT"
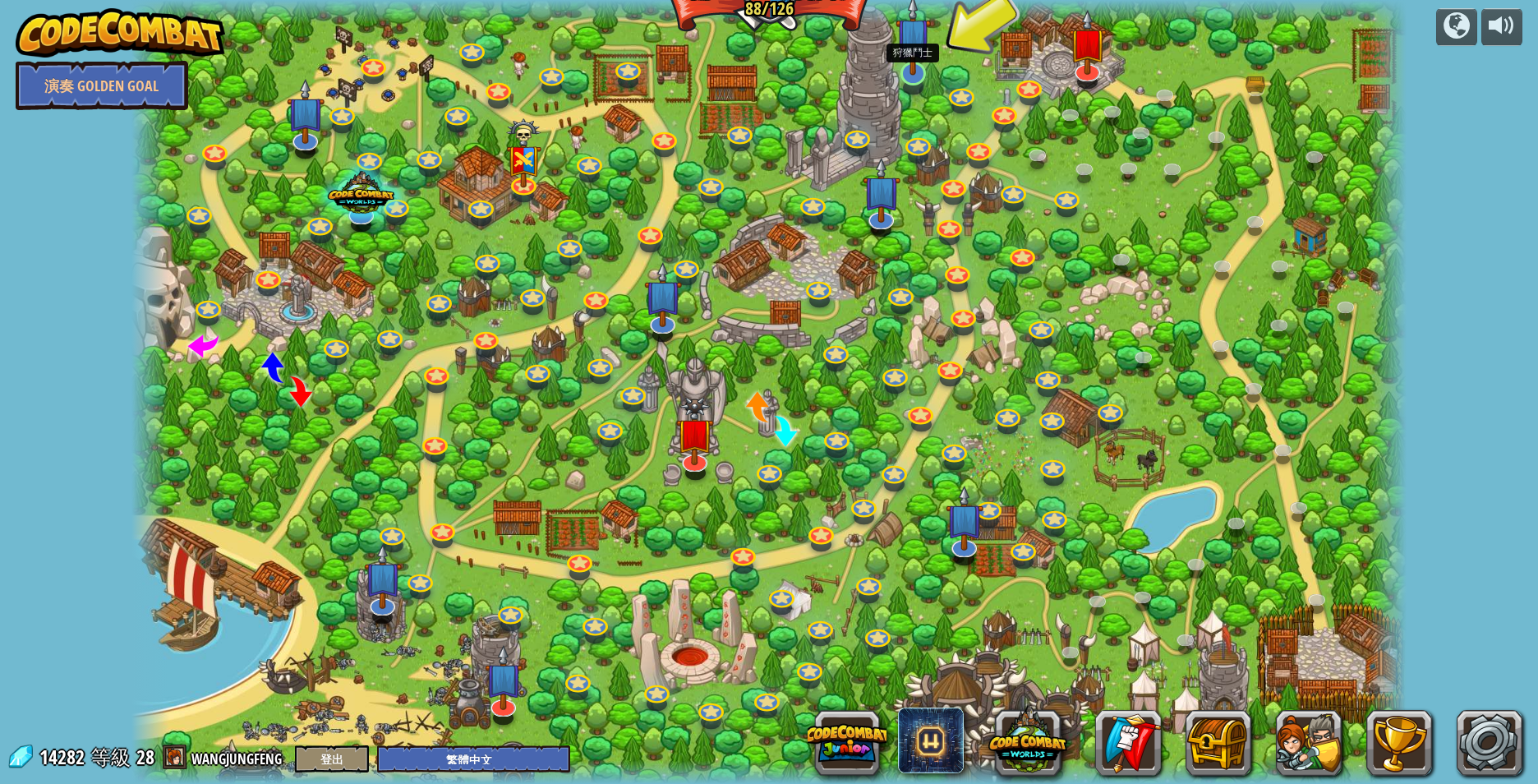
click at [915, 68] on img at bounding box center [913, 35] width 35 height 81
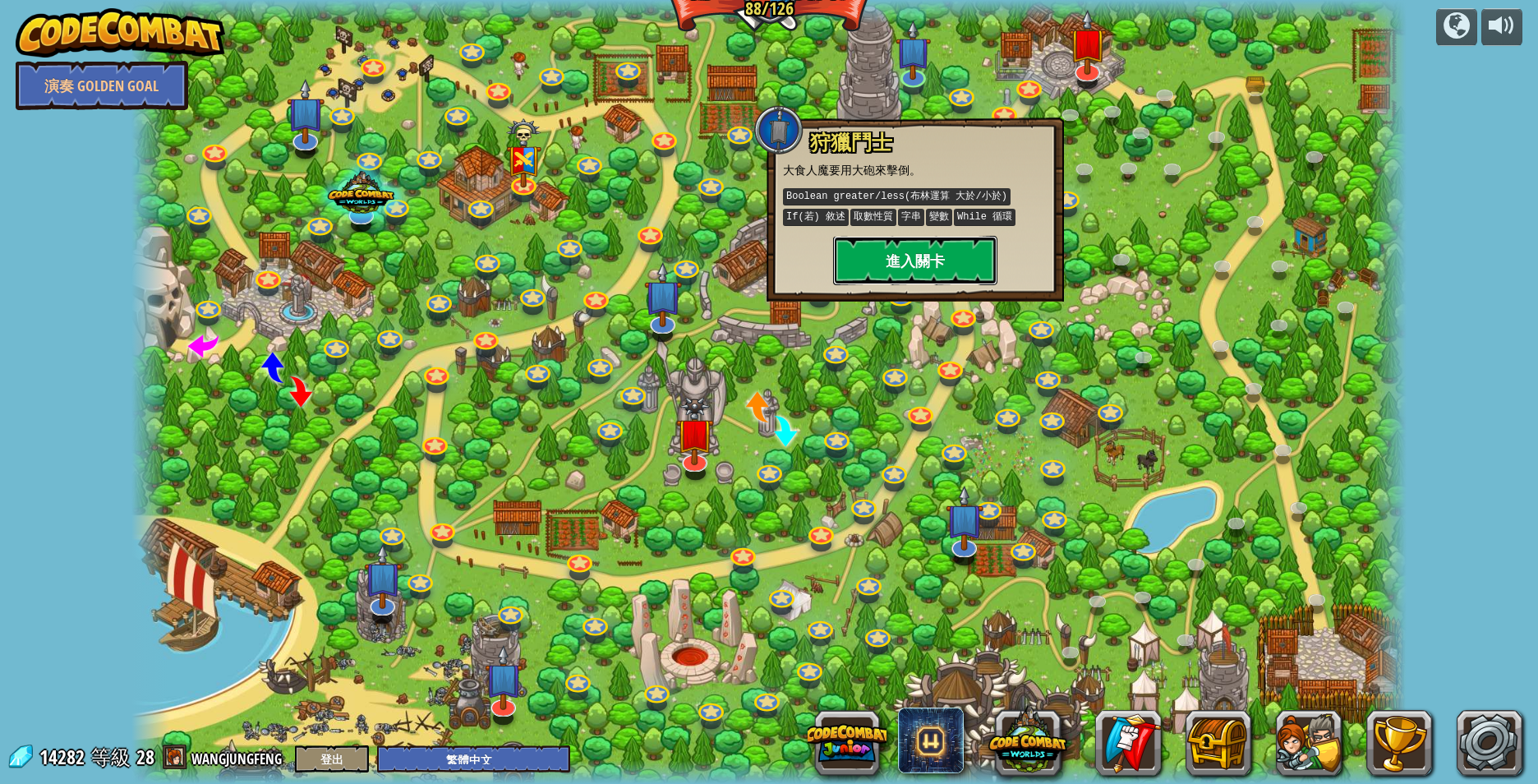
click at [906, 257] on button "進入關卡" at bounding box center [915, 260] width 164 height 49
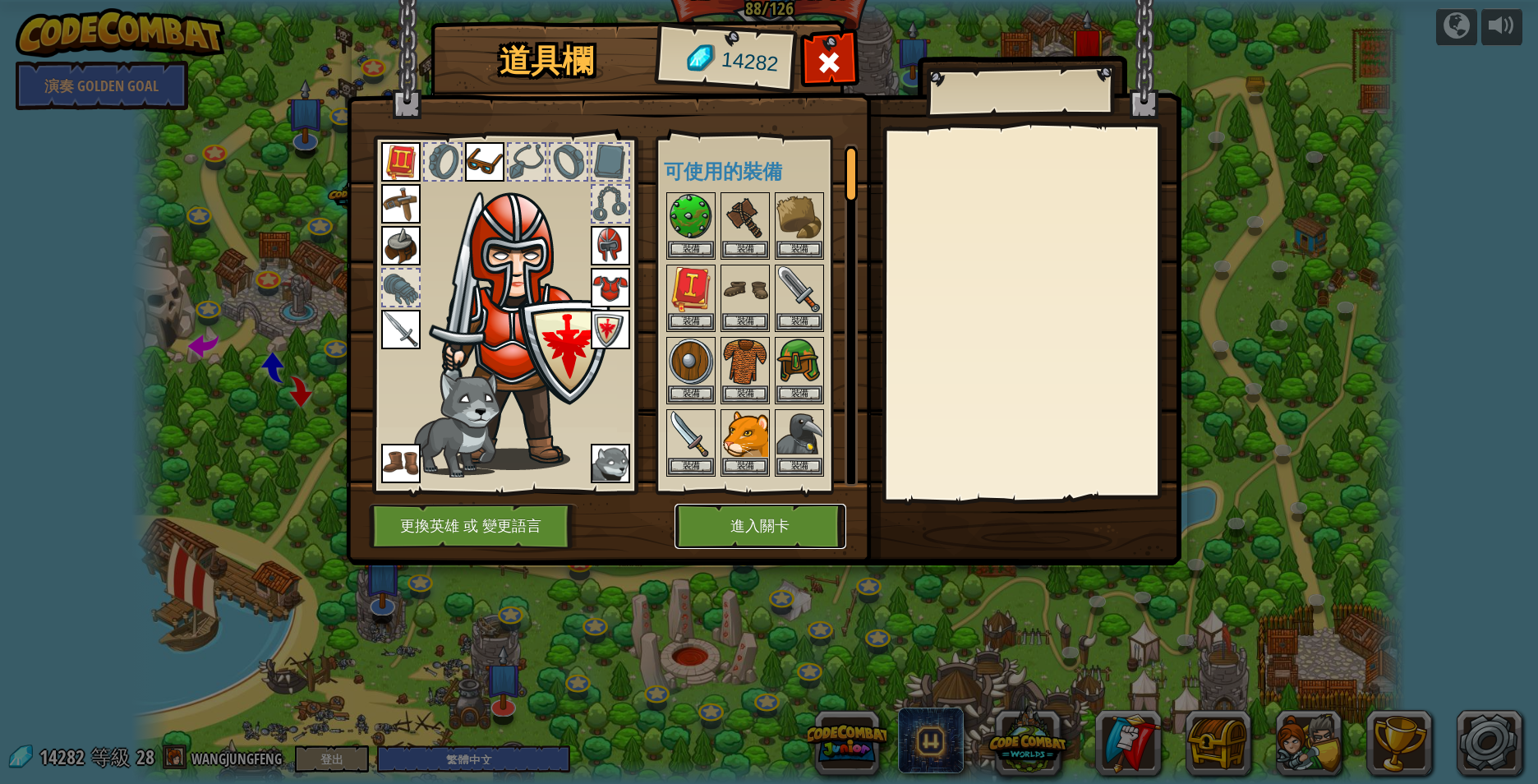
click at [763, 526] on button "進入關卡" at bounding box center [760, 526] width 172 height 45
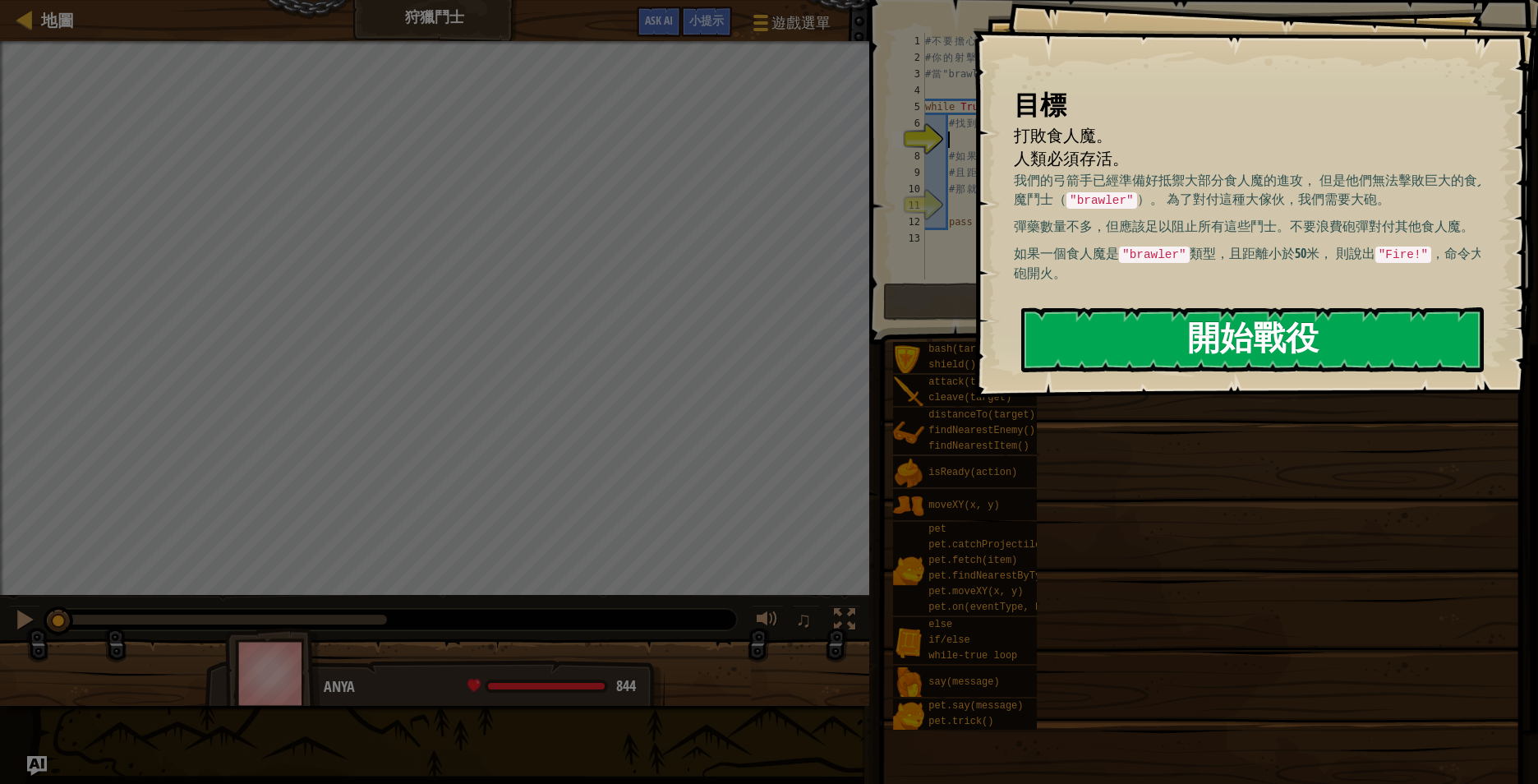
click at [1254, 333] on button "開始戰役" at bounding box center [1252, 340] width 462 height 65
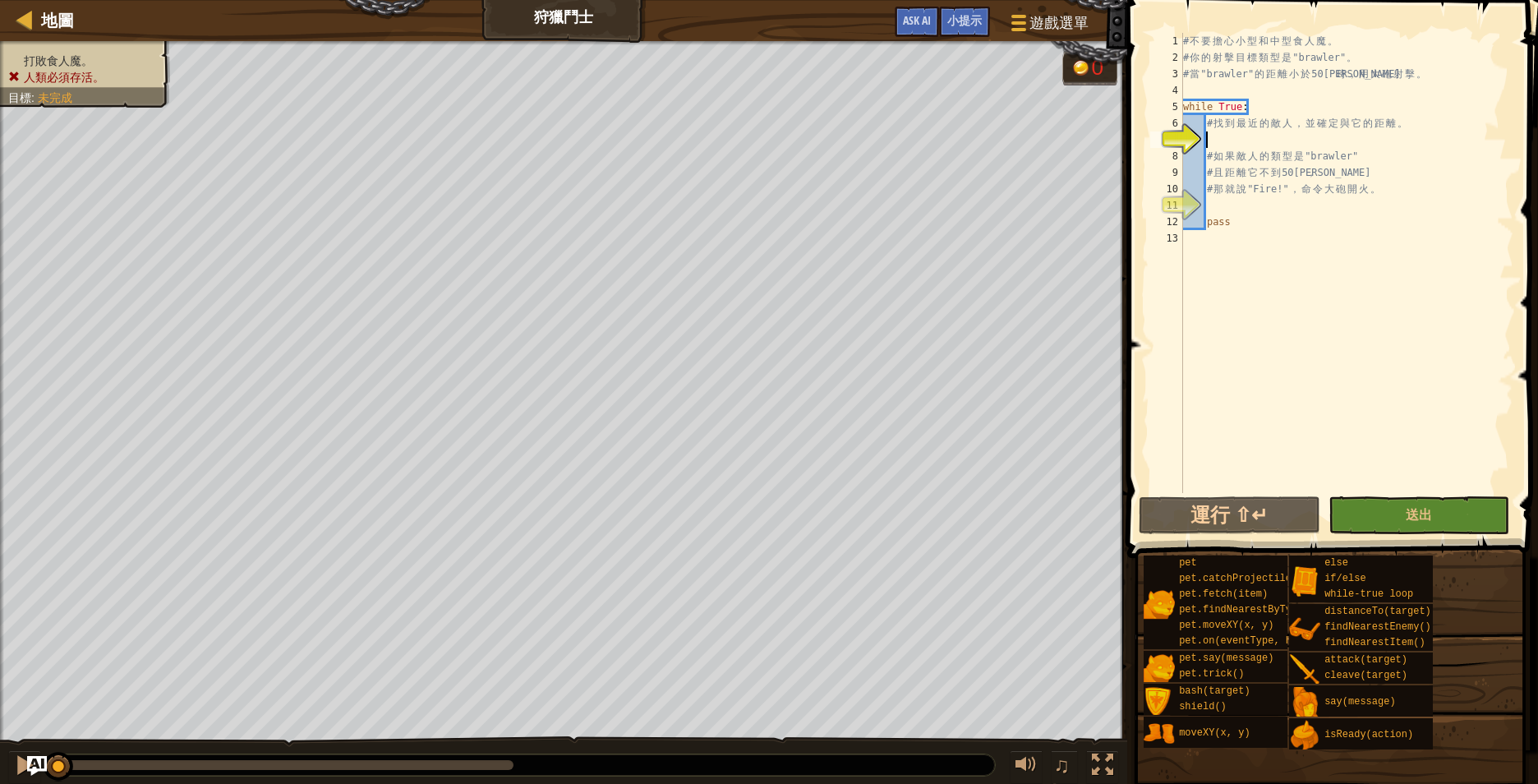
type textarea "D"
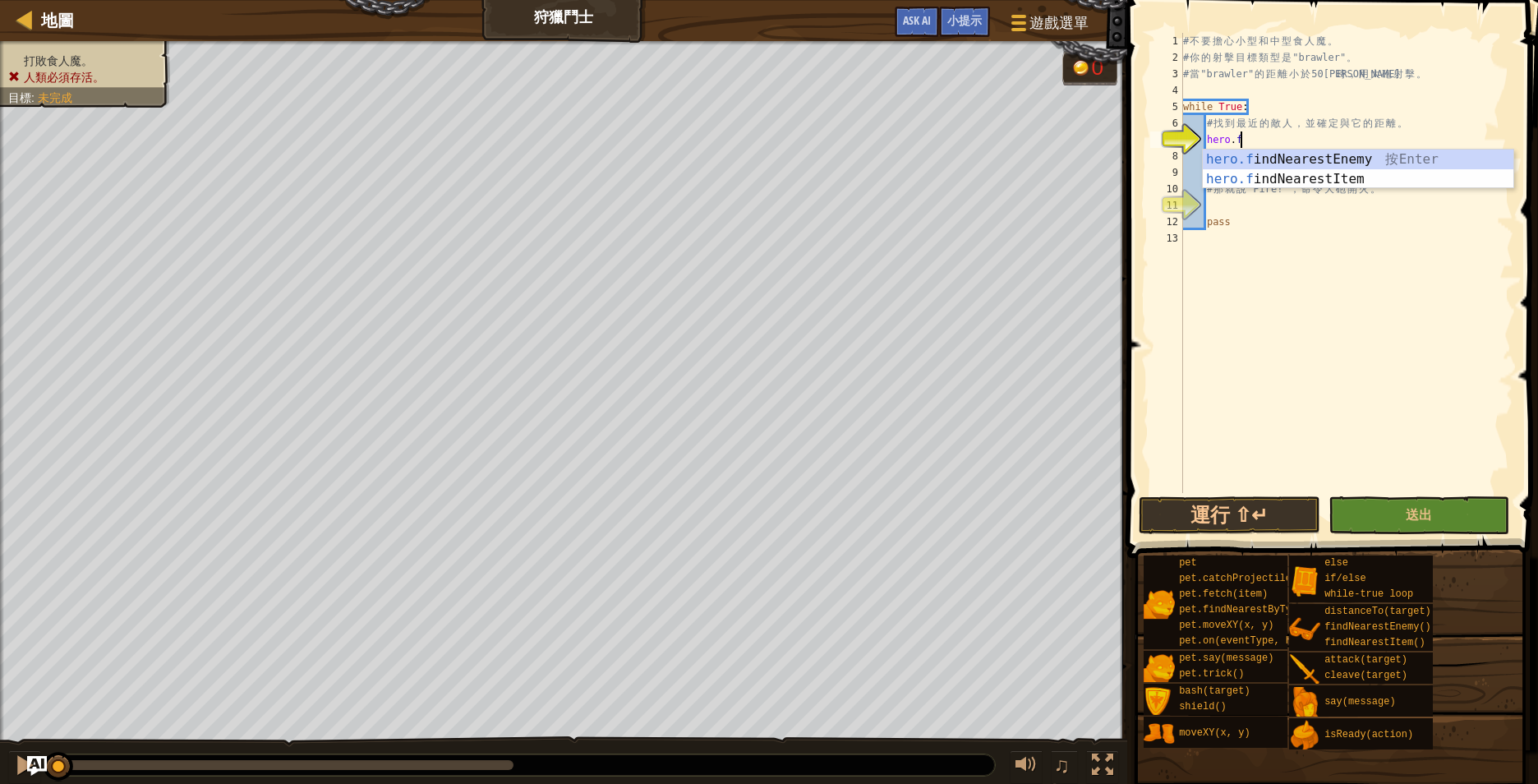
type textarea "[DOMAIN_NAME]"
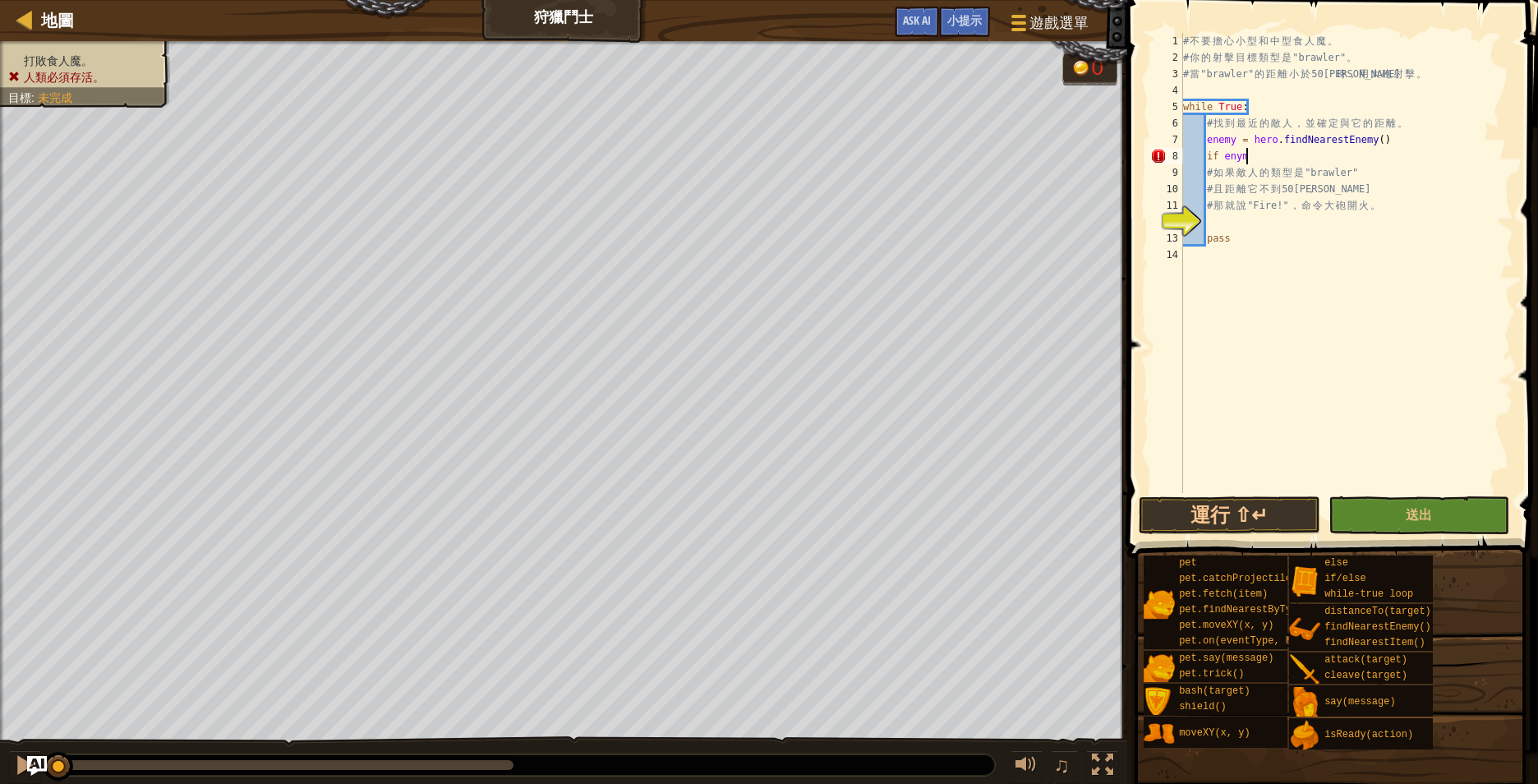
scroll to position [7, 9]
type textarea "if enymy:"
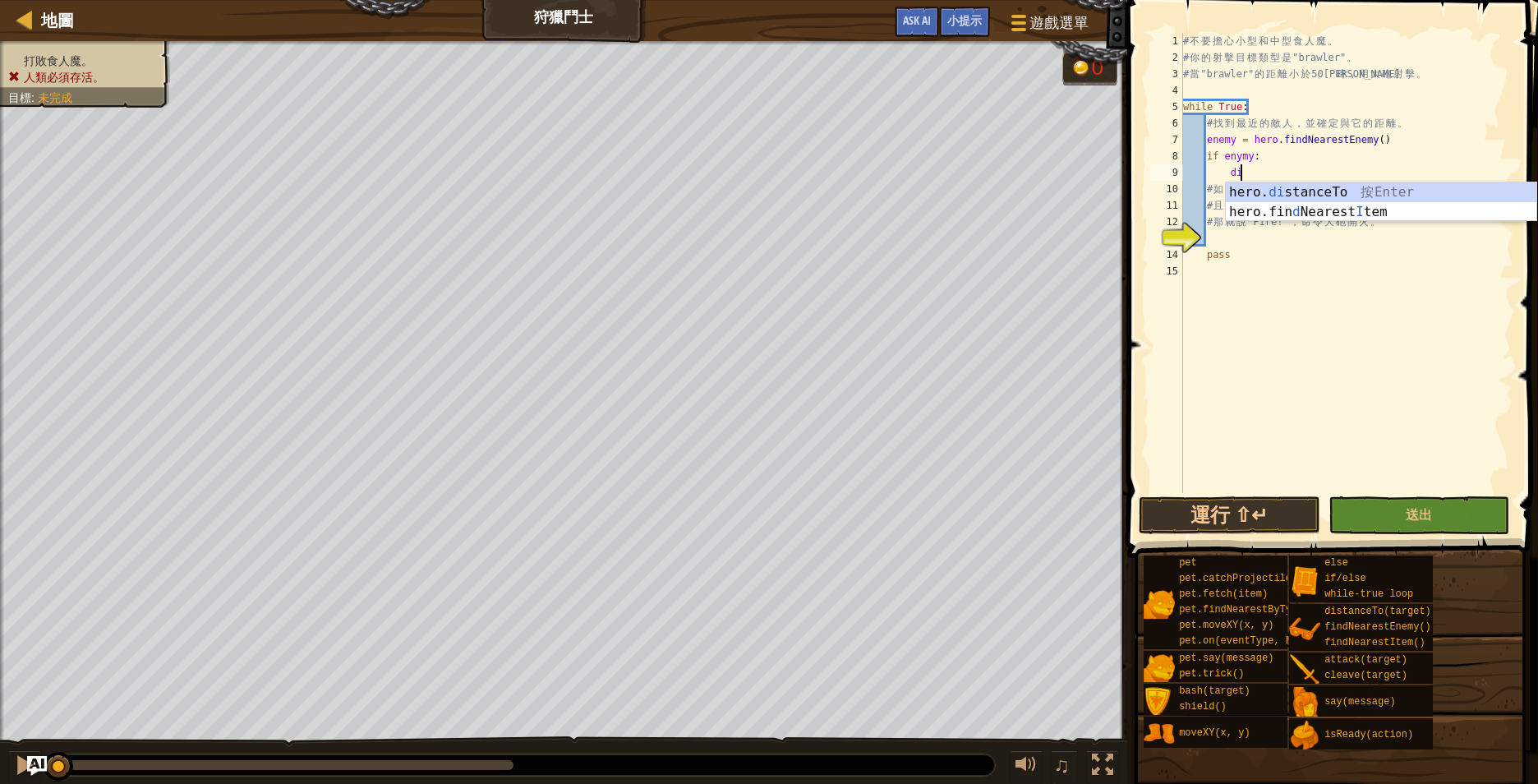
scroll to position [7, 6]
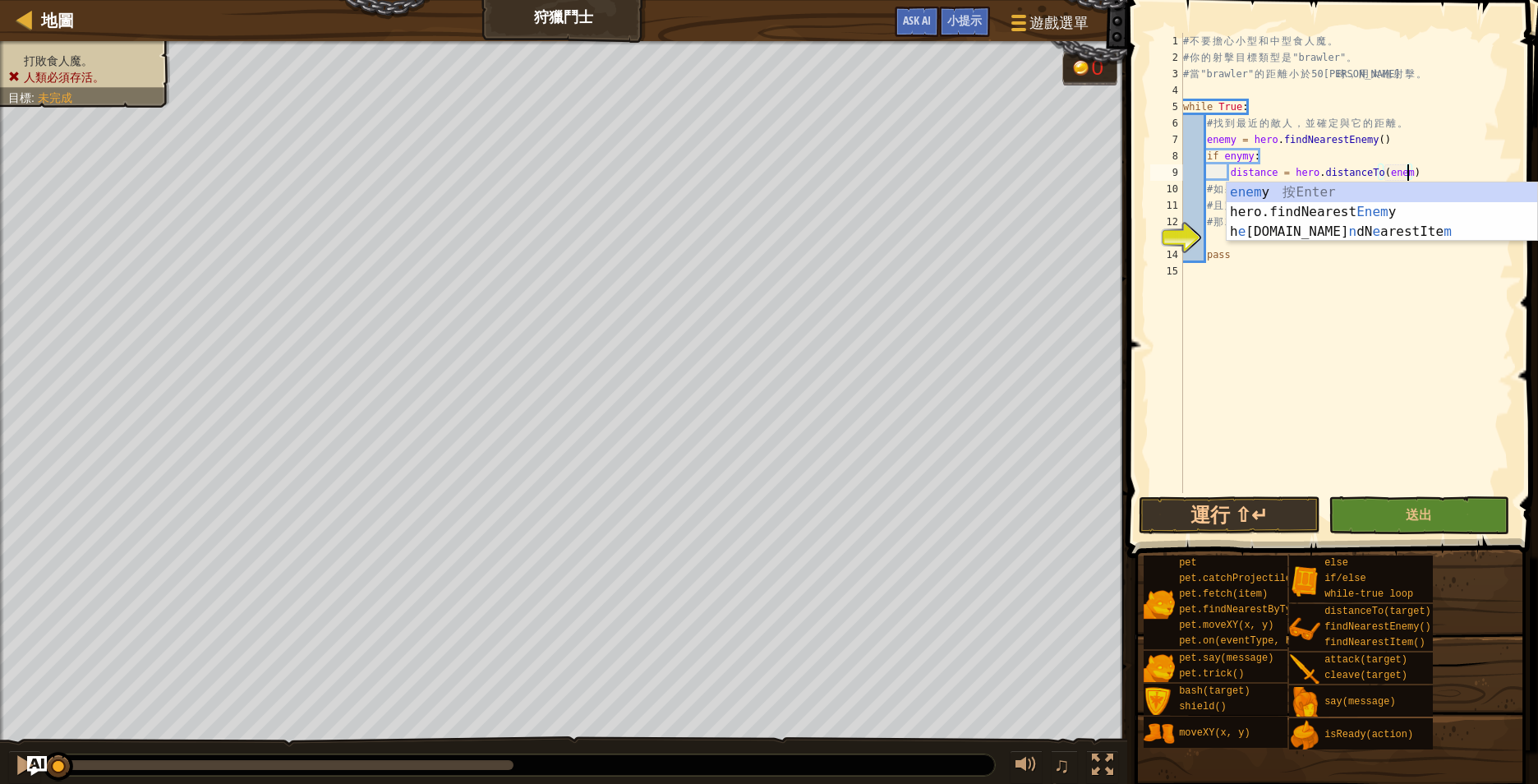
type textarea "distance = hero.distanceTo(enemy)"
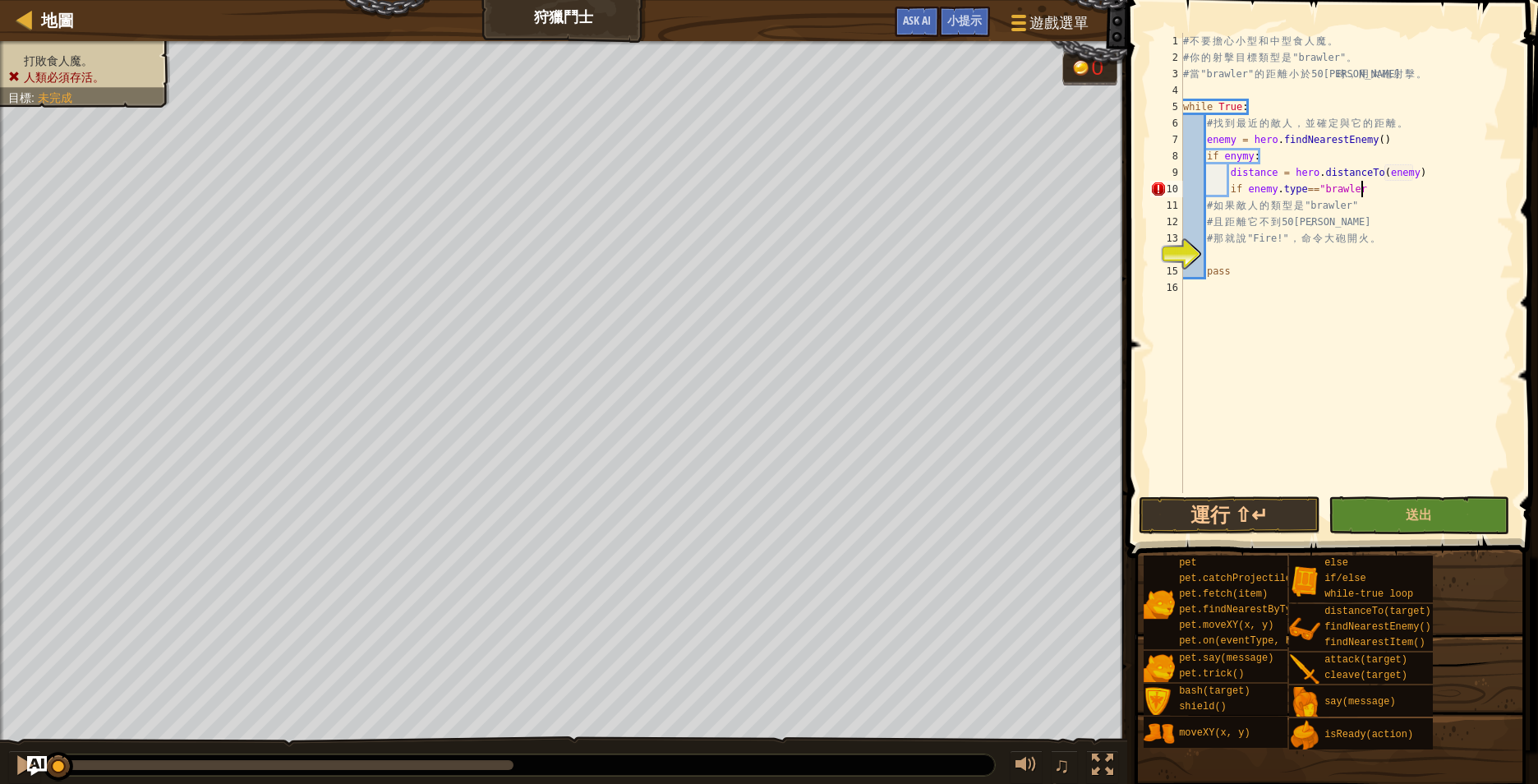
scroll to position [7, 25]
type textarea "# 那就說"Fire!"，命令大砲開火。"
type textarea "hero.say("Fire!")"
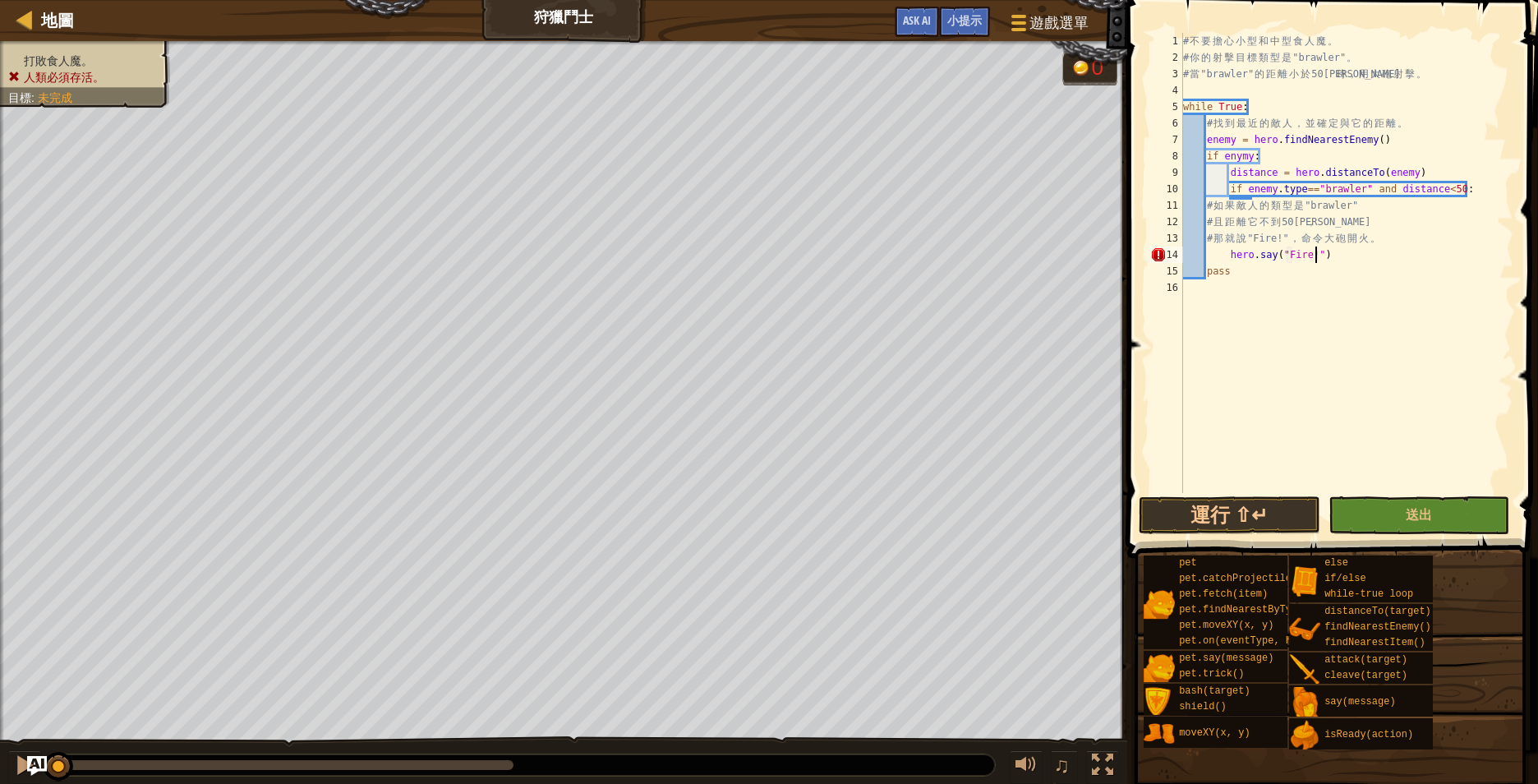
click at [1286, 403] on div "# 不 要 擔 心 小 型 和 中 型 食 人 魔 。 # 你 的 射 擊 目 標 類 型 是 "brawler" 。 # 當 "brawler" 的 距 離…" at bounding box center [1346, 278] width 333 height 493
click at [1230, 252] on div "# 不 要 擔 心 小 型 和 中 型 食 人 魔 。 # 你 的 射 擊 目 標 類 型 是 "brawler" 。 # 當 "brawler" 的 距 離…" at bounding box center [1346, 278] width 333 height 493
click at [1417, 512] on span "送出" at bounding box center [1419, 513] width 26 height 18
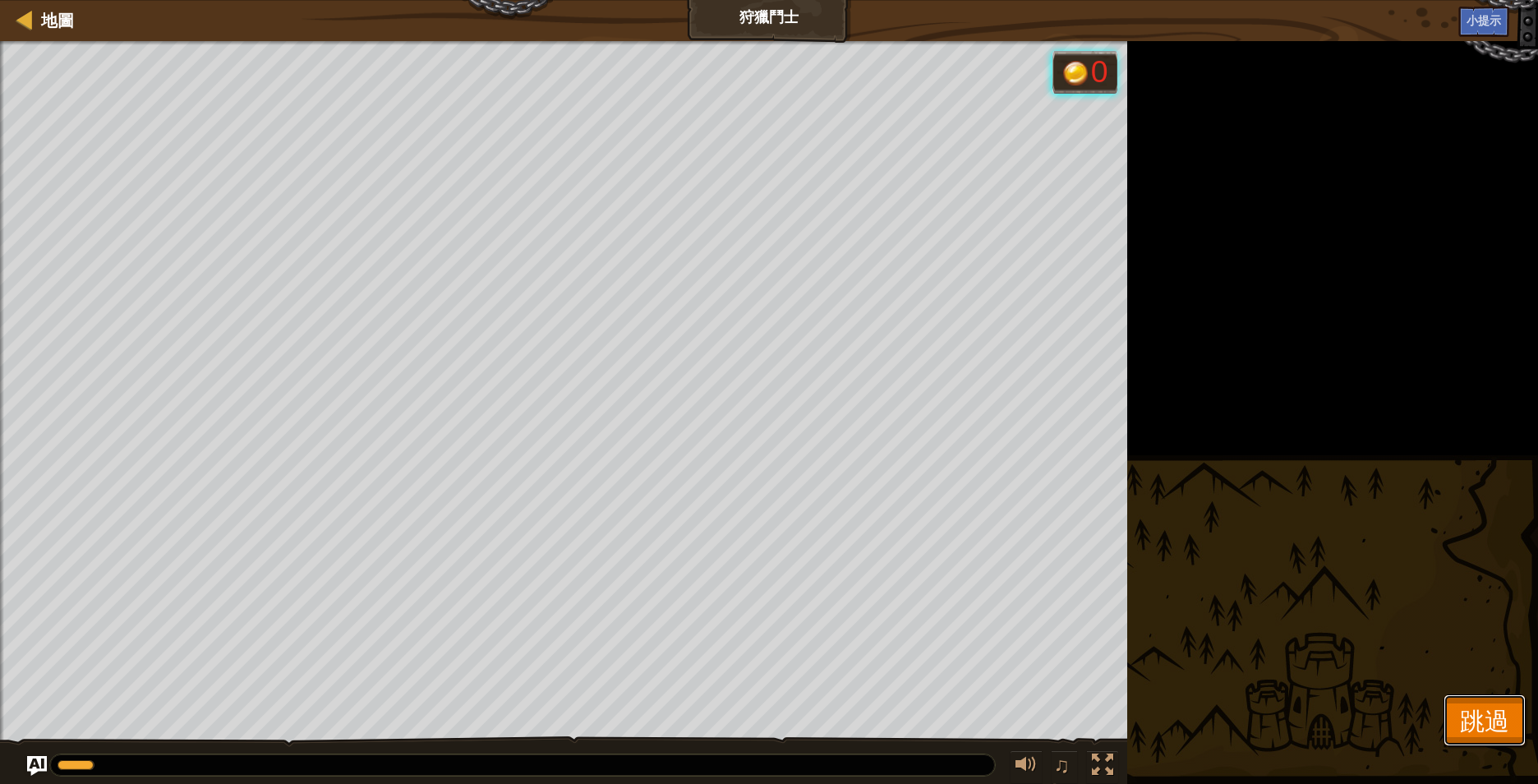
click at [1479, 722] on span "跳過" at bounding box center [1484, 720] width 49 height 33
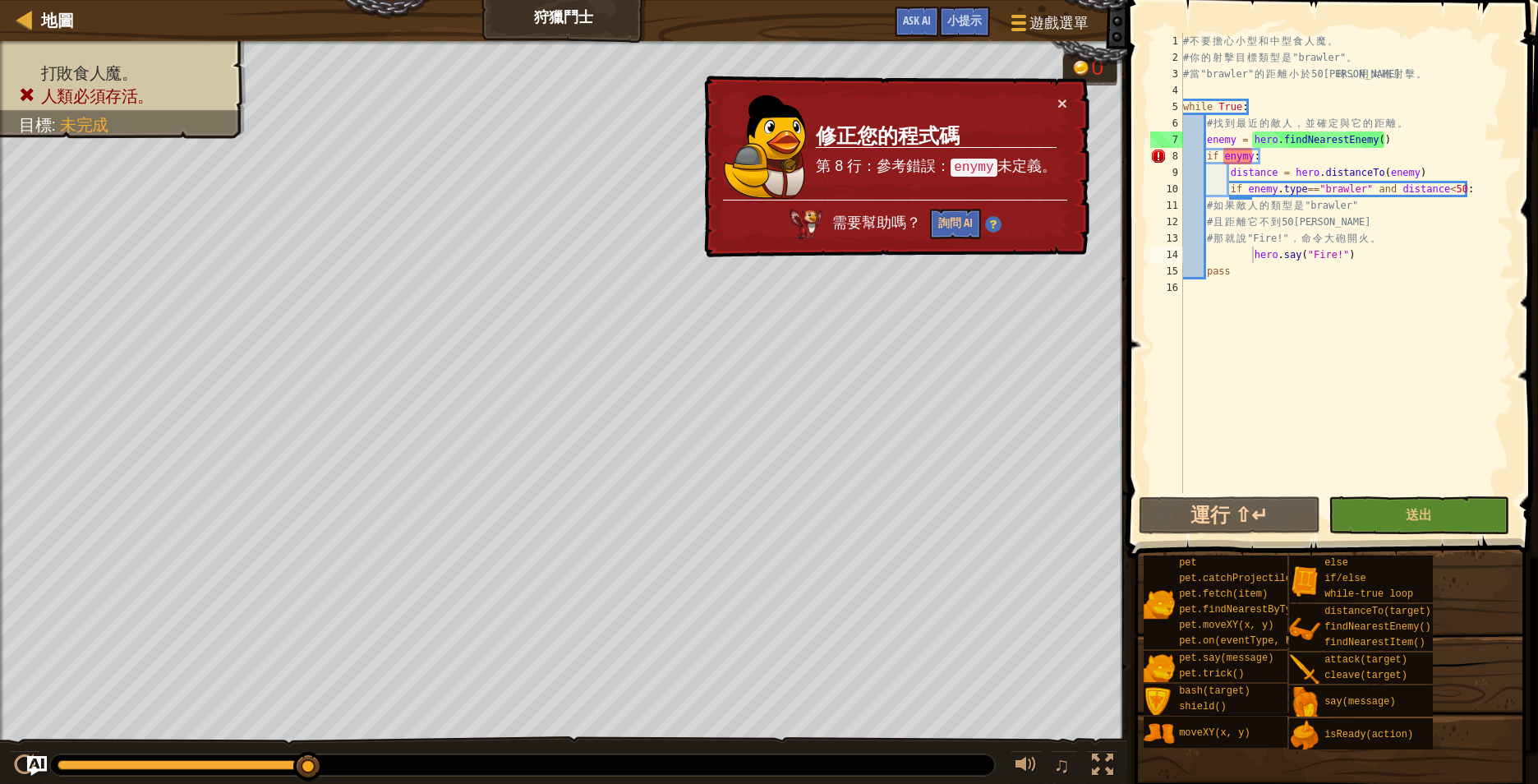
click at [1239, 159] on div "# 不 要 擔 心 小 型 和 中 型 食 人 魔 。 # 你 的 射 擊 目 標 類 型 是 "brawler" 。 # 當 "brawler" 的 距 離…" at bounding box center [1346, 278] width 333 height 493
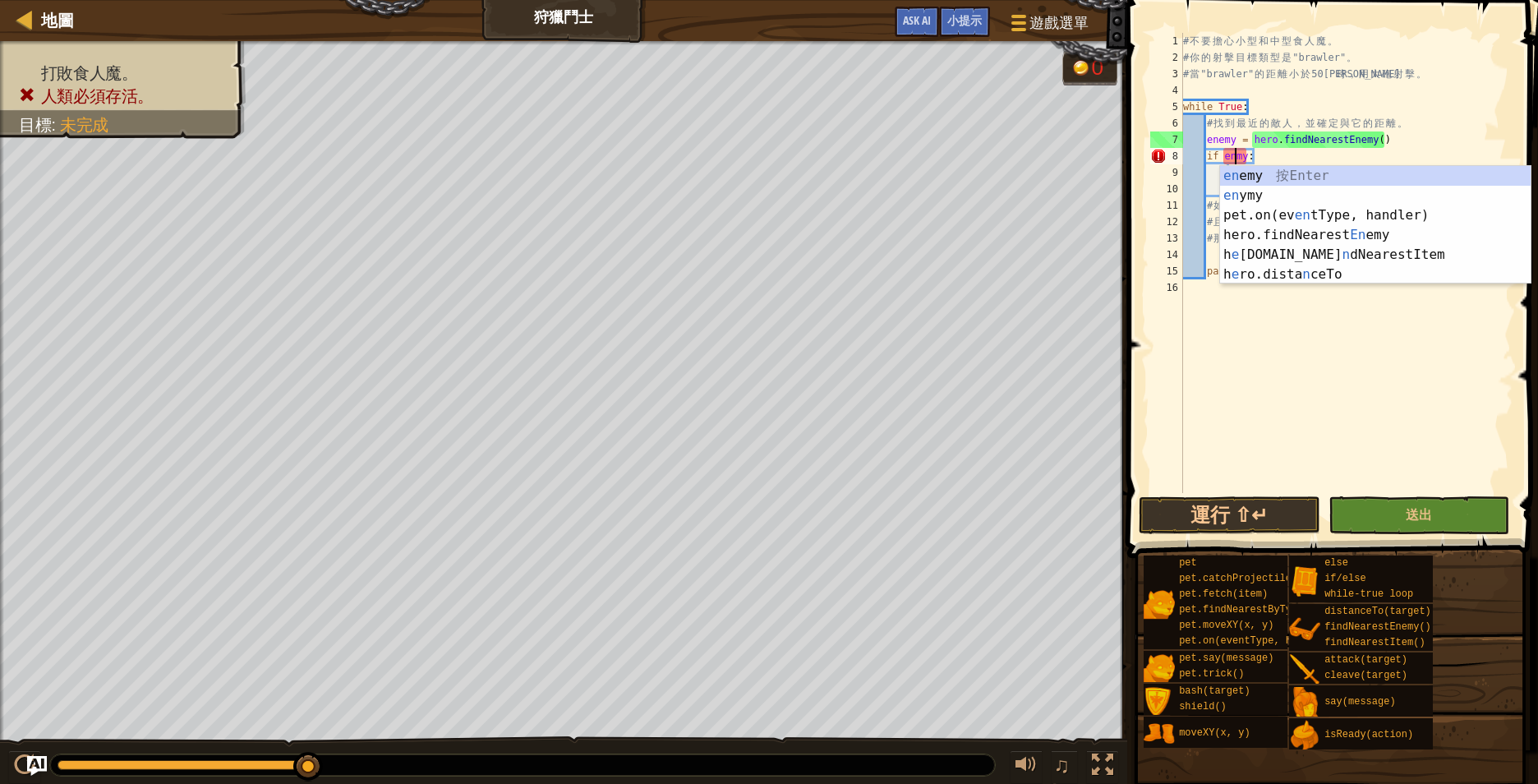
scroll to position [7, 8]
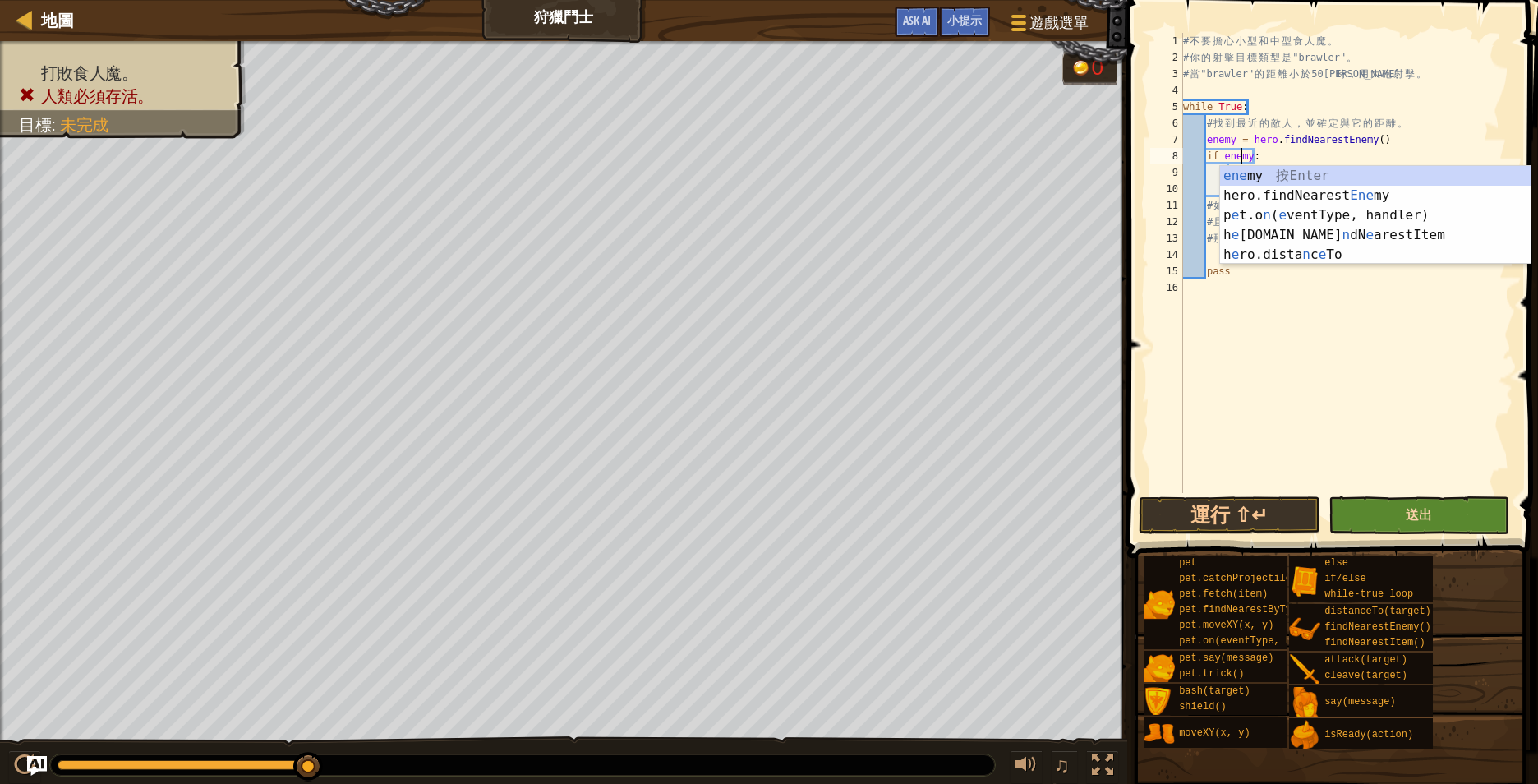
type textarea "if enemy:"
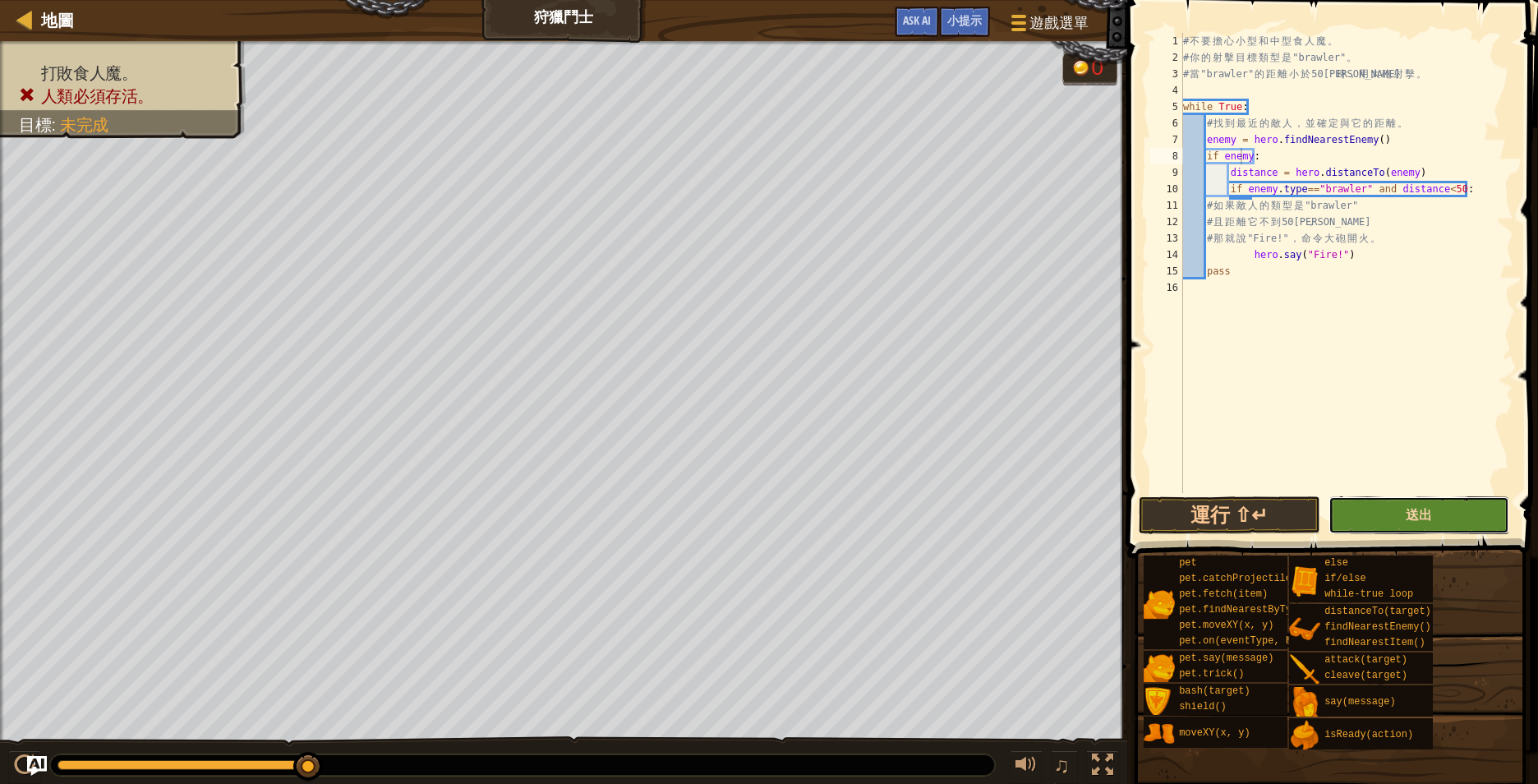
click at [1417, 519] on span "送出" at bounding box center [1419, 513] width 26 height 18
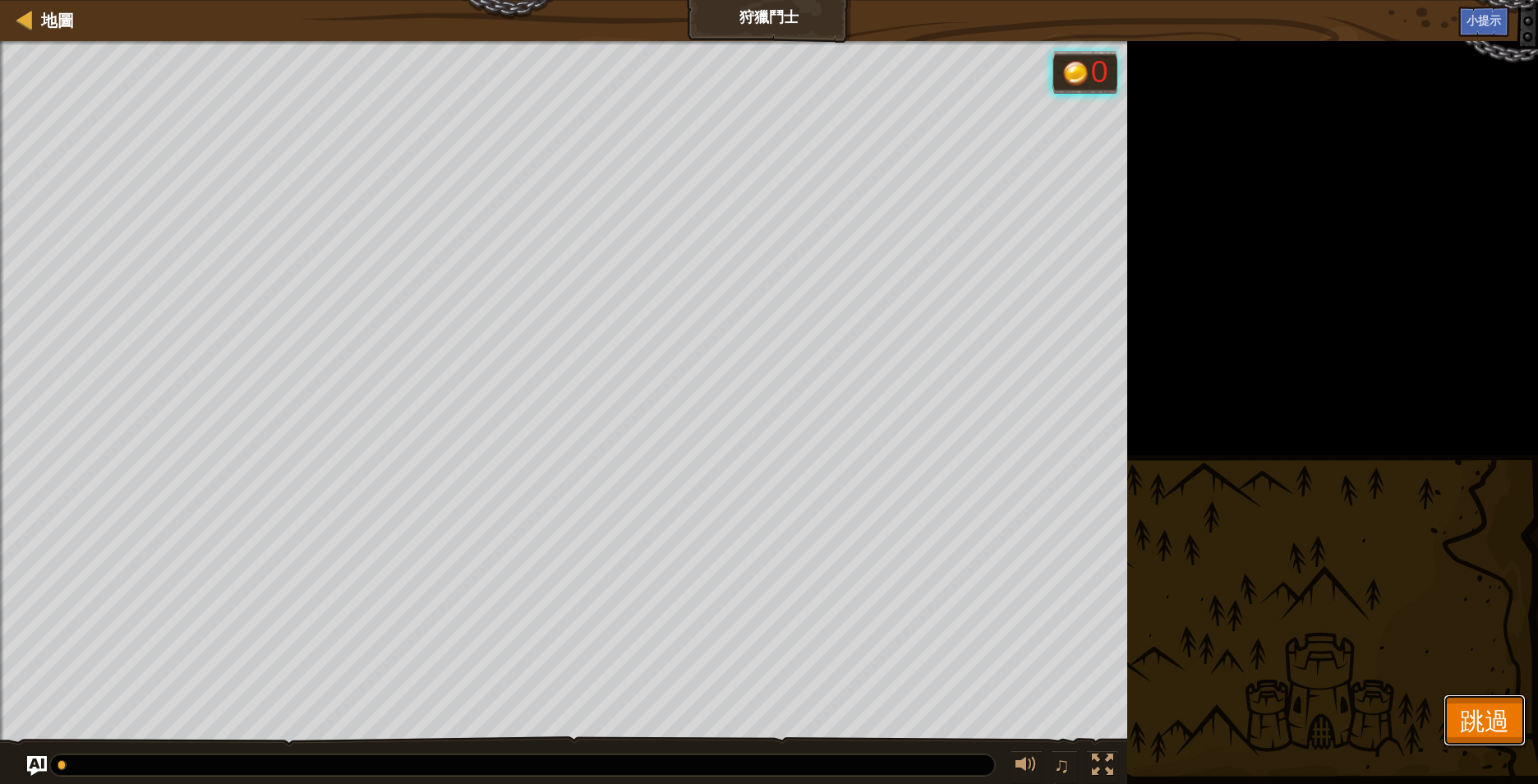
click at [1481, 721] on span "跳過" at bounding box center [1484, 720] width 49 height 33
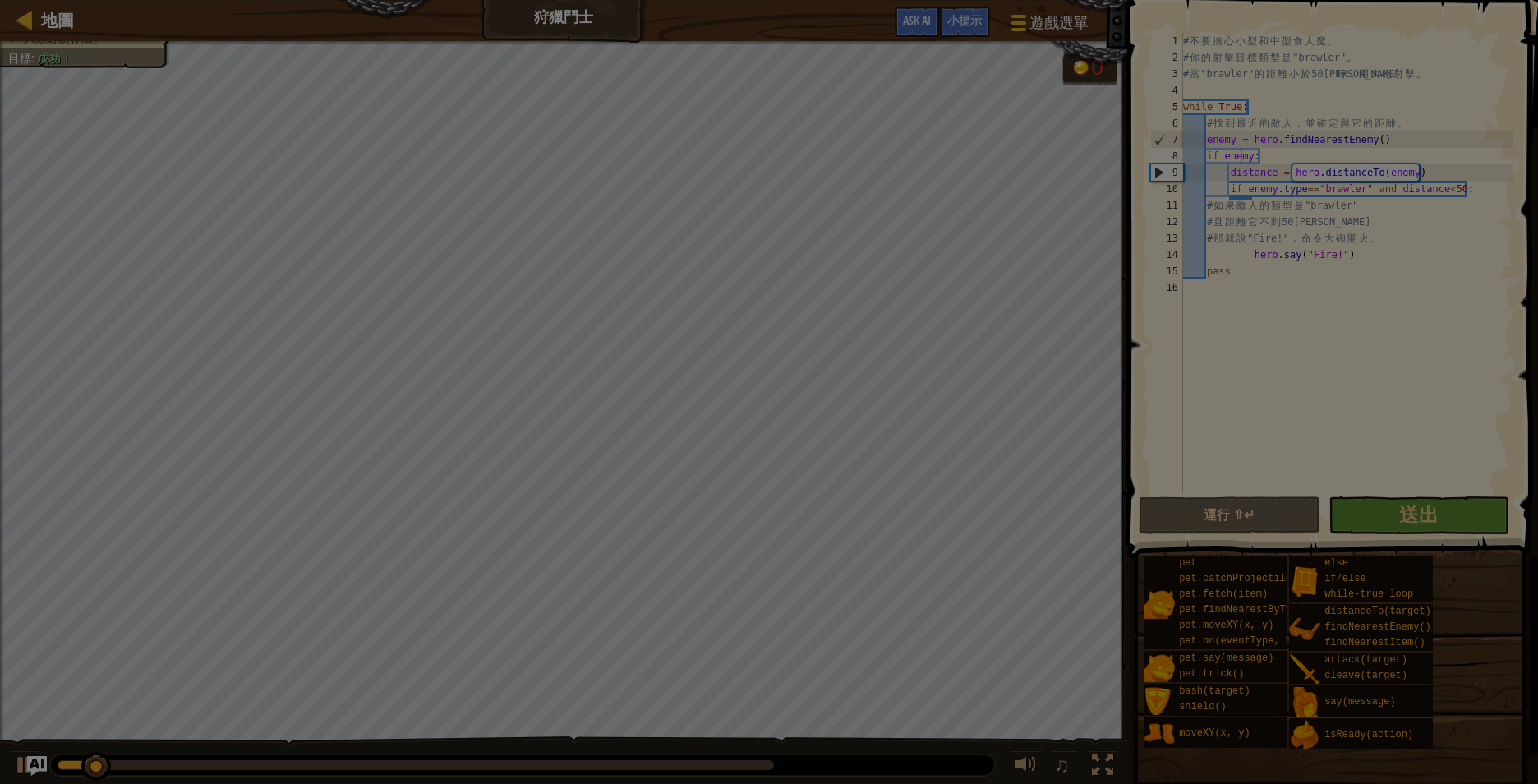
click at [1405, 2] on body "地圖 狩獵鬥士 遊戲選單 完成 小提示 Ask AI 1 הההההההההההההההההההההההההההההההההההההההההההההההההה…" at bounding box center [769, 1] width 1538 height 2
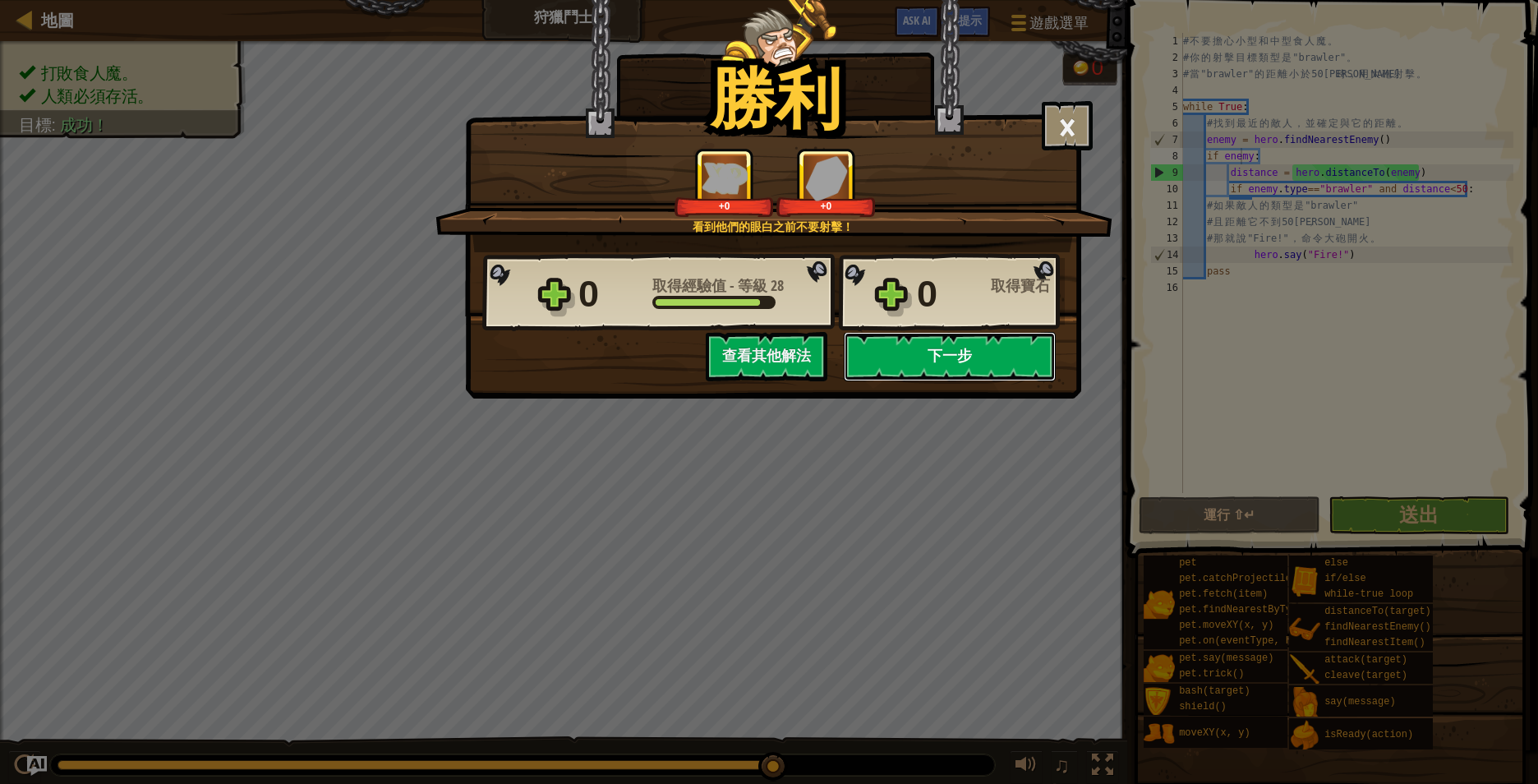
click at [921, 355] on button "下一步" at bounding box center [950, 356] width 212 height 49
select select "zh-HANT"
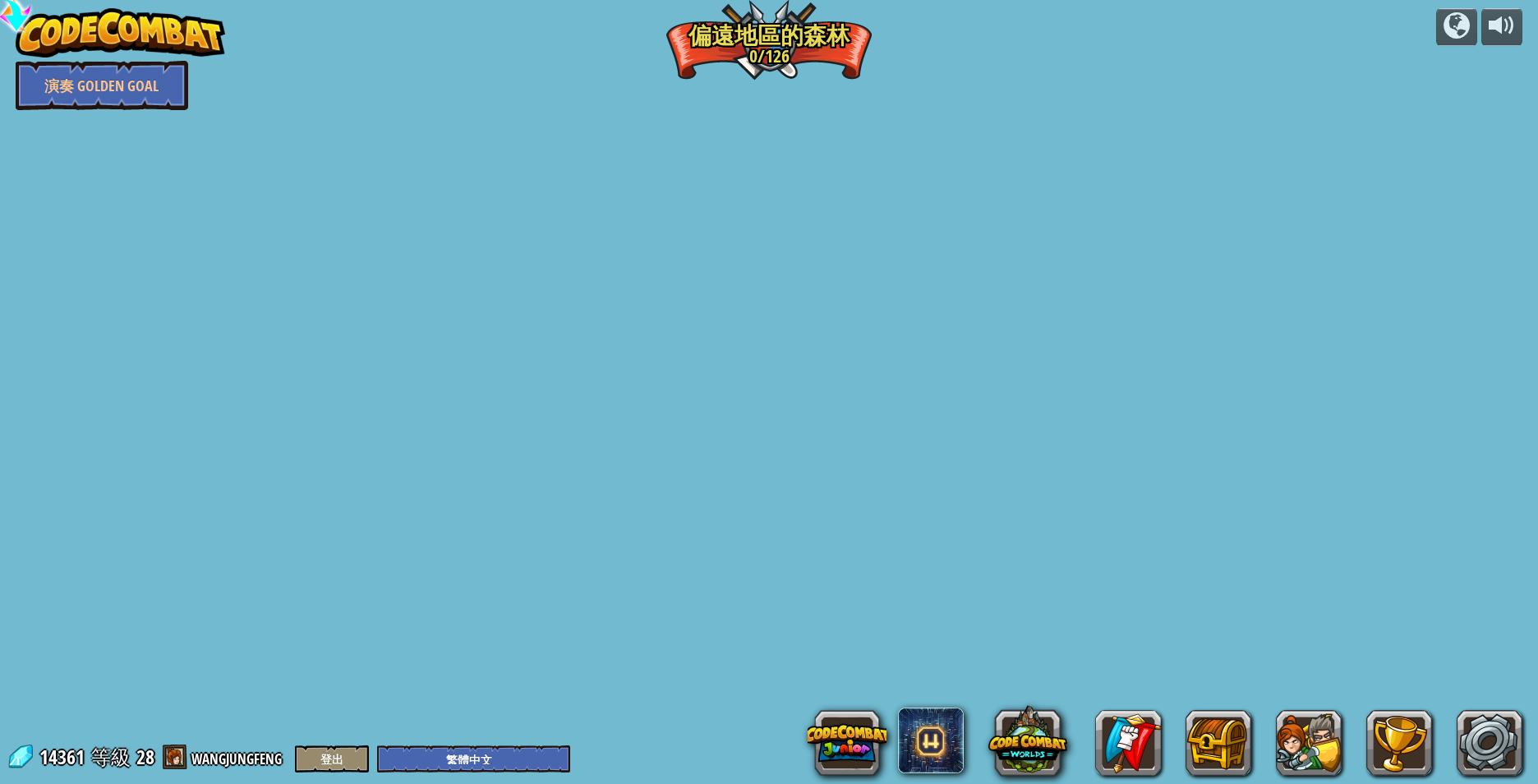
select select "zh-HANT"
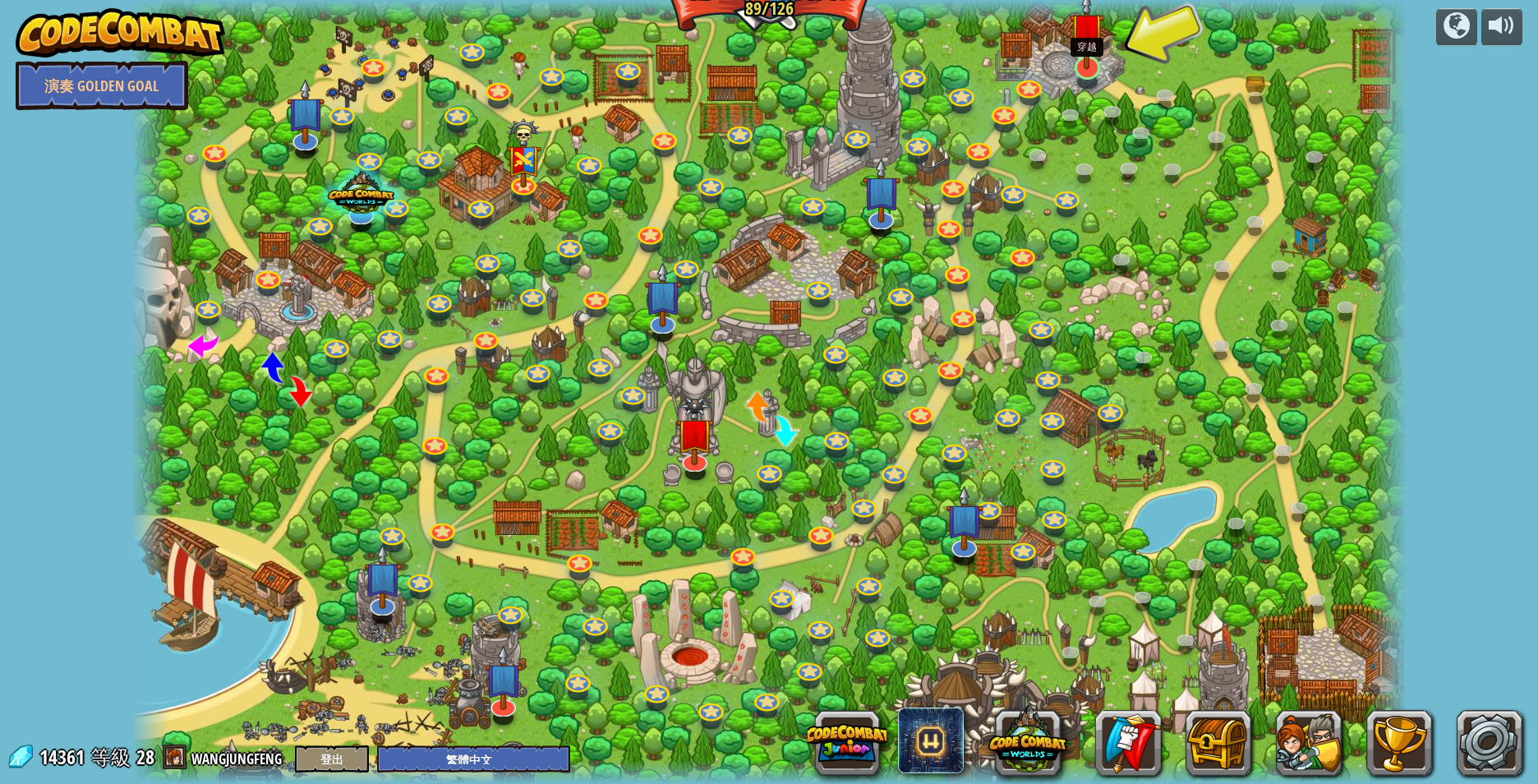
click at [1091, 64] on img at bounding box center [1088, 30] width 35 height 81
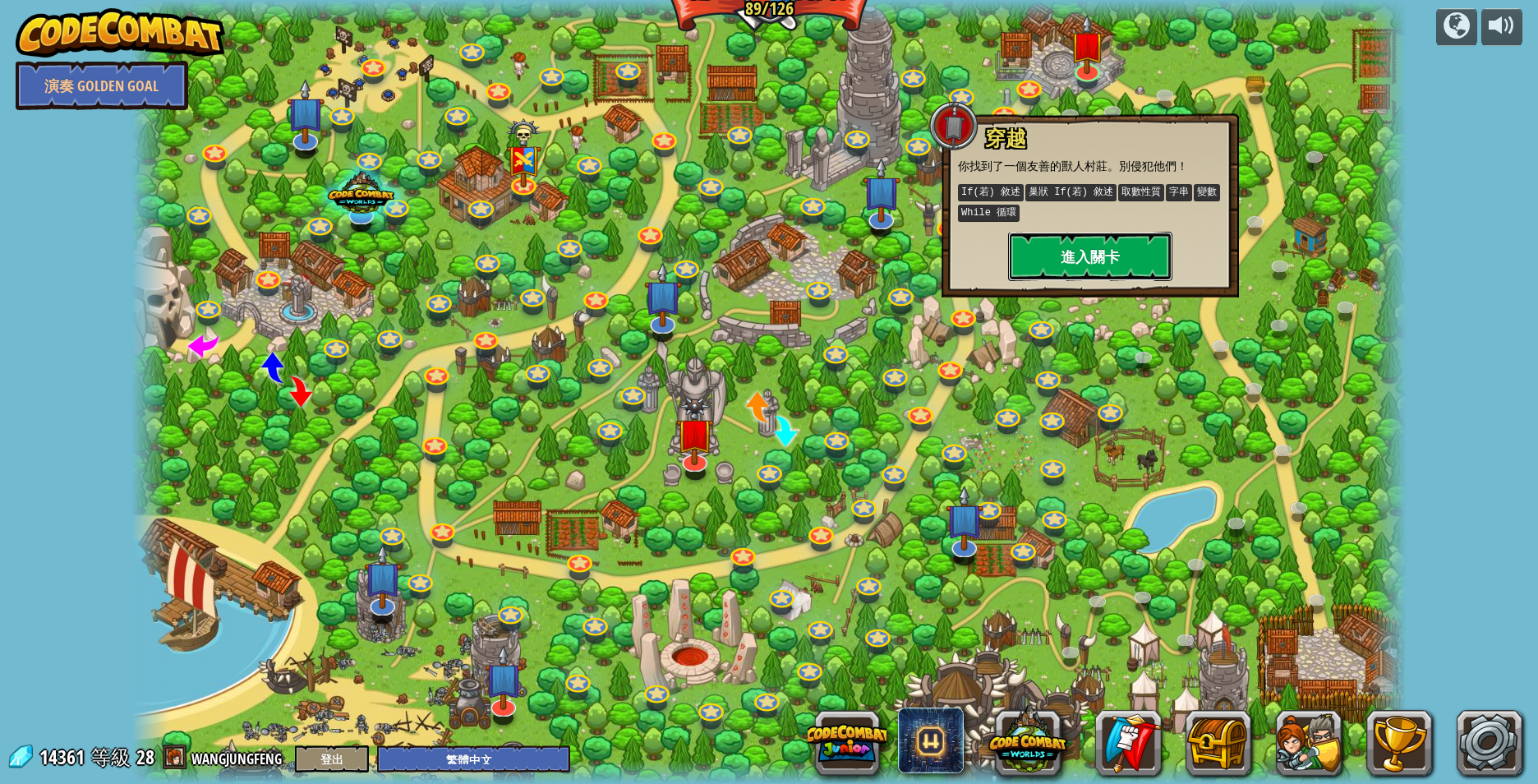
click at [1084, 255] on button "進入關卡" at bounding box center [1090, 256] width 164 height 49
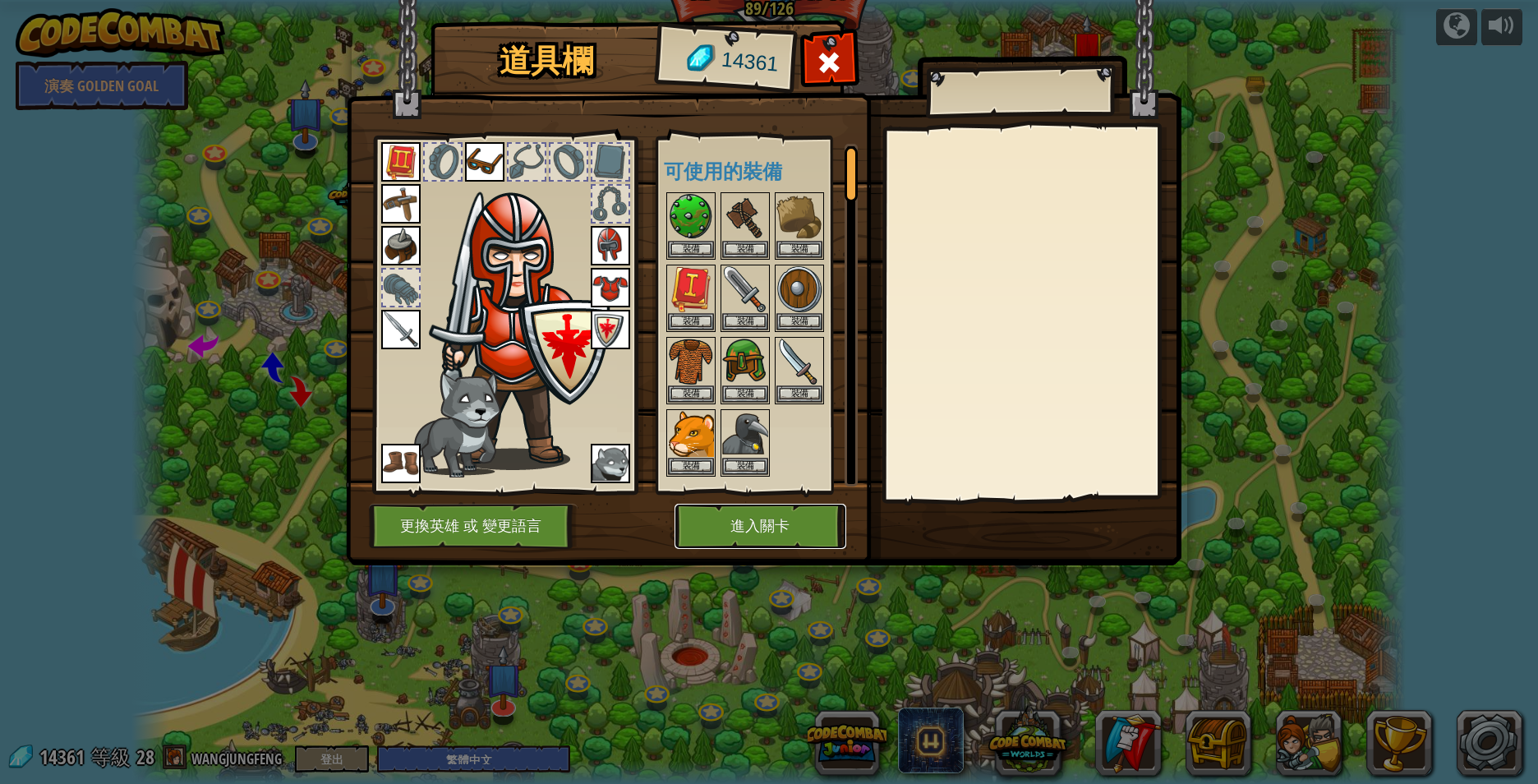
click at [773, 518] on button "進入關卡" at bounding box center [760, 526] width 172 height 45
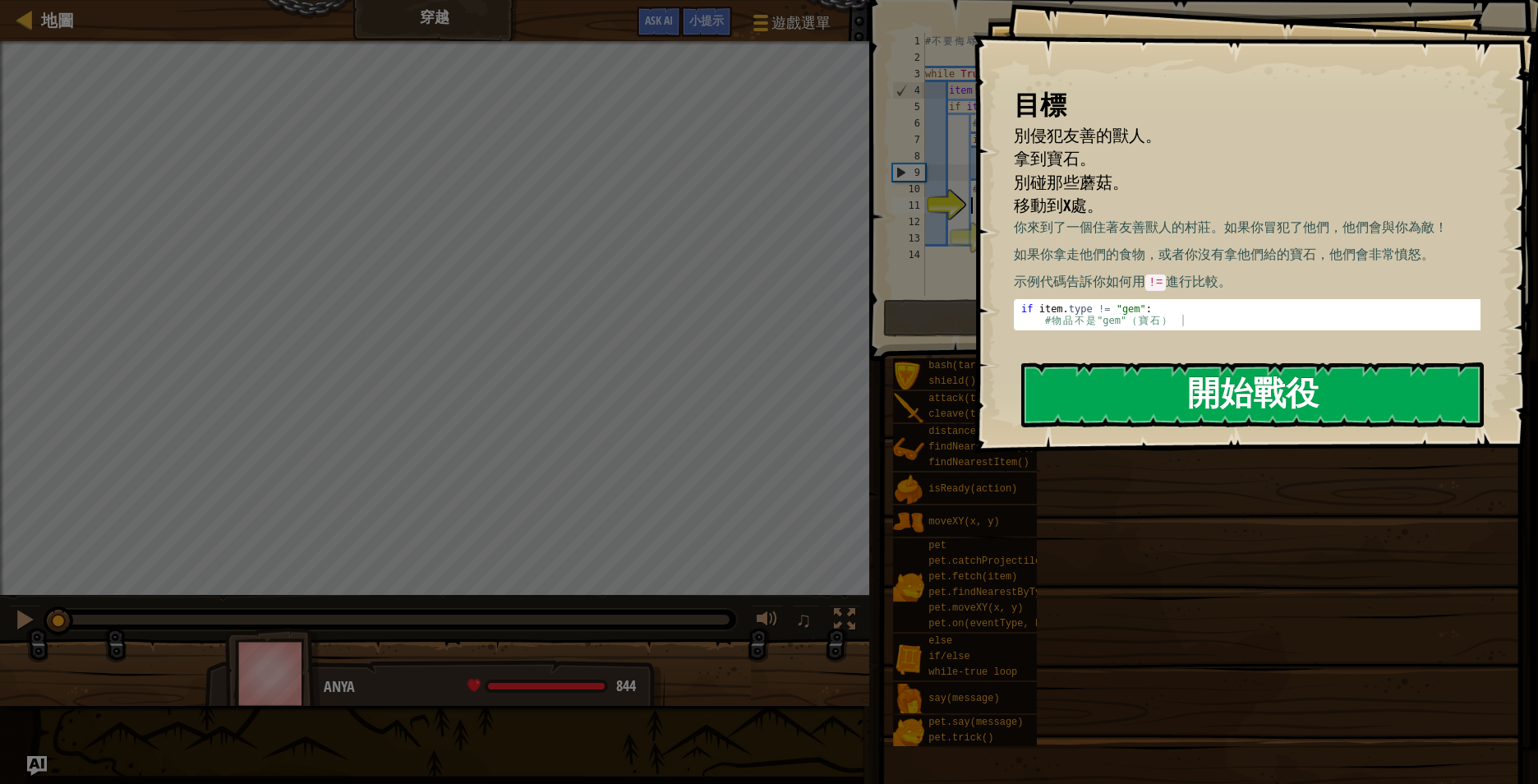
click at [1210, 396] on button "開始戰役" at bounding box center [1252, 394] width 462 height 65
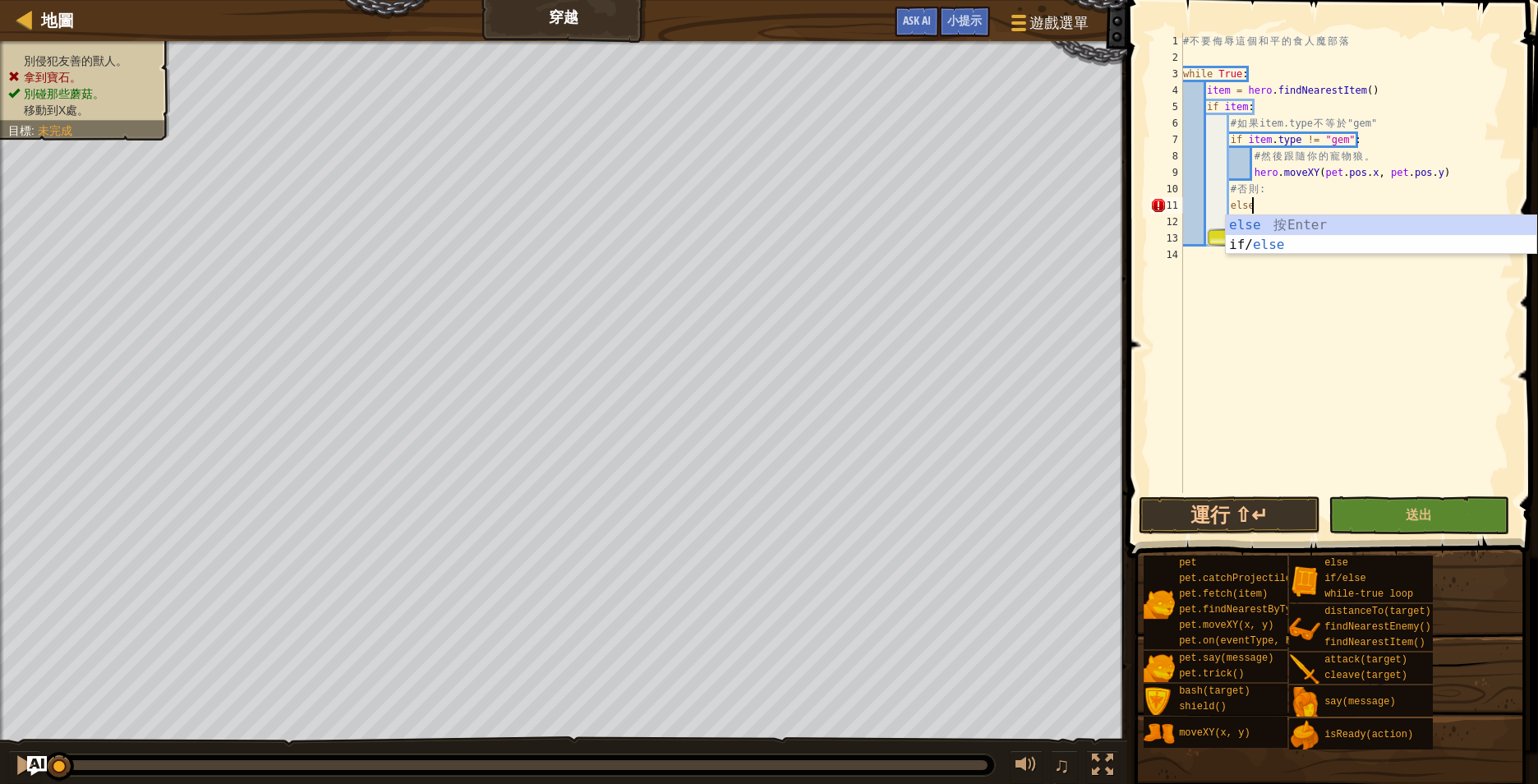
scroll to position [7, 10]
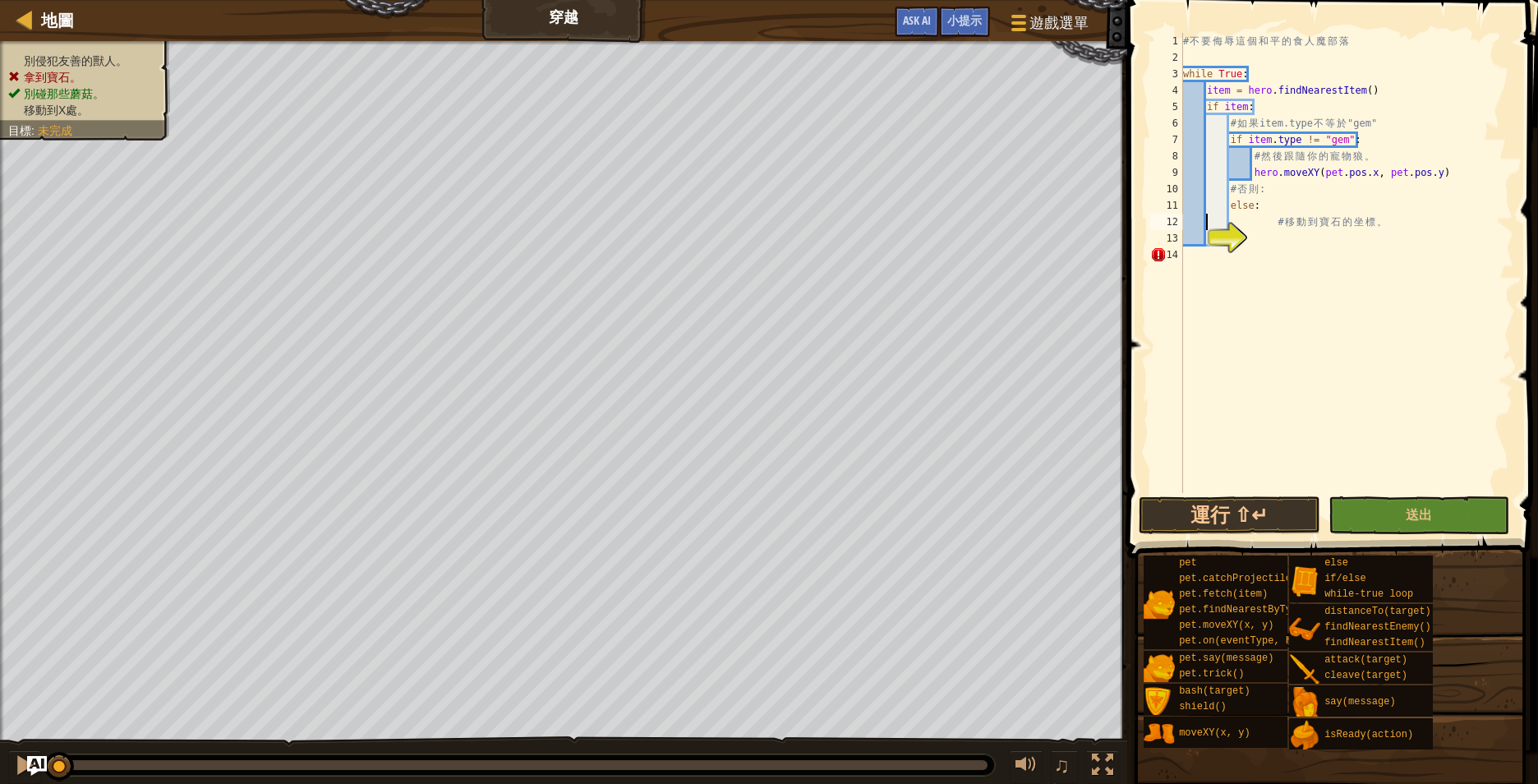
type textarea "# 移動到寶石的坐標。"
click at [1274, 237] on div "# 不 要 侮 辱 這 個 和 平 的 食 人 魔 部 落 while True : item = hero . findNearestItem ( ) if…" at bounding box center [1346, 278] width 333 height 493
click at [1275, 235] on div "# 不 要 侮 辱 這 個 和 平 的 食 人 魔 部 落 while True : item = hero . findNearestItem ( ) if…" at bounding box center [1346, 278] width 333 height 493
click at [1249, 233] on div "# 不 要 侮 辱 這 個 和 平 的 食 人 魔 部 落 while True : item = hero . findNearestItem ( ) if…" at bounding box center [1346, 278] width 333 height 493
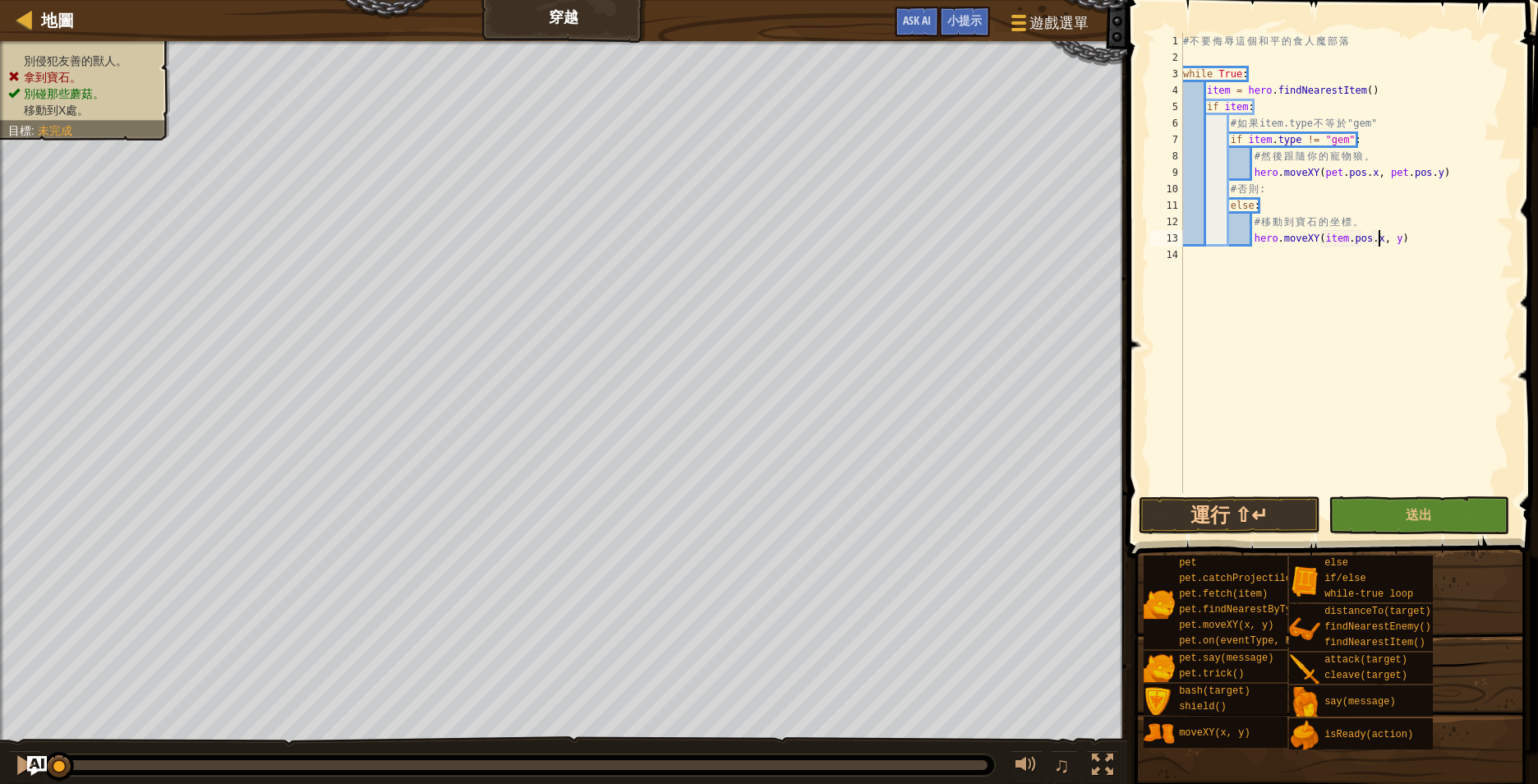
scroll to position [7, 28]
type textarea "hero.moveXY(item.pos.x, item.pos.y)"
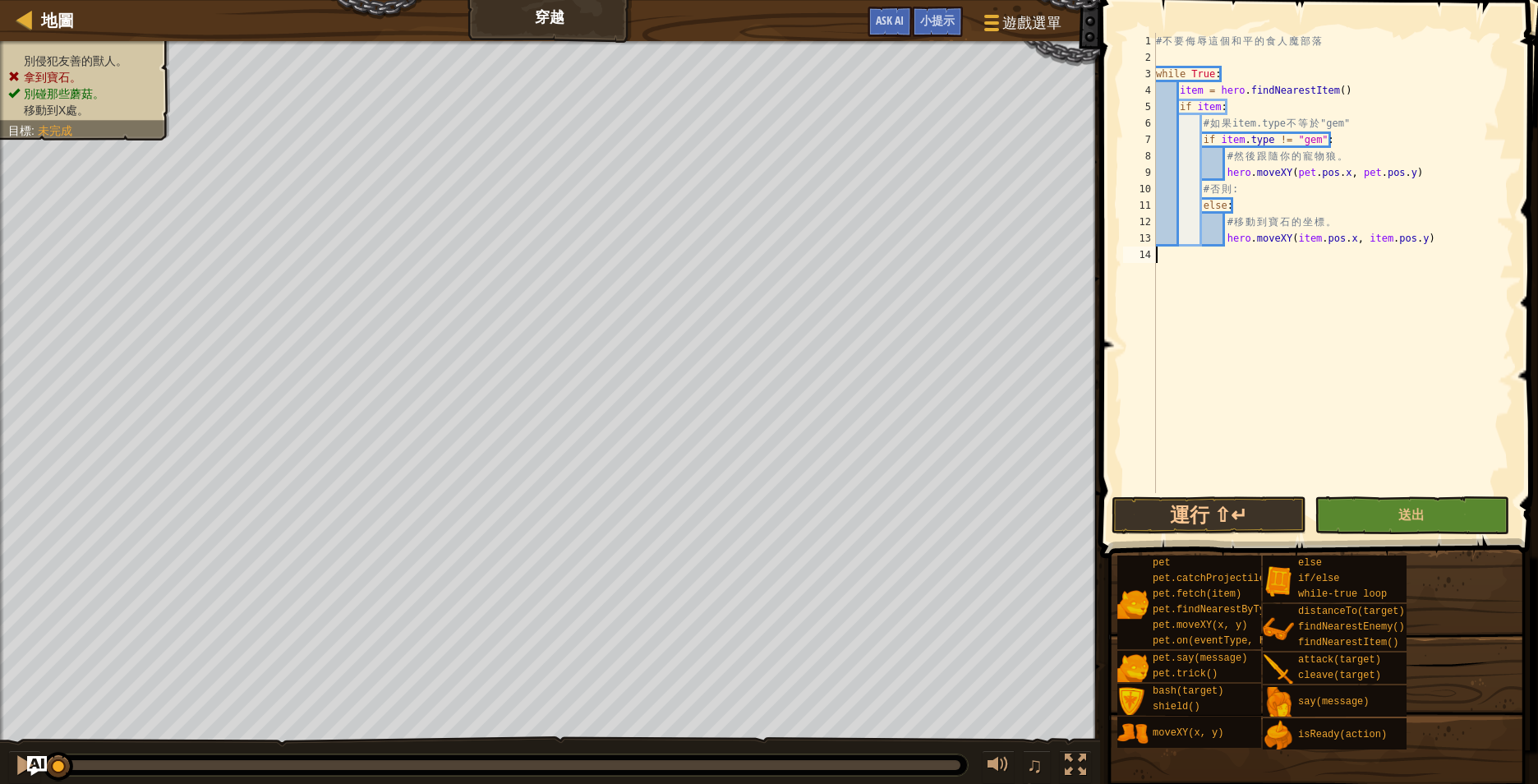
click at [1333, 297] on div "# 不 要 侮 辱 這 個 和 平 的 食 人 魔 部 落 while True : item = hero . findNearestItem ( ) if…" at bounding box center [1333, 278] width 361 height 493
click at [1409, 515] on span "送出" at bounding box center [1412, 513] width 26 height 18
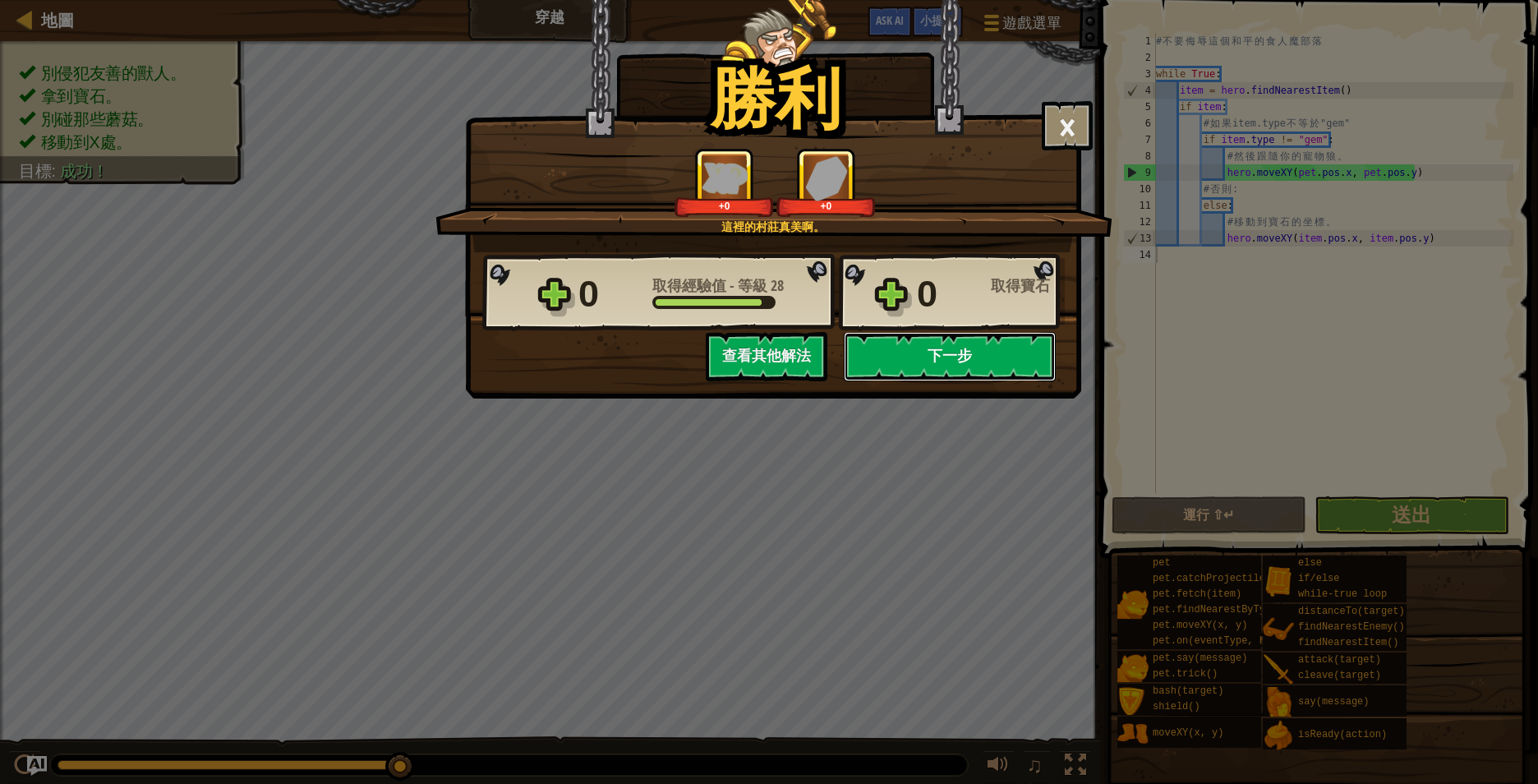
click at [927, 352] on button "下一步" at bounding box center [950, 356] width 212 height 49
select select "zh-HANT"
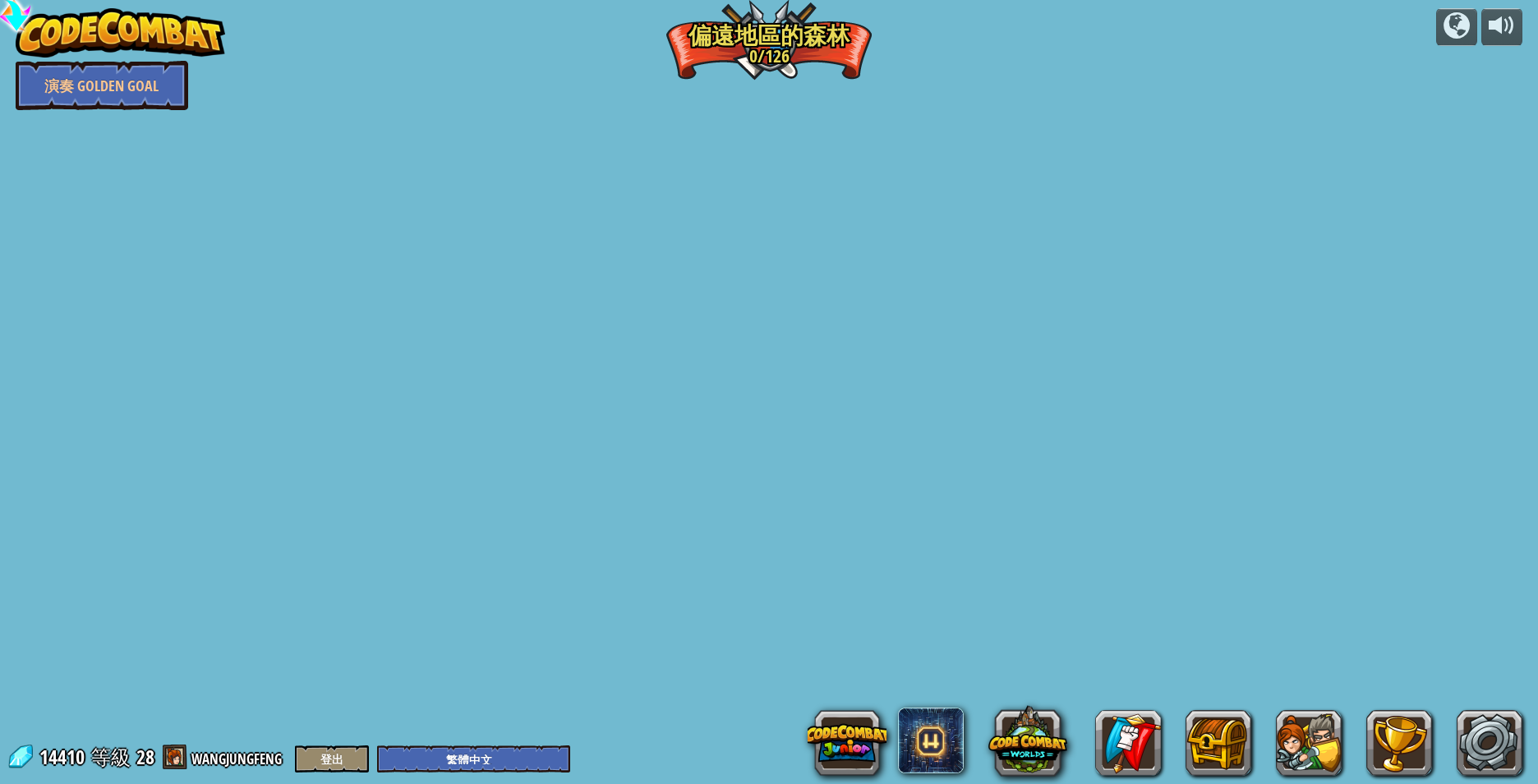
select select "zh-HANT"
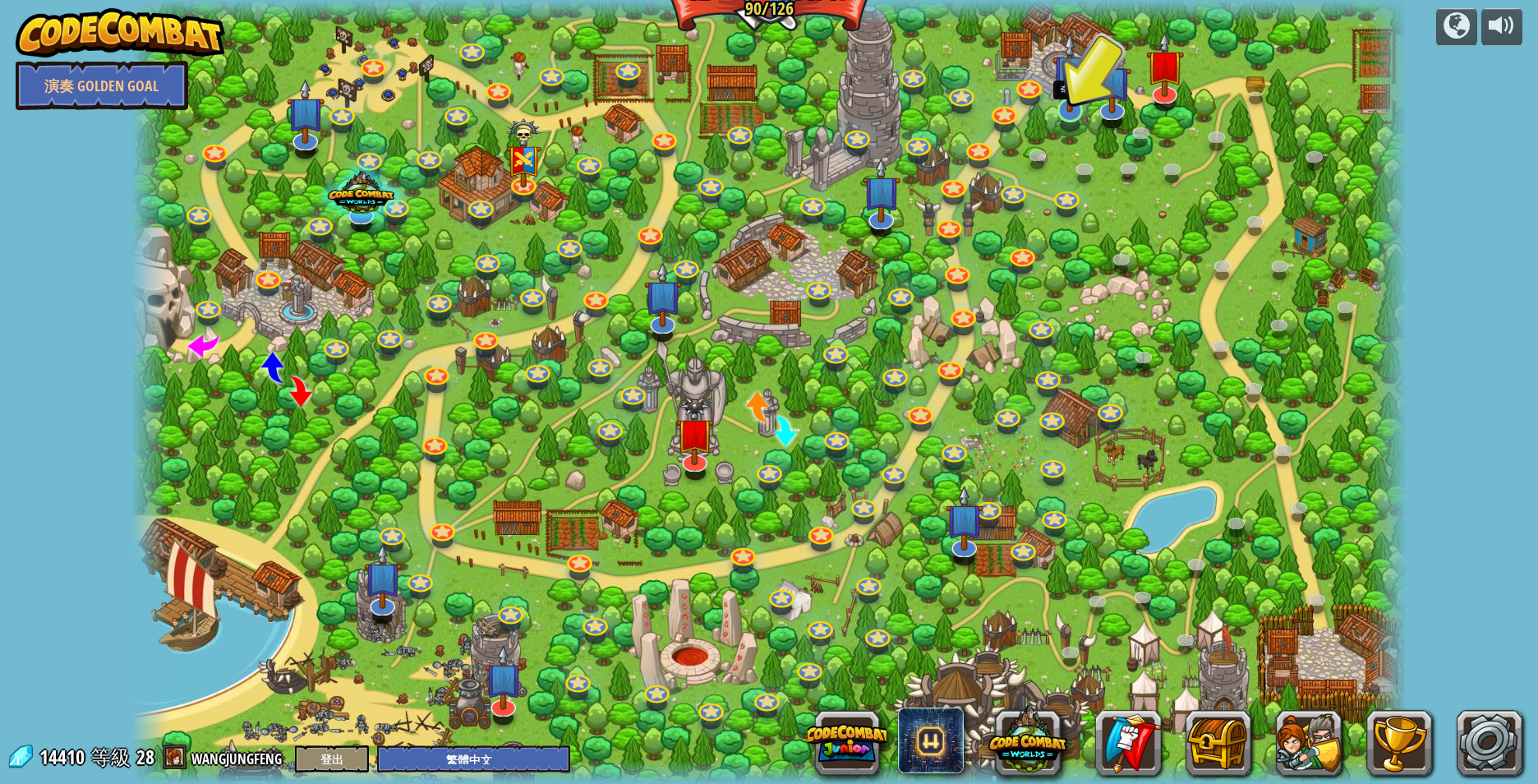
click at [1068, 104] on img at bounding box center [1070, 72] width 35 height 81
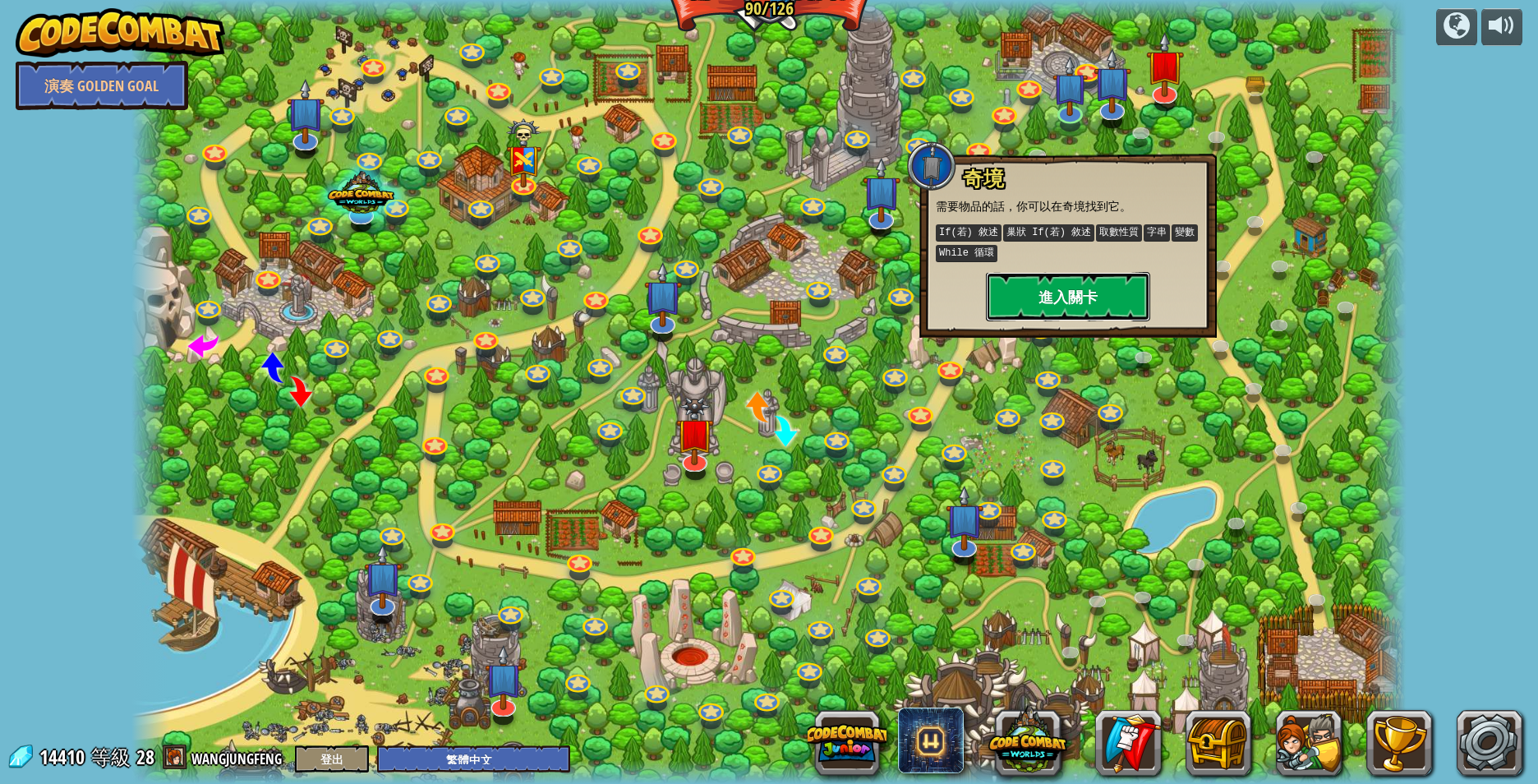
click at [1070, 288] on button "進入關卡" at bounding box center [1067, 296] width 164 height 49
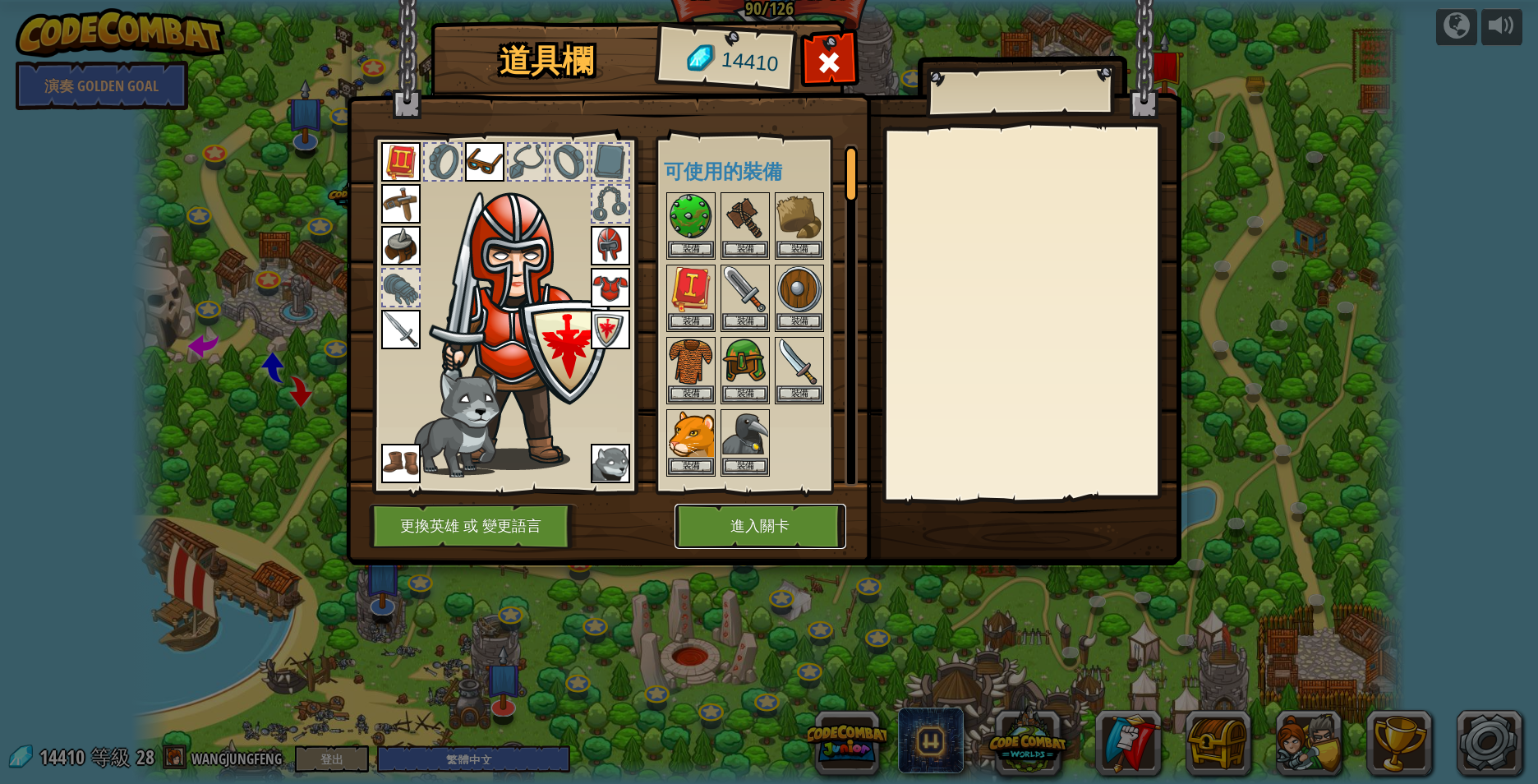
click at [780, 520] on button "進入關卡" at bounding box center [760, 526] width 172 height 45
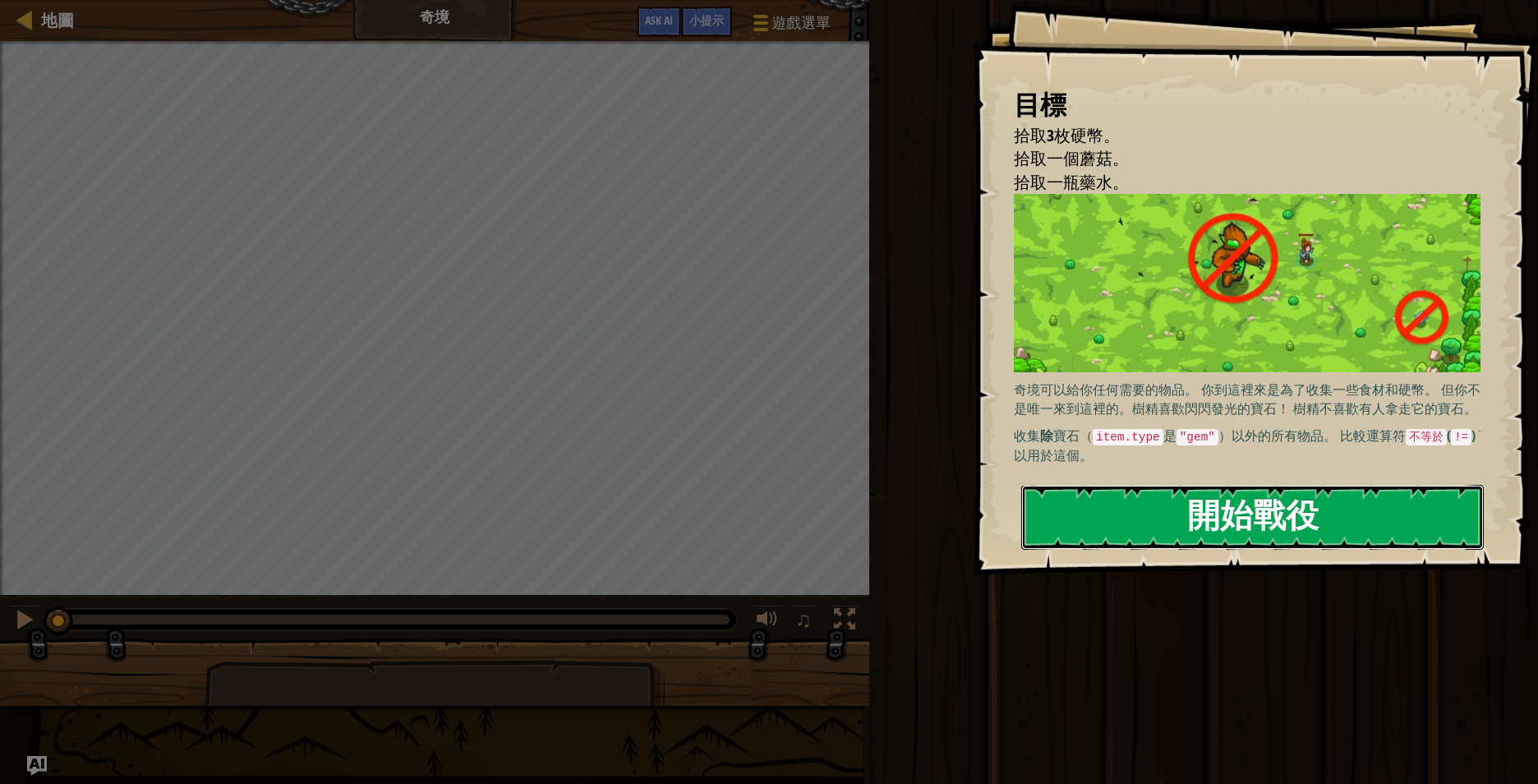
click at [1229, 519] on button "開始戰役" at bounding box center [1252, 517] width 462 height 65
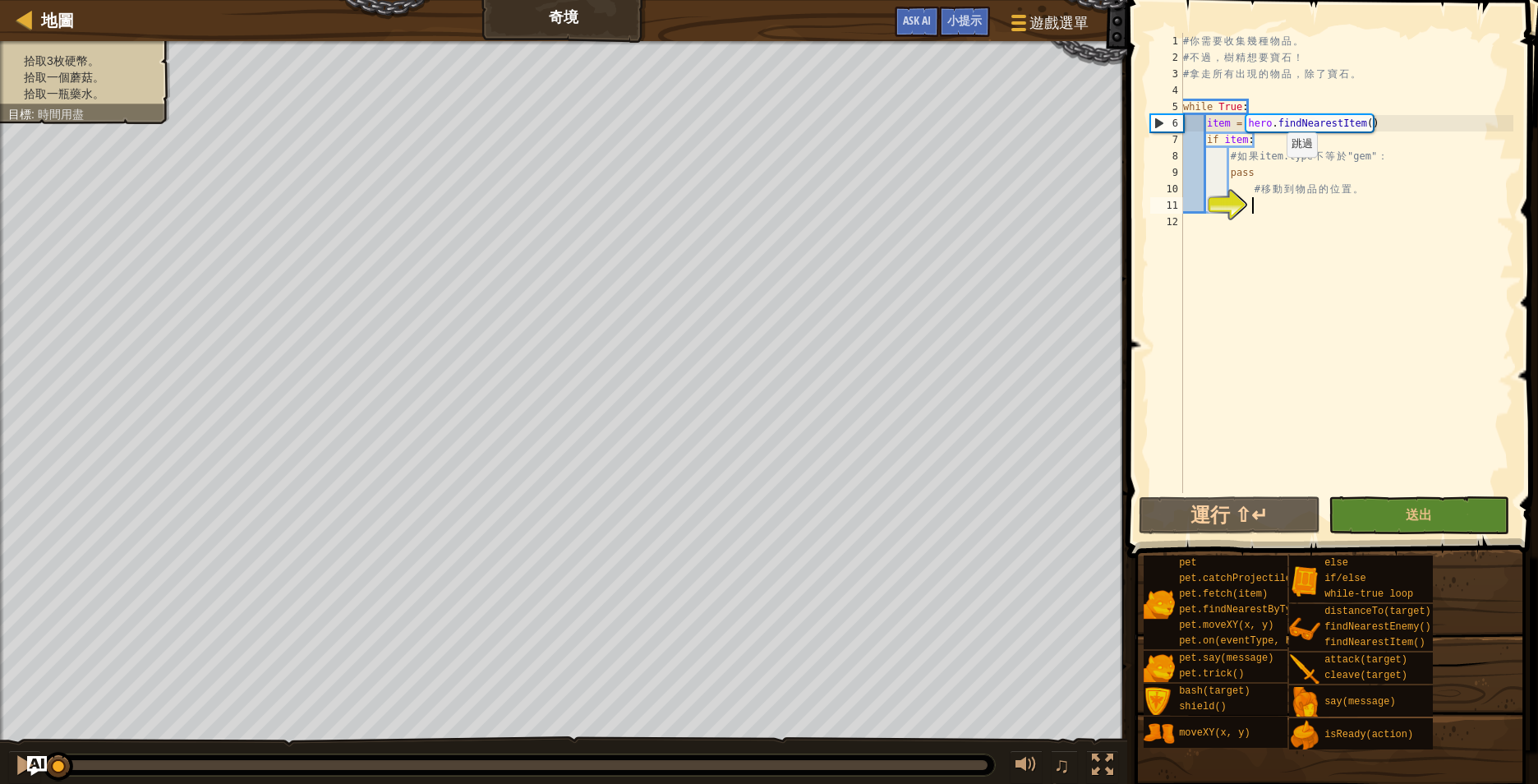
click at [1279, 172] on div "# 你 需 要 收 集 幾 種 物 品 。 # 不 過 ， 樹 精 想 要 寶 石 ！ # 拿 走 所 有 出 現 的 物 品 ， 除 了 寶 石 。 whi…" at bounding box center [1346, 278] width 333 height 493
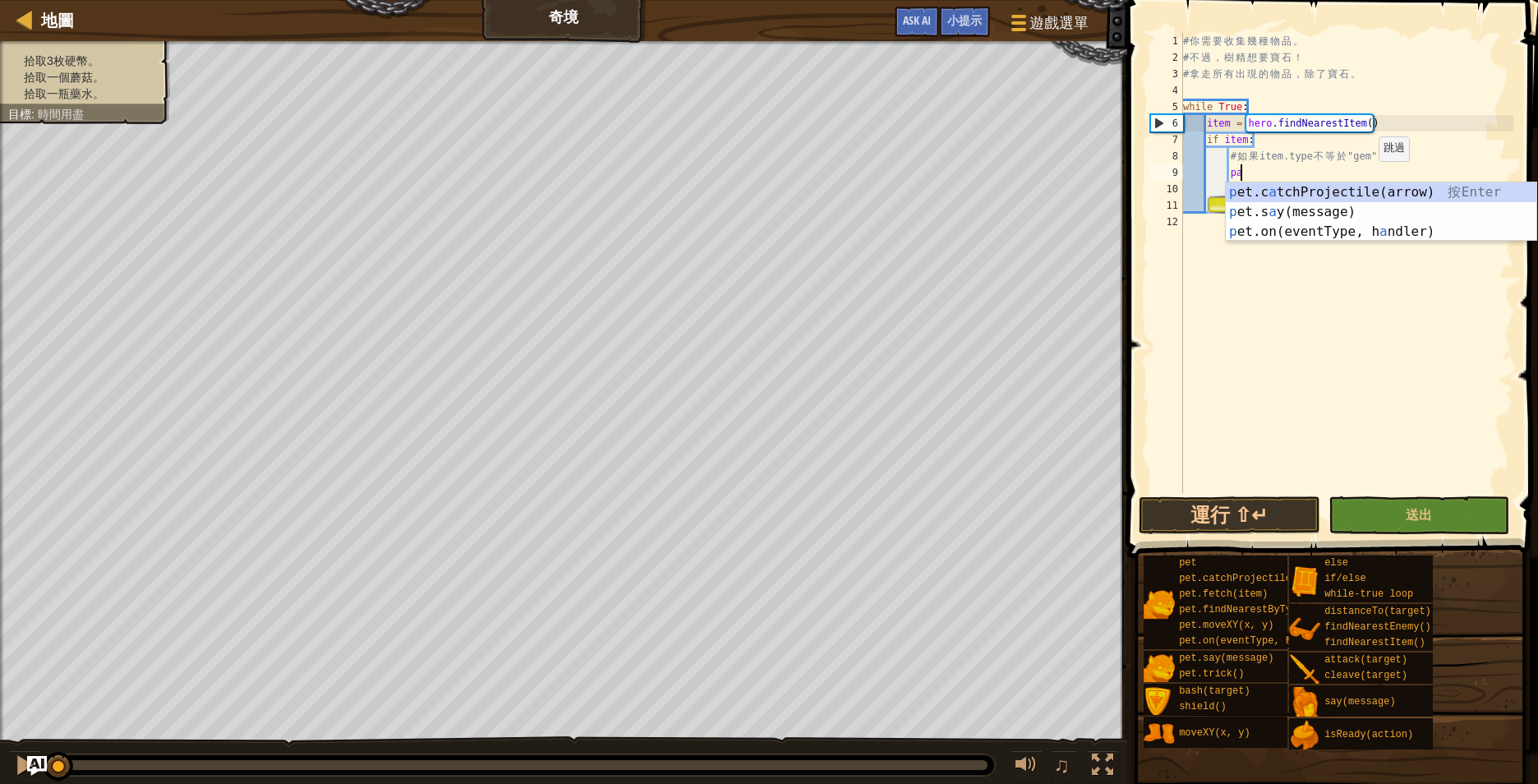
type textarea "p"
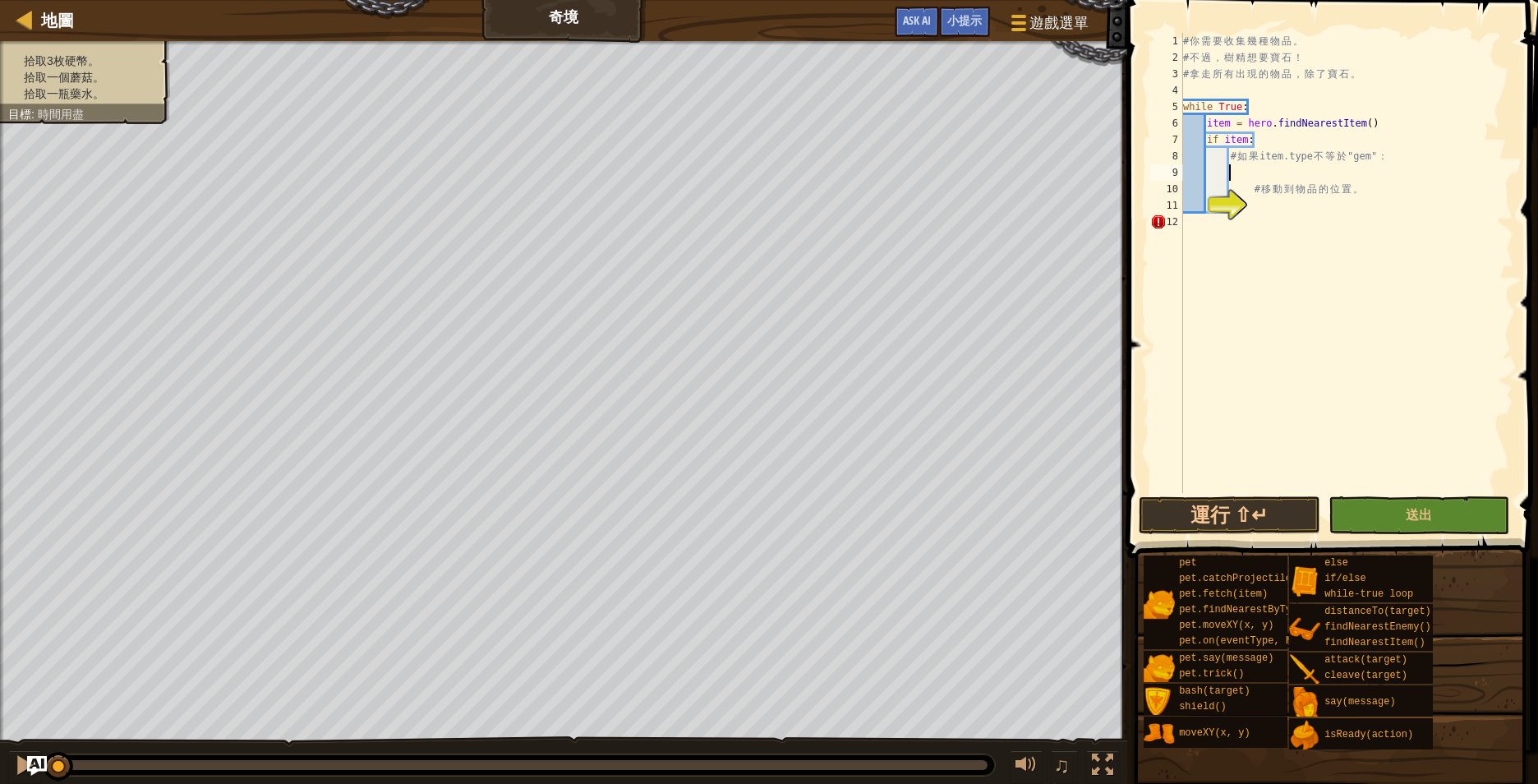
type textarea "I"
type textarea "# 移動到物品的位置。"
type textarea "hero.moveXY(item.pos.x, item.pos.y)"
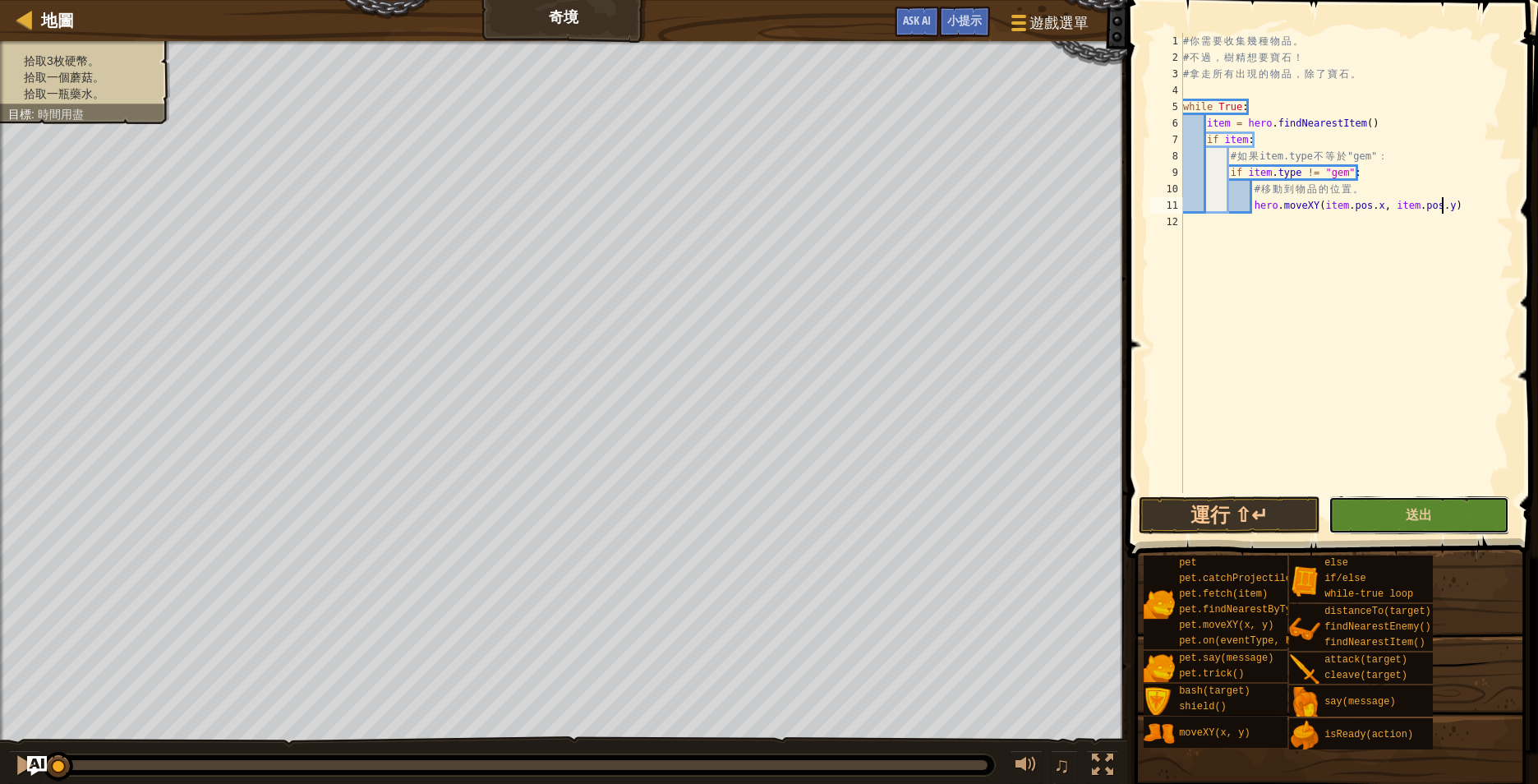
click at [1397, 512] on button "送出" at bounding box center [1419, 515] width 182 height 38
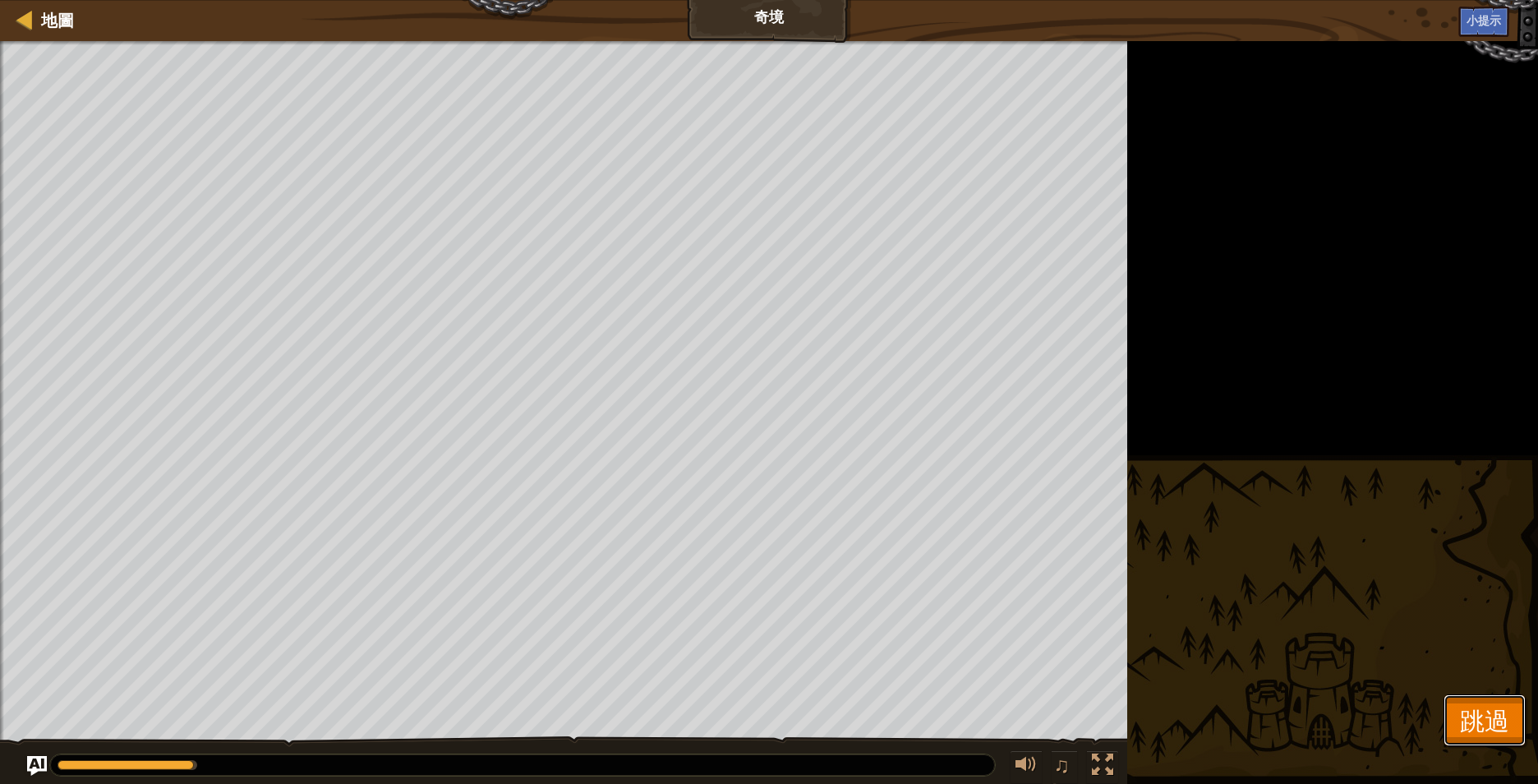
click at [1473, 700] on button "跳過" at bounding box center [1484, 720] width 83 height 53
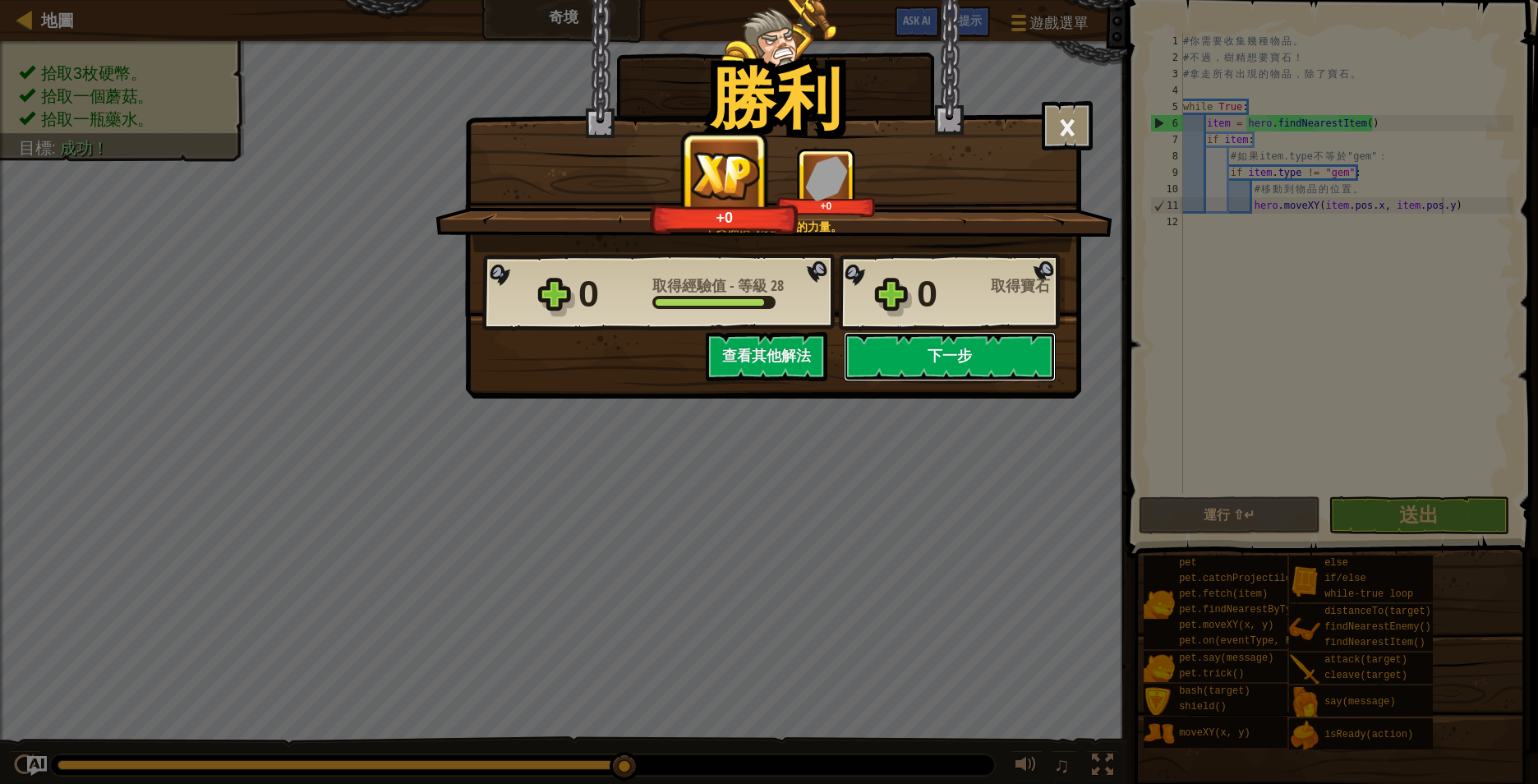
click at [944, 353] on button "下一步" at bounding box center [950, 356] width 212 height 49
select select "zh-HANT"
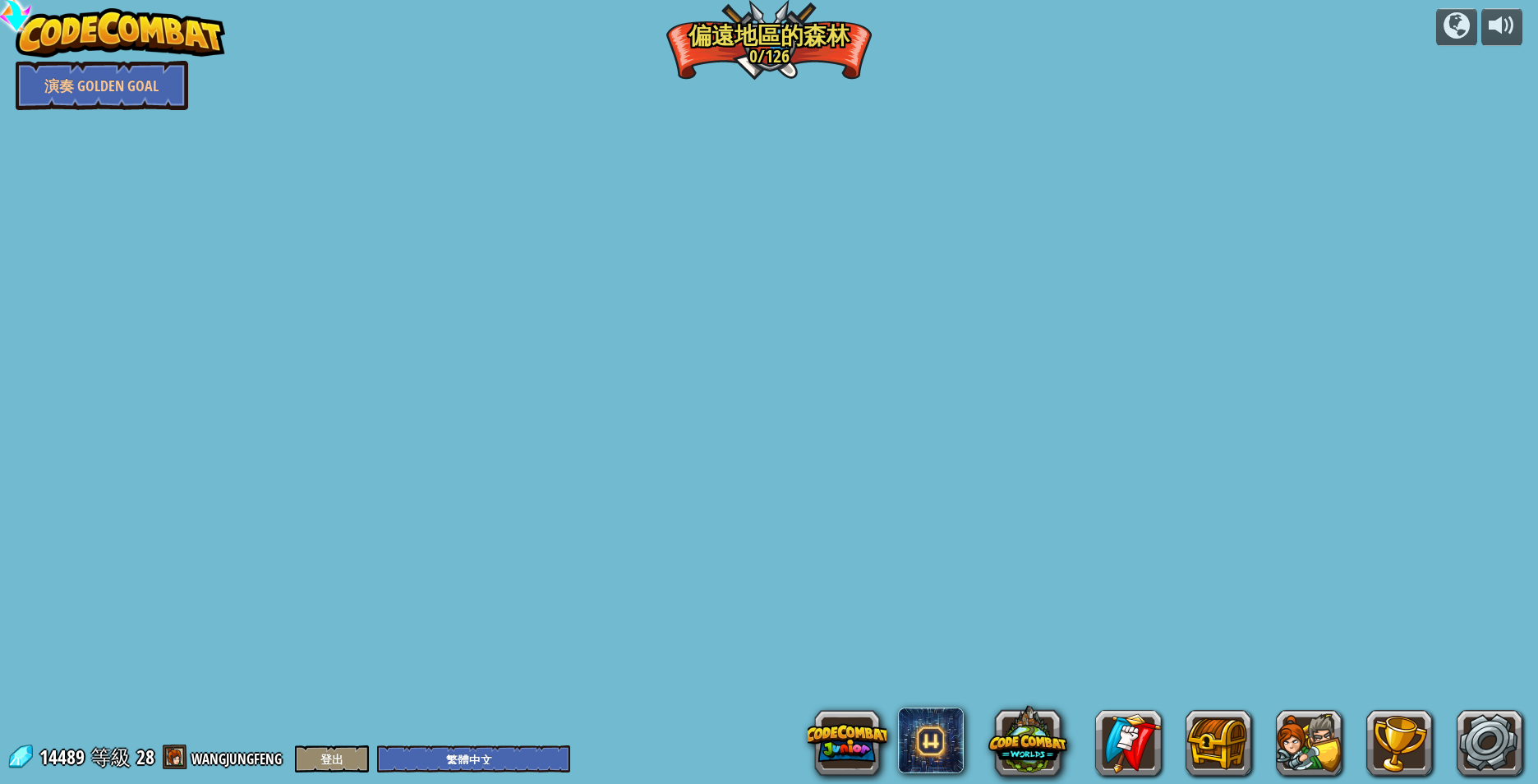
select select "zh-HANT"
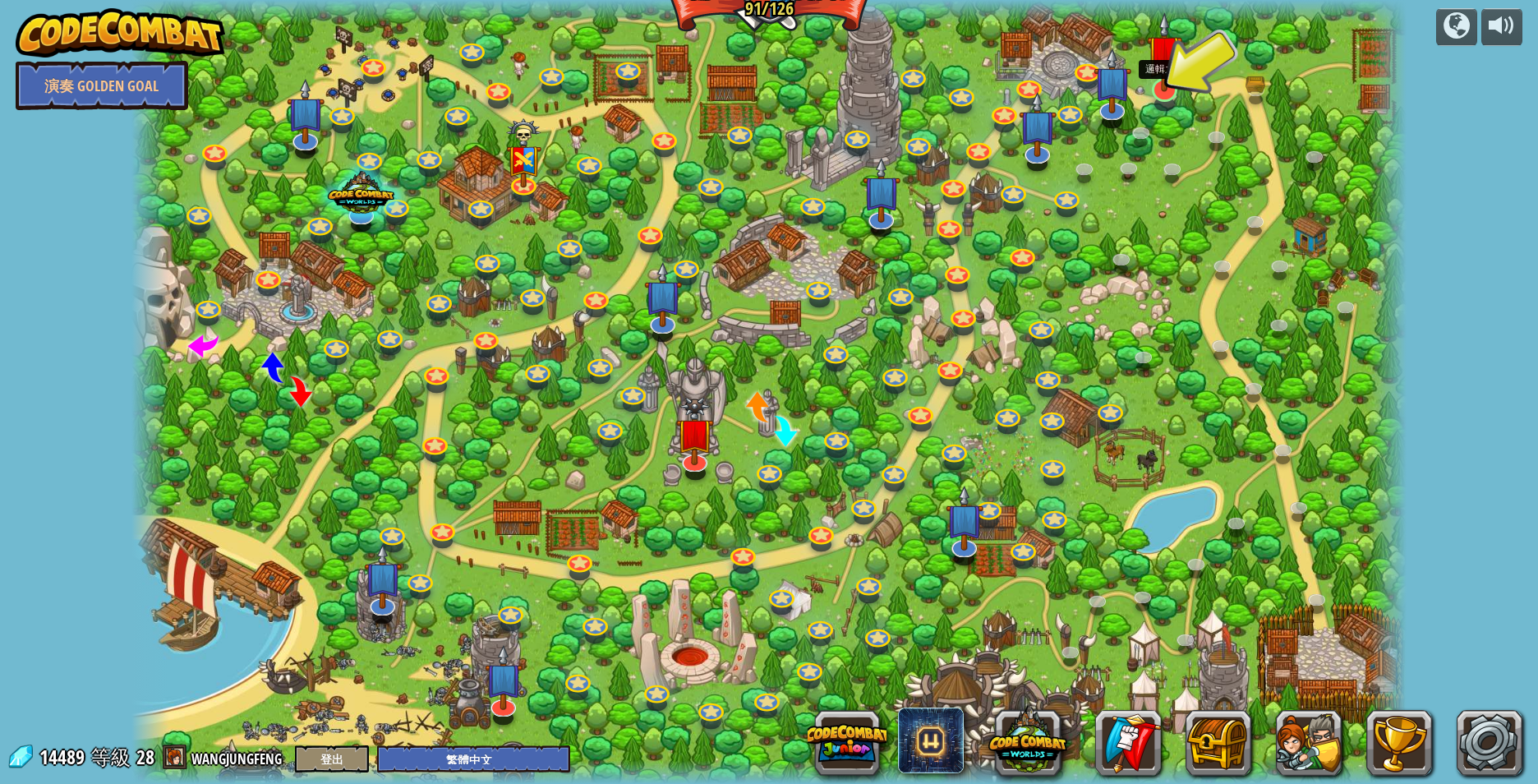
click at [1165, 86] on img at bounding box center [1165, 52] width 35 height 81
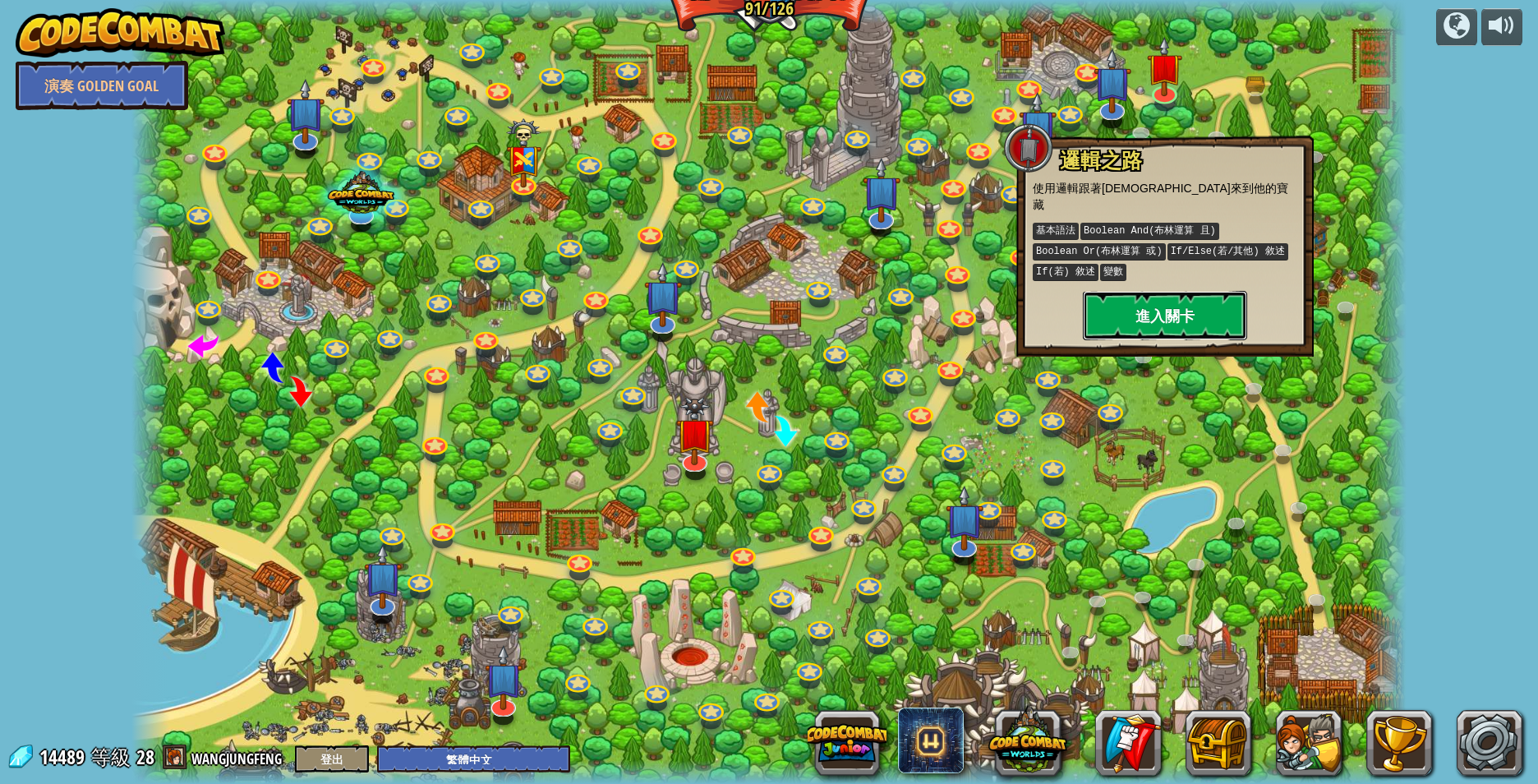
click at [1158, 295] on button "進入關卡" at bounding box center [1165, 315] width 164 height 49
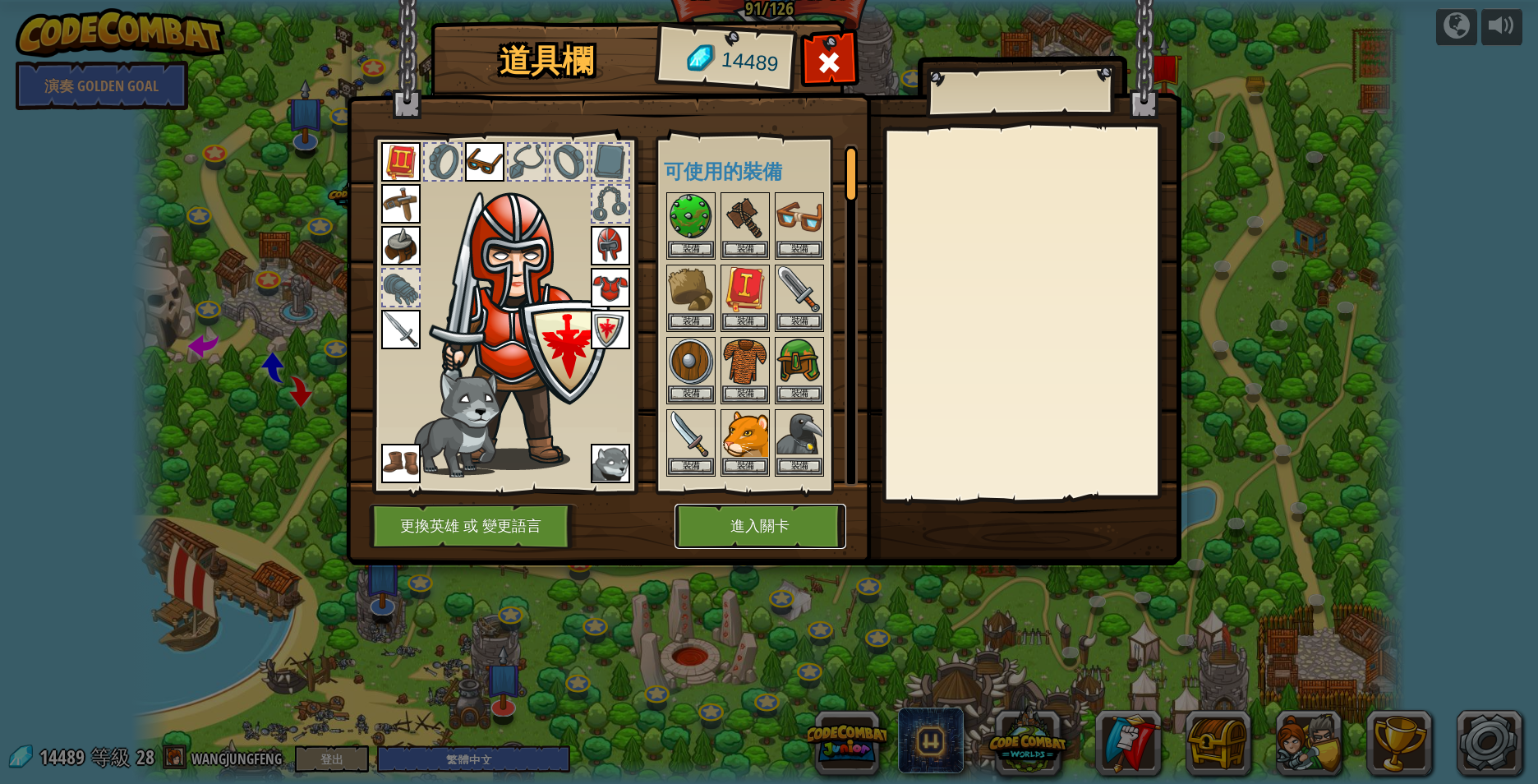
click at [748, 521] on button "進入關卡" at bounding box center [760, 526] width 172 height 45
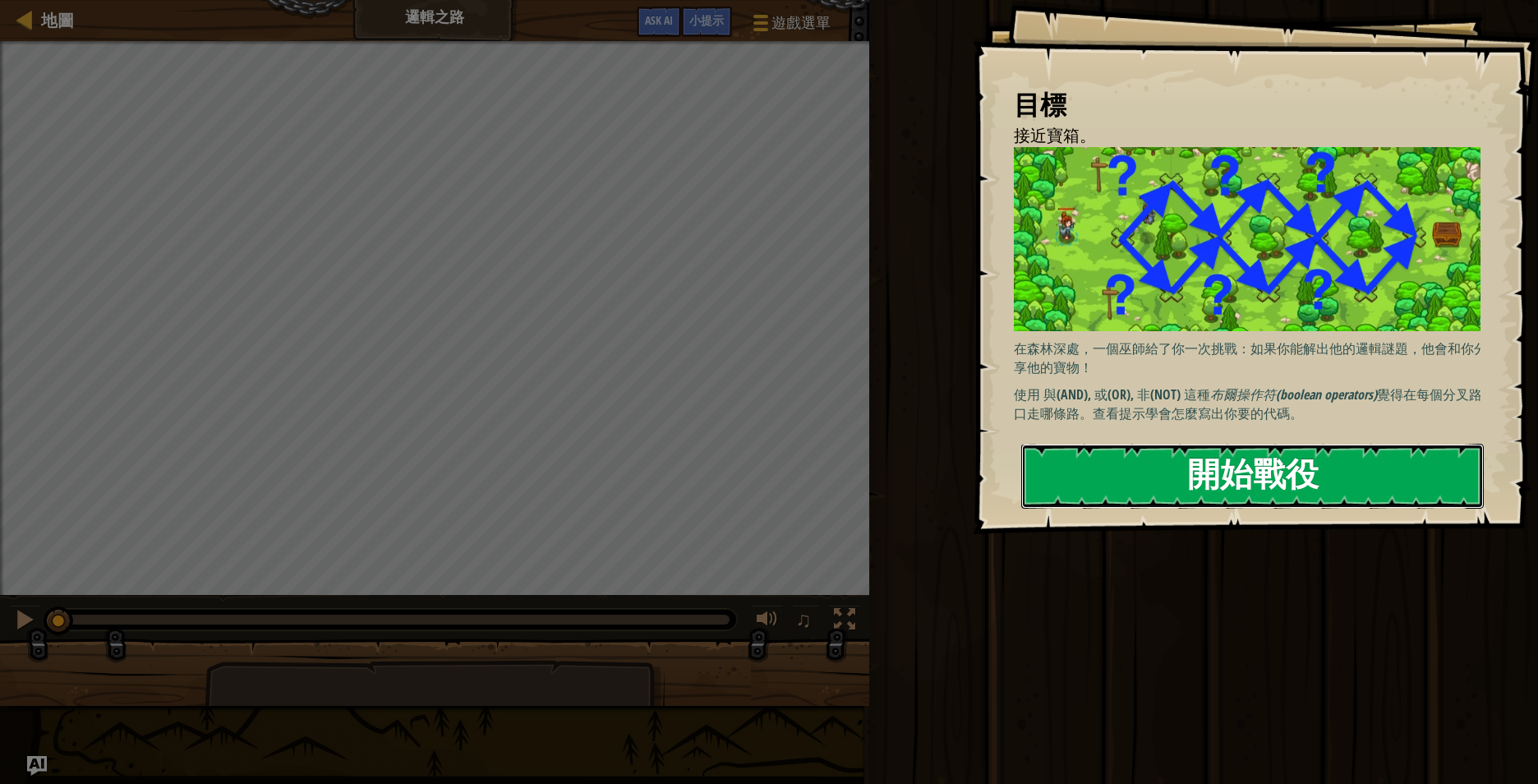
click at [1234, 472] on button "開始戰役" at bounding box center [1252, 476] width 462 height 65
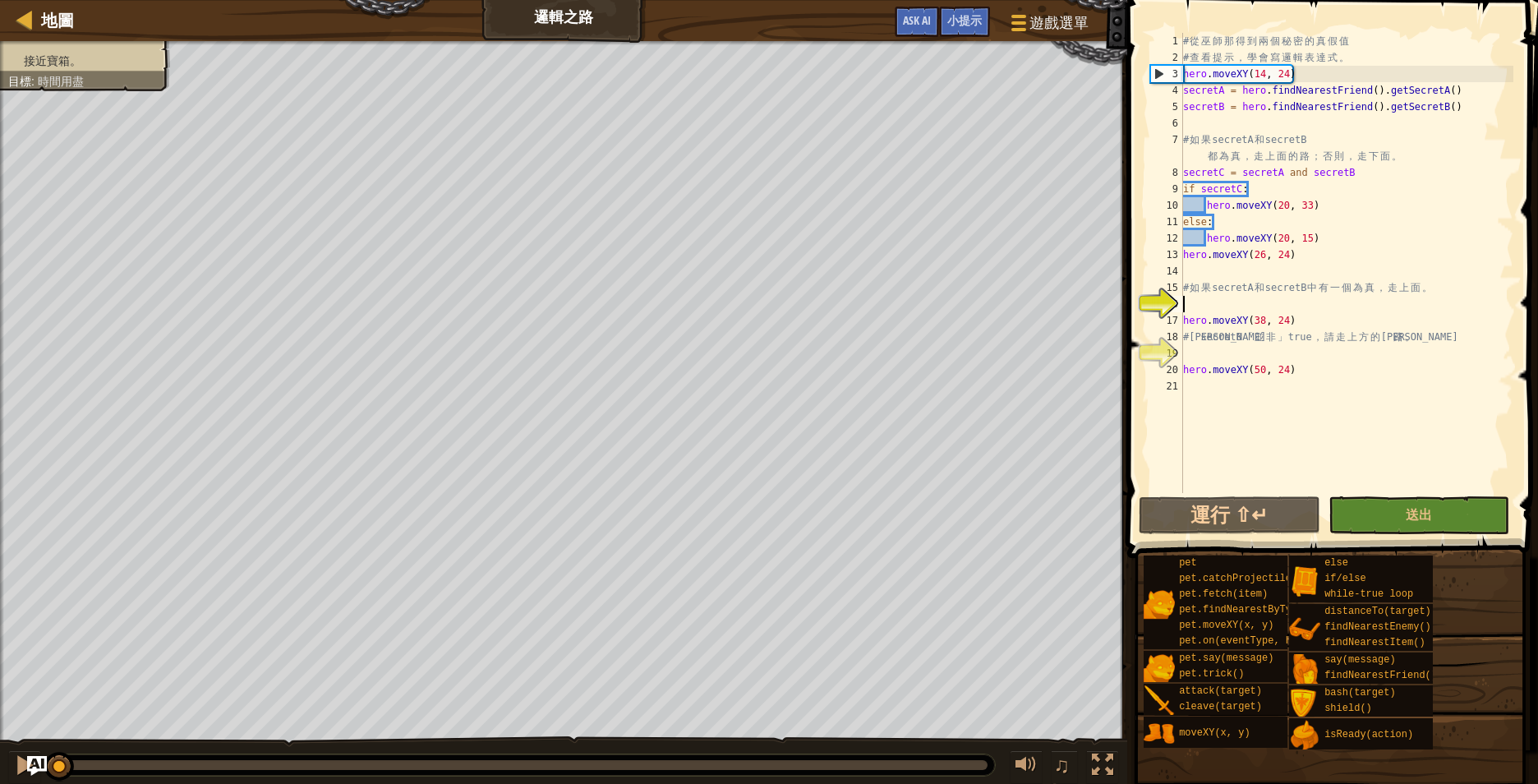
click at [1320, 302] on div "# 從 巫 師 那 得 到 兩 個 秘 密 的 真 假 值 # 查 看 提 示 ， 學 會 寫 邏 輯 表 達 式 。 hero . moveXY ( 14 …" at bounding box center [1346, 278] width 333 height 493
click at [1321, 297] on div "# 從 巫 師 那 得 到 兩 個 秘 密 的 真 假 值 # 查 看 提 示 ， 學 會 寫 邏 輯 表 達 式 。 hero . moveXY ( 14 …" at bounding box center [1346, 278] width 333 height 493
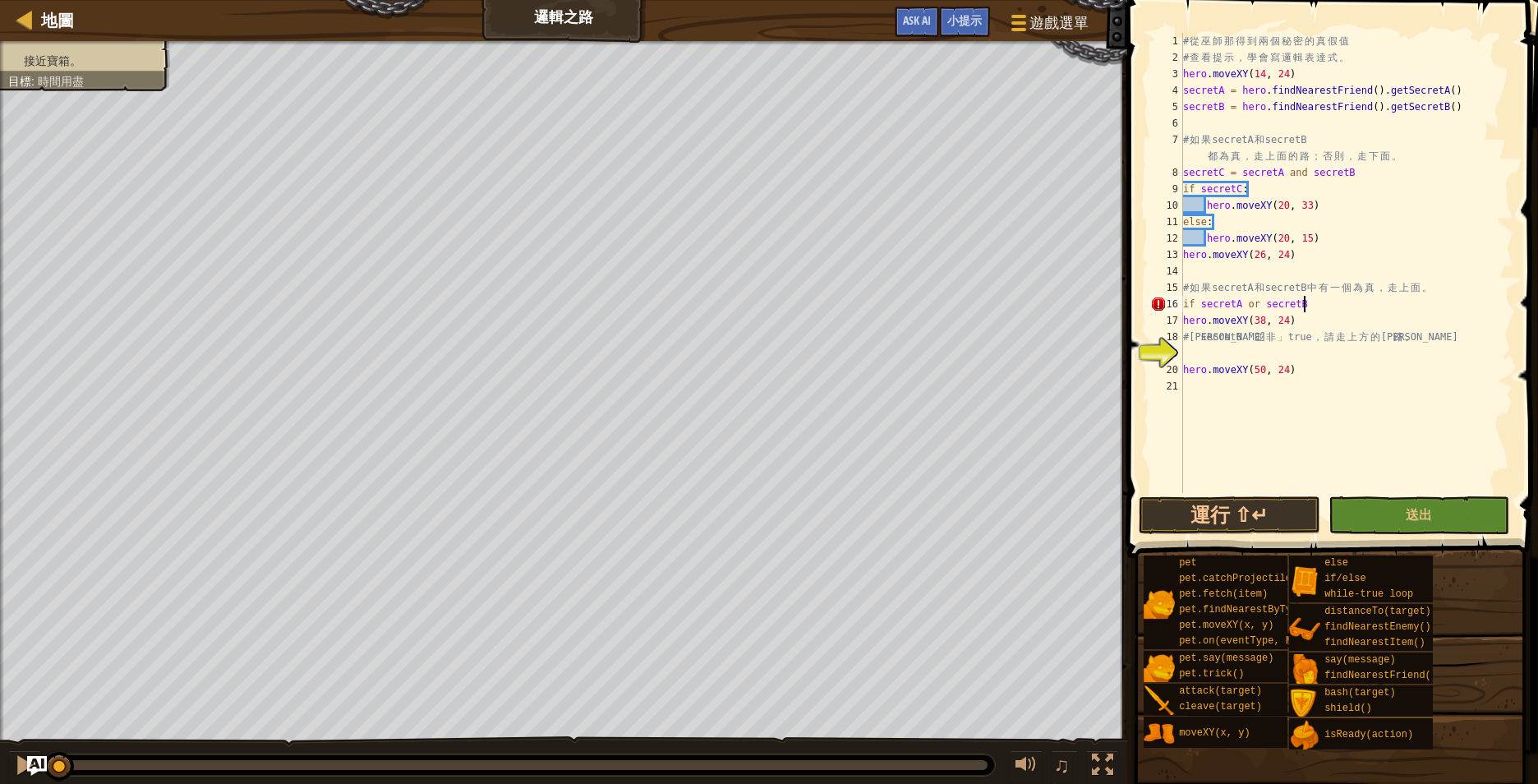
scroll to position [7, 17]
type textarea "if secretA or secretB:"
click at [1302, 322] on div "# 從 巫 師 那 得 到 兩 個 秘 密 的 真 假 值 # 查 看 提 示 ， 學 會 寫 邏 輯 表 達 式 。 hero . moveXY ( 14 …" at bounding box center [1346, 278] width 333 height 493
type textarea "hero.moveXY(32, 33)"
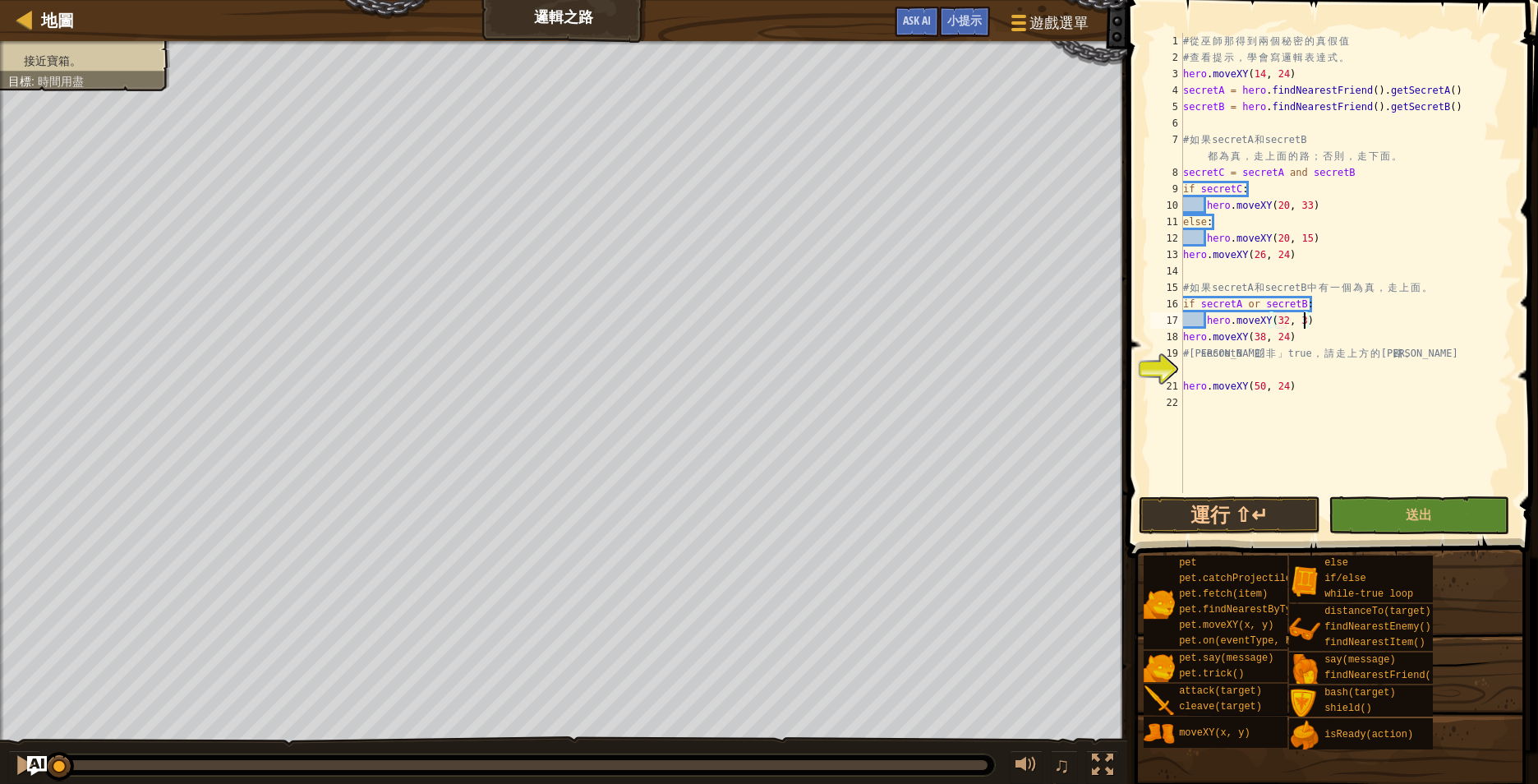
scroll to position [7, 18]
click at [1339, 318] on div "# 從 巫 師 那 得 到 兩 個 秘 密 的 真 假 值 # 查 看 提 示 ， 學 會 寫 邏 輯 表 達 式 。 hero . moveXY ( 14 …" at bounding box center [1346, 278] width 333 height 493
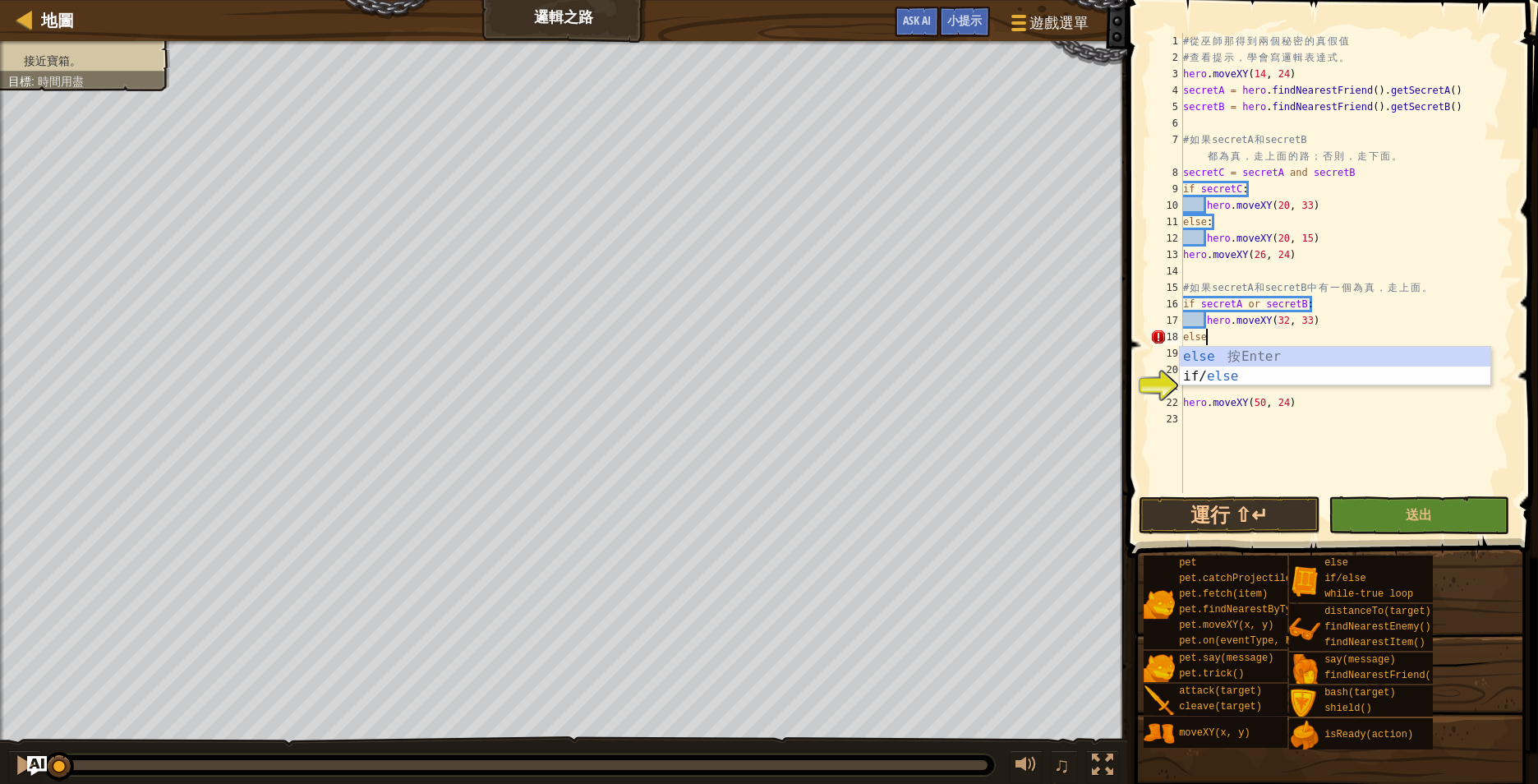
type textarea "else:"
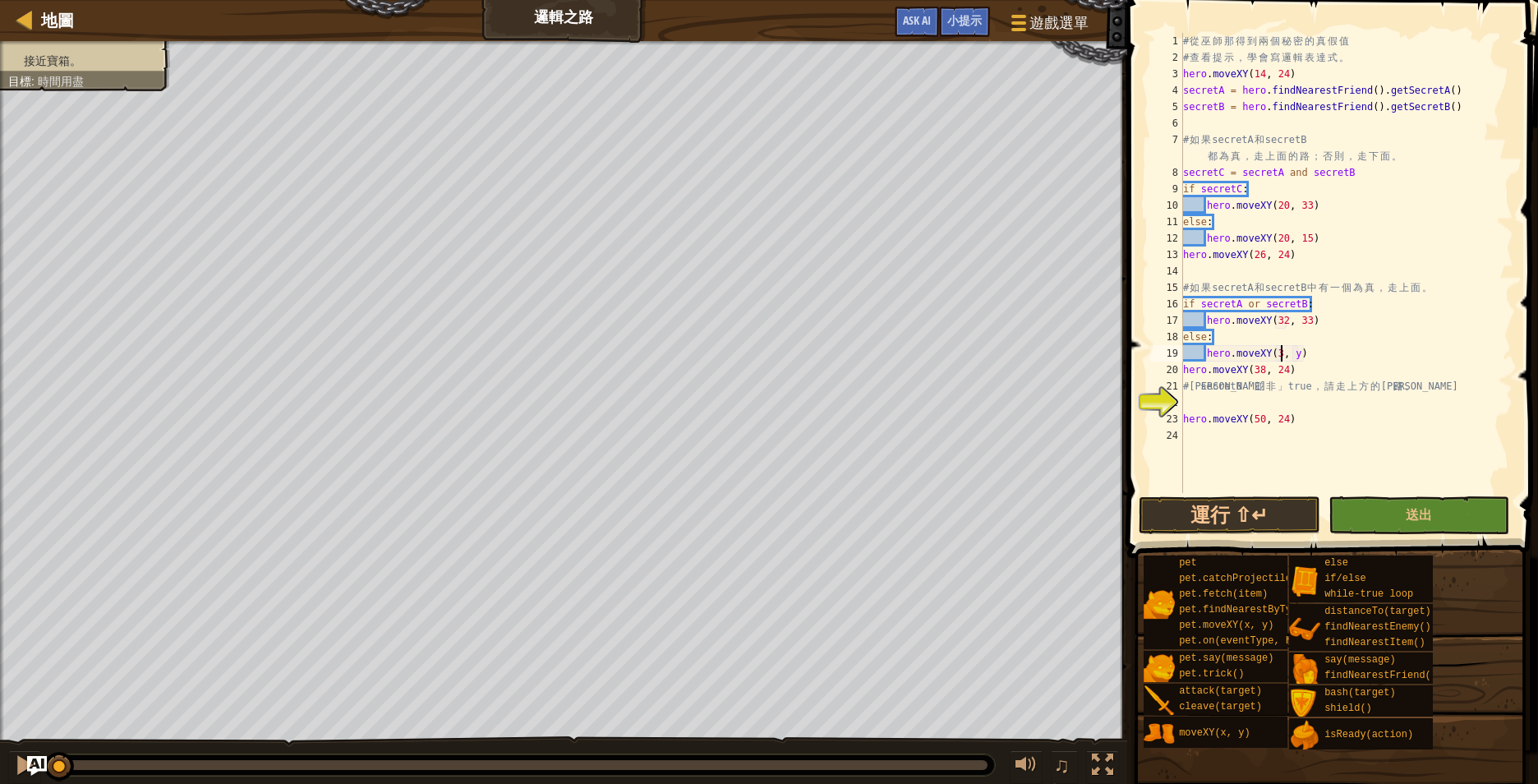
scroll to position [7, 15]
click at [1302, 358] on div "# 從 巫 師 那 得 到 兩 個 秘 密 的 真 假 值 # 查 看 提 示 ， 學 會 寫 邏 輯 表 達 式 。 hero . moveXY ( 14 …" at bounding box center [1346, 278] width 333 height 493
type textarea "hero.moveXY(32, 15)"
click at [1279, 400] on div "# 從 巫 師 那 得 到 兩 個 秘 密 的 真 假 值 # 查 看 提 示 ， 學 會 寫 邏 輯 表 達 式 。 hero . moveXY ( 14 …" at bounding box center [1346, 278] width 333 height 493
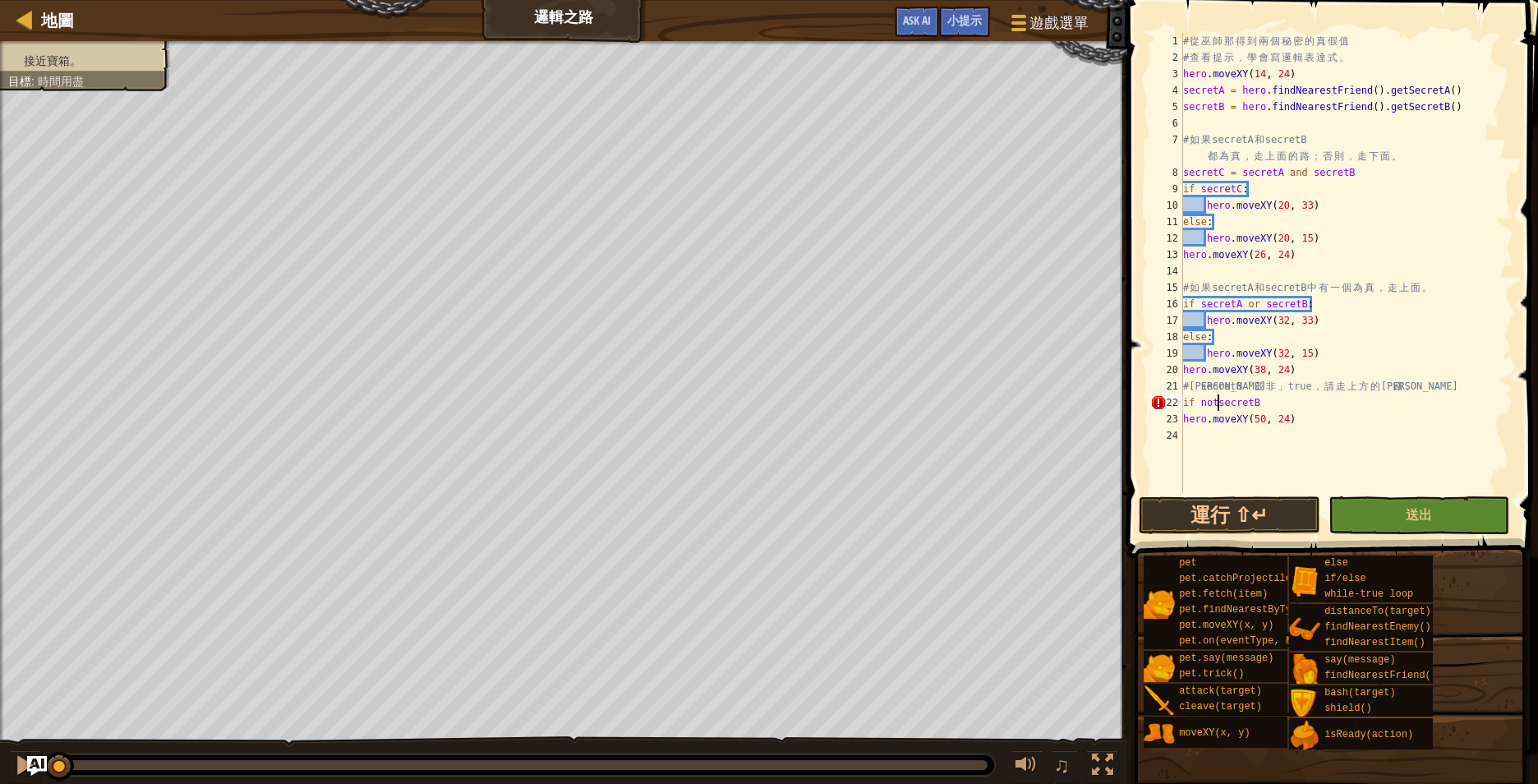
scroll to position [7, 5]
click at [1291, 403] on div "# 從 巫 師 那 得 到 兩 個 秘 密 的 真 假 值 # 查 看 提 示 ， 學 會 寫 邏 輯 表 達 式 。 hero . moveXY ( 14 …" at bounding box center [1346, 278] width 333 height 493
type textarea "if not secretB:"
type textarea "hero.moveXY(44, 33)"
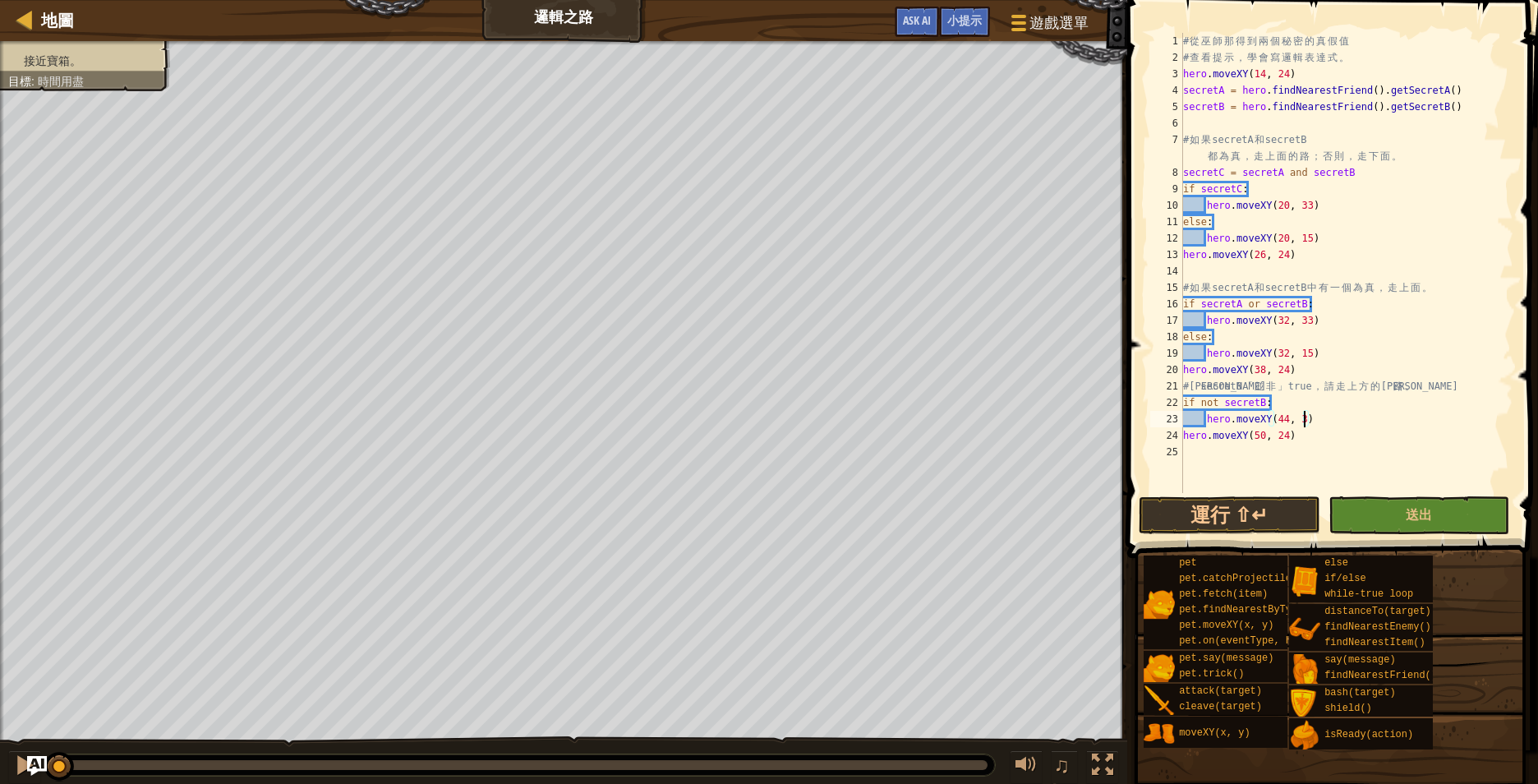
scroll to position [7, 18]
click at [1334, 415] on div "# 從 巫 師 那 得 到 兩 個 秘 密 的 真 假 值 # 查 看 提 示 ， 學 會 寫 邏 輯 表 達 式 。 hero . moveXY ( 14 …" at bounding box center [1346, 278] width 333 height 493
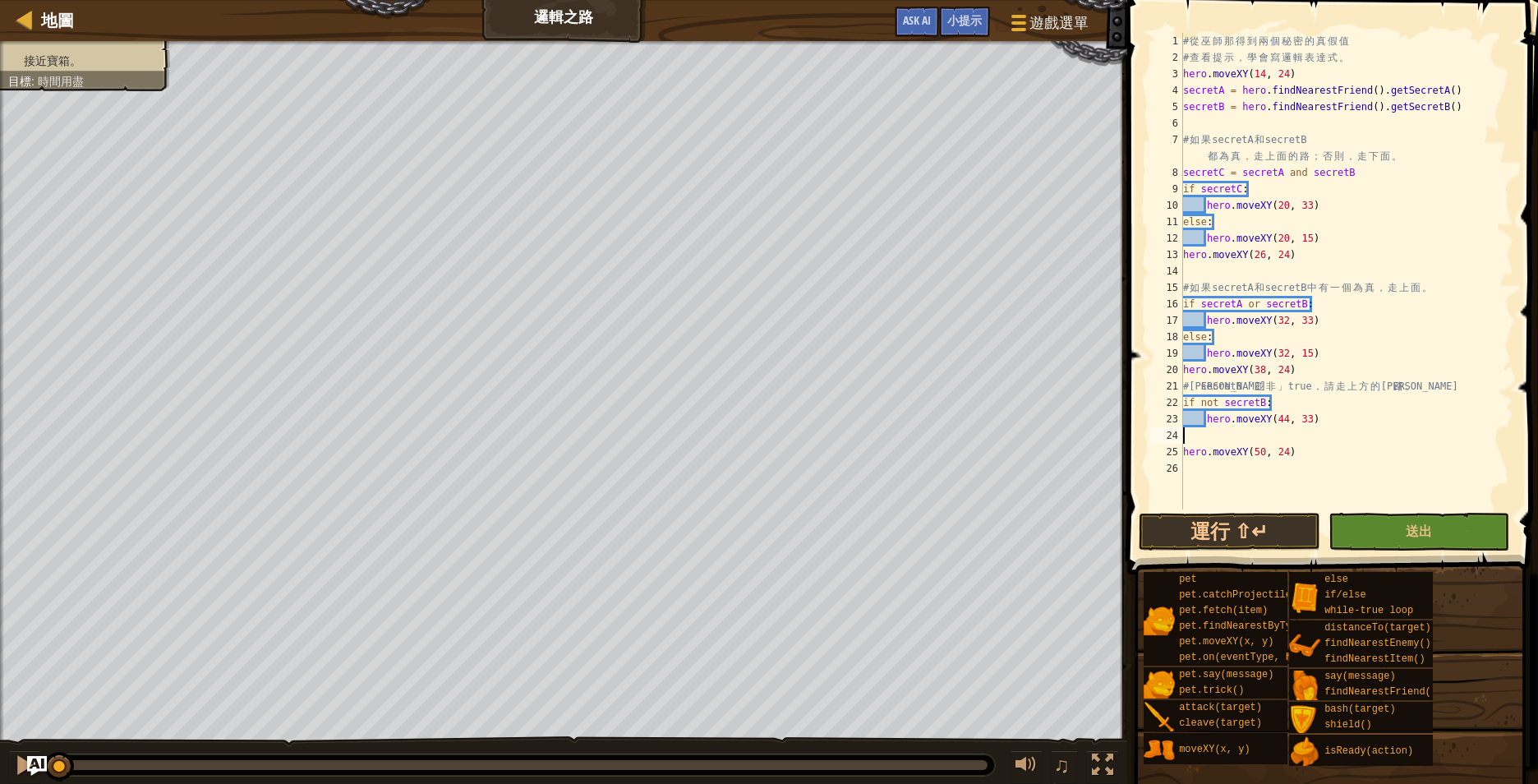
scroll to position [7, 0]
type textarea "else"
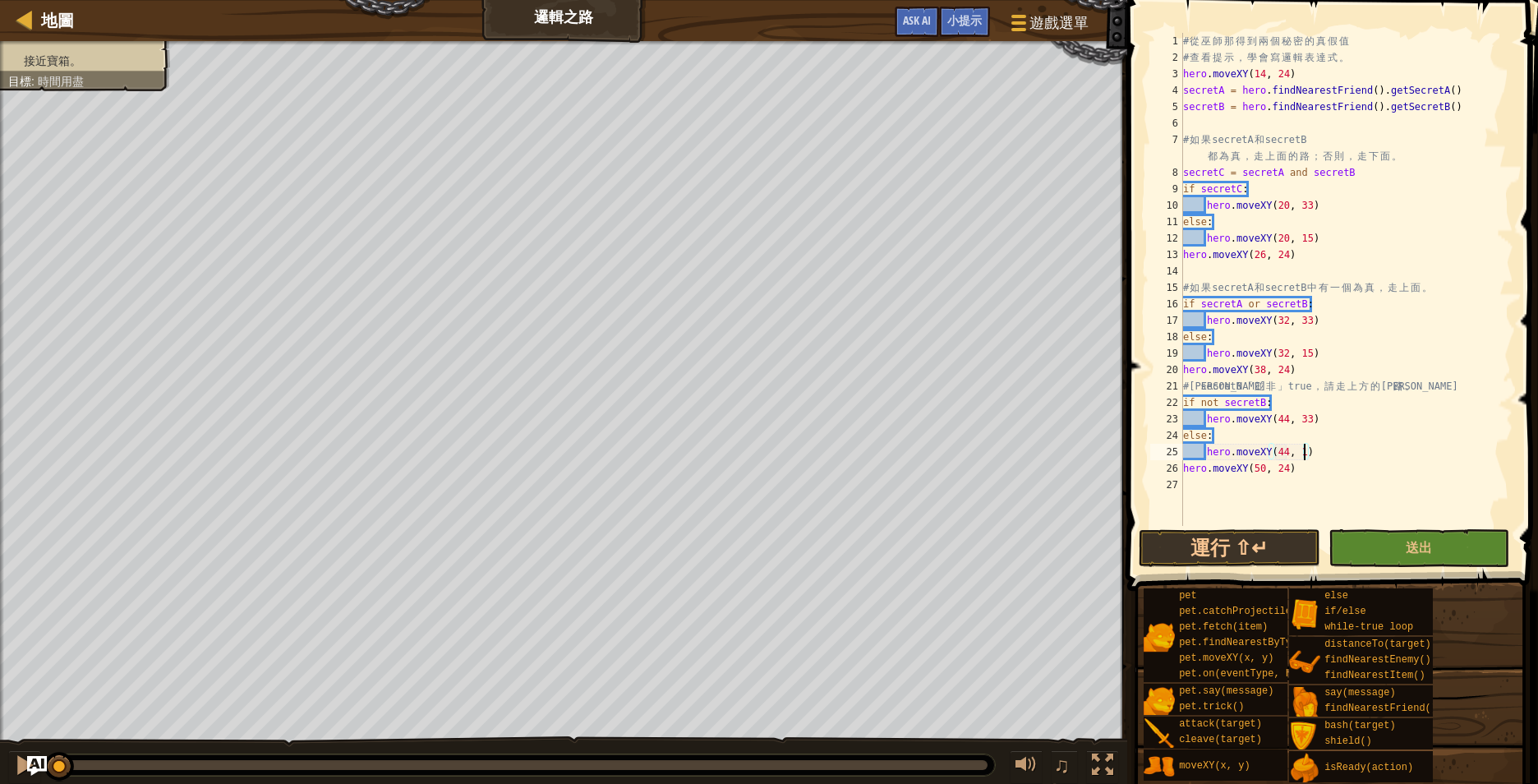
scroll to position [7, 18]
type textarea "hero.moveXY(50, 24)"
click at [1423, 549] on span "送出" at bounding box center [1419, 546] width 26 height 18
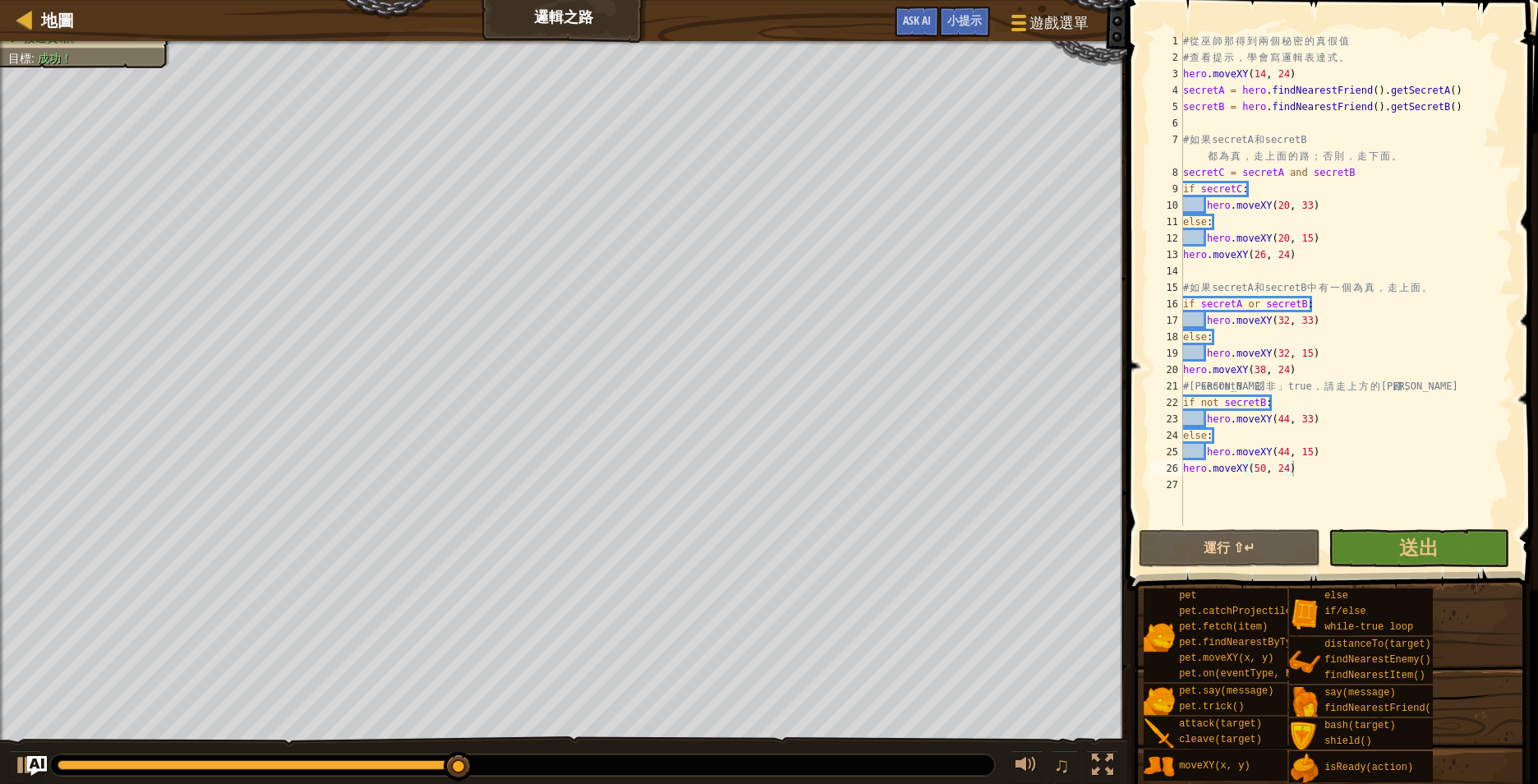
click at [1482, 715] on div "pet pet.catchProjectile(arrow) pet.fetch(item) pet.findNearestByType(type) pet.…" at bounding box center [1334, 685] width 383 height 196
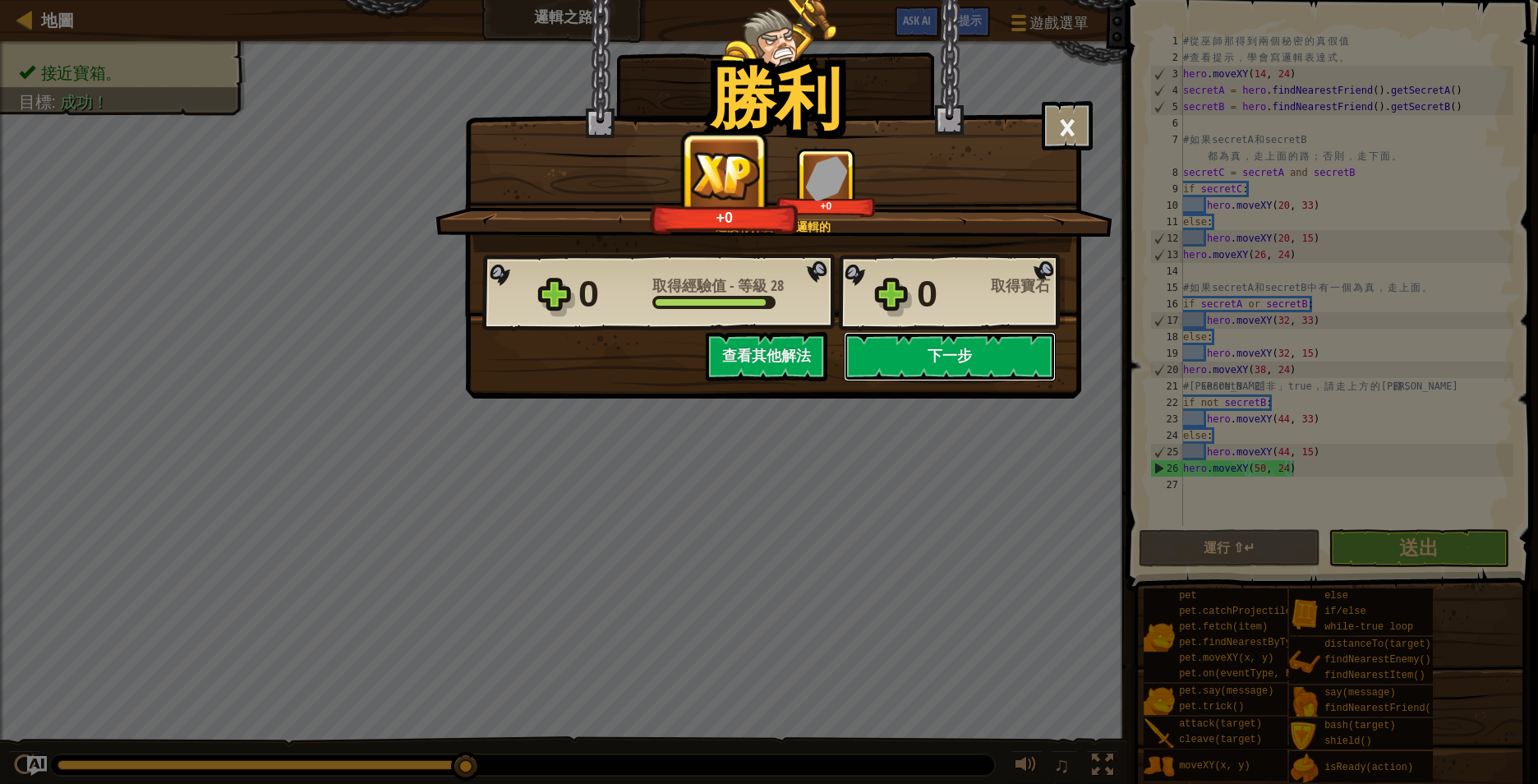
click at [963, 350] on button "下一步" at bounding box center [950, 356] width 212 height 49
select select "zh-HANT"
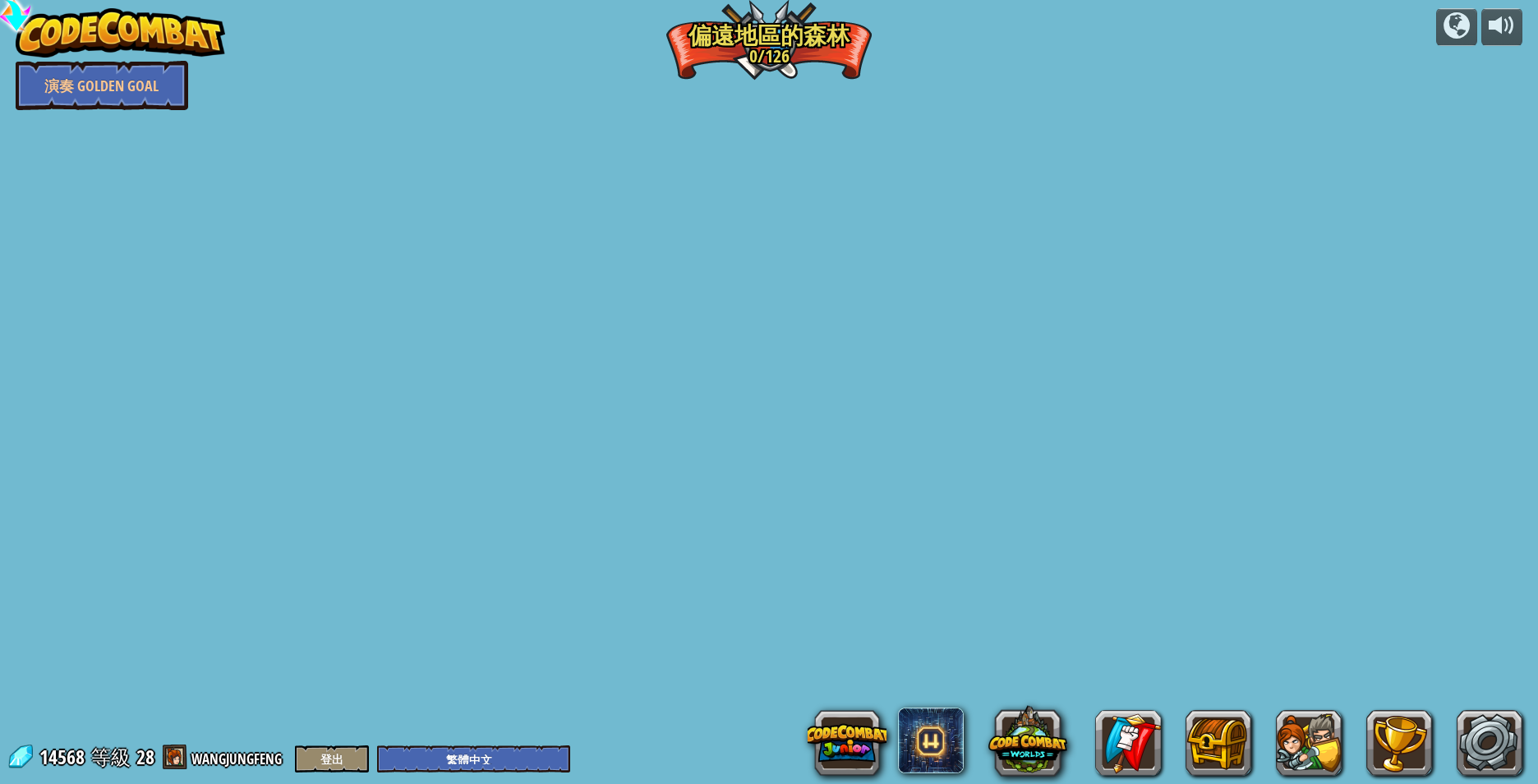
select select "zh-HANT"
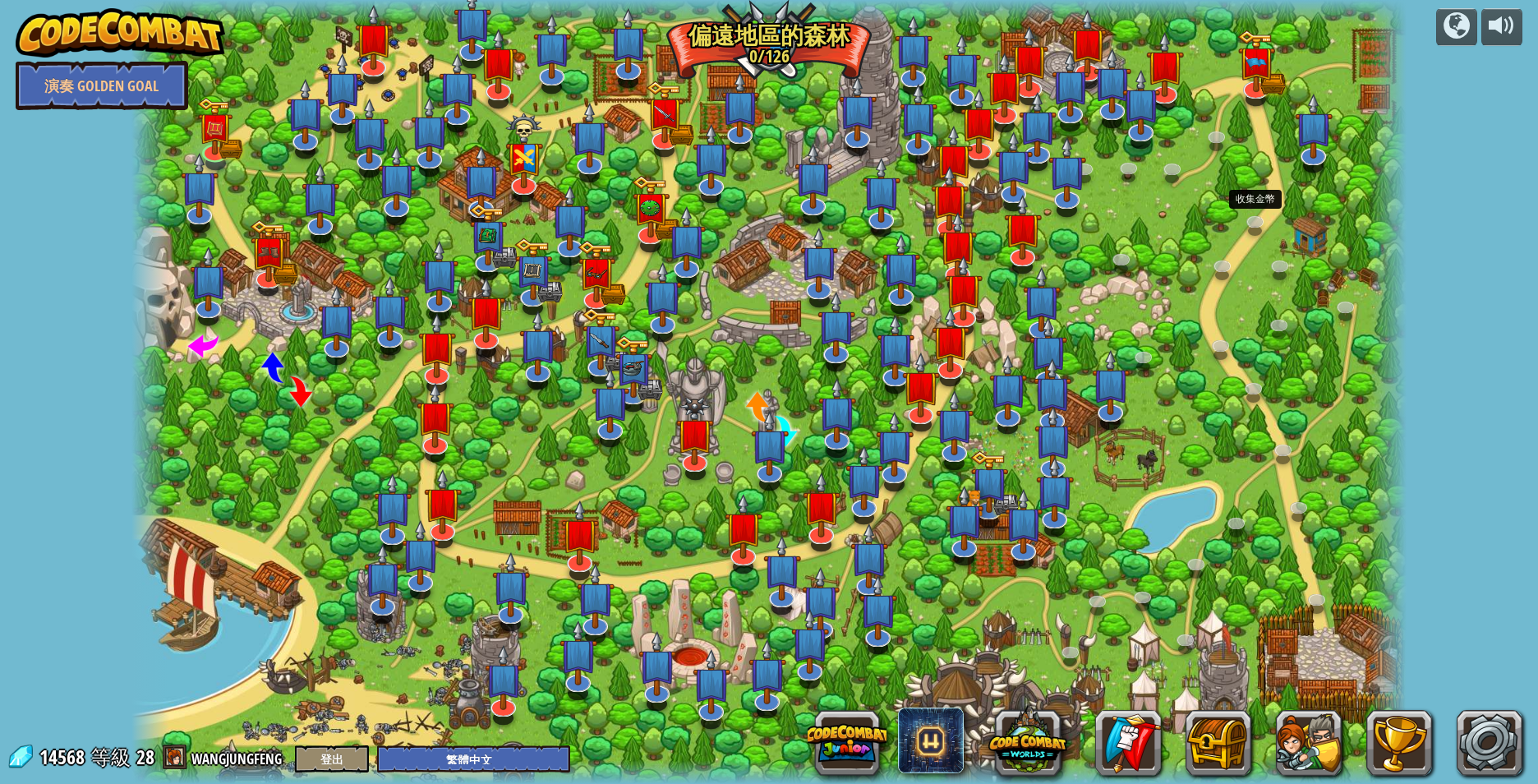
select select "zh-HANT"
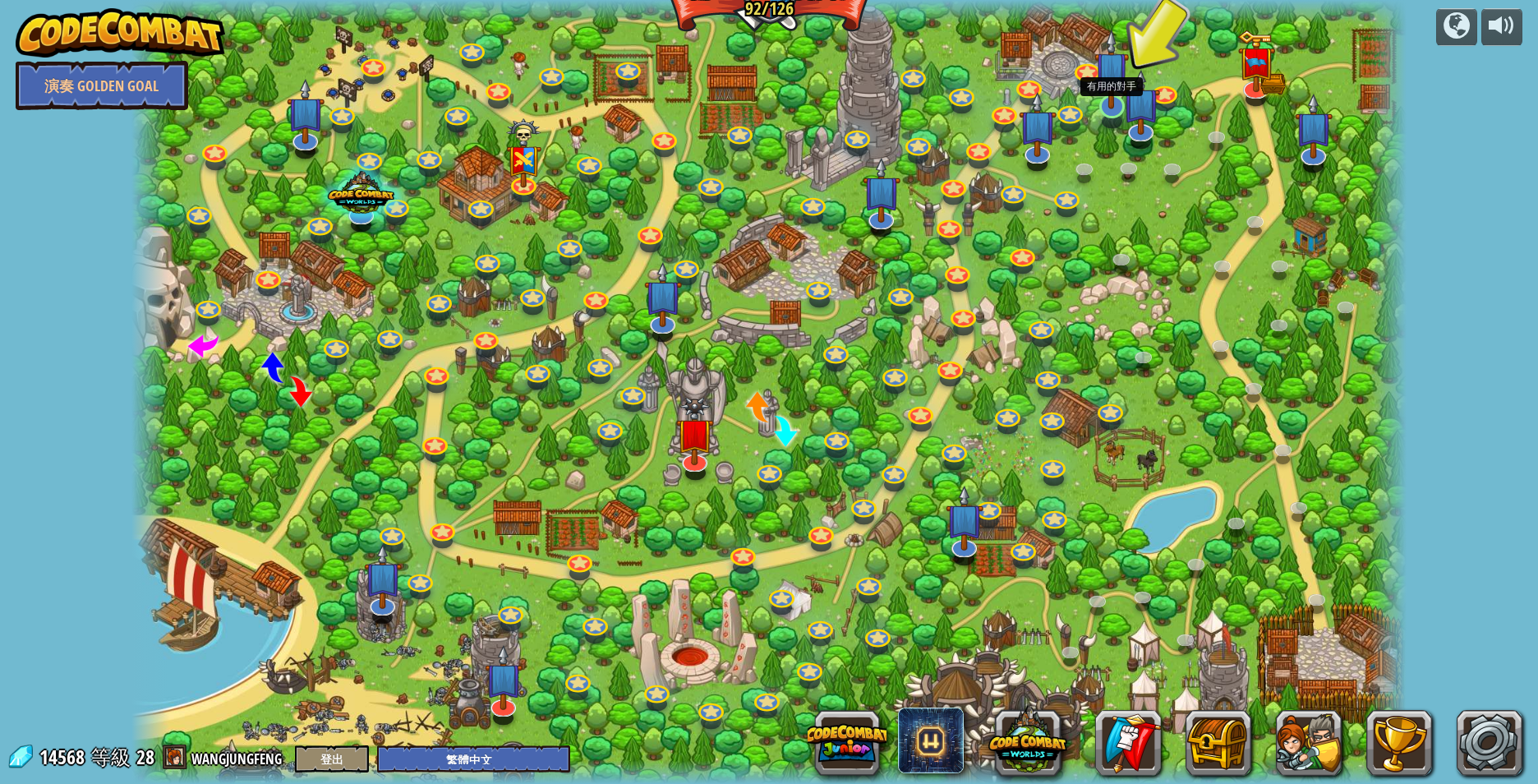
click at [1107, 96] on img at bounding box center [1112, 69] width 35 height 81
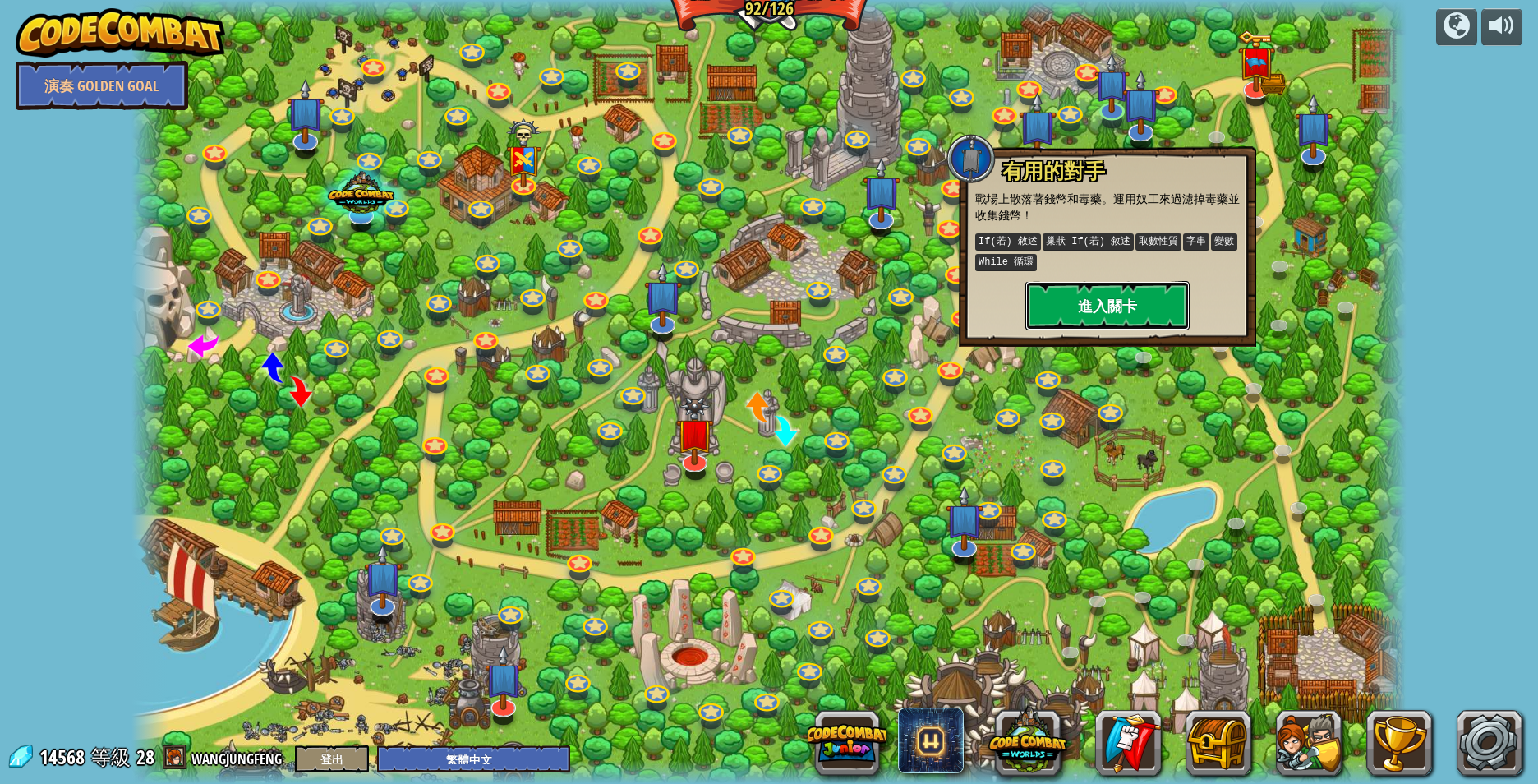
click at [1109, 305] on button "進入關卡" at bounding box center [1107, 305] width 164 height 49
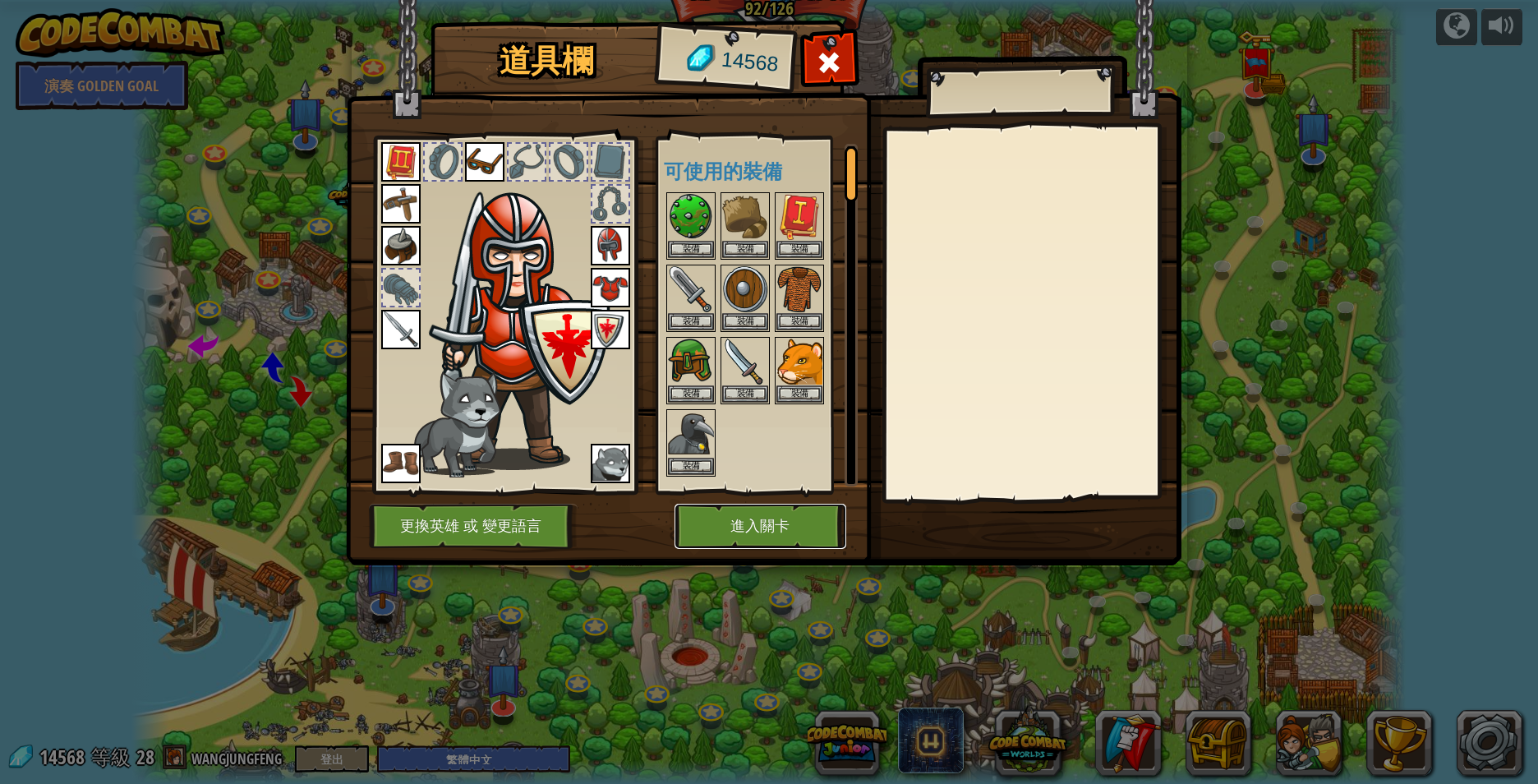
click at [756, 530] on button "進入關卡" at bounding box center [760, 526] width 172 height 45
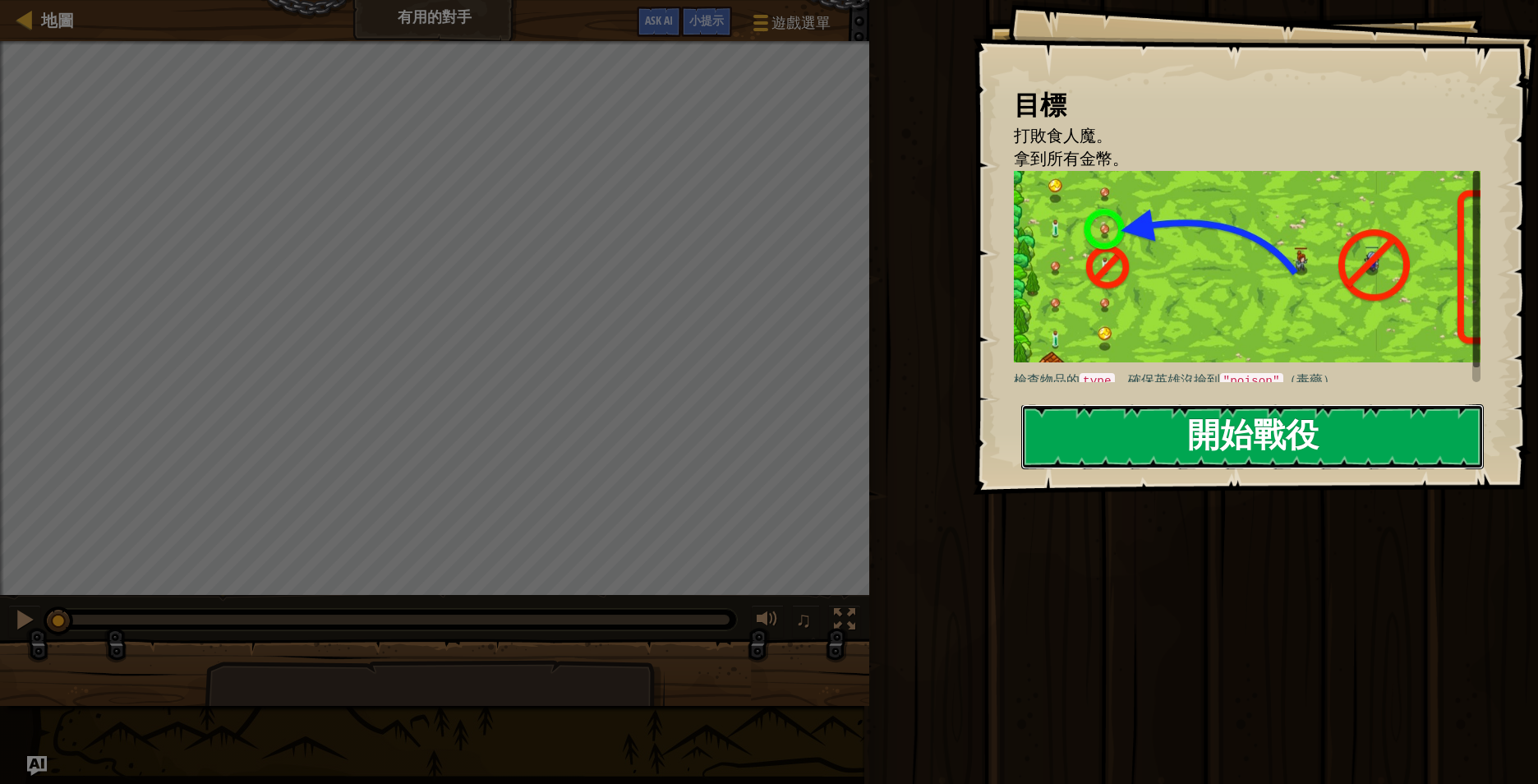
click at [1264, 436] on button "開始戰役" at bounding box center [1252, 437] width 462 height 65
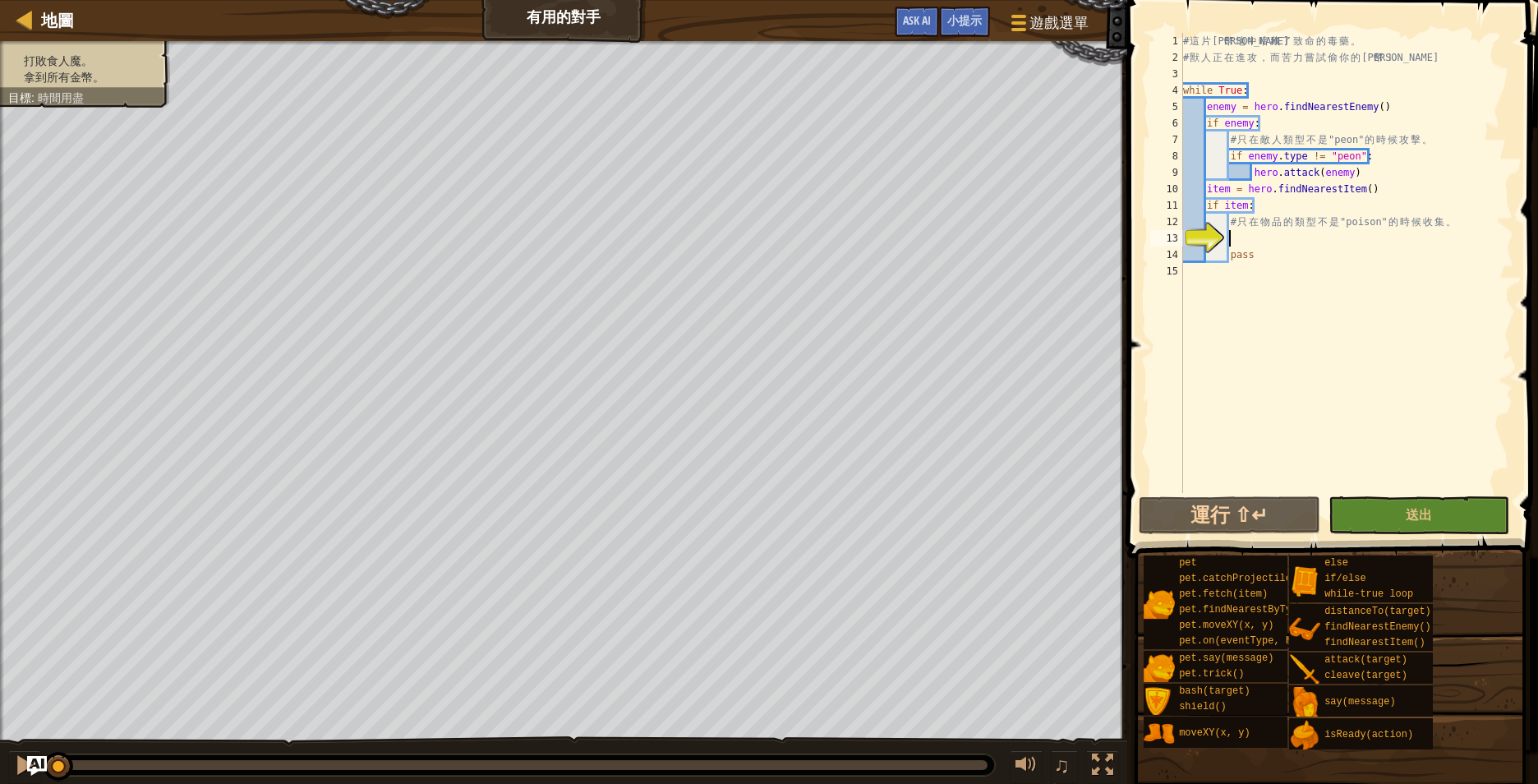
click at [1294, 236] on div "# 這 片 金 幣 地 中 暗 藏 了 致 命 的 毒 藥 。 # 獸 人 正 在 進 攻 ， 而 苦 力 嘗 試 偷 你 的 金 幣 ！ while Tru…" at bounding box center [1346, 278] width 333 height 493
type textarea "if item.type != "poison":"
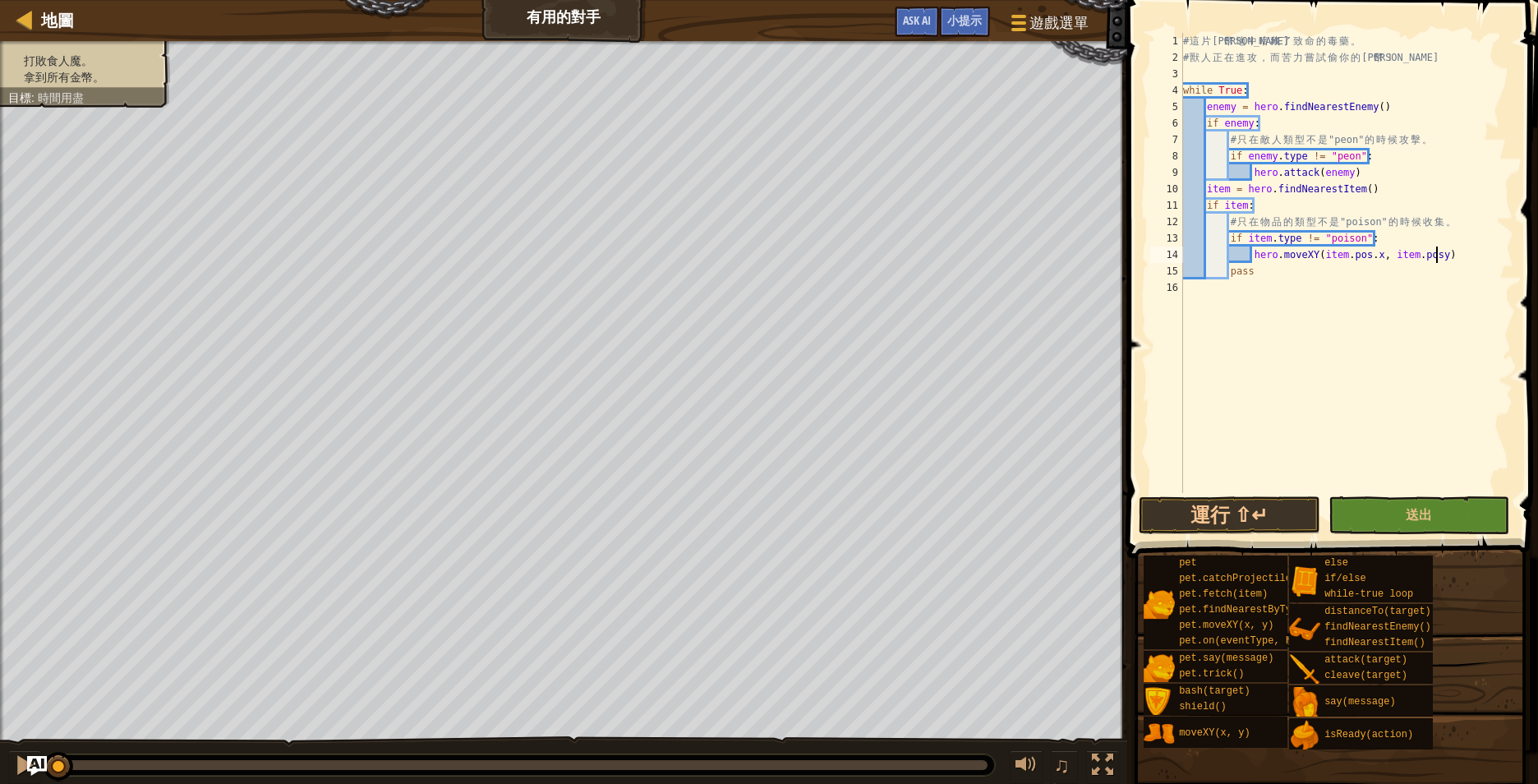
scroll to position [7, 37]
click at [1285, 277] on div "# 這 片 金 幣 地 中 暗 藏 了 致 命 的 毒 藥 。 # 獸 人 正 在 進 攻 ， 而 苦 力 嘗 試 偷 你 的 金 幣 ！ while Tru…" at bounding box center [1346, 278] width 333 height 493
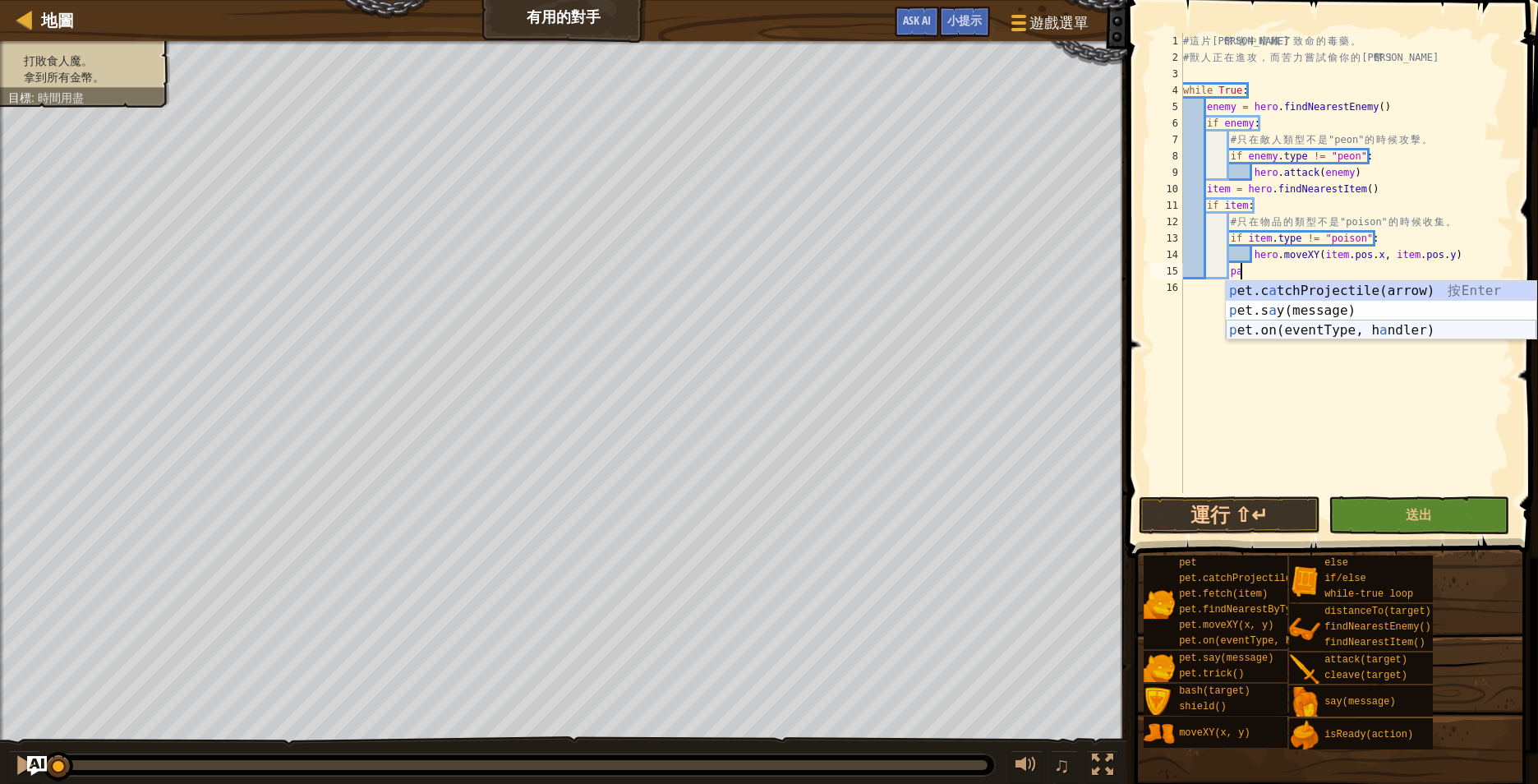
type textarea "p"
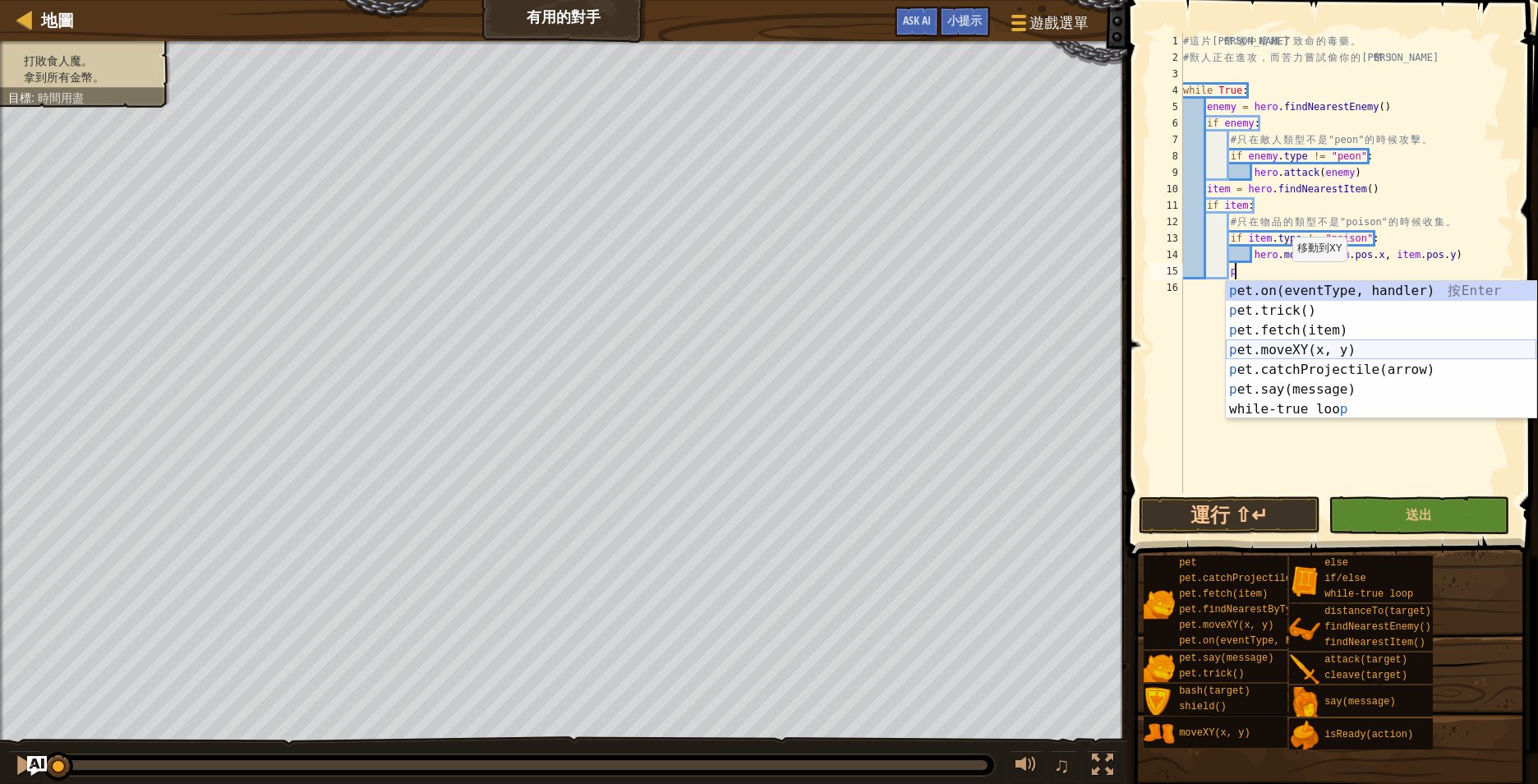
scroll to position [7, 6]
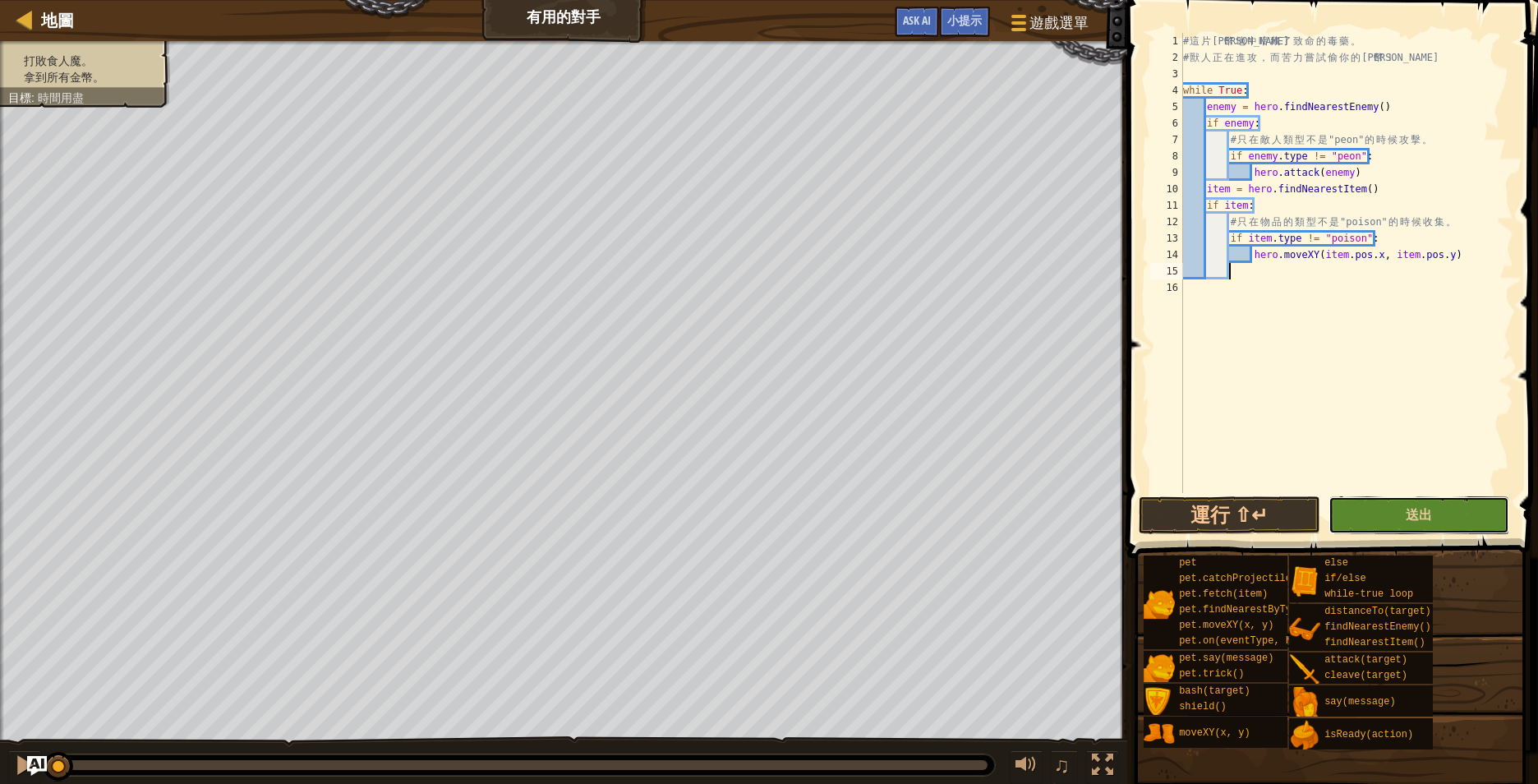
click at [1405, 518] on button "送出" at bounding box center [1419, 515] width 182 height 38
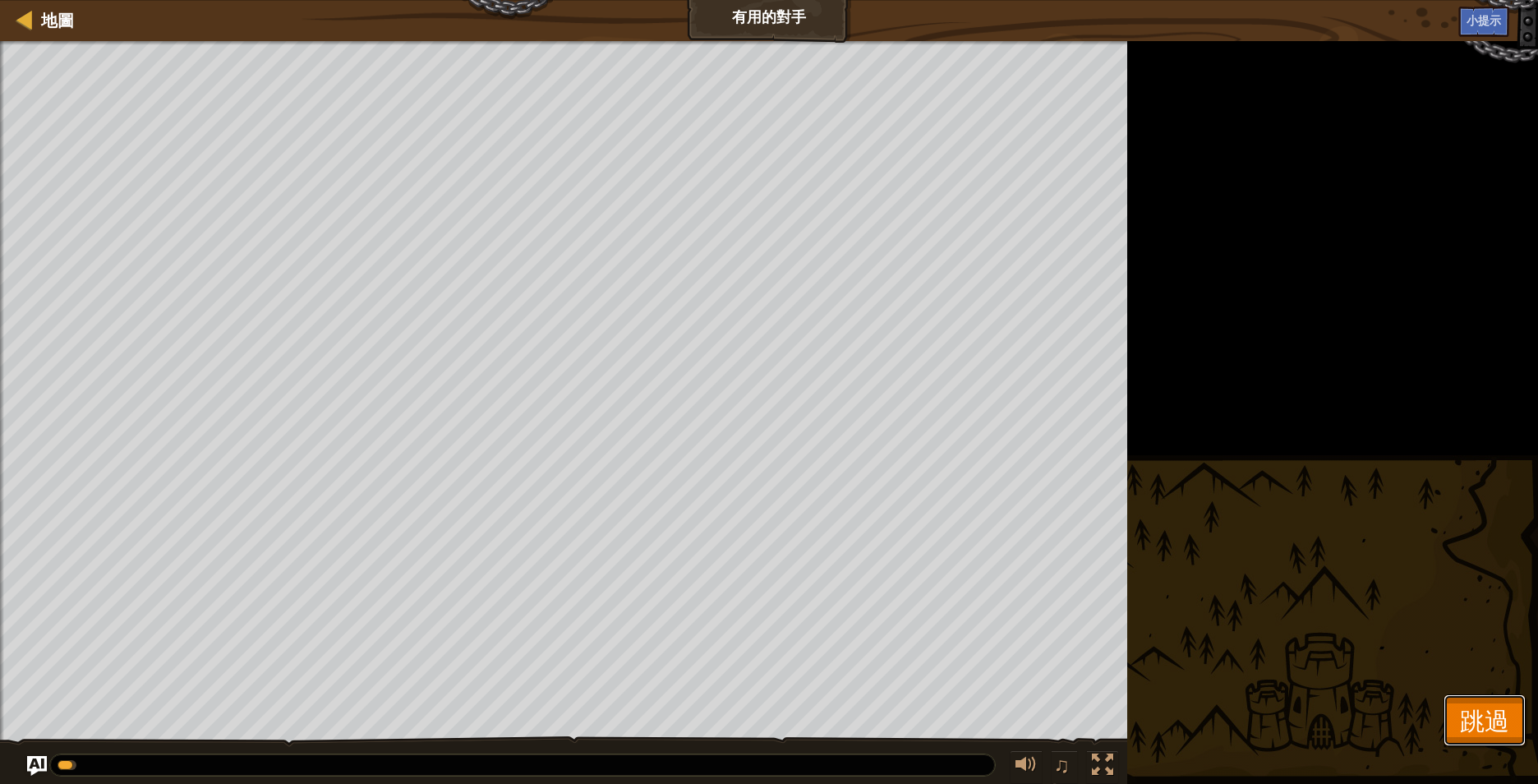
click at [1477, 706] on span "跳過" at bounding box center [1484, 720] width 49 height 33
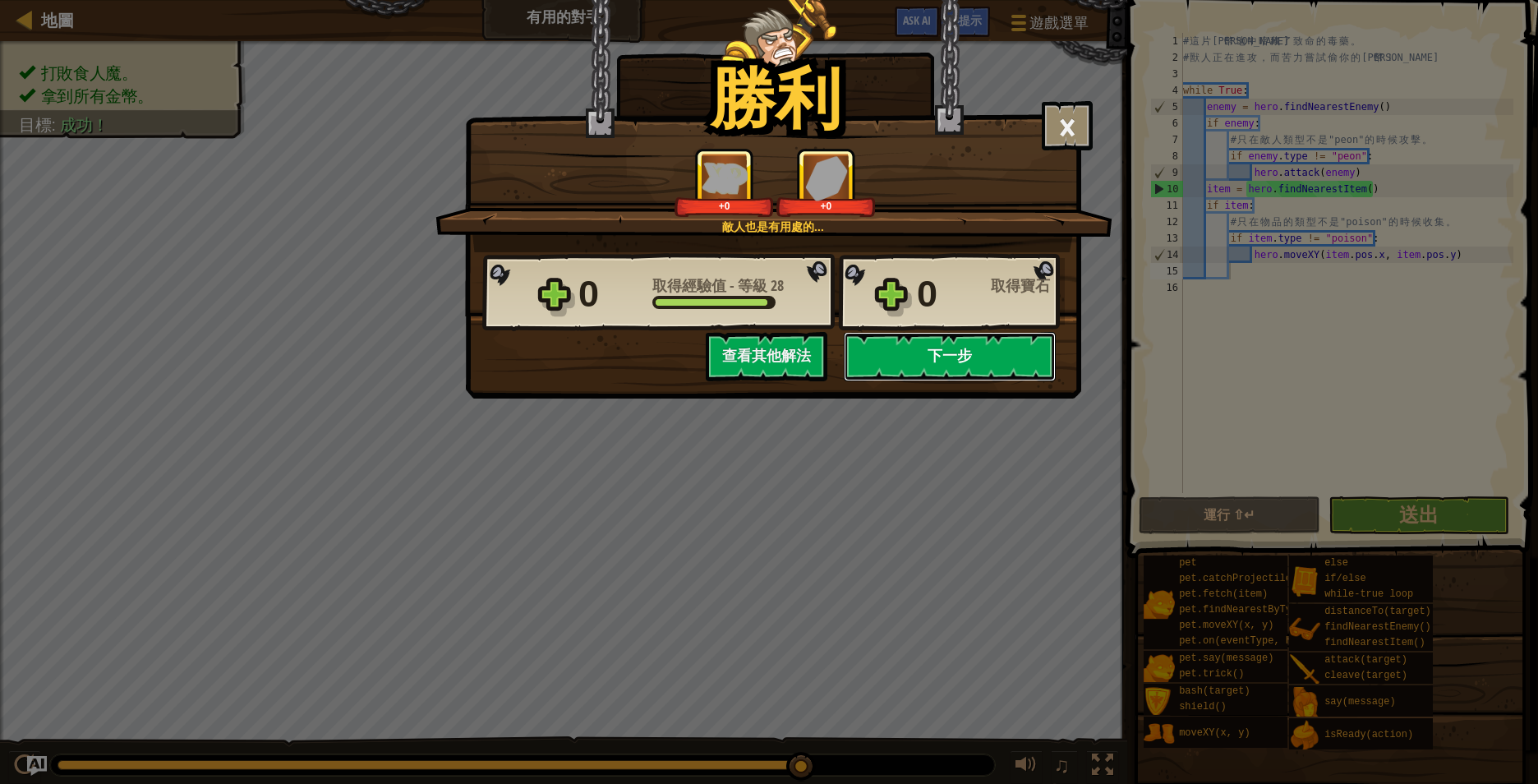
click at [948, 349] on button "下一步" at bounding box center [950, 356] width 212 height 49
select select "zh-HANT"
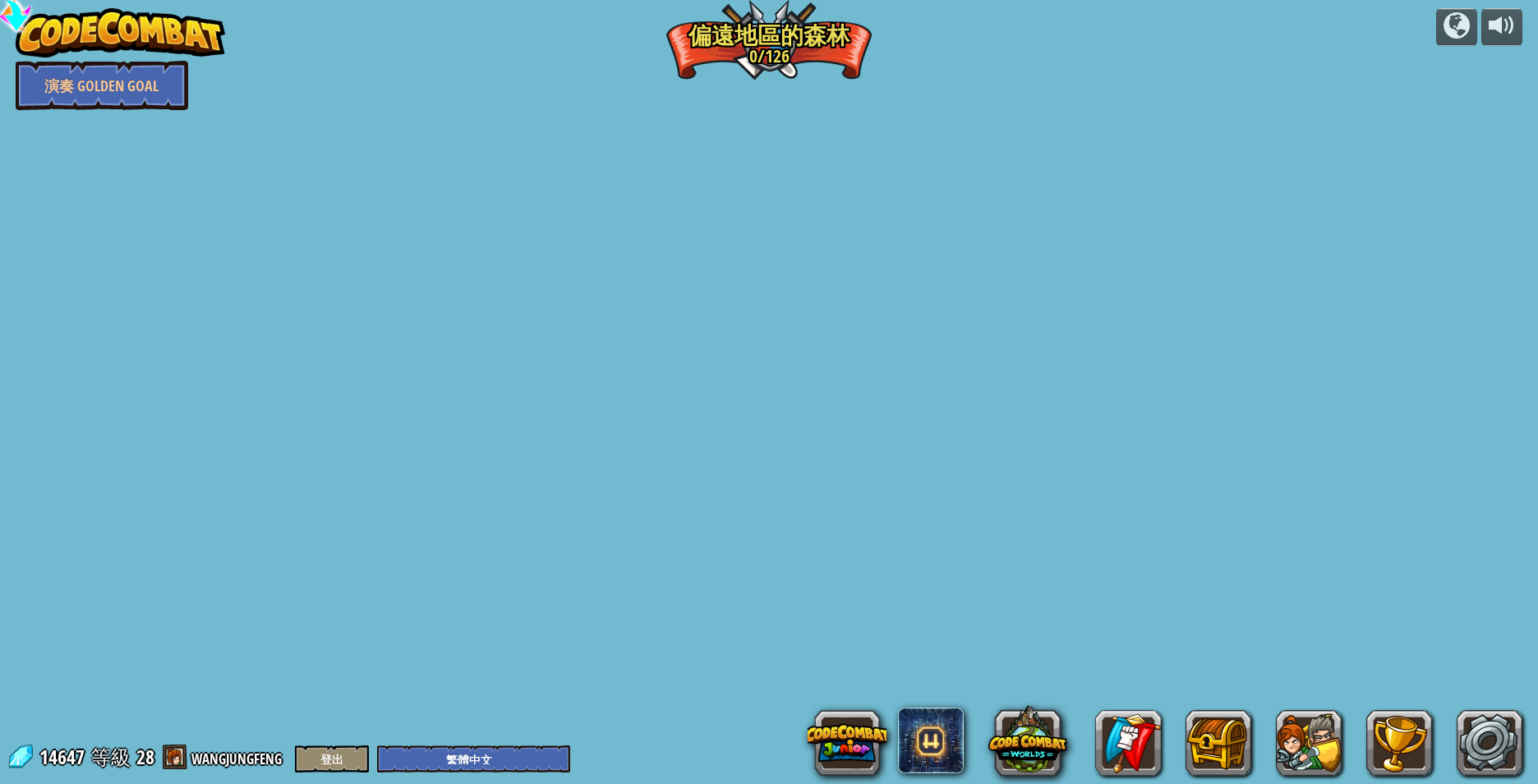
select select "zh-HANT"
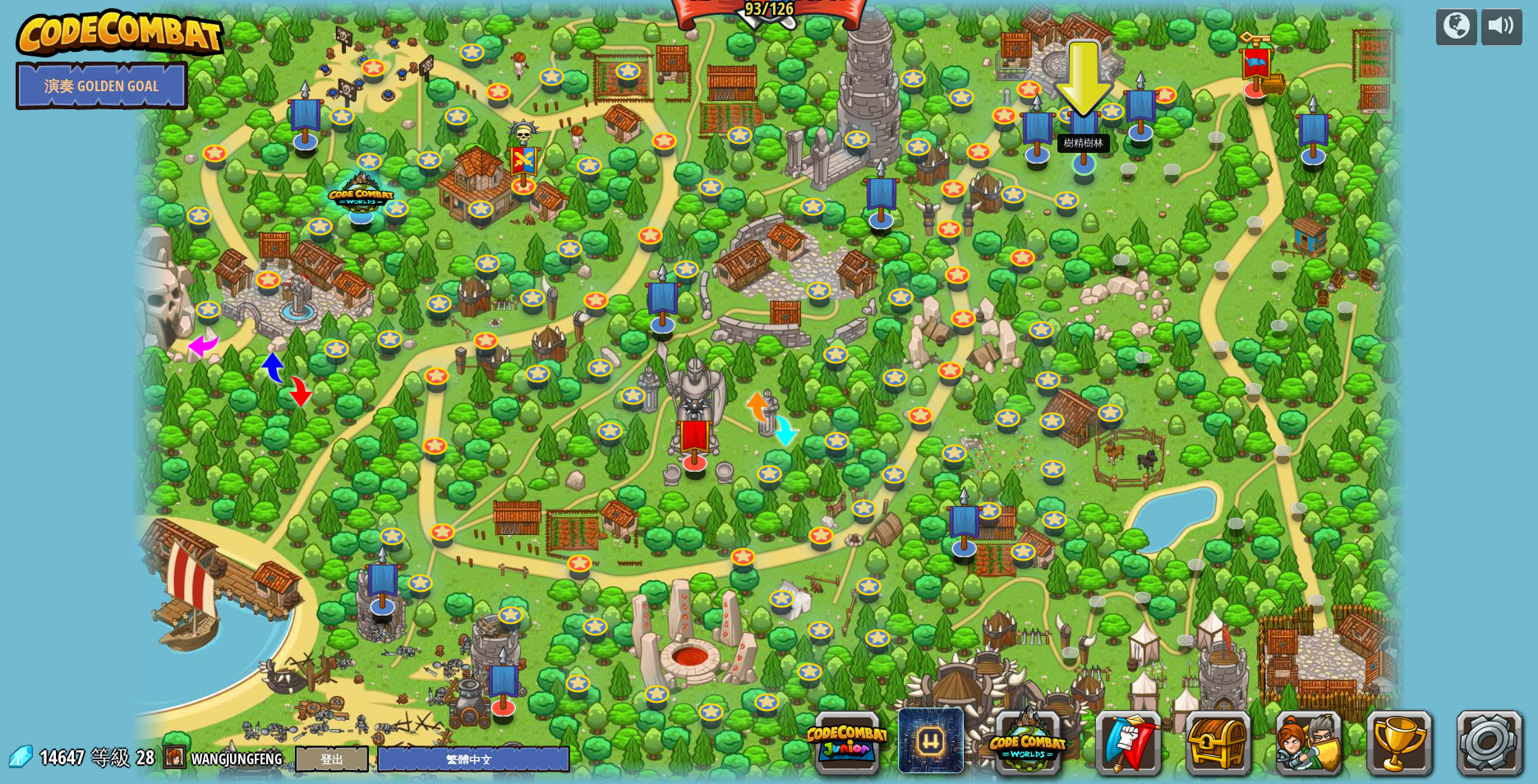
click at [1082, 161] on img at bounding box center [1084, 125] width 35 height 81
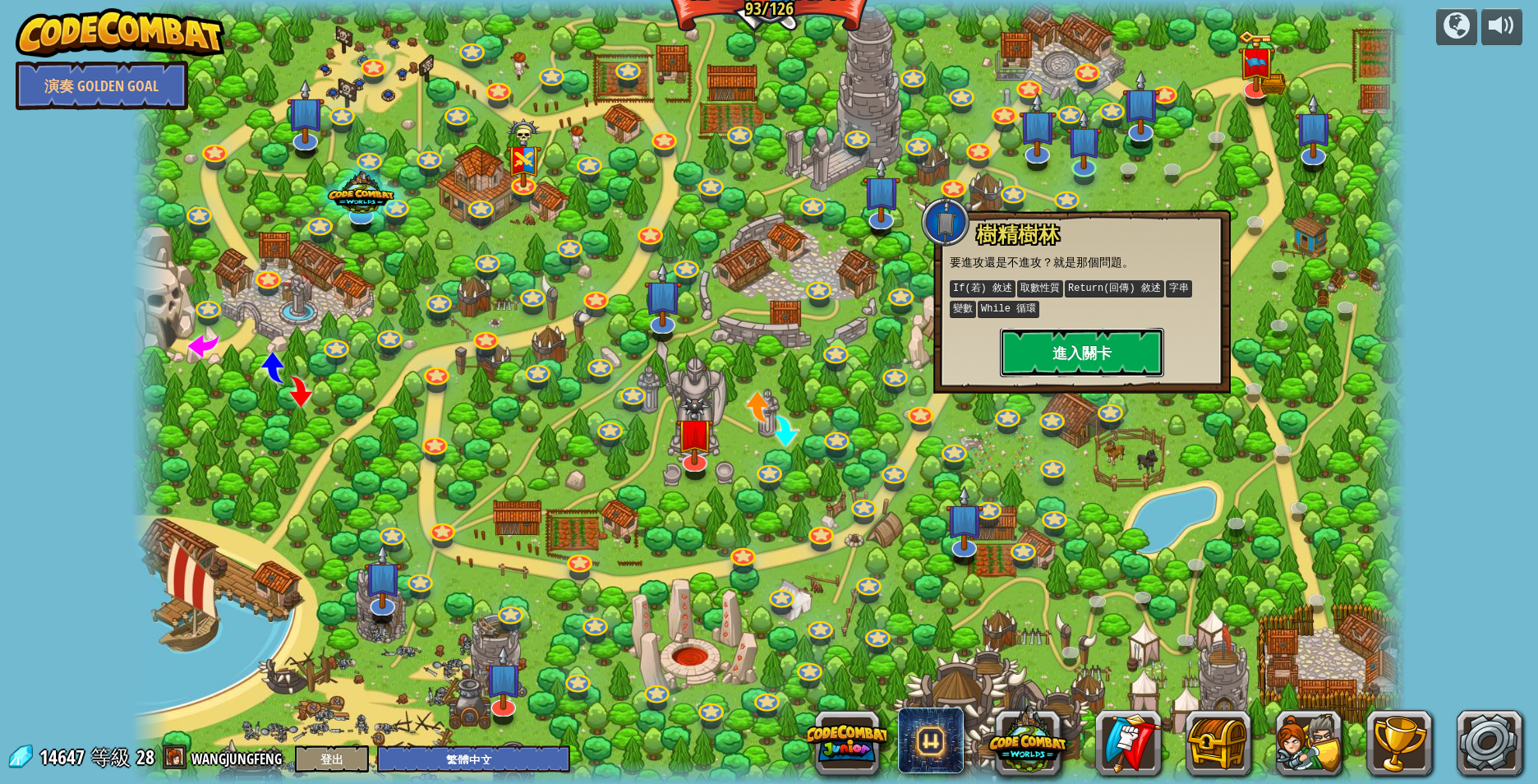
click at [1067, 353] on button "進入關卡" at bounding box center [1081, 352] width 164 height 49
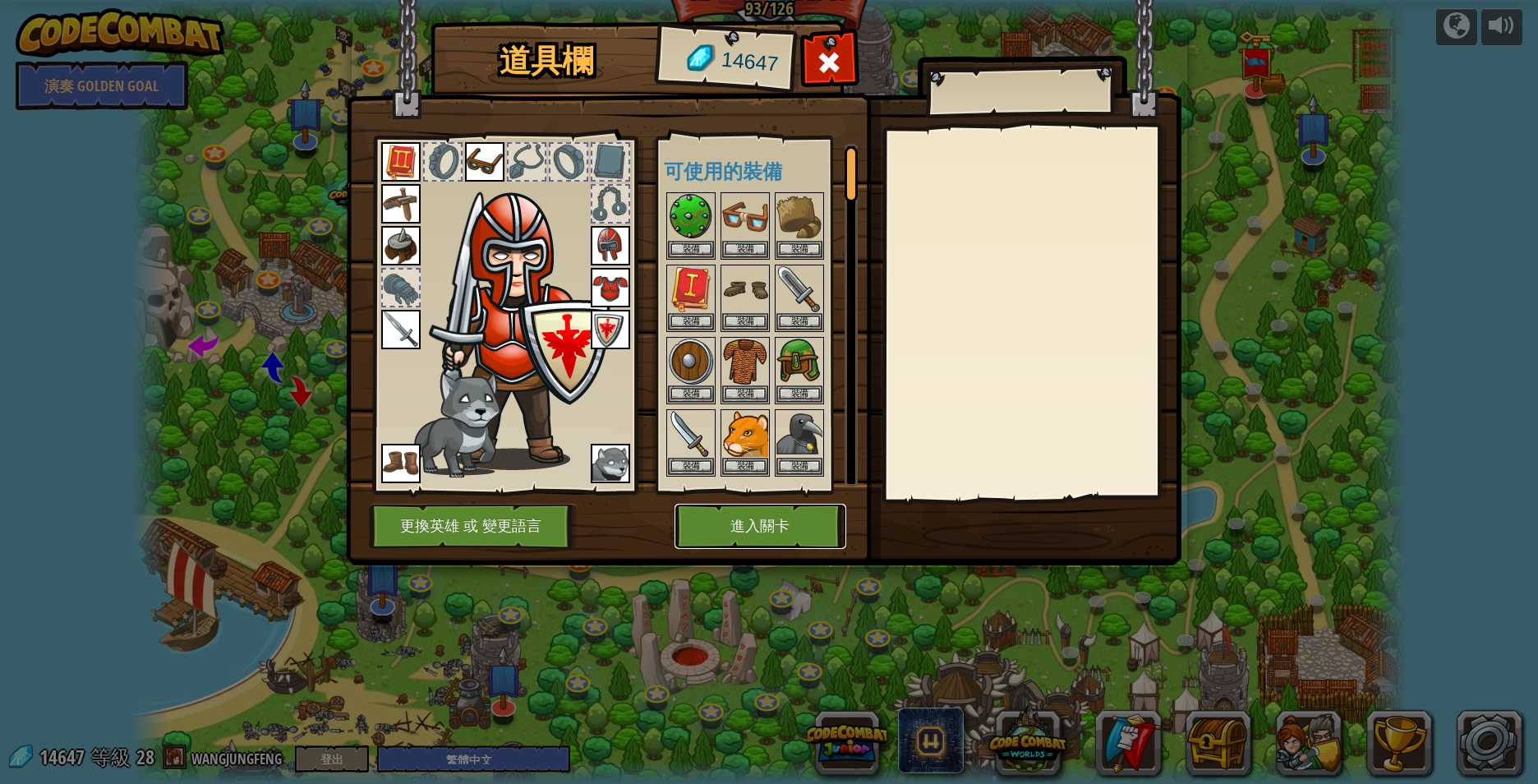
click at [757, 520] on button "進入關卡" at bounding box center [760, 526] width 172 height 45
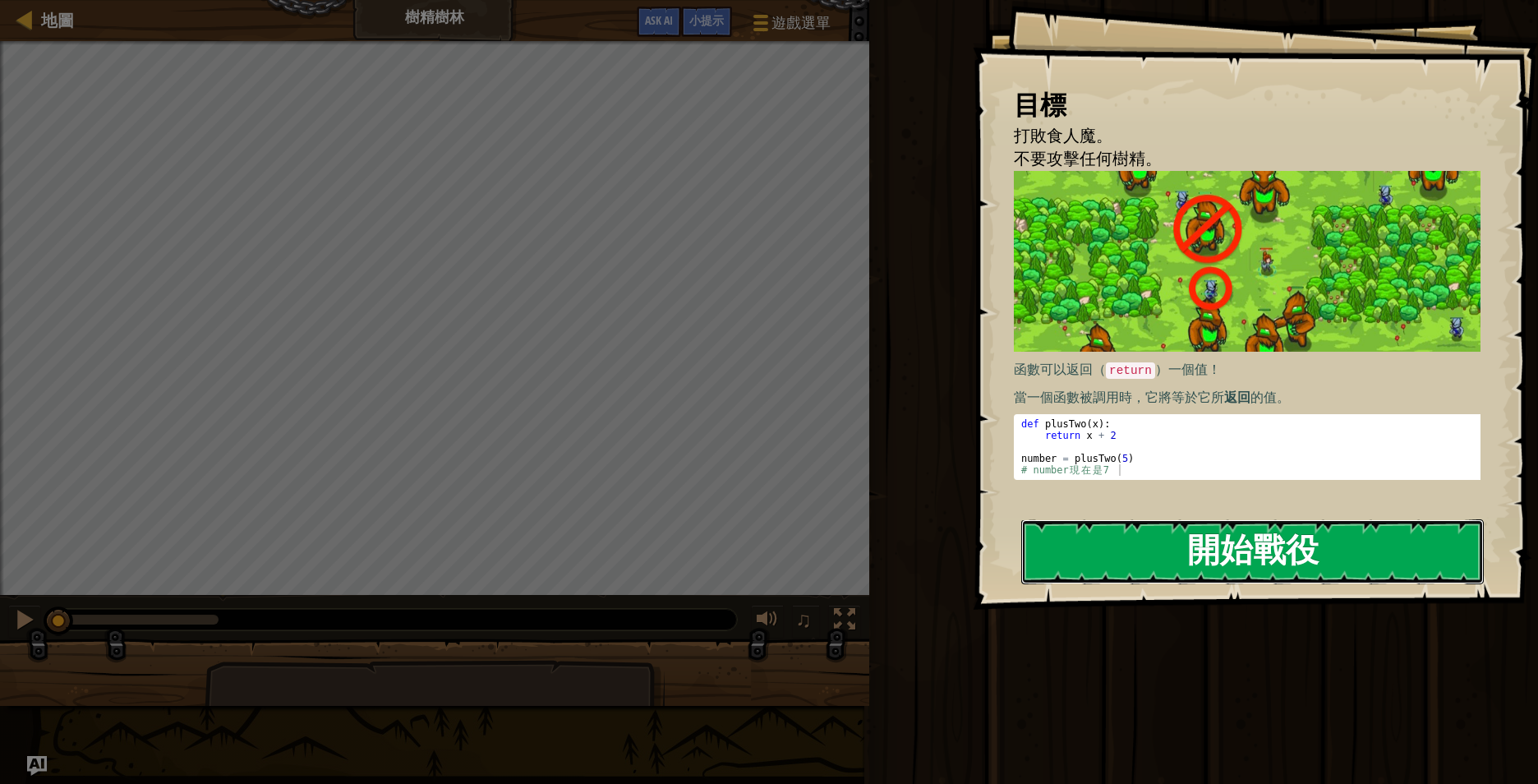
click at [1218, 542] on button "開始戰役" at bounding box center [1252, 551] width 462 height 65
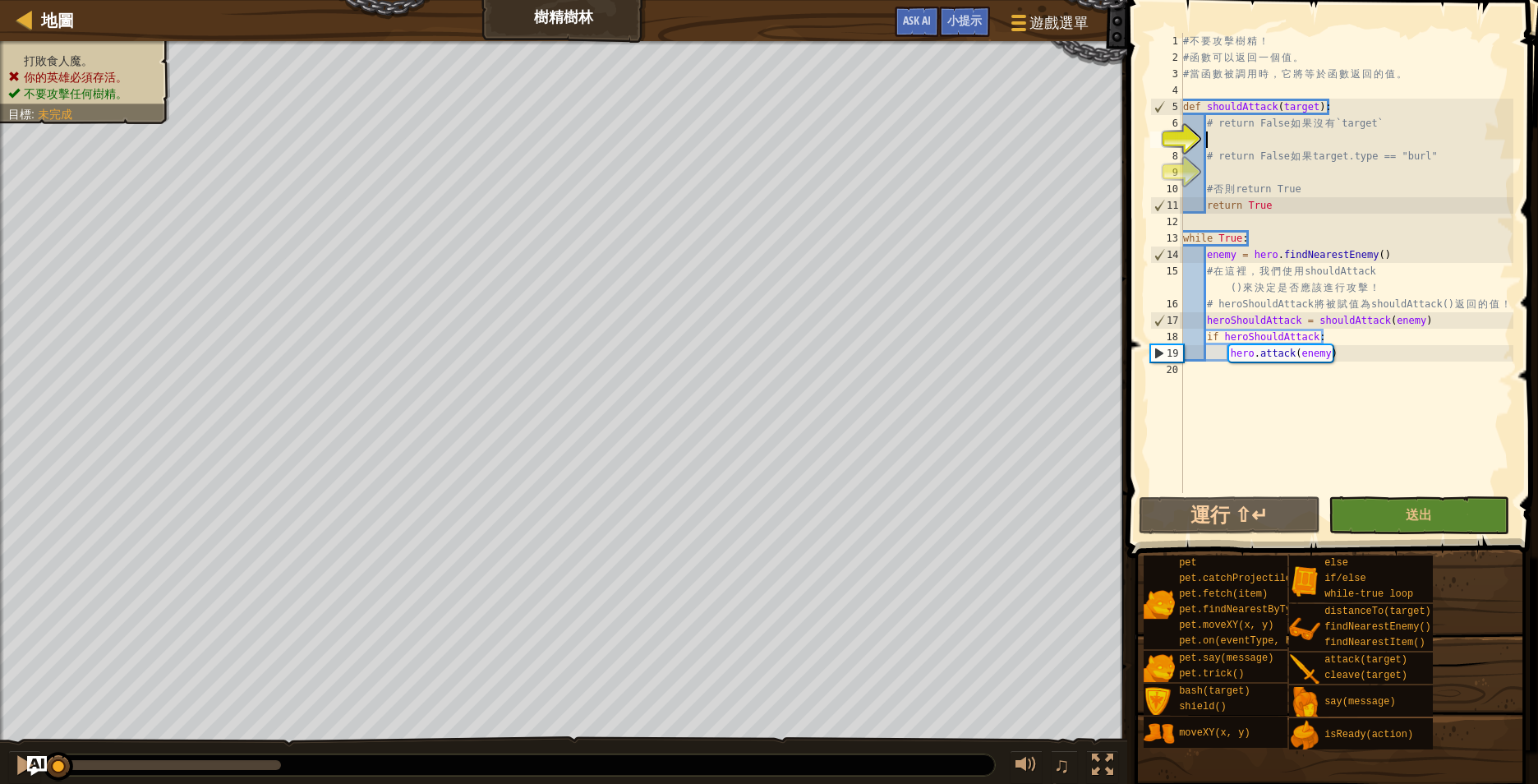
click at [1309, 139] on div "# 不 要 攻 擊 樹 精 ！ # 函 數 可 以 返 回 一 個 值 。 # 當 函 數 被 調 用 時 ， 它 將 等 於 函 數 返 回 的 值 。 d…" at bounding box center [1346, 278] width 333 height 493
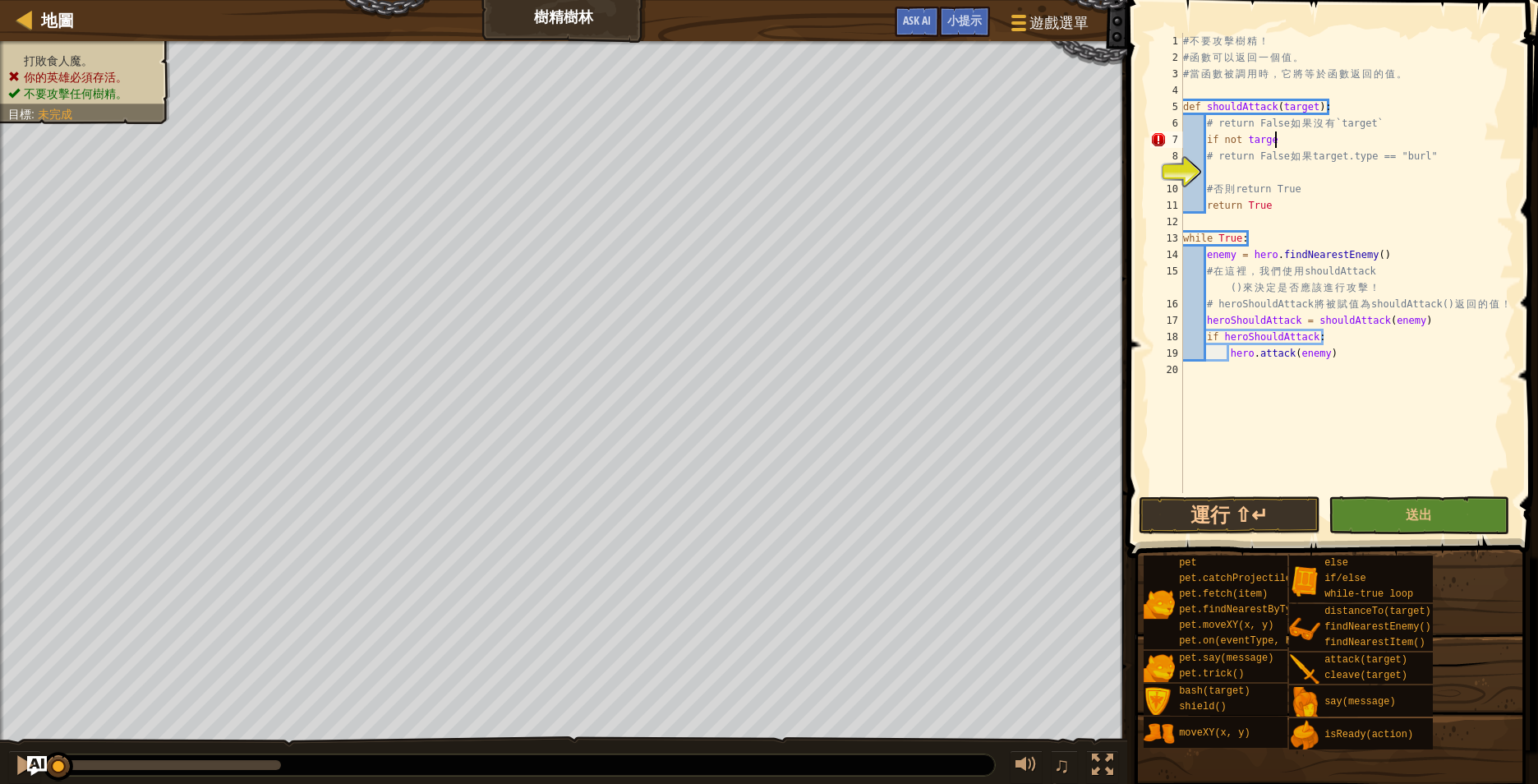
scroll to position [7, 13]
type textarea "if not target:"
click at [1311, 166] on div "# 不 要 攻 擊 樹 精 ！ # 函 數 可 以 返 回 一 個 值 。 # 當 函 數 被 調 用 時 ， 它 將 等 於 函 數 返 回 的 值 。 d…" at bounding box center [1346, 278] width 333 height 493
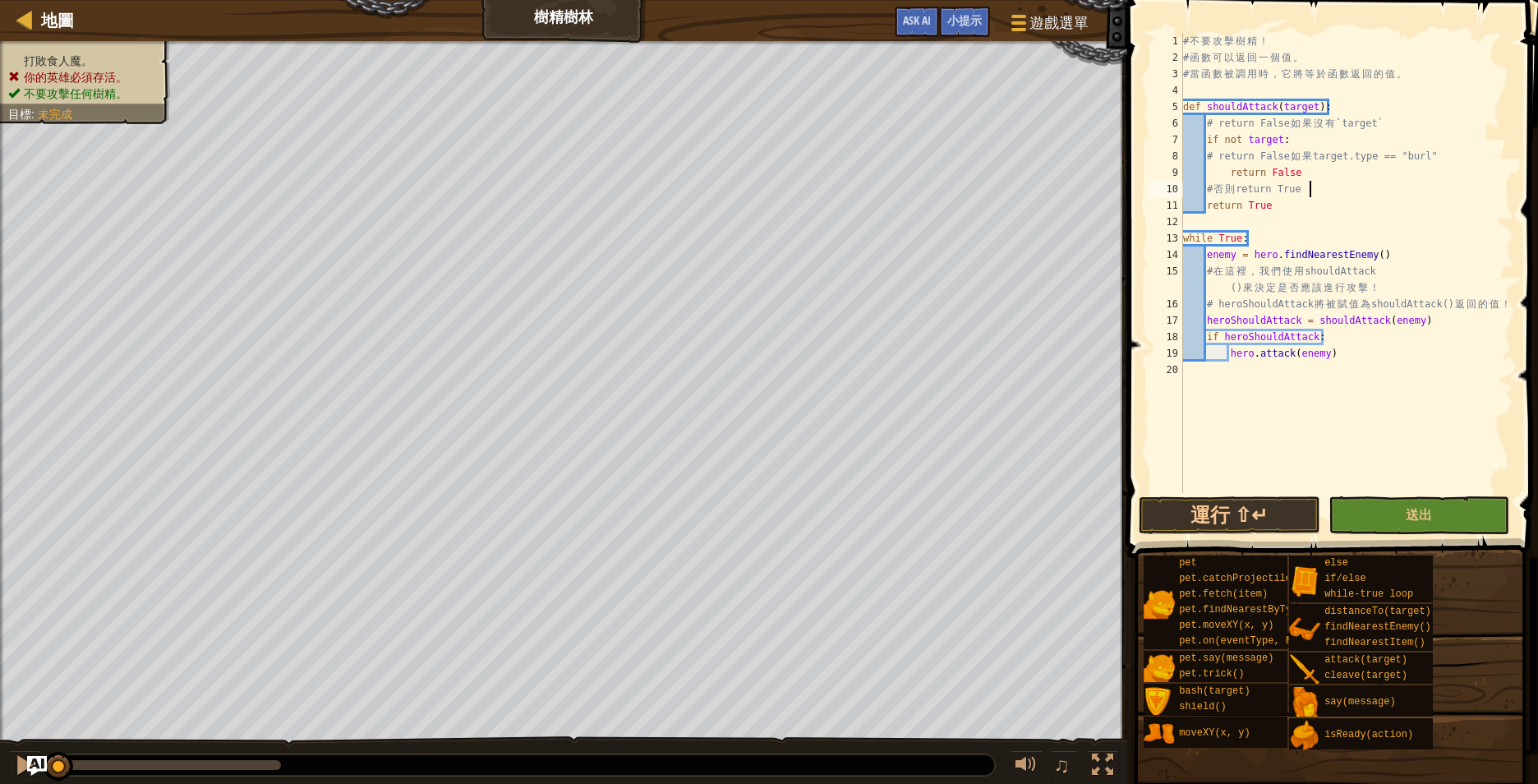
click at [1343, 183] on div "# 不 要 攻 擊 樹 精 ！ # 函 數 可 以 返 回 一 個 值 。 # 當 函 數 被 調 用 時 ， 它 將 等 於 函 數 返 回 的 值 。 d…" at bounding box center [1346, 278] width 333 height 493
type textarea "# 否則 return True"
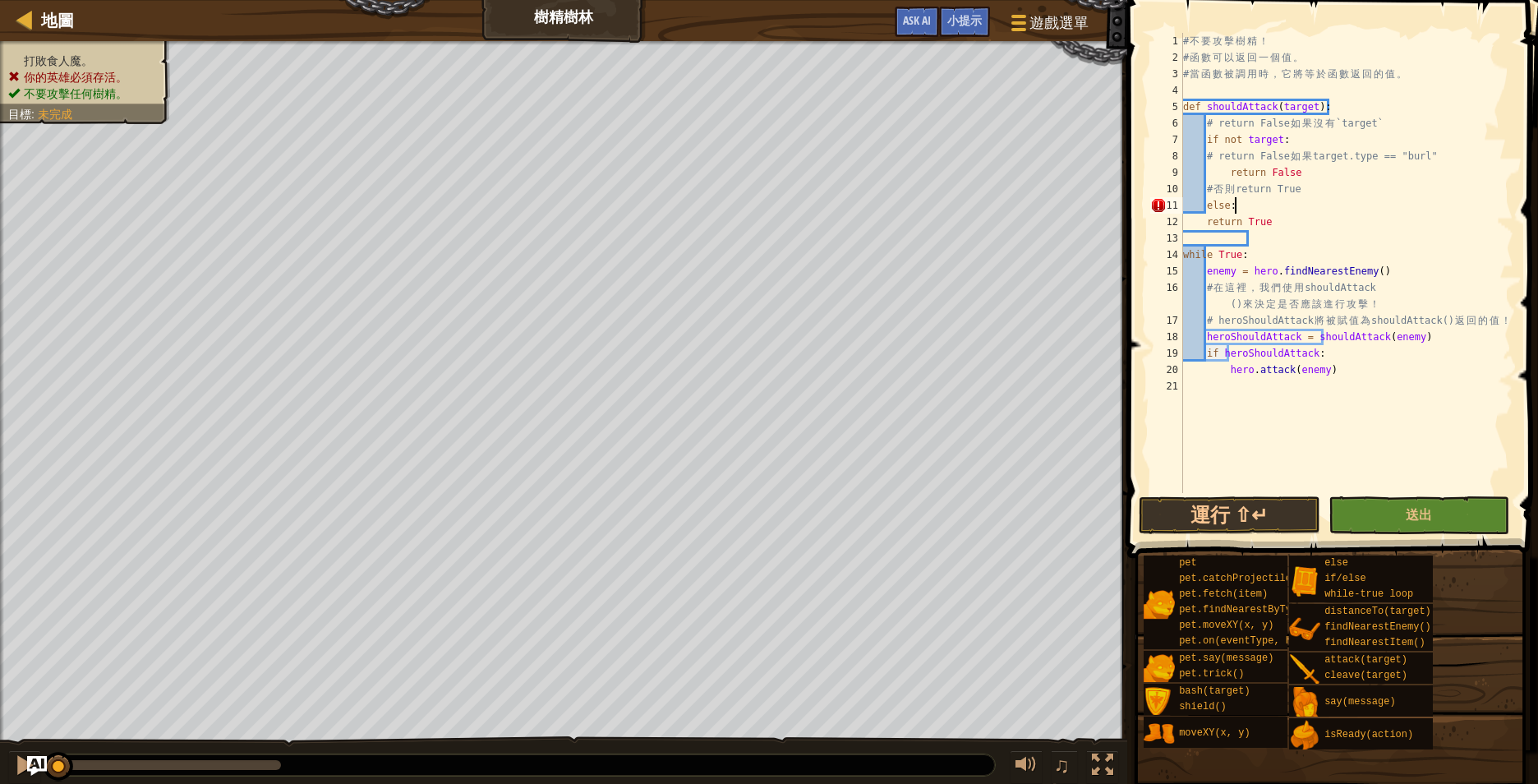
scroll to position [7, 6]
click at [1203, 217] on div "# 不 要 攻 擊 樹 精 ！ # 函 數 可 以 返 回 一 個 值 。 # 當 函 數 被 調 用 時 ， 它 將 等 於 函 數 返 回 的 值 。 d…" at bounding box center [1346, 278] width 333 height 493
type textarea "return True"
click at [1299, 237] on div "# 不 要 攻 擊 樹 精 ！ # 函 數 可 以 返 回 一 個 值 。 # 當 函 數 被 調 用 時 ， 它 將 等 於 函 數 返 回 的 值 。 d…" at bounding box center [1346, 278] width 333 height 493
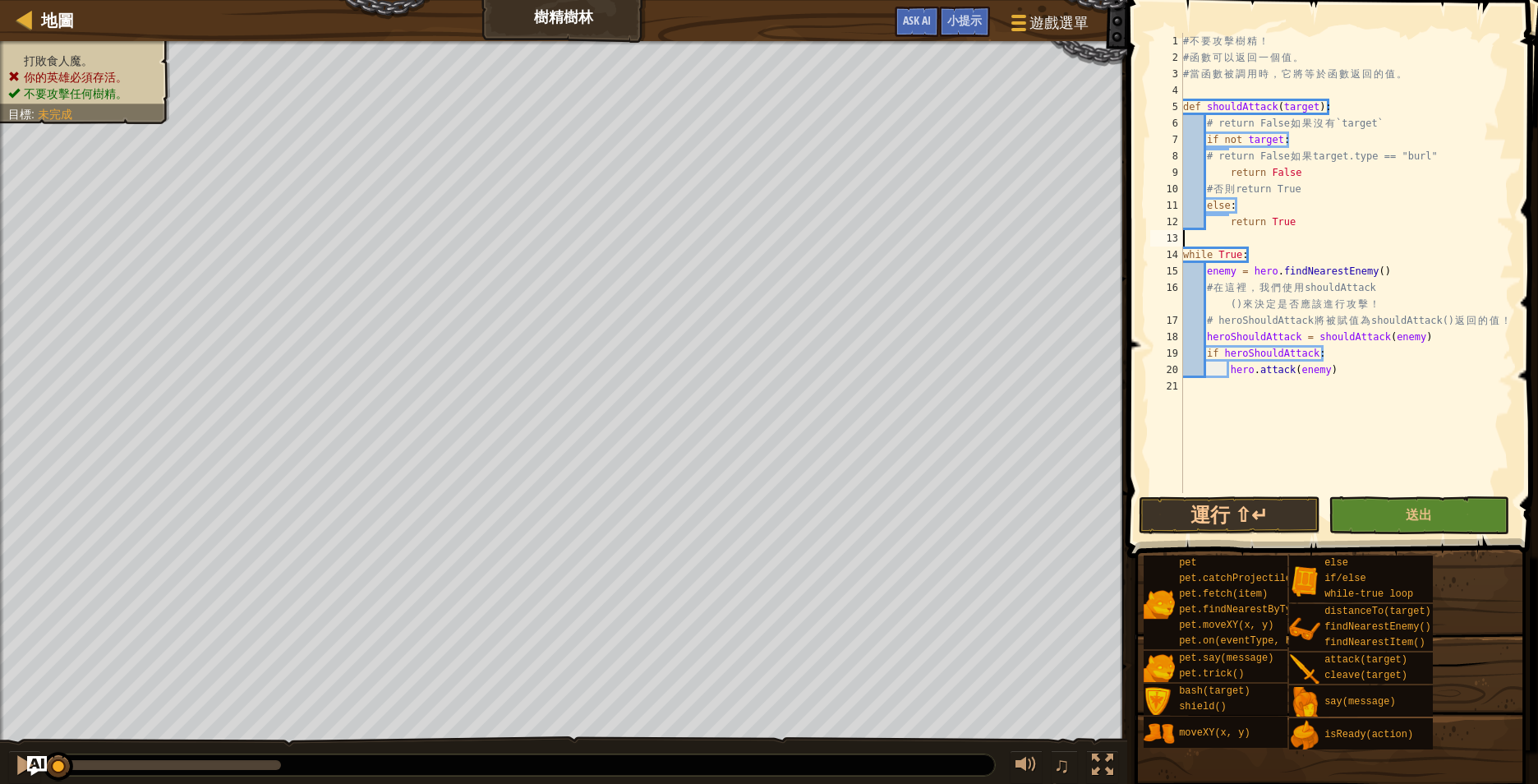
click at [1403, 284] on div "# 不 要 攻 擊 樹 精 ！ # 函 數 可 以 返 回 一 個 值 。 # 當 函 數 被 調 用 時 ， 它 將 等 於 函 數 返 回 的 值 。 d…" at bounding box center [1346, 278] width 333 height 493
click at [1407, 292] on div "# 不 要 攻 擊 樹 精 ！ # 函 數 可 以 返 回 一 個 值 。 # 當 函 數 被 調 用 時 ， 它 將 等 於 函 數 返 回 的 值 。 d…" at bounding box center [1346, 278] width 333 height 493
click at [1402, 306] on div "# 不 要 攻 擊 樹 精 ！ # 函 數 可 以 返 回 一 個 值 。 # 當 函 數 被 調 用 時 ， 它 將 等 於 函 數 返 回 的 值 。 d…" at bounding box center [1346, 278] width 333 height 493
click at [1349, 341] on div "# 不 要 攻 擊 樹 精 ！ # 函 數 可 以 返 回 一 個 值 。 # 當 函 數 被 調 用 時 ， 它 將 等 於 函 數 返 回 的 值 。 d…" at bounding box center [1346, 278] width 333 height 493
click at [1360, 369] on div "# 不 要 攻 擊 樹 精 ！ # 函 數 可 以 返 回 一 個 值 。 # 當 函 數 被 調 用 時 ， 它 將 等 於 函 數 返 回 的 值 。 d…" at bounding box center [1346, 278] width 333 height 493
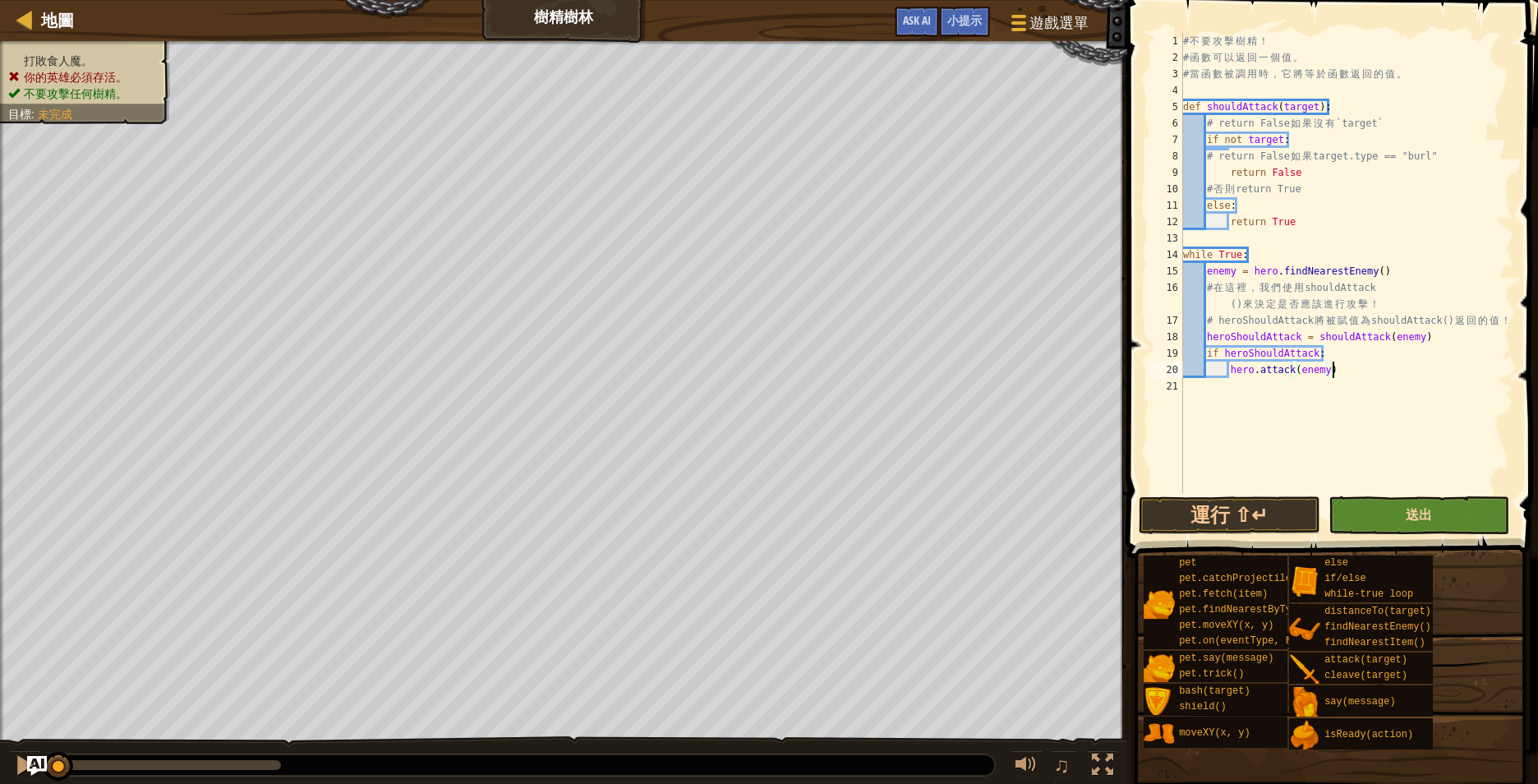
type textarea "hero.attack(enemy)"
click at [1421, 512] on span "送出" at bounding box center [1419, 513] width 26 height 18
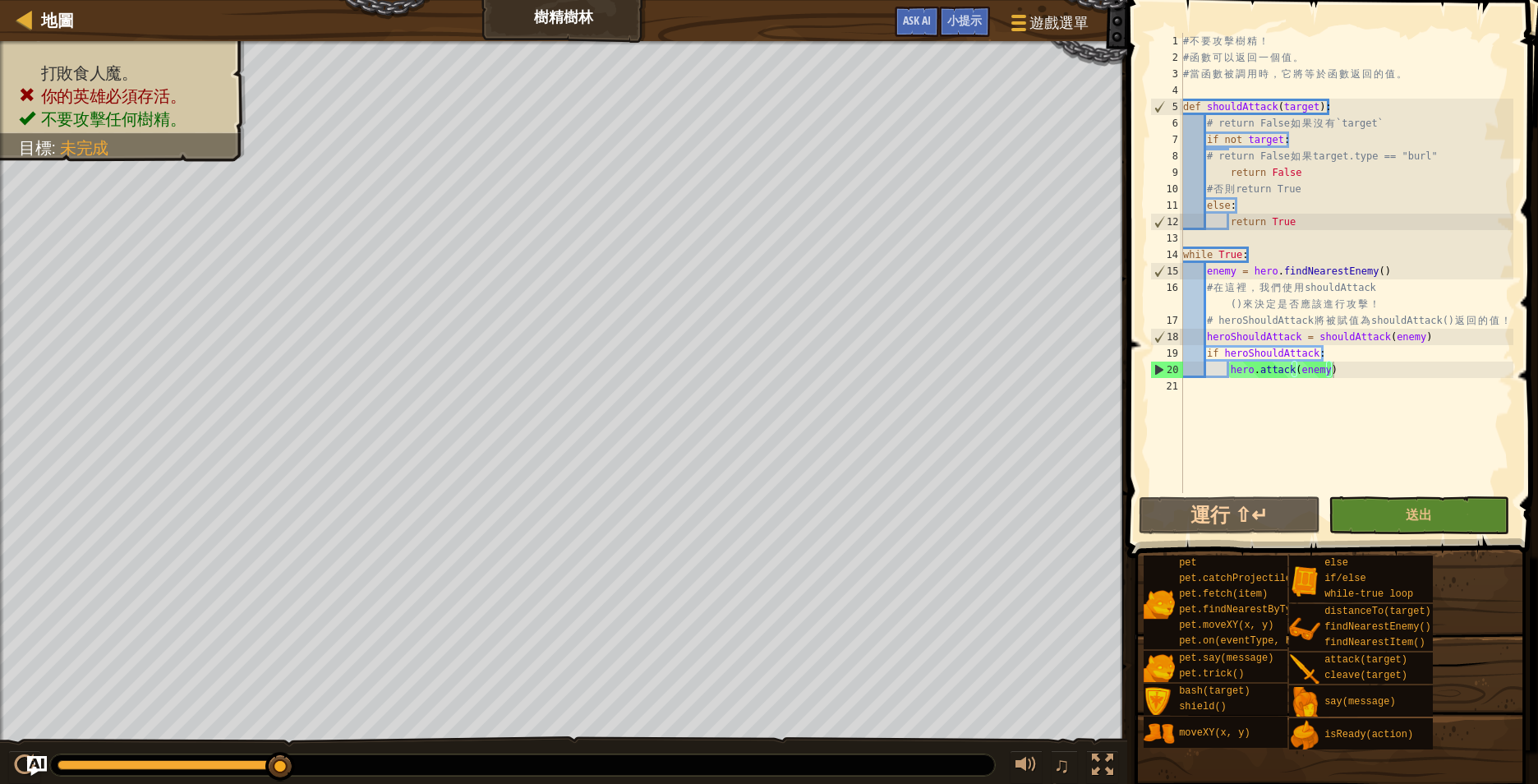
click at [1428, 418] on div "# 不 要 攻 擊 樹 精 ！ # 函 數 可 以 返 回 一 個 值 。 # 當 函 數 被 調 用 時 ， 它 將 等 於 函 數 返 回 的 值 。 d…" at bounding box center [1346, 278] width 333 height 493
click at [1258, 206] on div "# 不 要 攻 擊 樹 精 ！ # 函 數 可 以 返 回 一 個 值 。 # 當 函 數 被 調 用 時 ， 它 將 等 於 函 數 返 回 的 值 。 d…" at bounding box center [1346, 278] width 333 height 493
click at [1445, 340] on div "# 不 要 攻 擊 樹 精 ！ # 函 數 可 以 返 回 一 個 值 。 # 當 函 數 被 調 用 時 ， 它 將 等 於 函 數 返 回 的 值 。 d…" at bounding box center [1346, 278] width 333 height 493
click at [1275, 204] on div "# 不 要 攻 擊 樹 精 ！ # 函 數 可 以 返 回 一 個 值 。 # 當 函 數 被 調 用 時 ， 它 將 等 於 函 數 返 回 的 值 。 d…" at bounding box center [1346, 278] width 333 height 493
type textarea "else:"
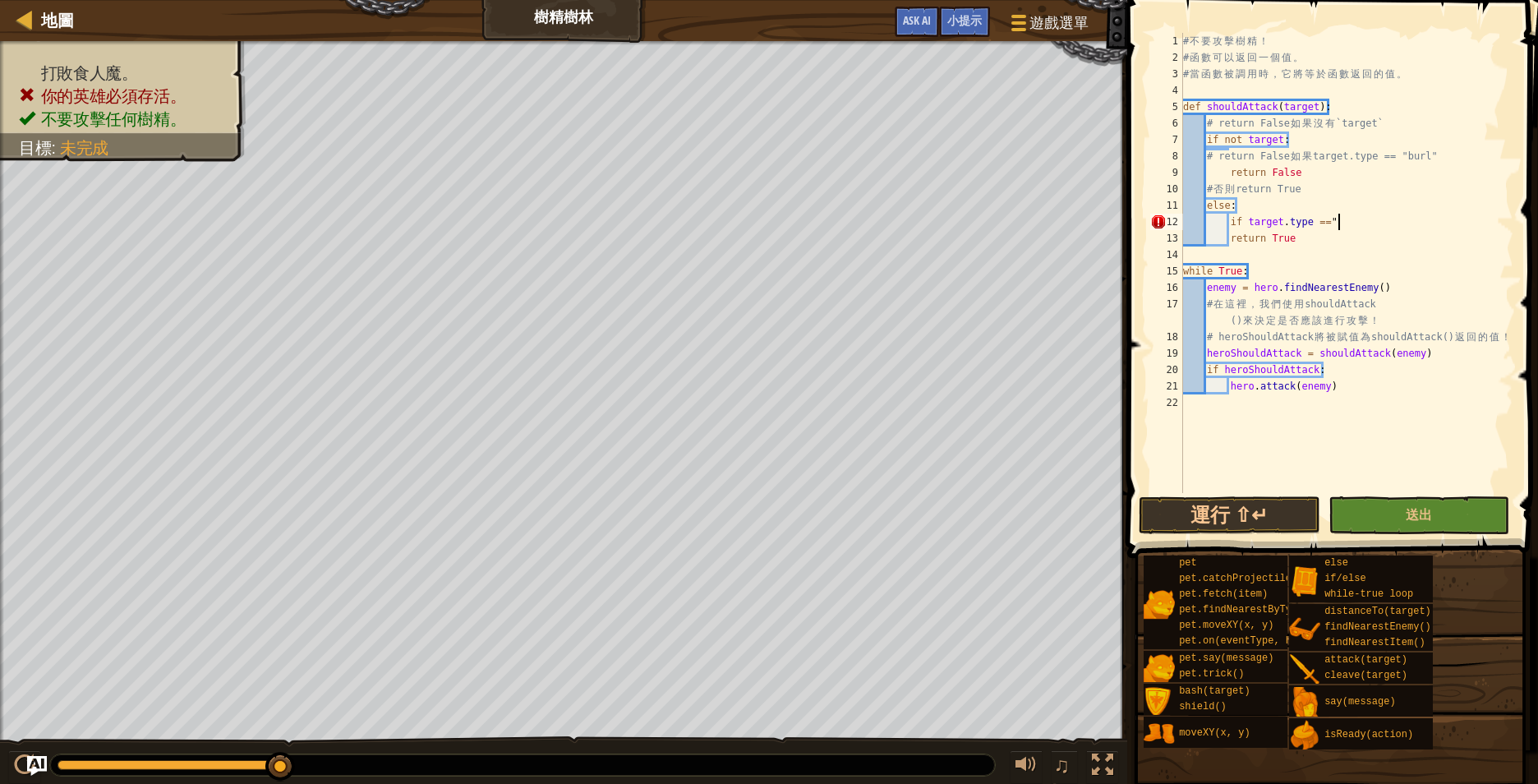
scroll to position [7, 21]
type textarea "if target.type == "burl":"
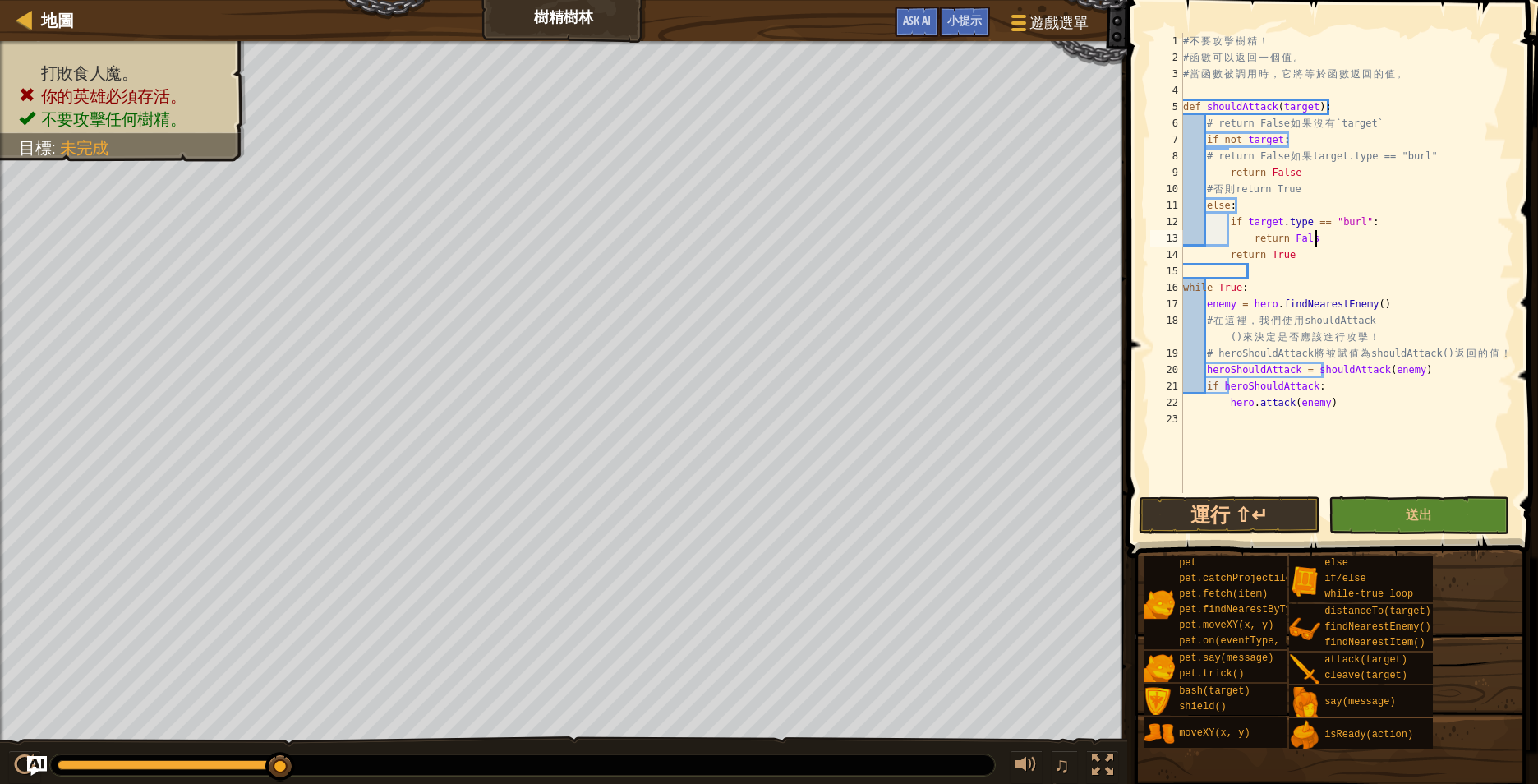
type textarea "return False"
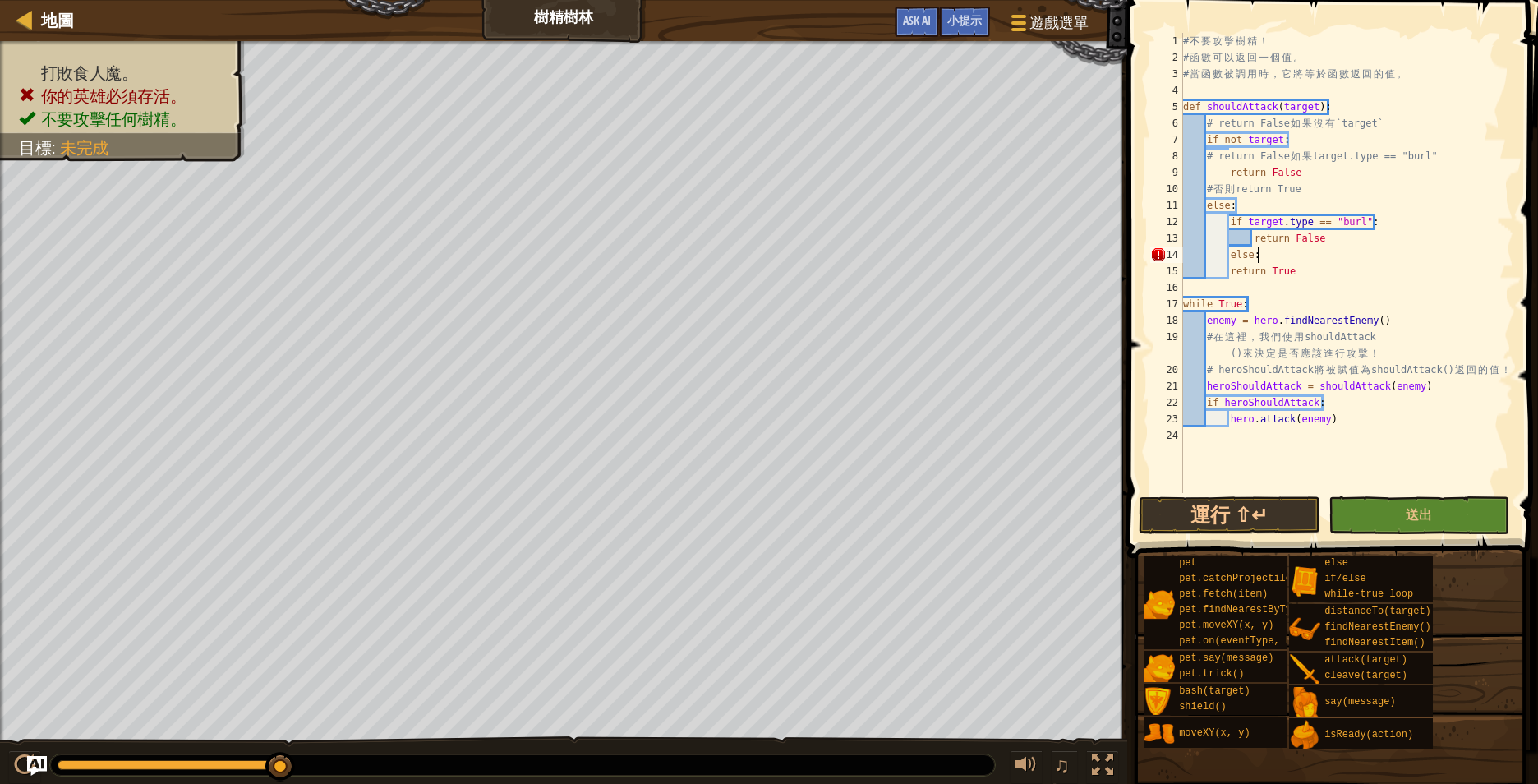
scroll to position [7, 10]
click at [1229, 271] on div "# 不 要 攻 擊 樹 精 ！ # 函 數 可 以 返 回 一 個 值 。 # 當 函 數 被 調 用 時 ， 它 將 等 於 函 數 返 回 的 值 。 d…" at bounding box center [1346, 278] width 333 height 493
type textarea "return True"
click at [1421, 515] on span "送出" at bounding box center [1419, 513] width 26 height 18
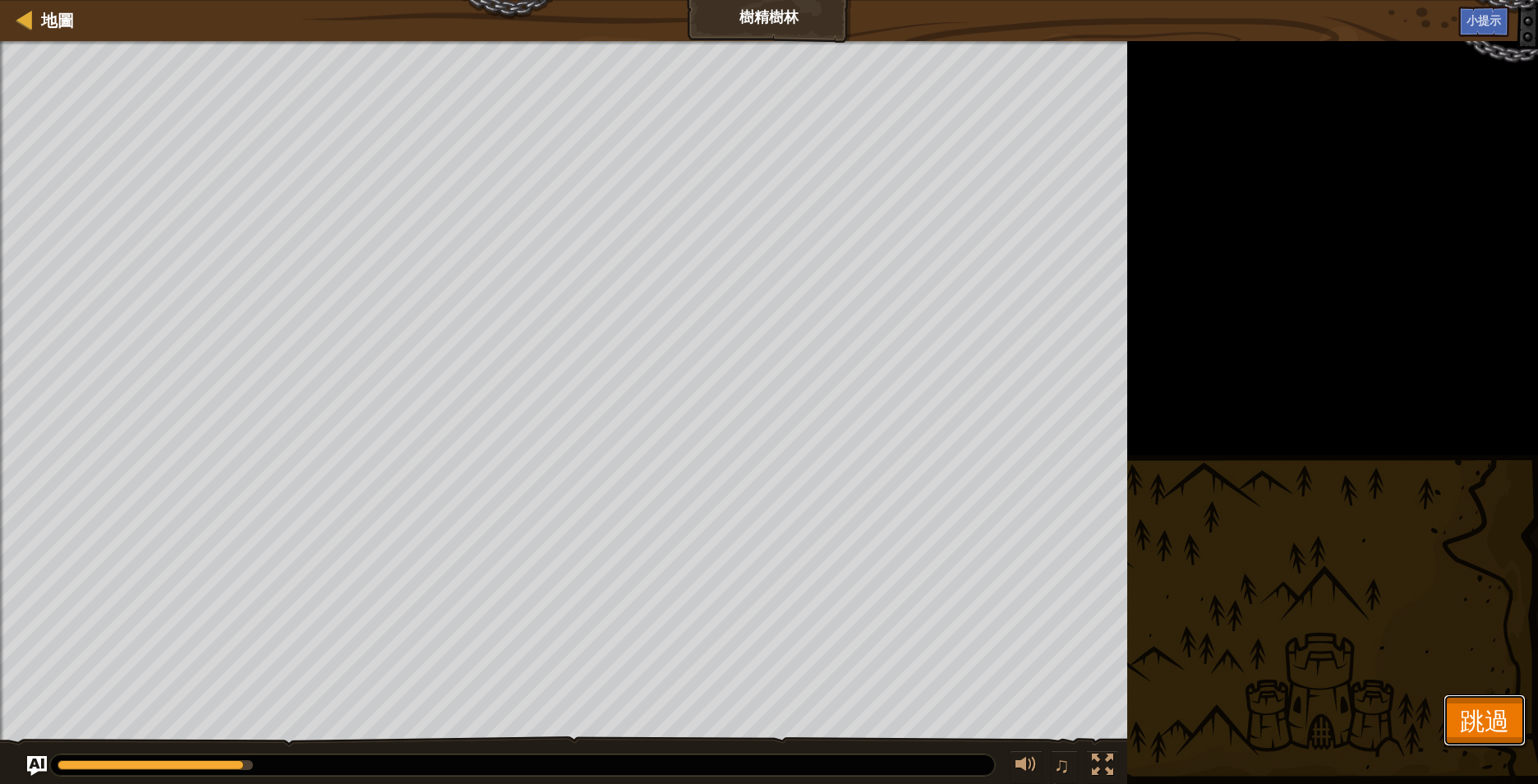
click at [1490, 711] on span "跳過" at bounding box center [1484, 720] width 49 height 33
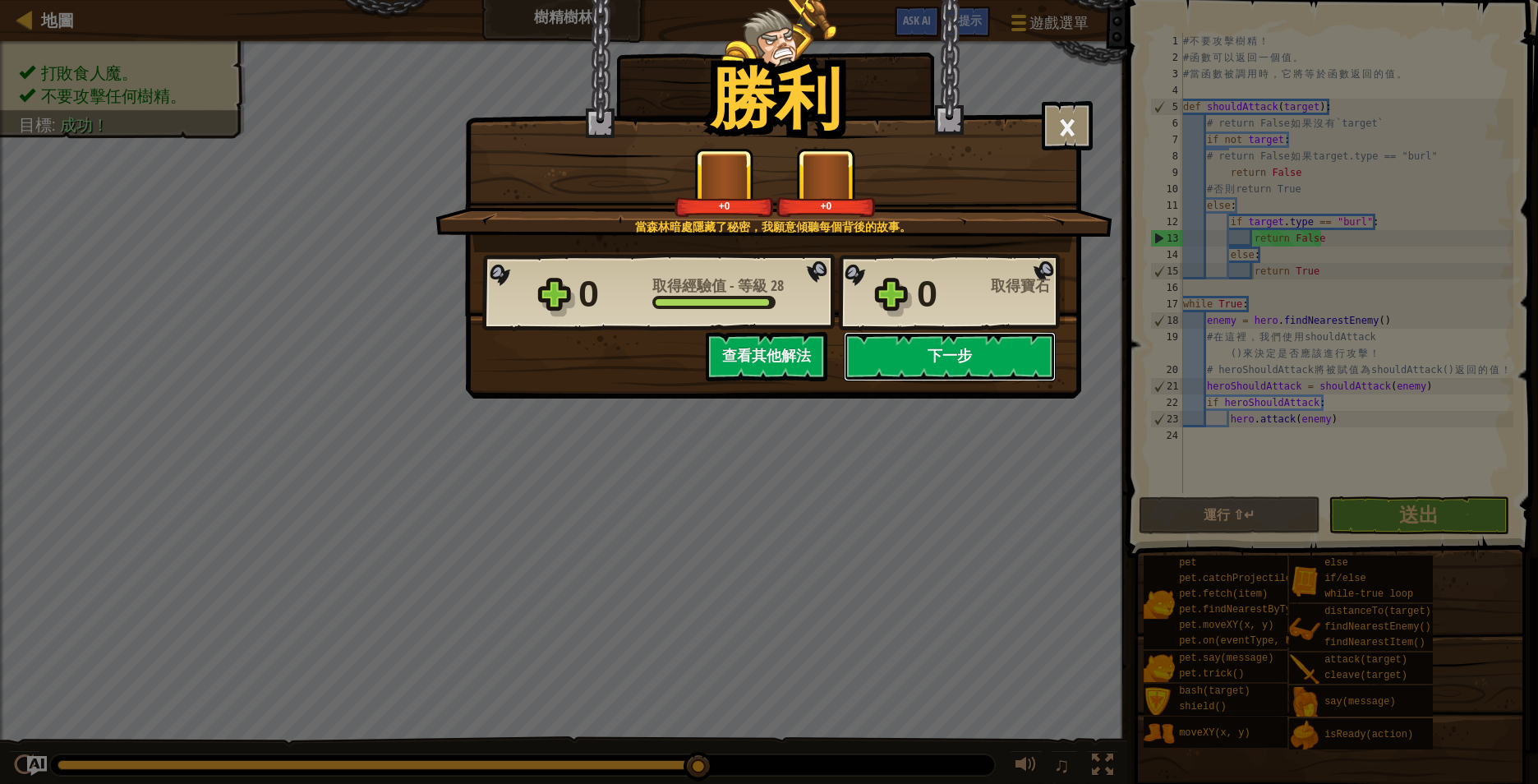
click at [946, 349] on button "下一步" at bounding box center [950, 356] width 212 height 49
select select "zh-HANT"
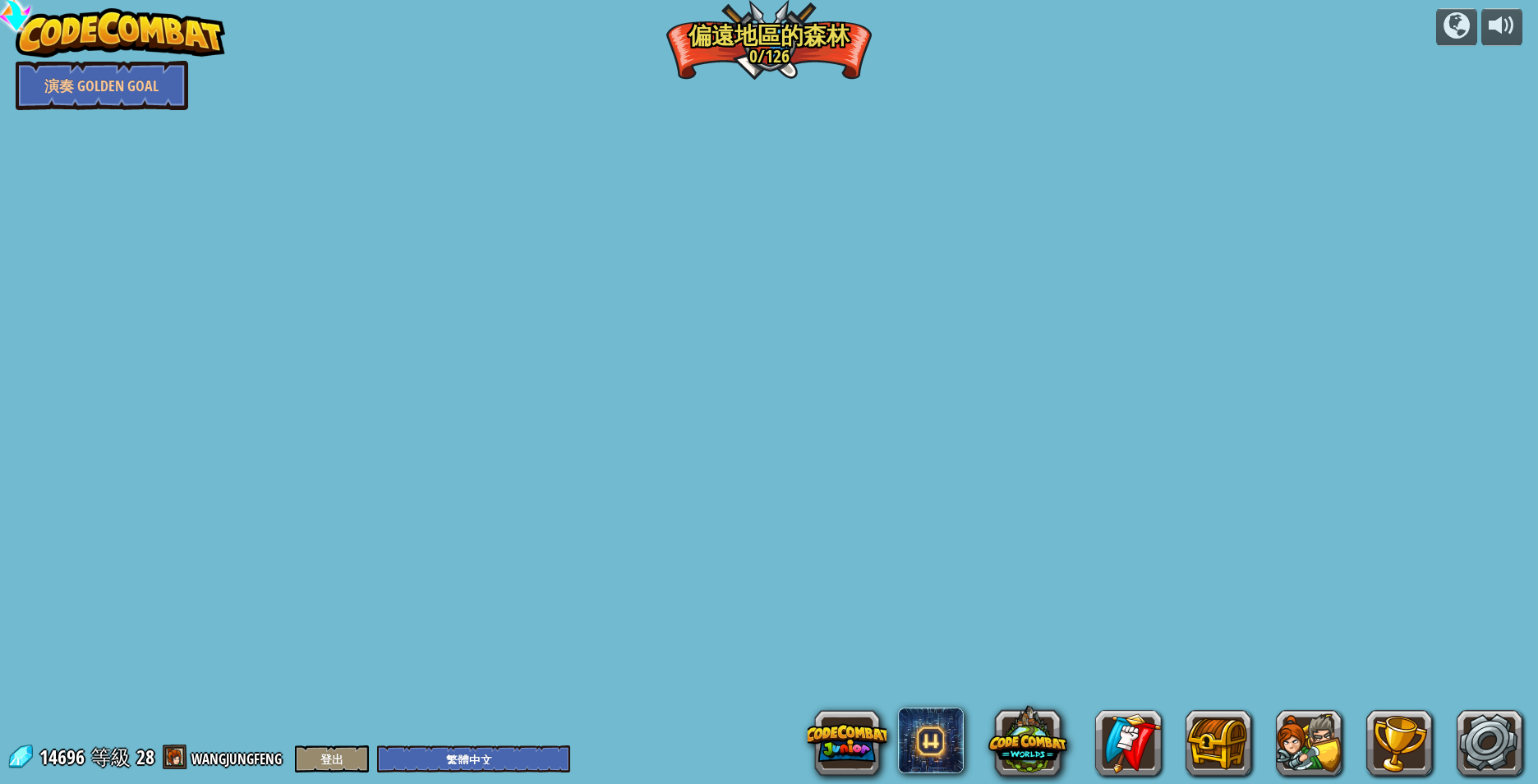
select select "zh-HANT"
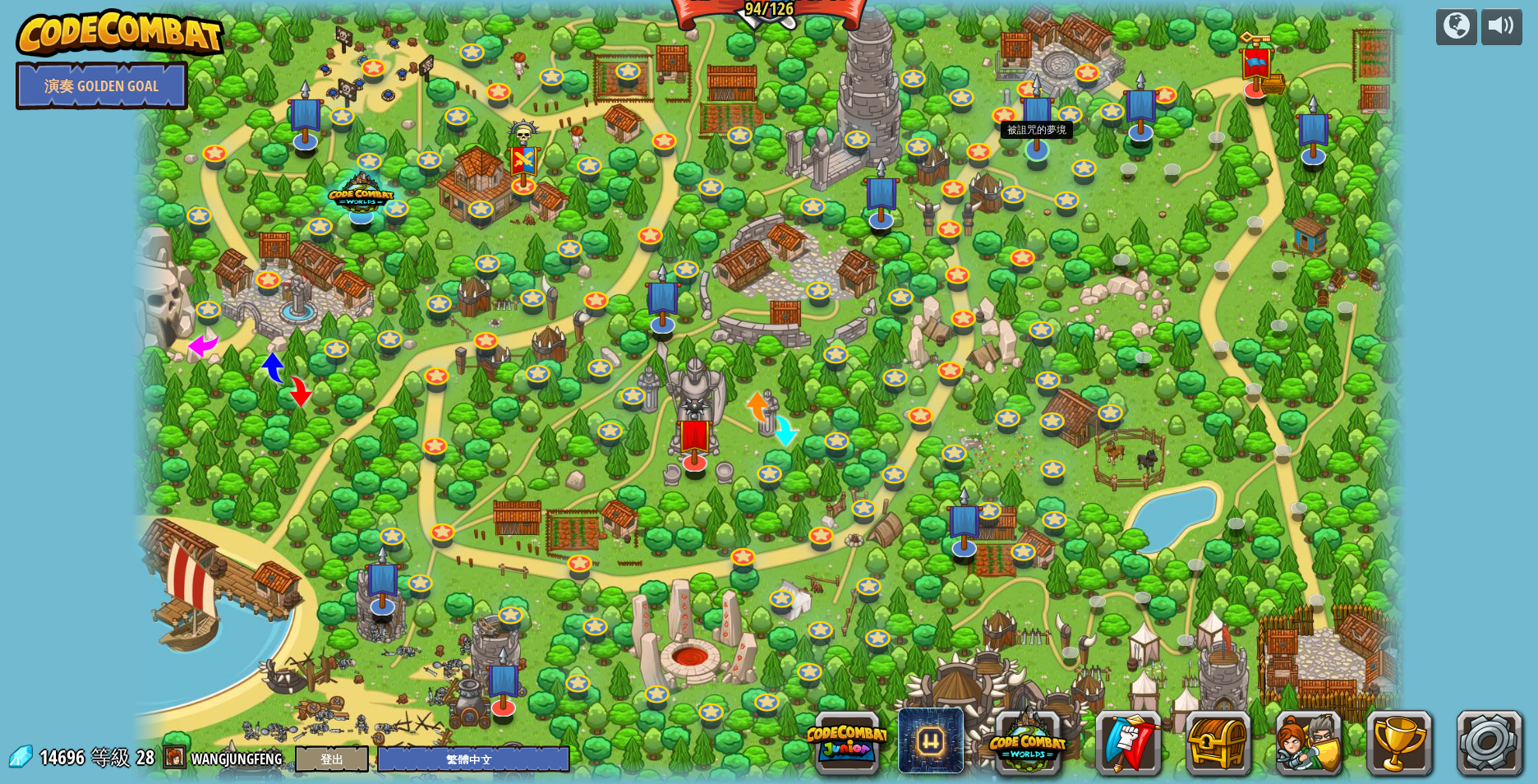
click at [1034, 146] on img at bounding box center [1038, 112] width 35 height 81
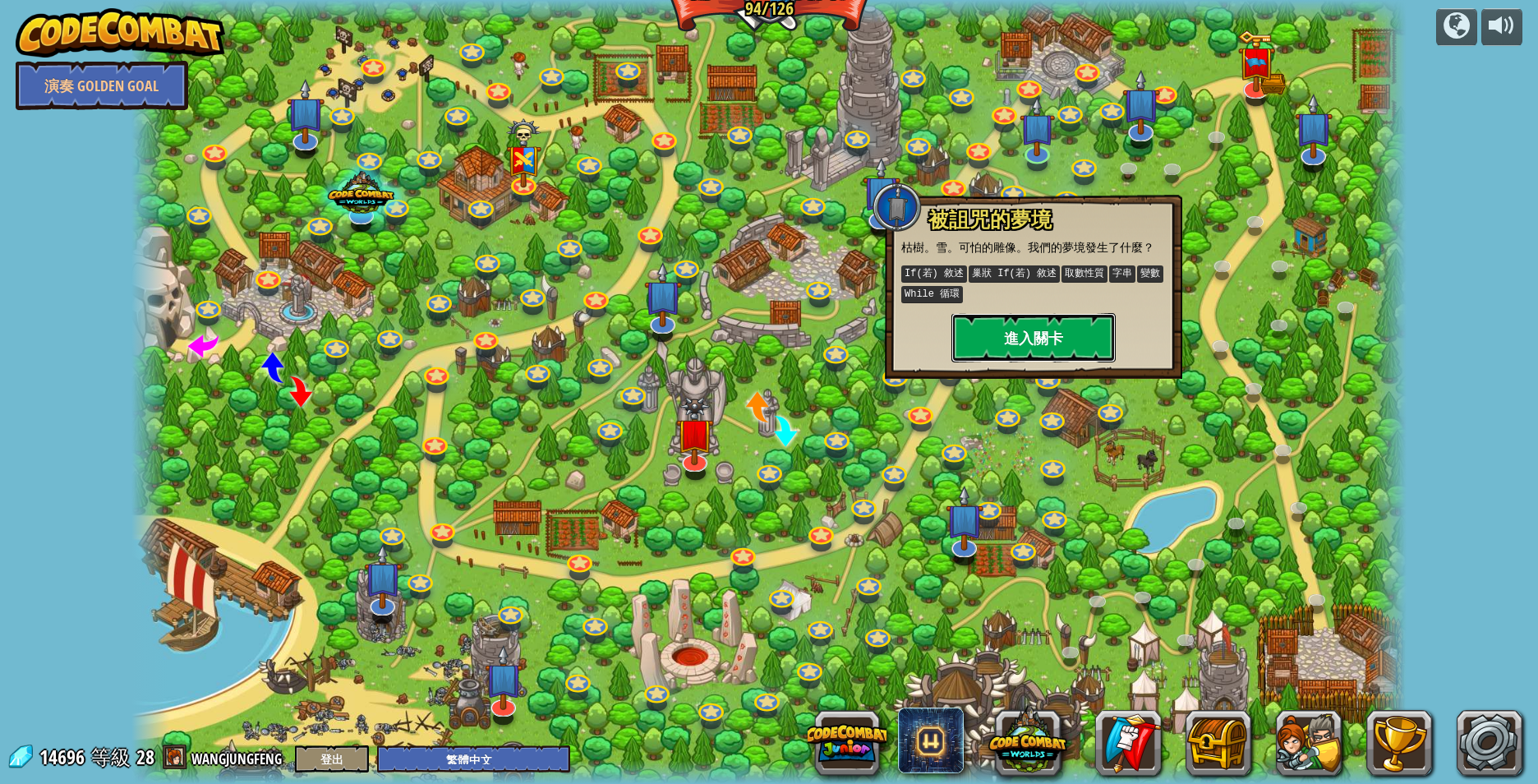
click at [1031, 334] on button "進入關卡" at bounding box center [1033, 337] width 164 height 49
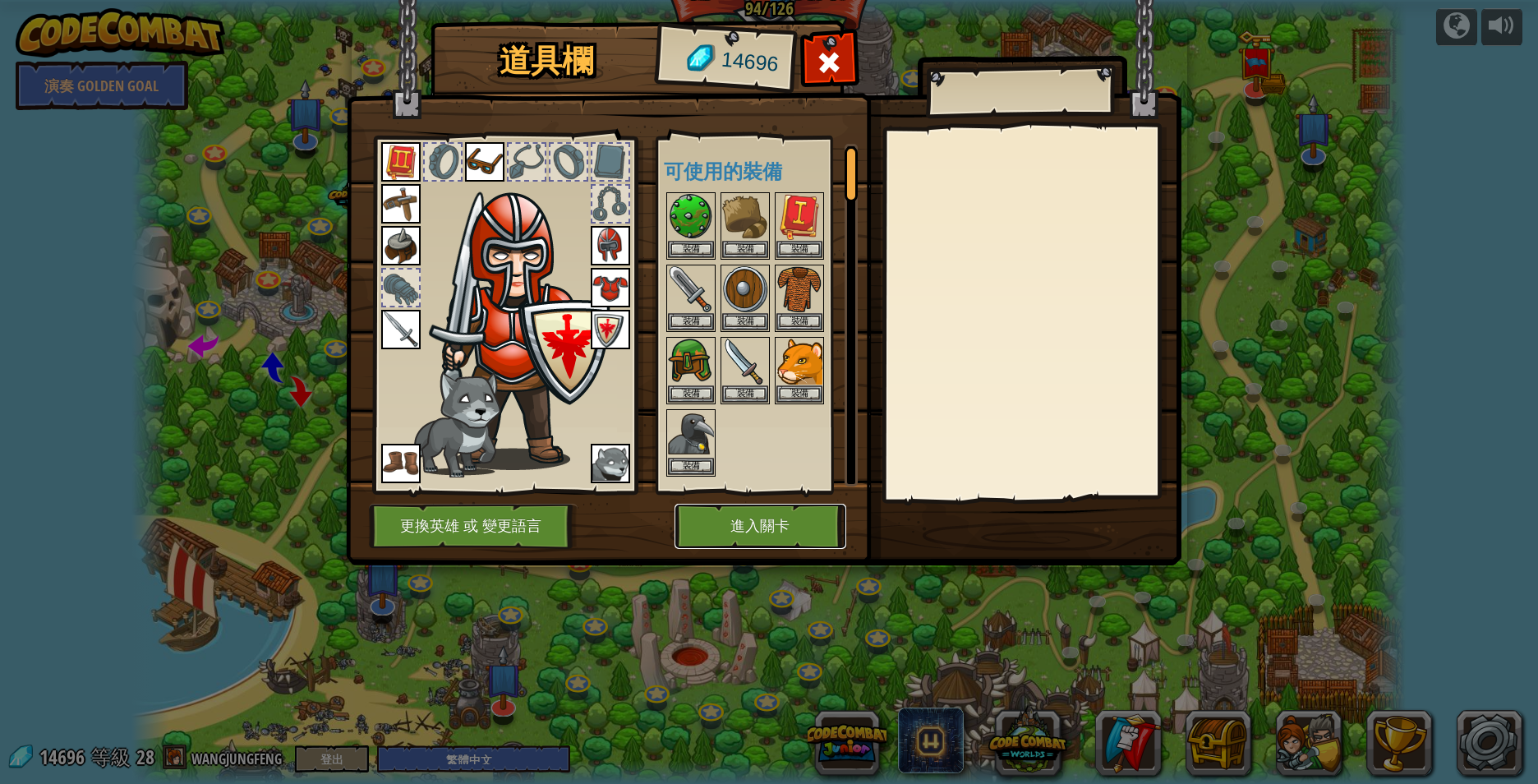
click at [781, 516] on button "進入關卡" at bounding box center [760, 526] width 172 height 45
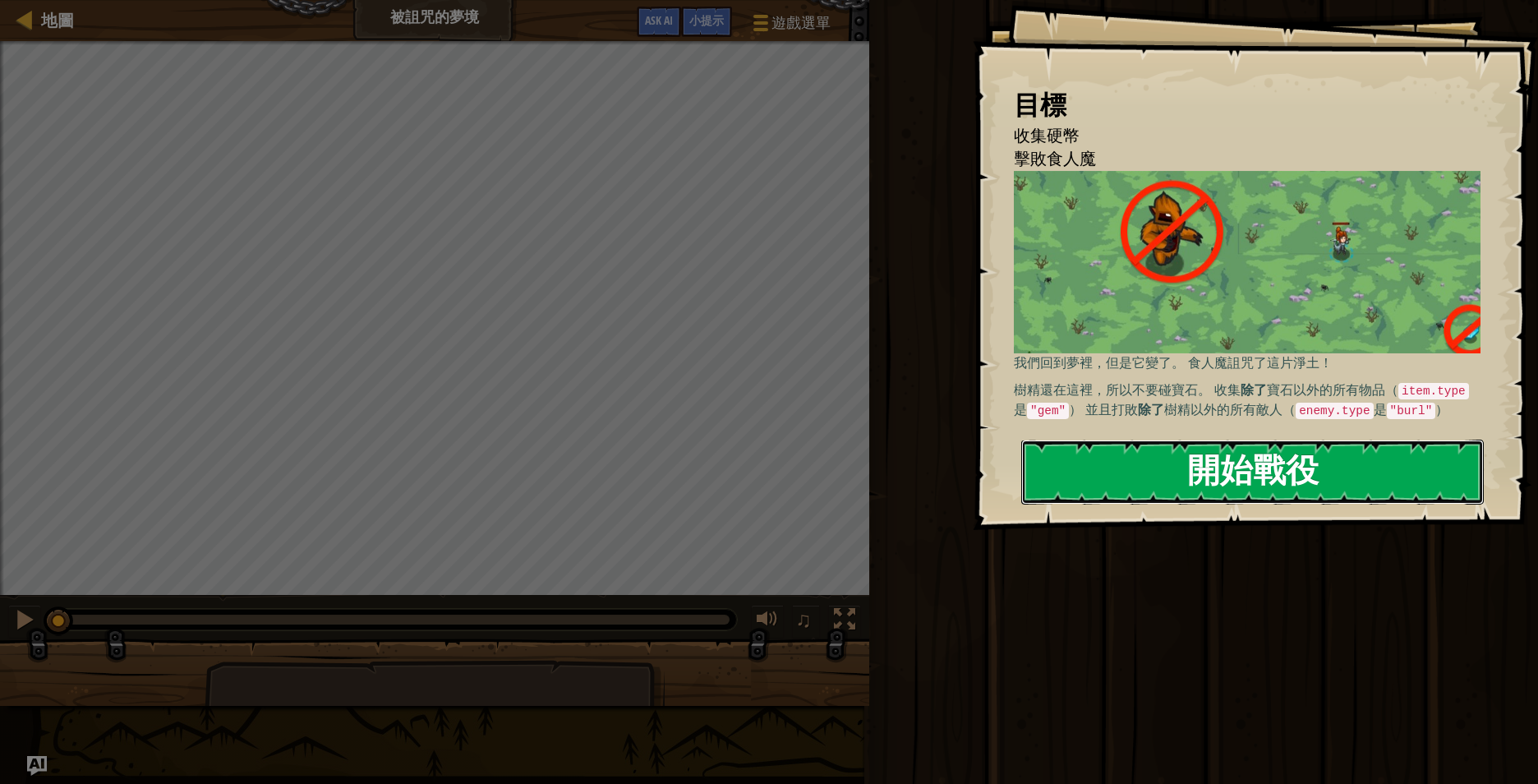
click at [1241, 469] on button "開始戰役" at bounding box center [1252, 472] width 462 height 65
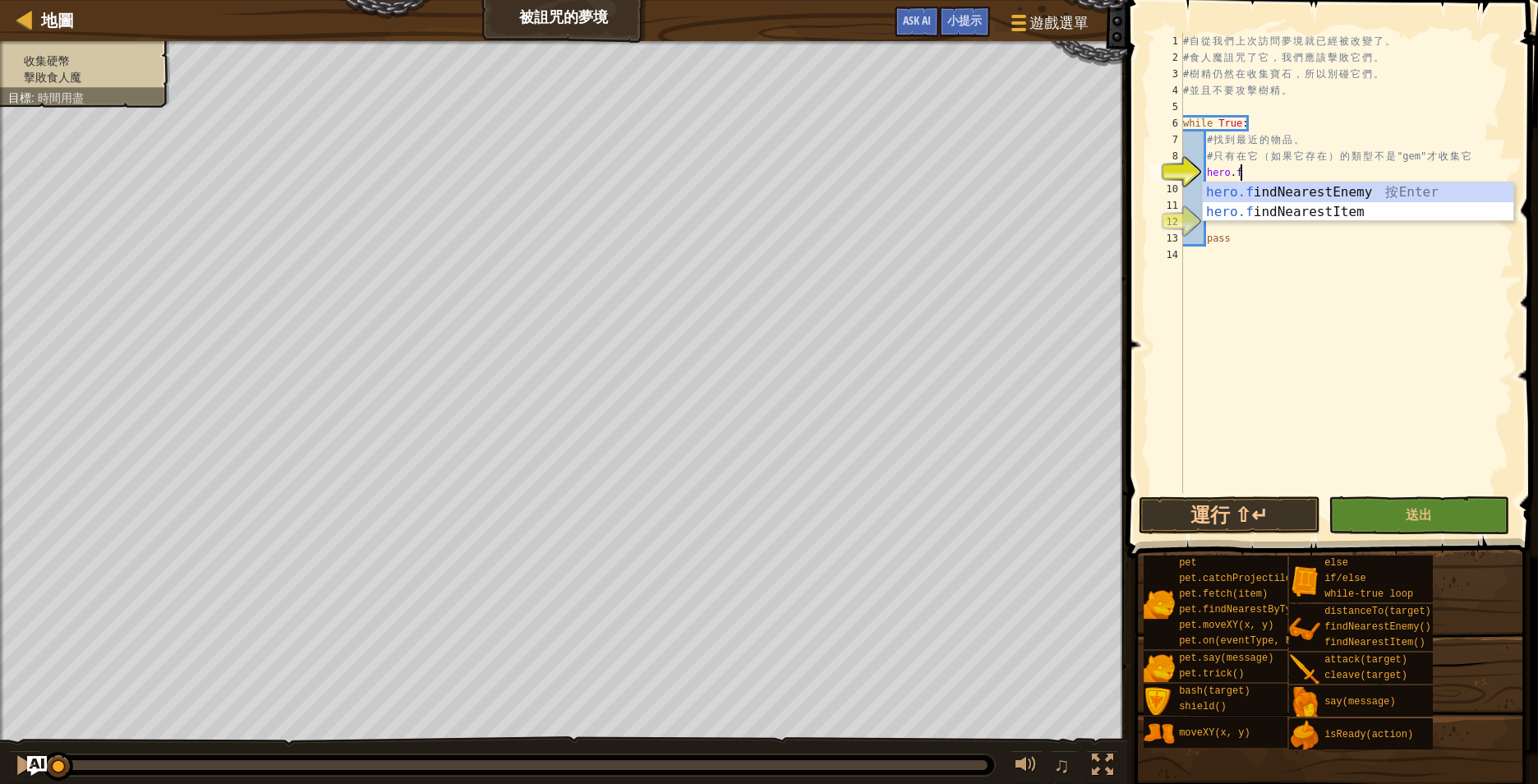
type textarea "[DOMAIN_NAME]"
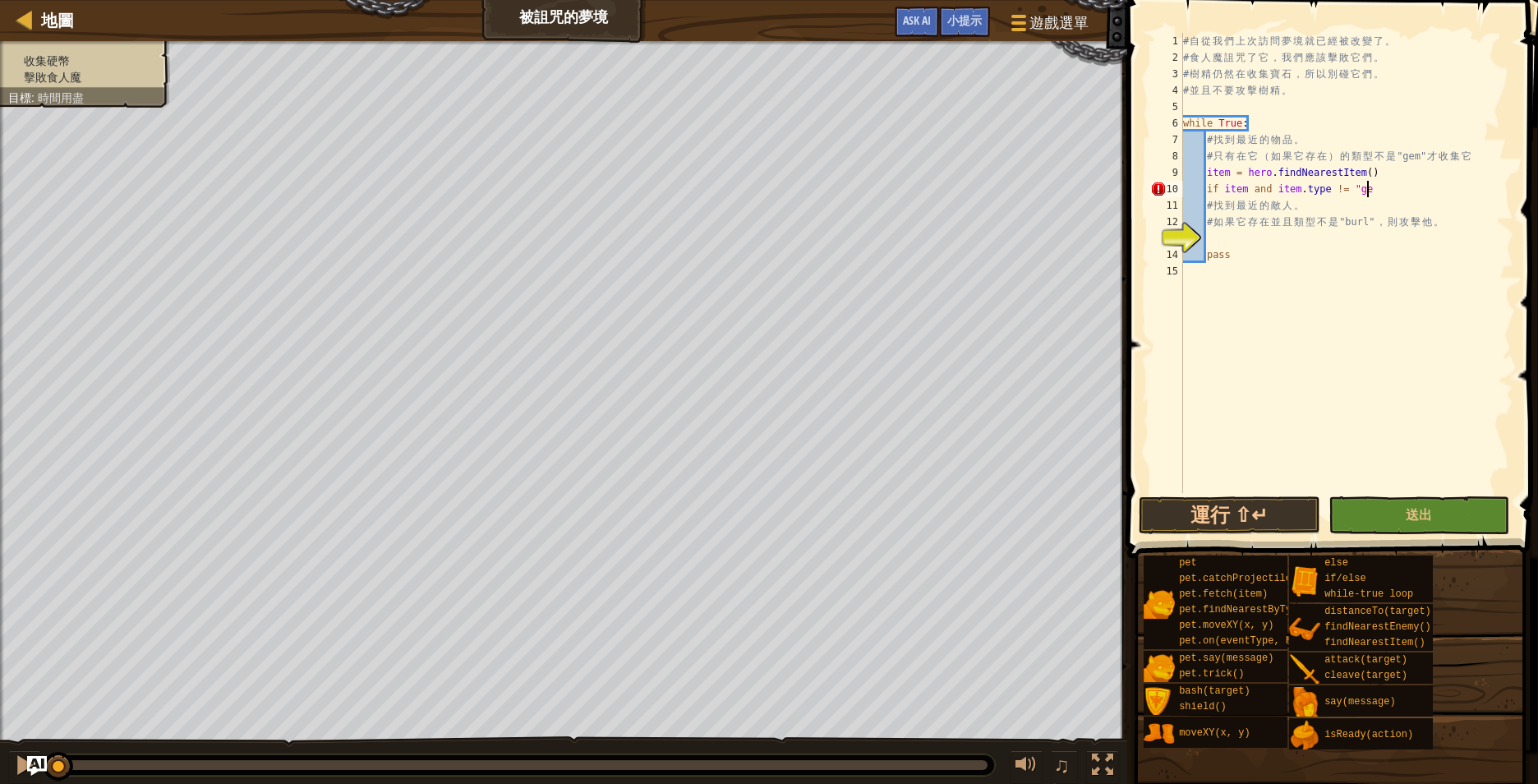
scroll to position [7, 26]
type textarea "if item and item.type != "gem":"
type textarea "hero.moveXY(item.pos.x, item.pos.y)"
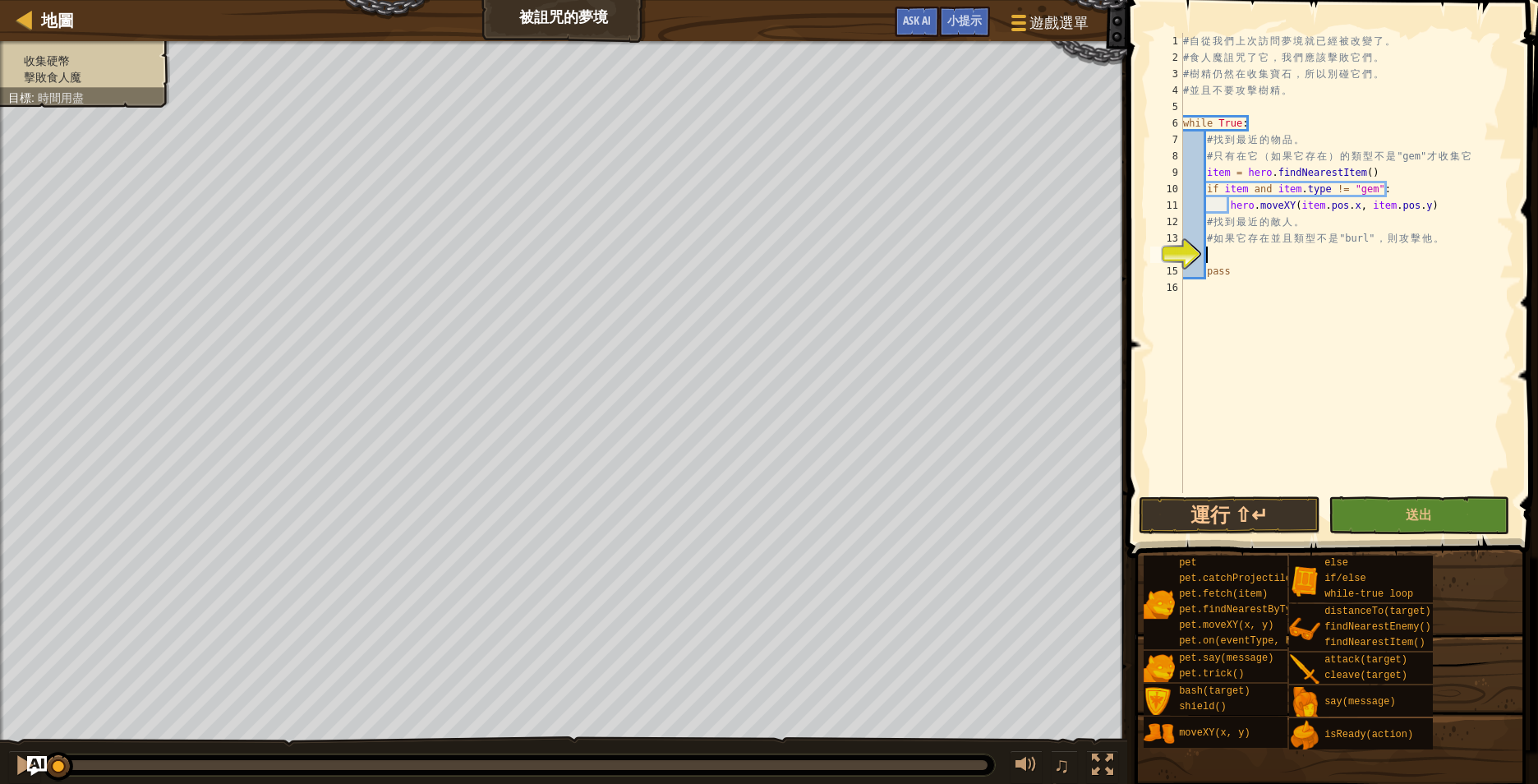
click at [1261, 248] on div "# 自 從 我 們 上 次 訪 問 夢 境 就 已 經 被 改 變 了 。 # 食 人 魔 詛 咒 了 它 ， 我 們 應 該 擊 敗 它 們 。 # 樹 精…" at bounding box center [1346, 278] width 333 height 493
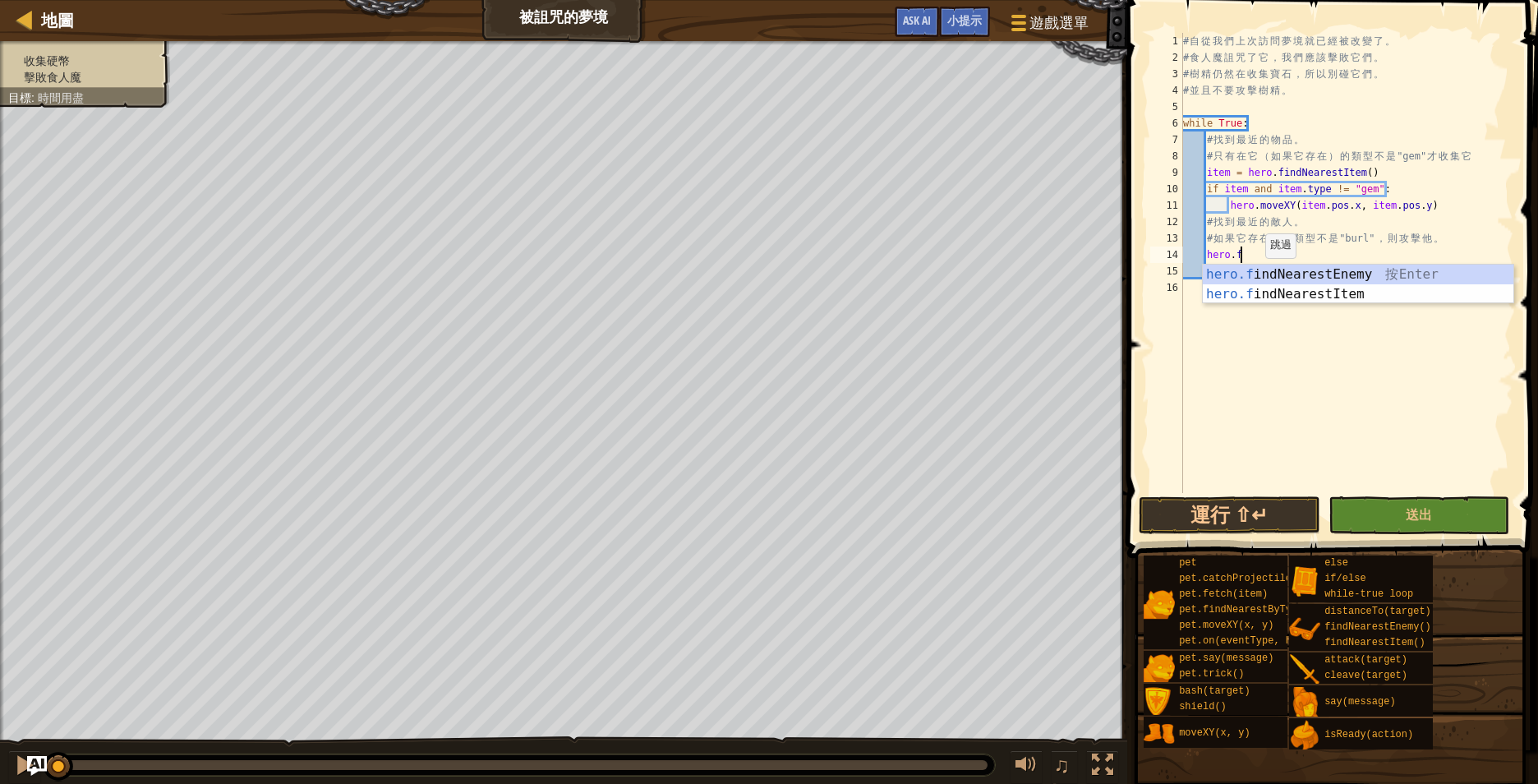
type textarea "[DOMAIN_NAME]"
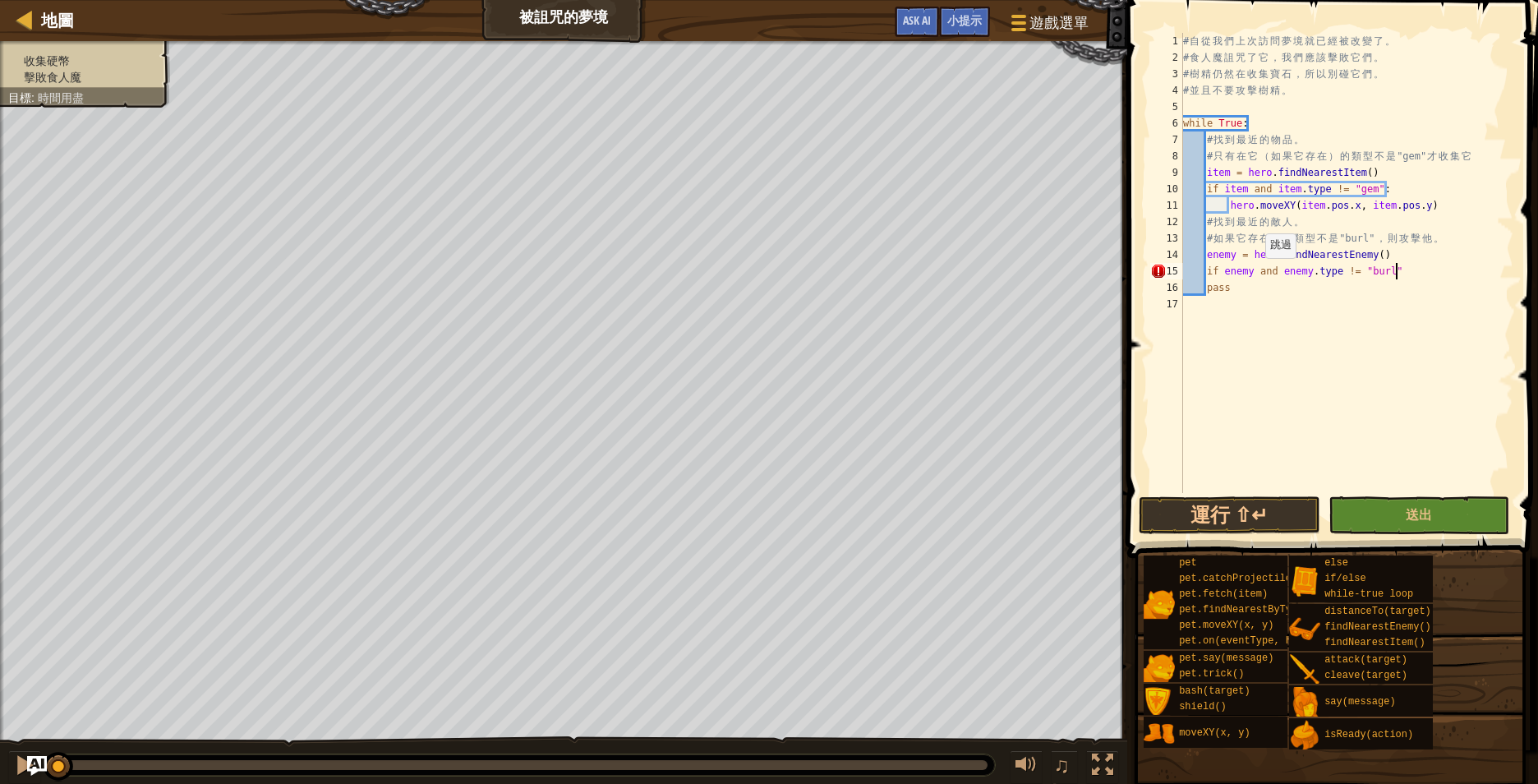
scroll to position [7, 31]
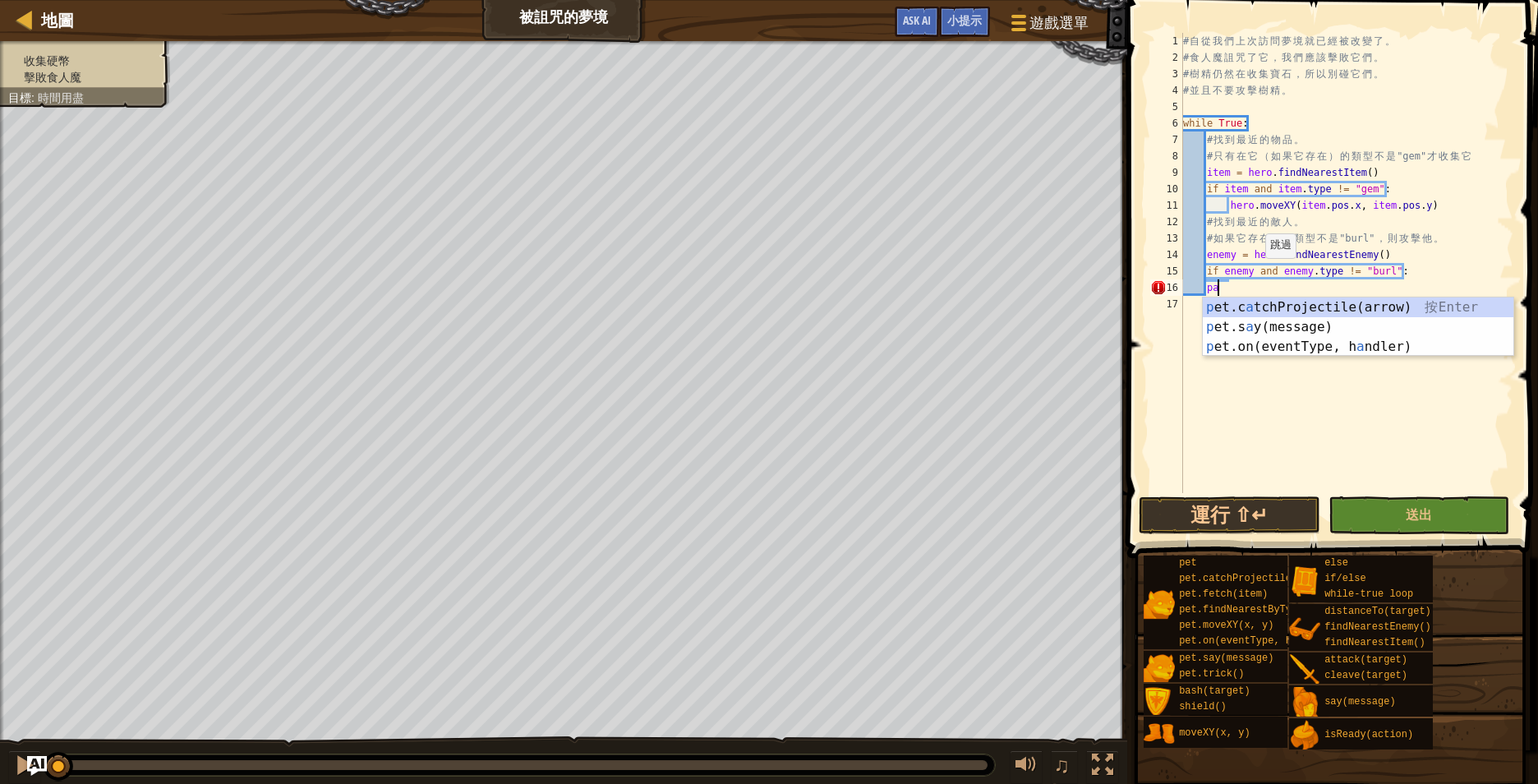
type textarea "p"
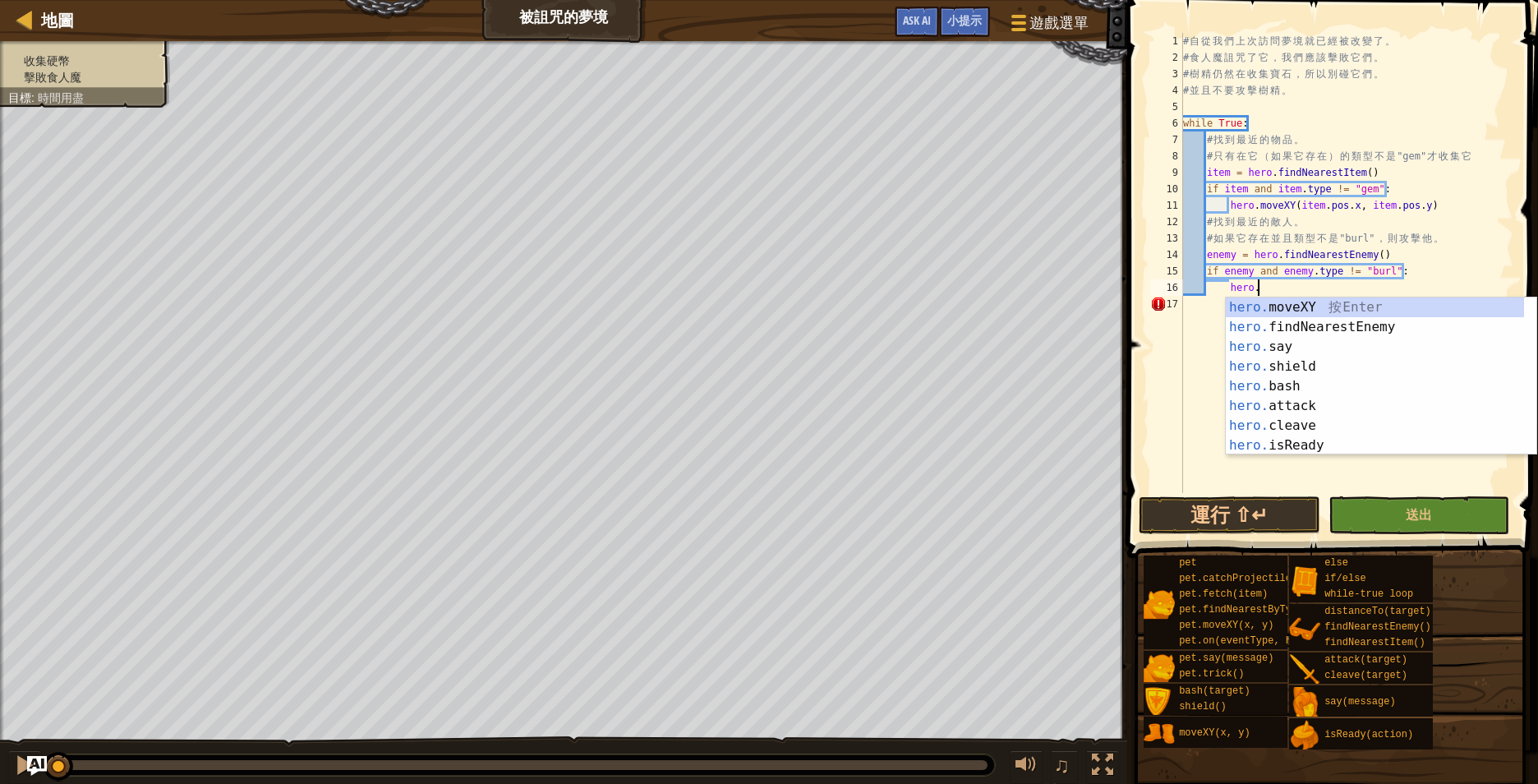
scroll to position [7, 11]
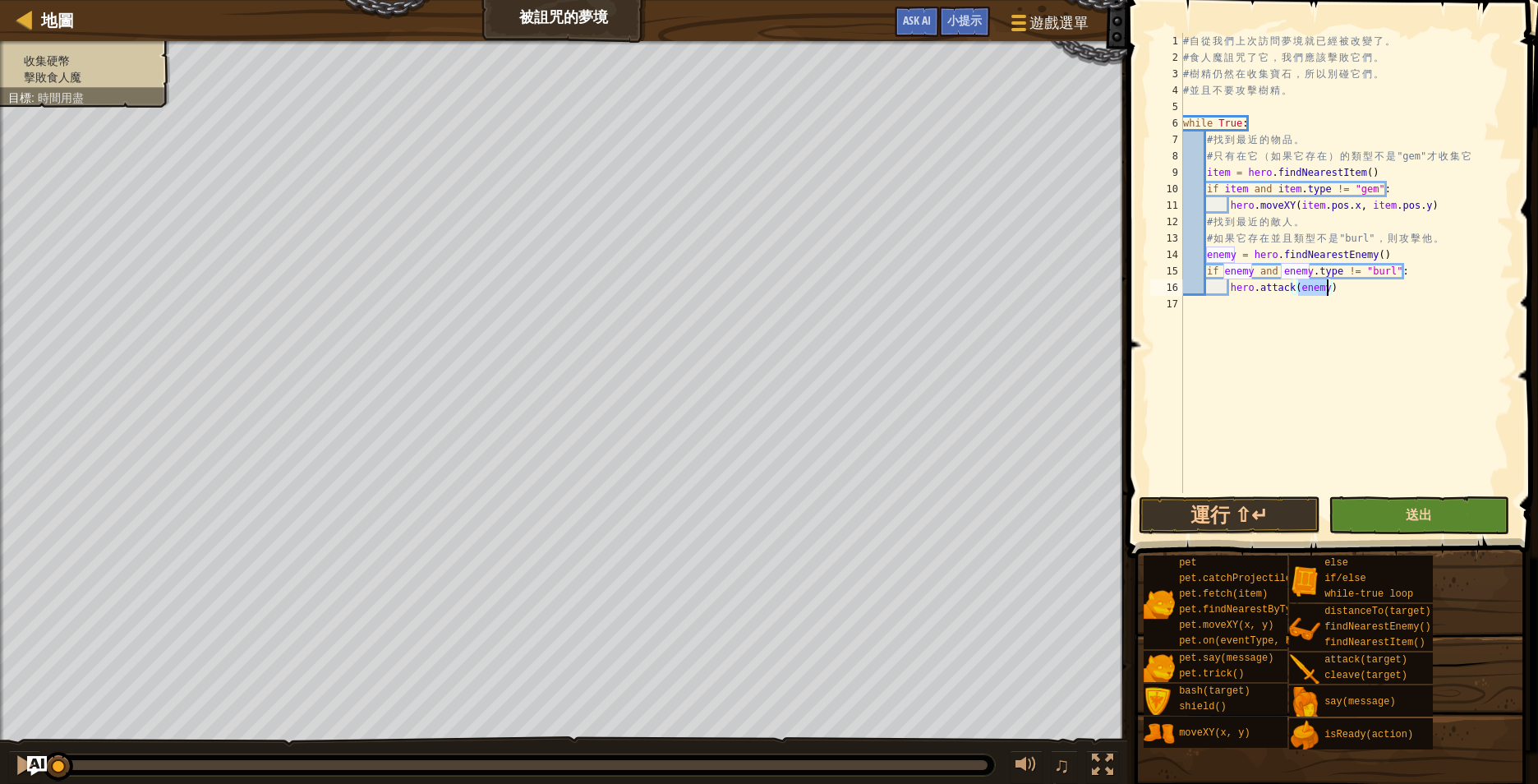
type textarea "hero.attack(enemy)"
click at [1412, 509] on span "送出" at bounding box center [1419, 513] width 26 height 18
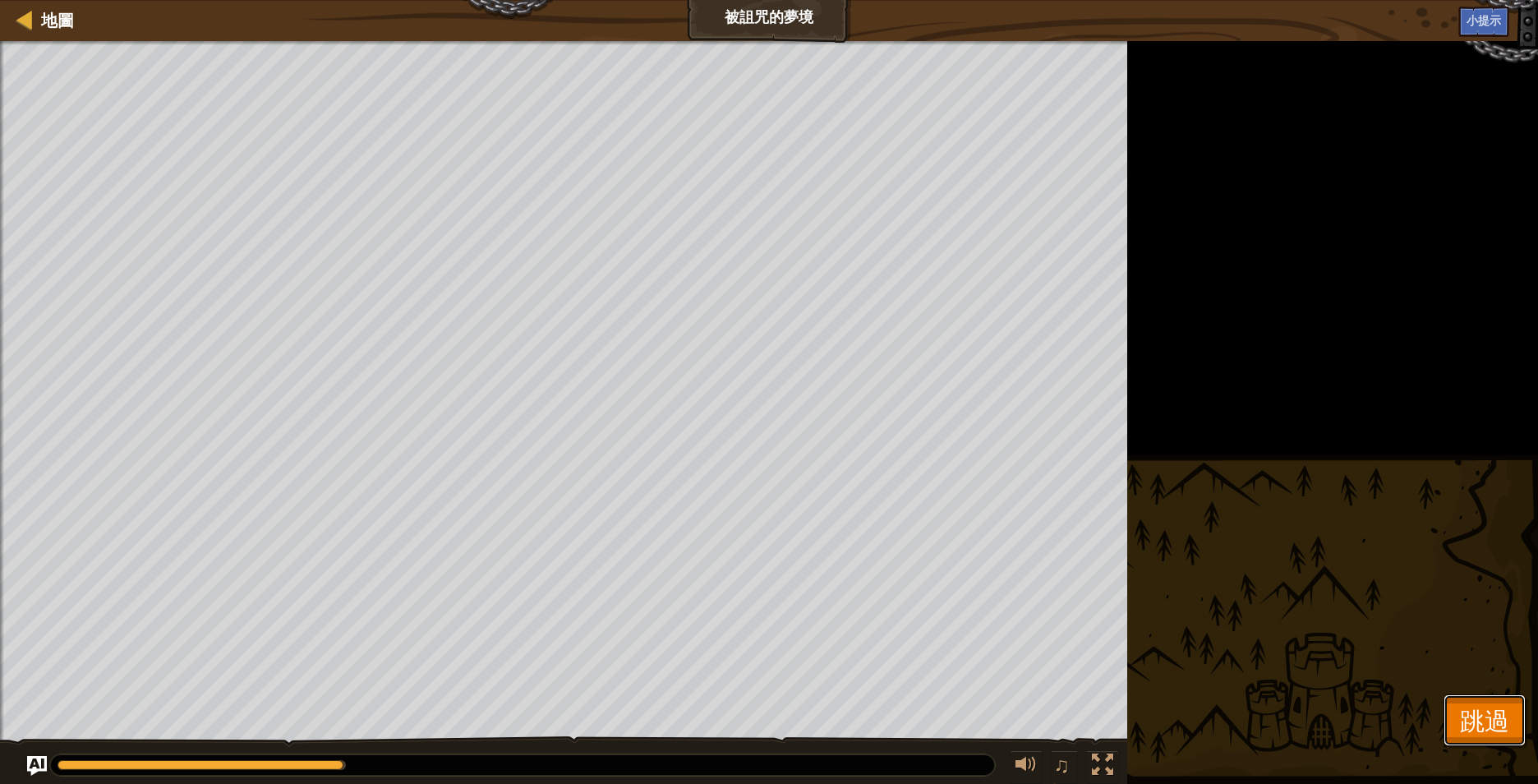
click at [1480, 725] on span "跳過" at bounding box center [1484, 720] width 49 height 33
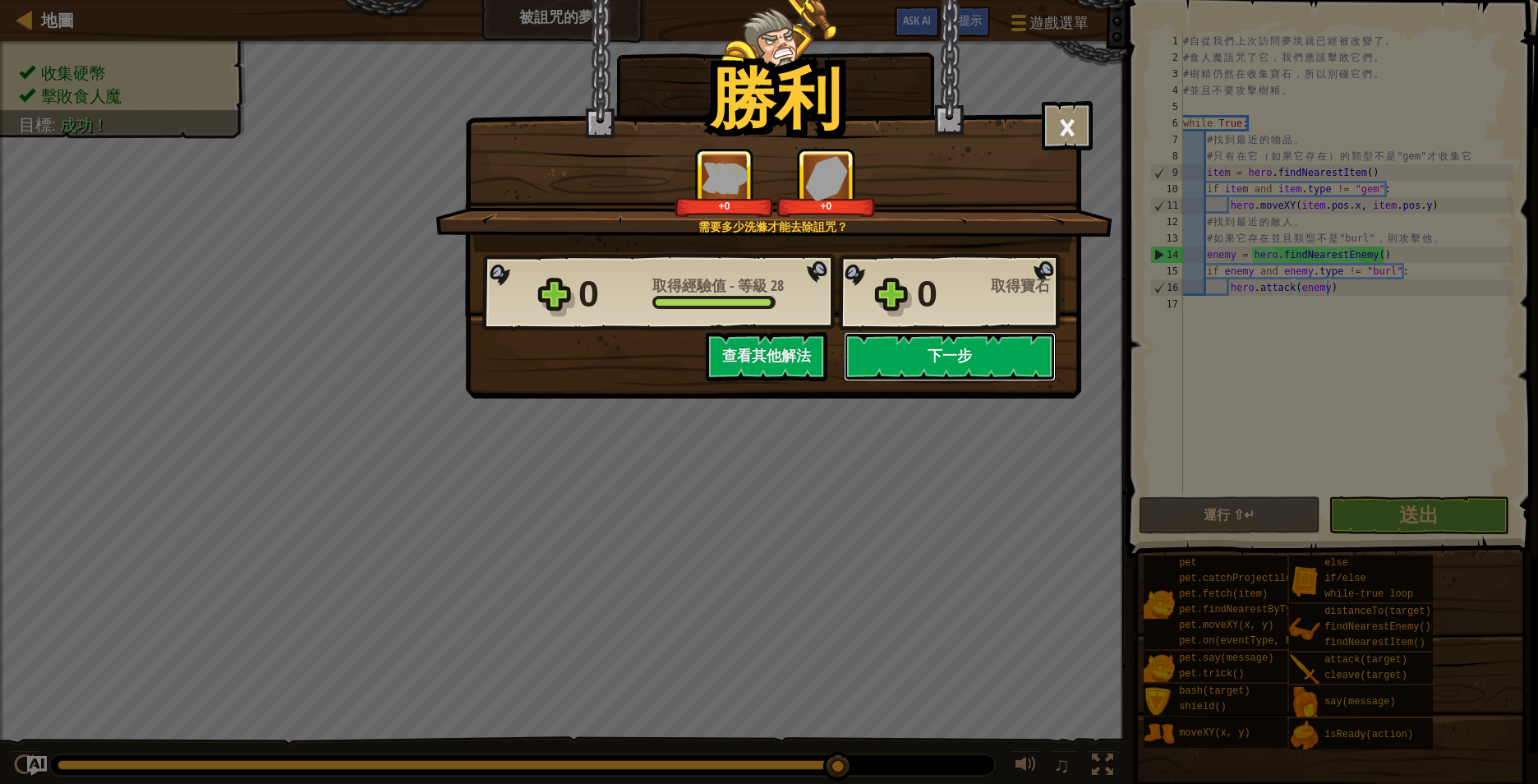
click at [952, 354] on button "下一步" at bounding box center [950, 356] width 212 height 49
select select "zh-HANT"
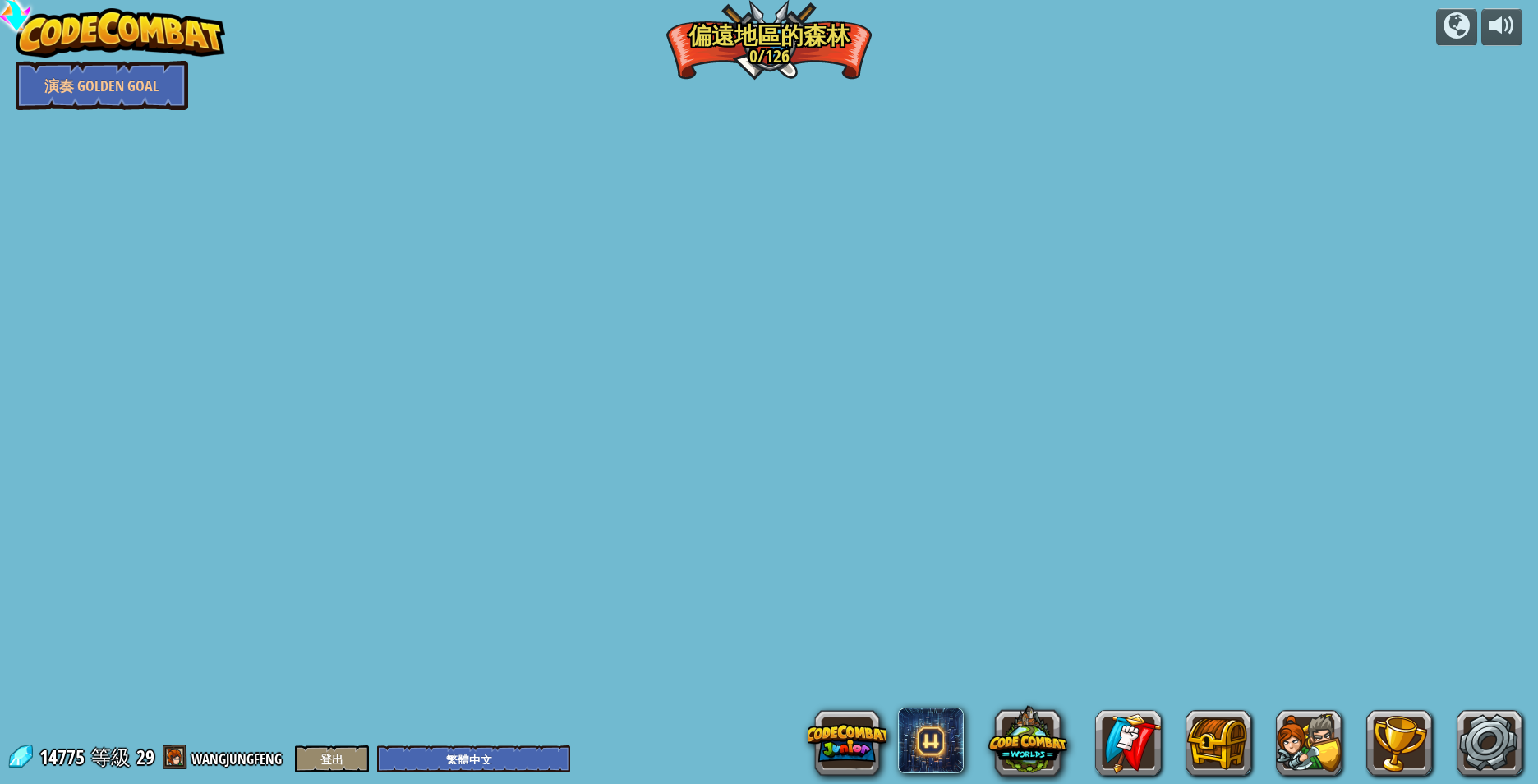
select select "zh-HANT"
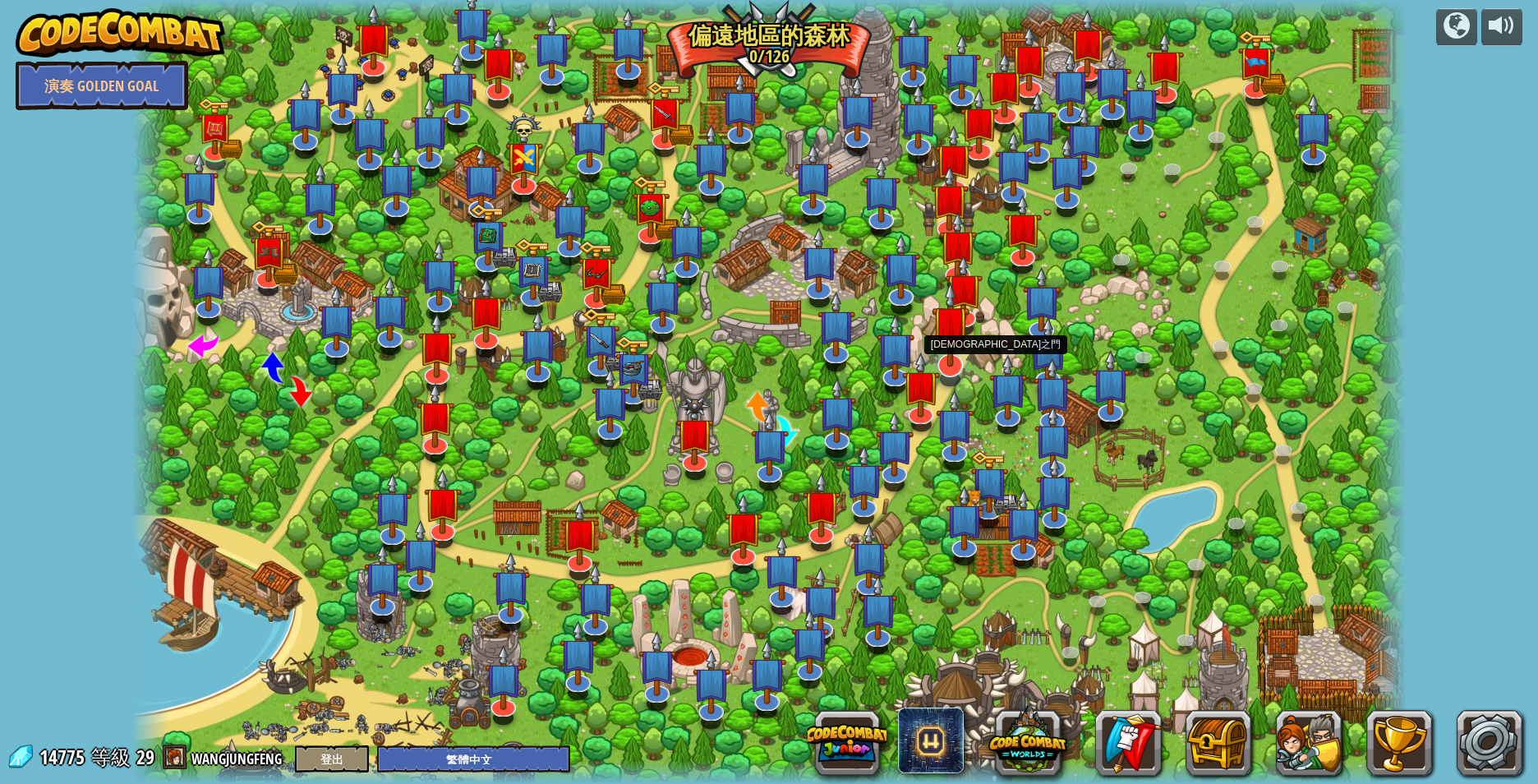
select select "zh-HANT"
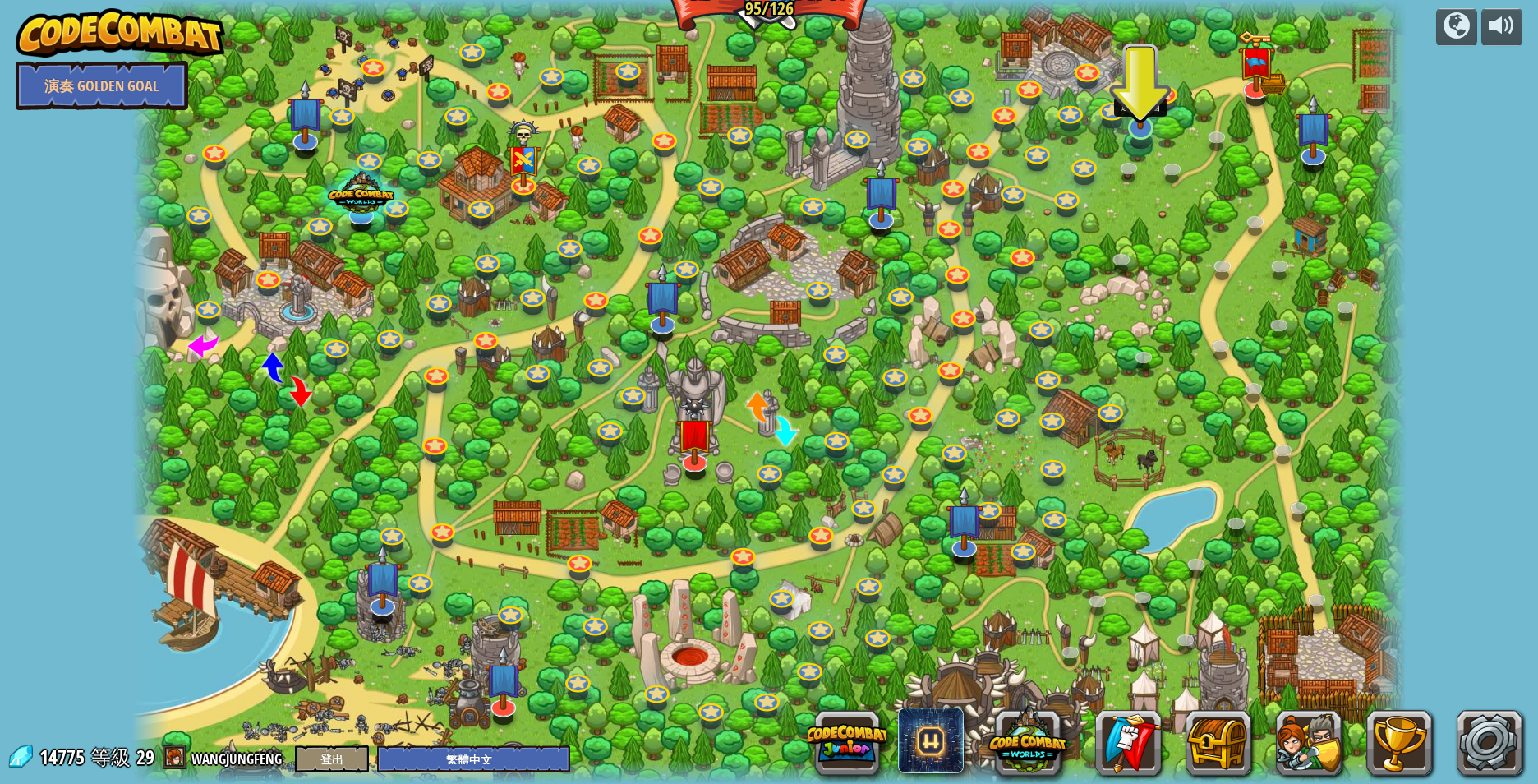
click at [1142, 128] on img at bounding box center [1141, 89] width 35 height 81
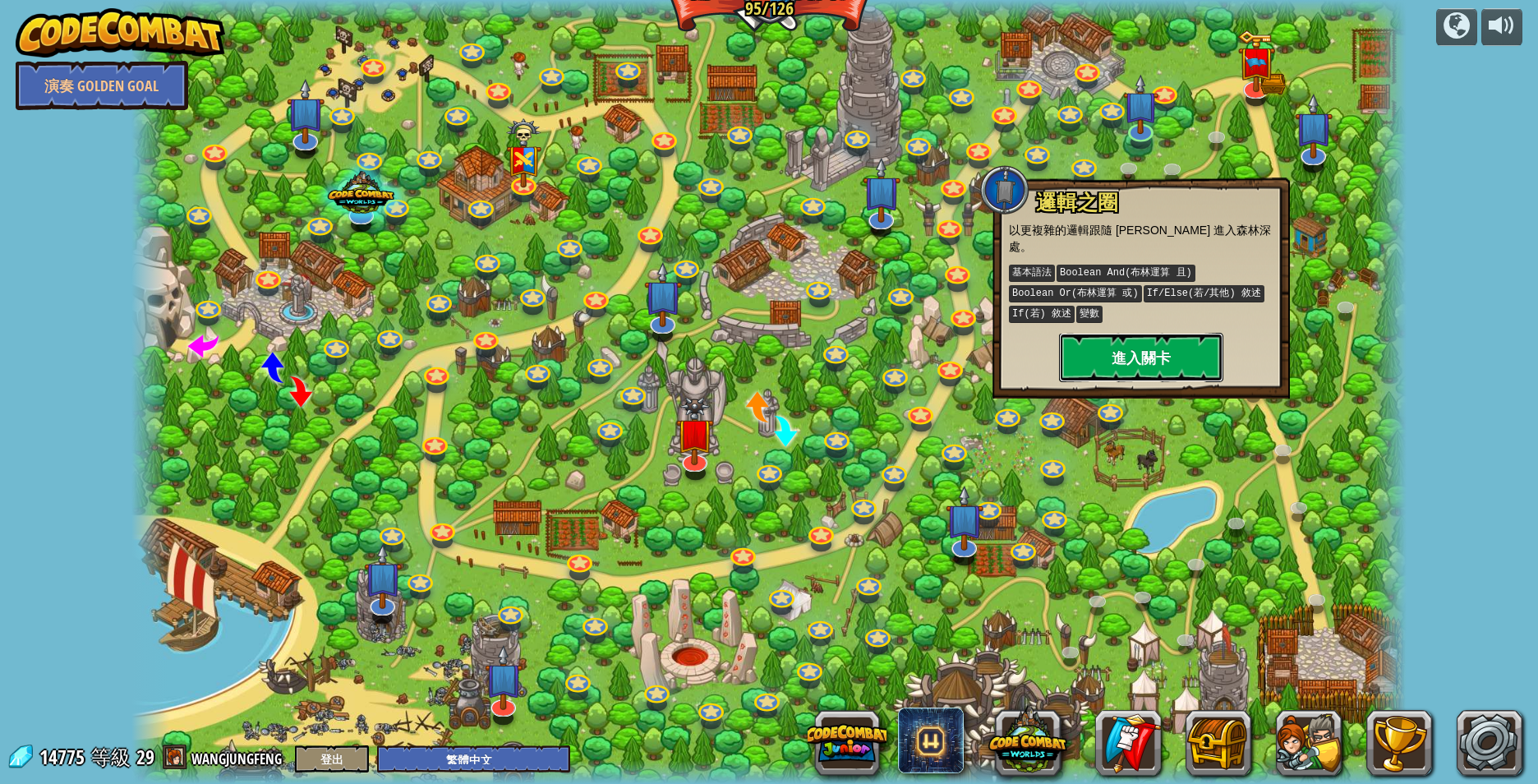
click at [1135, 333] on button "進入關卡" at bounding box center [1141, 357] width 164 height 49
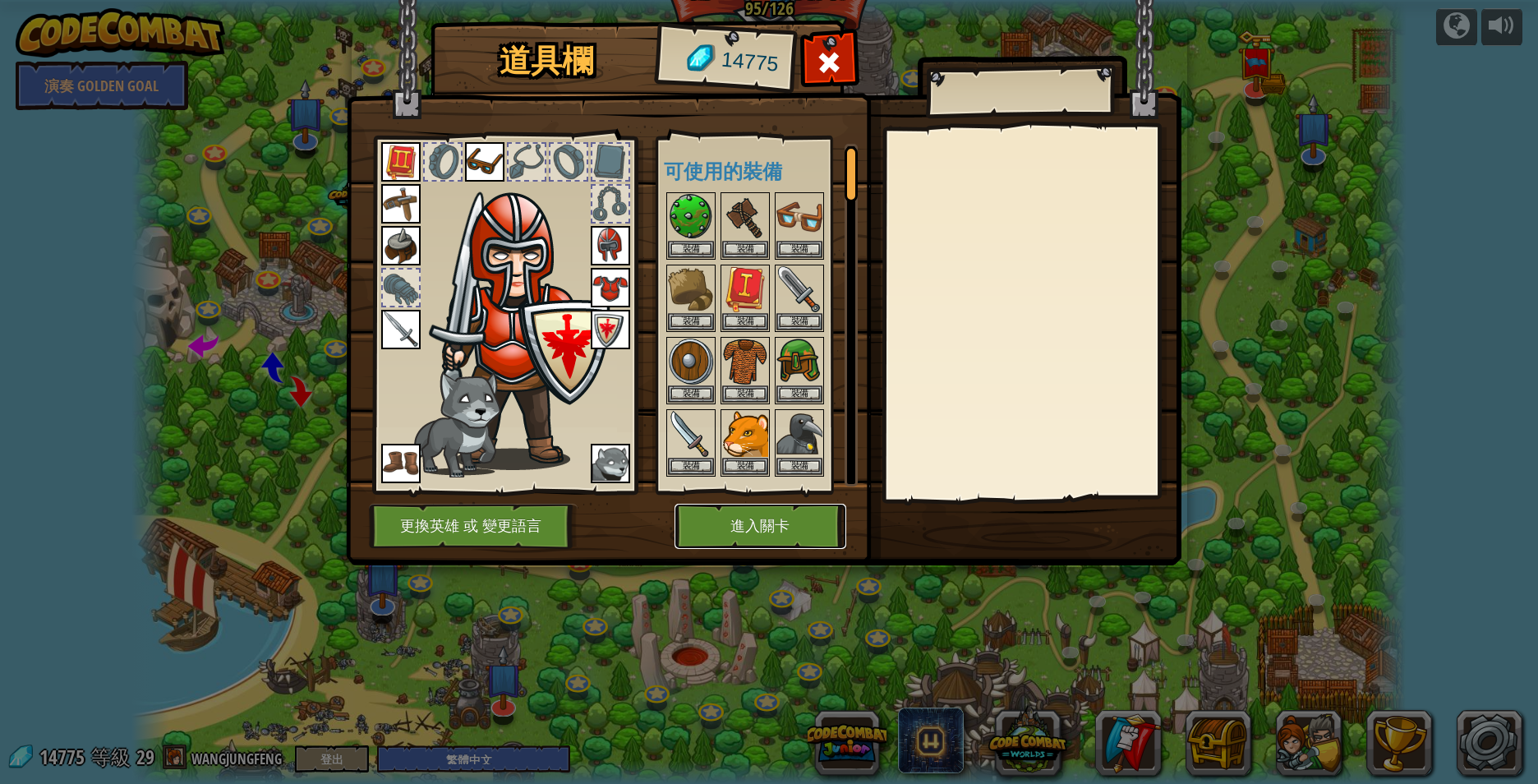
click at [753, 519] on button "進入關卡" at bounding box center [760, 526] width 172 height 45
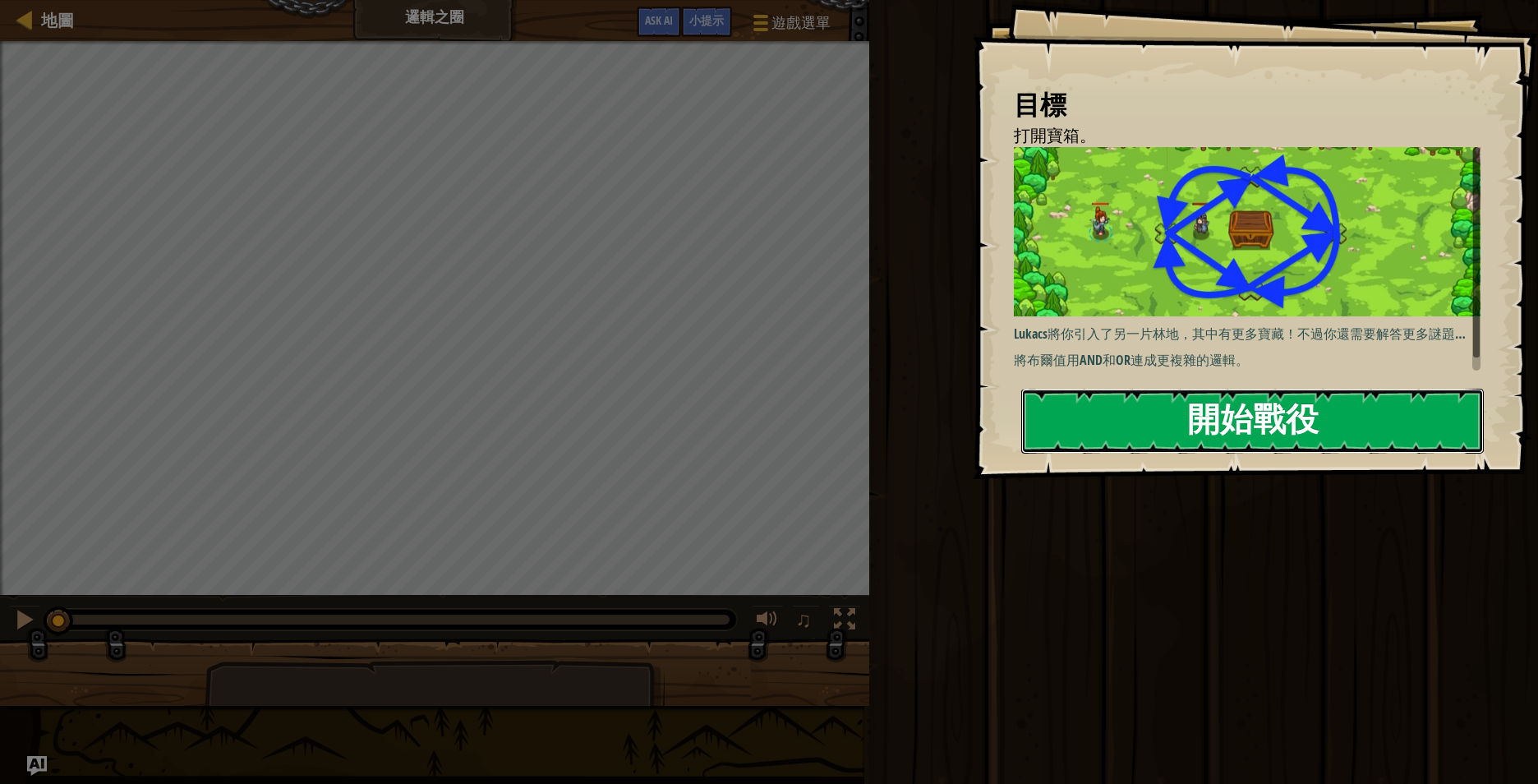
click at [1240, 418] on button "開始戰役" at bounding box center [1252, 421] width 462 height 65
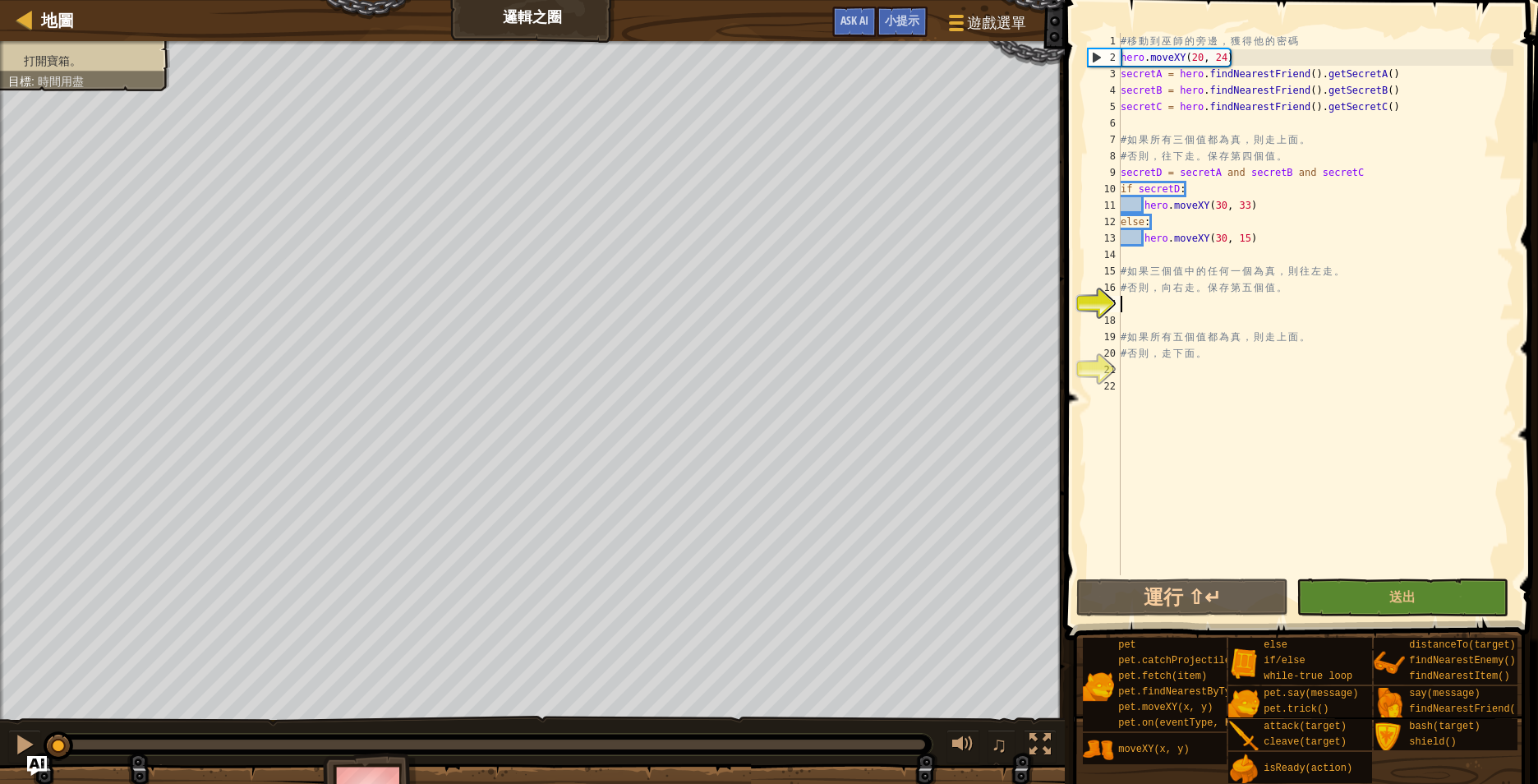
click at [1313, 301] on div "# 移 動 到 巫 師 的 旁 邊 ， 獲 得 他 的 密 碼 hero . moveXY ( 20 , 24 ) secretA = hero . find…" at bounding box center [1315, 320] width 396 height 575
click at [1264, 295] on div "# 移 動 到 巫 師 的 旁 邊 ， 獲 得 他 的 密 碼 hero . moveXY ( 20 , 24 ) secretA = hero . find…" at bounding box center [1315, 320] width 396 height 575
type textarea "# 否則，向右走。保存第五個值。"
click at [1254, 308] on div "# 移 動 到 巫 師 的 旁 邊 ， 獲 得 他 的 密 碼 hero . moveXY ( 20 , 24 ) secretA = hero . find…" at bounding box center [1315, 320] width 396 height 575
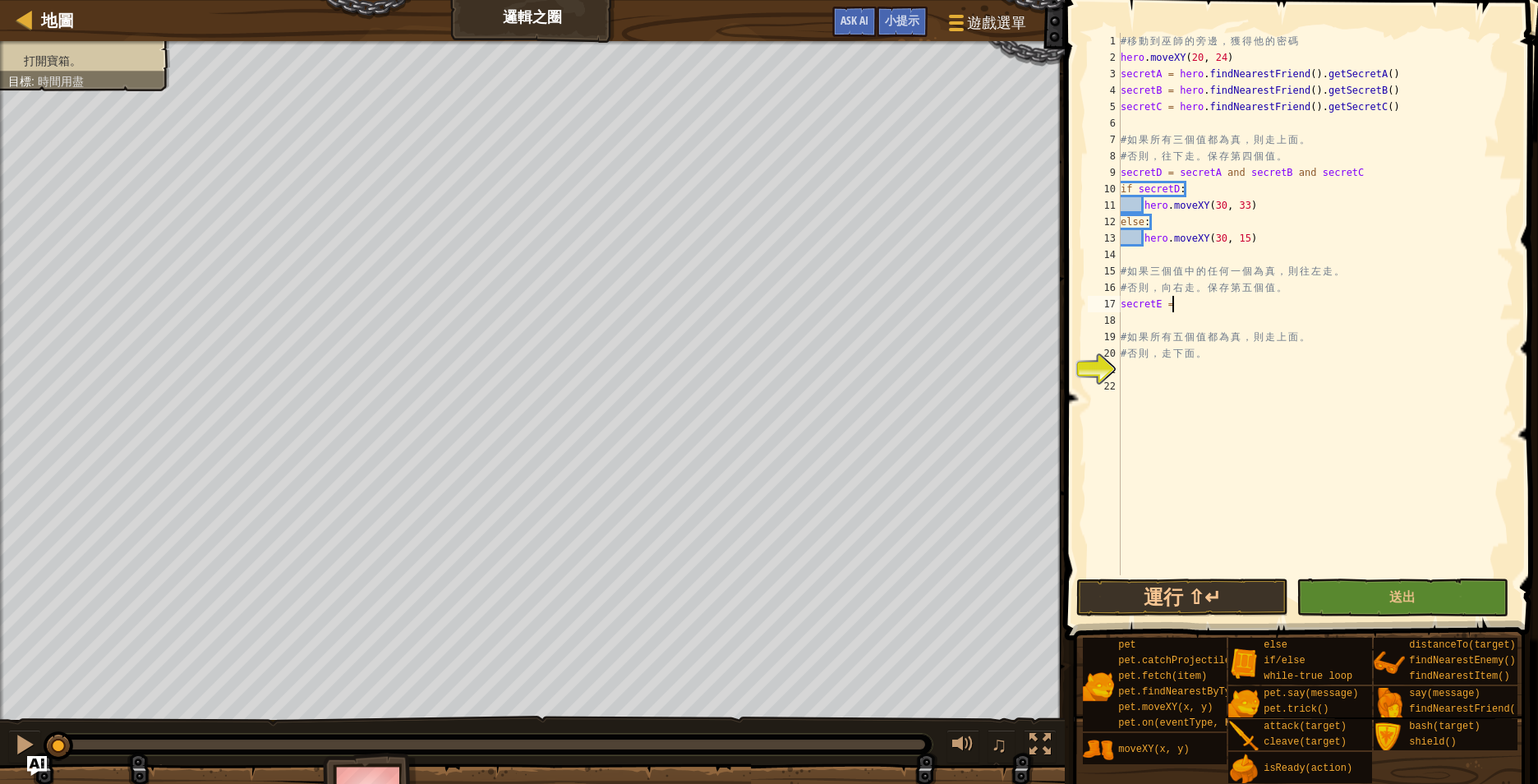
scroll to position [7, 6]
drag, startPoint x: 1177, startPoint y: 174, endPoint x: 1360, endPoint y: 174, distance: 183.0
click at [1360, 174] on div "# 移 動 到 巫 師 的 旁 邊 ， 獲 得 他 的 密 碼 hero . moveXY ( 20 , 24 ) secretA = hero . find…" at bounding box center [1315, 320] width 396 height 575
click at [1211, 304] on div "# 移 動 到 巫 師 的 旁 邊 ， 獲 得 他 的 密 碼 hero . moveXY ( 20 , 24 ) secretA = hero . find…" at bounding box center [1315, 320] width 396 height 575
click at [1235, 303] on div "# 移 動 到 巫 師 的 旁 邊 ， 獲 得 他 的 密 碼 hero . moveXY ( 20 , 24 ) secretA = hero . find…" at bounding box center [1315, 320] width 396 height 575
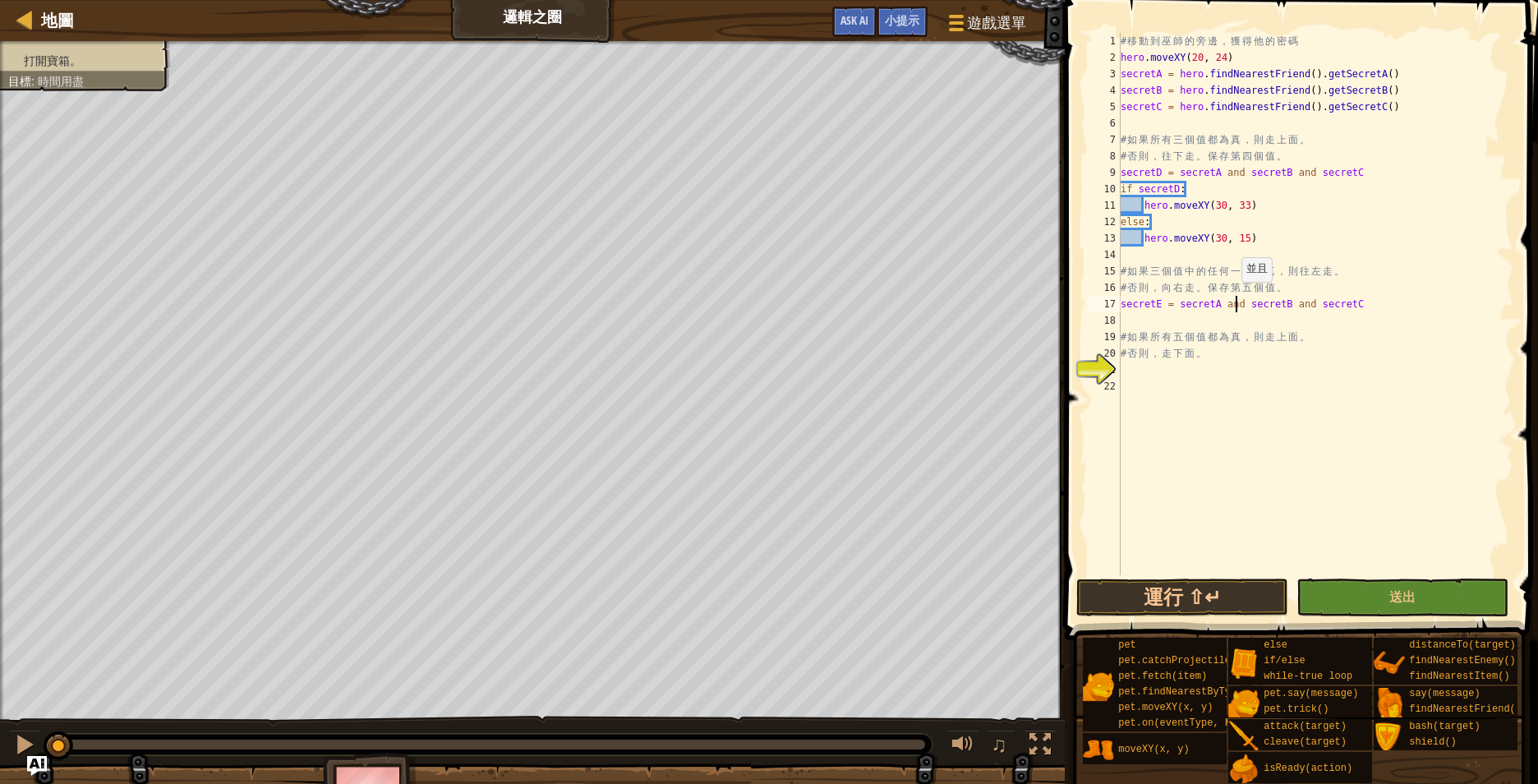
click at [1234, 299] on div "# 移 動 到 巫 師 的 旁 邊 ， 獲 得 他 的 密 碼 hero . moveXY ( 20 , 24 ) secretA = hero . find…" at bounding box center [1315, 320] width 396 height 575
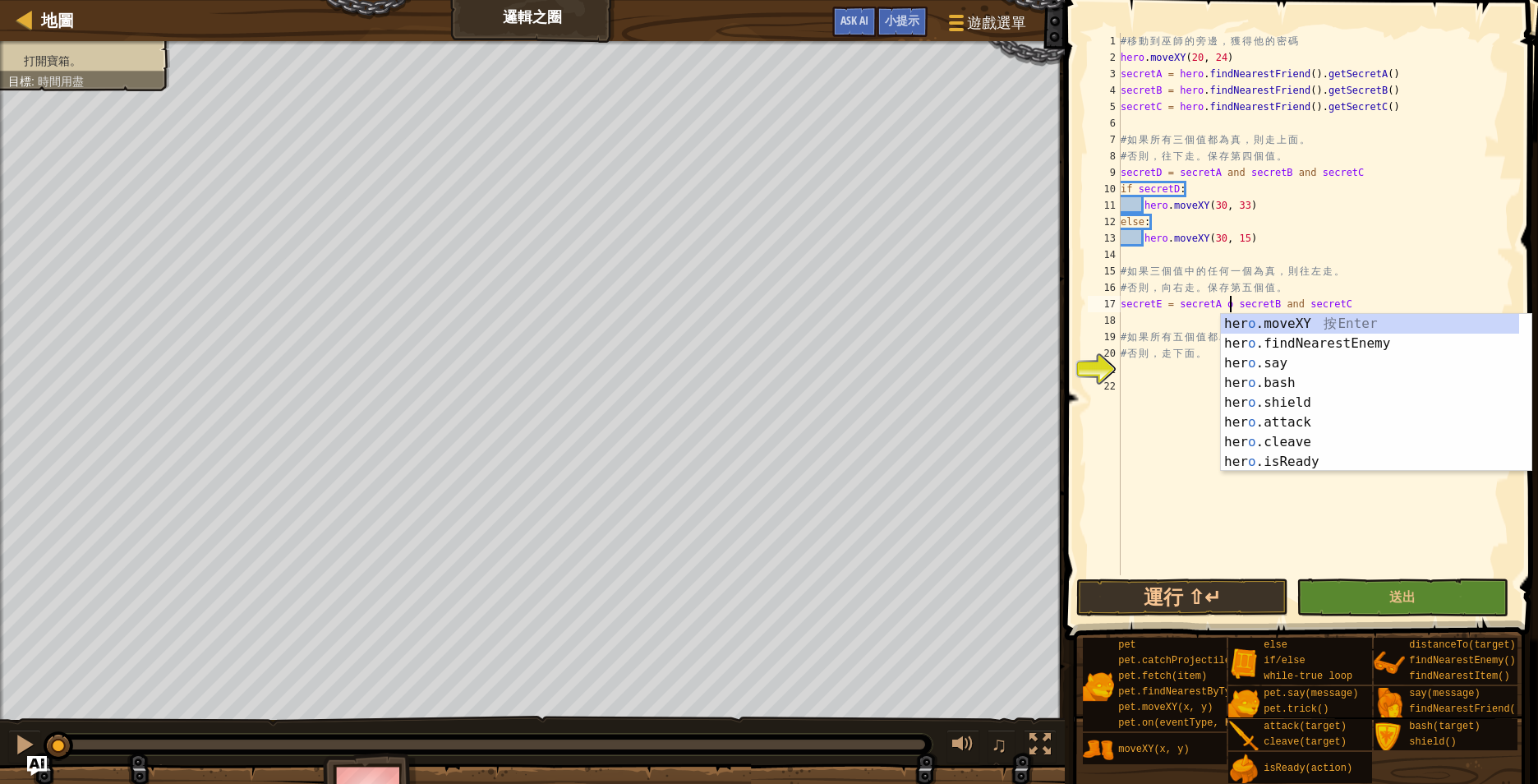
scroll to position [7, 17]
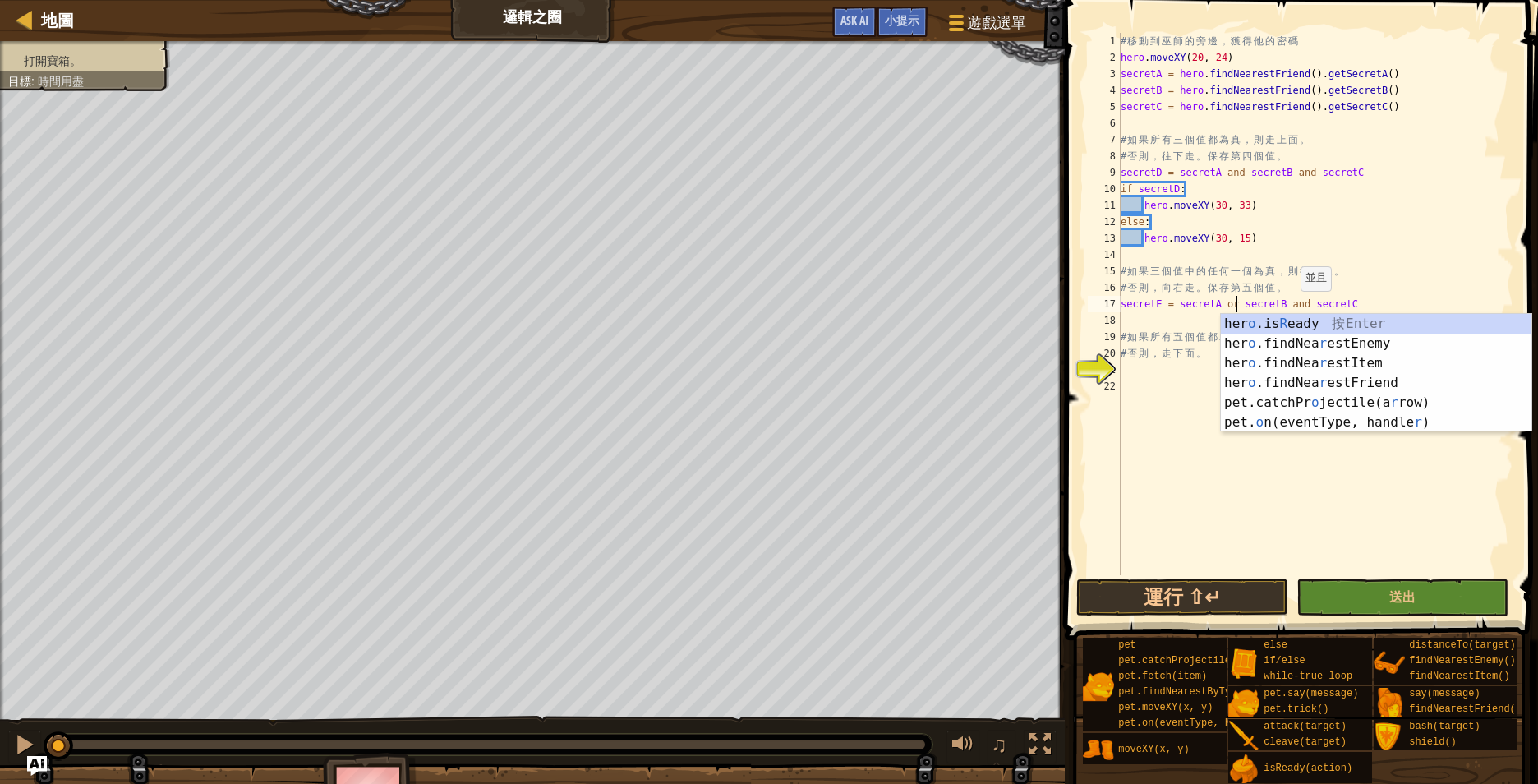
click at [1292, 307] on div "# 移 動 到 巫 師 的 旁 邊 ， 獲 得 他 的 密 碼 hero . moveXY ( 20 , 24 ) secretA = hero . find…" at bounding box center [1315, 320] width 396 height 575
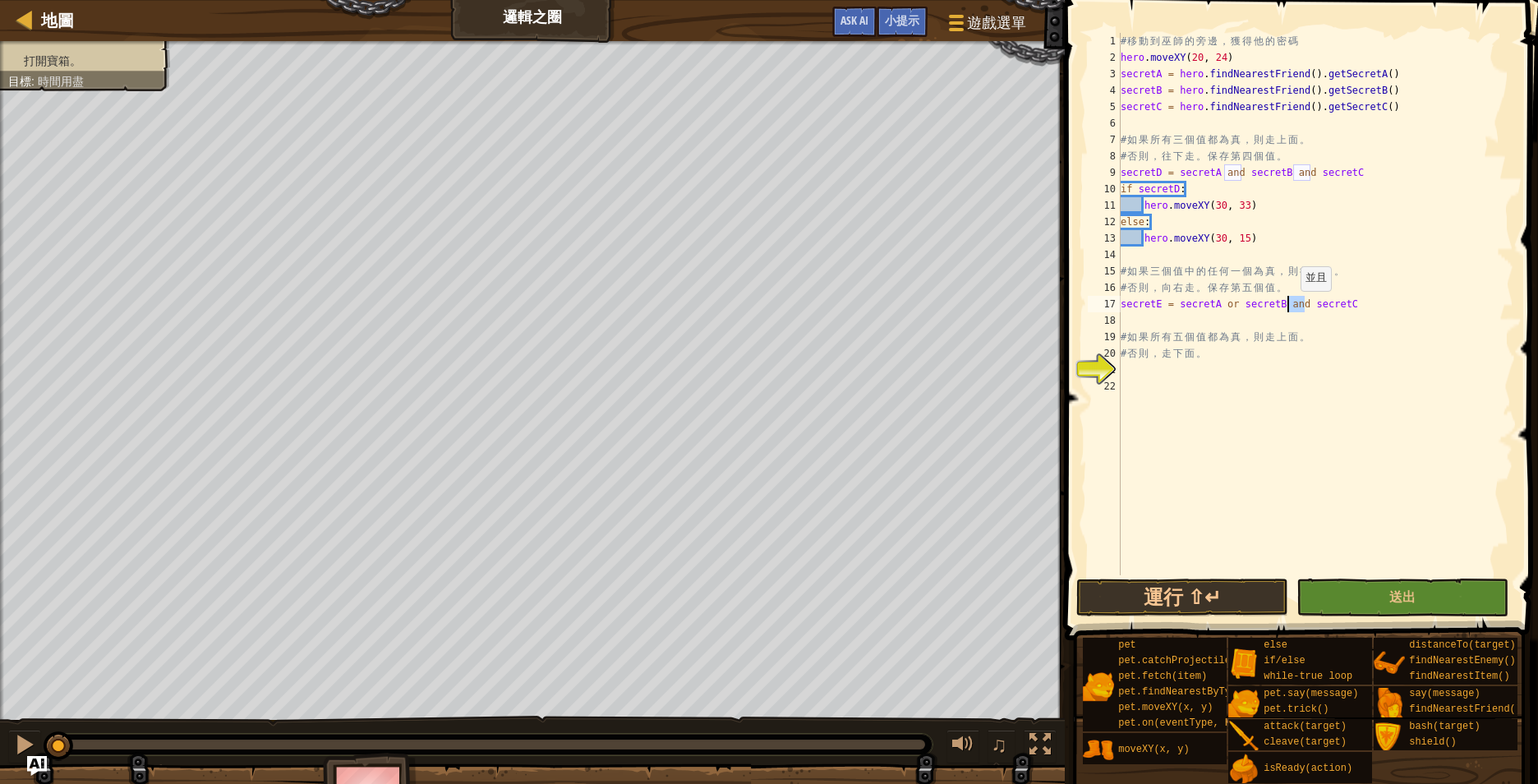
drag, startPoint x: 1292, startPoint y: 307, endPoint x: 1310, endPoint y: 289, distance: 25.5
click at [1292, 308] on div "# 移 動 到 巫 師 的 旁 邊 ， 獲 得 他 的 密 碼 hero . moveXY ( 20 , 24 ) secretA = hero . find…" at bounding box center [1315, 320] width 396 height 575
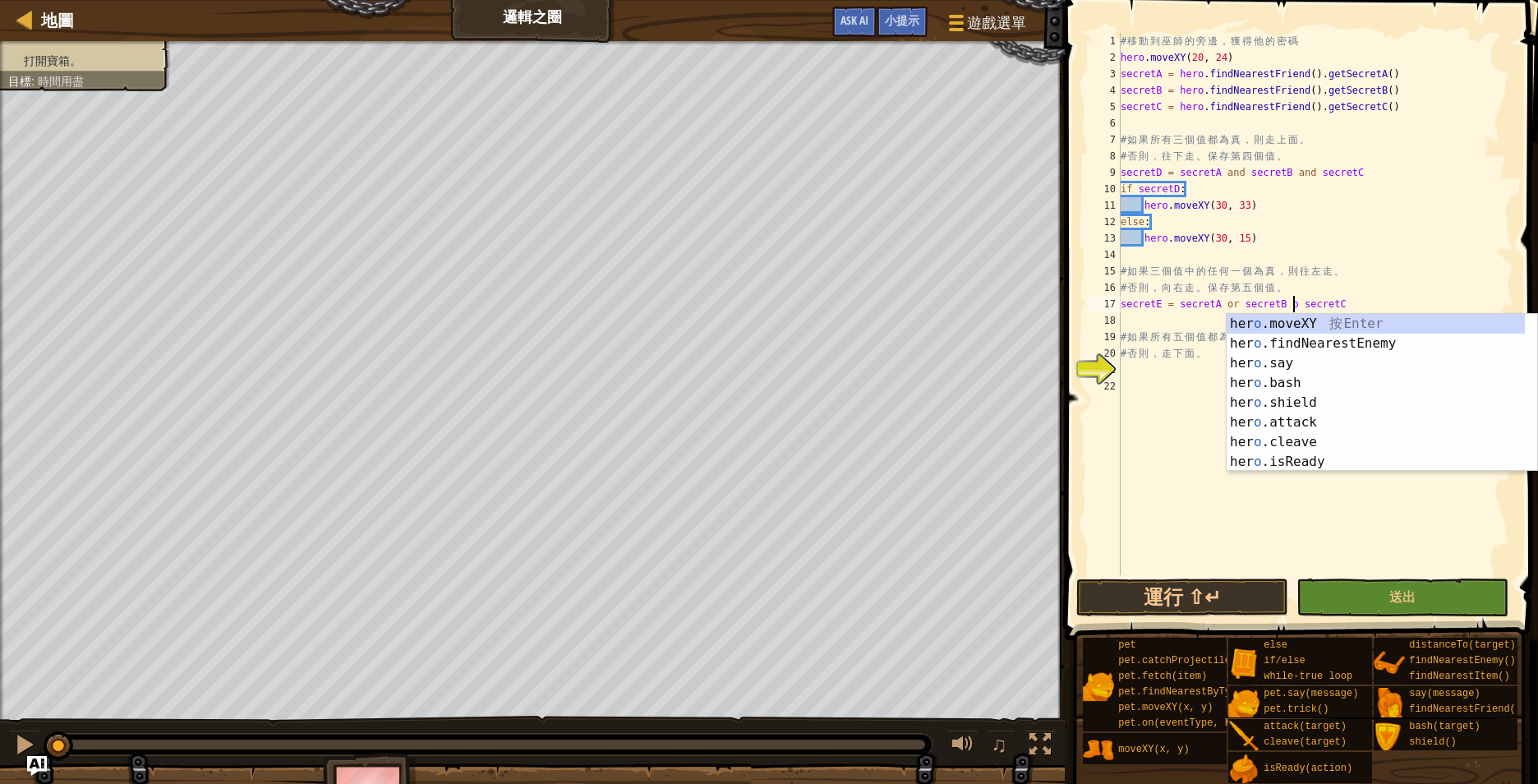
type textarea "secretE = secretA or secretB or secretC"
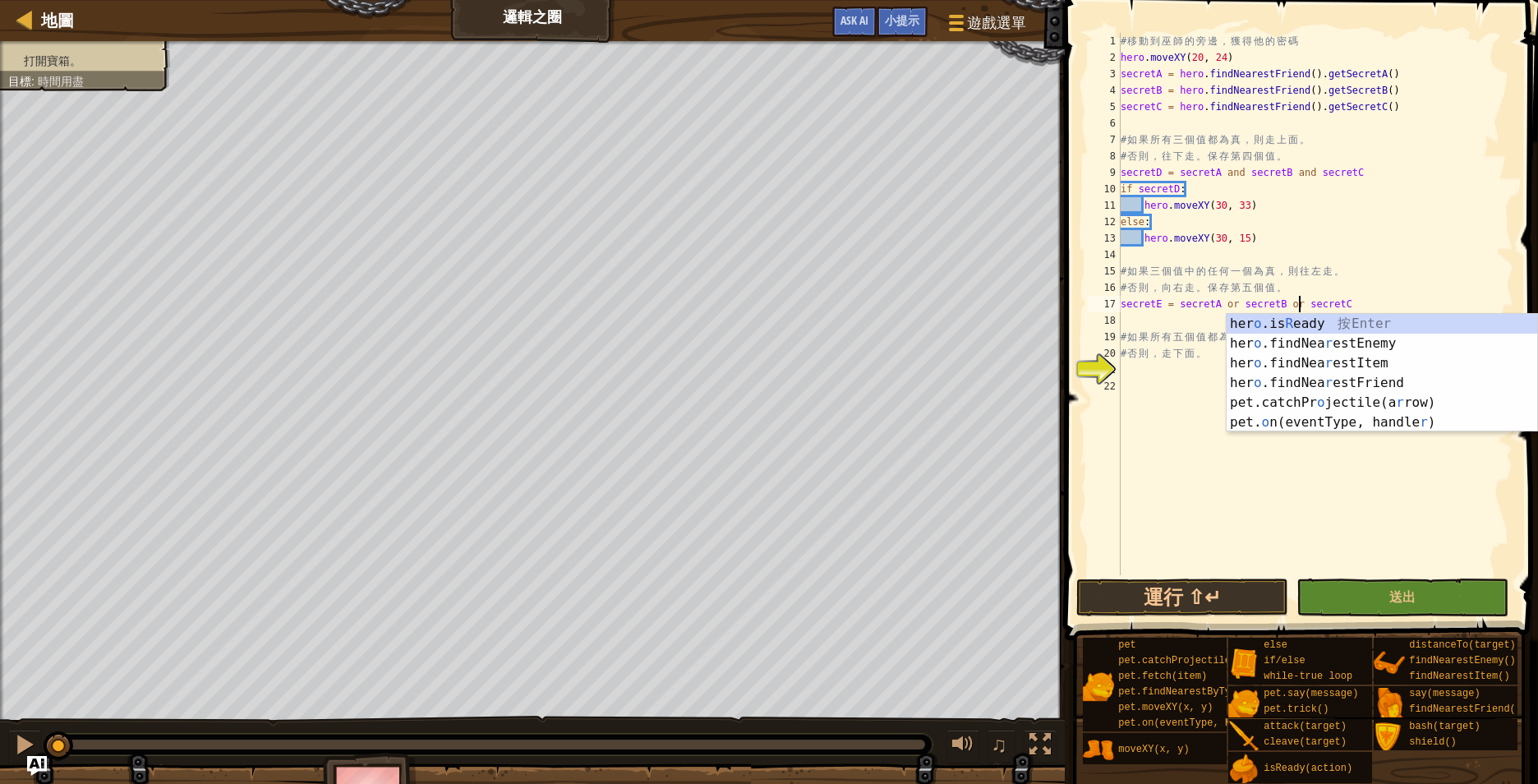
click at [1302, 248] on div "# 移 動 到 巫 師 的 旁 邊 ， 獲 得 他 的 密 碼 hero . moveXY ( 20 , 24 ) secretA = hero . find…" at bounding box center [1315, 320] width 396 height 575
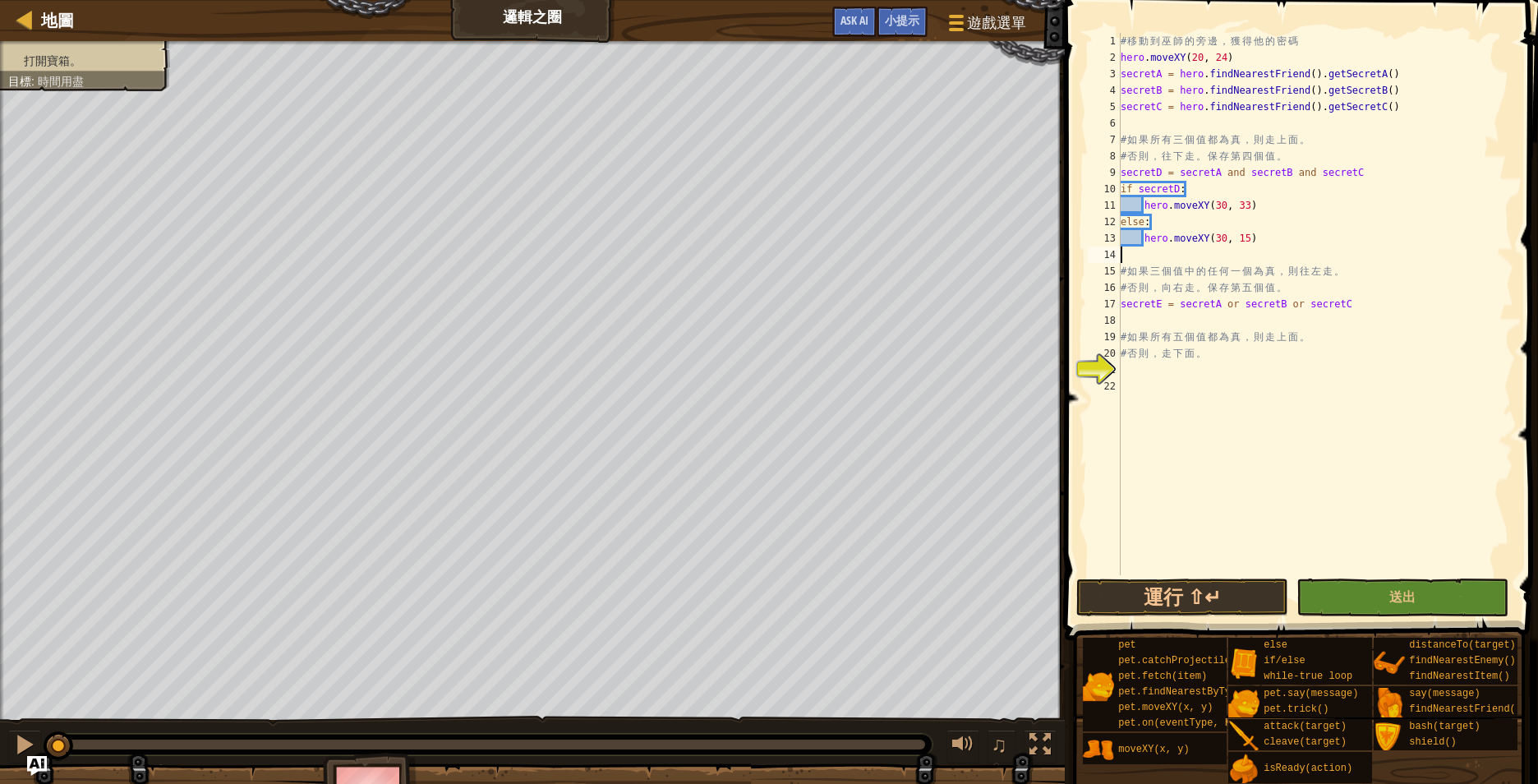
scroll to position [7, 0]
click at [1316, 286] on div "# 移 動 到 巫 師 的 旁 邊 ， 獲 得 他 的 密 碼 hero . moveXY ( 20 , 24 ) secretA = hero . find…" at bounding box center [1315, 320] width 396 height 575
type textarea "# 否則，向右走。保存第五個值。"
click at [1319, 284] on div "# 移 動 到 巫 師 的 旁 邊 ， 獲 得 他 的 密 碼 hero . moveXY ( 20 , 24 ) secretA = hero . find…" at bounding box center [1315, 320] width 396 height 575
click at [1227, 313] on div "# 移 動 到 巫 師 的 旁 邊 ， 獲 得 他 的 密 碼 hero . moveXY ( 20 , 24 ) secretA = hero . find…" at bounding box center [1315, 320] width 396 height 575
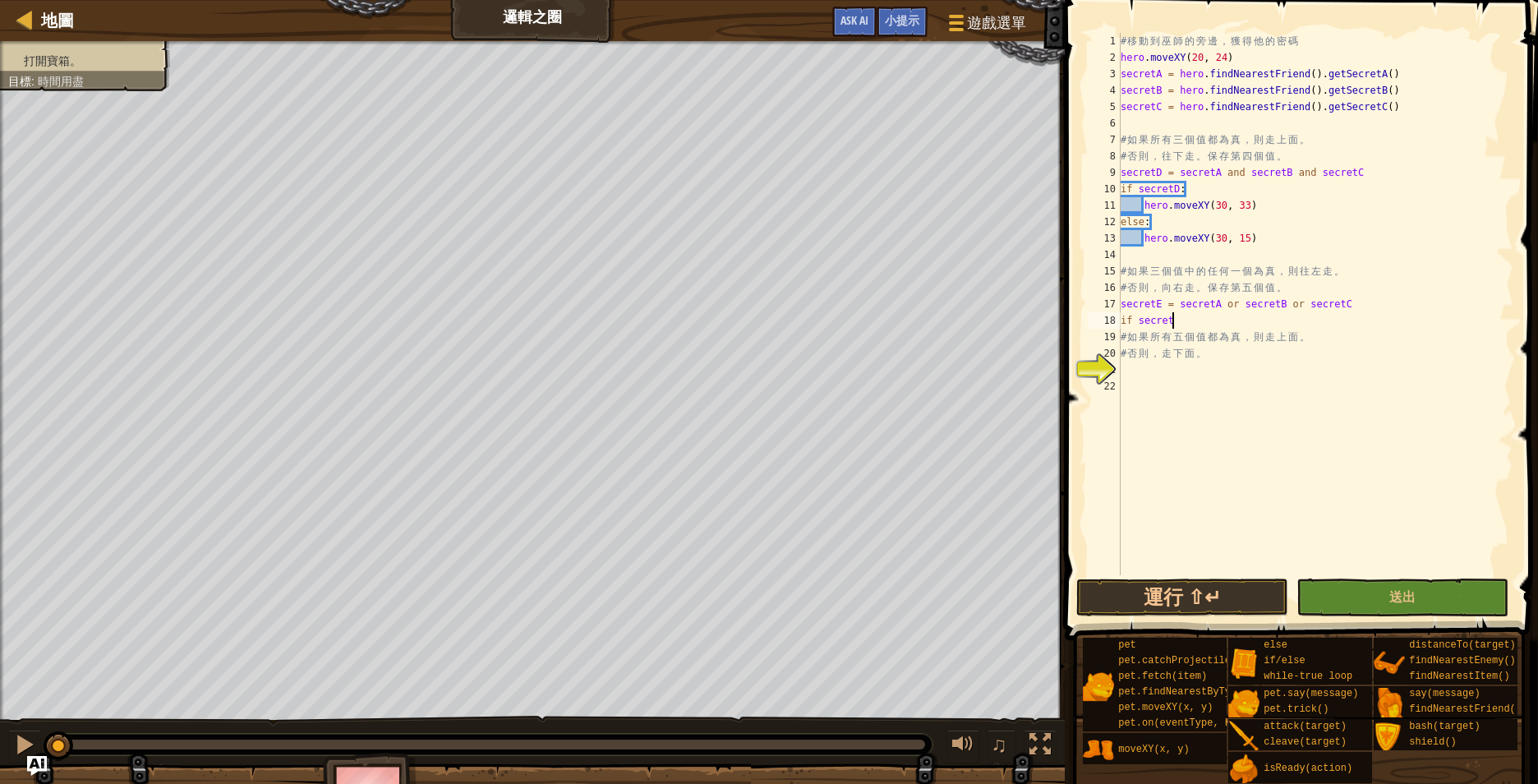
scroll to position [7, 7]
type textarea "if secretE:"
drag, startPoint x: 1242, startPoint y: 50, endPoint x: 1115, endPoint y: 55, distance: 127.1
click at [1115, 55] on div "hero.moveXY(x, y) 1 2 3 4 5 6 7 8 9 10 11 12 13 14 15 16 17 18 19 20 21 22 23 #…" at bounding box center [1299, 303] width 429 height 542
drag, startPoint x: 1256, startPoint y: 334, endPoint x: 1144, endPoint y: 333, distance: 112.0
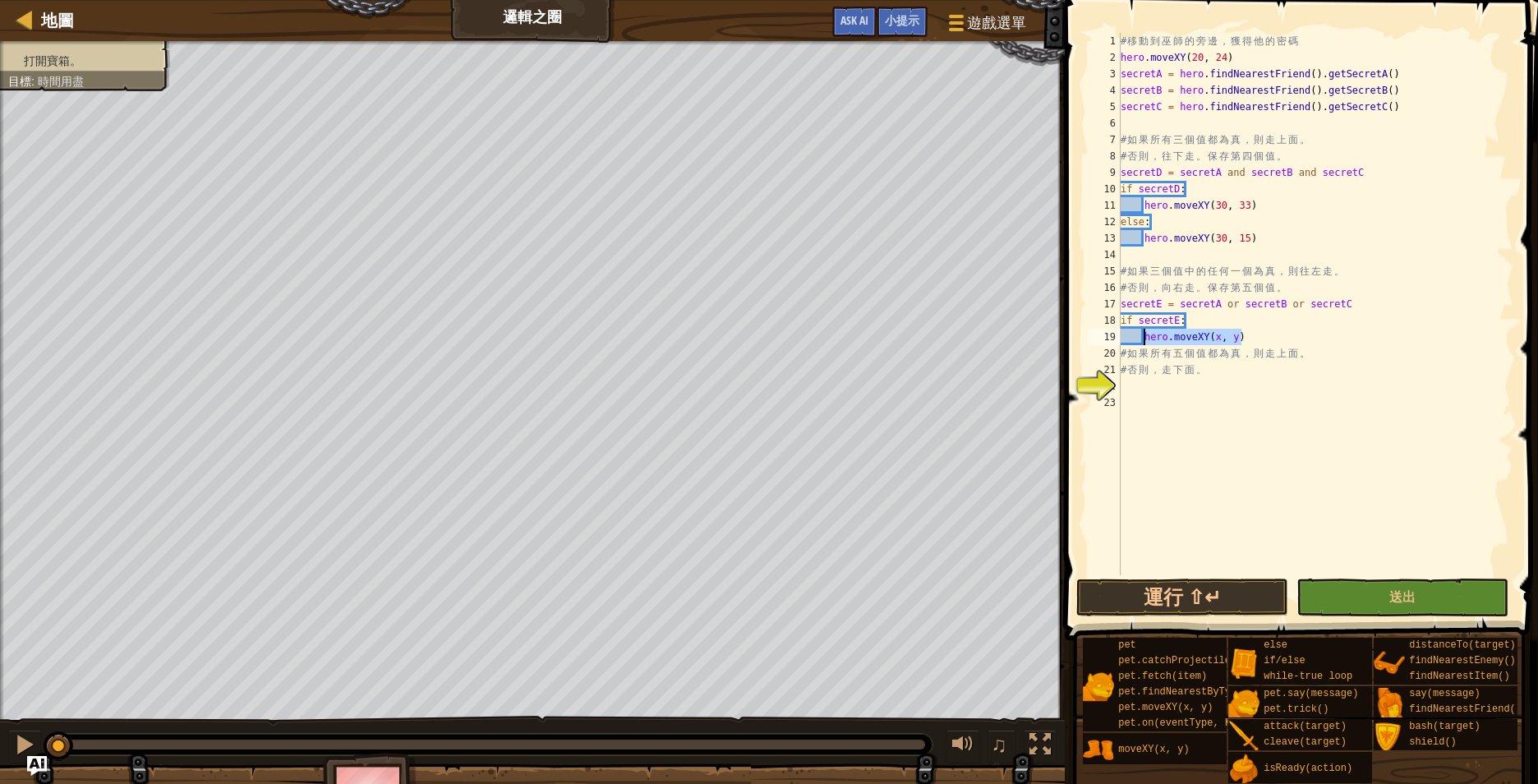
click at [1144, 333] on div "# 移 動 到 巫 師 的 旁 邊 ， 獲 得 他 的 密 碼 hero . moveXY ( 20 , 24 ) secretA = hero . find…" at bounding box center [1315, 320] width 396 height 575
click at [1264, 376] on div "# 移 動 到 巫 師 的 旁 邊 ， 獲 得 他 的 密 碼 hero . moveXY ( 20 , 24 ) secretA = hero . find…" at bounding box center [1315, 320] width 396 height 575
type textarea "# 否則，走下面。"
click at [1218, 380] on div "# 移 動 到 巫 師 的 旁 邊 ， 獲 得 他 的 密 碼 hero . moveXY ( 20 , 24 ) secretA = hero . find…" at bounding box center [1315, 320] width 396 height 575
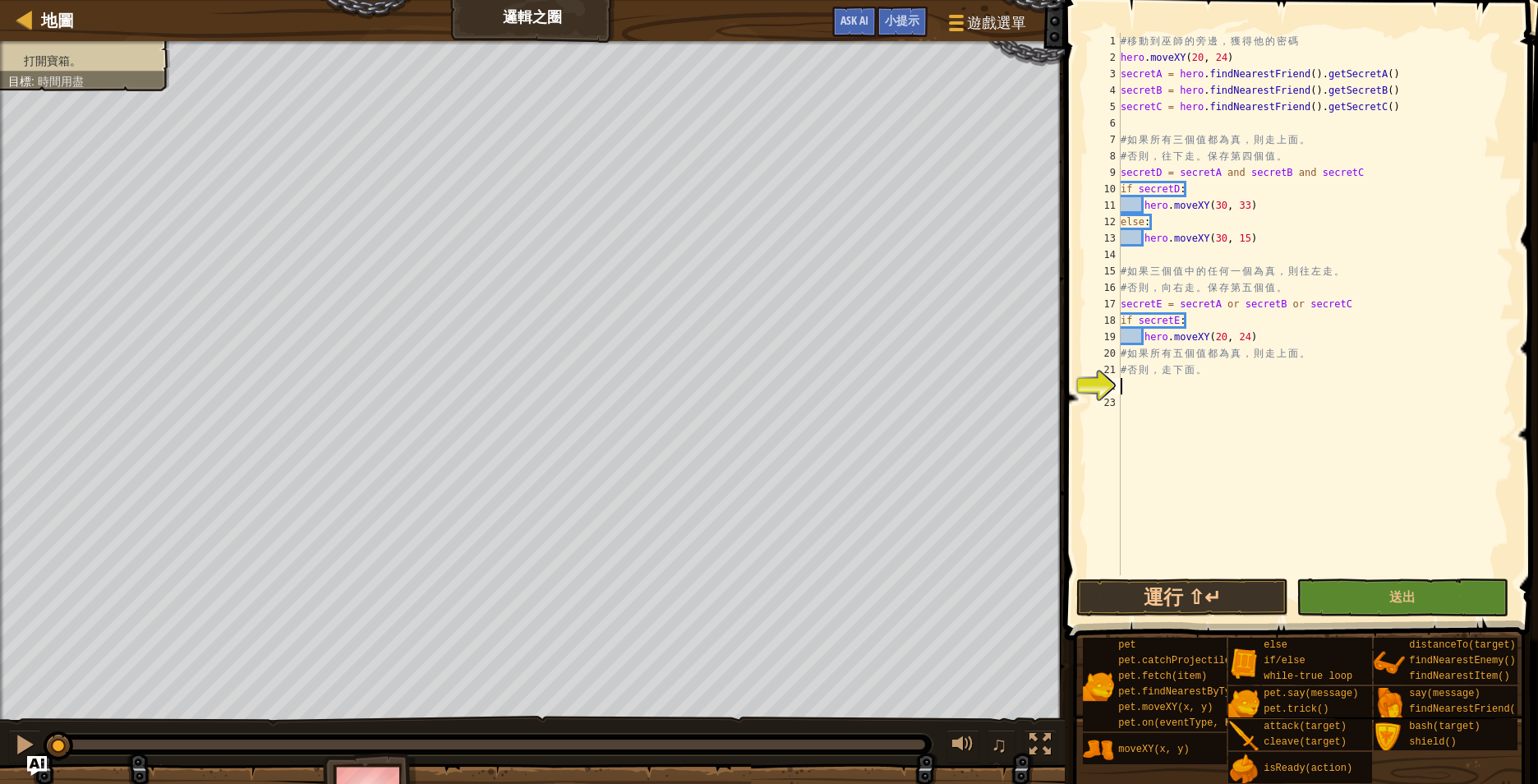
scroll to position [7, 0]
click at [1266, 333] on div "# 移 動 到 巫 師 的 旁 邊 ， 獲 得 他 的 密 碼 hero . moveXY ( 20 , 24 ) secretA = hero . find…" at bounding box center [1315, 320] width 396 height 575
type textarea "hero.moveXY(20, 24)"
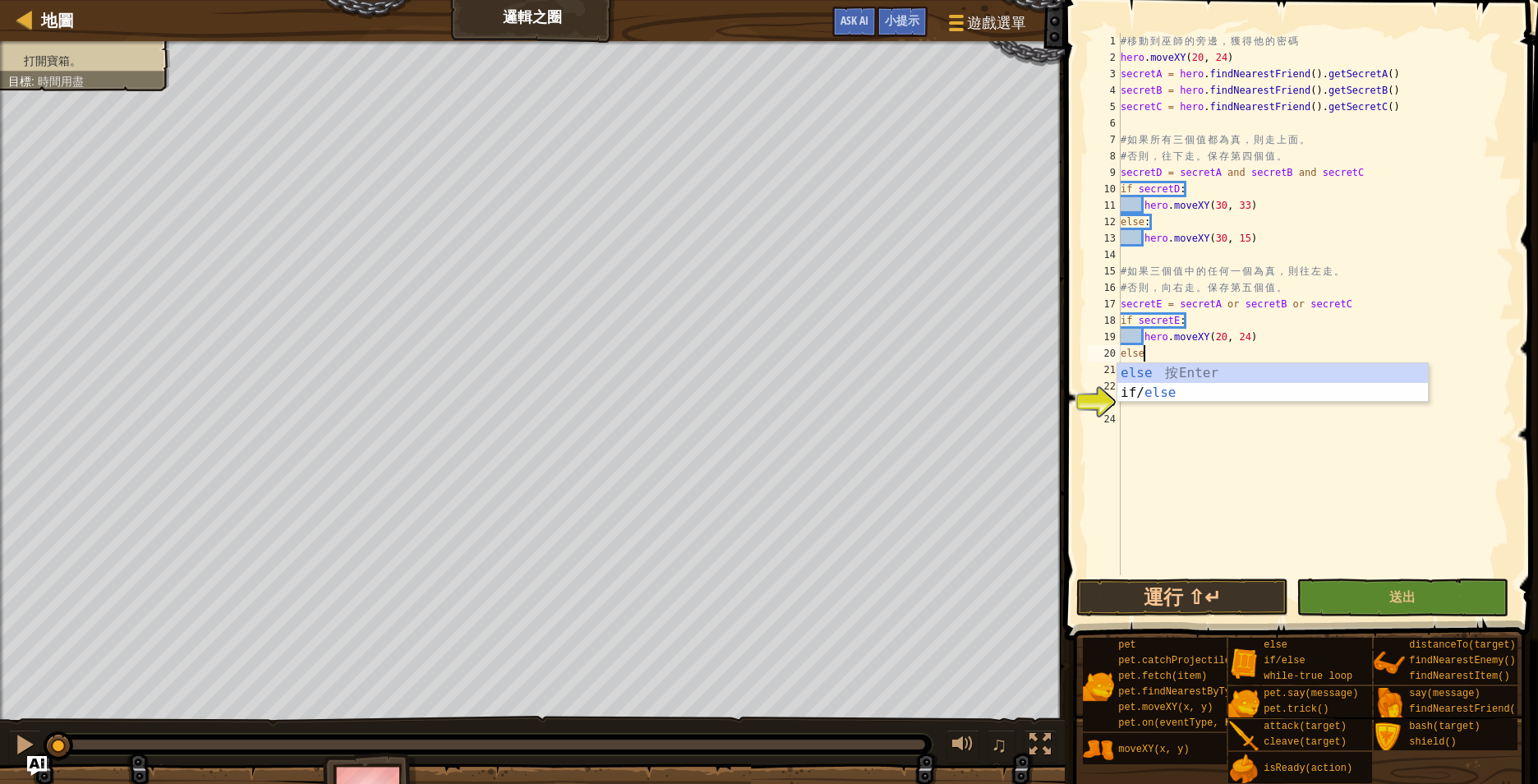
type textarea "else:"
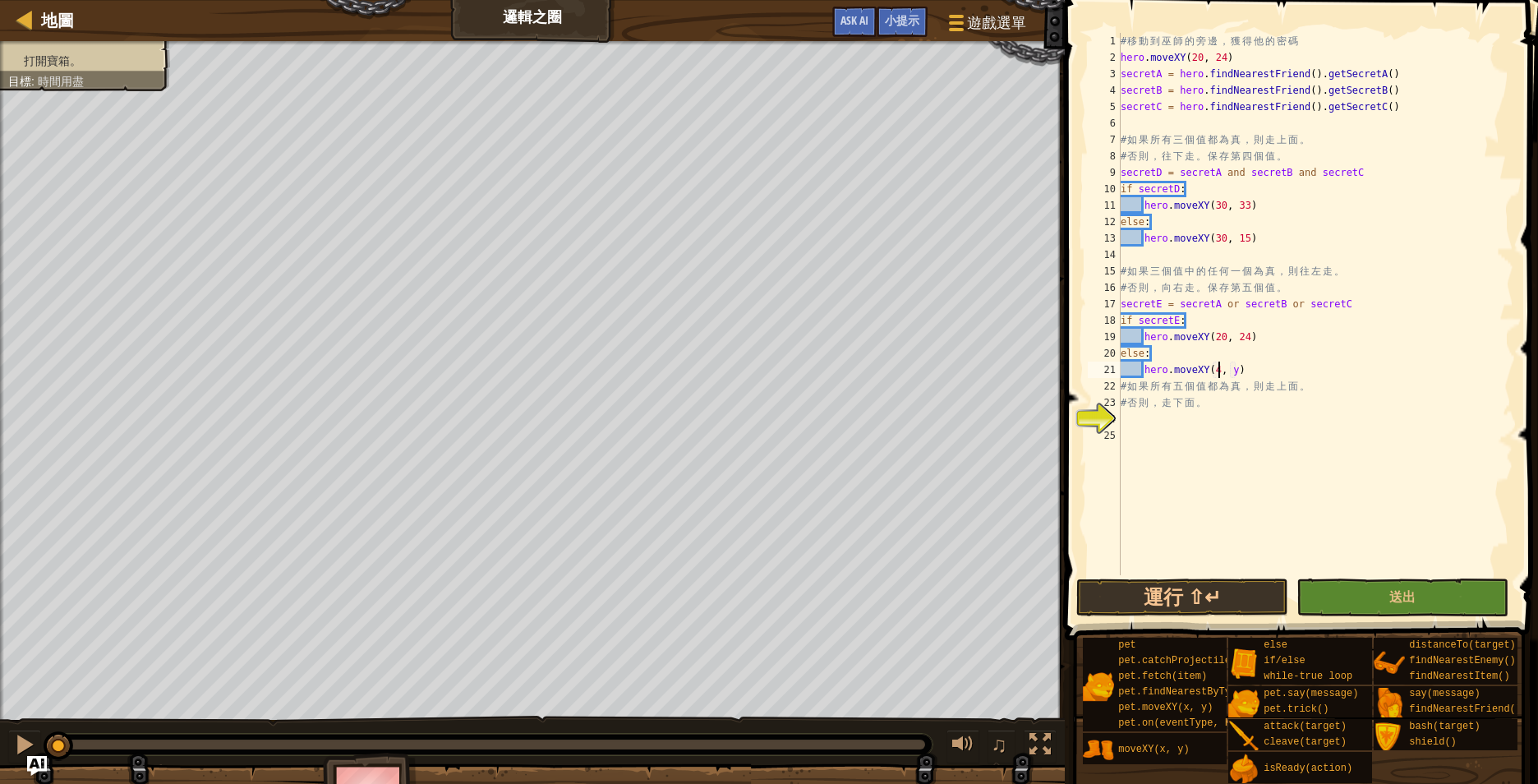
scroll to position [7, 15]
type textarea "hero.moveXY(40, 24)"
click at [1275, 426] on div "# 移 動 到 巫 師 的 旁 邊 ， 獲 得 他 的 密 碼 hero . moveXY ( 20 , 24 ) secretA = hero . find…" at bounding box center [1315, 320] width 396 height 575
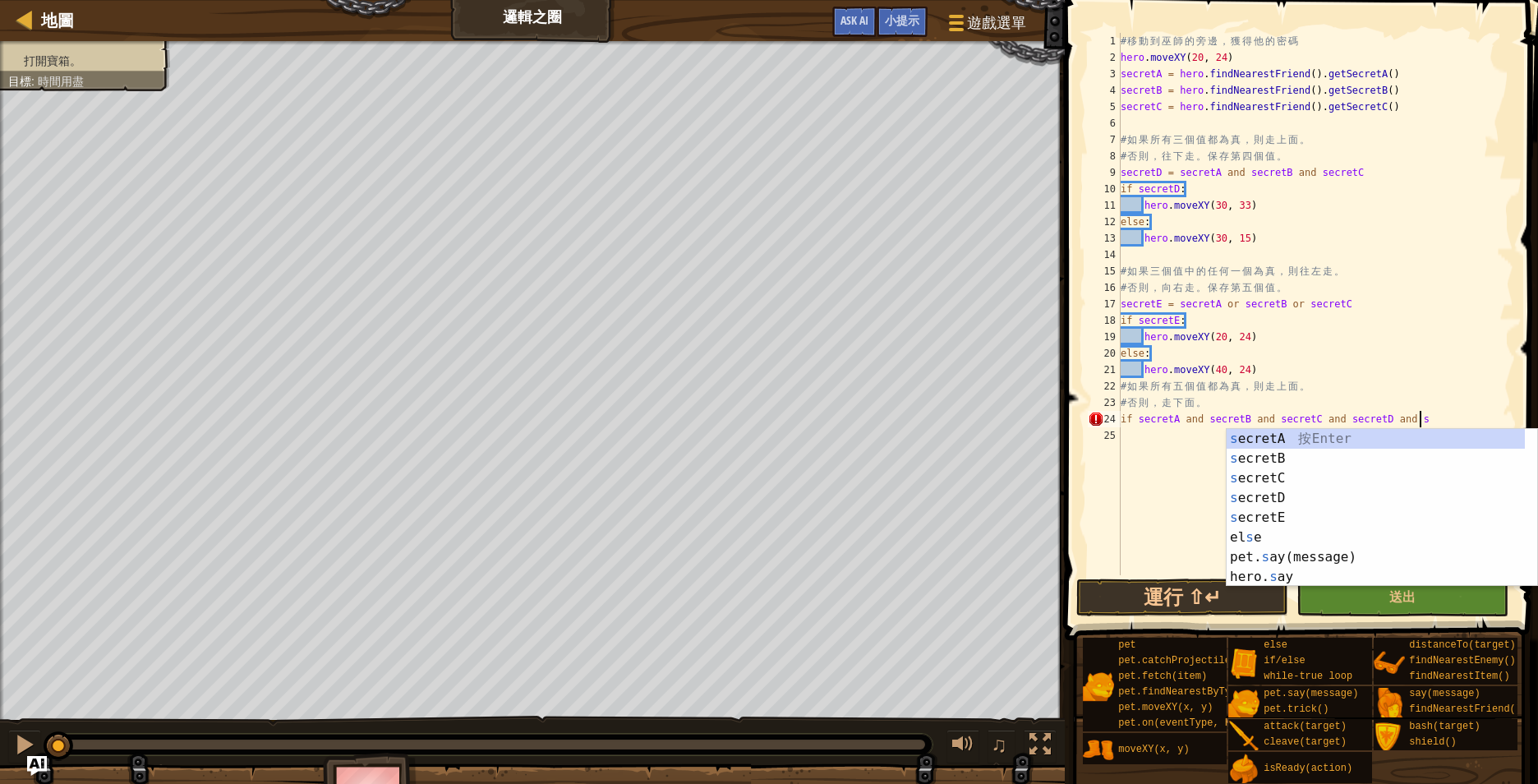
scroll to position [7, 43]
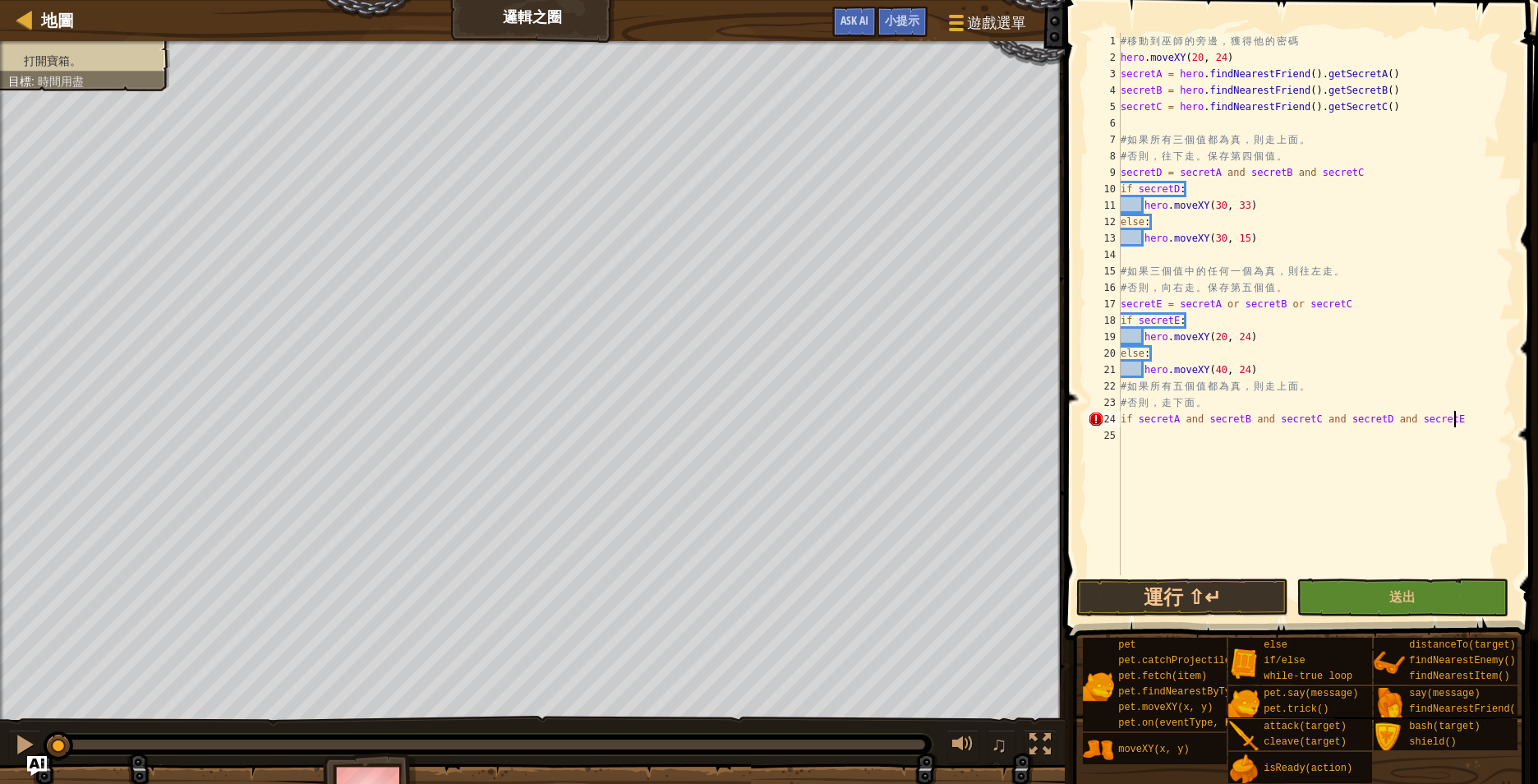
type textarea "if secretA and secretB and secretC and secretD and secretE:"
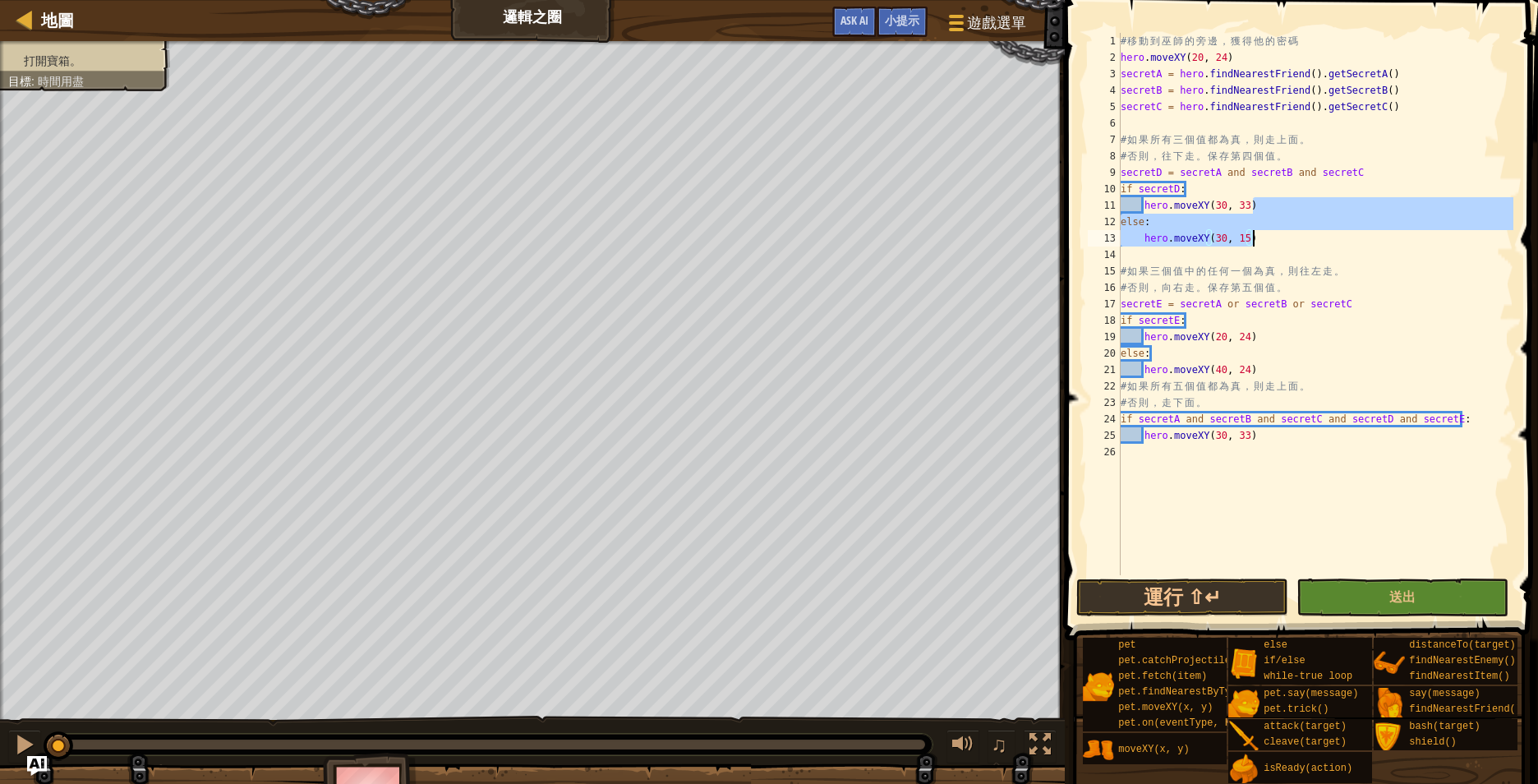
drag, startPoint x: 1275, startPoint y: 203, endPoint x: 1273, endPoint y: 238, distance: 35.1
click at [1273, 238] on div "# 移 動 到 巫 師 的 旁 邊 ， 獲 得 他 的 密 碼 hero . moveXY ( 20 , 24 ) secretA = hero . find…" at bounding box center [1315, 320] width 396 height 575
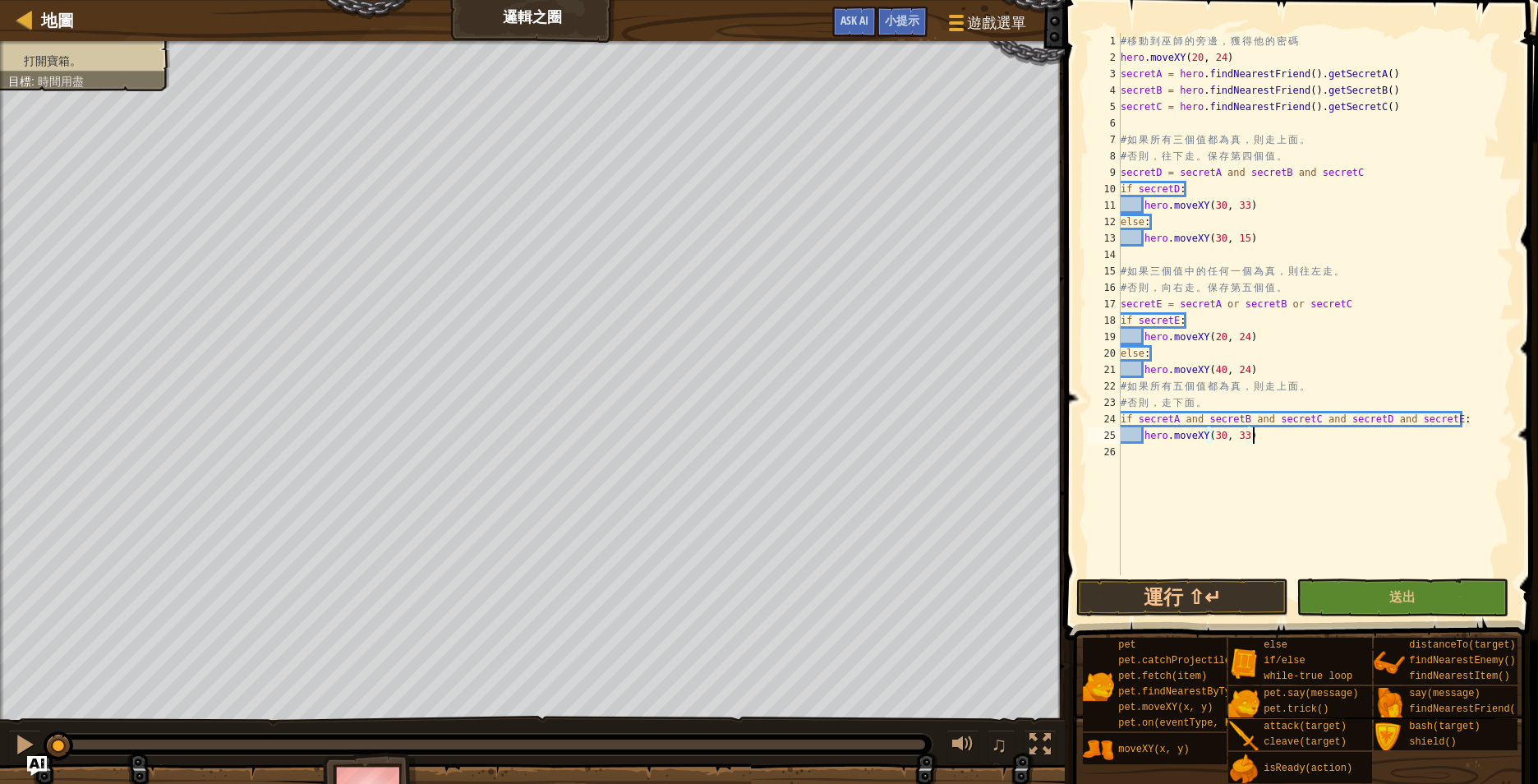
click at [1262, 437] on div "# 移 動 到 巫 師 的 旁 邊 ， 獲 得 他 的 密 碼 hero . moveXY ( 20 , 24 ) secretA = hero . find…" at bounding box center [1315, 320] width 396 height 575
type textarea "hero.moveXY(30, 15)"
click at [1411, 600] on span "送出" at bounding box center [1402, 596] width 26 height 18
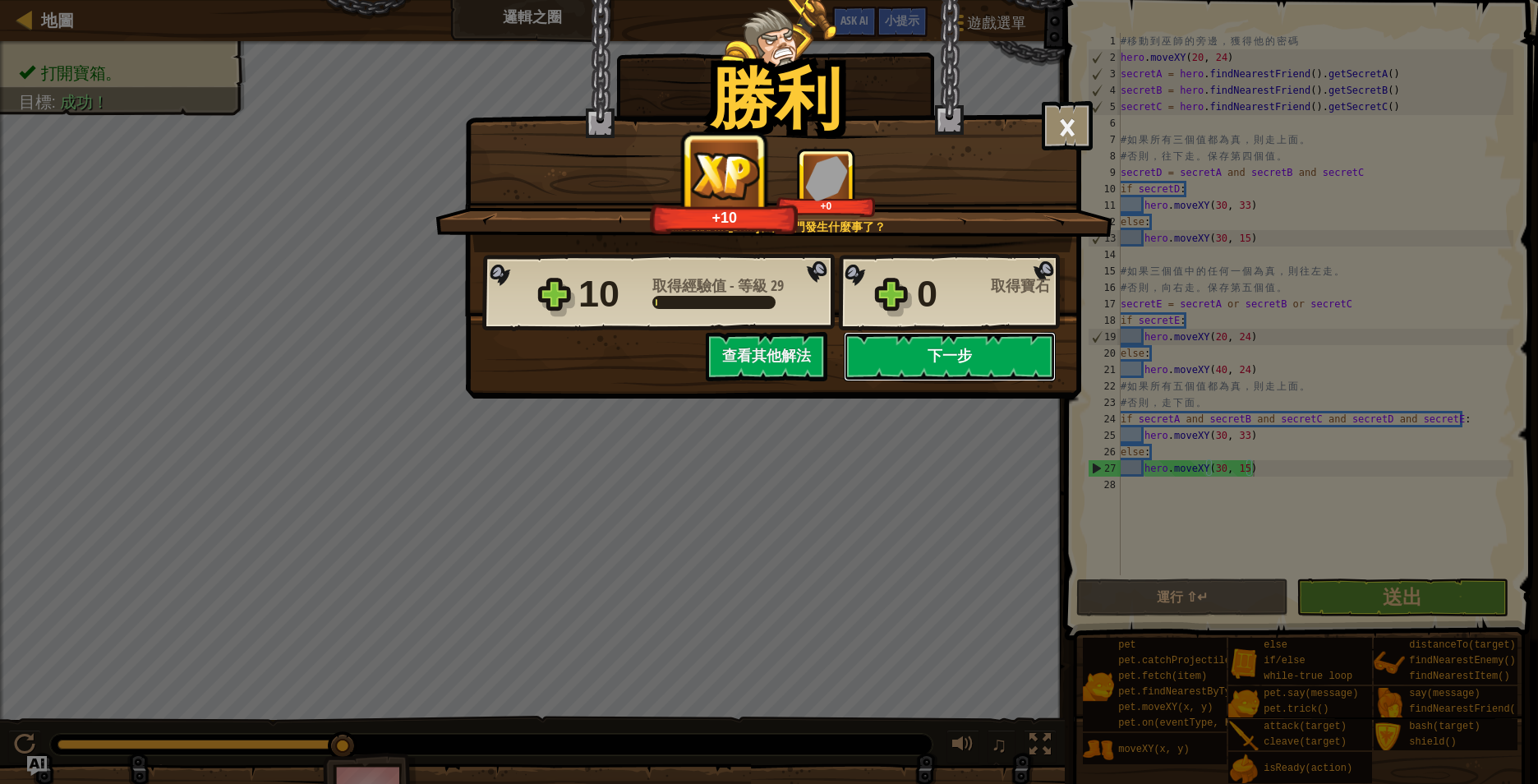
click at [937, 347] on button "下一步" at bounding box center [950, 356] width 212 height 49
select select "zh-HANT"
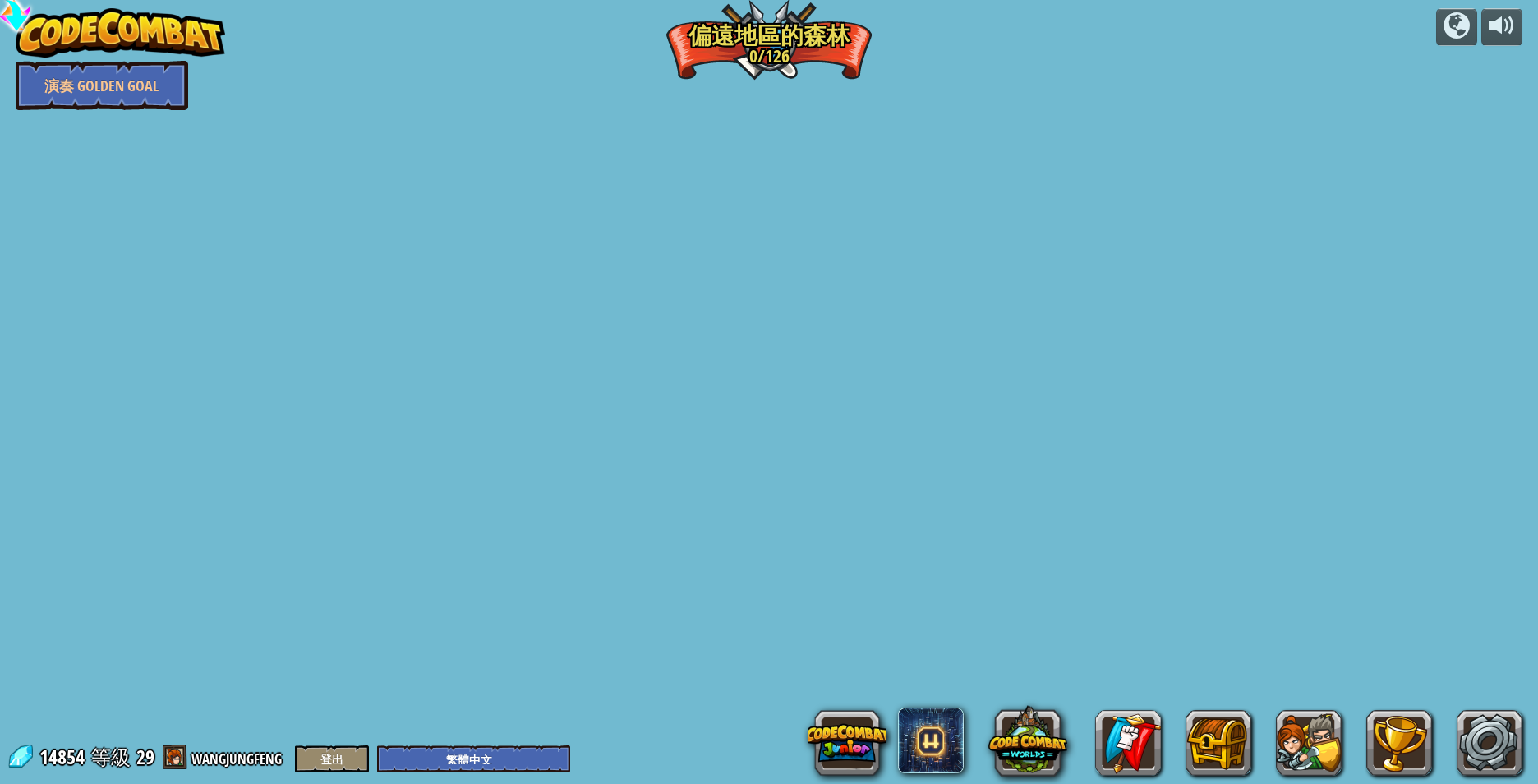
select select "zh-HANT"
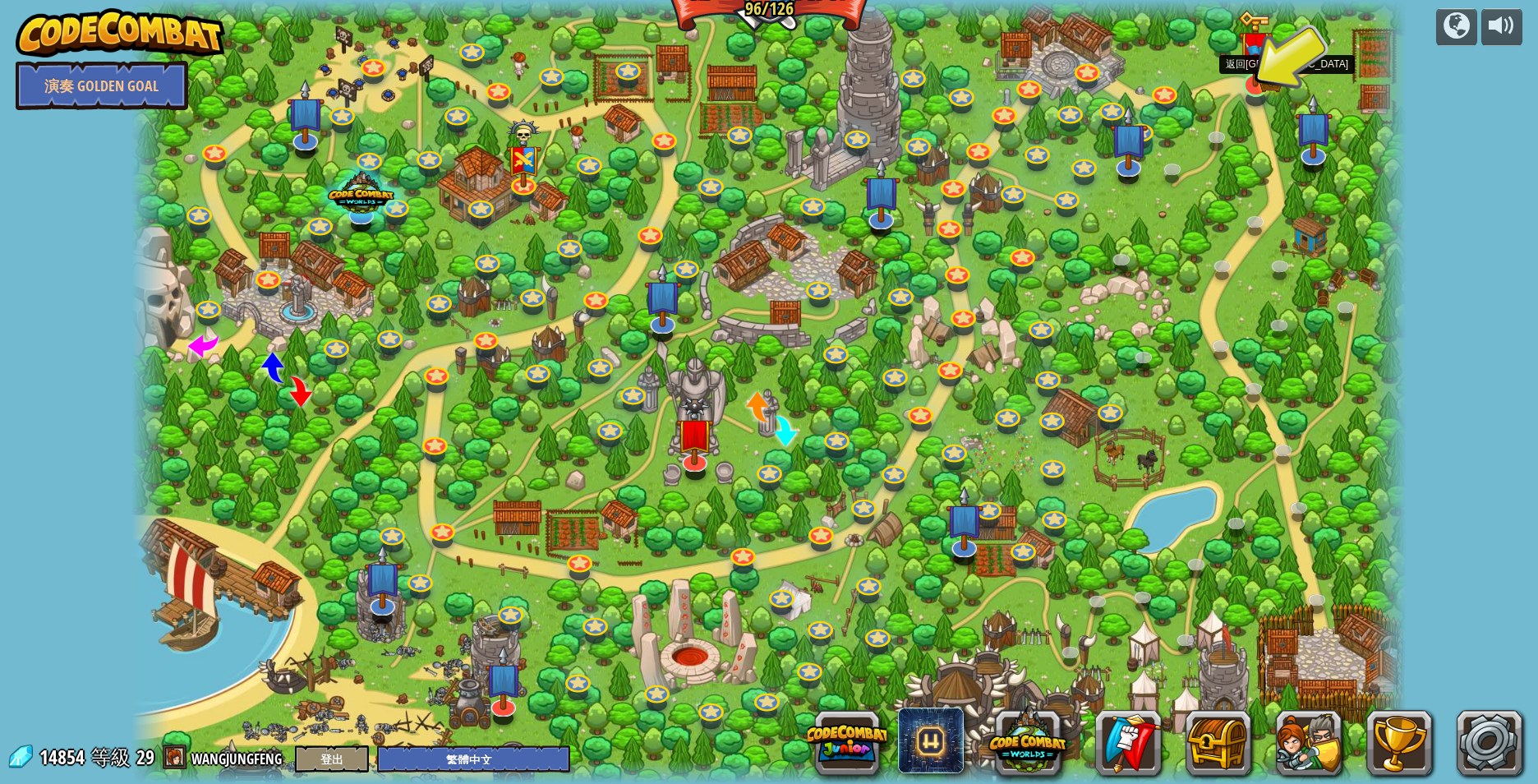
click at [1248, 81] on img at bounding box center [1256, 48] width 35 height 77
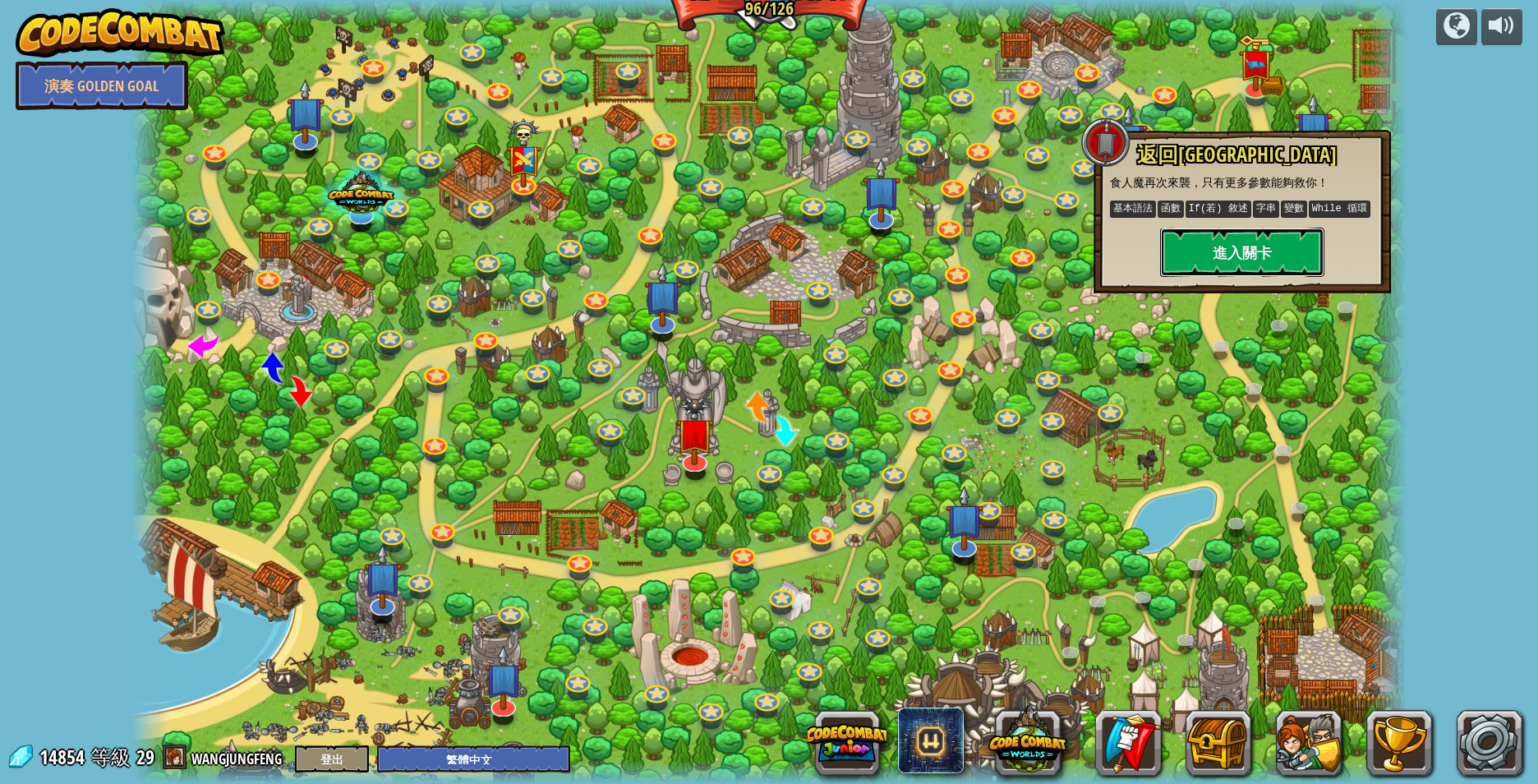
click at [1235, 251] on button "進入關卡" at bounding box center [1242, 251] width 164 height 49
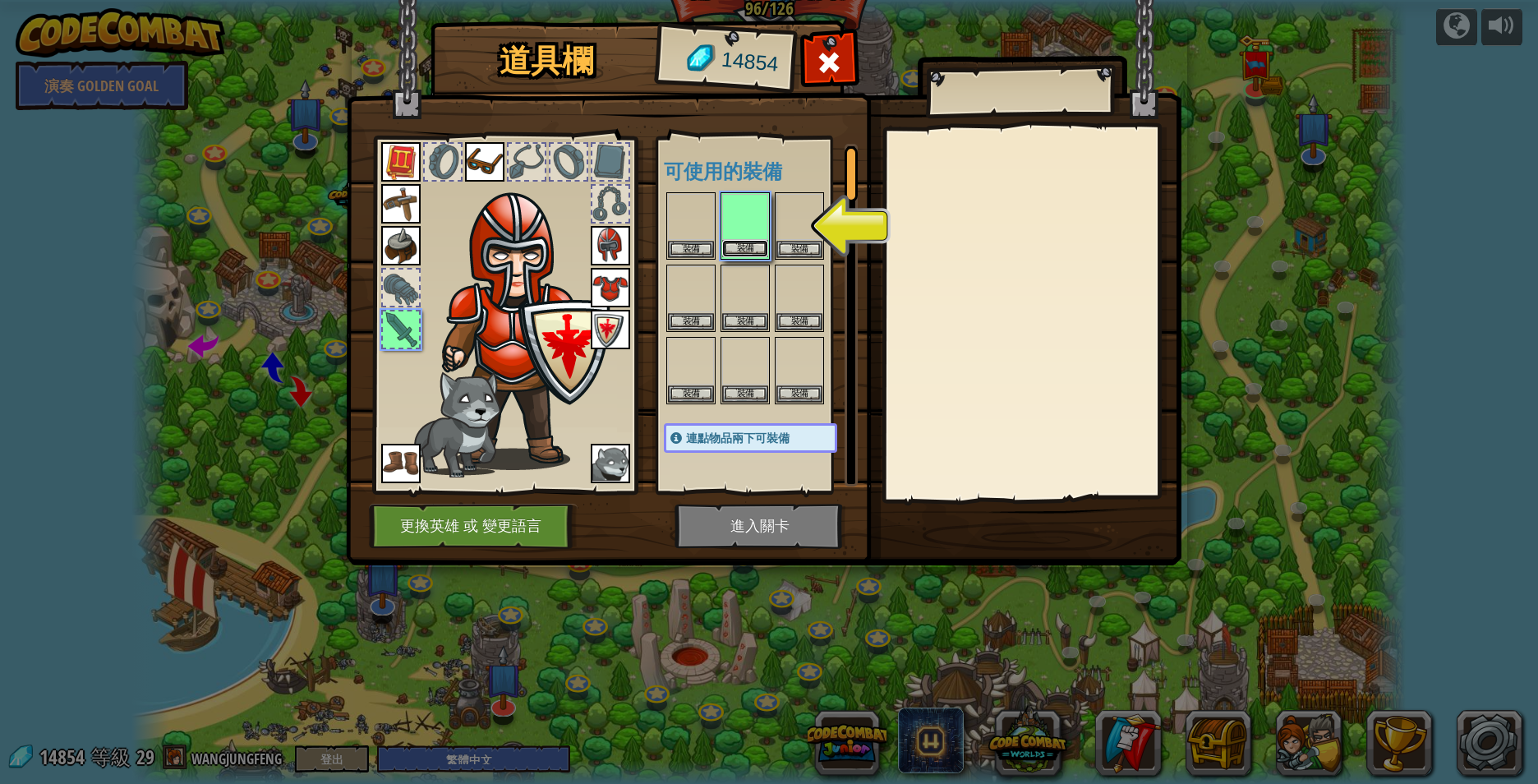
click at [748, 246] on button "裝備" at bounding box center [745, 248] width 46 height 18
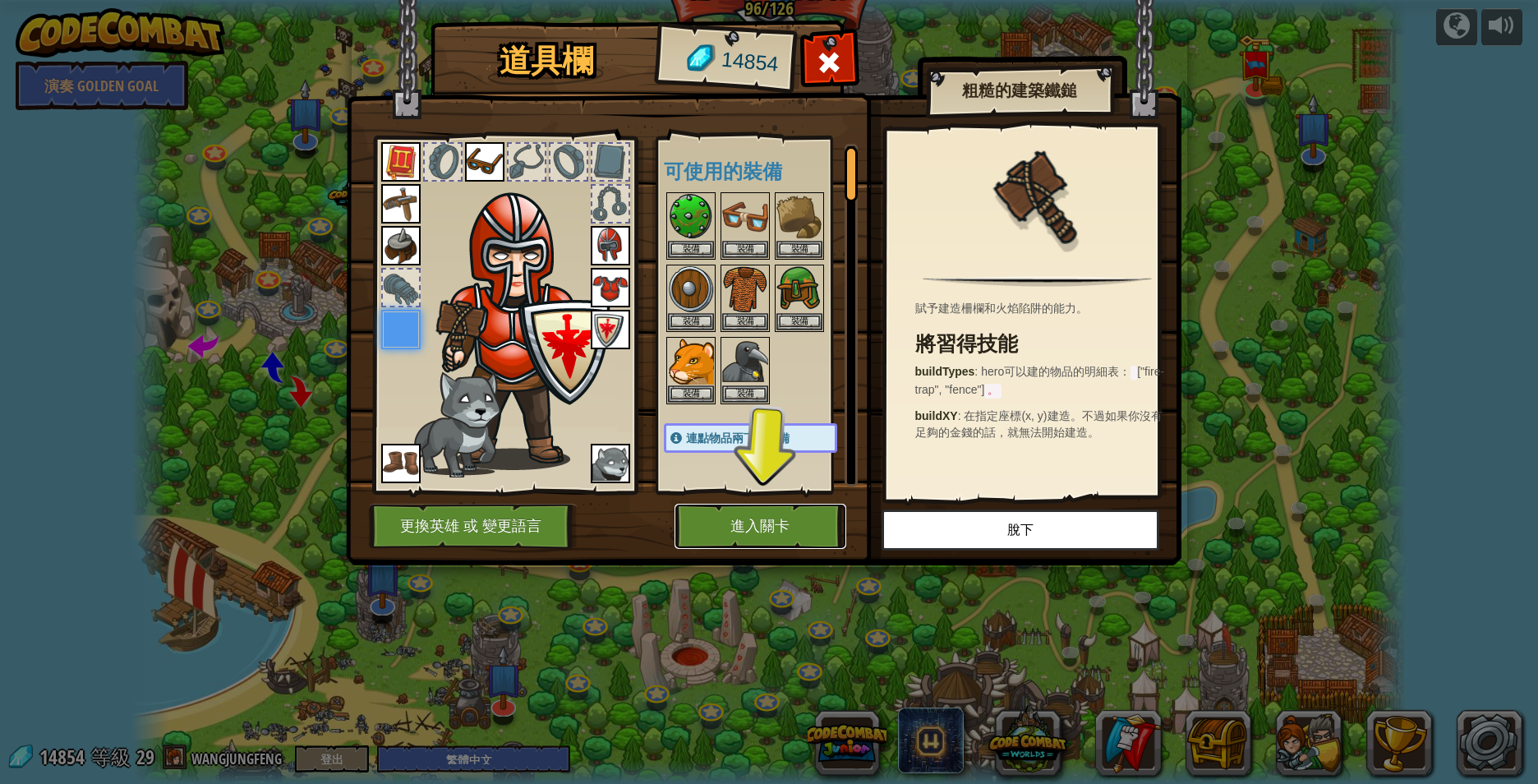
click at [765, 526] on button "進入關卡" at bounding box center [760, 526] width 172 height 45
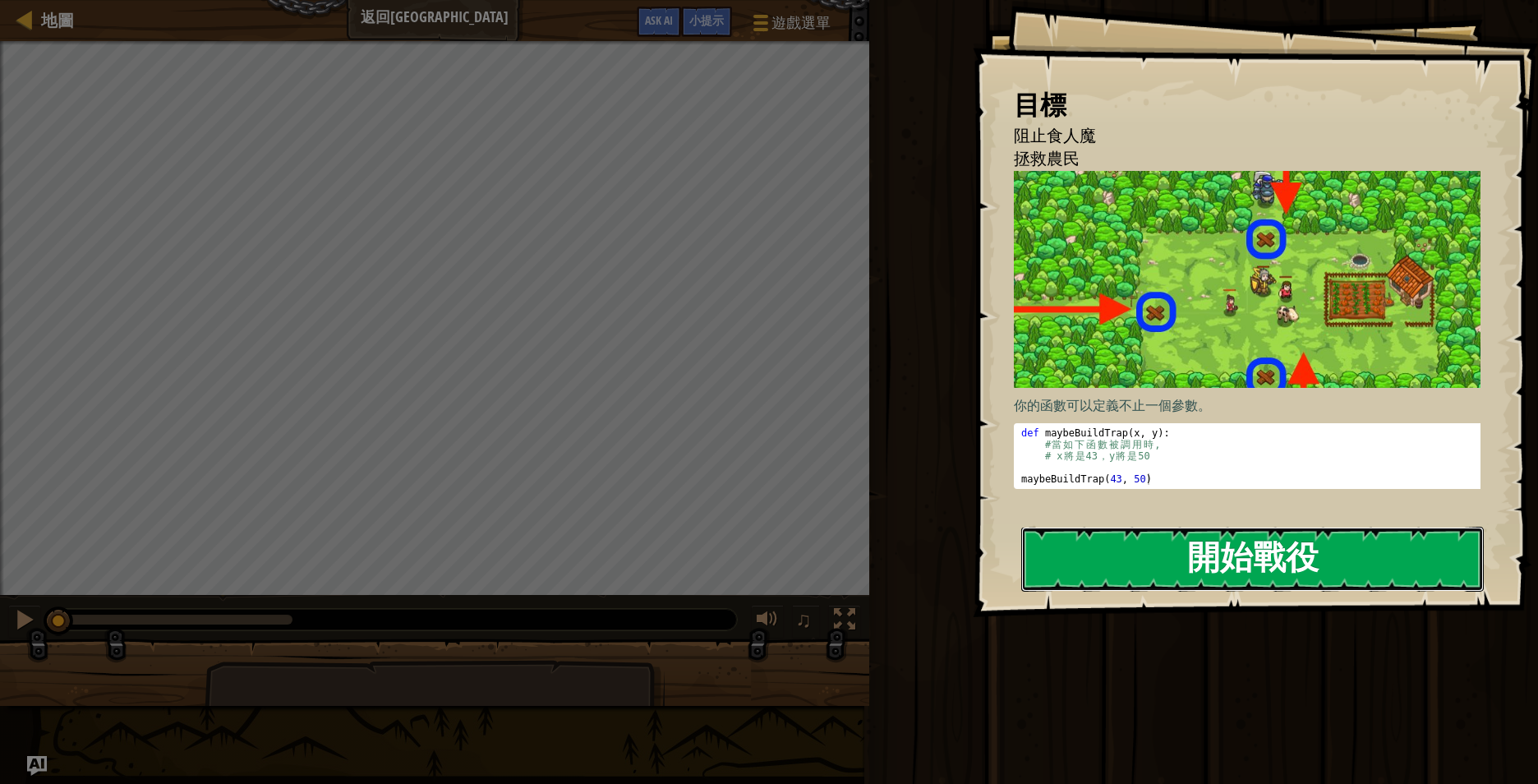
click at [1250, 551] on button "開始戰役" at bounding box center [1252, 559] width 462 height 65
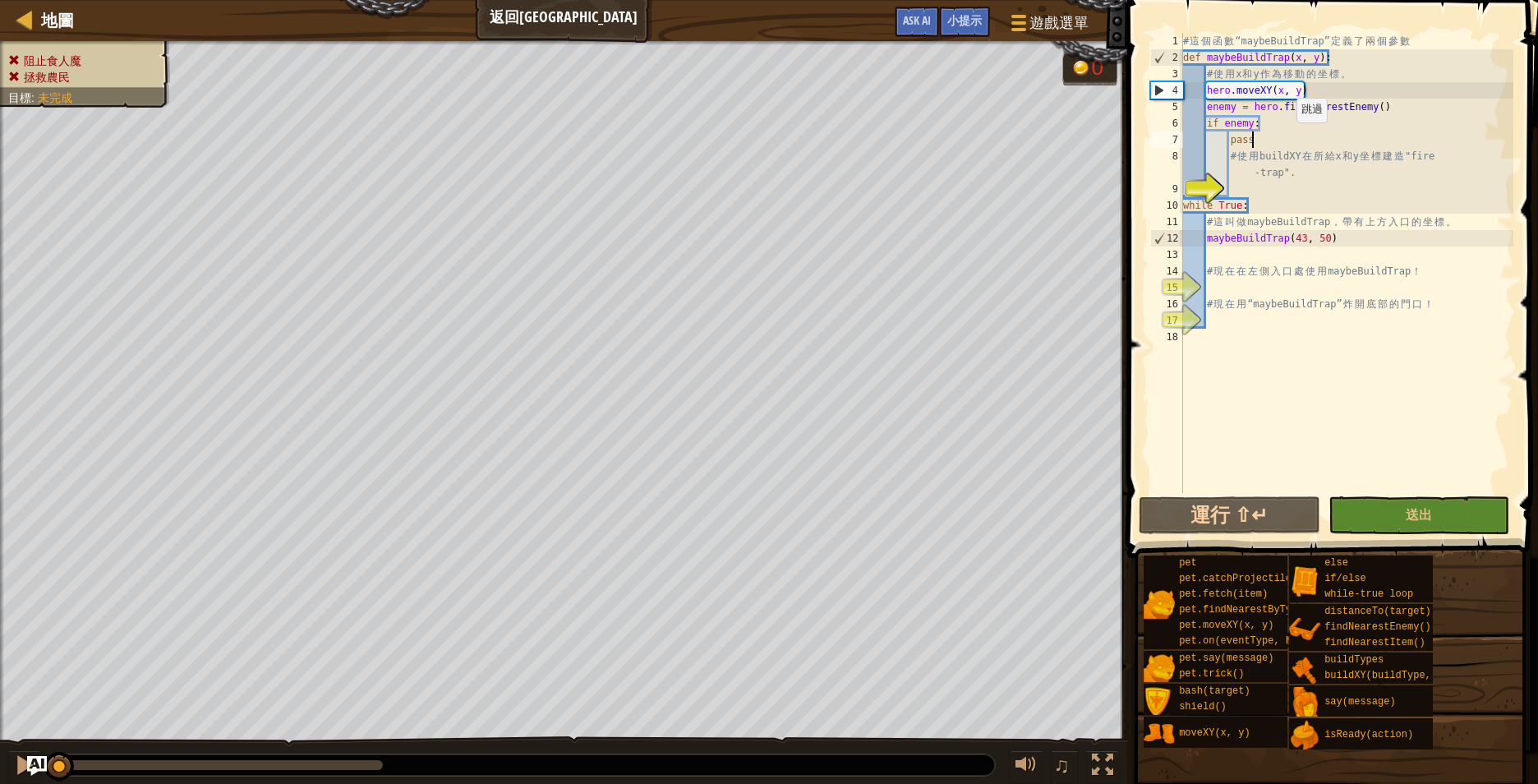
click at [1288, 139] on div "# 這 個 函 數 “maybeBuildTrap” 定 義 了 兩 個 參 數 def maybeBuildTrap ( x , y ) : # 使 用 x…" at bounding box center [1346, 278] width 333 height 493
type textarea "pass"
click at [1263, 183] on div "# 這 個 函 數 “maybeBuildTrap” 定 義 了 兩 個 參 數 def maybeBuildTrap ( x , y ) : # 使 用 x…" at bounding box center [1346, 278] width 333 height 493
click at [1263, 147] on div "# 這 個 函 數 “maybeBuildTrap” 定 義 了 兩 個 參 數 def maybeBuildTrap ( x , y ) : # 使 用 x…" at bounding box center [1346, 278] width 333 height 493
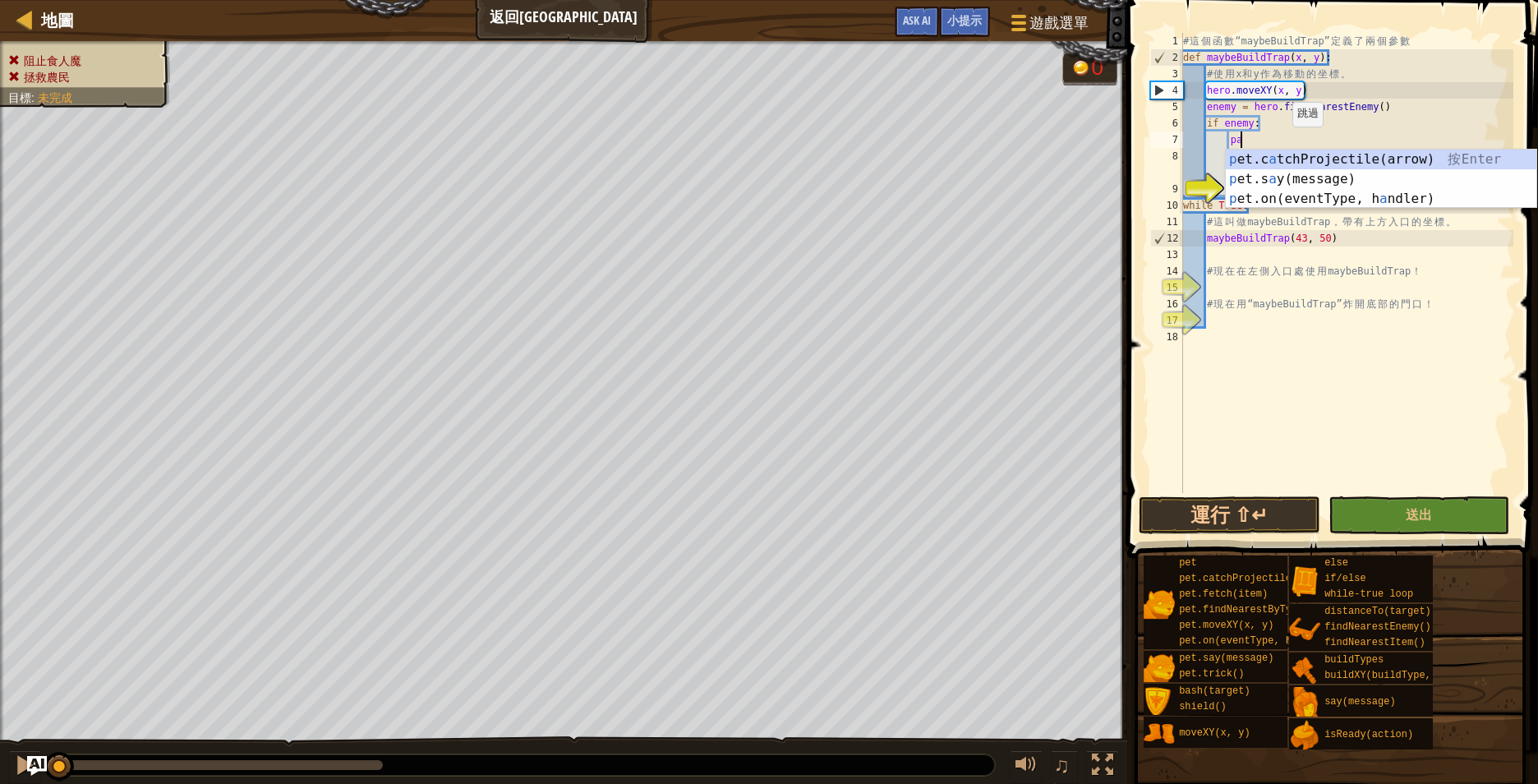
type textarea "p"
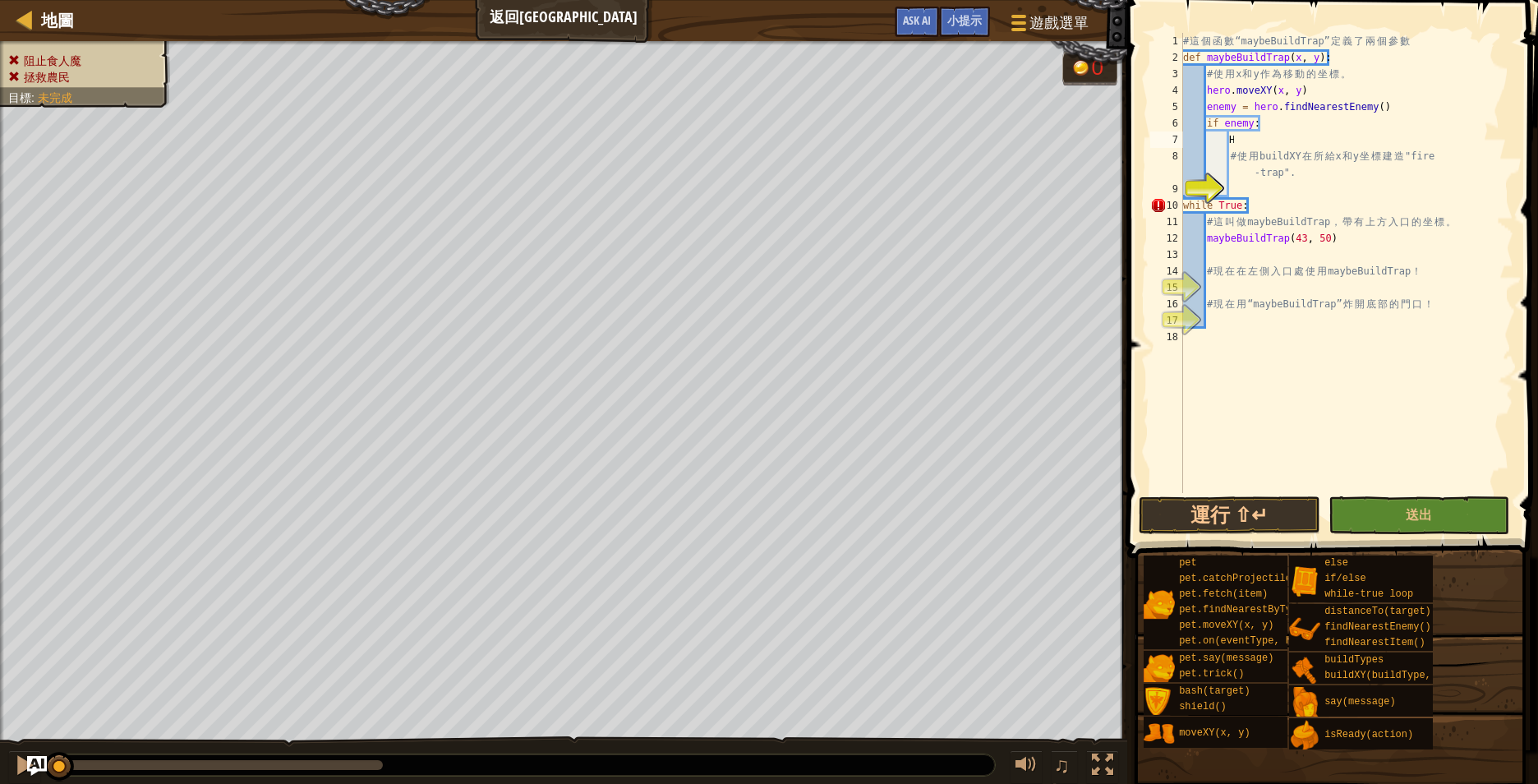
scroll to position [0, 1]
type textarea "H"
click at [1312, 197] on div "# 這 個 函 數 “maybeBuildTrap” 定 義 了 兩 個 參 數 def maybeBuildTrap ( x , y ) : # 使 用 x…" at bounding box center [1346, 278] width 333 height 493
type textarea "while True:"
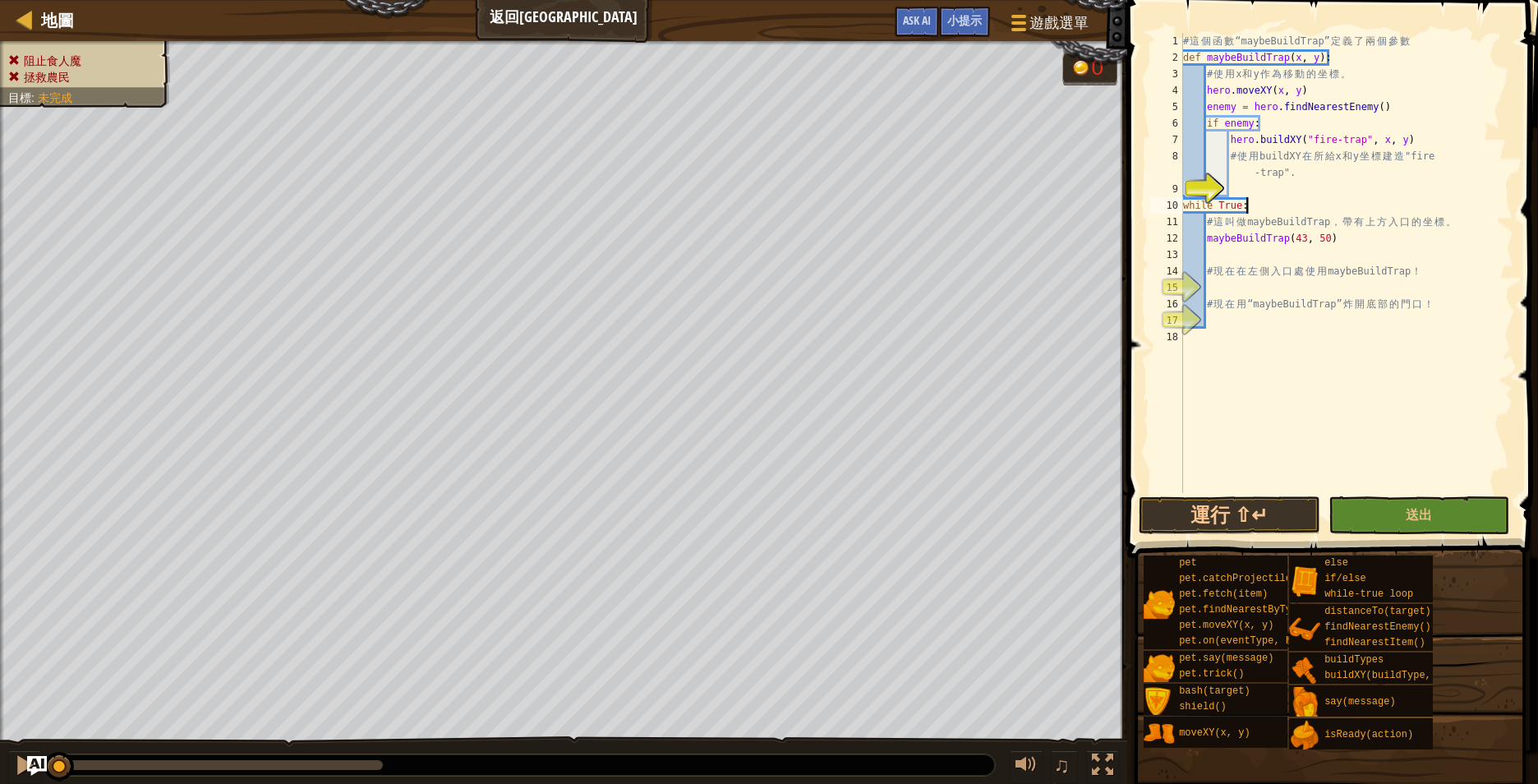
scroll to position [7, 8]
click at [1350, 289] on div "# 這 個 函 數 “maybeBuildTrap” 定 義 了 兩 個 參 數 def maybeBuildTrap ( x , y ) : # 使 用 x…" at bounding box center [1346, 278] width 333 height 493
drag, startPoint x: 1342, startPoint y: 241, endPoint x: 1207, endPoint y: 237, distance: 135.1
click at [1207, 237] on div "# 這 個 函 數 “maybeBuildTrap” 定 義 了 兩 個 參 數 def maybeBuildTrap ( x , y ) : # 使 用 x…" at bounding box center [1346, 278] width 333 height 493
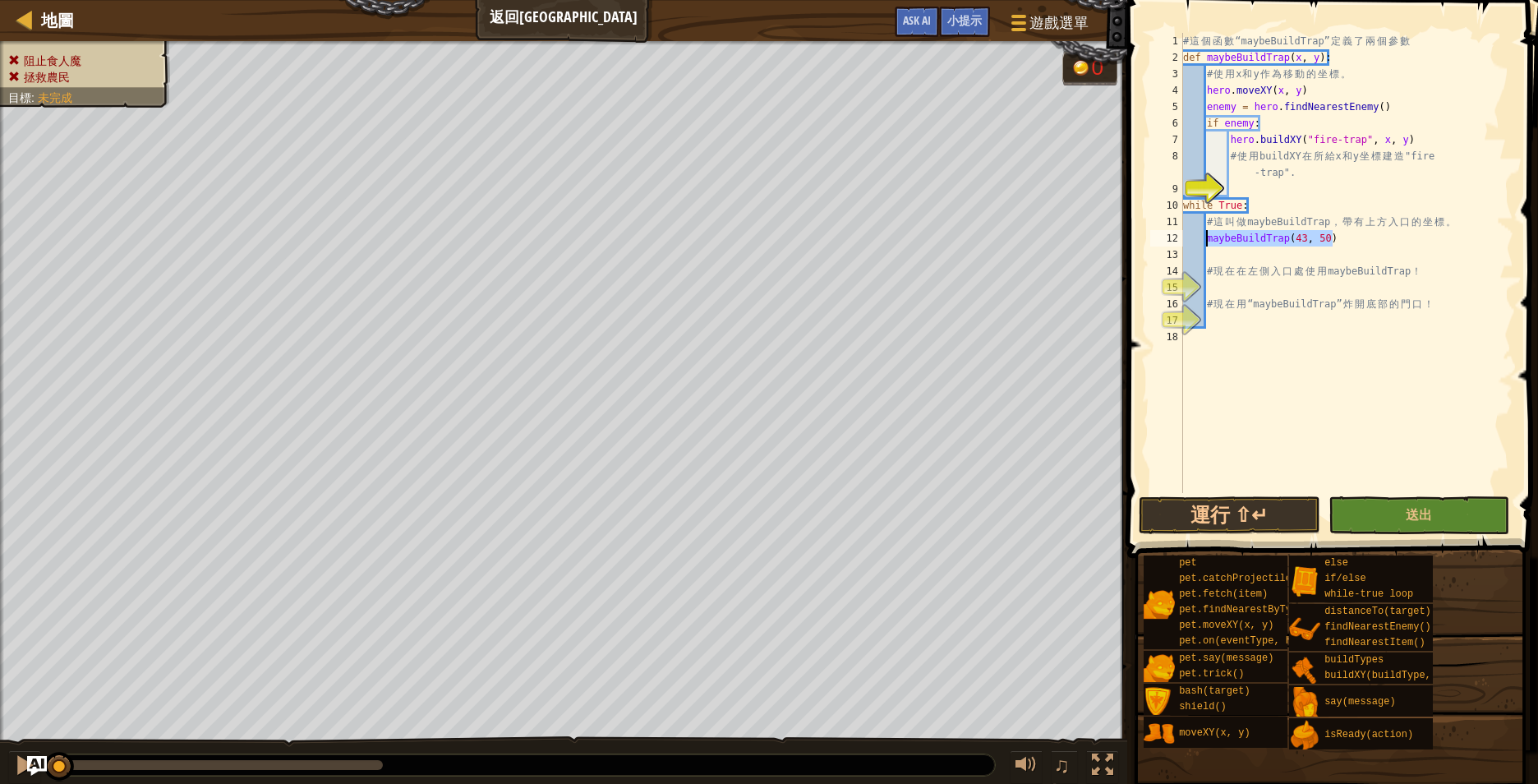
type textarea "maybeBuildTrap(43, 50)"
click at [1265, 289] on div "# 這 個 函 數 “maybeBuildTrap” 定 義 了 兩 個 參 數 def maybeBuildTrap ( x , y ) : # 使 用 x…" at bounding box center [1346, 278] width 333 height 493
type textarea "maybeBuildTrap(43, 50)"
click at [1232, 326] on div "# 這 個 函 數 “maybeBuildTrap” 定 義 了 兩 個 參 數 def maybeBuildTrap ( x , y ) : # 使 用 x…" at bounding box center [1346, 278] width 333 height 493
click at [1302, 289] on div "# 這 個 函 數 “maybeBuildTrap” 定 義 了 兩 個 參 數 def maybeBuildTrap ( x , y ) : # 使 用 x…" at bounding box center [1346, 278] width 333 height 493
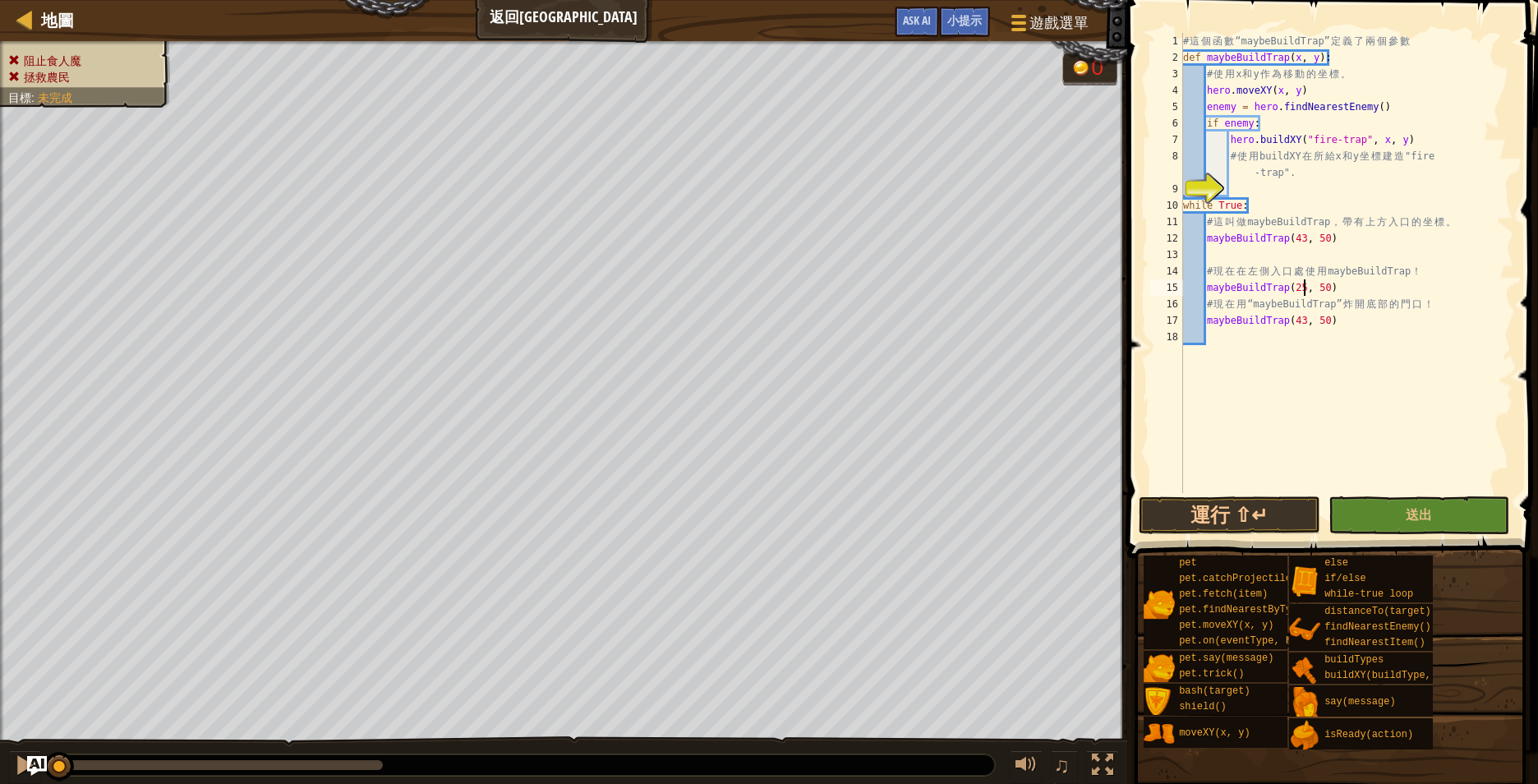
scroll to position [7, 18]
click at [1328, 285] on div "# 這 個 函 數 “maybeBuildTrap” 定 義 了 兩 個 參 數 def maybeBuildTrap ( x , y ) : # 使 用 x…" at bounding box center [1346, 278] width 333 height 493
drag, startPoint x: 1321, startPoint y: 319, endPoint x: 1330, endPoint y: 318, distance: 9.1
click at [1323, 319] on div "# 這 個 函 數 “maybeBuildTrap” 定 義 了 兩 個 參 數 def maybeBuildTrap ( x , y ) : # 使 用 x…" at bounding box center [1346, 278] width 333 height 493
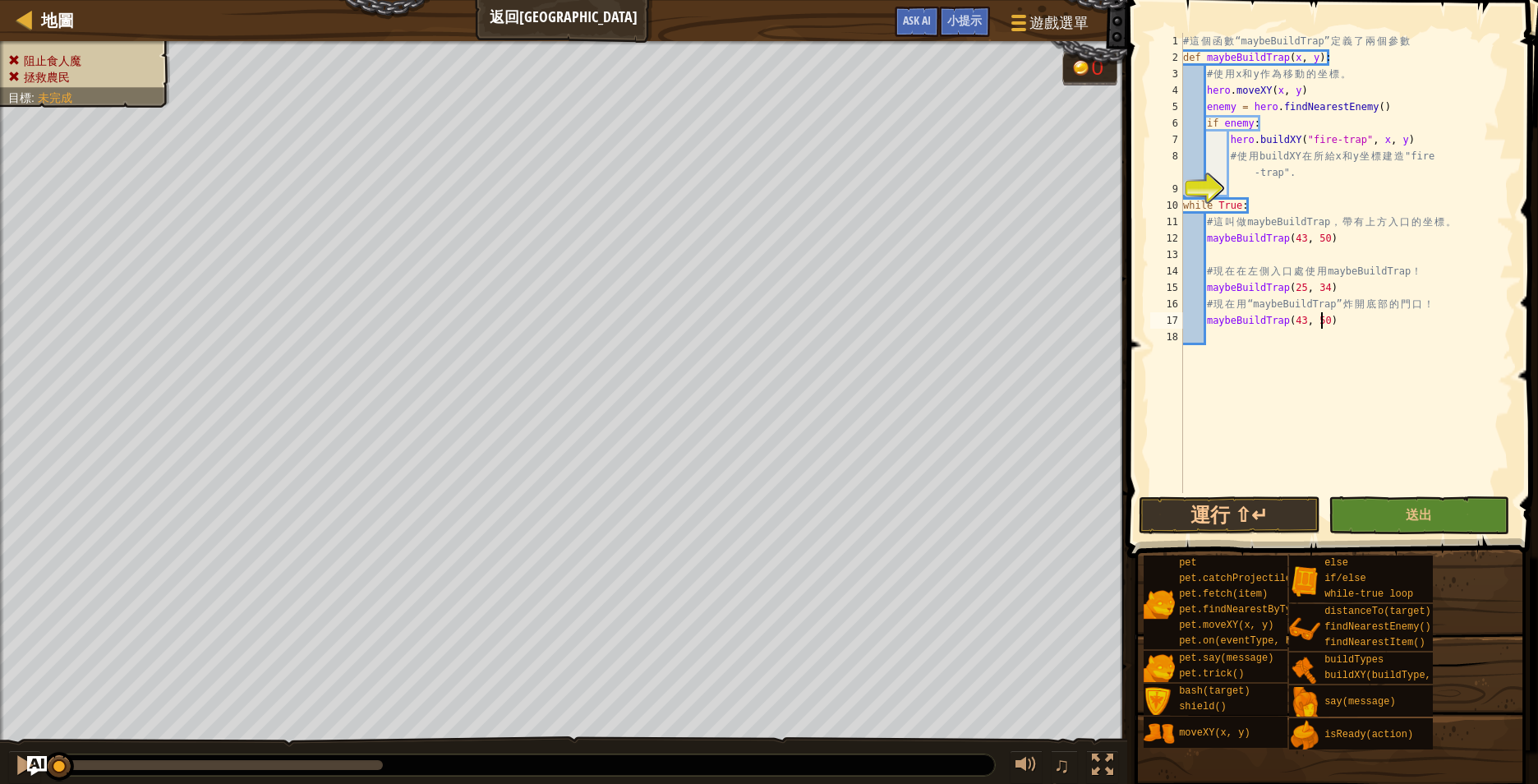
scroll to position [7, 19]
type textarea "maybeBuildTrap(43, 20)"
click at [1413, 504] on button "送出" at bounding box center [1419, 515] width 182 height 38
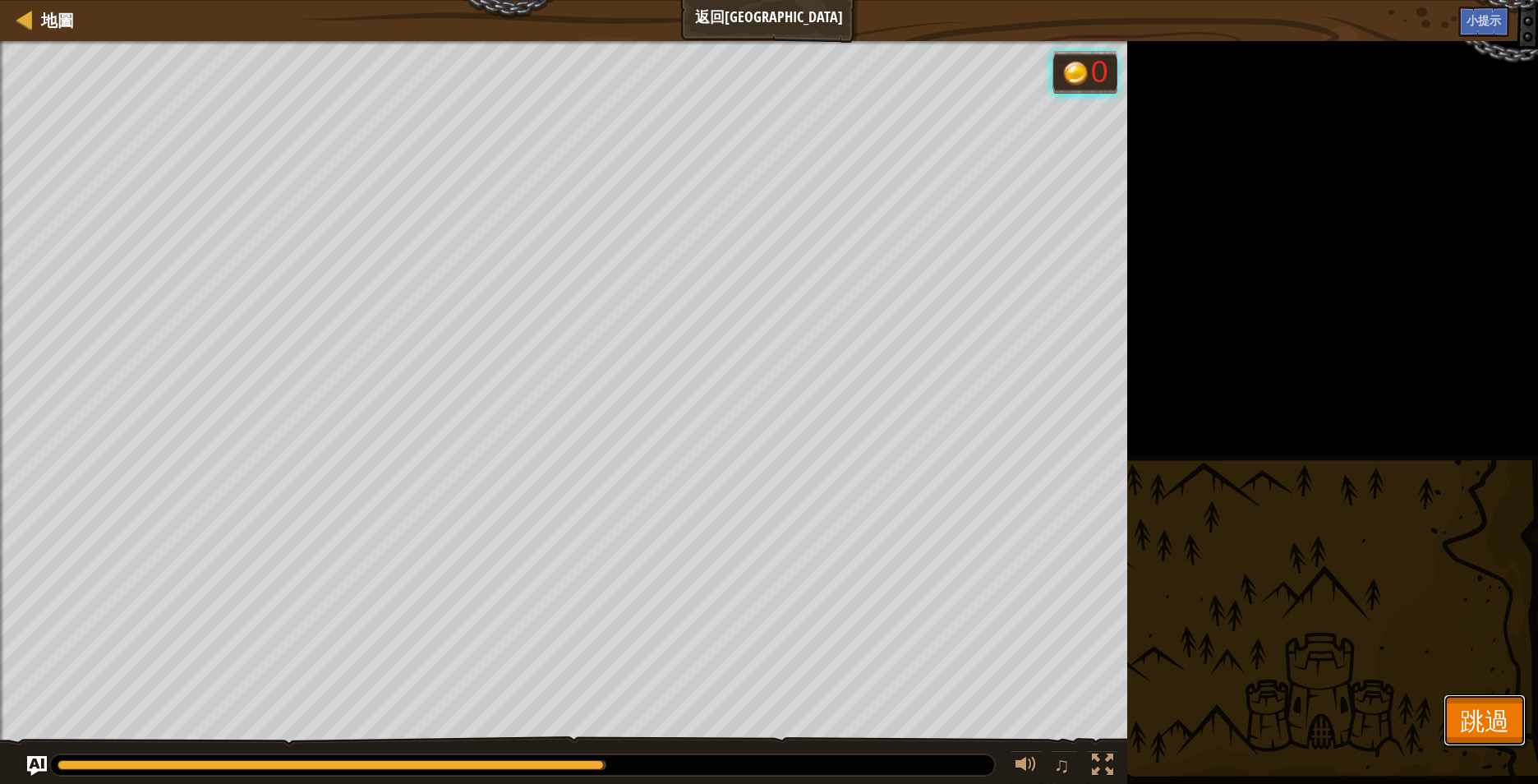
click at [1487, 711] on span "跳過" at bounding box center [1484, 720] width 49 height 33
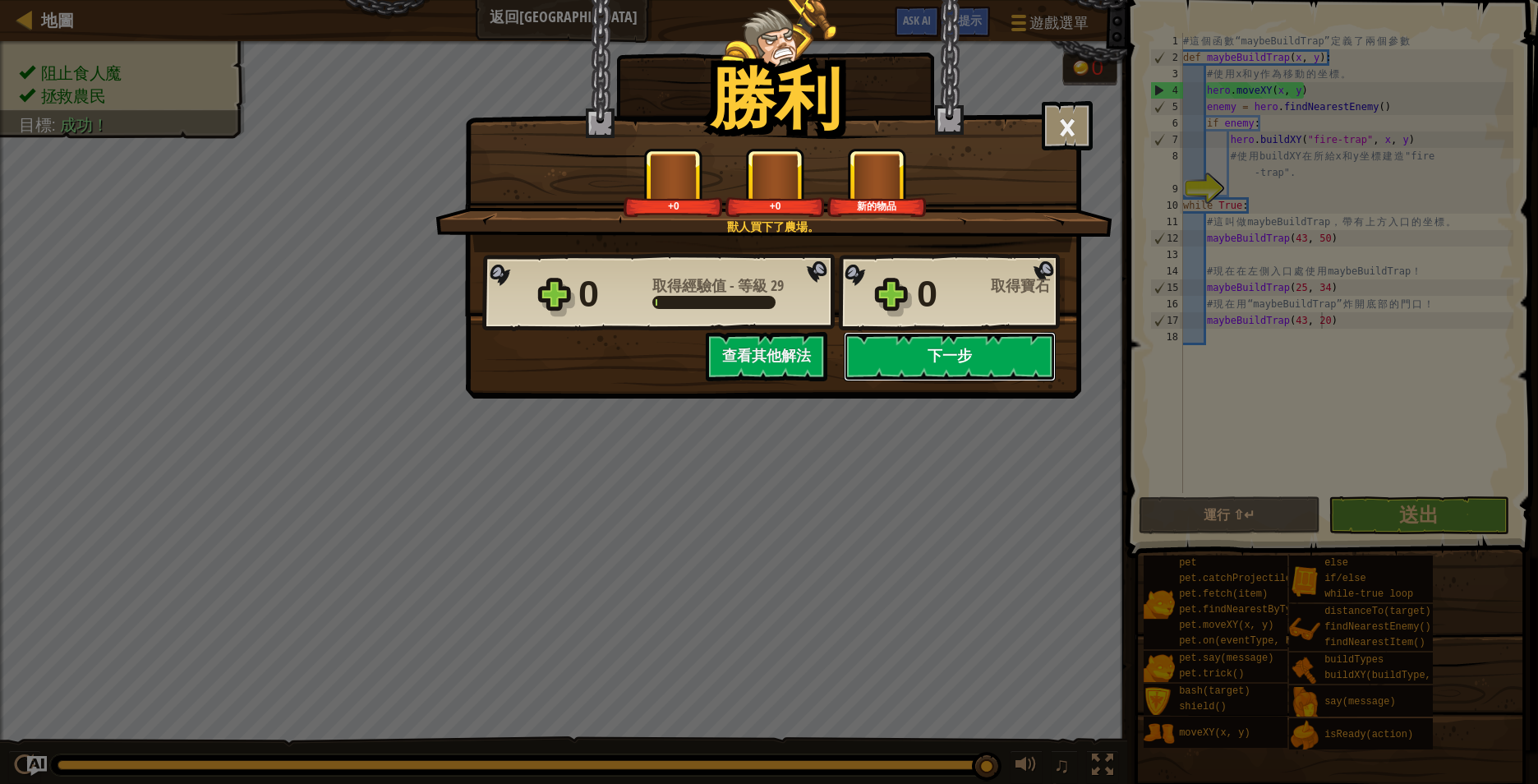
click at [956, 353] on button "下一步" at bounding box center [950, 356] width 212 height 49
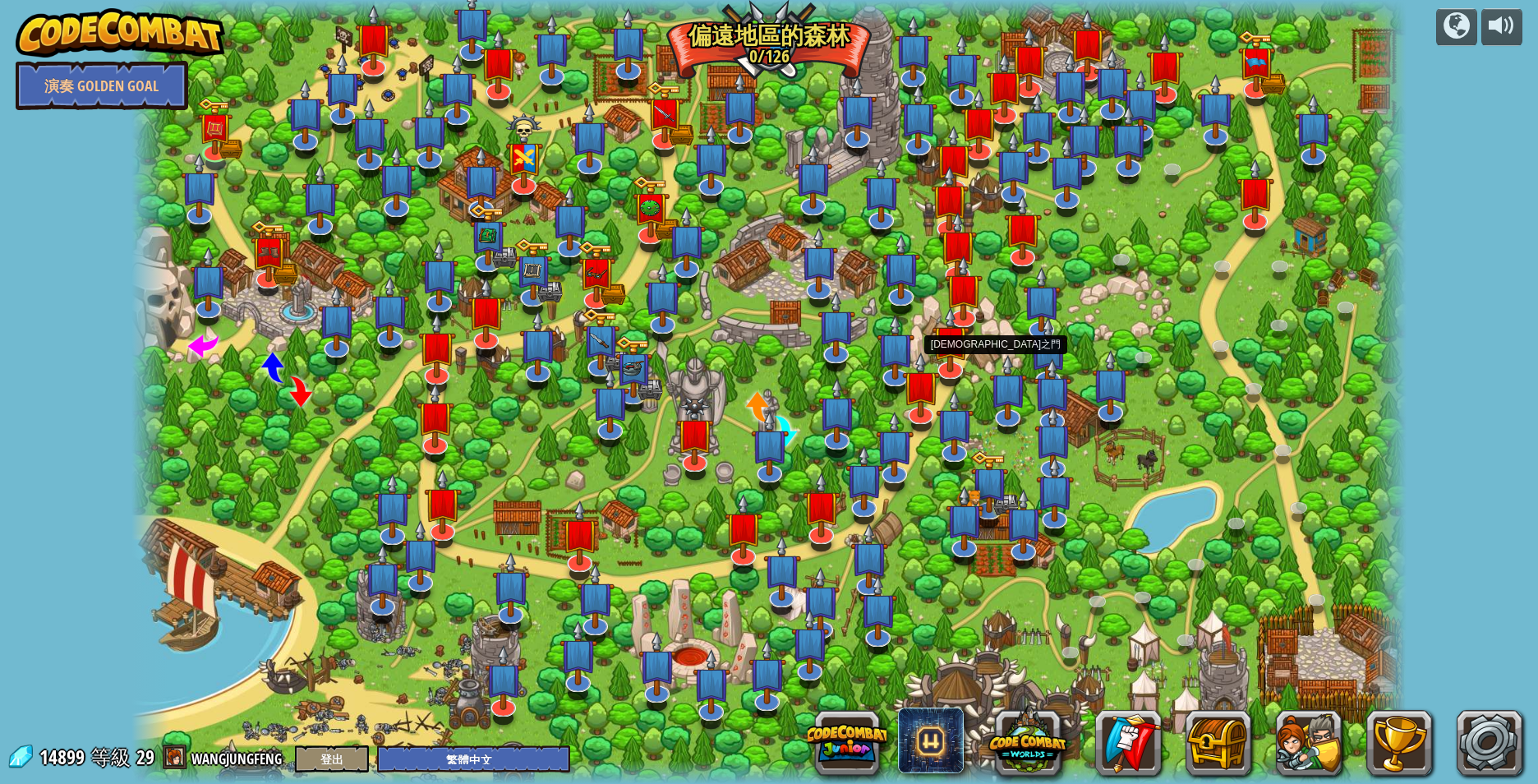
select select "zh-HANT"
